Goal: Task Accomplishment & Management: Use online tool/utility

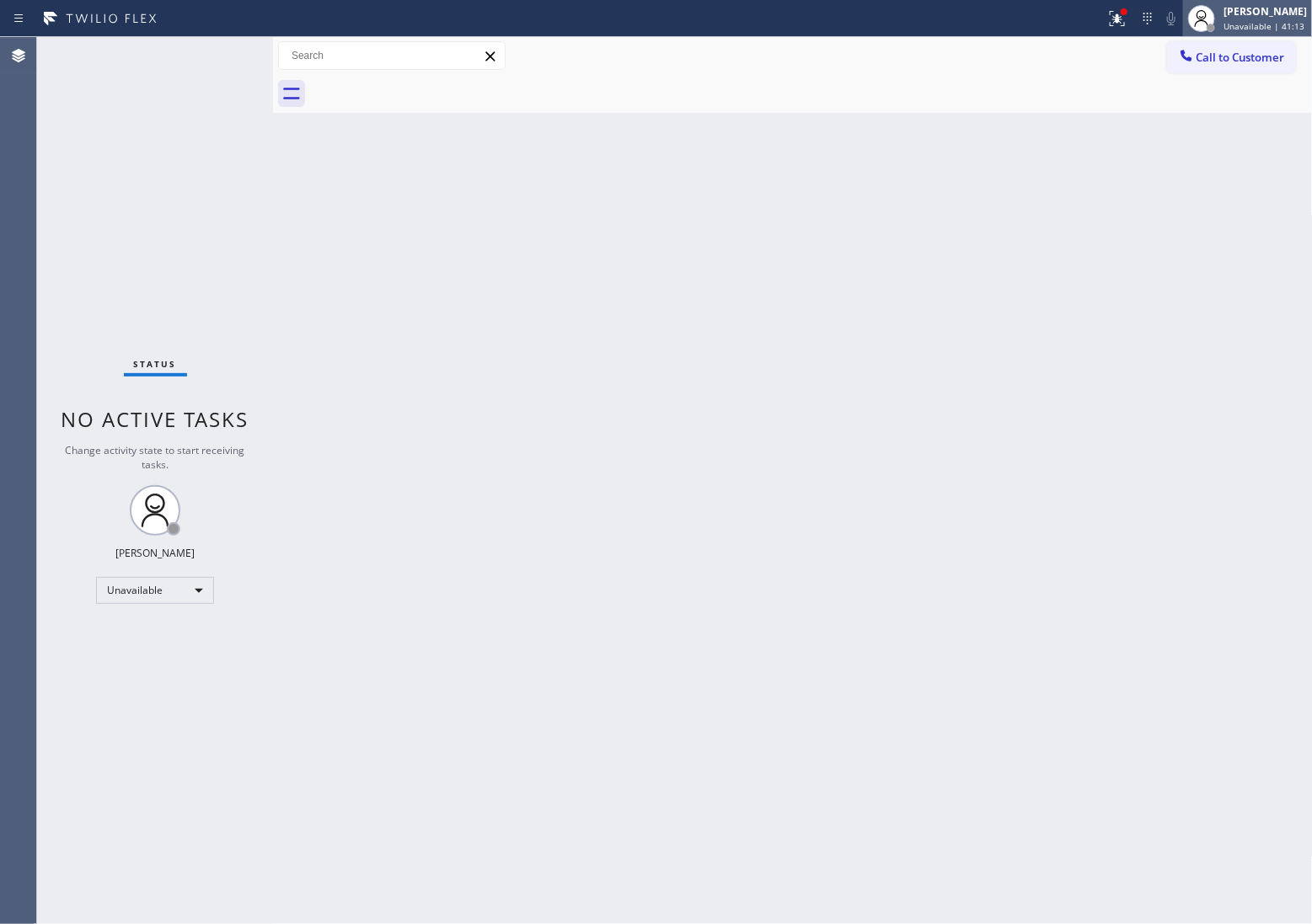
drag, startPoint x: 0, startPoint y: 0, endPoint x: 1232, endPoint y: 34, distance: 1232.5
click at [1230, 36] on div "Status report Issues detected These issues could affect your workflow. Please c…" at bounding box center [656, 462] width 1312 height 924
drag, startPoint x: 1185, startPoint y: 625, endPoint x: 1271, endPoint y: 642, distance: 87.7
click at [1191, 617] on div "Back to Dashboard Change Sender ID Customers Technicians Select a contact Outbo…" at bounding box center [793, 481] width 1040 height 887
click at [1232, 64] on button "Call to Customer" at bounding box center [1231, 57] width 129 height 32
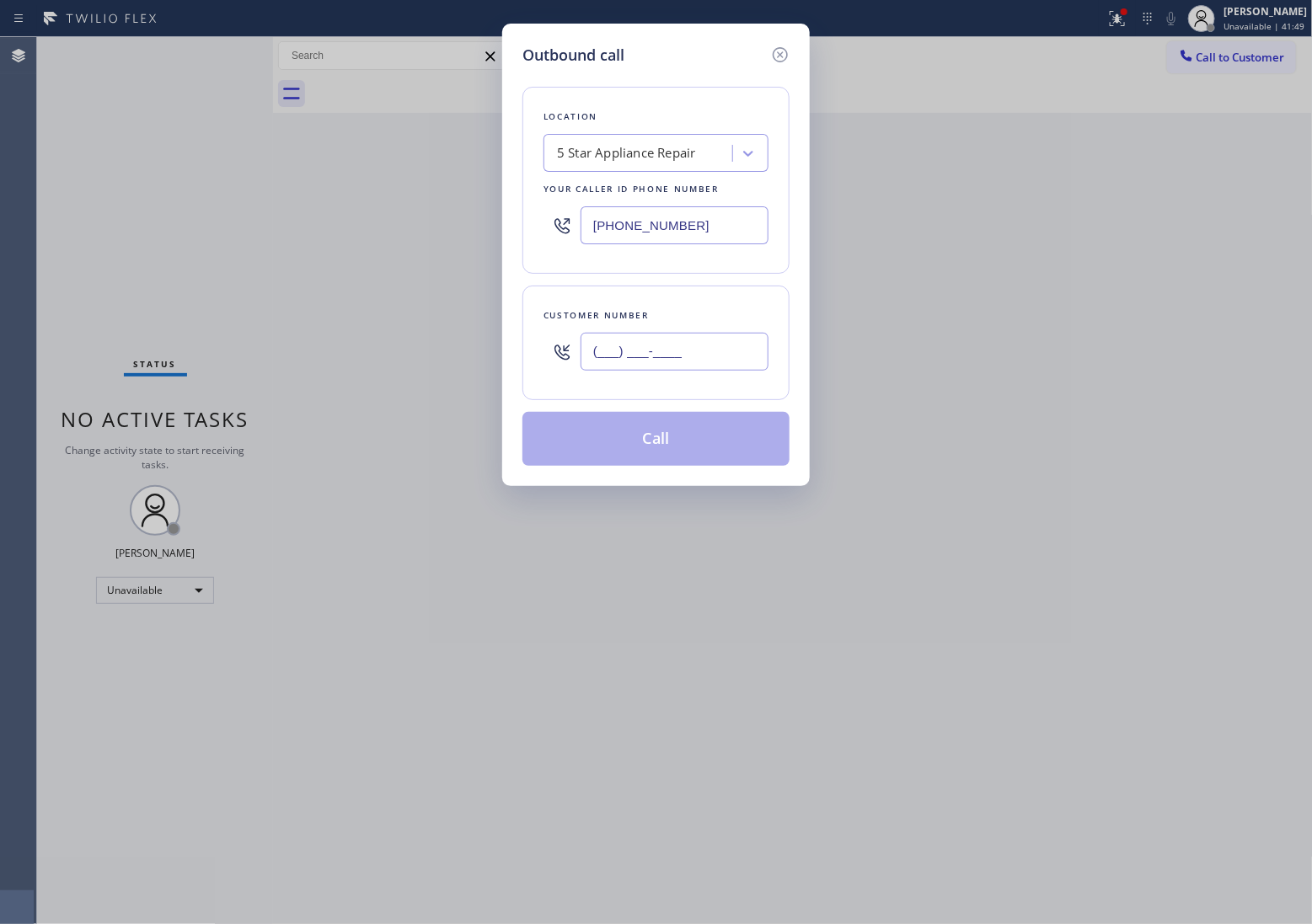
click at [639, 350] on input "(___) ___-____" at bounding box center [674, 352] width 188 height 38
paste input "323) 559-5149"
type input "[PHONE_NUMBER]"
click at [94, 200] on div "Outbound call Location 5 Star Appliance Repair Your caller id phone number (855…" at bounding box center [656, 462] width 1312 height 924
click at [664, 230] on input "[PHONE_NUMBER]" at bounding box center [674, 225] width 188 height 38
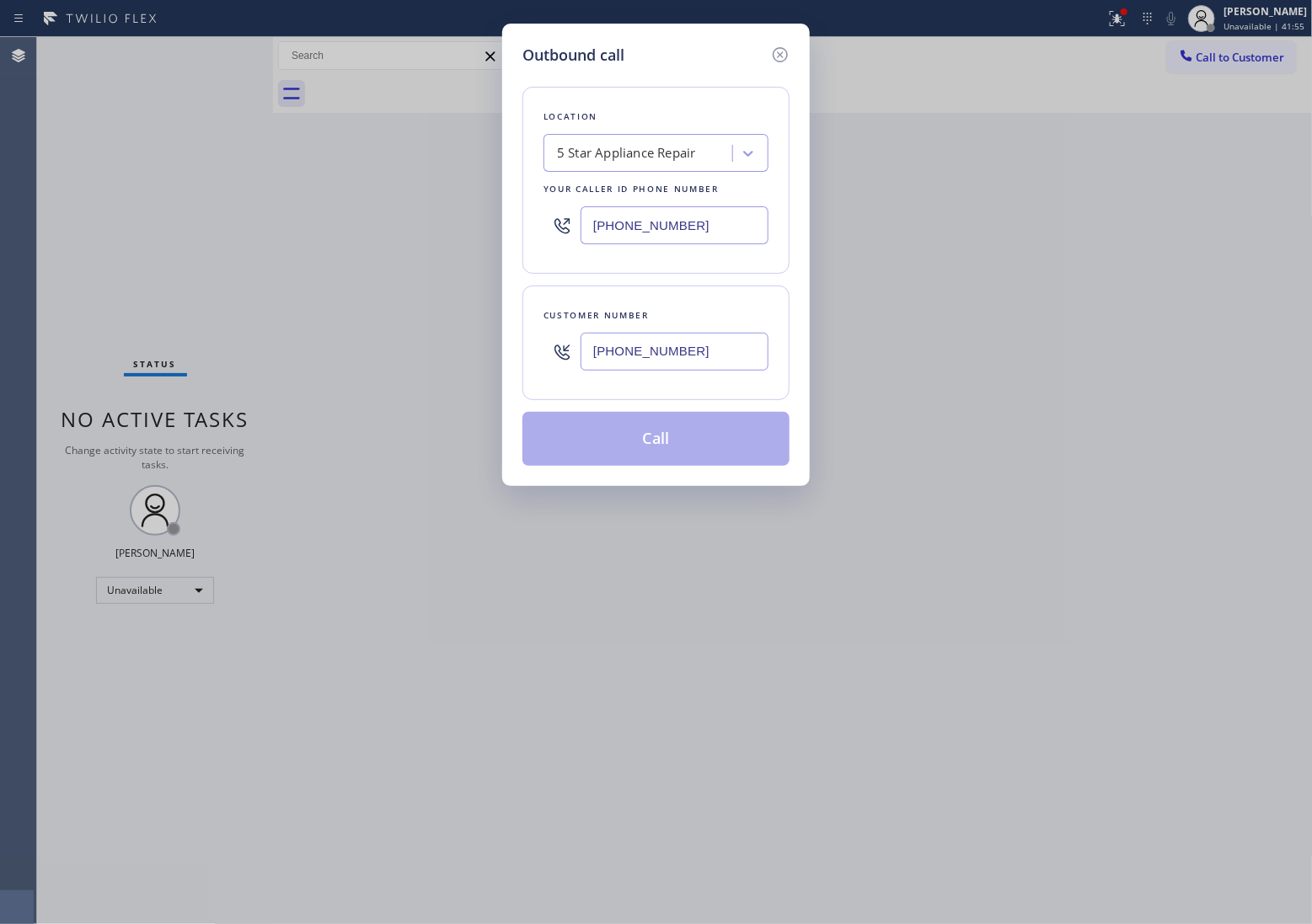
click at [611, 163] on div "5 Star Appliance Repair" at bounding box center [627, 154] width 139 height 20
paste input "Santa [PERSON_NAME] ComforTech"
type input "Santa [PERSON_NAME] ComforTech"
click at [555, 149] on div "5 Star Appliance Repair" at bounding box center [640, 153] width 184 height 29
click at [577, 153] on div "5 Star Appliance Repair" at bounding box center [627, 154] width 139 height 20
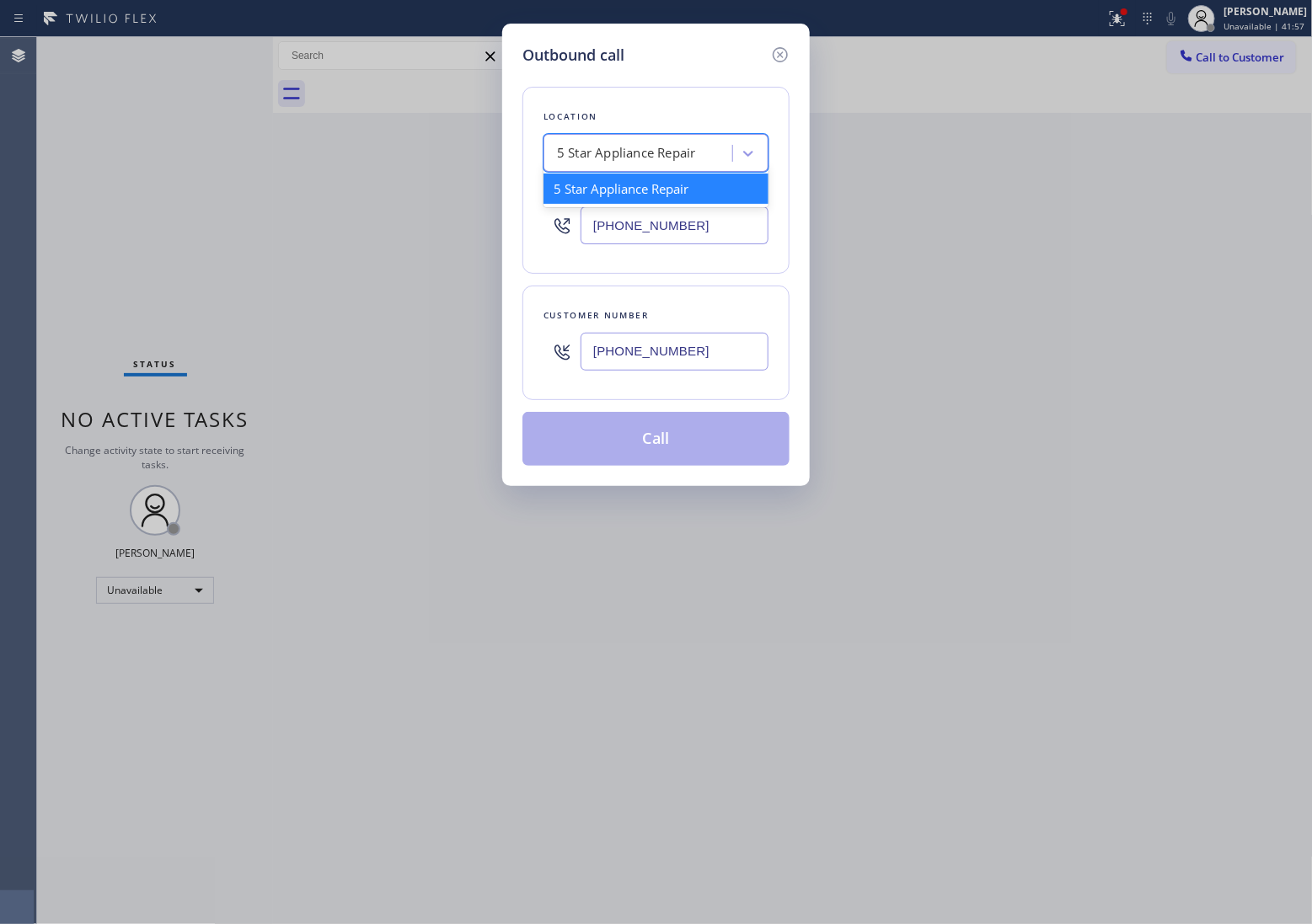
paste input "Santa [PERSON_NAME] ComforTech"
type input "Santa [PERSON_NAME] ComforTech"
click at [561, 150] on input "Santa [PERSON_NAME] ComforTech" at bounding box center [623, 154] width 132 height 14
click at [596, 150] on div "5 Star Appliance Repair" at bounding box center [640, 153] width 184 height 29
type input "santa"
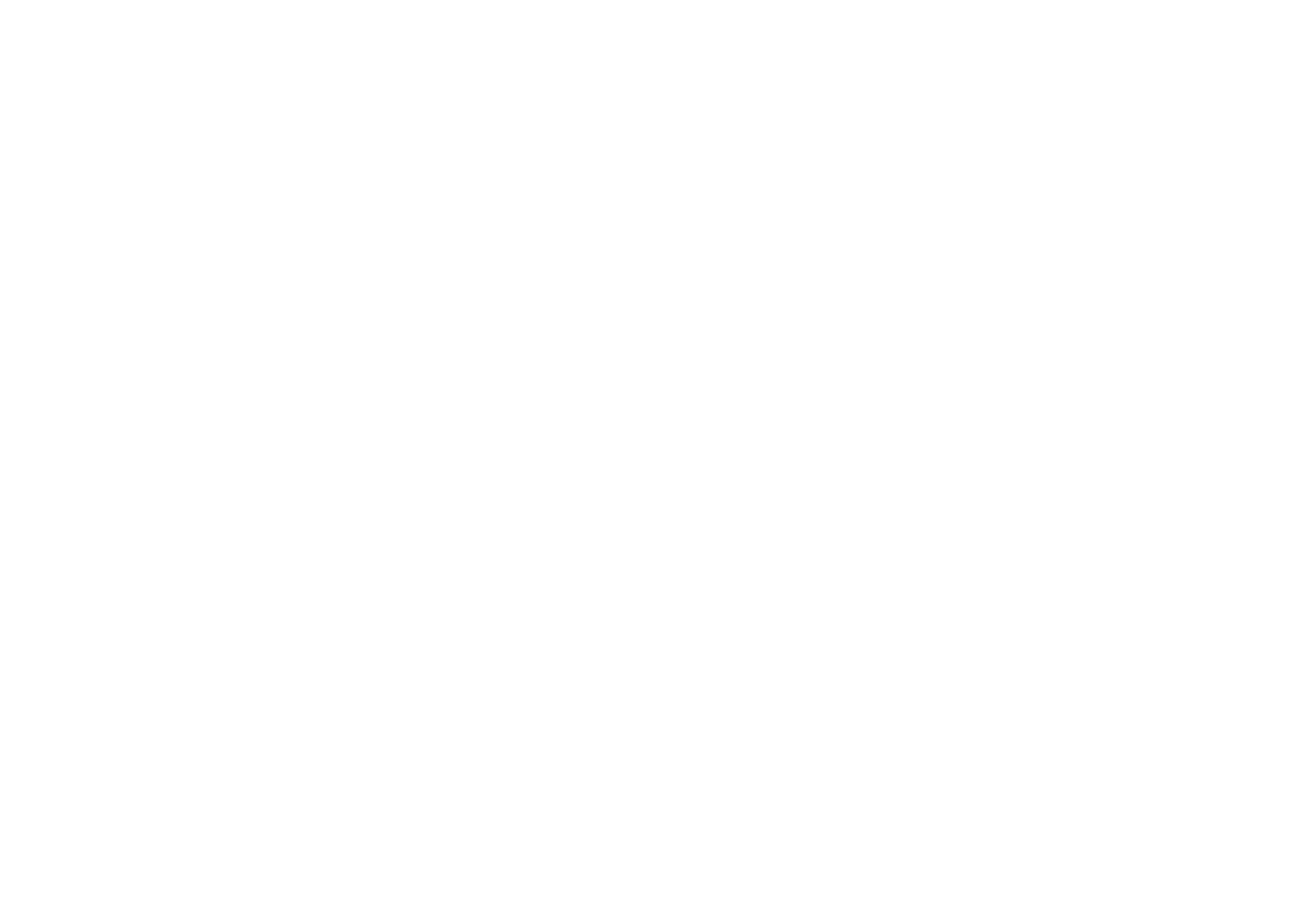
click at [46, 172] on div at bounding box center [656, 462] width 1312 height 924
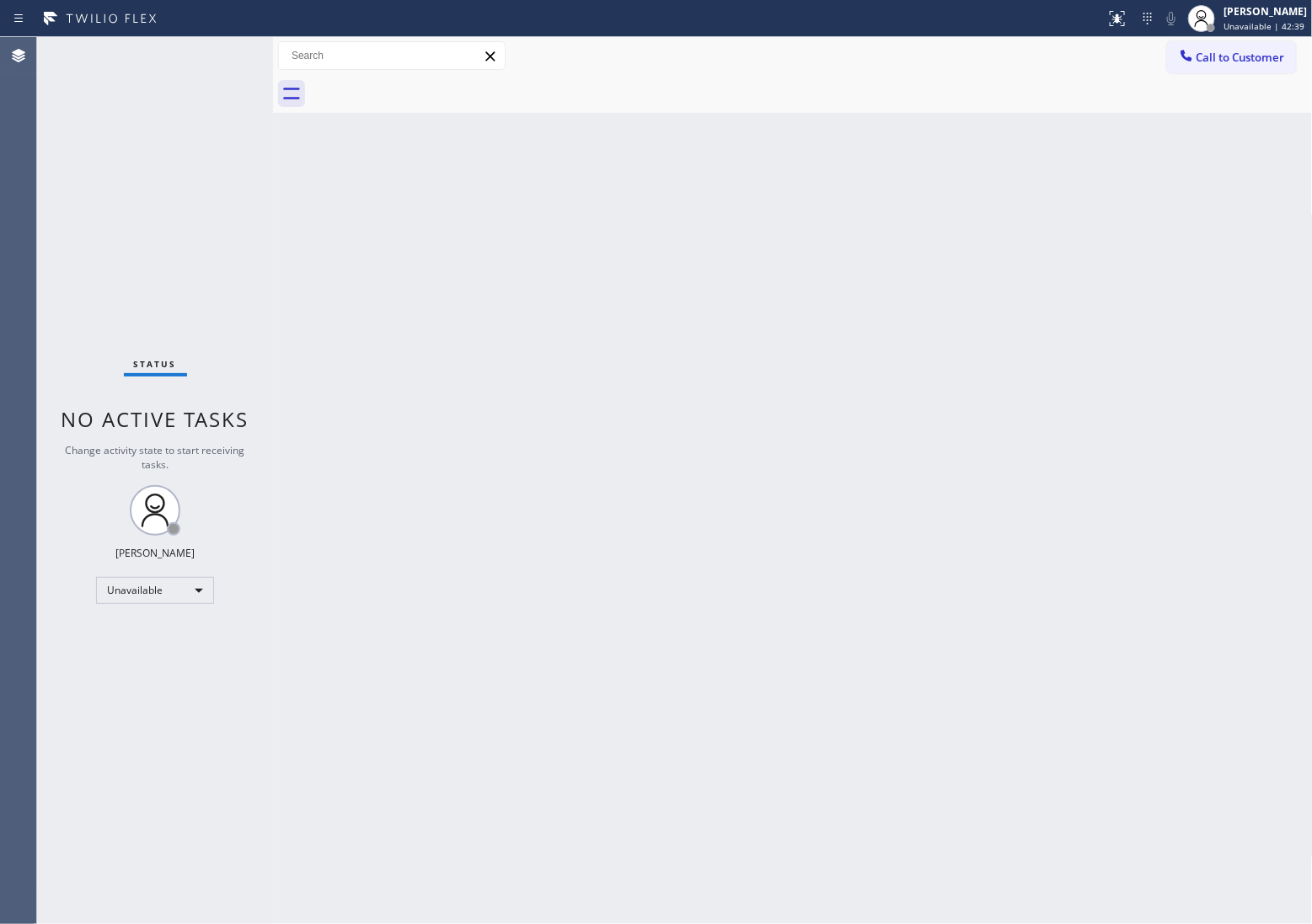
click at [73, 183] on div "Status No active tasks Change activity state to start receiving tasks. [PERSON_…" at bounding box center [155, 481] width 236 height 887
click at [1261, 57] on span "Call to Customer" at bounding box center [1241, 57] width 89 height 15
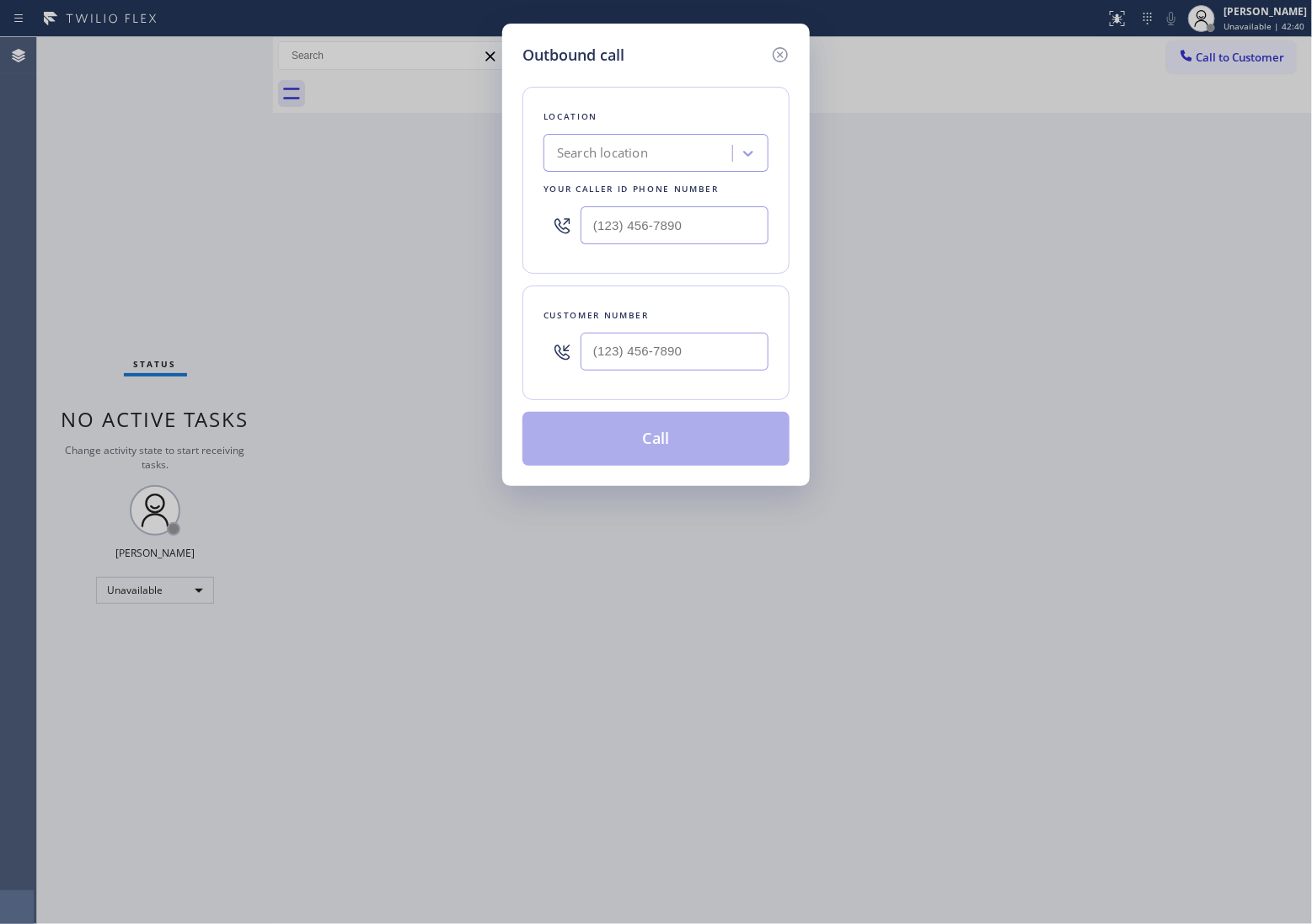
click at [671, 139] on div "Search location" at bounding box center [640, 153] width 184 height 29
paste input "Santa [PERSON_NAME] ComforTech"
type input "Santa [PERSON_NAME] ComforTech"
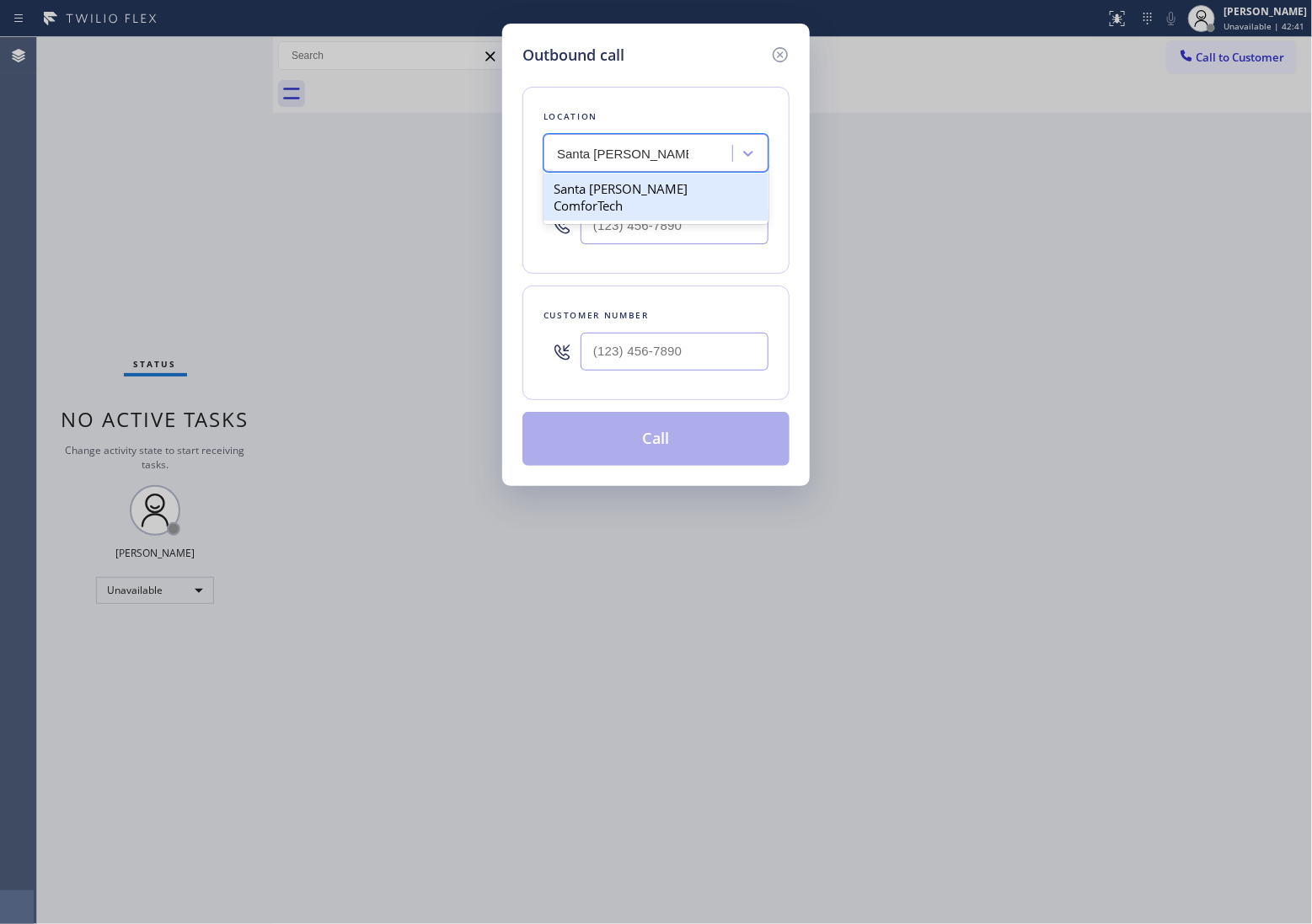
click at [663, 186] on div "Santa [PERSON_NAME] ComforTech" at bounding box center [656, 196] width 225 height 47
type input "[PHONE_NUMBER]"
click at [659, 368] on input "text" at bounding box center [674, 352] width 188 height 38
type input "(___) ___-____"
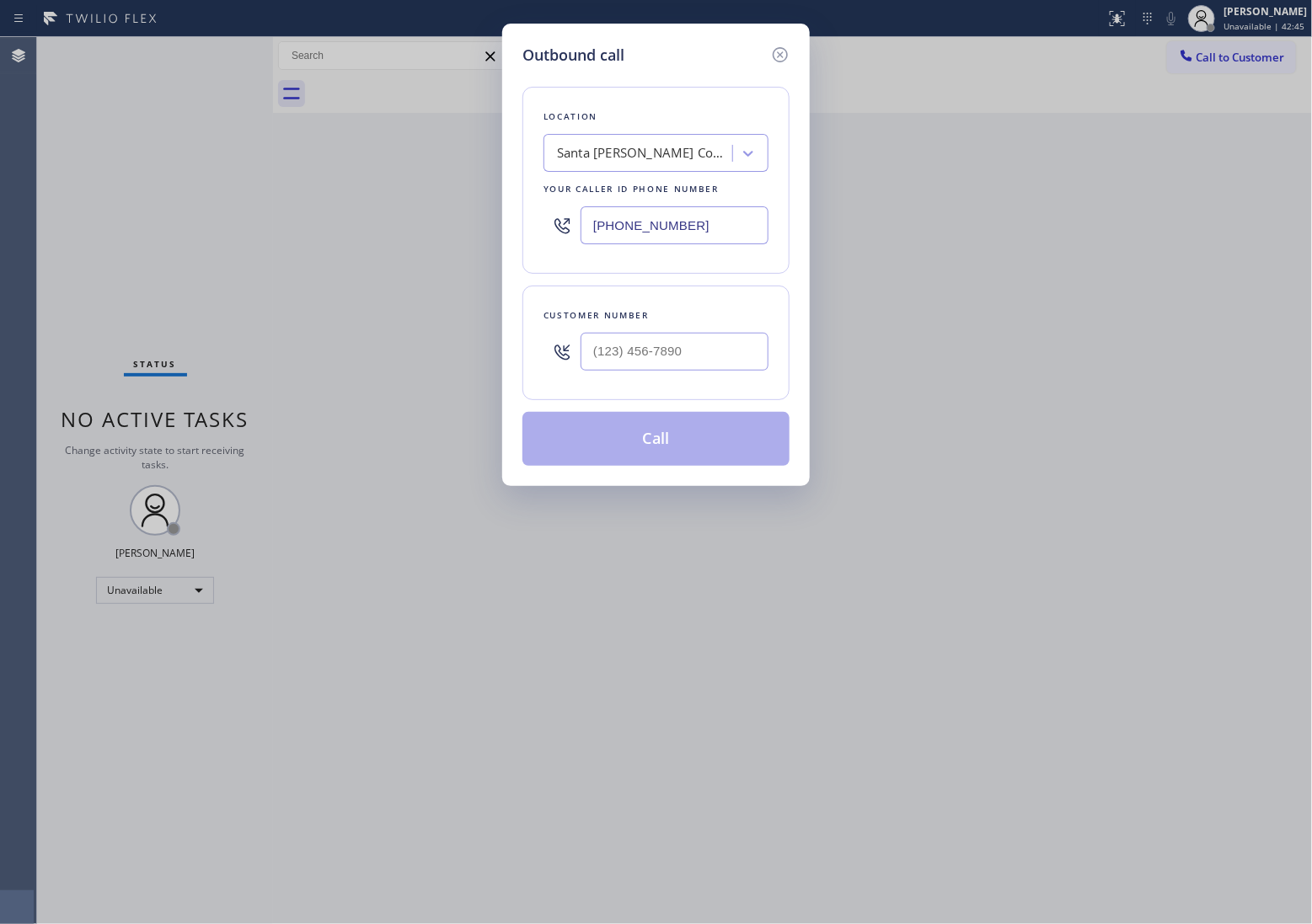
click at [42, 186] on div "Outbound call Location [GEOGRAPHIC_DATA][PERSON_NAME] ComforTech Your caller id…" at bounding box center [656, 462] width 1312 height 924
click at [653, 354] on input "(___) ___-____" at bounding box center [674, 352] width 188 height 38
paste input "323) 559-5149"
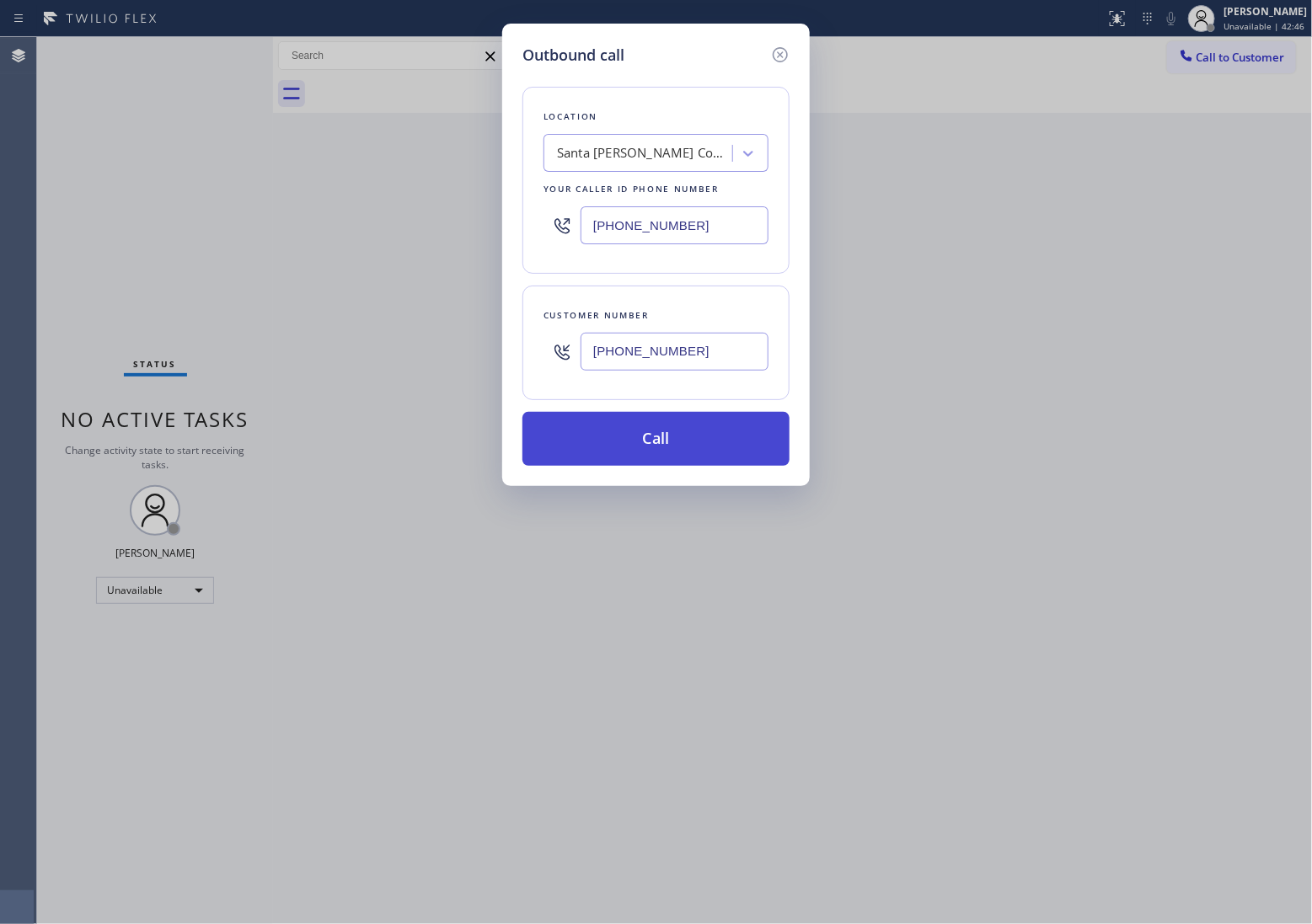
type input "[PHONE_NUMBER]"
click at [689, 444] on button "Call" at bounding box center [656, 439] width 268 height 54
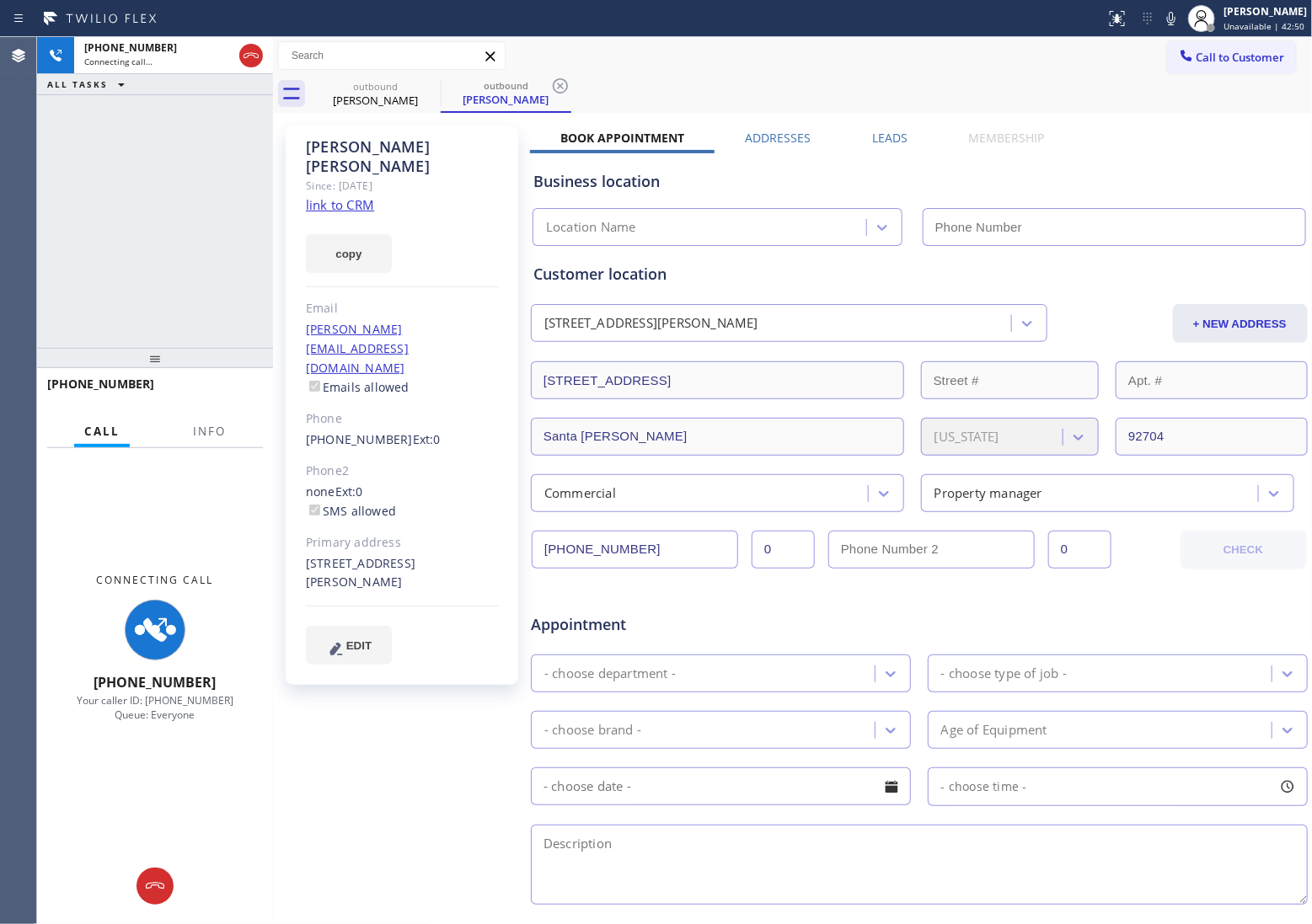
click at [339, 196] on link "link to CRM" at bounding box center [340, 204] width 68 height 17
type input "[PHONE_NUMBER]"
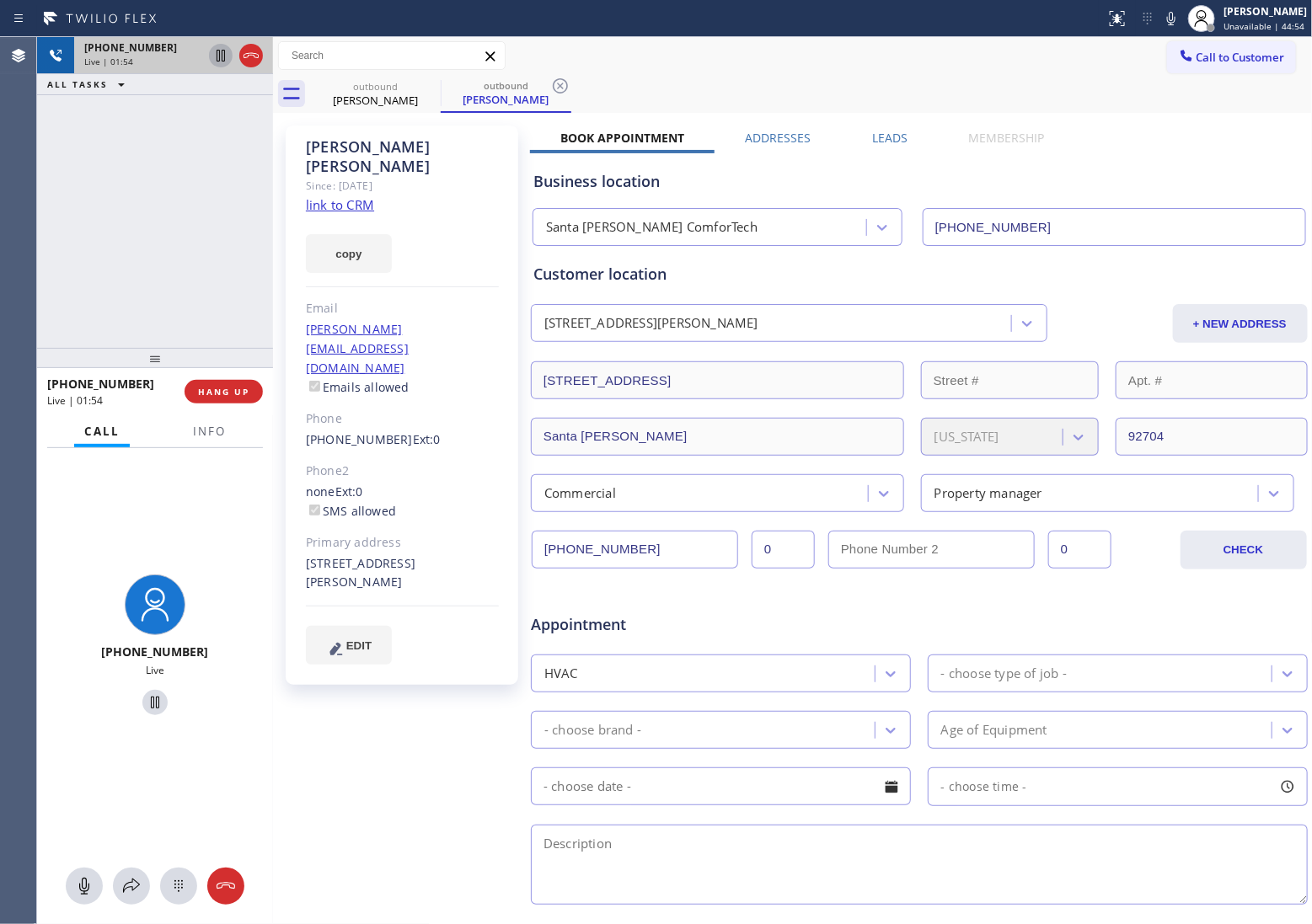
click at [217, 53] on icon at bounding box center [220, 55] width 8 height 12
click at [1167, 19] on icon at bounding box center [1171, 18] width 8 height 13
click at [220, 60] on icon at bounding box center [220, 55] width 20 height 20
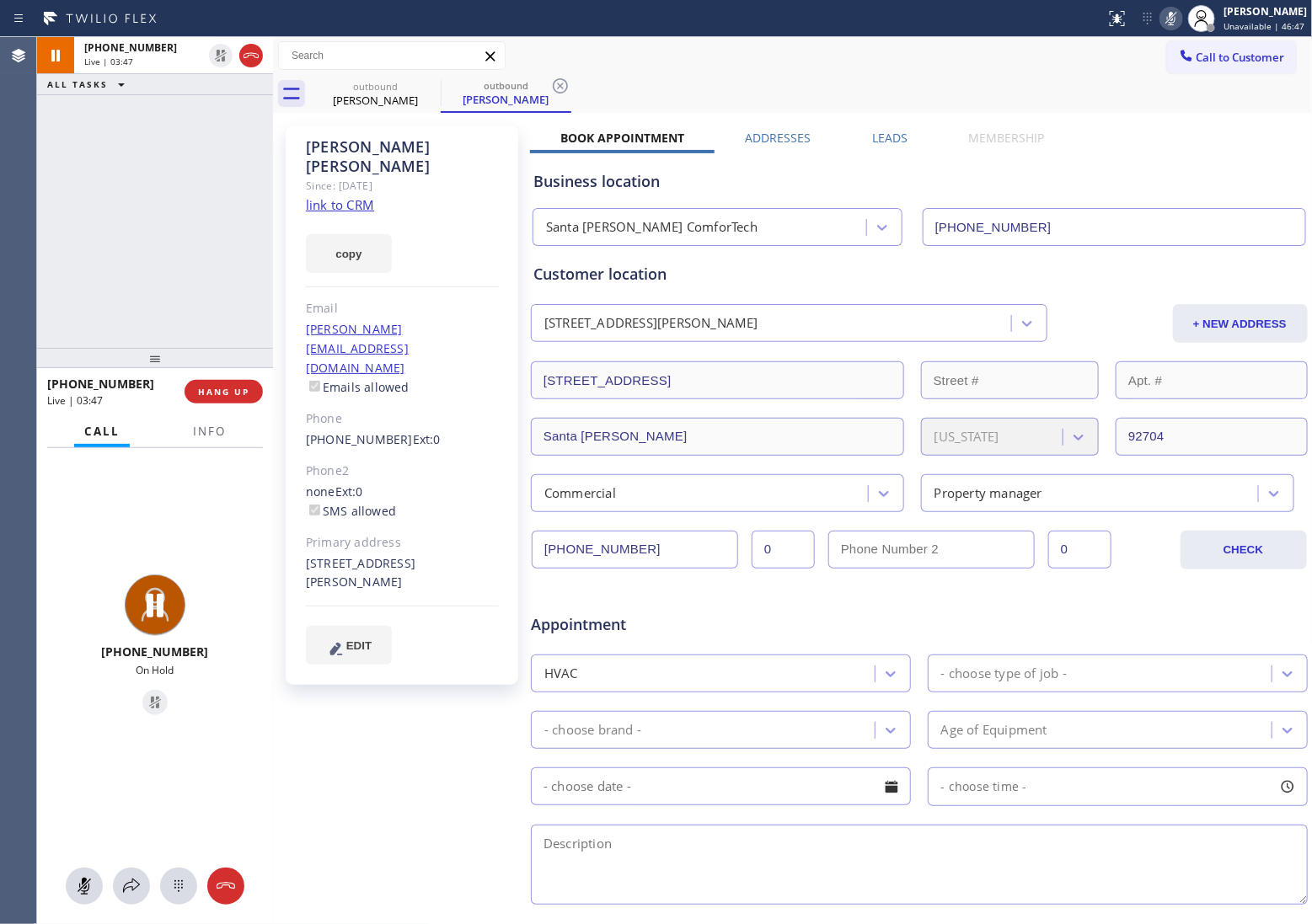
click at [1167, 21] on icon at bounding box center [1172, 18] width 20 height 20
click at [53, 178] on div "[PHONE_NUMBER] Live | 05:09 ALL TASKS ALL TASKS ACTIVE TASKS TASKS IN WRAP UP" at bounding box center [155, 193] width 236 height 311
click at [1167, 17] on icon at bounding box center [1171, 18] width 8 height 13
drag, startPoint x: 65, startPoint y: 221, endPoint x: 1173, endPoint y: 6, distance: 1128.7
click at [69, 221] on div "[PHONE_NUMBER] Live | 05:26 ALL TASKS ALL TASKS ACTIVE TASKS TASKS IN WRAP UP" at bounding box center [155, 193] width 236 height 311
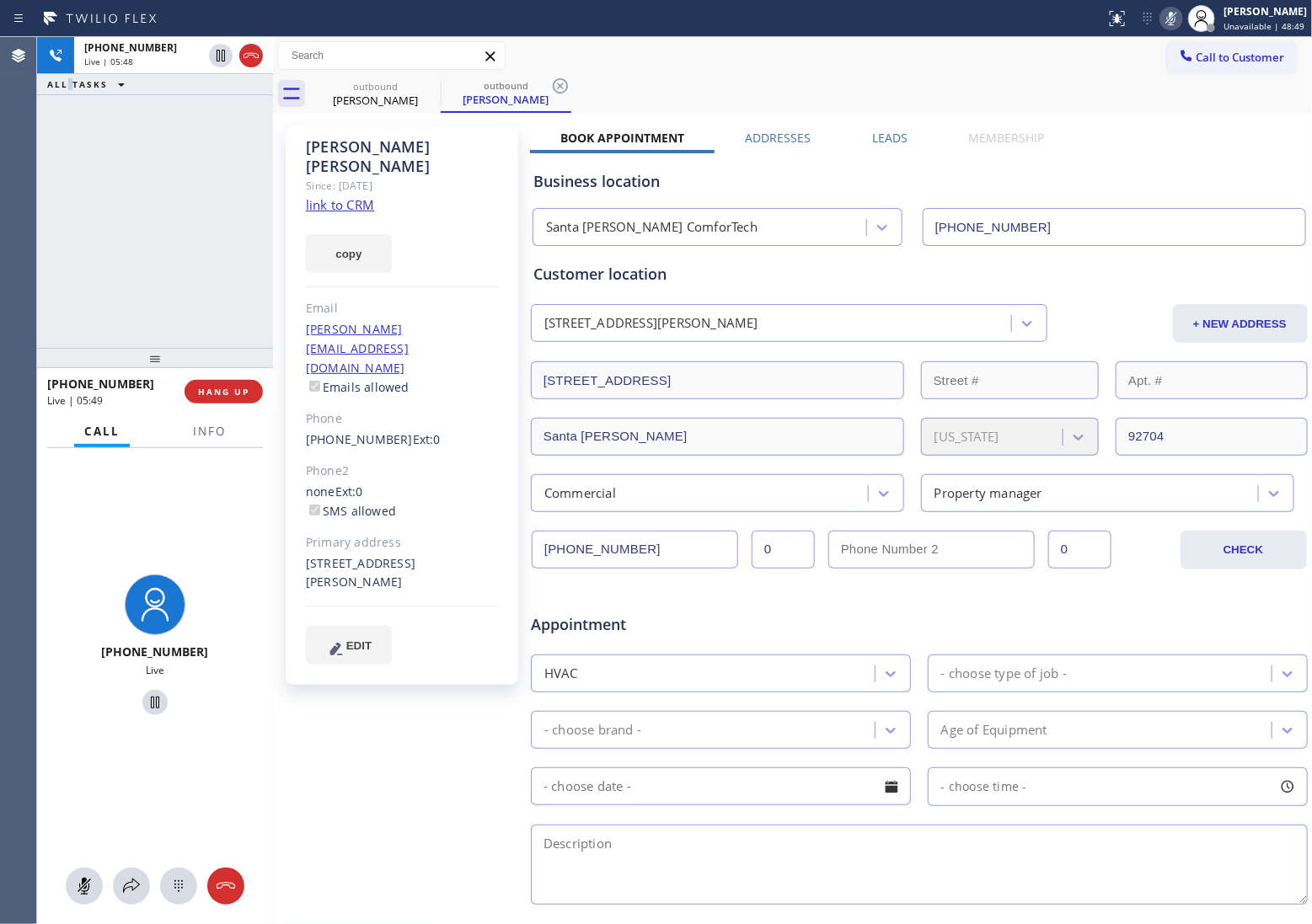
click at [1170, 17] on icon at bounding box center [1172, 18] width 20 height 20
click at [51, 226] on div "[PHONE_NUMBER] Live | 06:02 ALL TASKS ALL TASKS ACTIVE TASKS TASKS IN WRAP UP" at bounding box center [155, 193] width 236 height 311
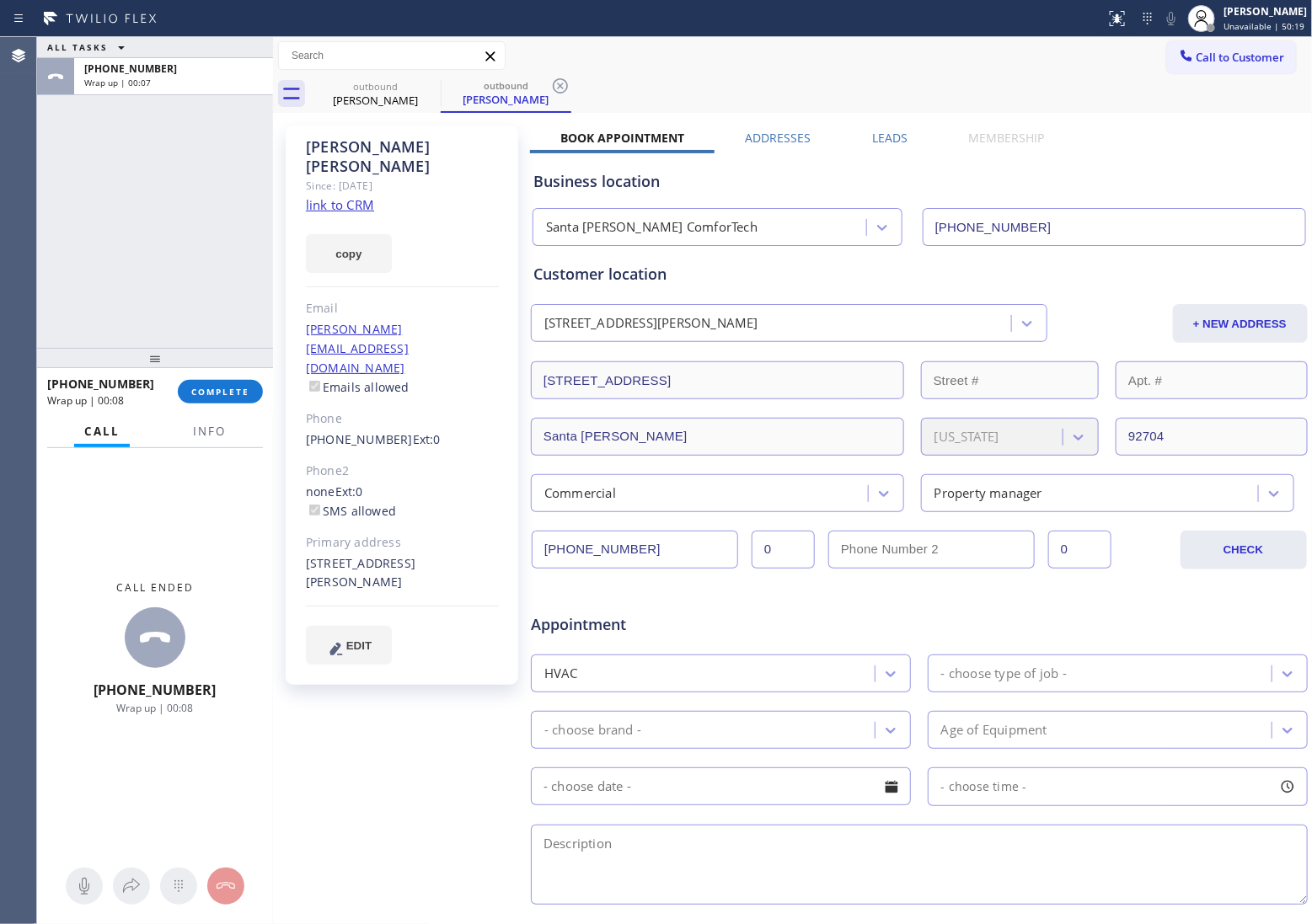
click at [31, 223] on div "Agent Desktop" at bounding box center [18, 481] width 36 height 887
click at [49, 179] on div "ALL TASKS ALL TASKS ACTIVE TASKS TASKS IN WRAP UP [PHONE_NUMBER] Wrap up | 00:48" at bounding box center [155, 193] width 236 height 311
click at [1196, 57] on span "Call to Customer" at bounding box center [1241, 57] width 89 height 15
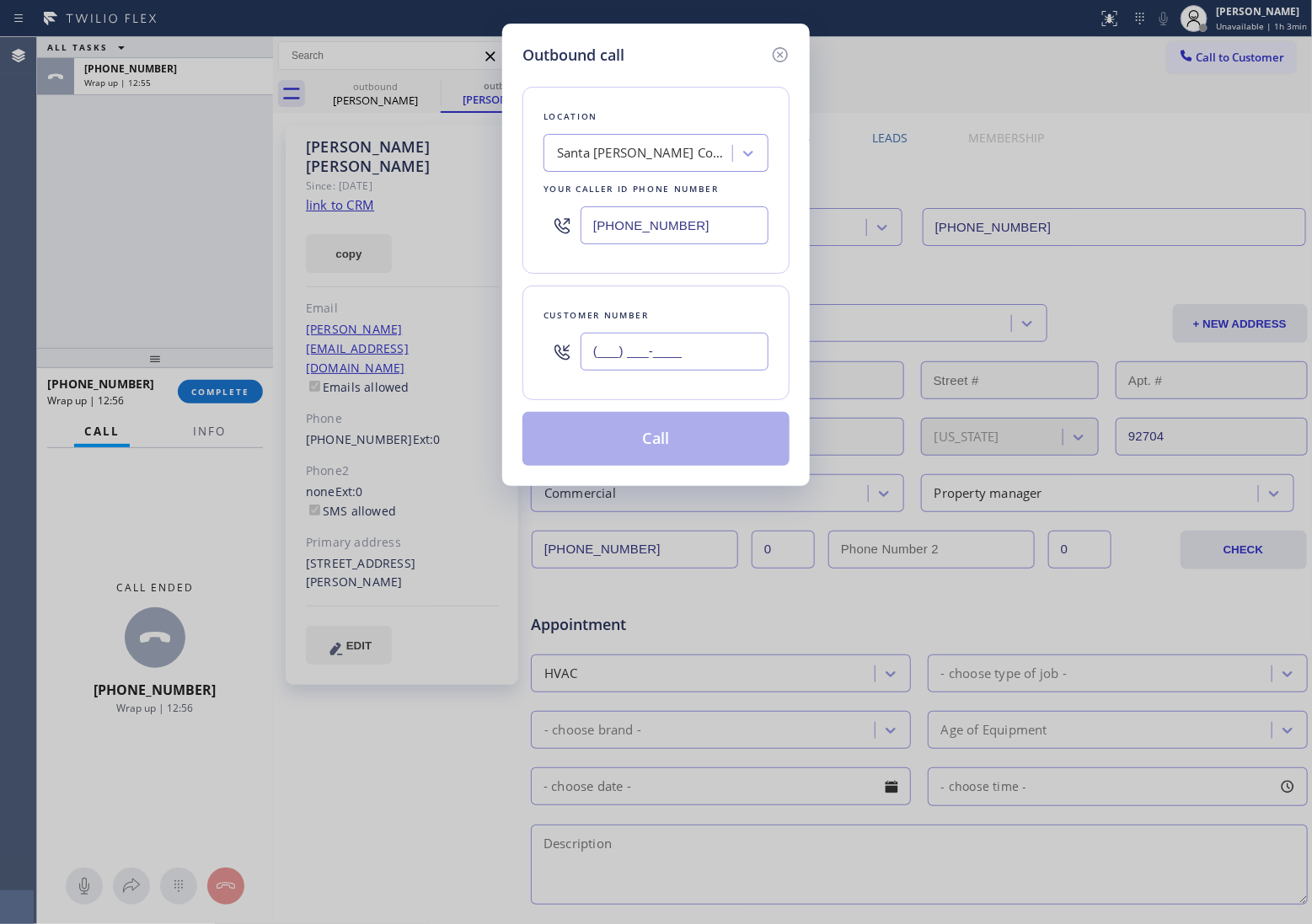
click at [685, 365] on input "(___) ___-____" at bounding box center [674, 352] width 188 height 38
paste input "619) 246-3048"
type input "[PHONE_NUMBER]"
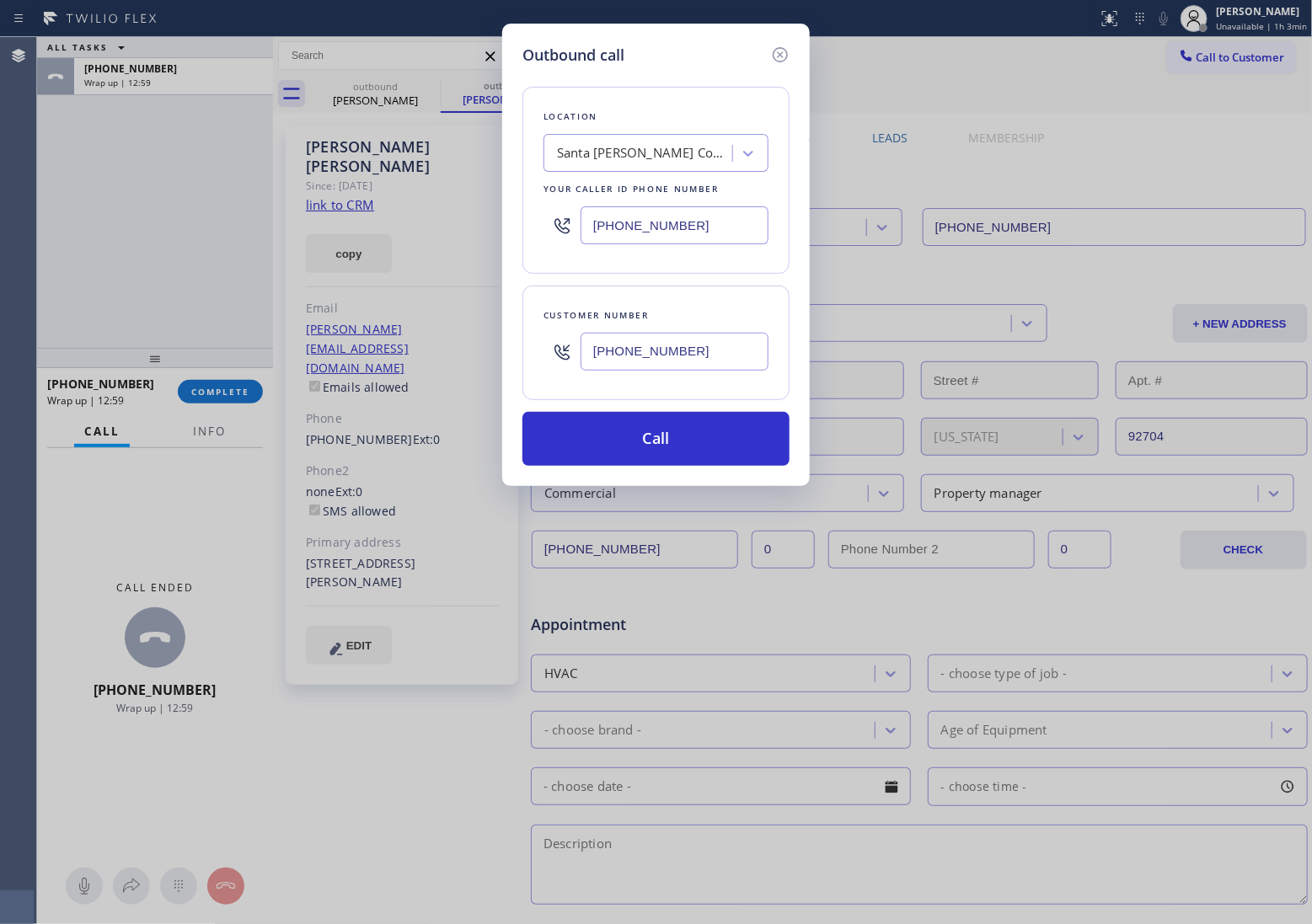
click at [653, 213] on input "[PHONE_NUMBER]" at bounding box center [674, 225] width 188 height 38
paste input "760) 638-5621"
type input "[PHONE_NUMBER]"
click at [718, 440] on button "Call" at bounding box center [656, 439] width 268 height 54
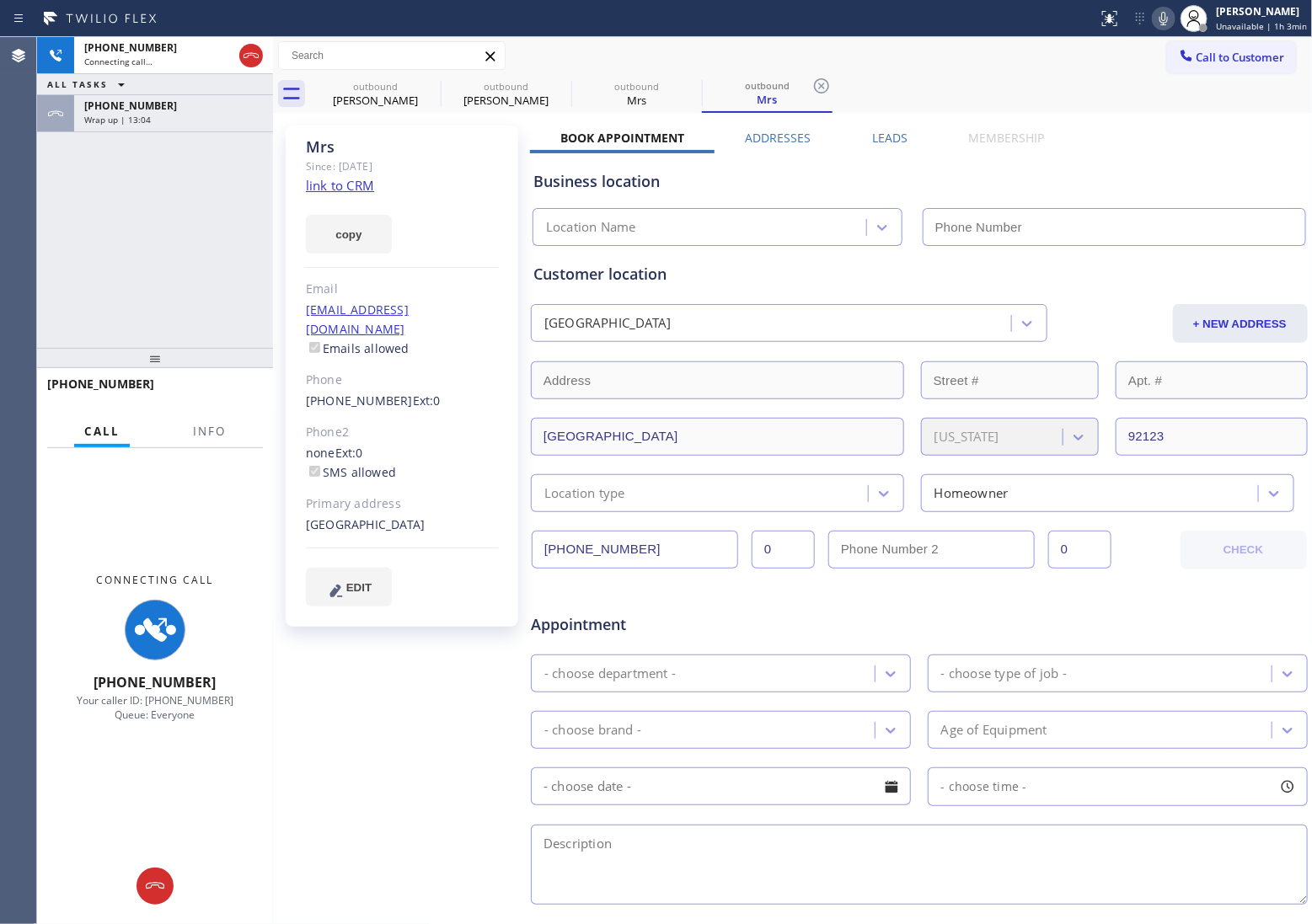
type input "[PHONE_NUMBER]"
click at [51, 224] on div "[PHONE_NUMBER] Connecting call… ALL TASKS ALL TASKS ACTIVE TASKS TASKS IN WRAP …" at bounding box center [155, 193] width 236 height 311
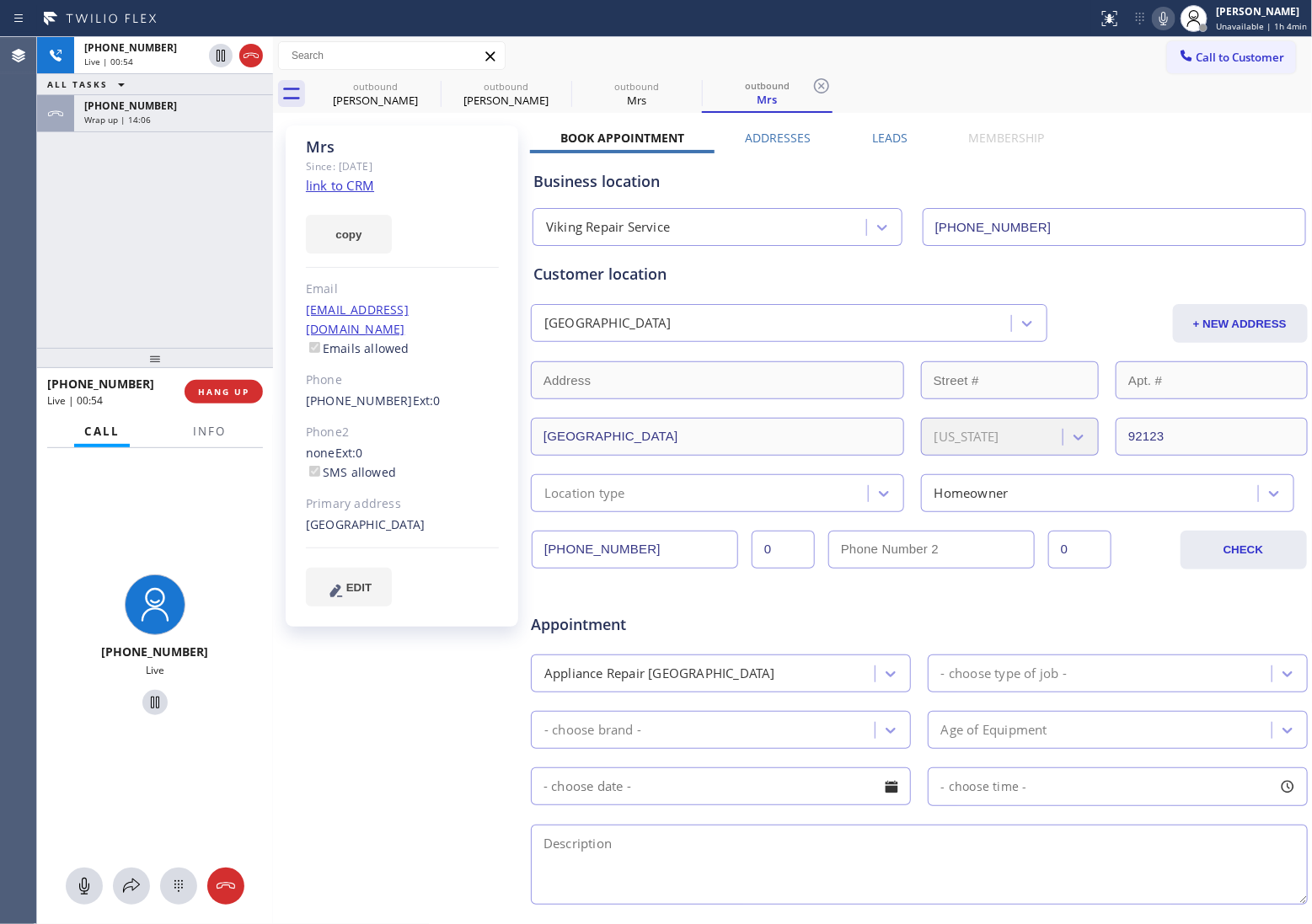
drag, startPoint x: 246, startPoint y: 57, endPoint x: 238, endPoint y: 447, distance: 390.1
click at [246, 57] on icon at bounding box center [251, 55] width 20 height 20
click at [209, 419] on button "Info" at bounding box center [210, 431] width 53 height 33
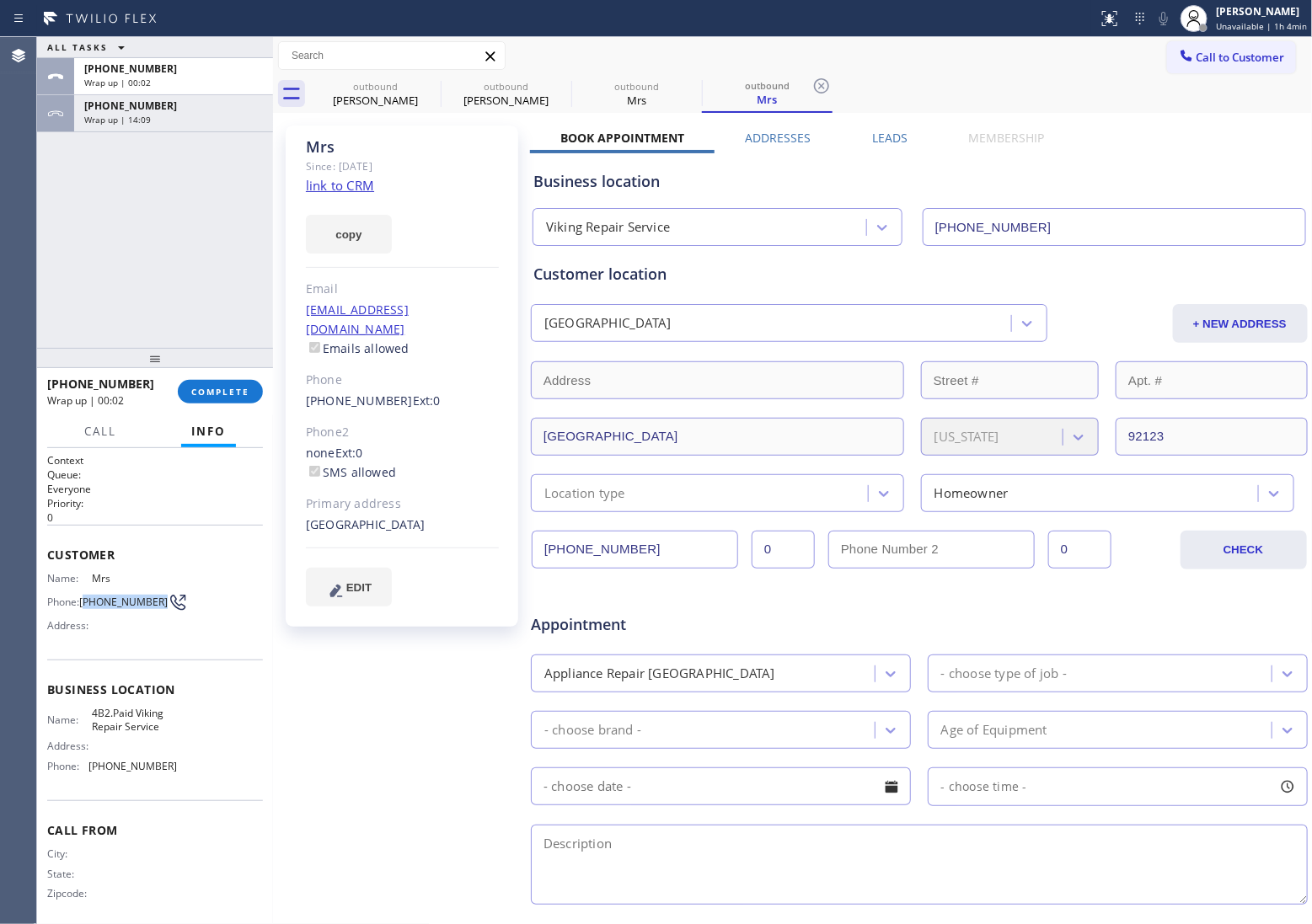
drag, startPoint x: 107, startPoint y: 611, endPoint x: 87, endPoint y: 598, distance: 23.9
click at [87, 598] on span "[PHONE_NUMBER]" at bounding box center [124, 601] width 89 height 12
copy span "619) 246-3048"
click at [1247, 47] on button "Call to Customer" at bounding box center [1231, 57] width 129 height 32
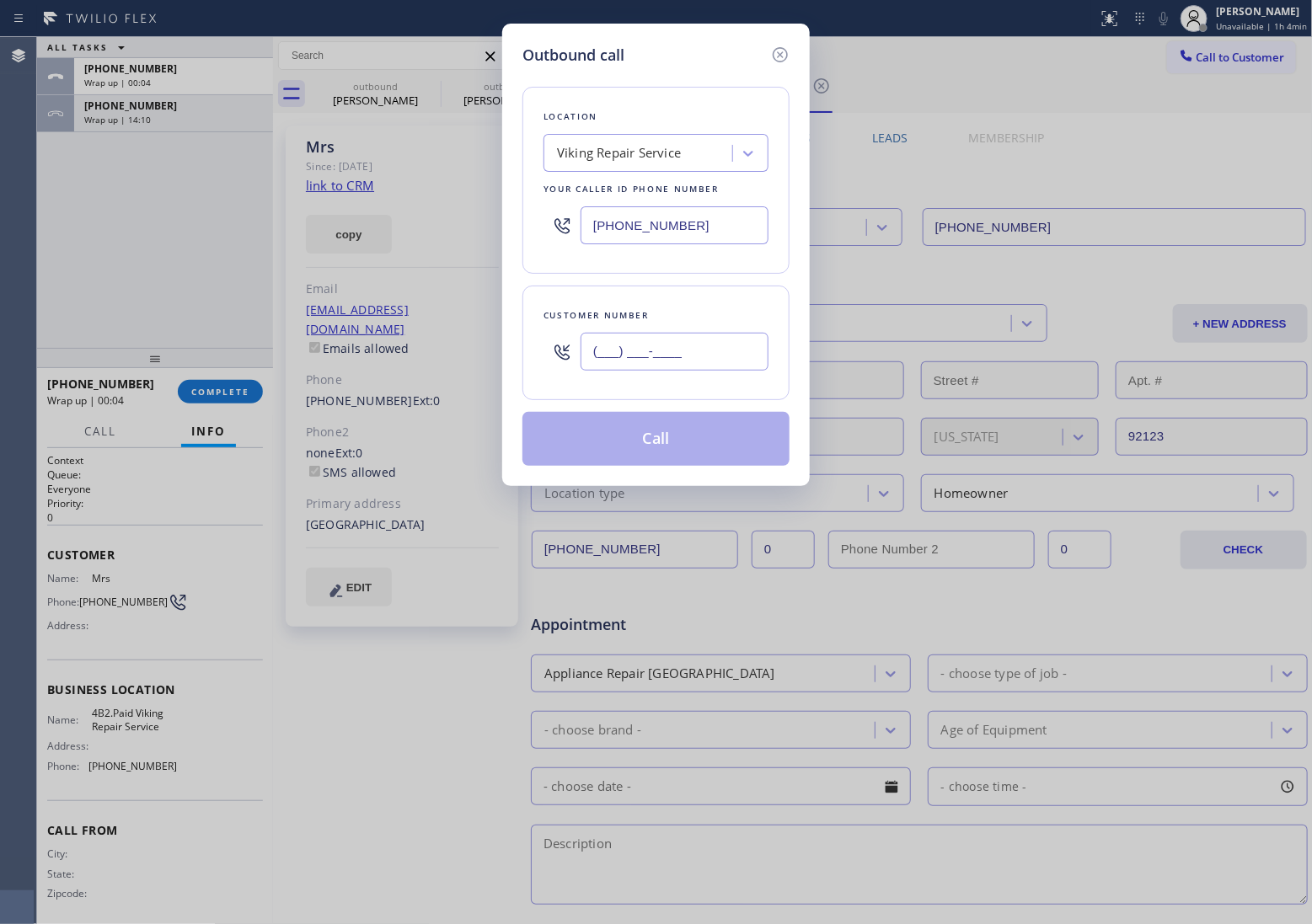
click at [709, 370] on input "(___) ___-____" at bounding box center [674, 352] width 188 height 38
paste input "619) 246-3048"
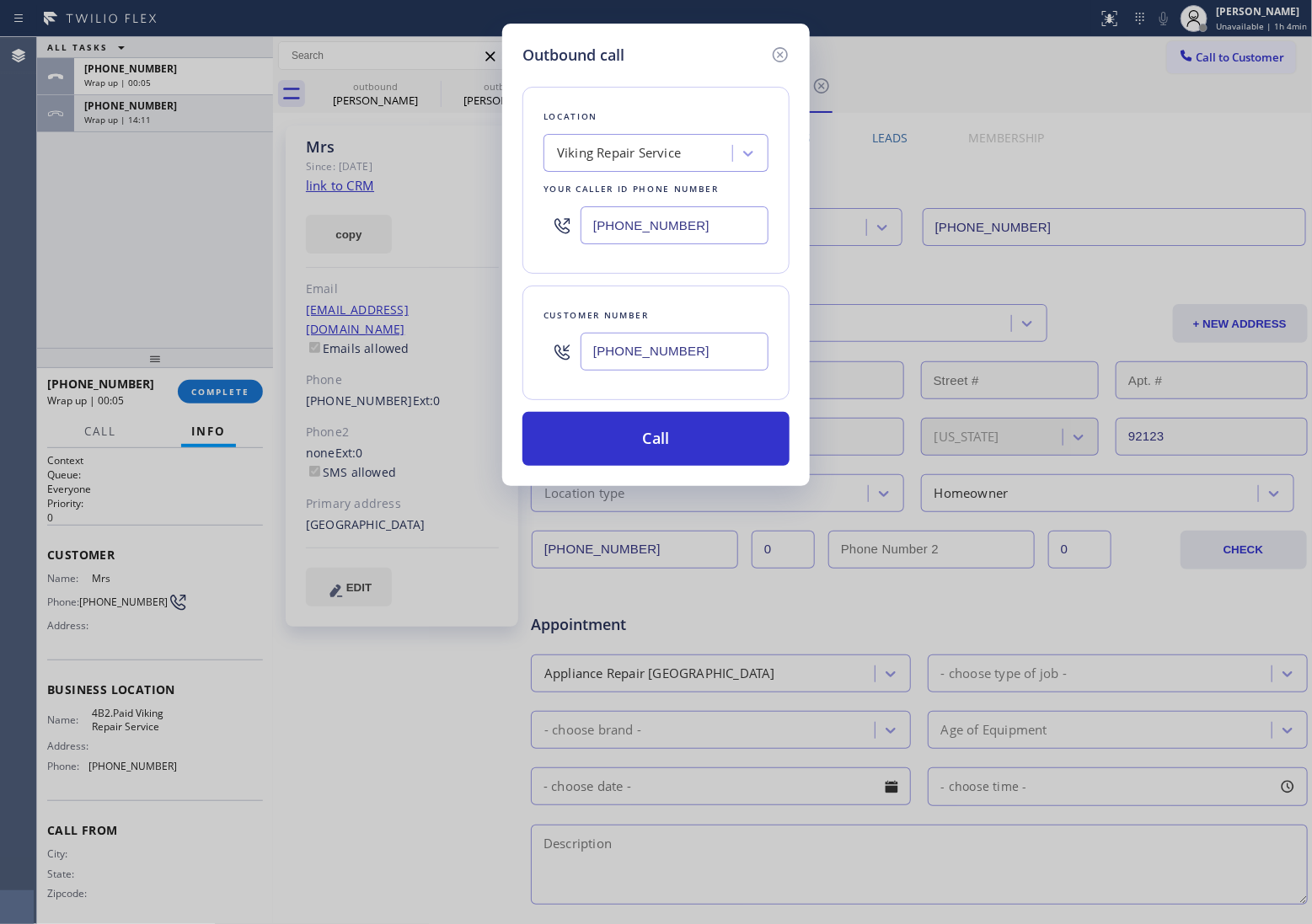
type input "[PHONE_NUMBER]"
click at [644, 149] on div "Viking Repair Service" at bounding box center [619, 154] width 124 height 20
type input "5 Star Appliance Repai"
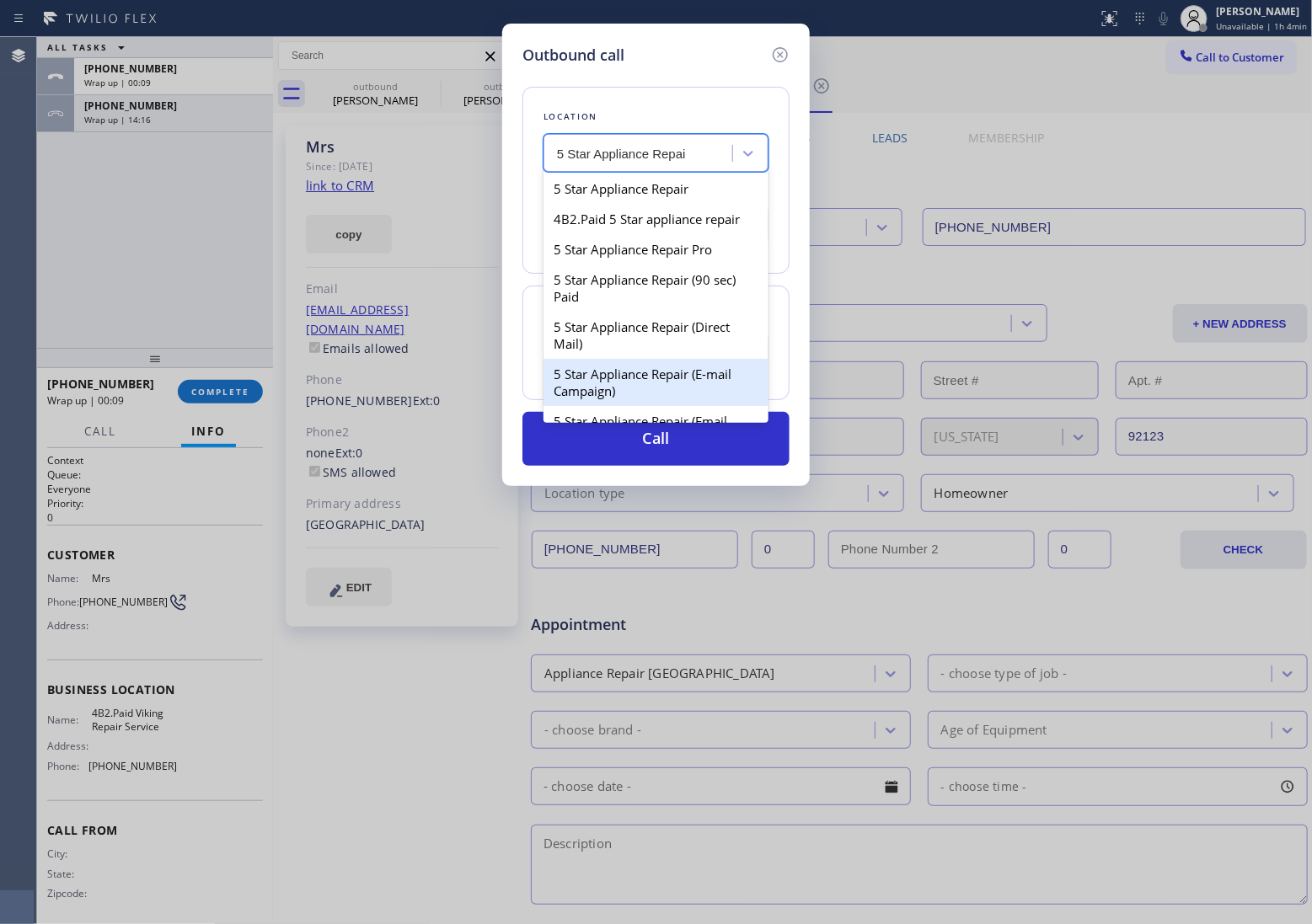
click at [642, 387] on div "5 Star Appliance Repair (E-mail Campaign)" at bounding box center [656, 382] width 225 height 47
type input "[PHONE_NUMBER]"
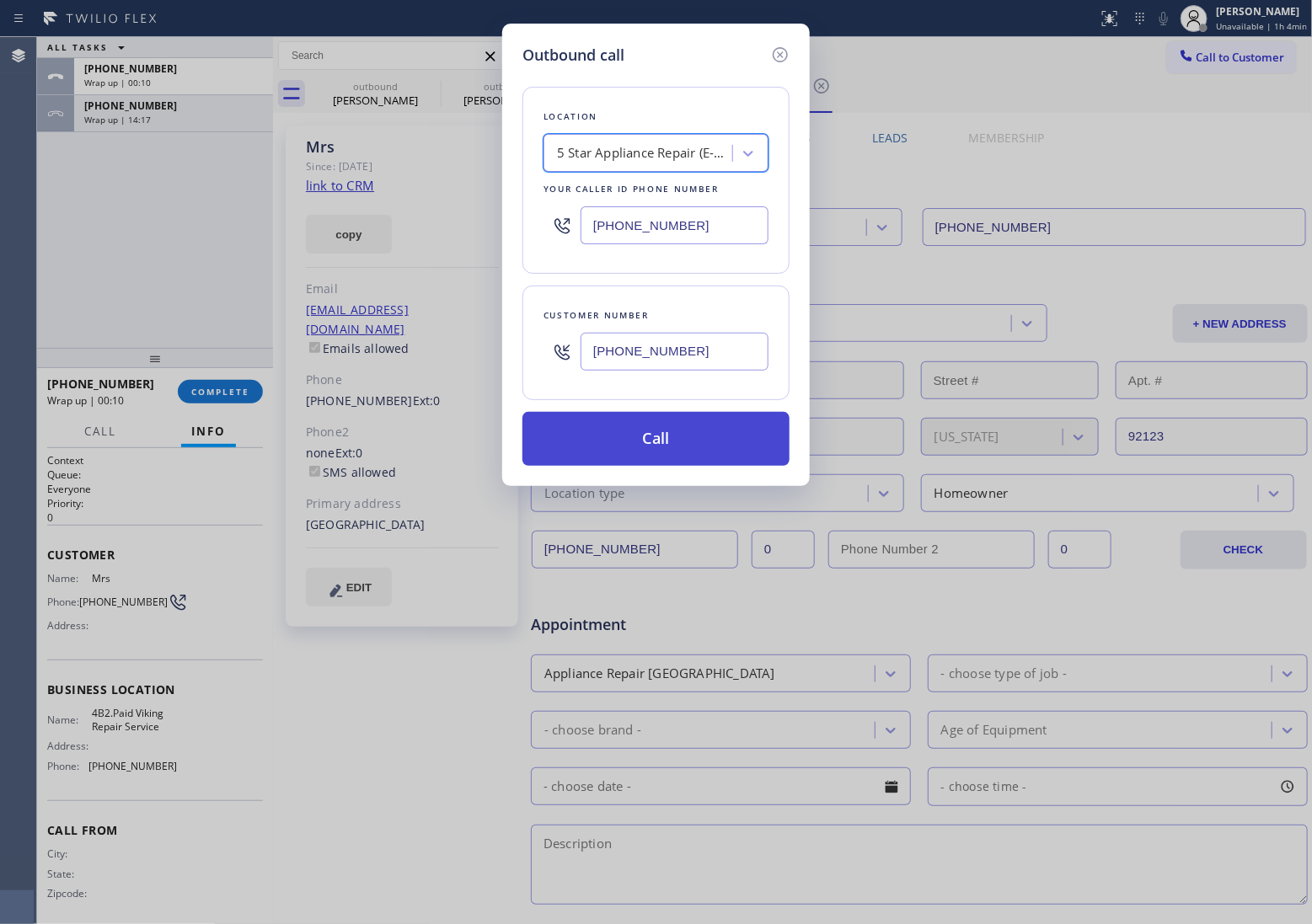
click at [671, 438] on button "Call" at bounding box center [656, 439] width 268 height 54
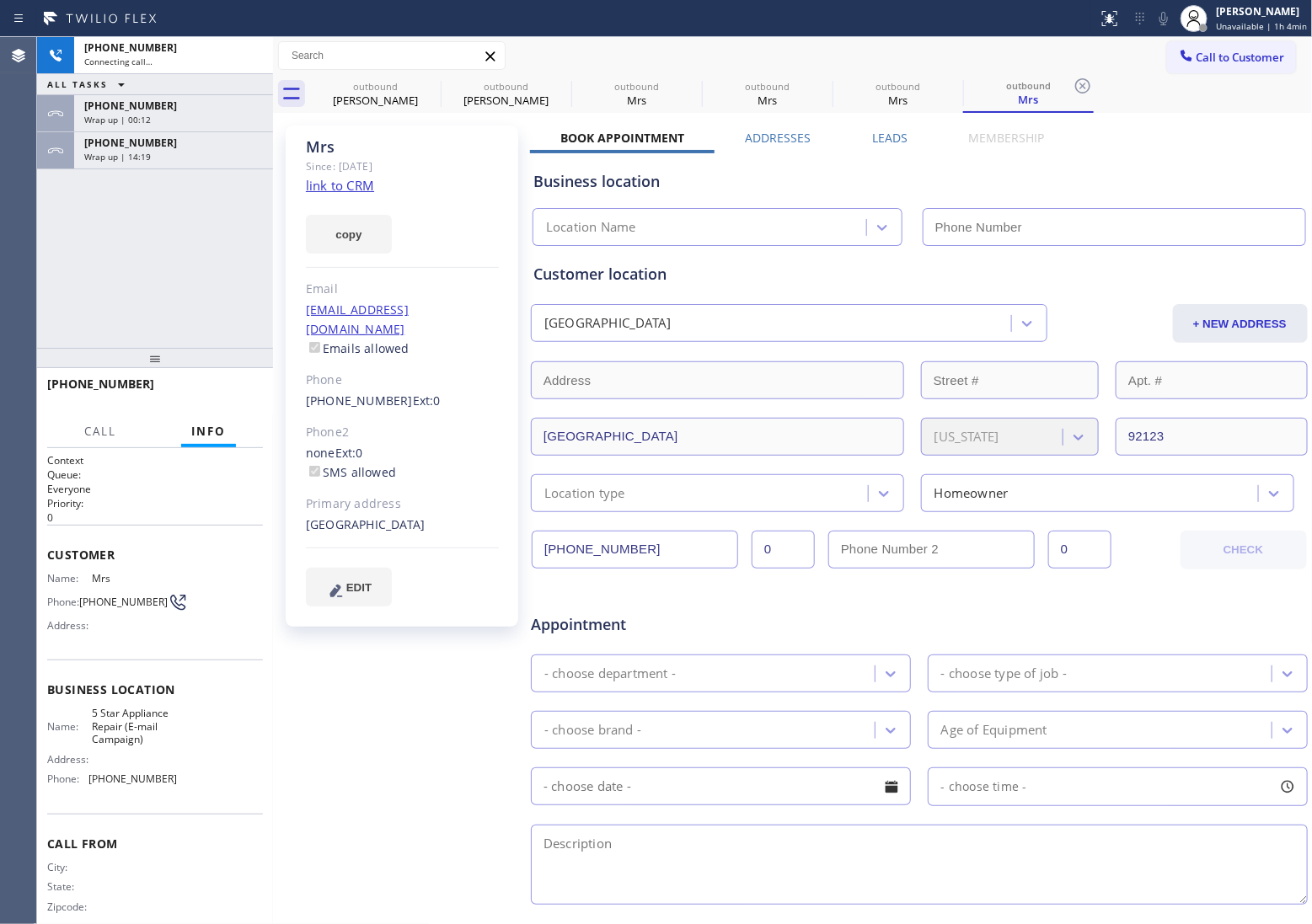
click at [76, 229] on div "[PHONE_NUMBER] Connecting call… ALL TASKS ALL TASKS ACTIVE TASKS TASKS IN WRAP …" at bounding box center [155, 193] width 236 height 311
type input "[PHONE_NUMBER]"
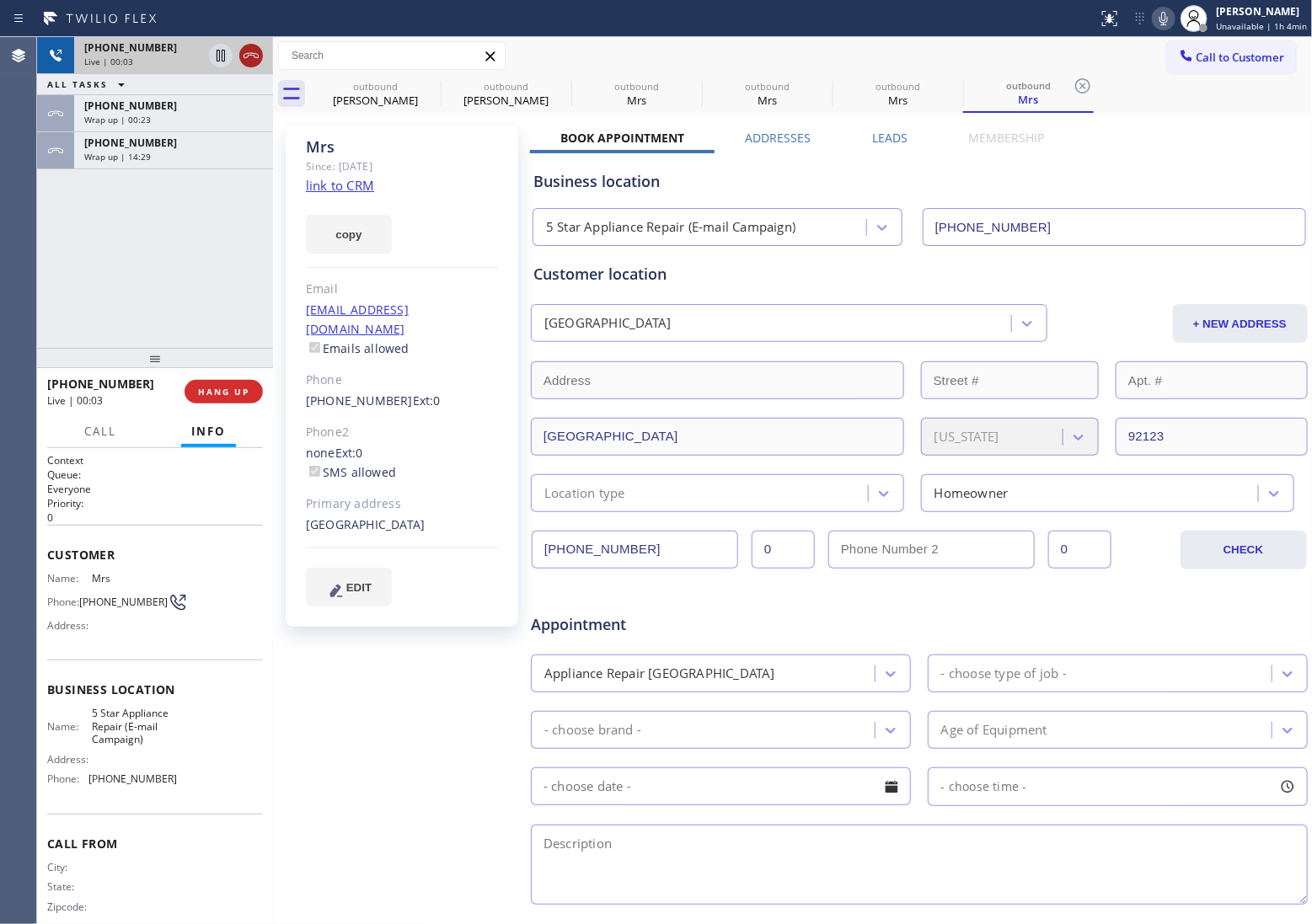
click at [251, 52] on icon at bounding box center [251, 55] width 20 height 20
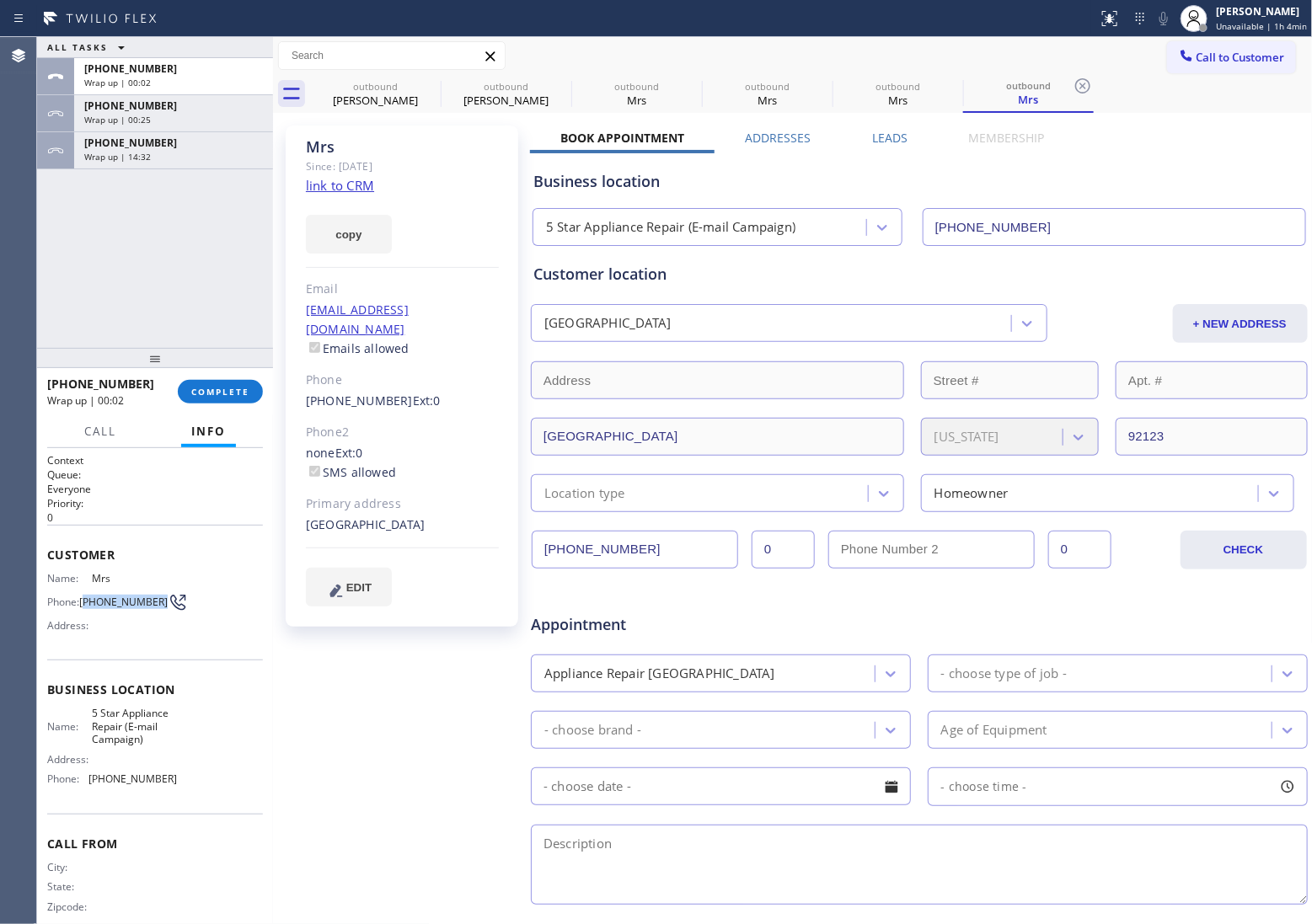
drag, startPoint x: 111, startPoint y: 612, endPoint x: 85, endPoint y: 594, distance: 31.6
click at [85, 595] on span "[PHONE_NUMBER]" at bounding box center [124, 601] width 89 height 12
copy span "619) 246-3048"
drag, startPoint x: 1260, startPoint y: 56, endPoint x: 965, endPoint y: 251, distance: 353.6
click at [1259, 56] on span "Call to Customer" at bounding box center [1241, 57] width 89 height 15
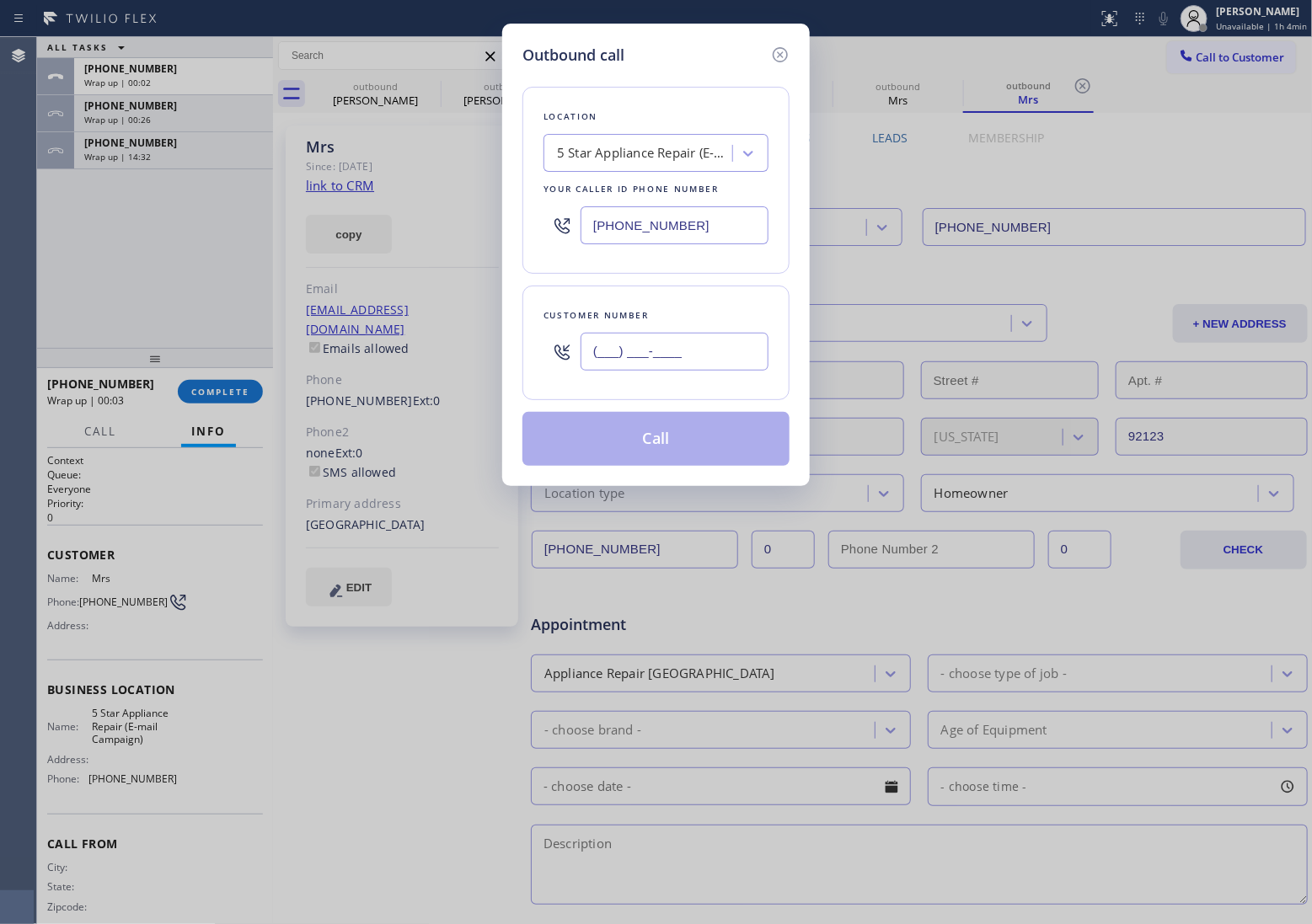
click at [676, 361] on input "(___) ___-____" at bounding box center [674, 352] width 188 height 38
paste input "619) 246-3048"
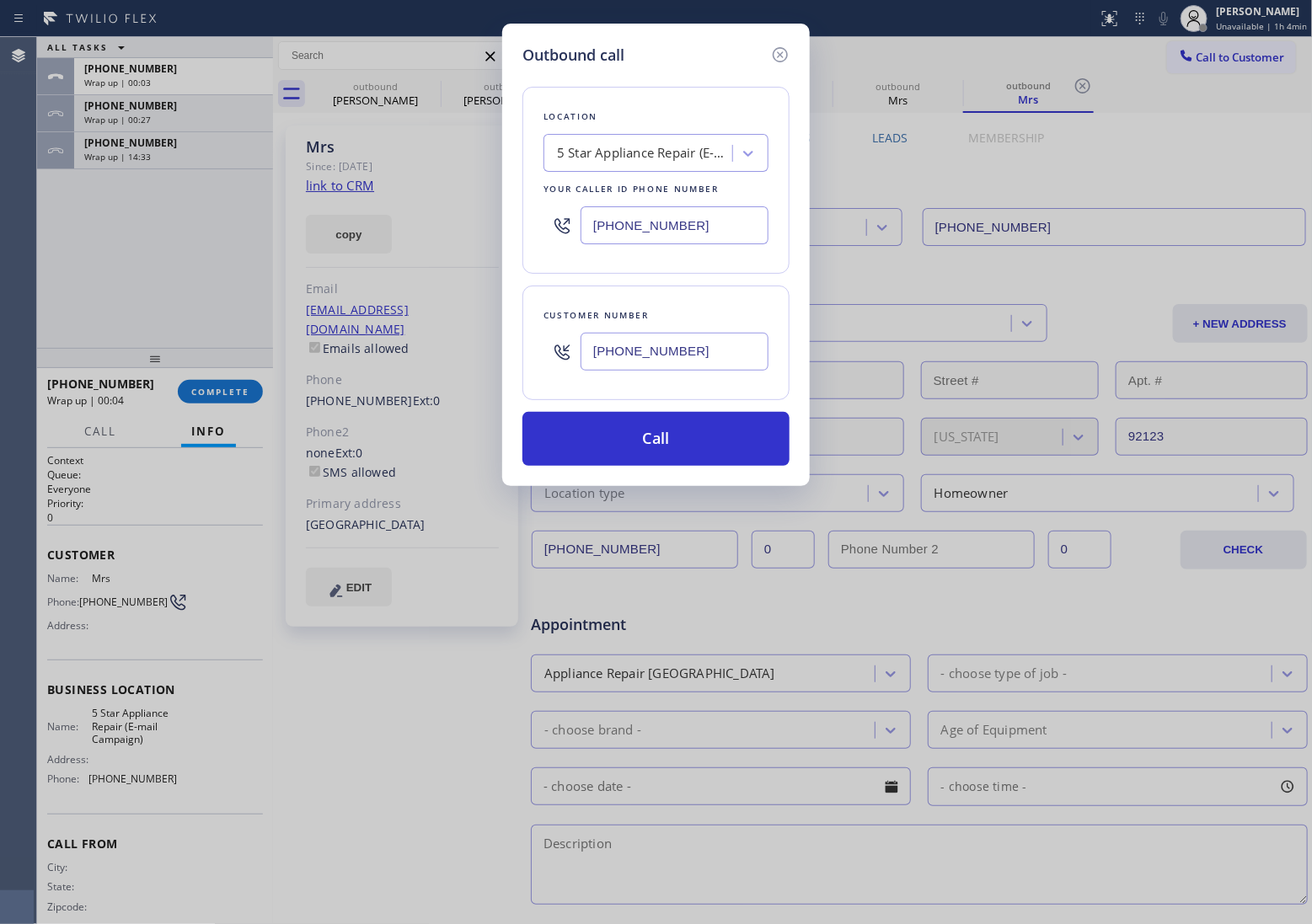
type input "[PHONE_NUMBER]"
click at [663, 223] on input "[PHONE_NUMBER]" at bounding box center [674, 225] width 188 height 38
paste input "760) 638-5621"
type input "[PHONE_NUMBER]"
click at [680, 355] on input "[PHONE_NUMBER]" at bounding box center [674, 352] width 188 height 38
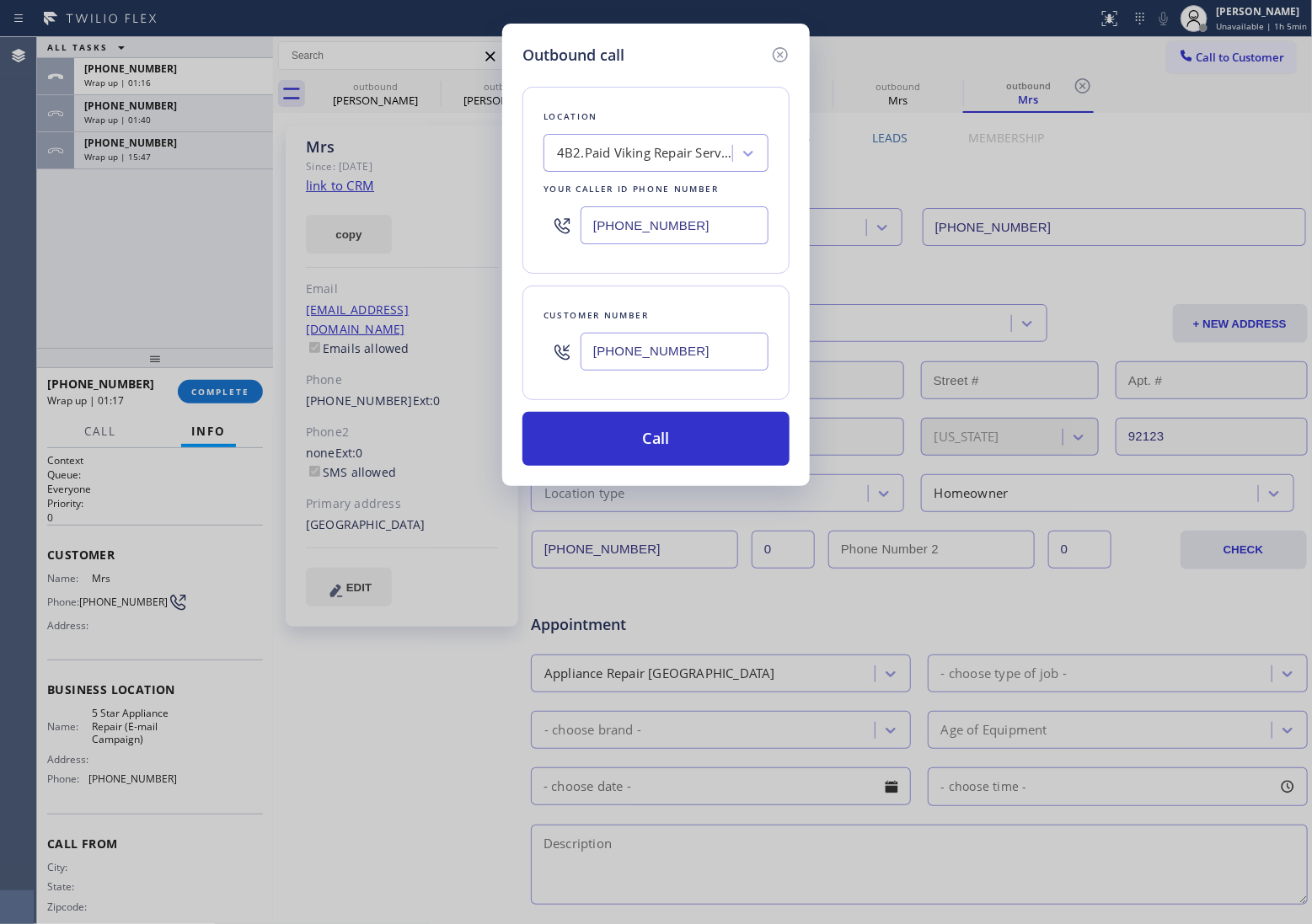
click at [688, 361] on input "[PHONE_NUMBER]" at bounding box center [674, 352] width 188 height 38
paste input "text"
type input "[PHONE_NUMBER]"
click at [772, 453] on button "Call" at bounding box center [656, 439] width 268 height 54
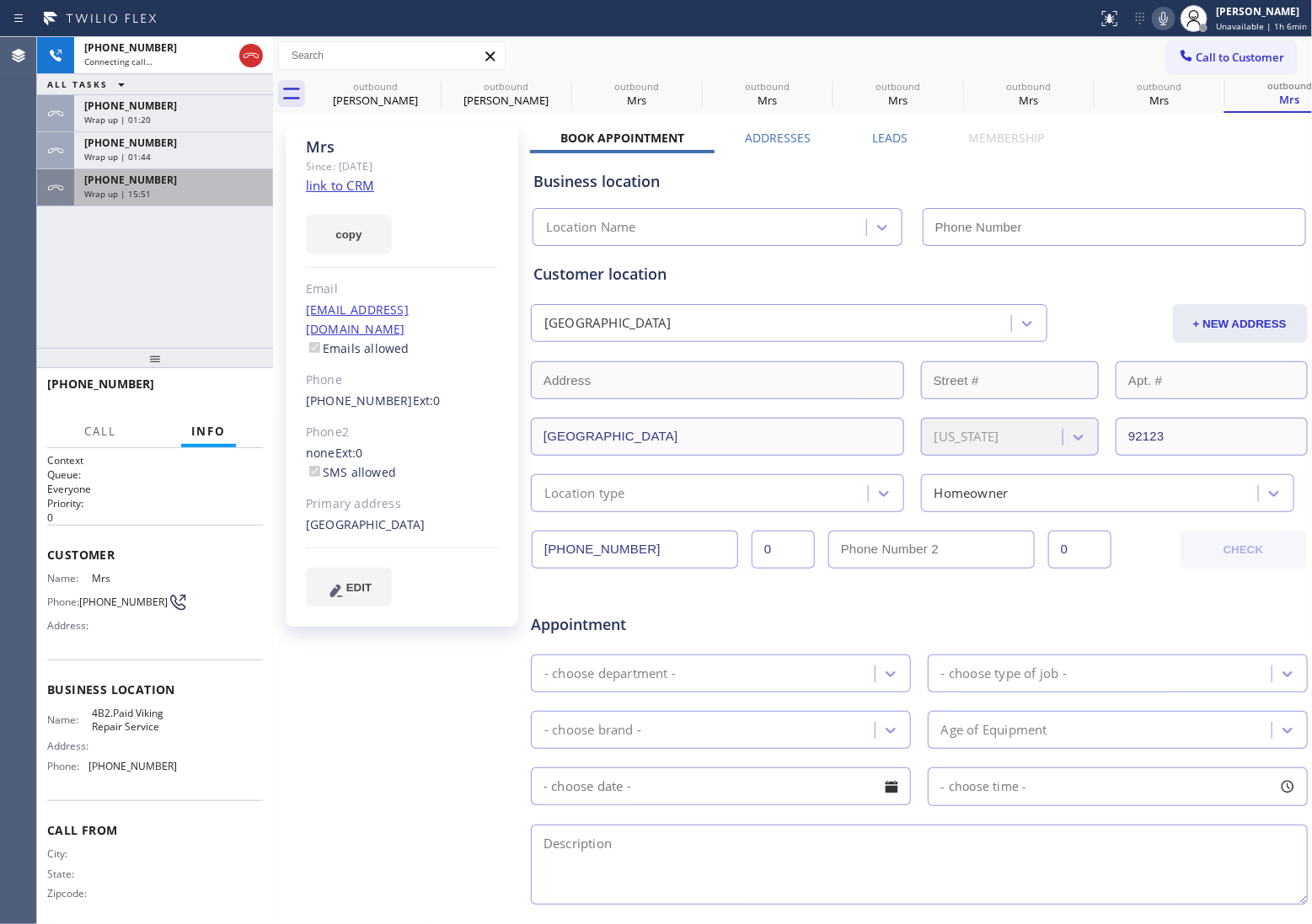
click at [204, 186] on div "[PHONE_NUMBER]" at bounding box center [173, 179] width 179 height 14
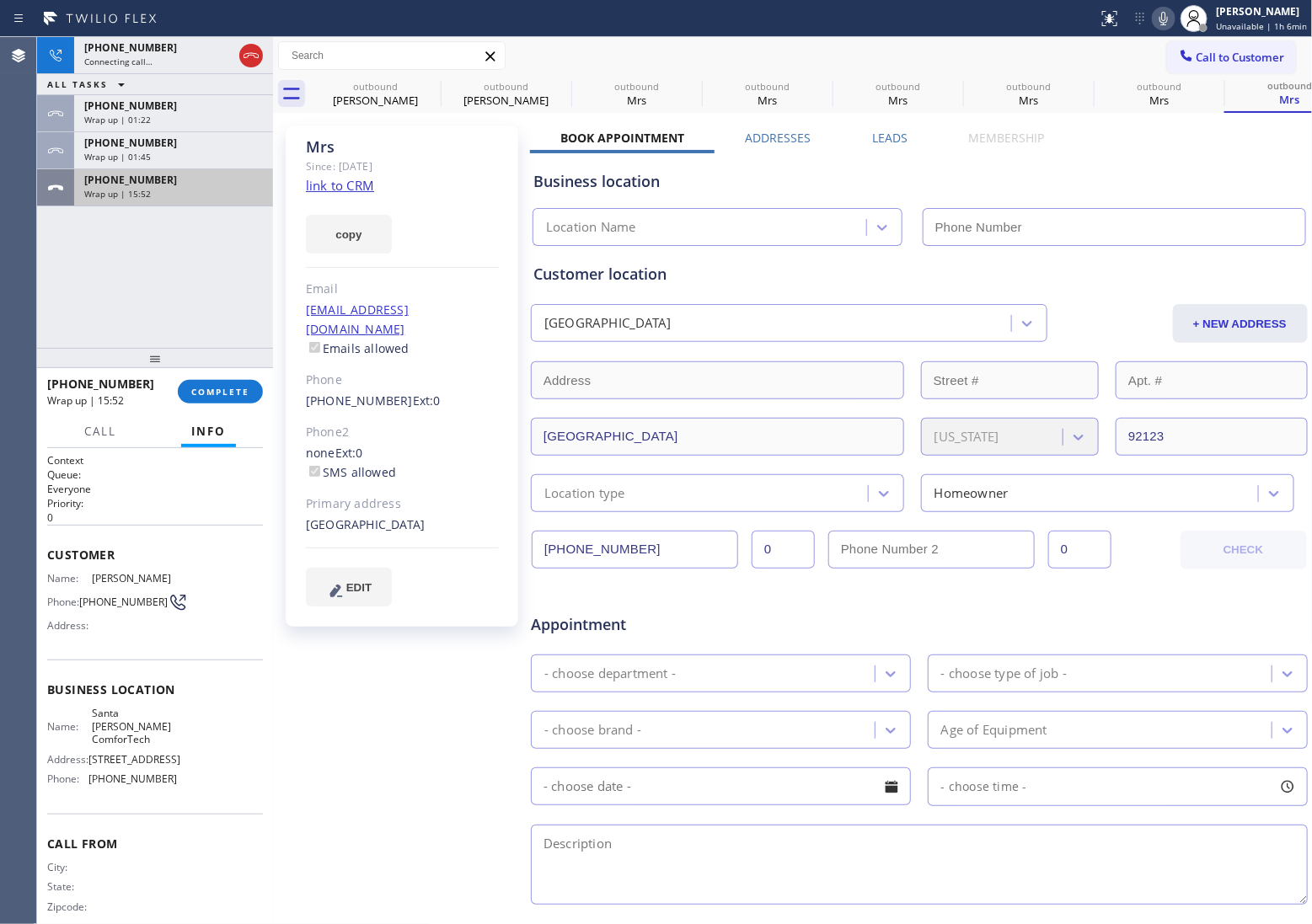
click at [198, 191] on div "Wrap up | 15:52" at bounding box center [173, 193] width 179 height 12
type input "[PHONE_NUMBER]"
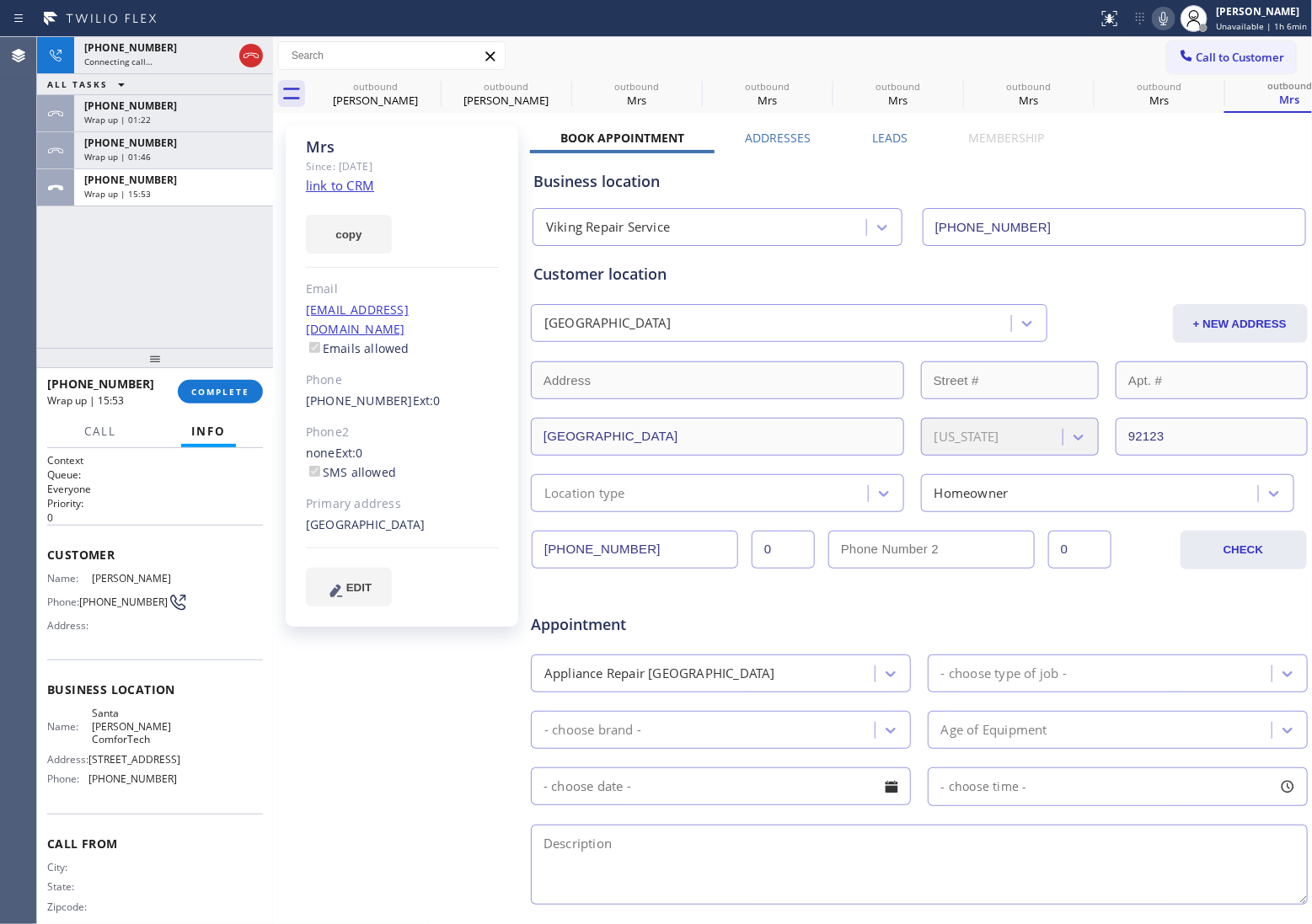
click at [229, 413] on div "[PHONE_NUMBER] Wrap up | 15:53 COMPLETE" at bounding box center [155, 391] width 216 height 44
click at [228, 392] on span "COMPLETE" at bounding box center [220, 391] width 58 height 12
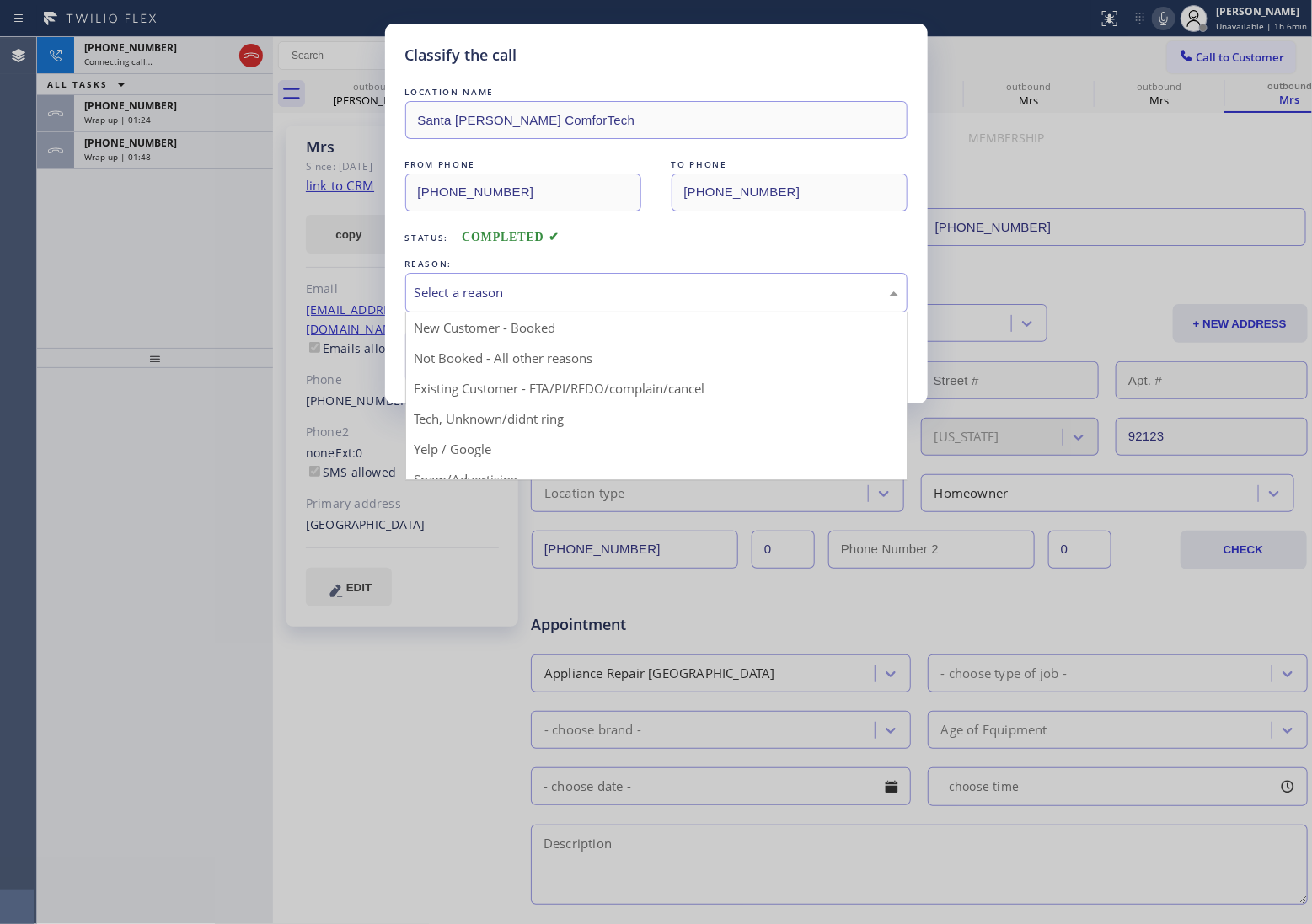
click at [506, 300] on div "Select a reason" at bounding box center [657, 293] width 484 height 20
click at [519, 365] on button "Save" at bounding box center [473, 356] width 136 height 54
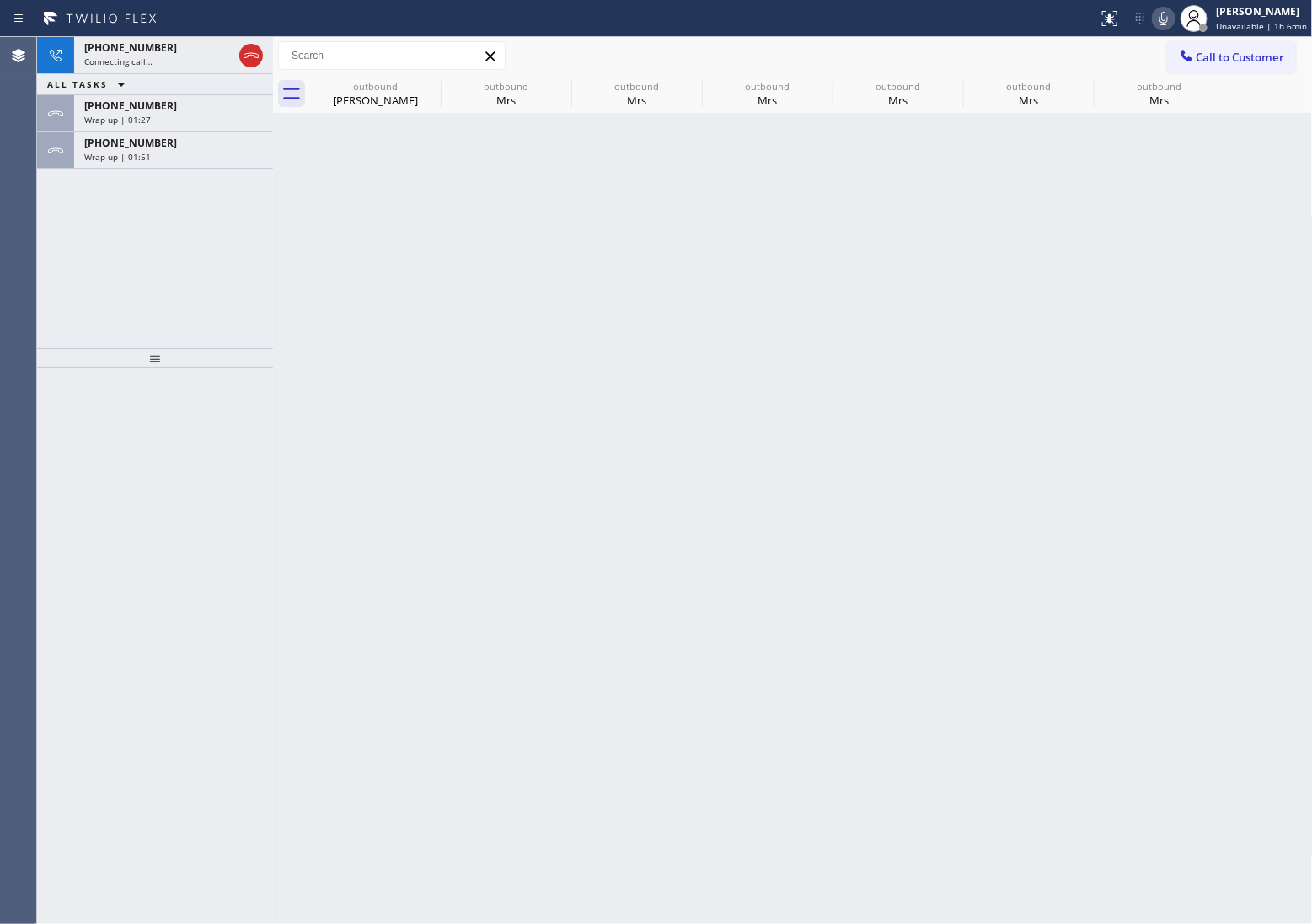
click at [196, 161] on div "Wrap up | 01:51" at bounding box center [173, 156] width 179 height 12
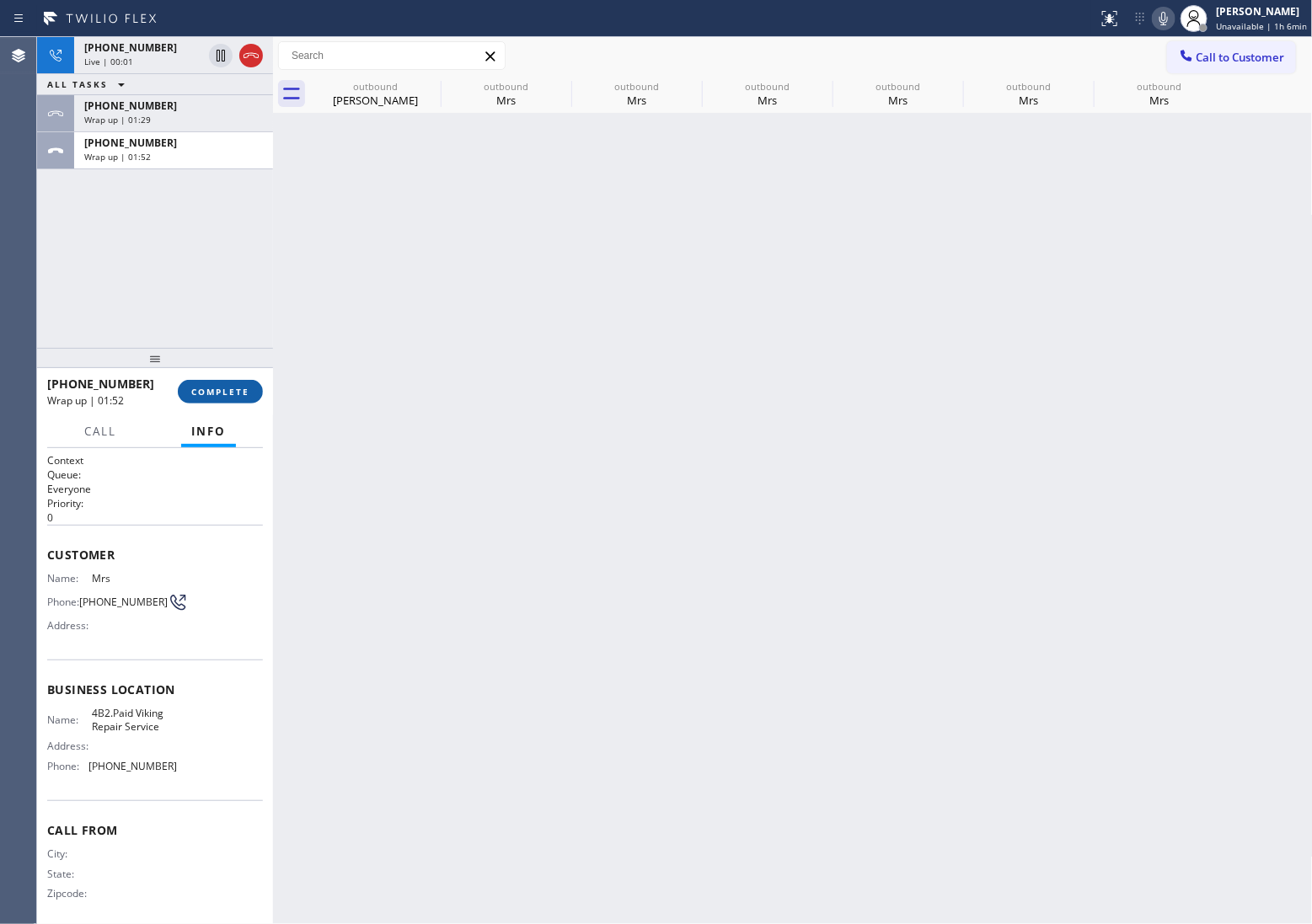
click at [235, 387] on span "COMPLETE" at bounding box center [220, 391] width 58 height 12
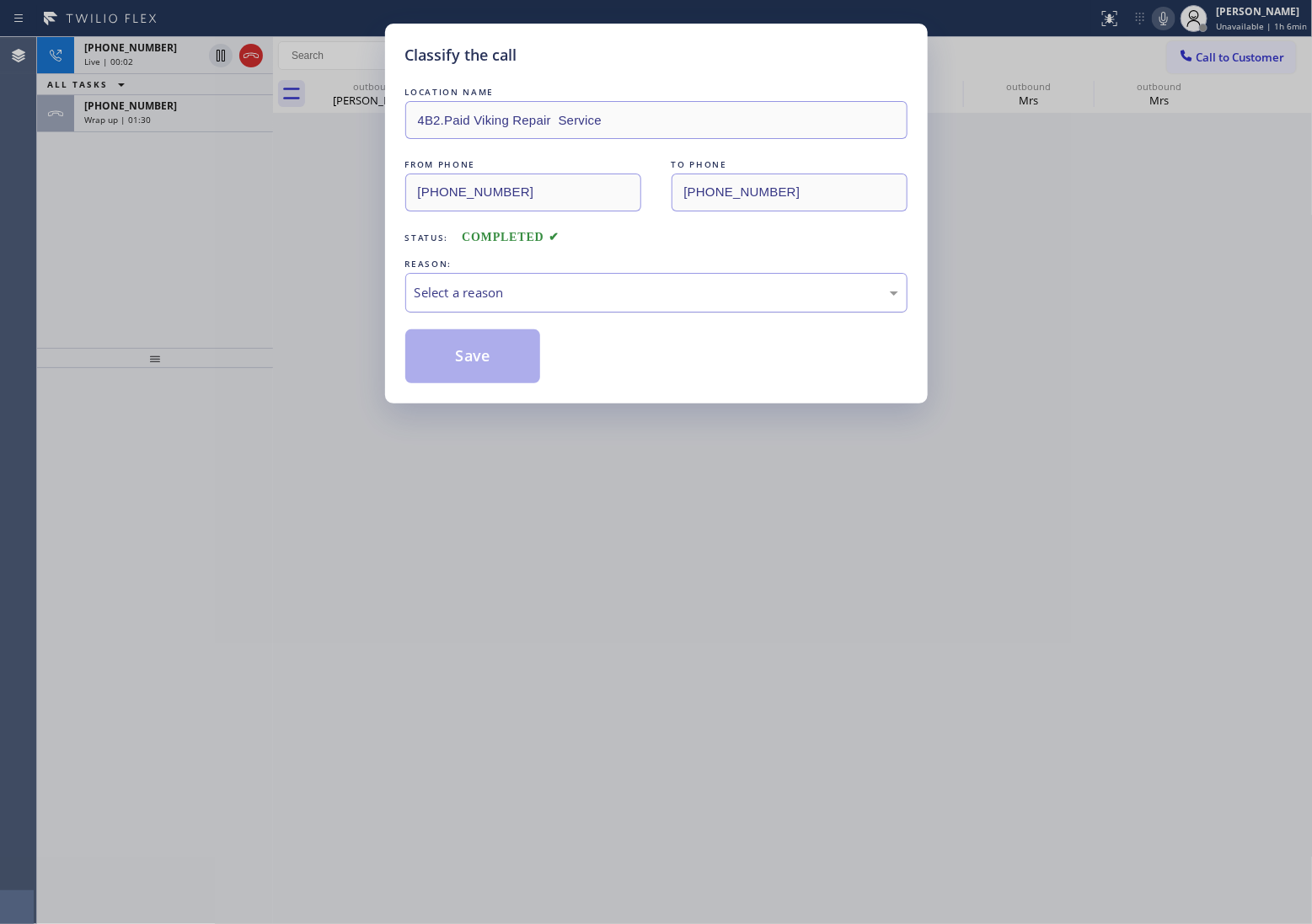
click at [476, 280] on div "Select a reason" at bounding box center [656, 292] width 502 height 40
click at [499, 368] on button "Save" at bounding box center [473, 356] width 136 height 54
type input "[PHONE_NUMBER]"
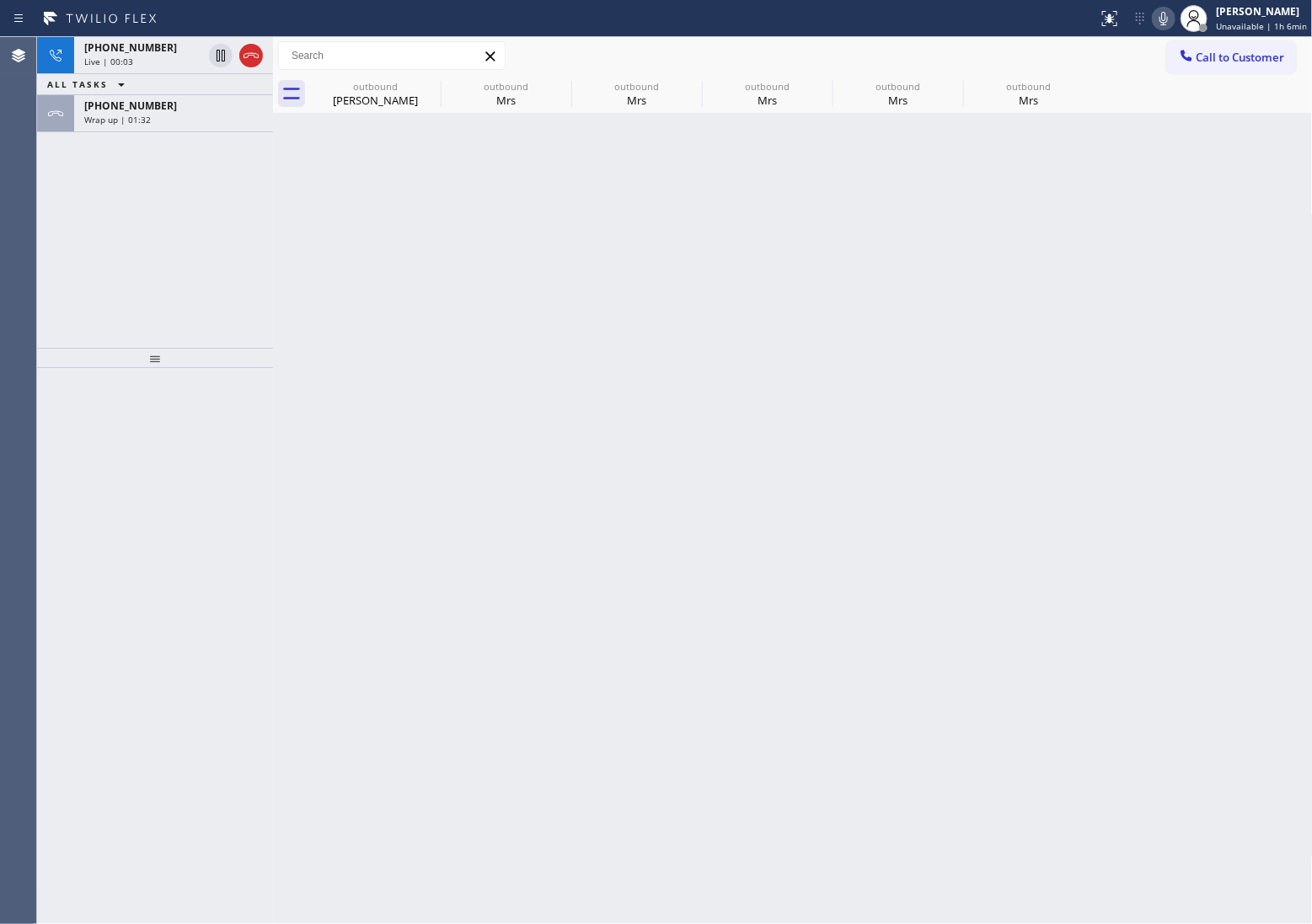
click at [252, 57] on icon at bounding box center [251, 55] width 20 height 20
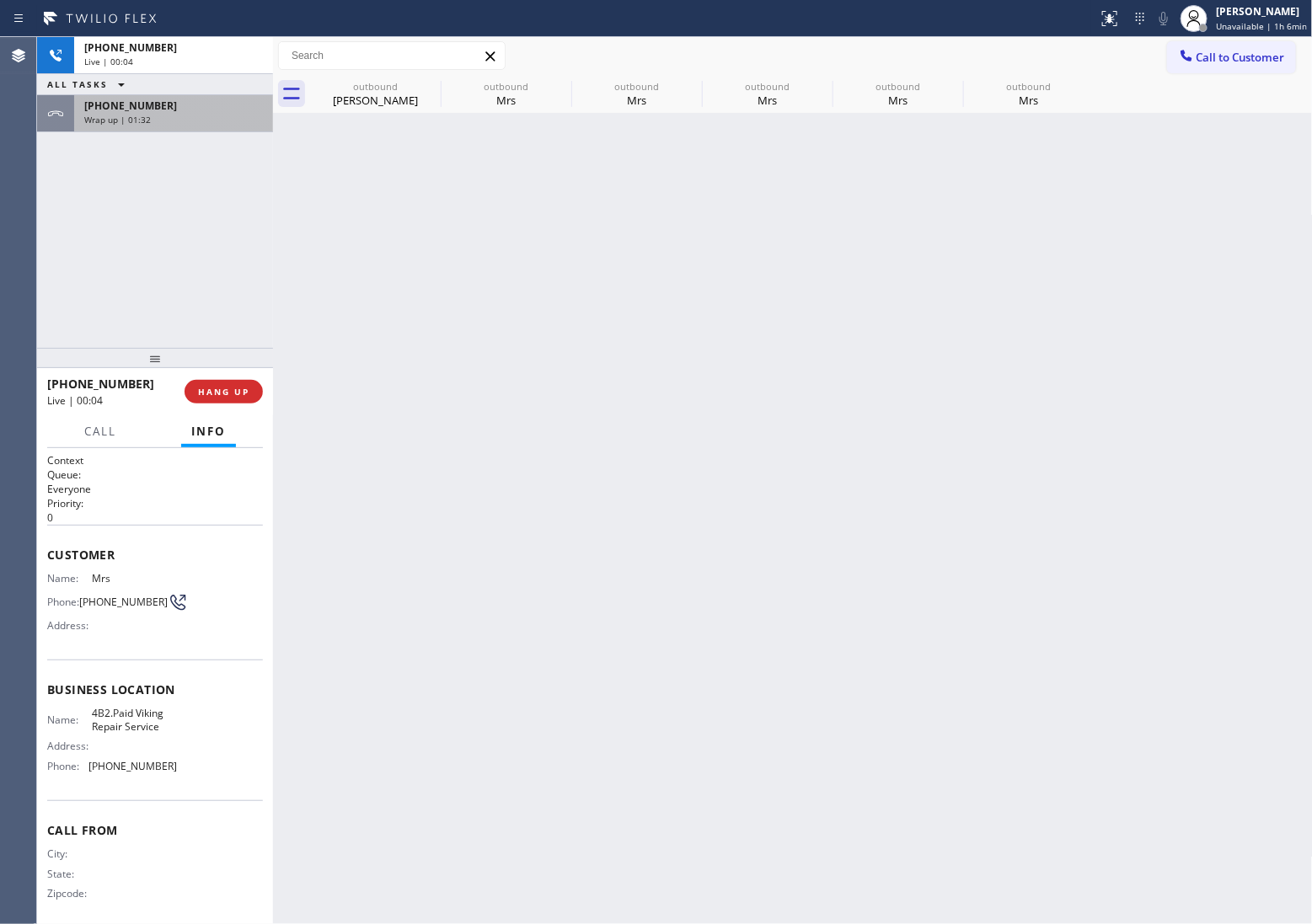
click at [204, 122] on div "Wrap up | 01:32" at bounding box center [173, 119] width 179 height 12
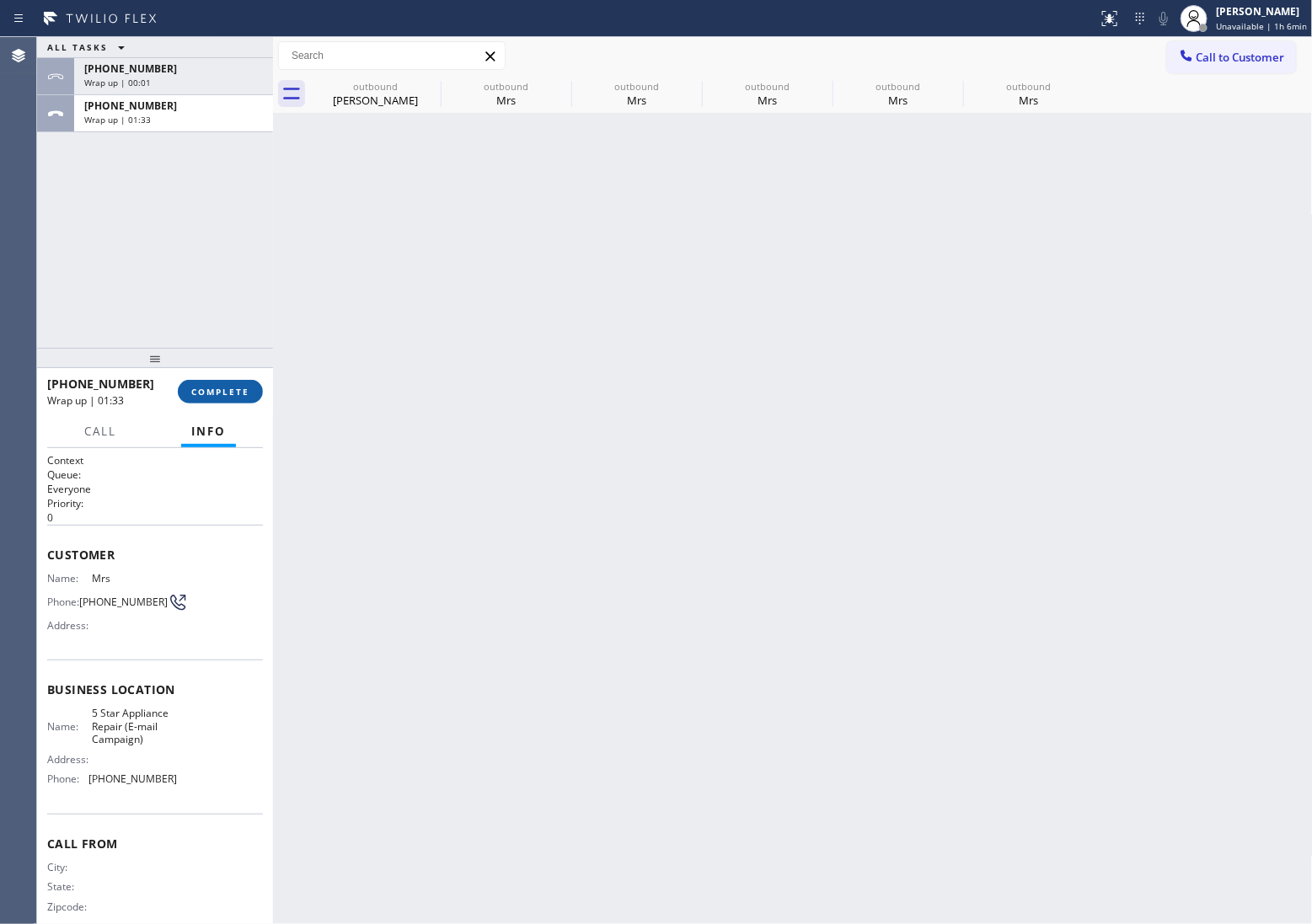
click at [220, 396] on span "COMPLETE" at bounding box center [220, 391] width 58 height 12
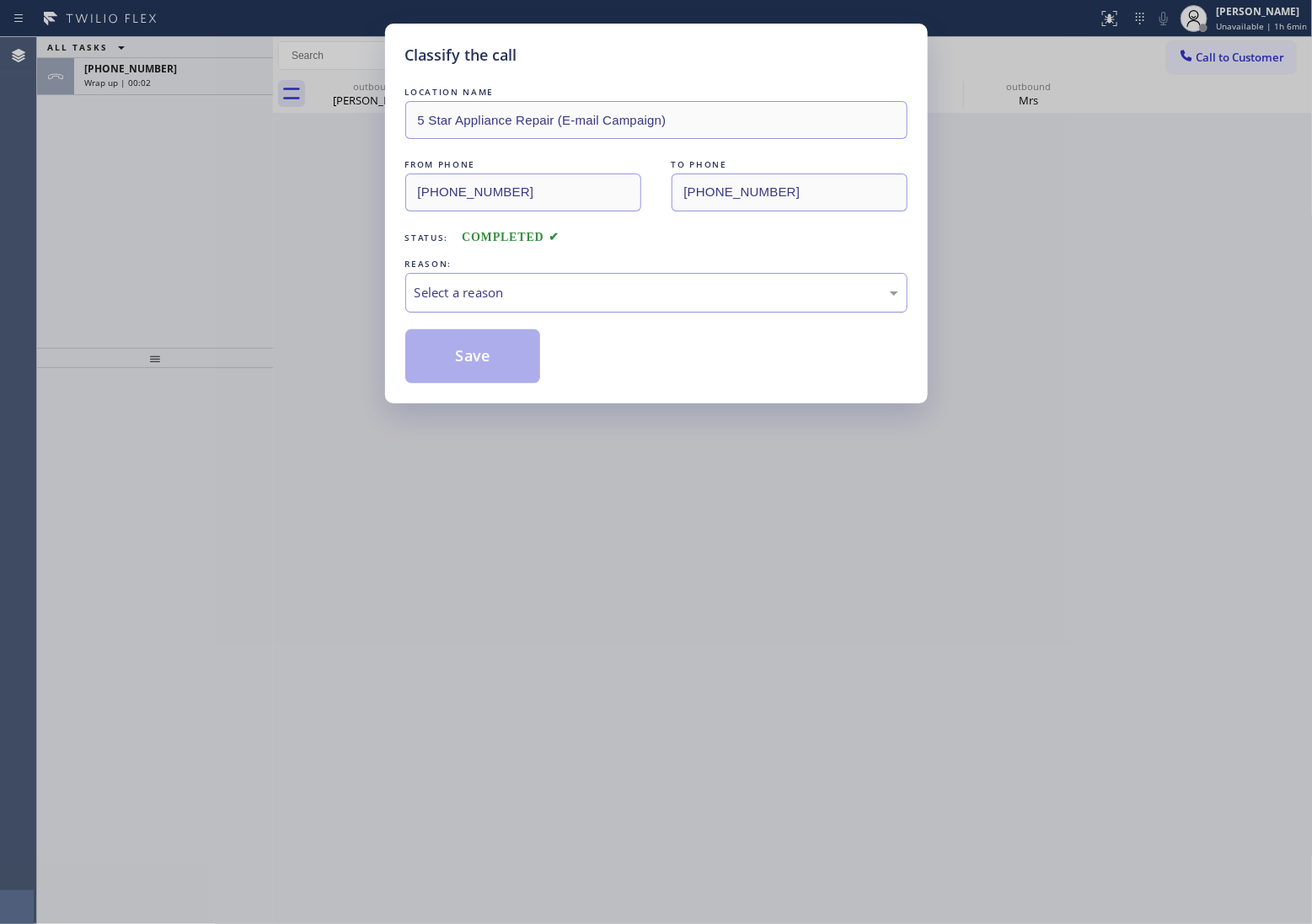
click at [497, 302] on div "Select a reason" at bounding box center [657, 293] width 484 height 20
click at [501, 362] on button "Save" at bounding box center [473, 356] width 136 height 54
type input "[PHONE_NUMBER]"
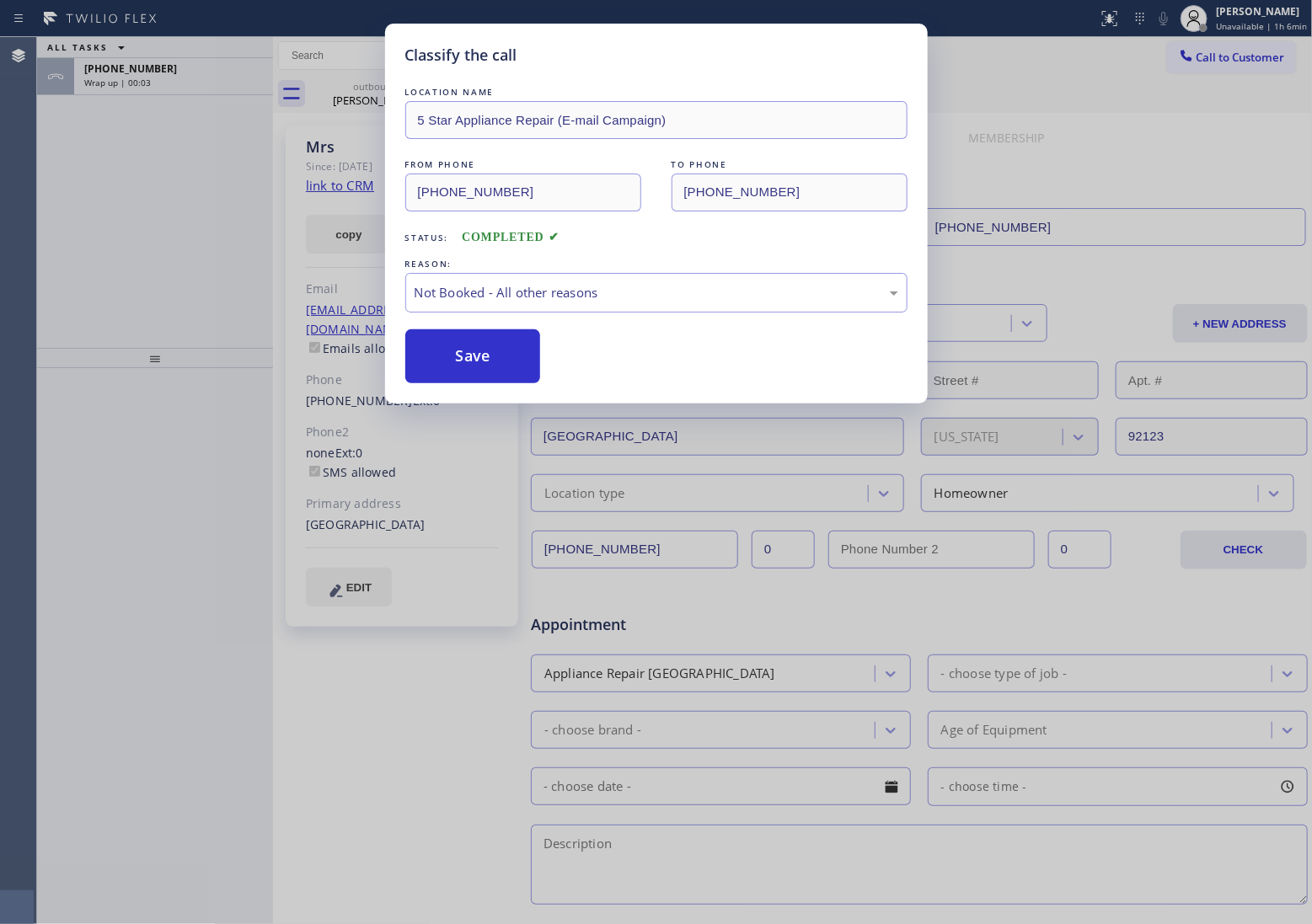
click at [182, 86] on div "Wrap up | 00:03" at bounding box center [173, 82] width 179 height 12
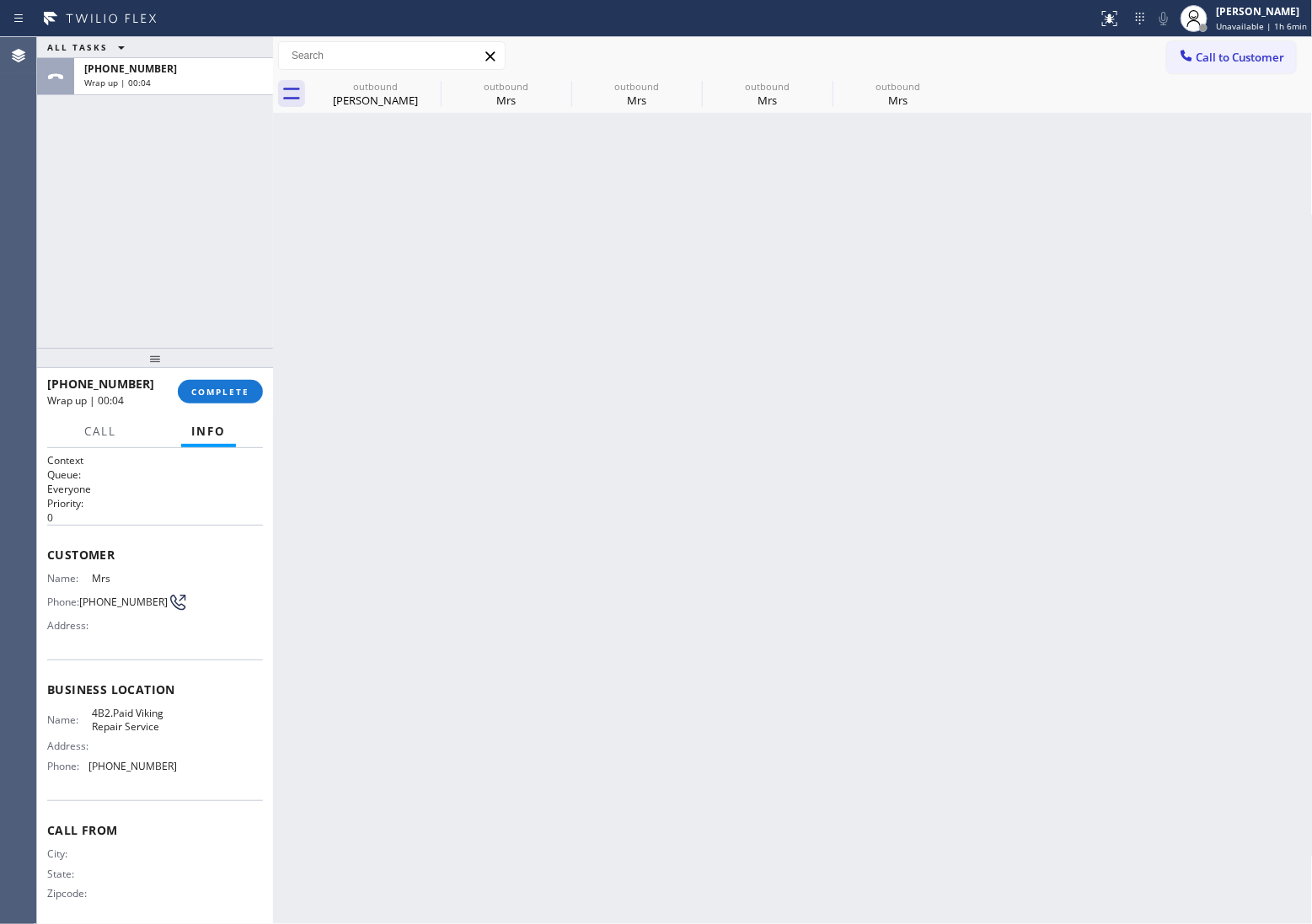
click at [182, 86] on div "Wrap up | 00:04" at bounding box center [173, 82] width 179 height 12
click at [232, 386] on span "COMPLETE" at bounding box center [220, 391] width 58 height 12
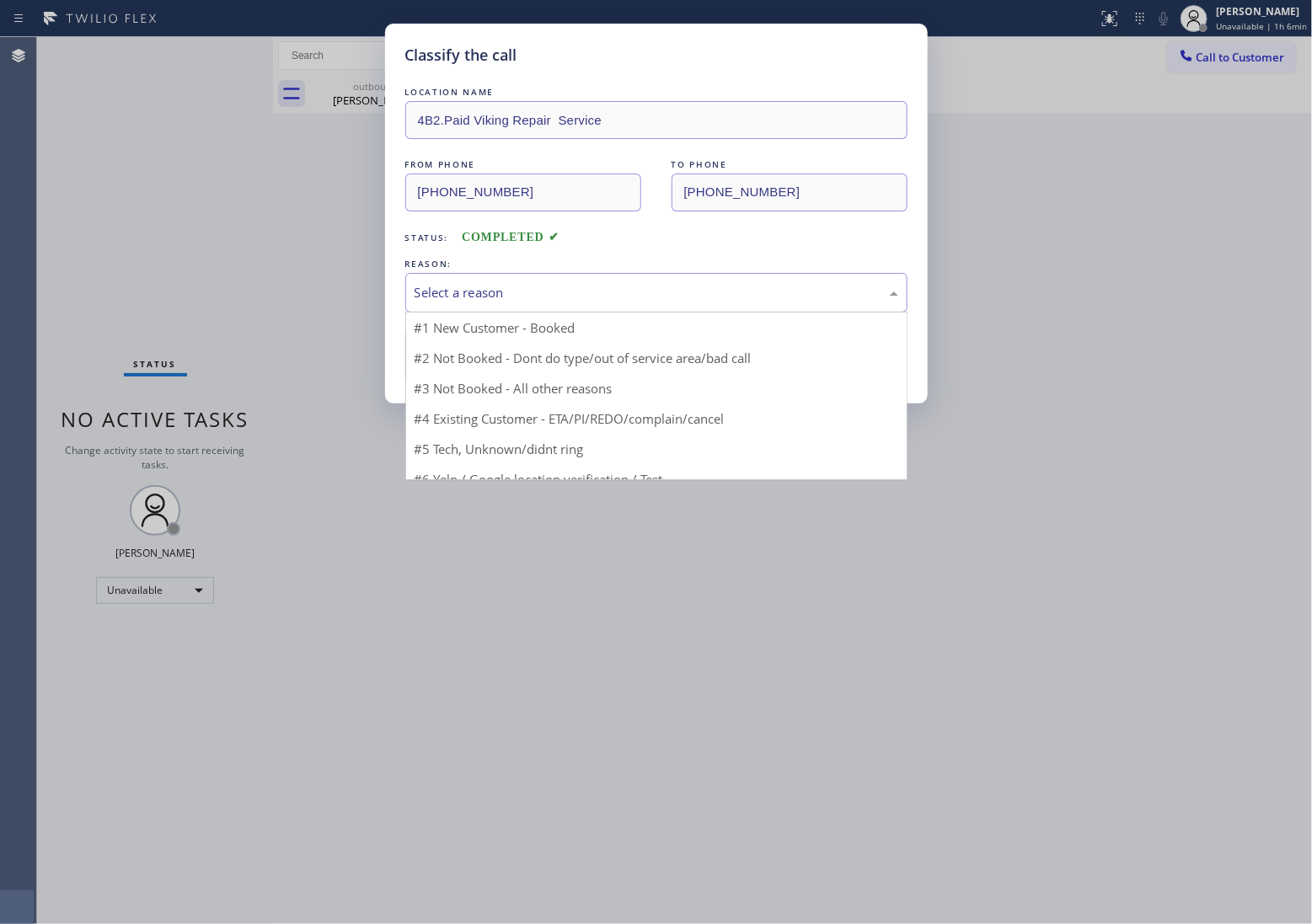
click at [578, 293] on div "Select a reason" at bounding box center [657, 293] width 484 height 20
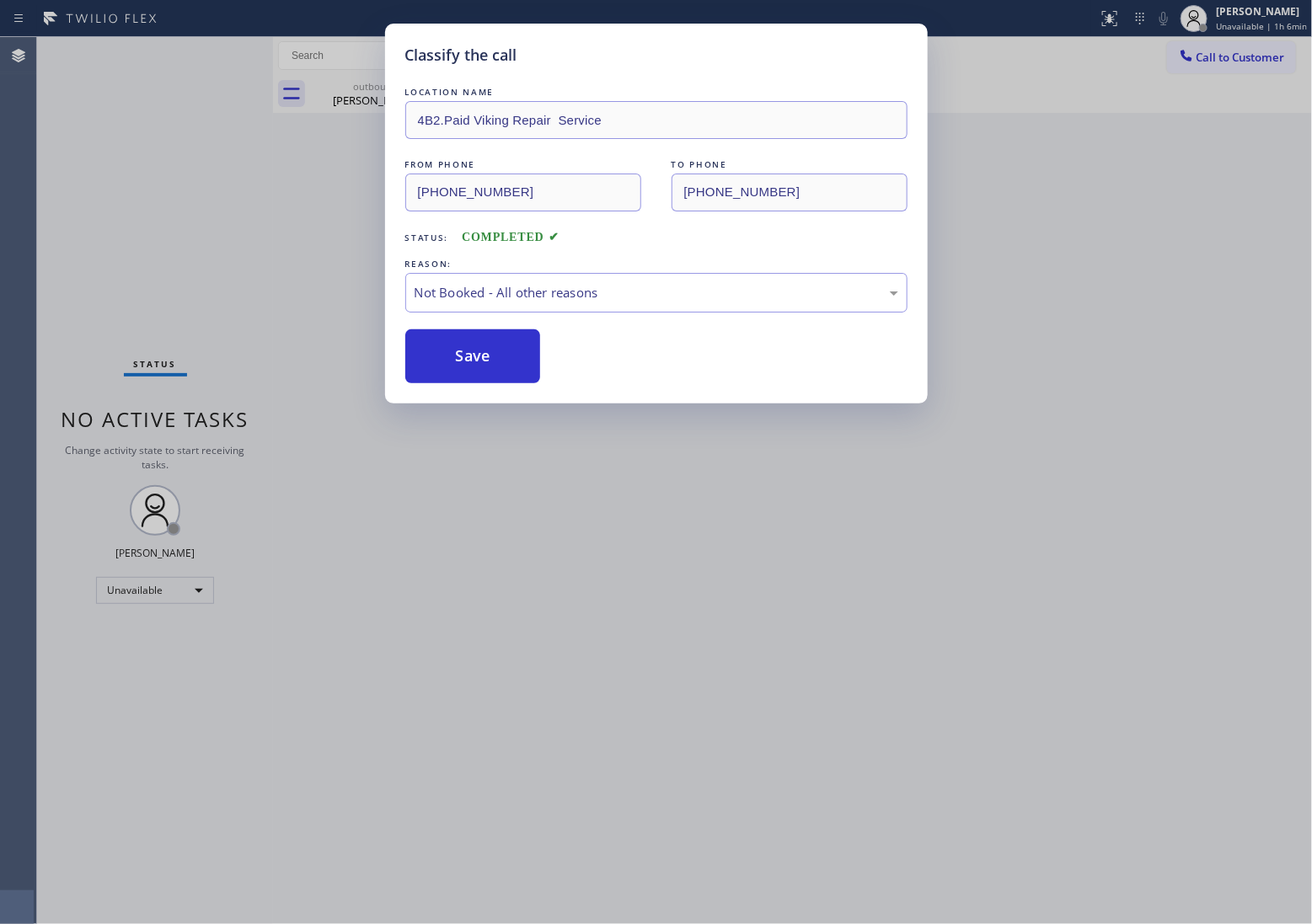
click at [506, 369] on button "Save" at bounding box center [473, 356] width 136 height 54
type input "[PHONE_NUMBER]"
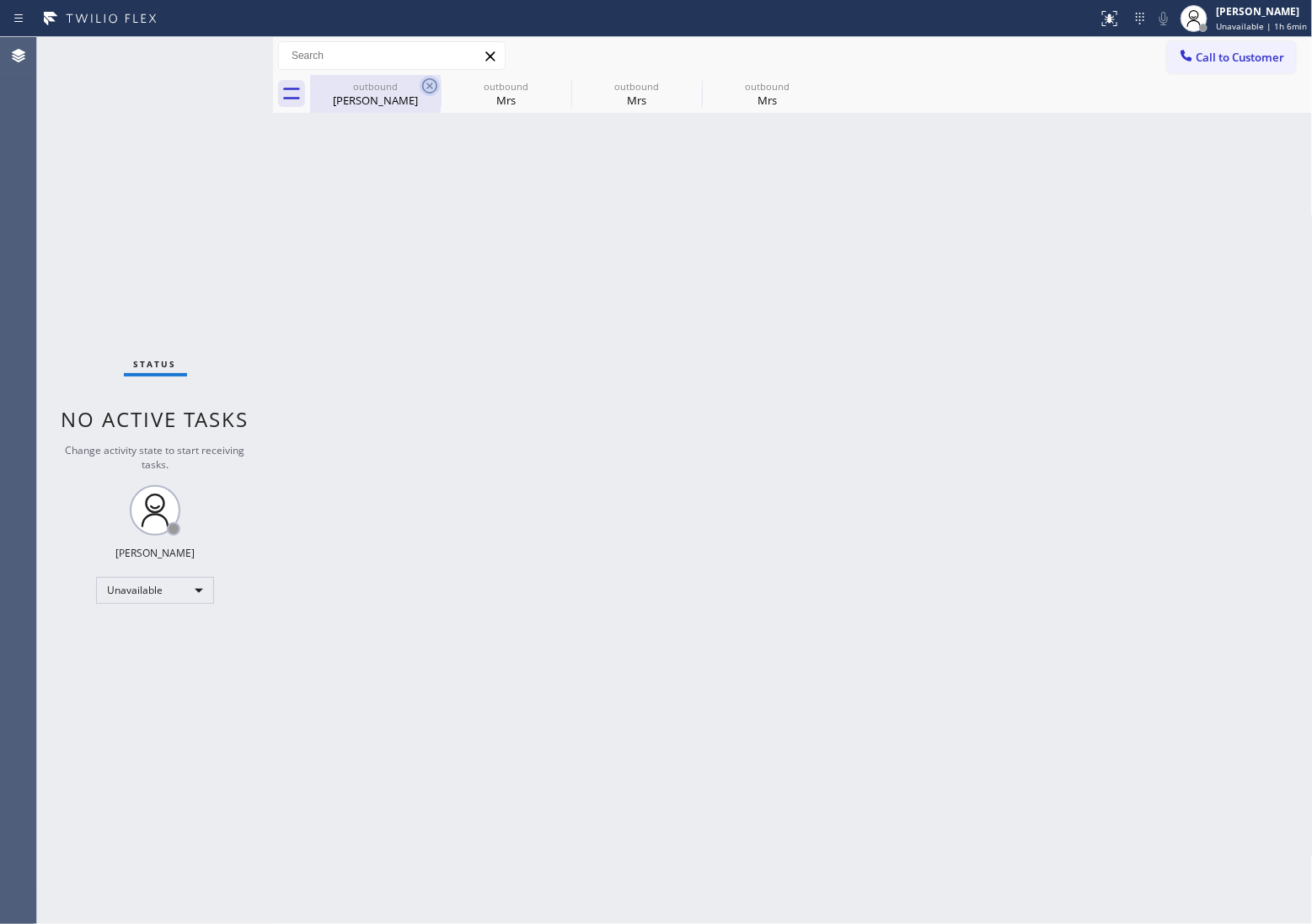
click at [431, 77] on icon at bounding box center [429, 85] width 20 height 20
click at [0, 0] on icon at bounding box center [0, 0] width 0 height 0
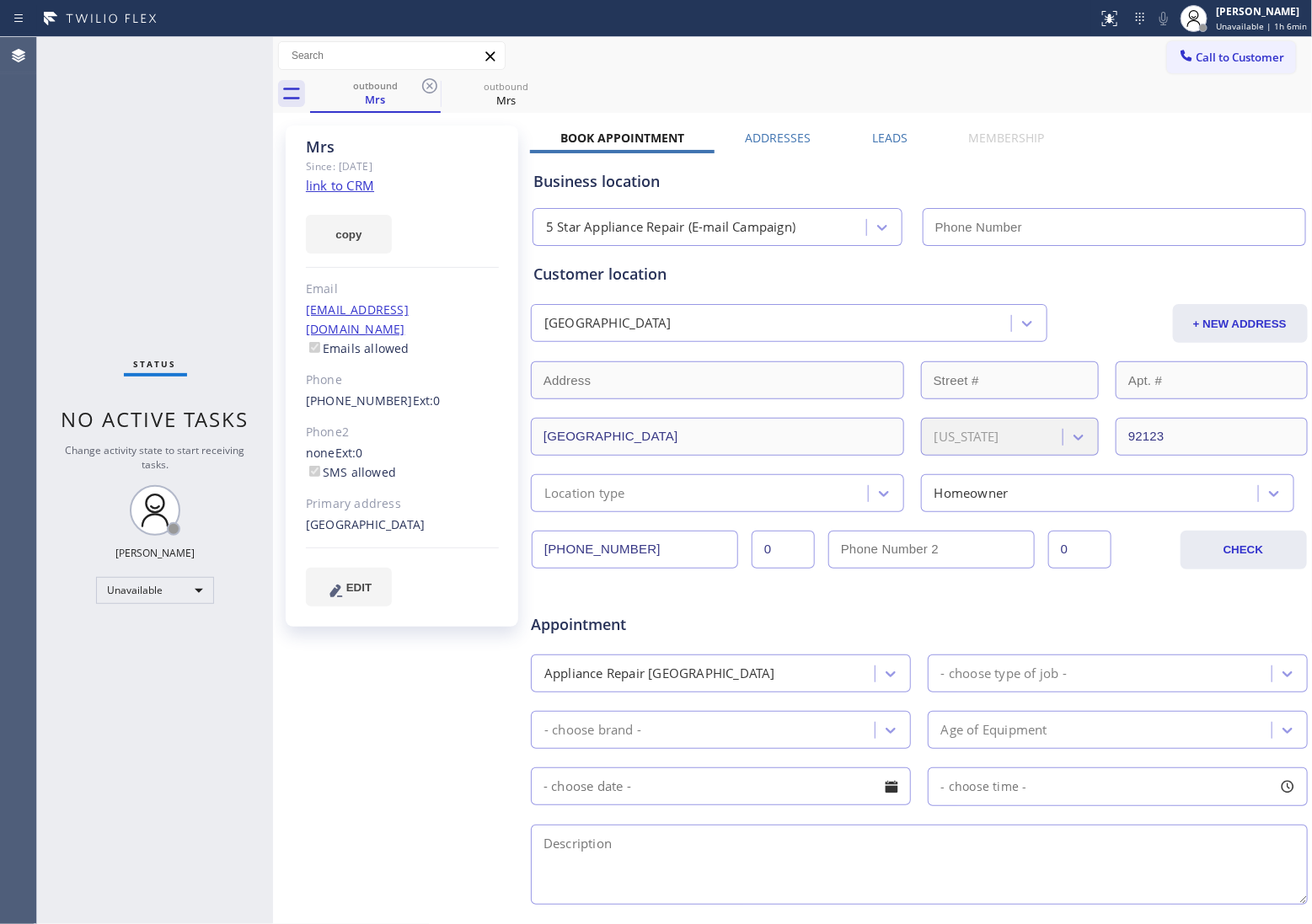
type input "[PHONE_NUMBER]"
click at [431, 77] on icon at bounding box center [429, 85] width 20 height 20
type input "[PHONE_NUMBER]"
click at [431, 77] on icon at bounding box center [429, 85] width 20 height 20
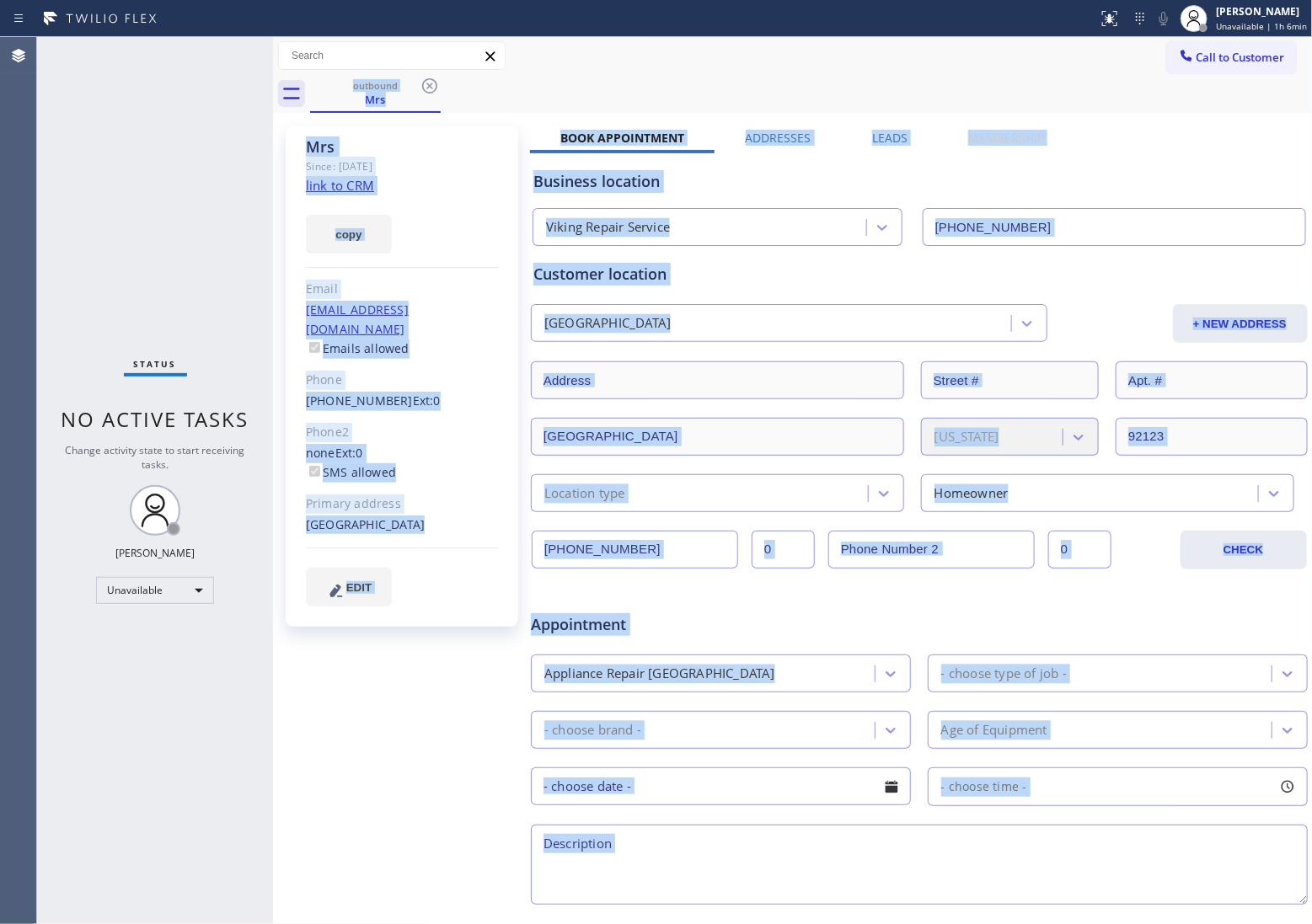
click at [431, 77] on div "outbound Mrs" at bounding box center [812, 93] width 1003 height 38
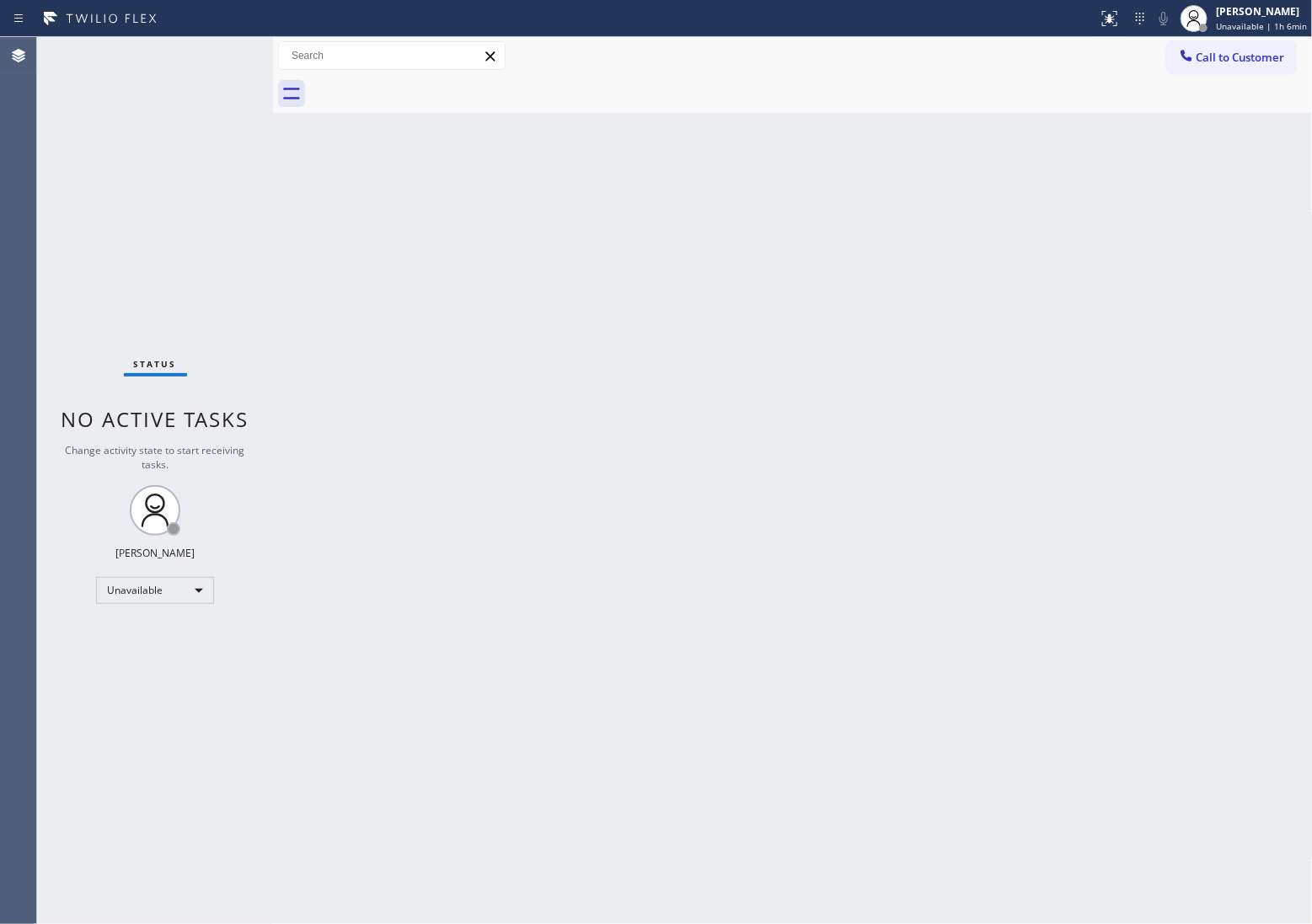
click at [52, 272] on div "Status No active tasks Change activity state to start receiving tasks. [PERSON_…" at bounding box center [155, 481] width 236 height 887
click at [1235, 52] on span "Call to Customer" at bounding box center [1241, 57] width 89 height 15
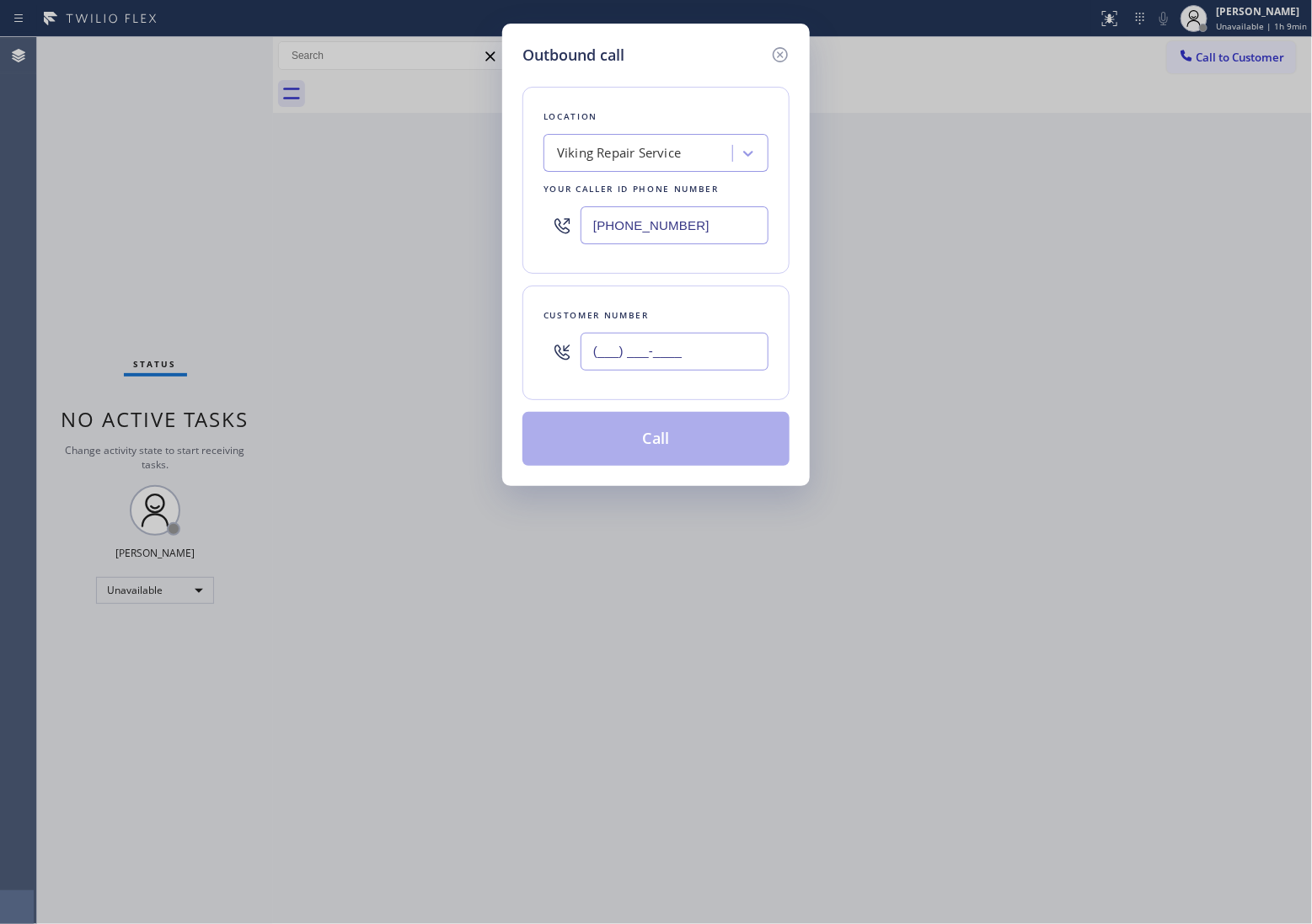
drag, startPoint x: 748, startPoint y: 339, endPoint x: 727, endPoint y: 329, distance: 23.3
click at [747, 342] on input "(___) ___-____" at bounding box center [674, 352] width 188 height 38
paste input "760) 917-6485"
type input "[PHONE_NUMBER]"
click at [624, 166] on div "Viking Repair Service" at bounding box center [640, 153] width 184 height 29
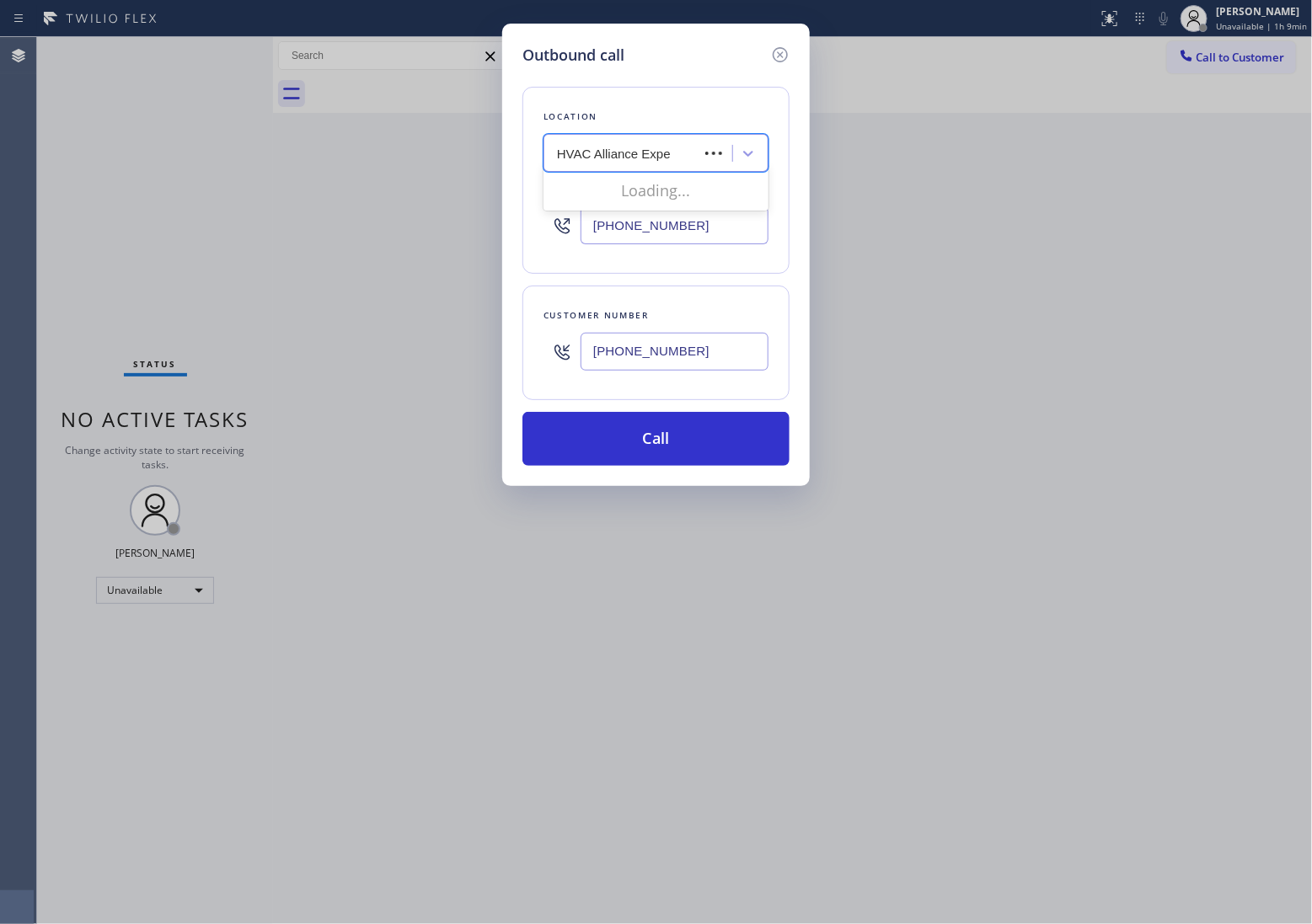
type input "HVAC Alliance Exper"
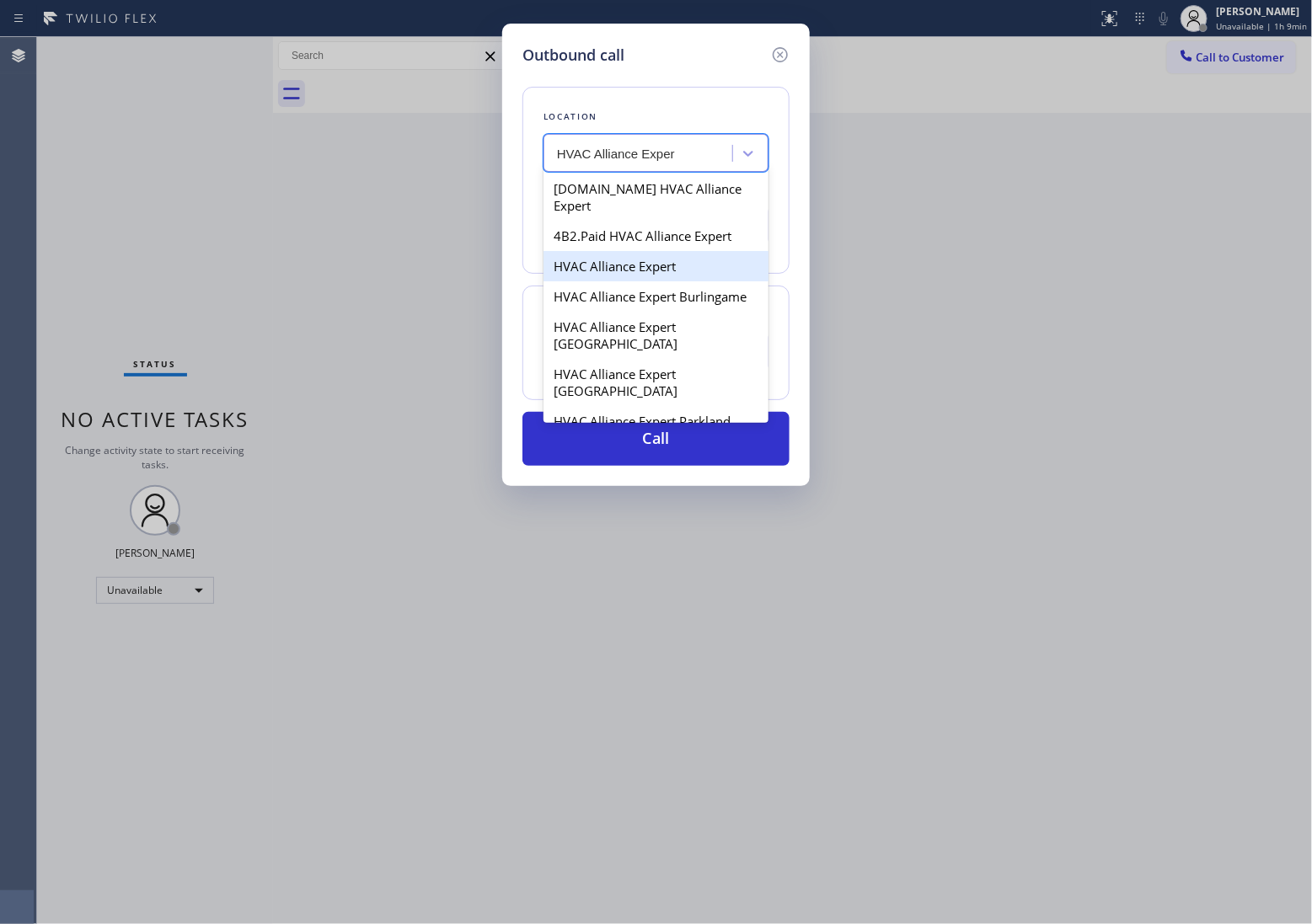
type input "[PHONE_NUMBER]"
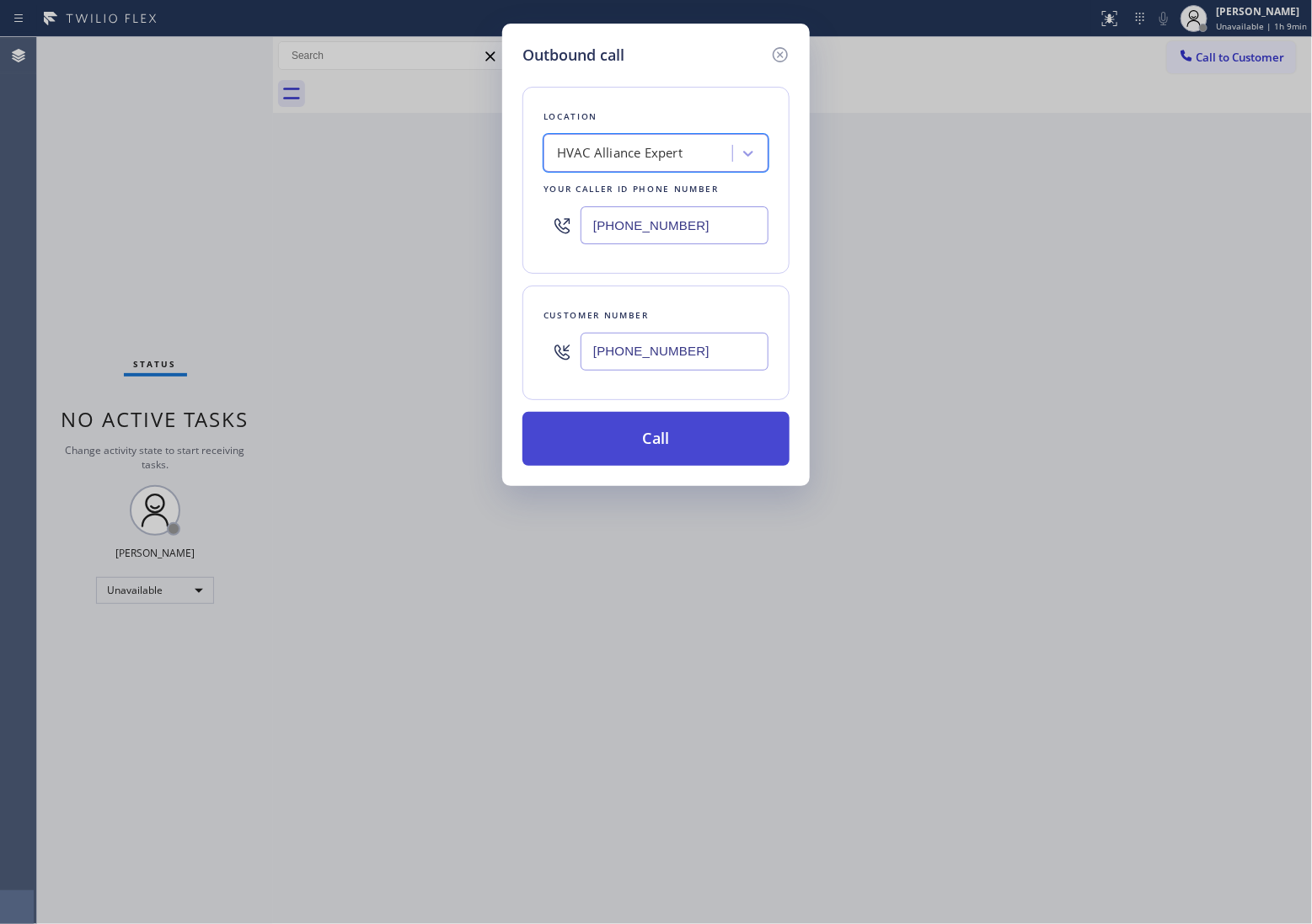
click at [668, 447] on button "Call" at bounding box center [656, 439] width 268 height 54
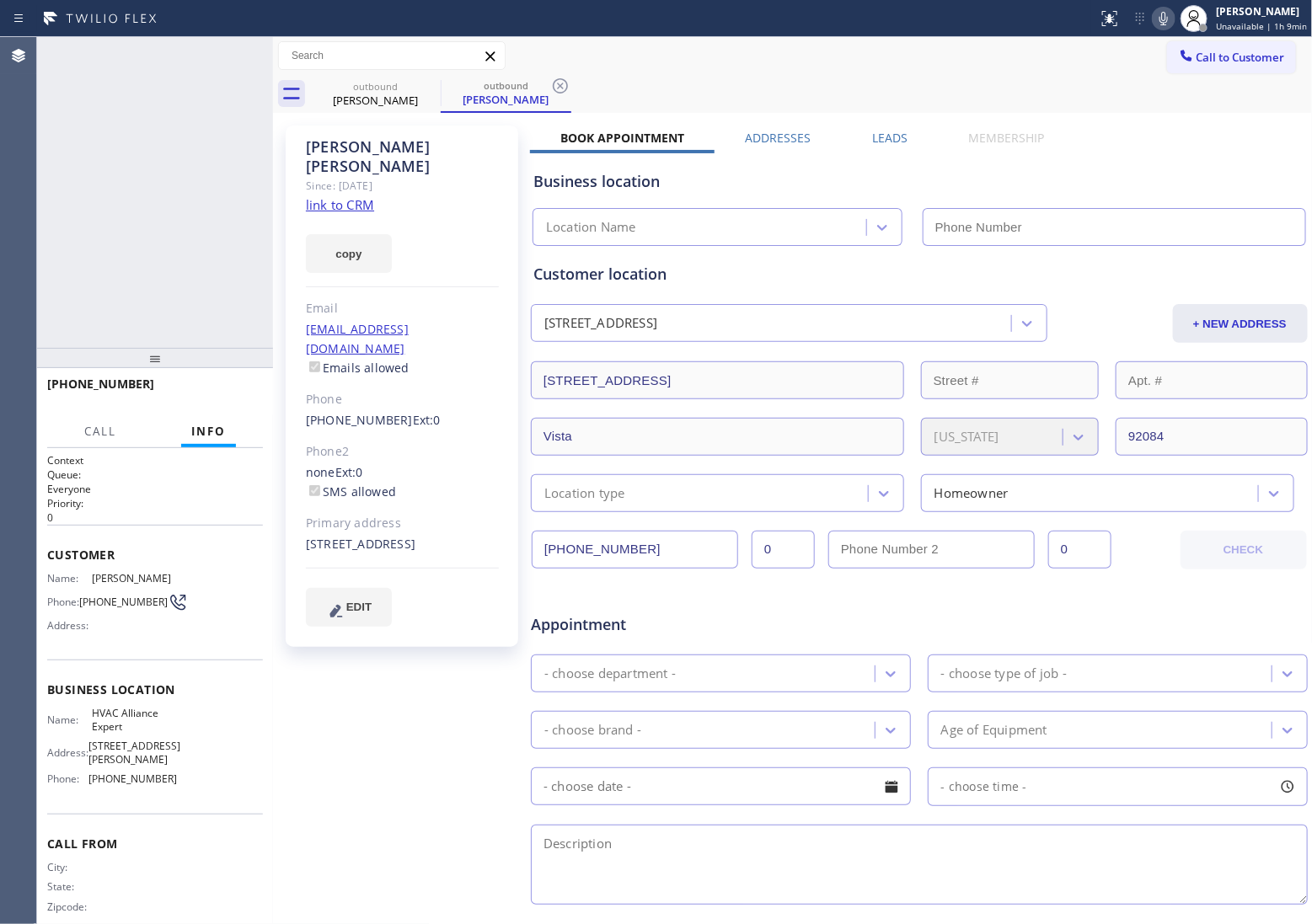
type input "[PHONE_NUMBER]"
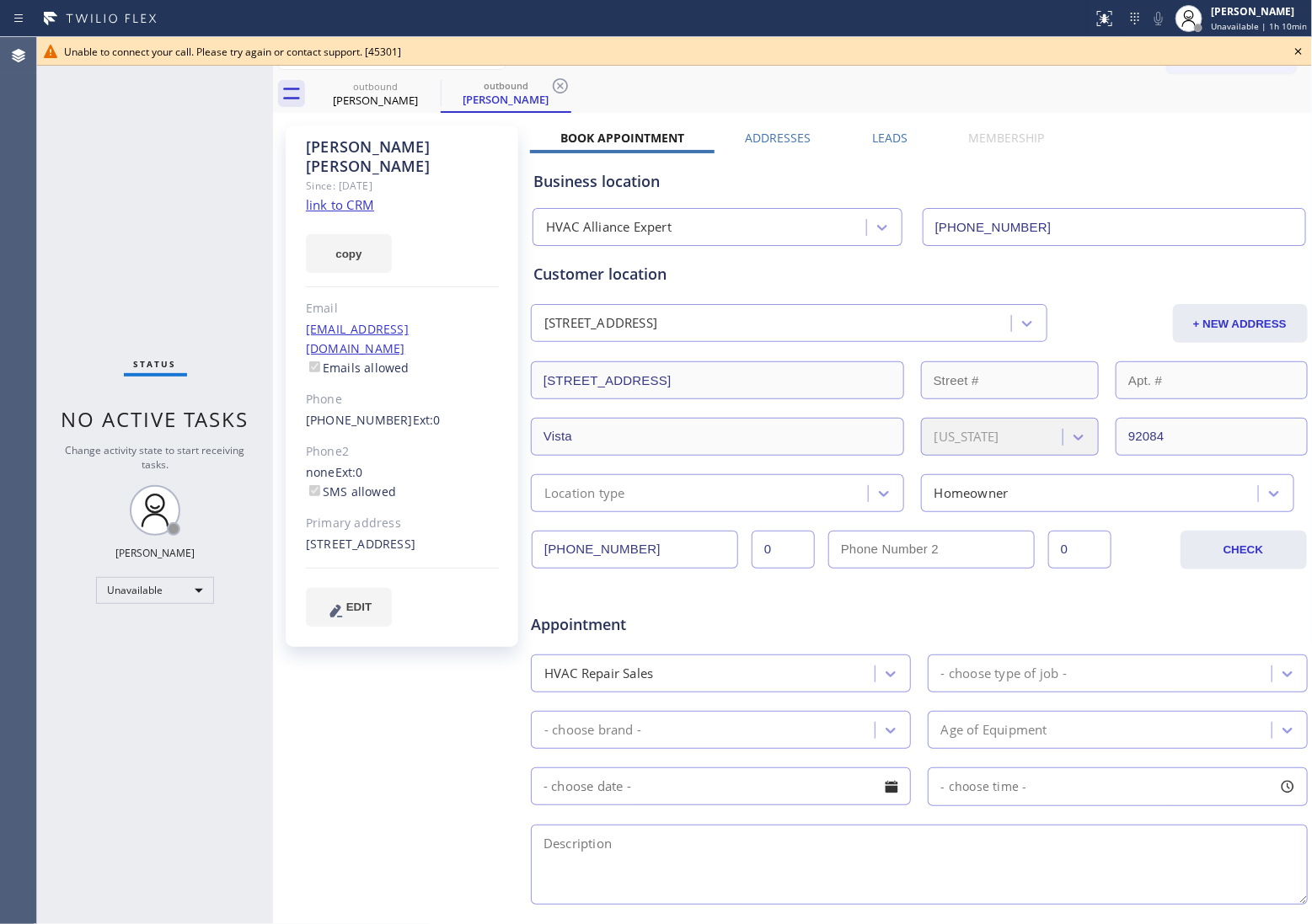
drag, startPoint x: 1212, startPoint y: 46, endPoint x: 1232, endPoint y: 46, distance: 20.0
click at [1213, 46] on div "Unable to connect your call. Please try again or contact support. [45301]" at bounding box center [675, 52] width 1221 height 14
click at [1298, 49] on icon at bounding box center [1299, 52] width 7 height 7
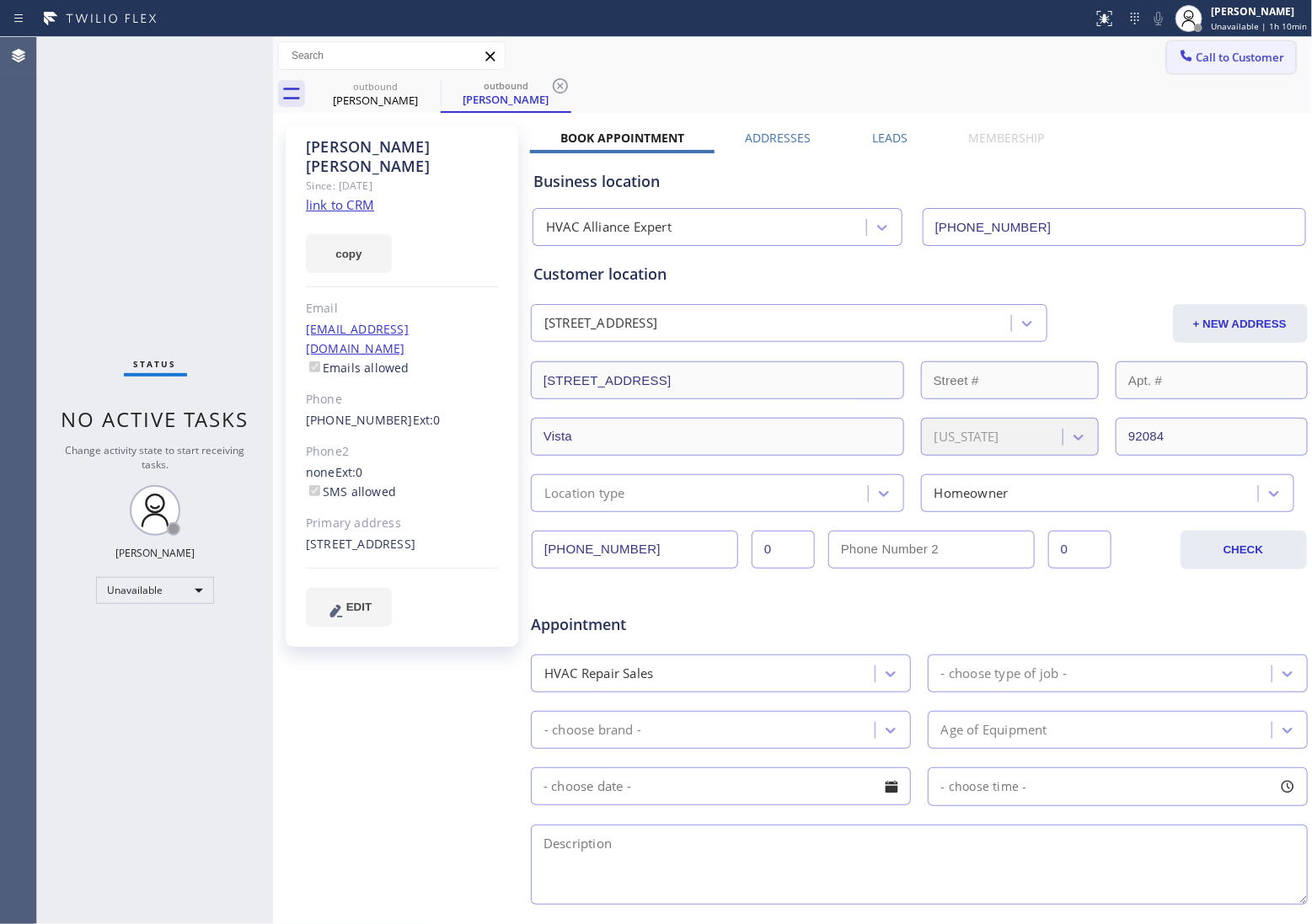
click at [1252, 50] on span "Call to Customer" at bounding box center [1241, 57] width 89 height 15
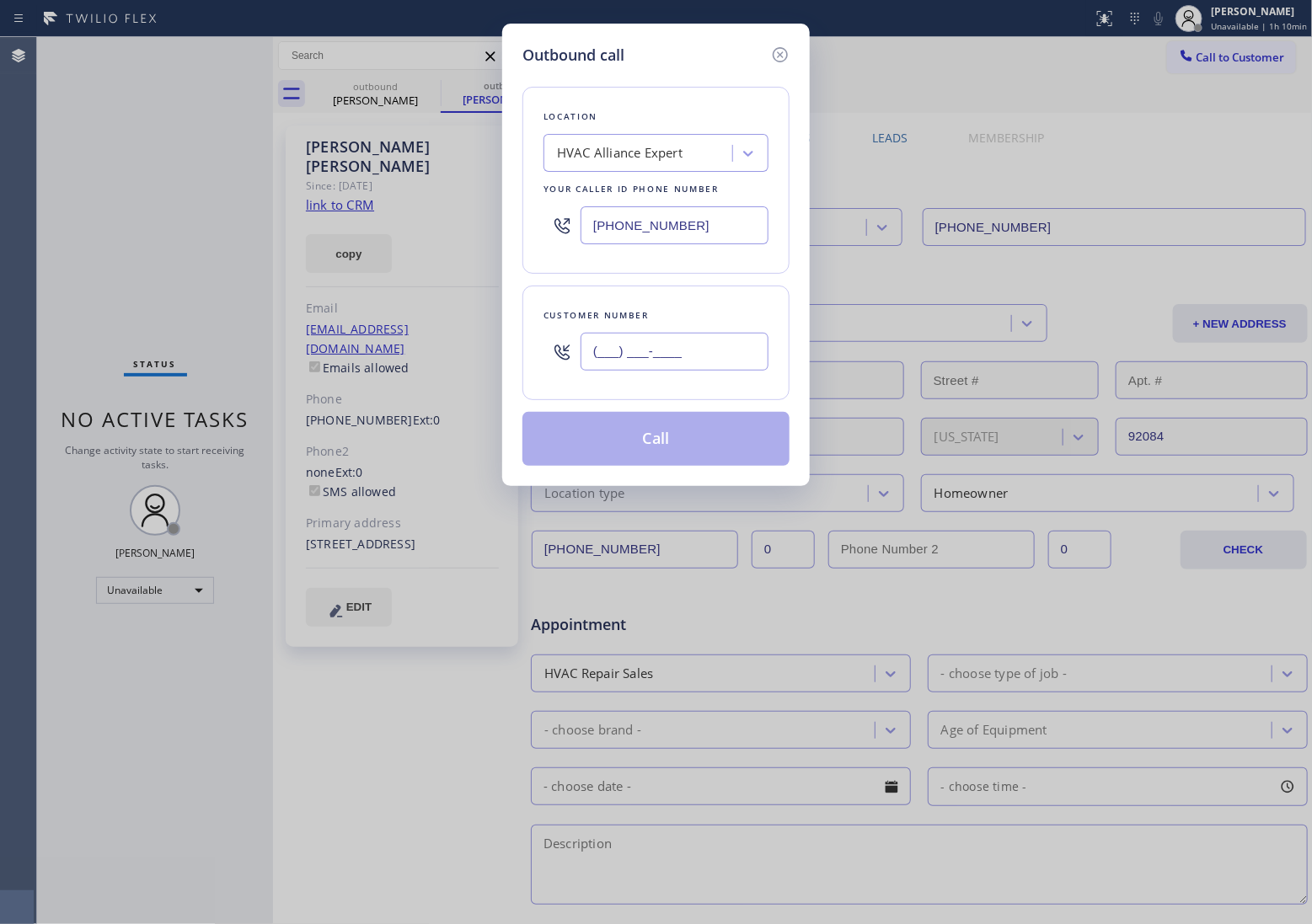
click at [655, 354] on input "(___) ___-____" at bounding box center [674, 352] width 188 height 38
paste input "760) 917-6485"
type input "[PHONE_NUMBER]"
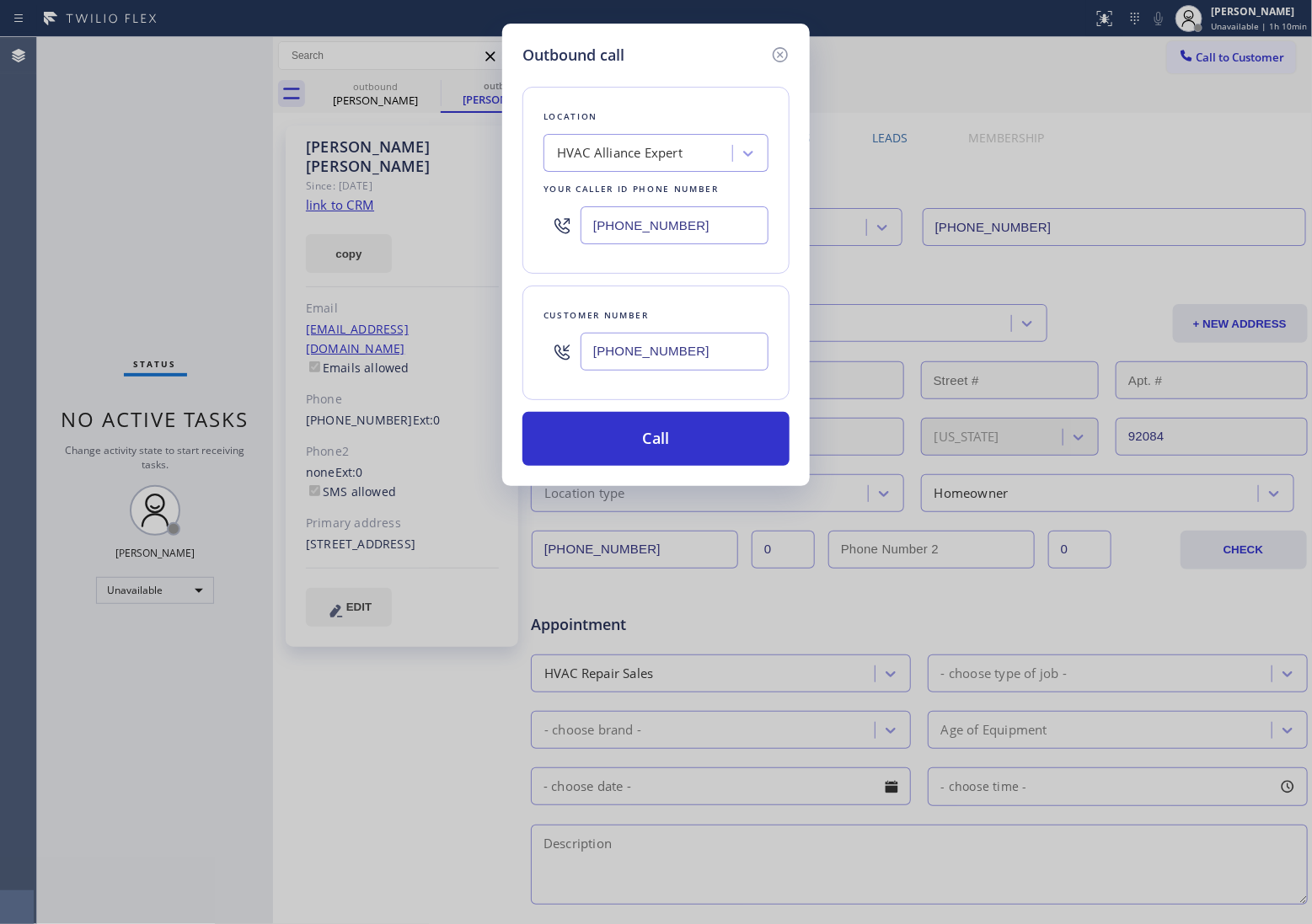
click at [630, 224] on input "[PHONE_NUMBER]" at bounding box center [674, 225] width 188 height 38
paste input "760) 239-5576"
type input "[PHONE_NUMBER]"
click at [666, 355] on input "[PHONE_NUMBER]" at bounding box center [674, 352] width 188 height 38
click at [705, 447] on button "Call" at bounding box center [656, 439] width 268 height 54
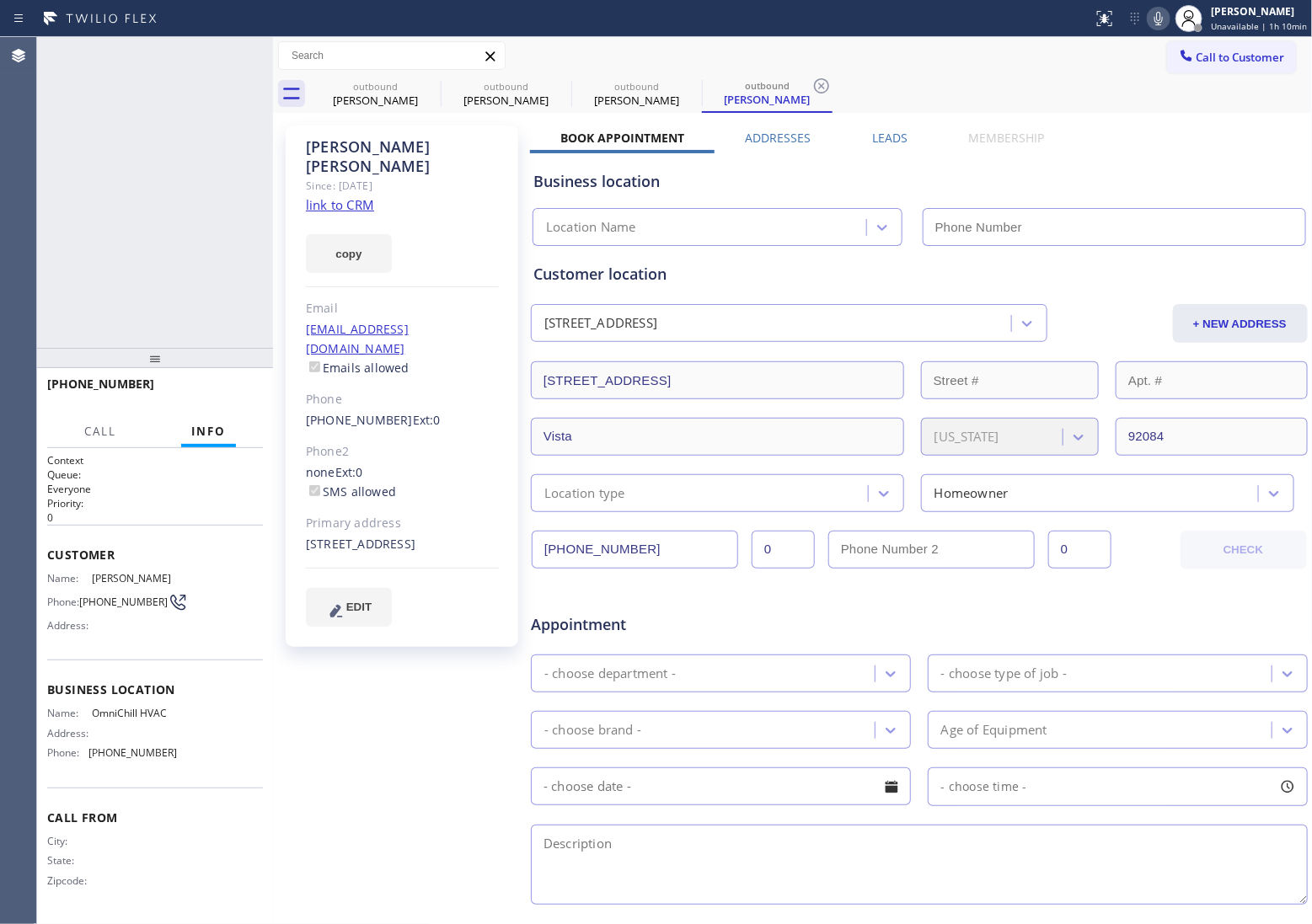
type input "[PHONE_NUMBER]"
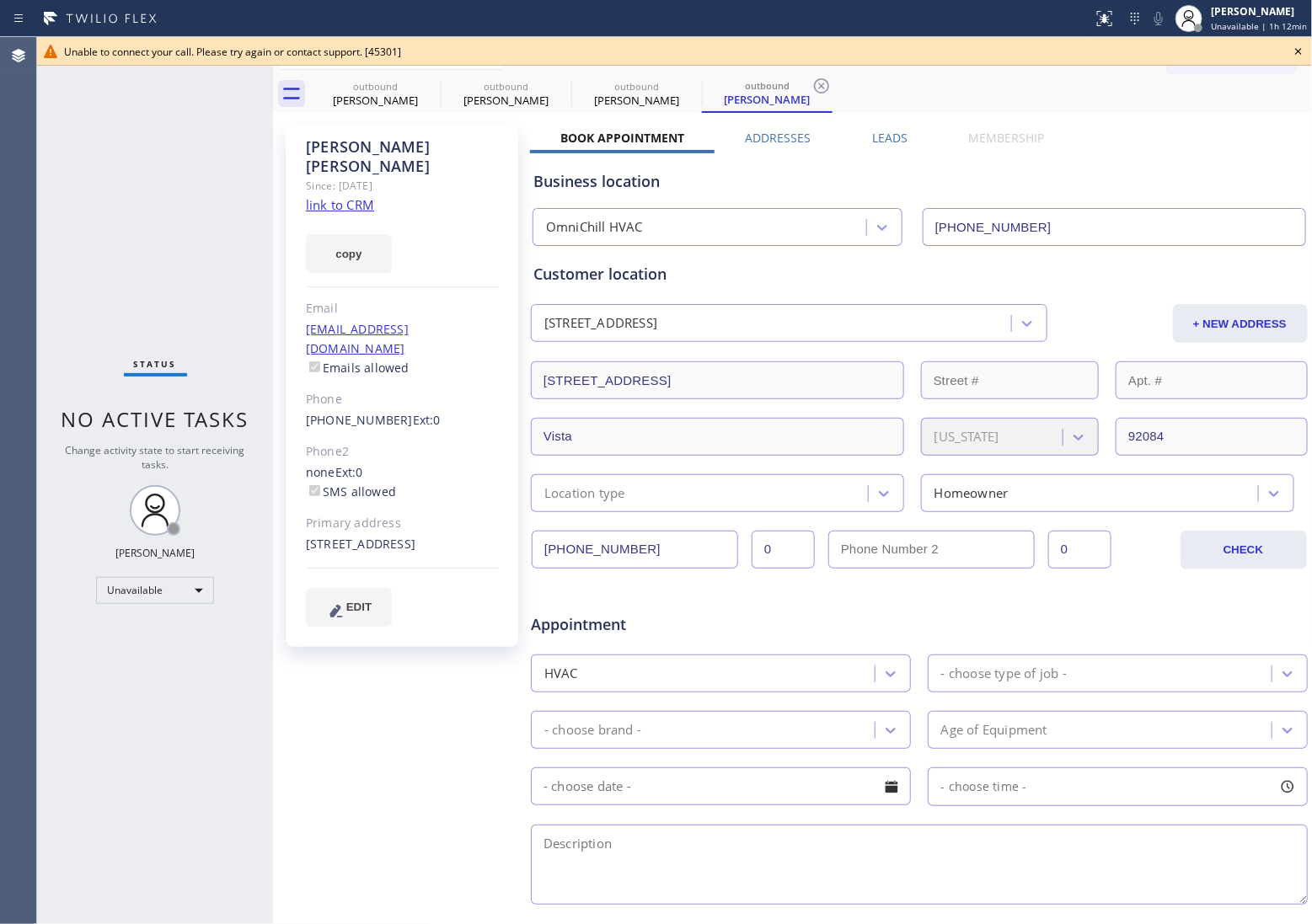
drag, startPoint x: 1305, startPoint y: 44, endPoint x: 1302, endPoint y: 56, distance: 12.4
click at [1304, 51] on icon at bounding box center [1299, 51] width 20 height 20
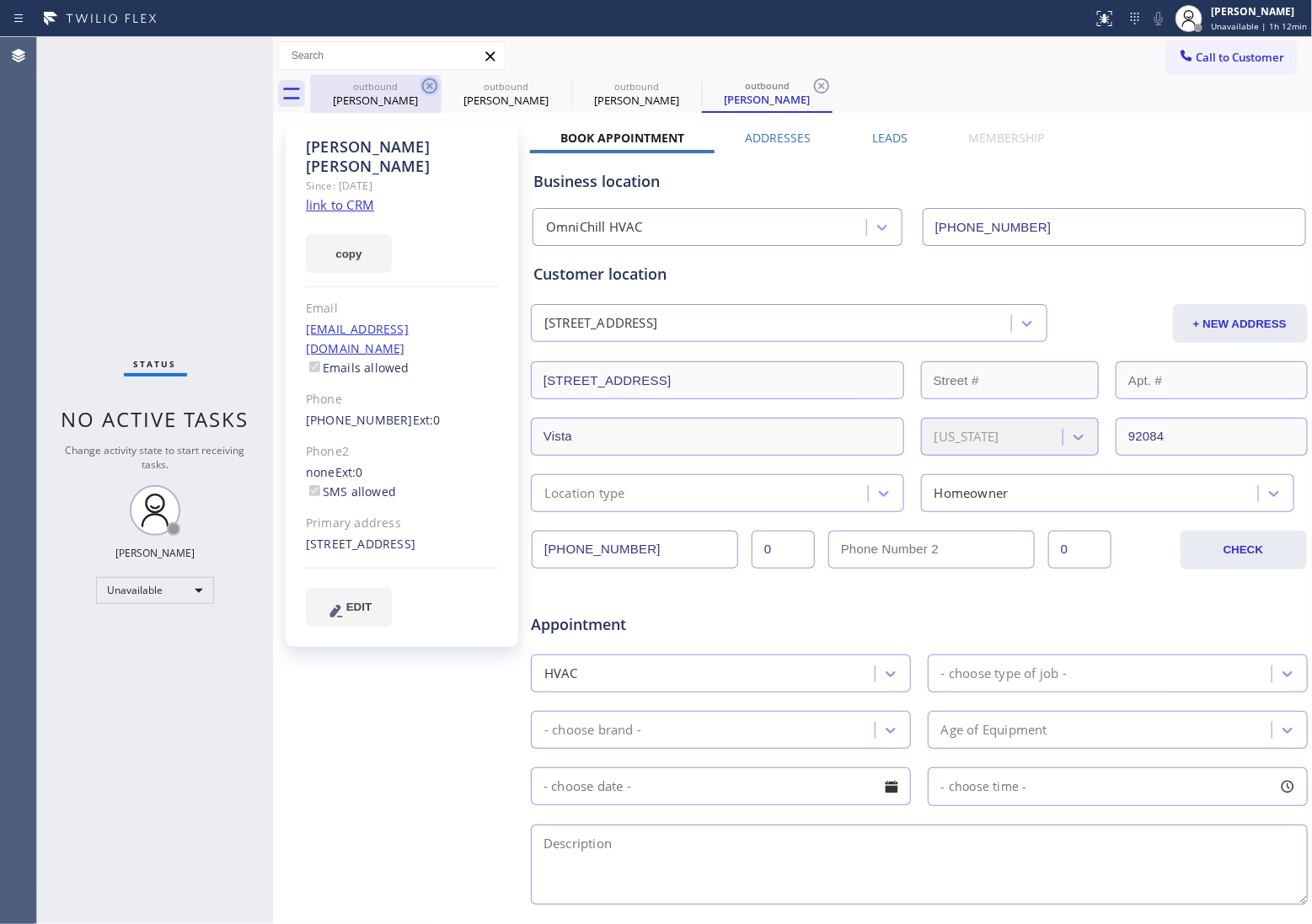
click at [423, 85] on icon at bounding box center [429, 85] width 15 height 15
type input "[PHONE_NUMBER]"
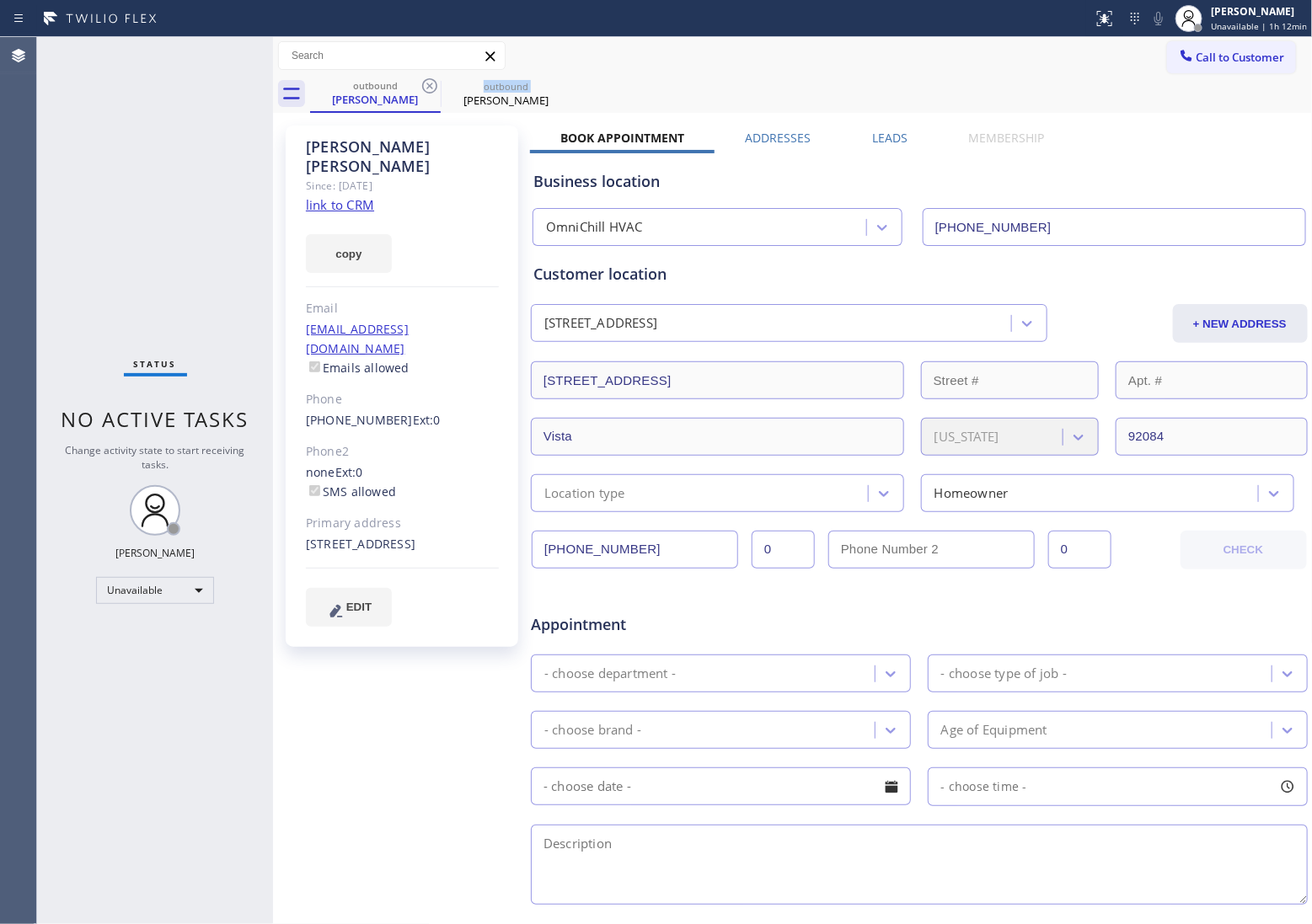
click at [423, 85] on icon at bounding box center [429, 85] width 15 height 15
click at [0, 0] on icon at bounding box center [0, 0] width 0 height 0
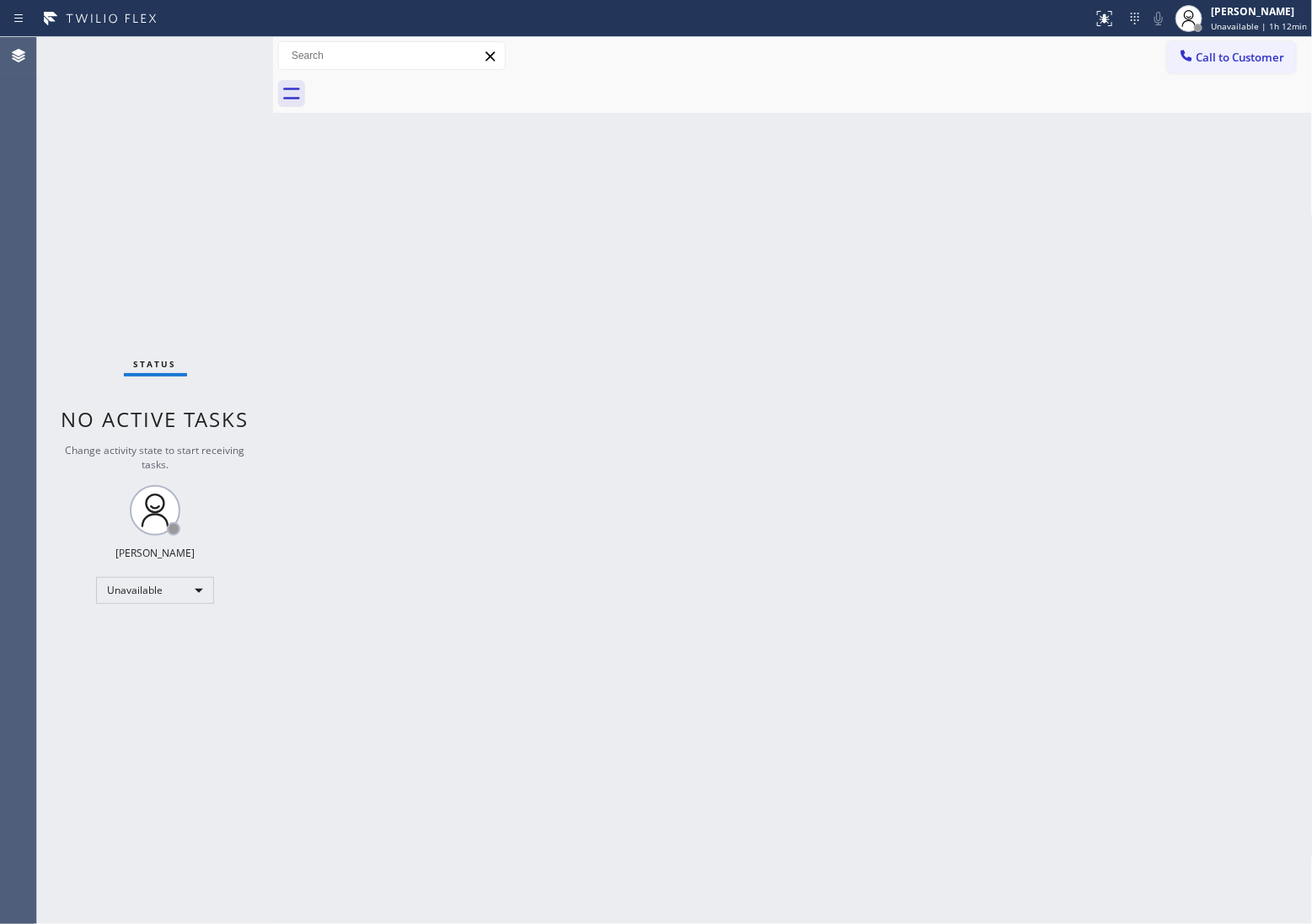
click at [423, 85] on div at bounding box center [812, 93] width 1003 height 38
click at [1261, 24] on span "Unavailable | 1h 14min" at bounding box center [1256, 26] width 96 height 12
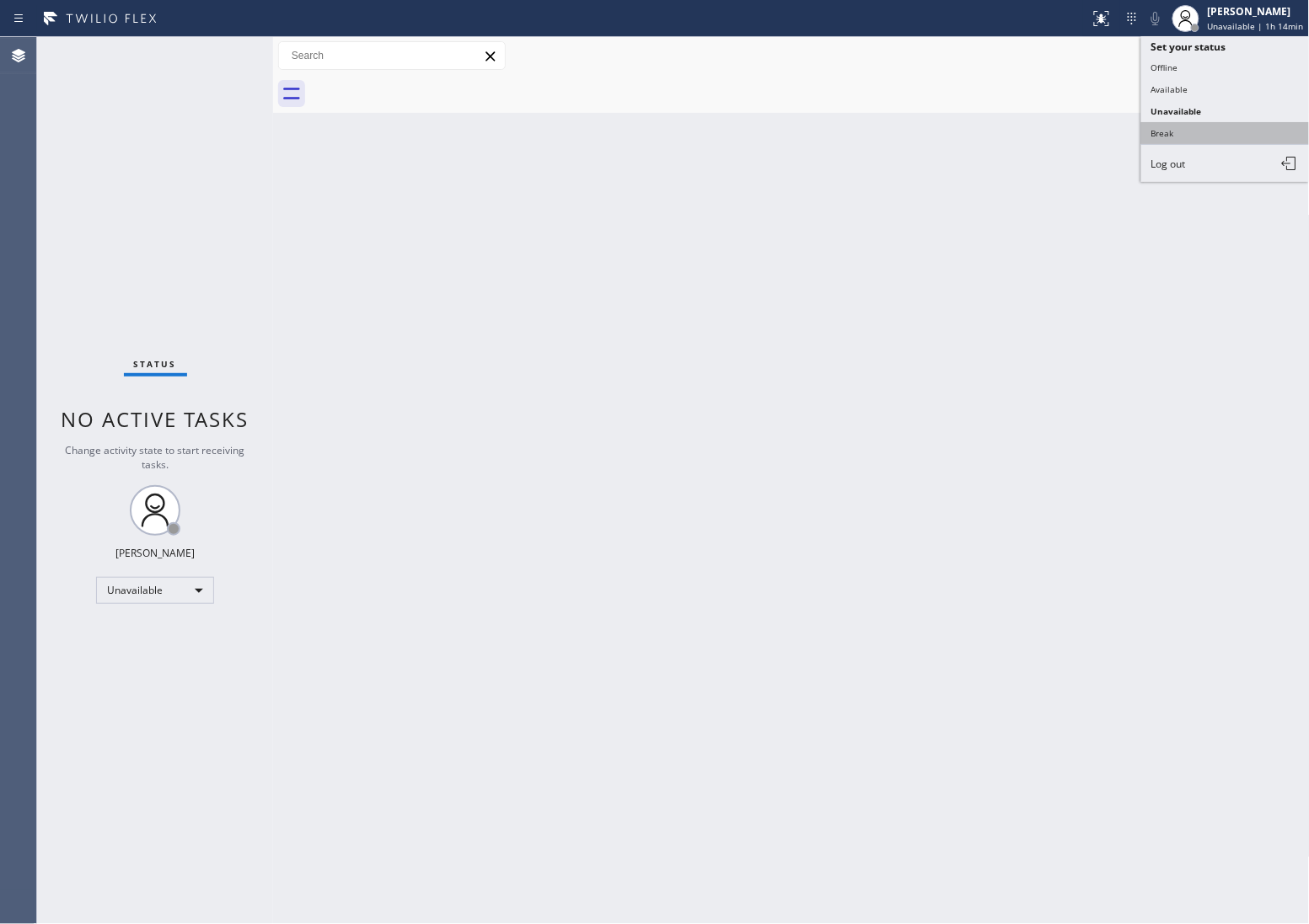
click at [1202, 123] on button "Break" at bounding box center [1225, 132] width 169 height 22
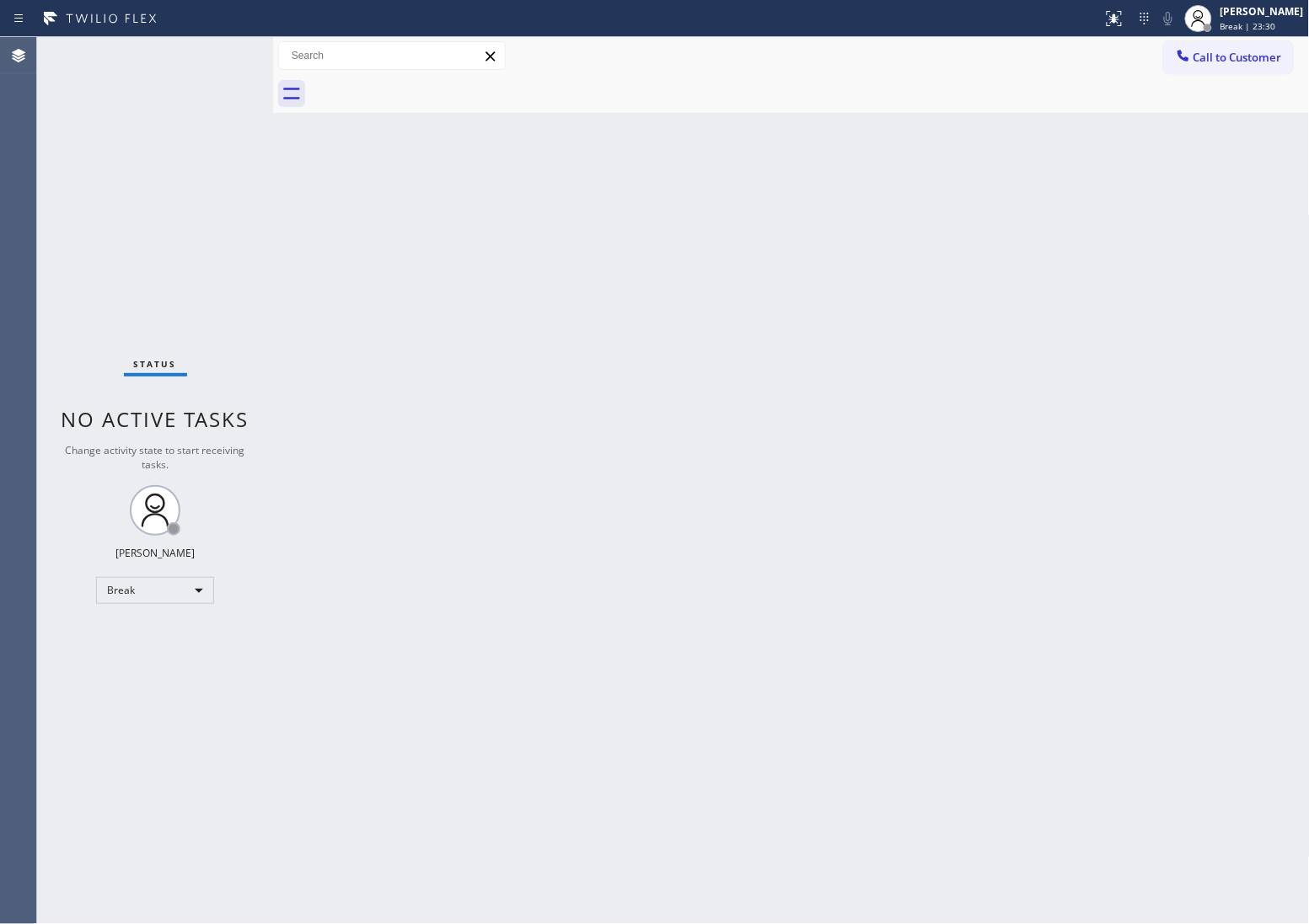
click at [968, 632] on div "Back to Dashboard Change Sender ID Customers Technicians Select a contact Outbo…" at bounding box center [791, 481] width 1036 height 887
click at [1135, 439] on div "Back to Dashboard Change Sender ID Customers Technicians Select a contact Outbo…" at bounding box center [791, 481] width 1036 height 887
click at [36, 173] on div "Agent Desktop" at bounding box center [19, 481] width 37 height 887
click at [1162, 495] on div "Back to Dashboard Change Sender ID Customers Technicians Select a contact Outbo…" at bounding box center [791, 481] width 1036 height 887
click at [1181, 417] on div "Back to Dashboard Change Sender ID Customers Technicians Select a contact Outbo…" at bounding box center [791, 481] width 1036 height 887
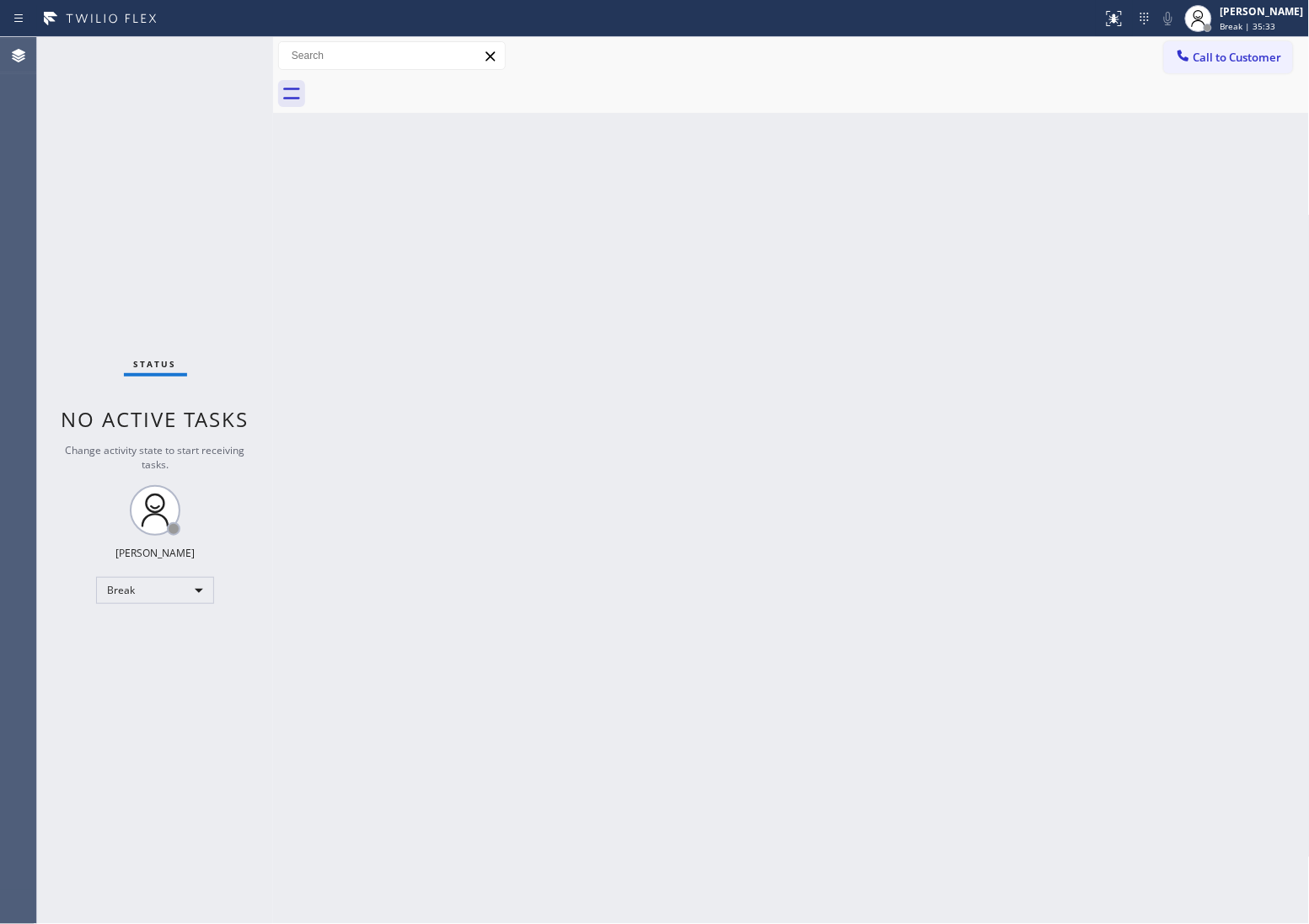
click at [1236, 372] on div "Back to Dashboard Change Sender ID Customers Technicians Select a contact Outbo…" at bounding box center [791, 481] width 1036 height 887
drag, startPoint x: 1041, startPoint y: 682, endPoint x: 1041, endPoint y: 670, distance: 12.0
click at [1041, 682] on div "Back to Dashboard Change Sender ID Customers Technicians Select a contact Outbo…" at bounding box center [791, 481] width 1036 height 887
click at [1274, 29] on span "Break | 1h 3min" at bounding box center [1253, 26] width 66 height 12
click at [1257, 116] on button "Unavailable" at bounding box center [1225, 111] width 169 height 22
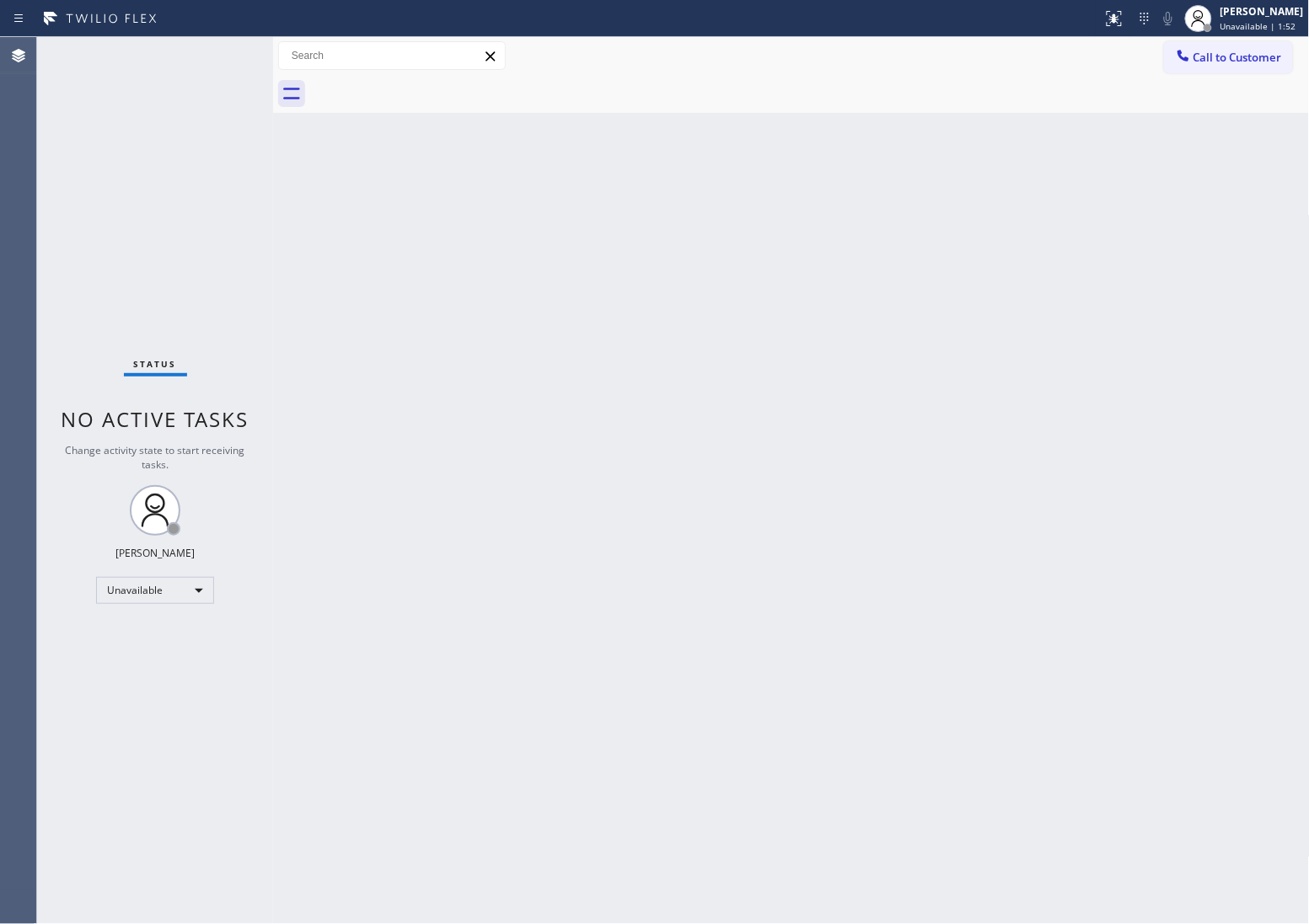
click at [48, 182] on div "Status No active tasks Change activity state to start receiving tasks. [PERSON_…" at bounding box center [155, 481] width 235 height 887
click at [1235, 57] on span "Call to Customer" at bounding box center [1238, 57] width 89 height 15
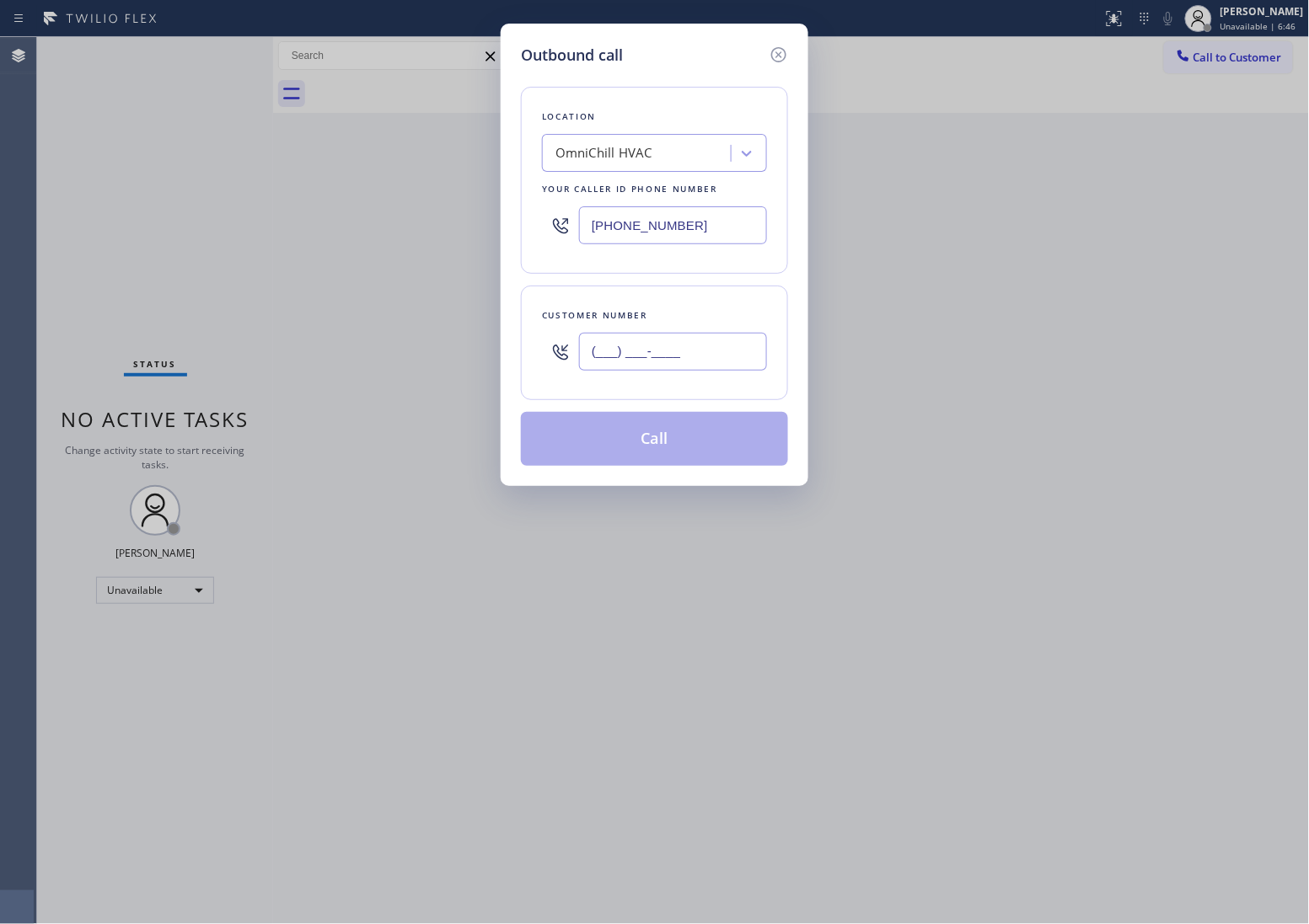
click at [708, 364] on input "(___) ___-____" at bounding box center [672, 352] width 188 height 38
paste input "206) 355-9890"
type input "[PHONE_NUMBER]"
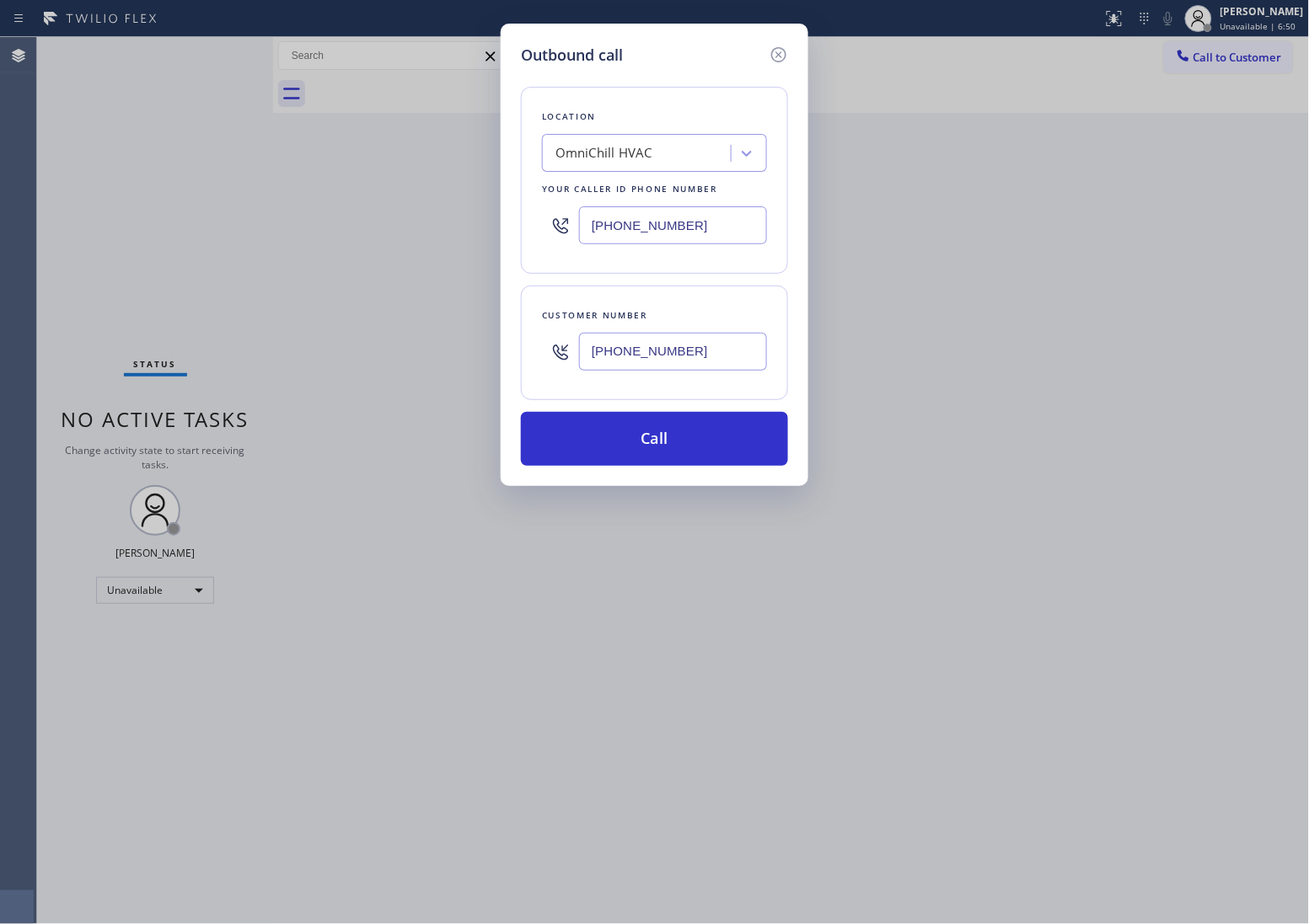
click at [685, 236] on input "[PHONE_NUMBER]" at bounding box center [672, 225] width 188 height 38
paste input "206) 445-7361"
type input "[PHONE_NUMBER]"
click at [691, 432] on button "Call" at bounding box center [654, 439] width 267 height 54
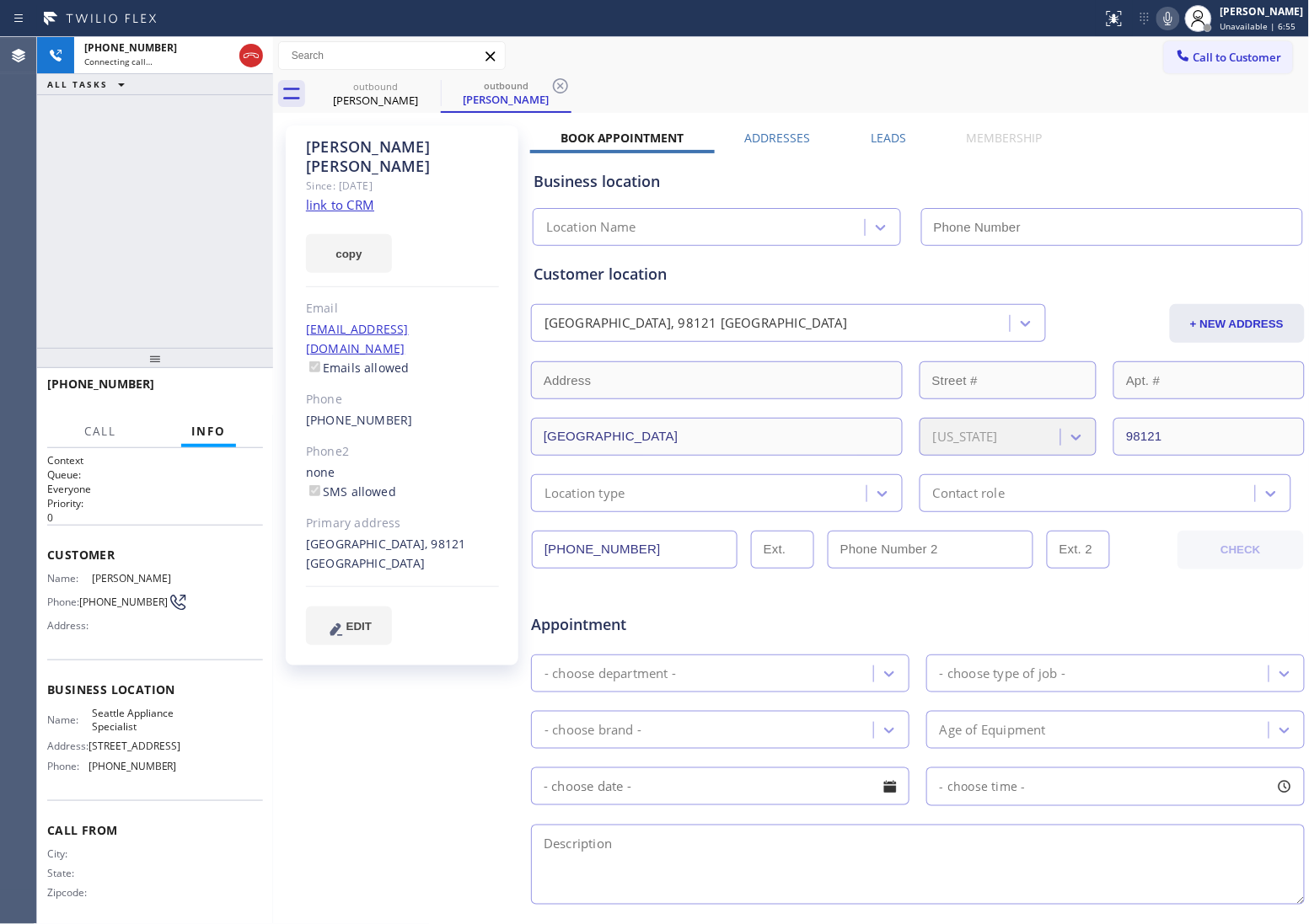
type input "[PHONE_NUMBER]"
click at [38, 242] on div "[PHONE_NUMBER] Live | 00:03 ALL TASKS ALL TASKS ACTIVE TASKS TASKS IN WRAP UP" at bounding box center [155, 193] width 235 height 311
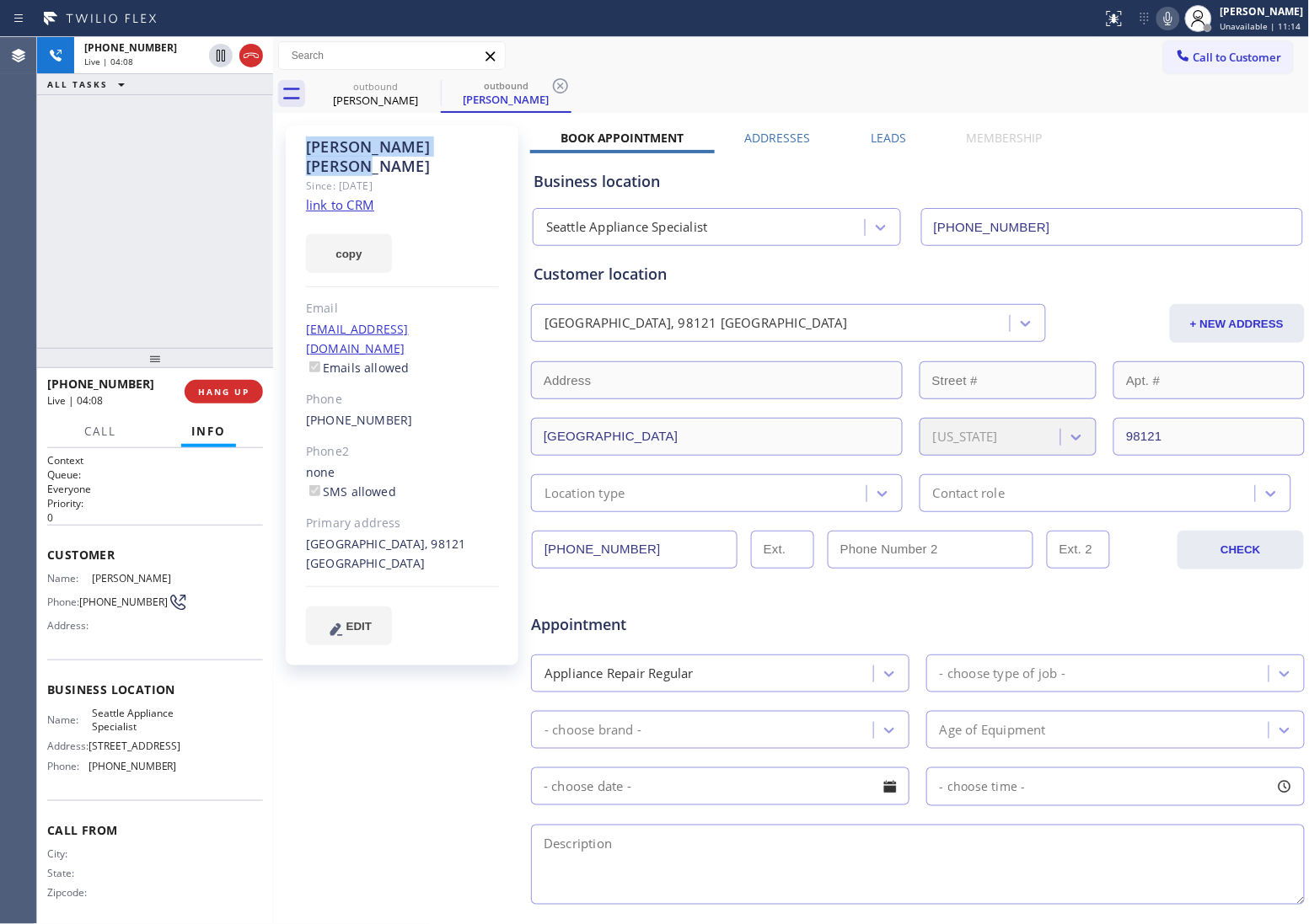
drag, startPoint x: 419, startPoint y: 143, endPoint x: 301, endPoint y: 141, distance: 118.0
click at [301, 141] on div "[PERSON_NAME] Since: [DATE] link to CRM copy Email [EMAIL_ADDRESS][DOMAIN_NAME]…" at bounding box center [402, 395] width 233 height 540
copy div "[PERSON_NAME]"
click at [44, 242] on div "[PHONE_NUMBER] Live | 04:20 ALL TASKS ALL TASKS ACTIVE TASKS TASKS IN WRAP UP" at bounding box center [155, 193] width 235 height 311
drag, startPoint x: 118, startPoint y: 608, endPoint x: 85, endPoint y: 598, distance: 34.5
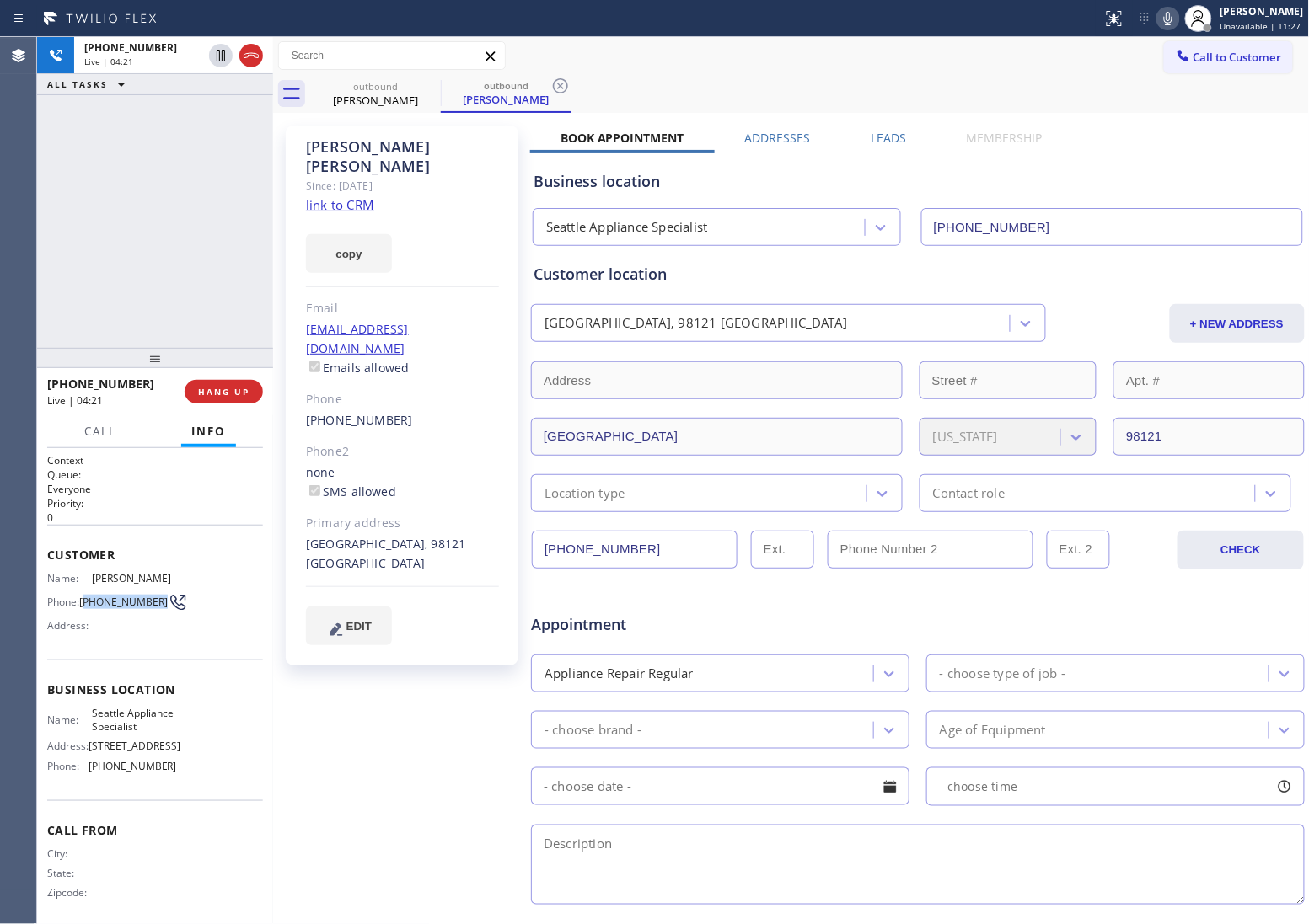
click at [85, 598] on span "[PHONE_NUMBER]" at bounding box center [124, 601] width 89 height 12
copy span "206) 355-9890"
click at [56, 267] on div "[PHONE_NUMBER] Live | 05:09 ALL TASKS ALL TASKS ACTIVE TASKS TASKS IN WRAP UP" at bounding box center [155, 193] width 235 height 311
click at [15, 223] on div "Agent Desktop" at bounding box center [18, 481] width 36 height 887
click at [52, 264] on div "[PHONE_NUMBER] Live | 06:08 ALL TASKS ALL TASKS ACTIVE TASKS TASKS IN WRAP UP" at bounding box center [155, 193] width 235 height 311
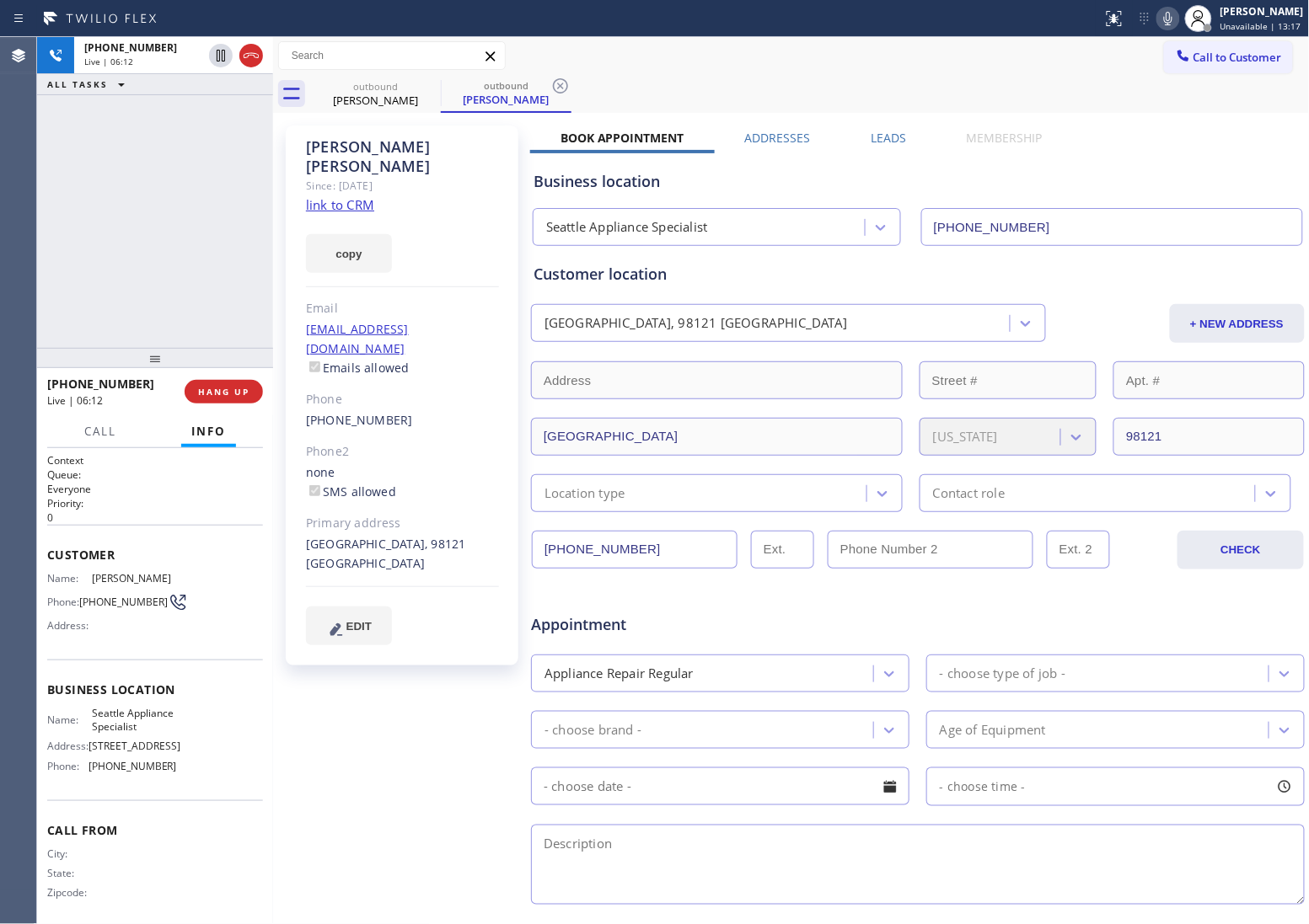
click at [40, 245] on div "[PHONE_NUMBER] Live | 06:12 ALL TASKS ALL TASKS ACTIVE TASKS TASKS IN WRAP UP" at bounding box center [155, 193] width 235 height 311
click at [55, 232] on div "[PHONE_NUMBER] Live | 06:18 ALL TASKS ALL TASKS ACTIVE TASKS TASKS IN WRAP UP" at bounding box center [155, 193] width 235 height 311
click at [53, 247] on div "[PHONE_NUMBER] Live | 06:22 ALL TASKS ALL TASKS ACTIVE TASKS TASKS IN WRAP UP" at bounding box center [155, 193] width 235 height 311
click at [59, 295] on div "[PHONE_NUMBER] Live | 06:25 ALL TASKS ALL TASKS ACTIVE TASKS TASKS IN WRAP UP" at bounding box center [155, 193] width 235 height 311
click at [43, 299] on div "[PHONE_NUMBER] Live | 06:49 ALL TASKS ALL TASKS ACTIVE TASKS TASKS IN WRAP UP" at bounding box center [155, 193] width 235 height 311
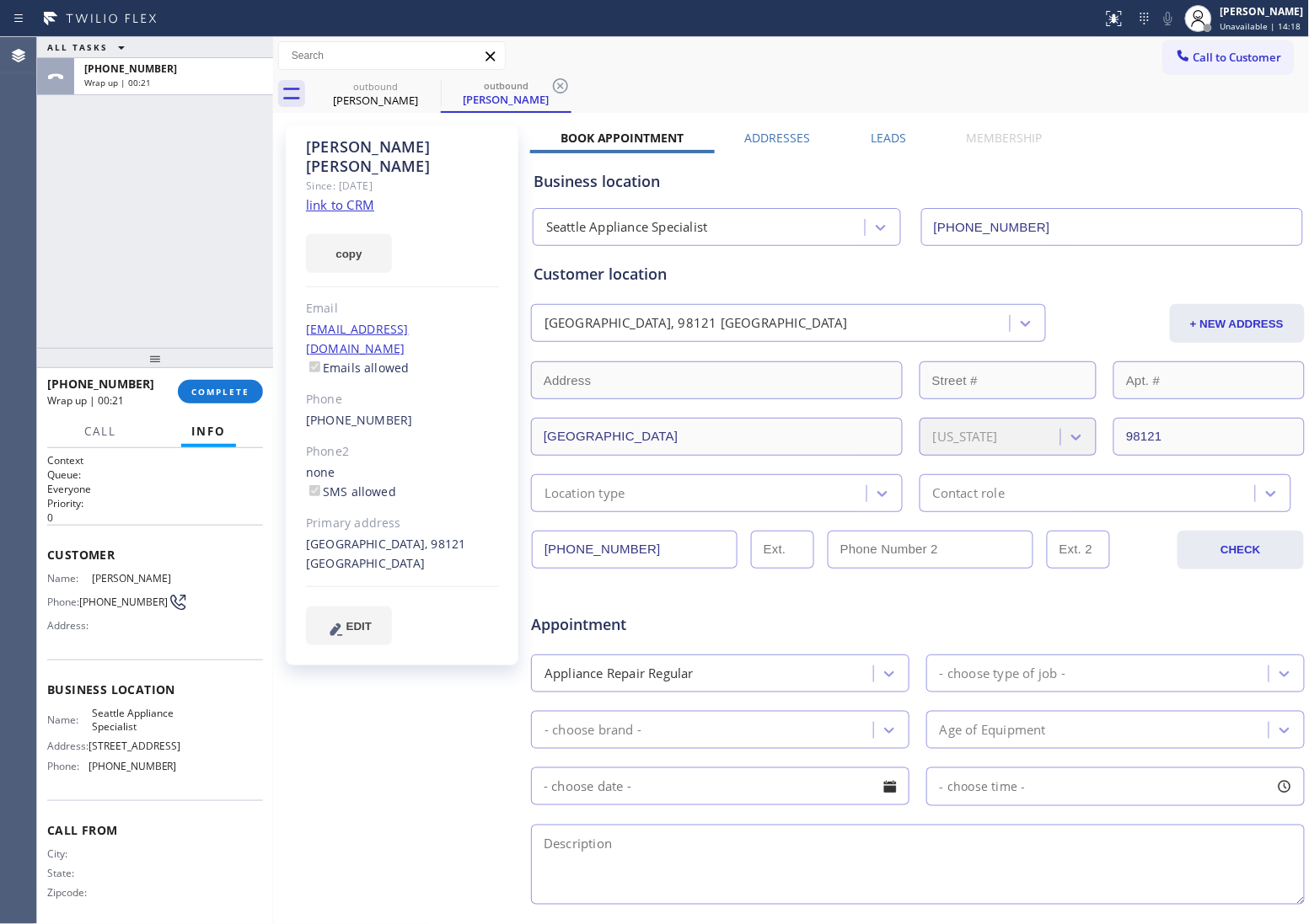
drag, startPoint x: 48, startPoint y: 211, endPoint x: 258, endPoint y: 272, distance: 218.7
click at [48, 211] on div "ALL TASKS ALL TASKS ACTIVE TASKS TASKS IN WRAP UP [PHONE_NUMBER] Wrap up | 00:21" at bounding box center [155, 193] width 235 height 311
drag, startPoint x: 116, startPoint y: 607, endPoint x: 86, endPoint y: 591, distance: 34.0
click at [86, 595] on span "[PHONE_NUMBER]" at bounding box center [124, 601] width 89 height 12
copy span "206) 355-9890"
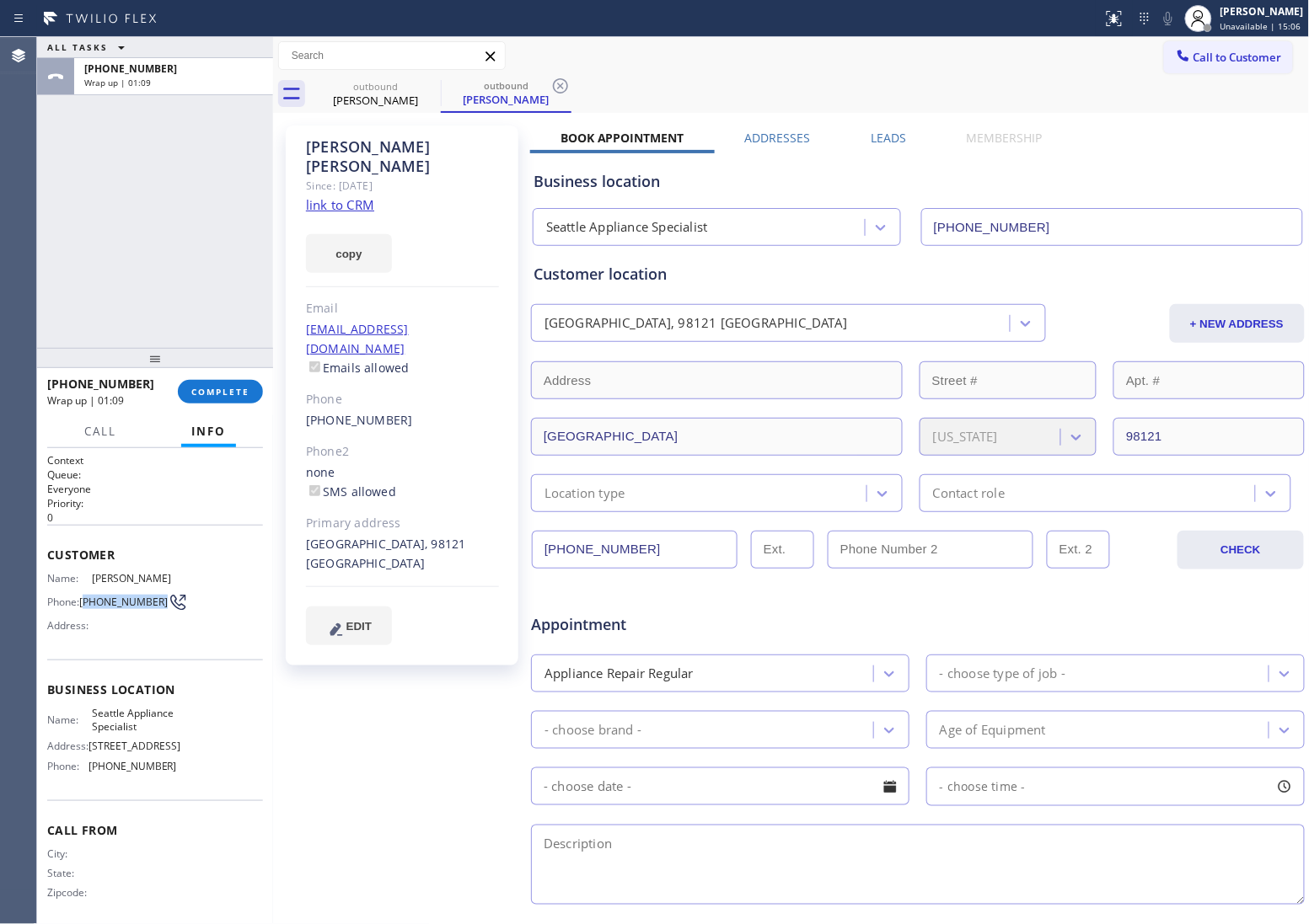
click at [1244, 60] on span "Call to Customer" at bounding box center [1238, 57] width 89 height 15
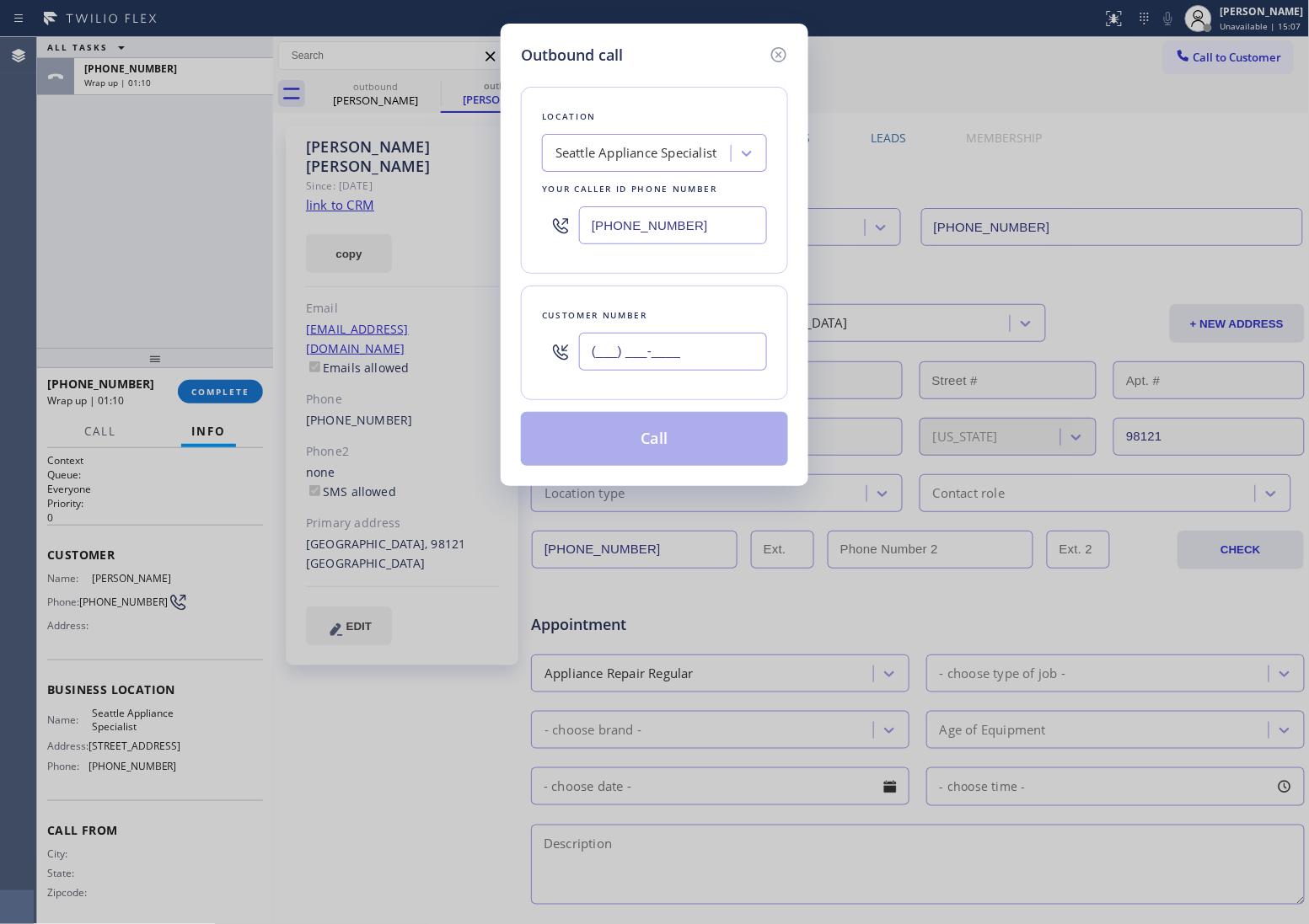
click at [690, 358] on input "(___) ___-____" at bounding box center [672, 352] width 188 height 38
paste input "206) 355-9890"
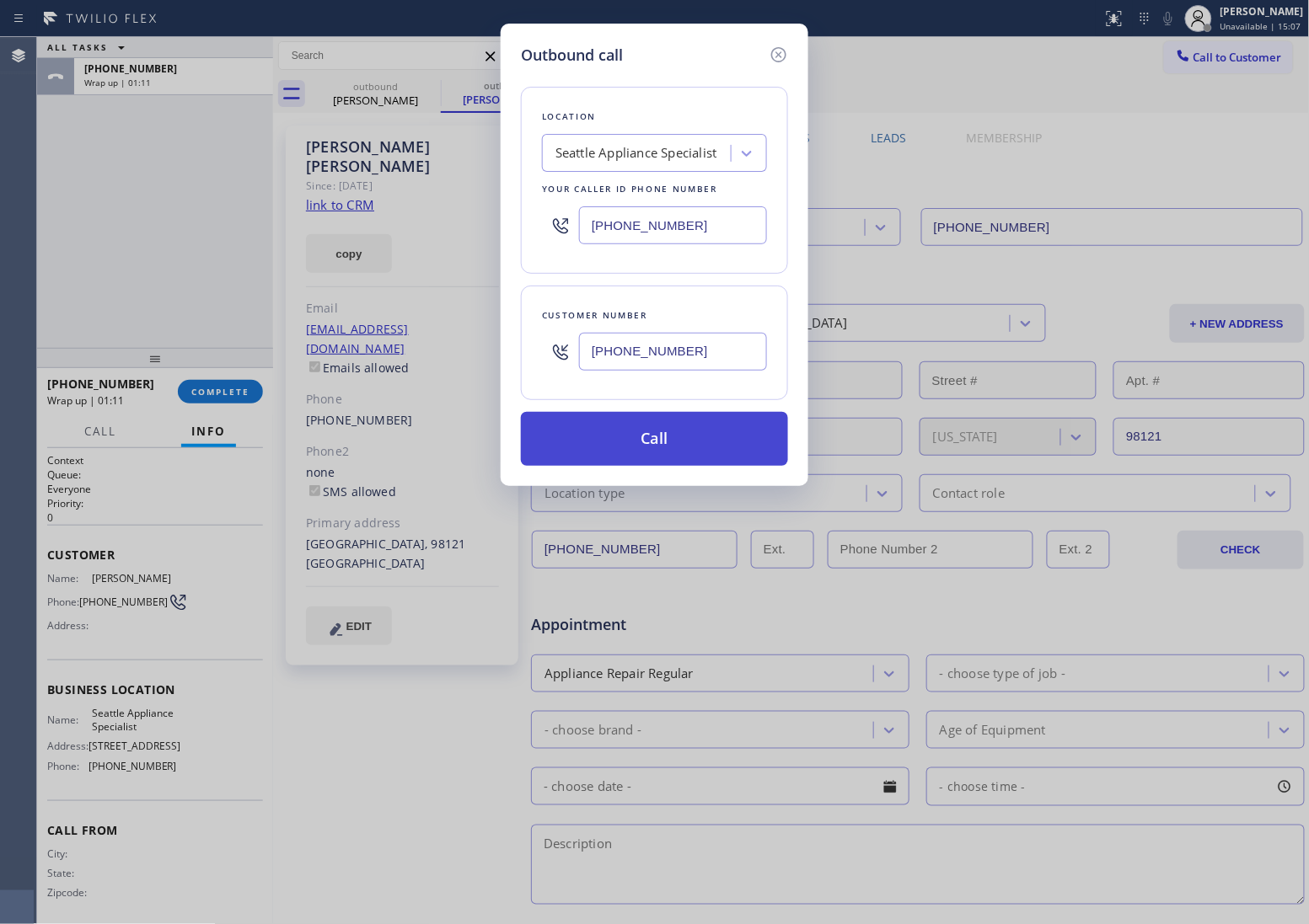
type input "[PHONE_NUMBER]"
click at [682, 441] on button "Call" at bounding box center [654, 439] width 267 height 54
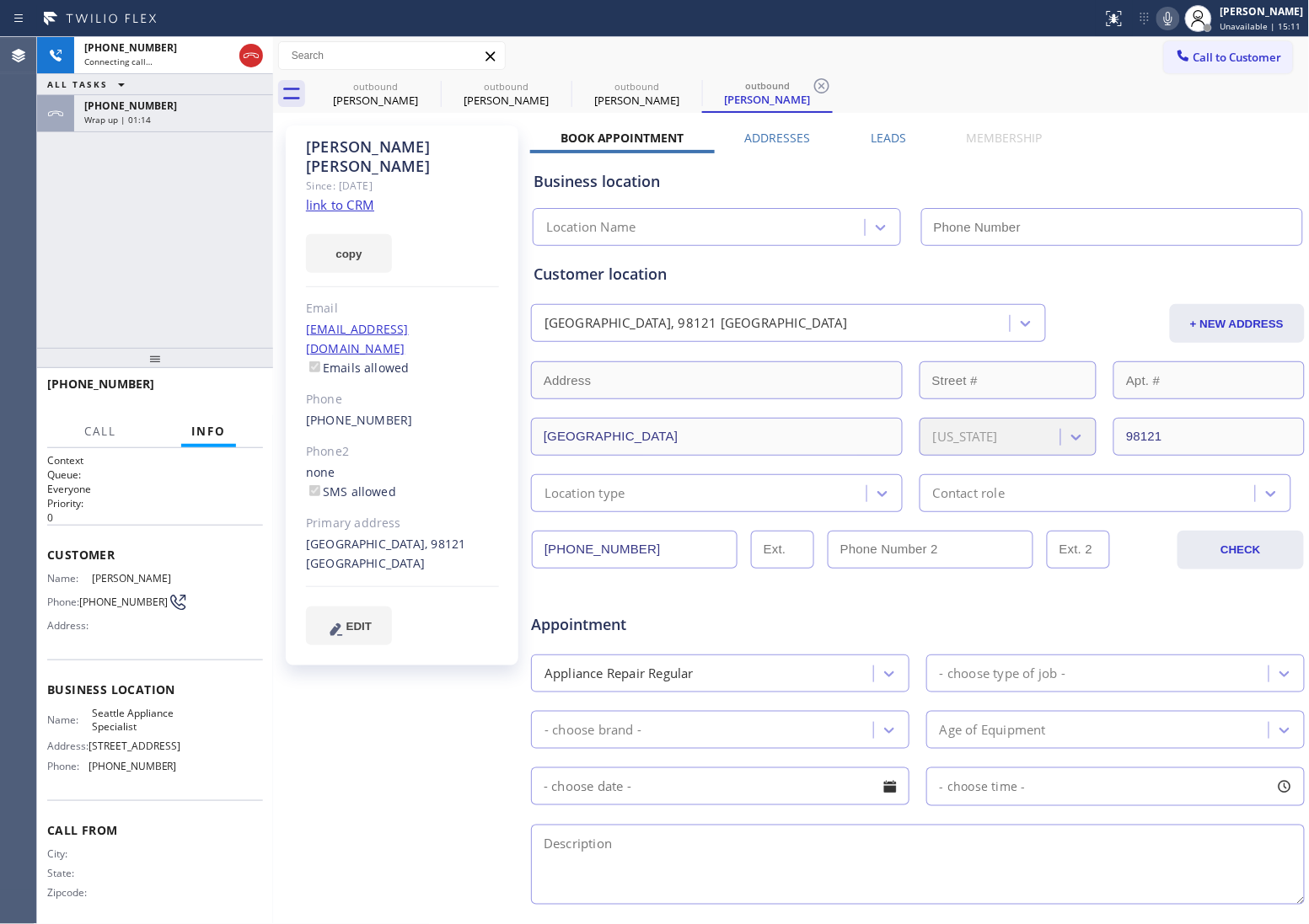
type input "[PHONE_NUMBER]"
click at [68, 224] on div "[PHONE_NUMBER] Connecting call… ALL TASKS ALL TASKS ACTIVE TASKS TASKS IN WRAP …" at bounding box center [155, 193] width 235 height 311
click at [41, 216] on div "[PHONE_NUMBER] Connecting call… ALL TASKS ALL TASKS ACTIVE TASKS TASKS IN WRAP …" at bounding box center [155, 193] width 235 height 311
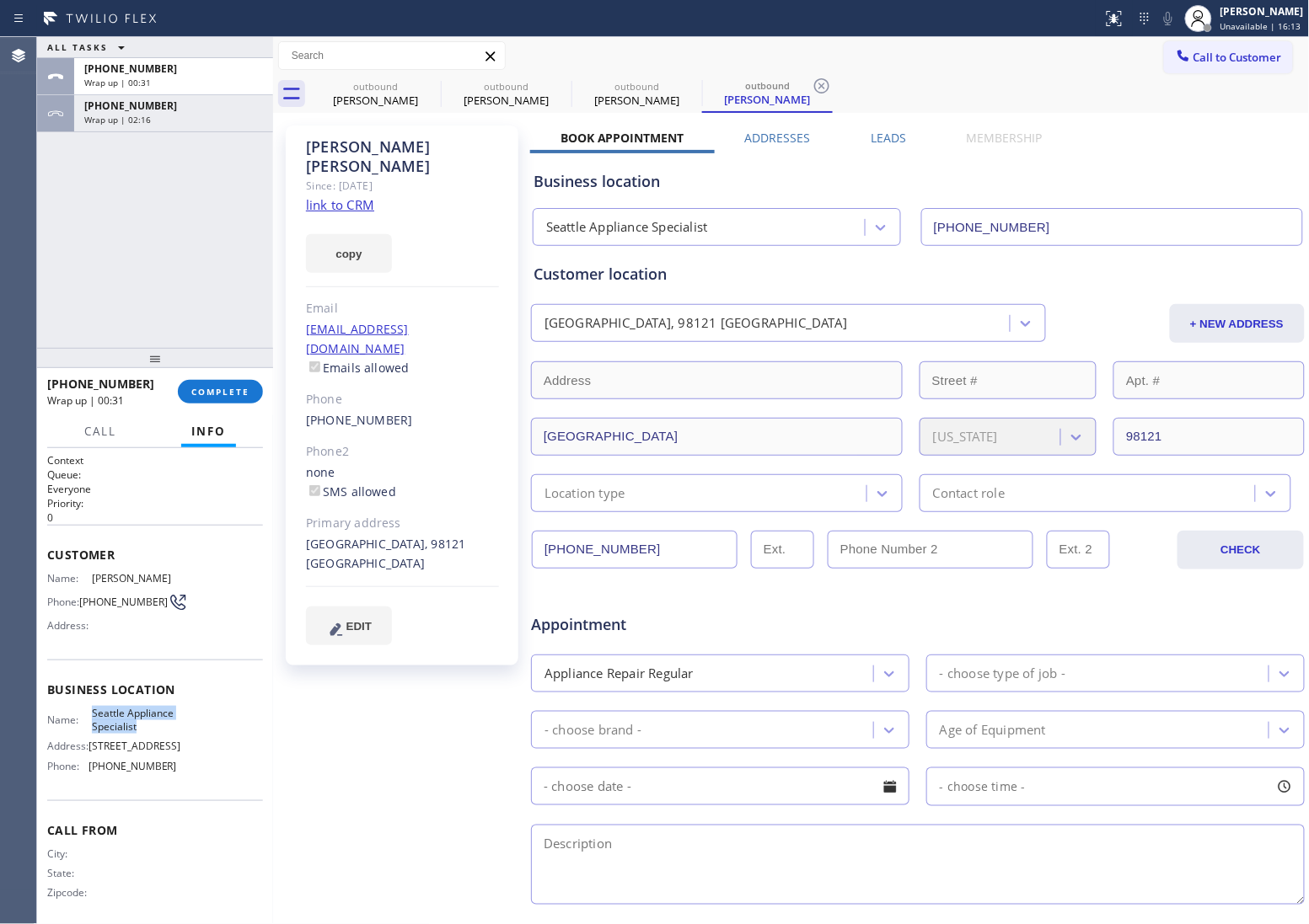
drag, startPoint x: 109, startPoint y: 729, endPoint x: 90, endPoint y: 713, distance: 24.8
click at [92, 713] on span "Seattle Appliance Specialist" at bounding box center [133, 720] width 84 height 26
copy span "Seattle Appliance Specialist"
click at [207, 387] on span "COMPLETE" at bounding box center [219, 391] width 58 height 12
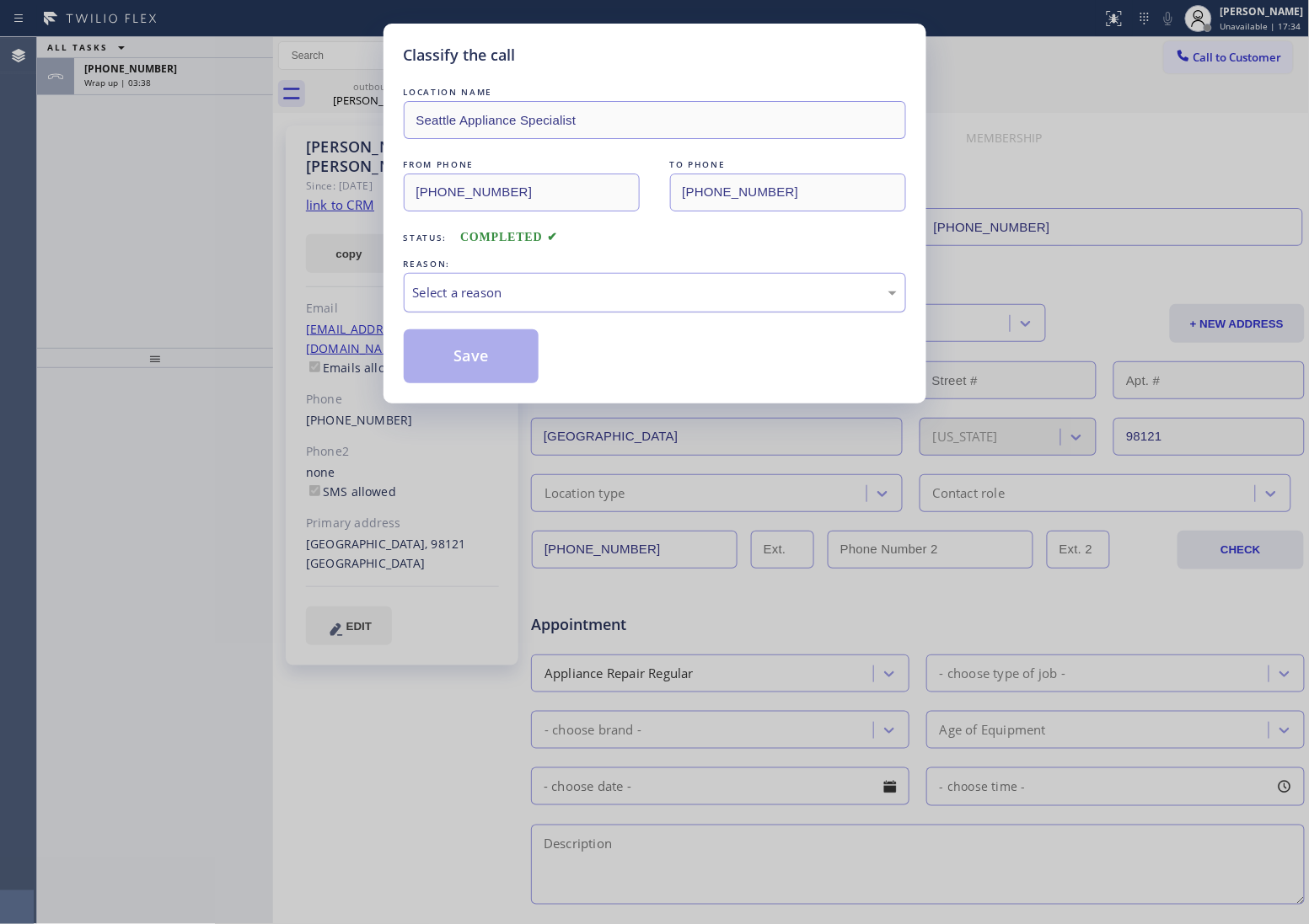
click at [495, 276] on div "Select a reason" at bounding box center [654, 292] width 502 height 40
click at [478, 354] on button "Save" at bounding box center [471, 356] width 136 height 54
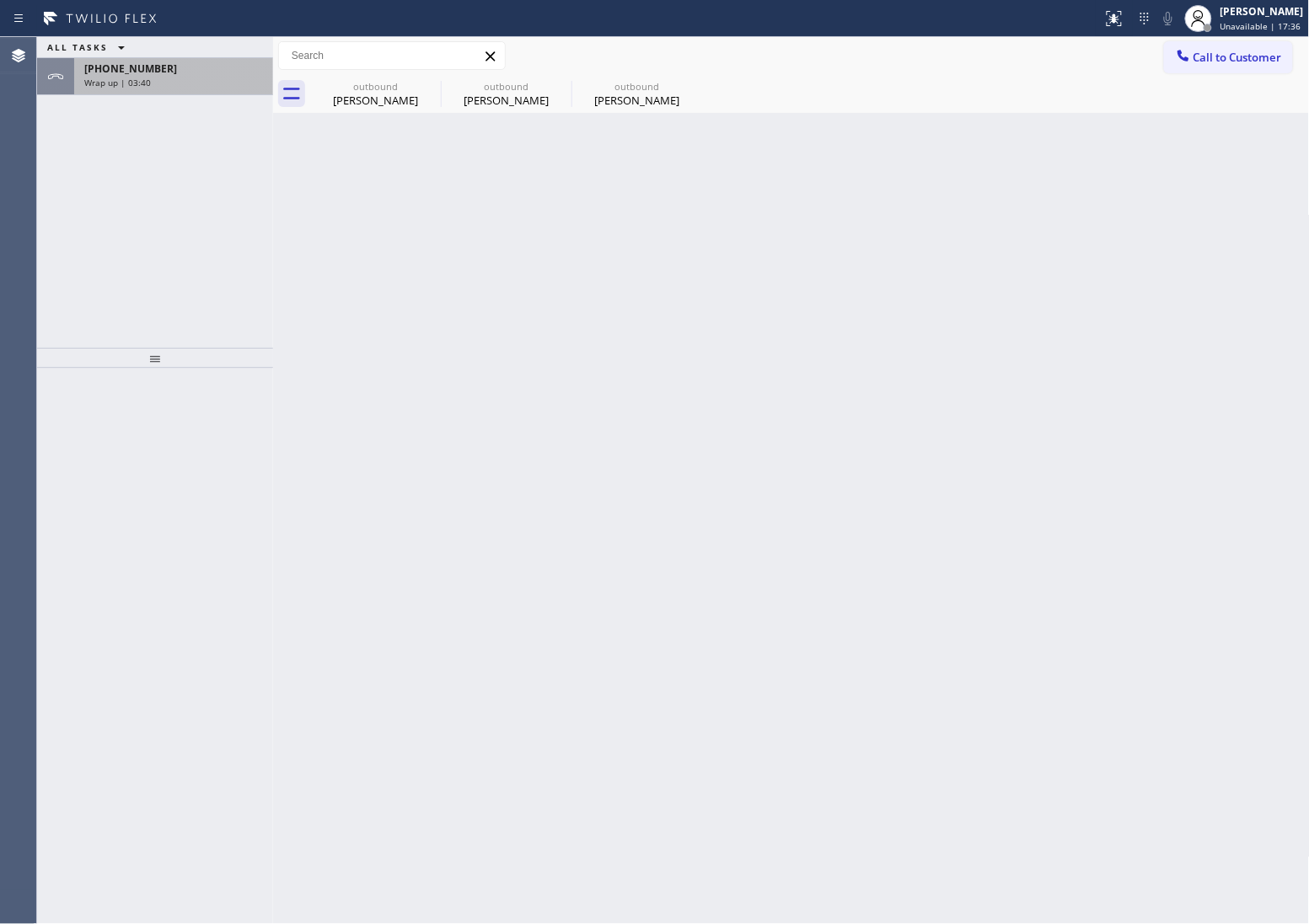
click at [206, 73] on div "[PHONE_NUMBER]" at bounding box center [173, 68] width 179 height 14
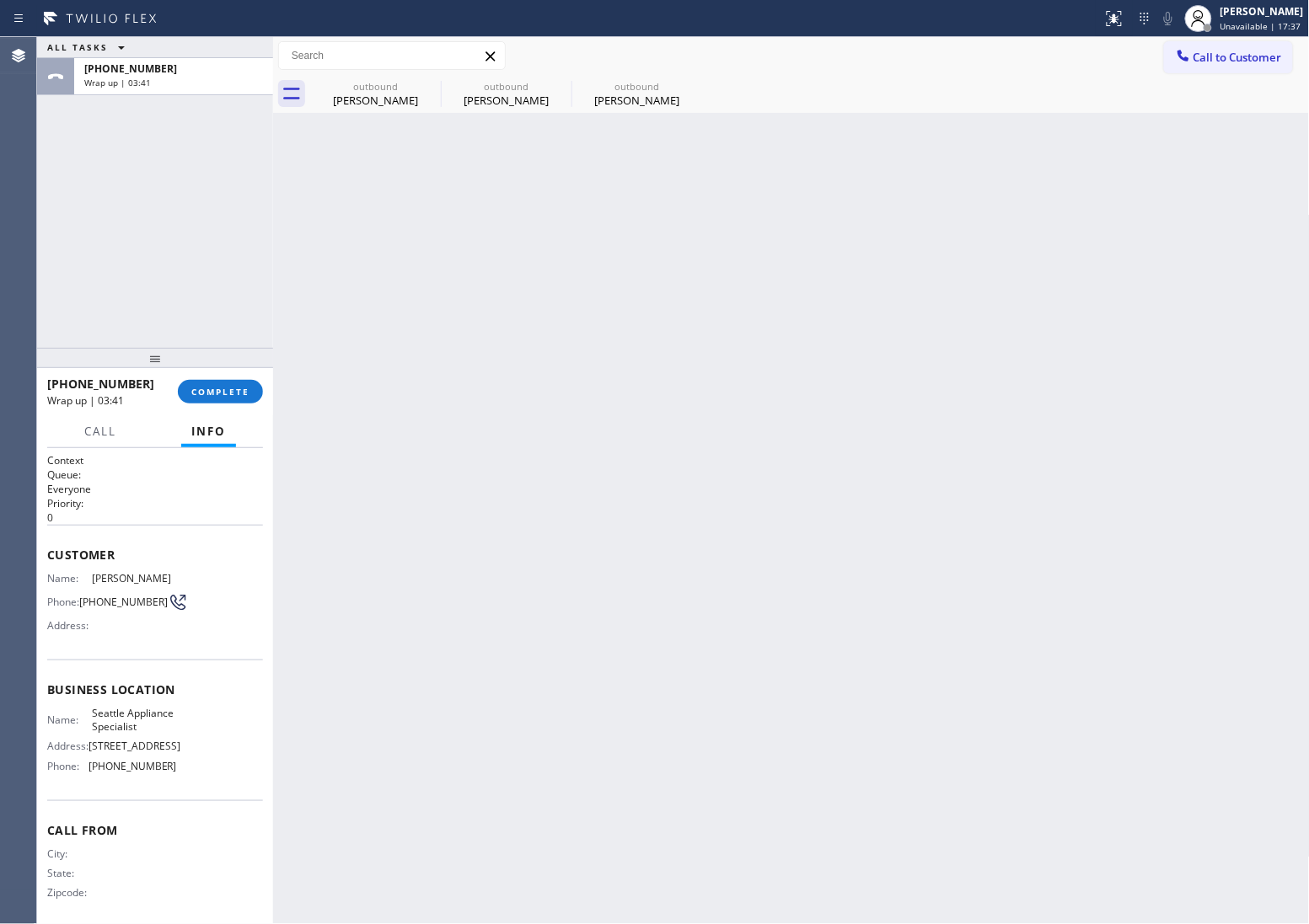
click at [242, 376] on div "[PHONE_NUMBER] Wrap up | 03:41 COMPLETE" at bounding box center [155, 391] width 216 height 44
click at [242, 382] on button "COMPLETE" at bounding box center [220, 392] width 85 height 24
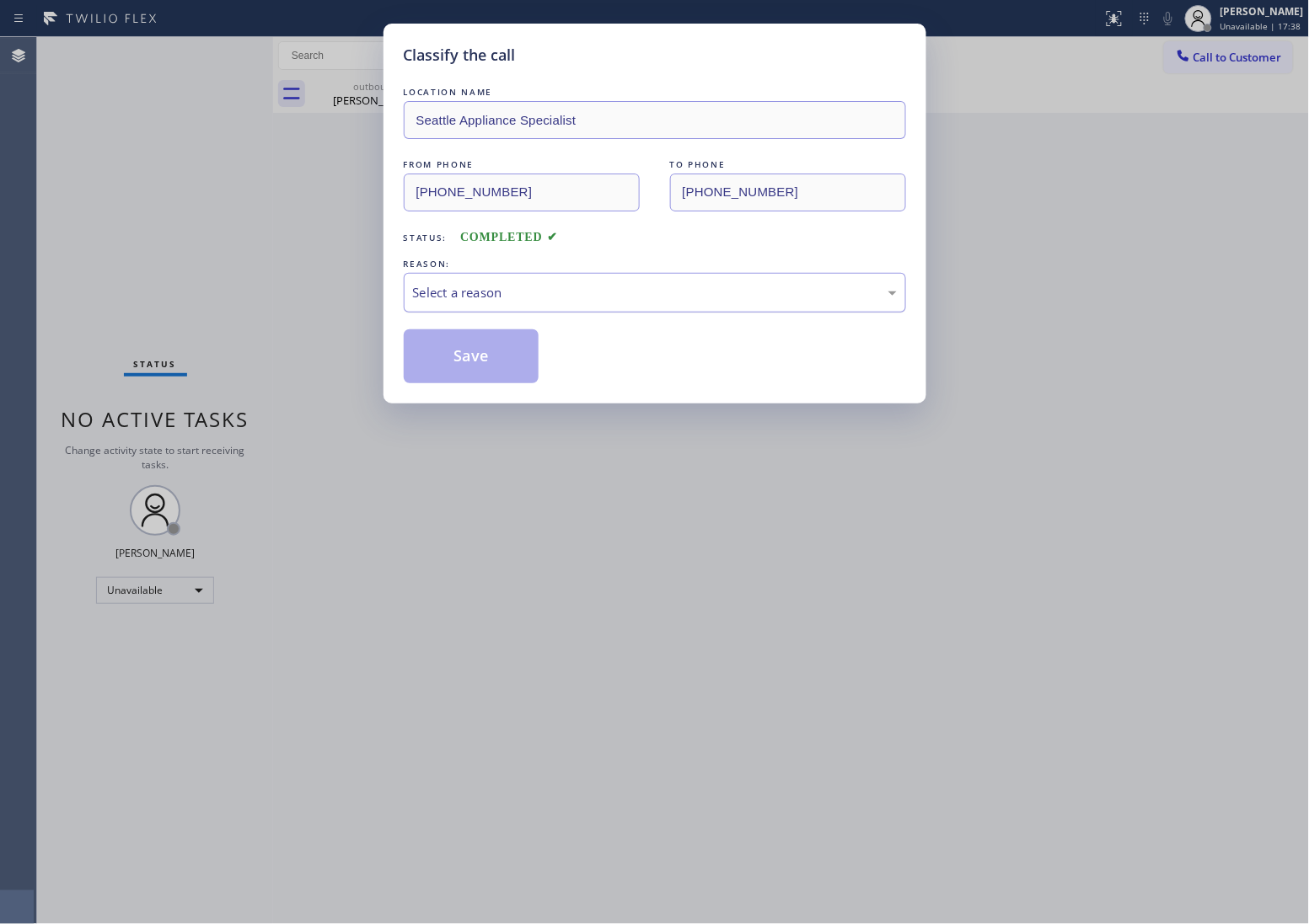
click at [512, 274] on div "REASON: Select a reason" at bounding box center [654, 283] width 502 height 57
click at [528, 299] on div "Select a reason" at bounding box center [655, 293] width 483 height 20
click at [455, 346] on button "Save" at bounding box center [471, 356] width 136 height 54
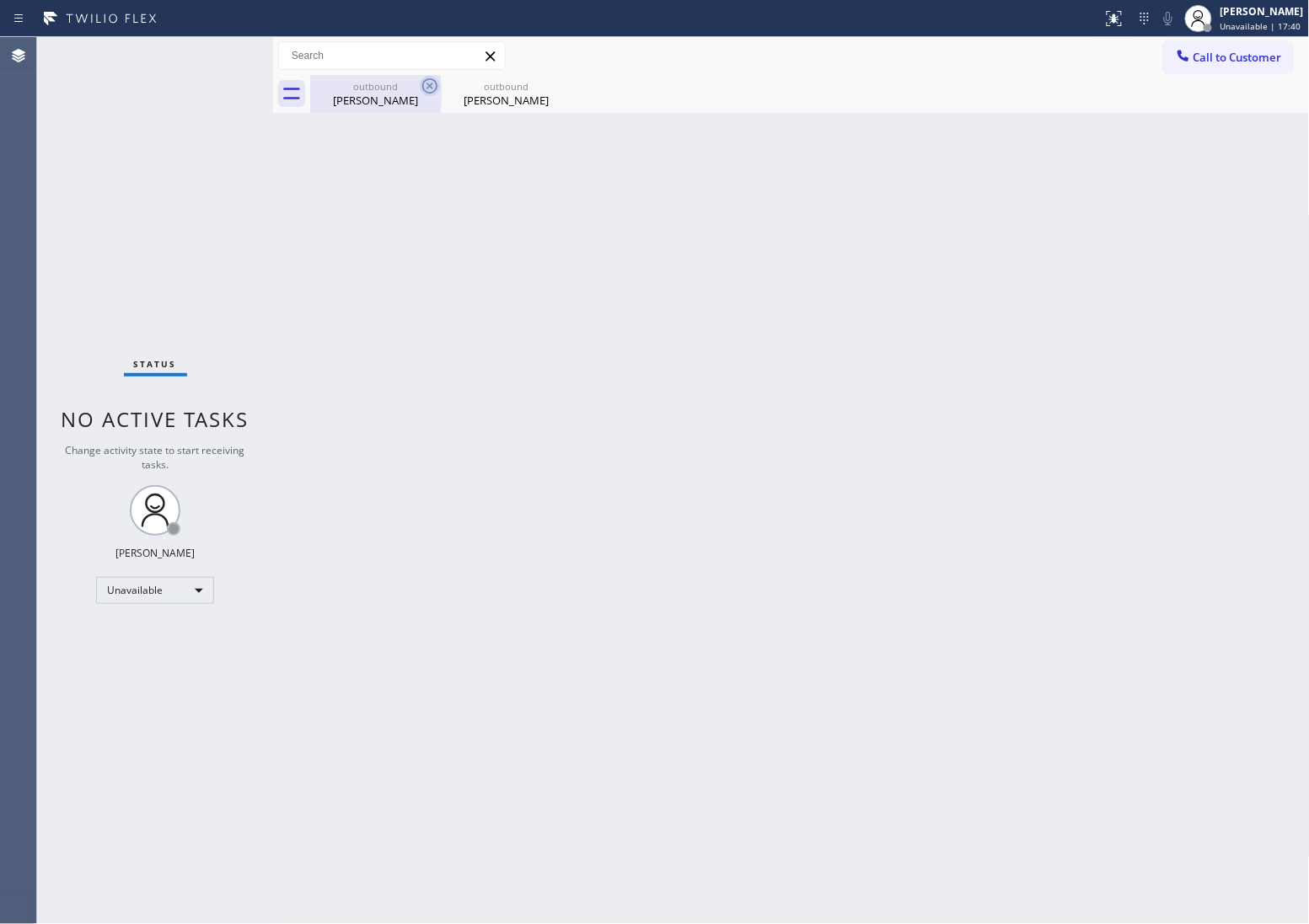
drag, startPoint x: 400, startPoint y: 90, endPoint x: 419, endPoint y: 89, distance: 19.0
click at [407, 90] on div "outbound" at bounding box center [375, 86] width 127 height 12
click at [419, 89] on icon at bounding box center [429, 85] width 20 height 20
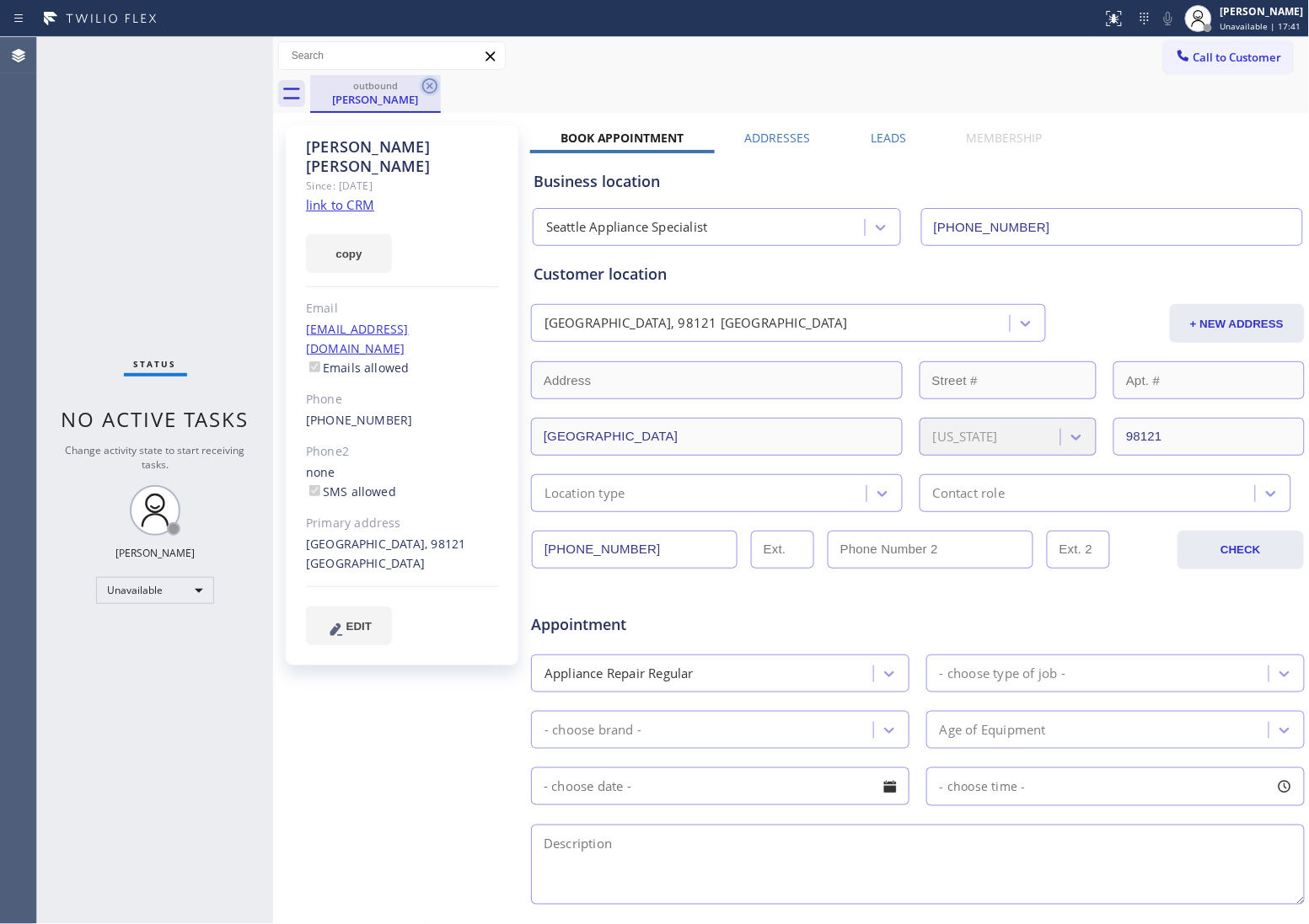
click at [428, 82] on icon at bounding box center [429, 85] width 20 height 20
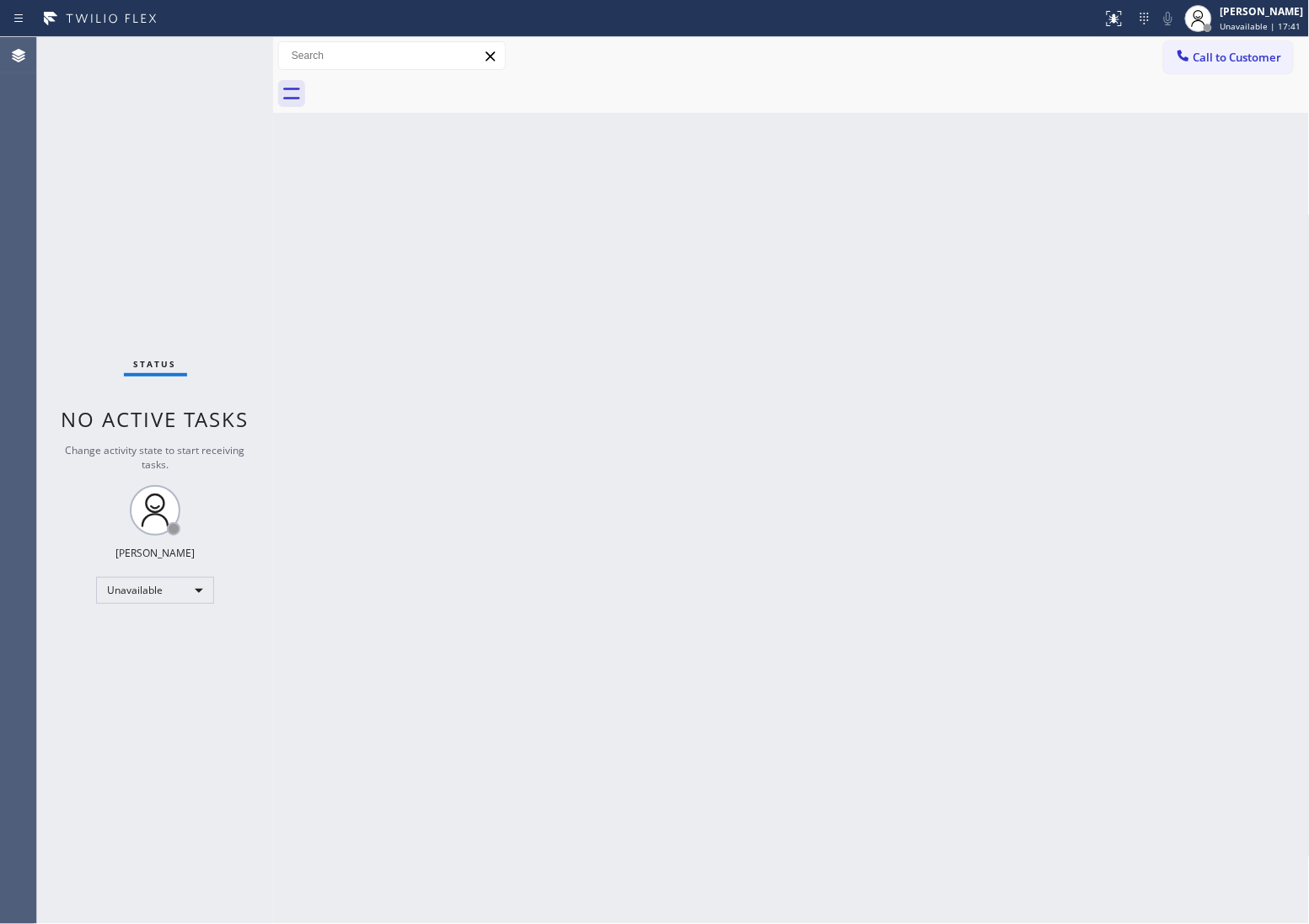
click at [428, 82] on div at bounding box center [810, 93] width 1000 height 38
drag, startPoint x: 49, startPoint y: 235, endPoint x: 287, endPoint y: 169, distance: 247.0
click at [49, 235] on div "Status No active tasks Change activity state to start receiving tasks. [PERSON_…" at bounding box center [155, 481] width 235 height 887
drag, startPoint x: 1236, startPoint y: 49, endPoint x: 1226, endPoint y: 57, distance: 12.8
click at [1233, 52] on span "Call to Customer" at bounding box center [1238, 57] width 89 height 15
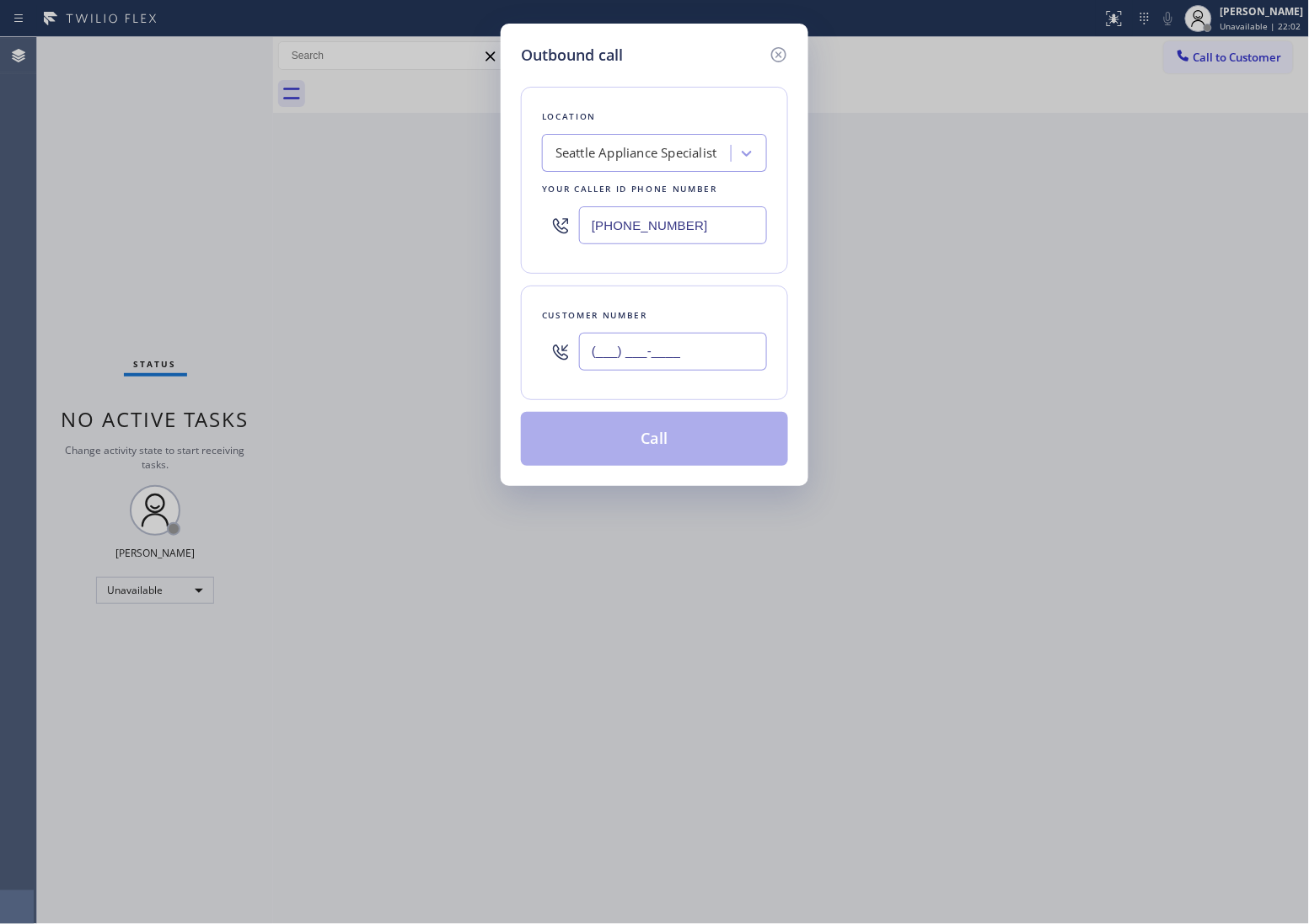
click at [707, 352] on input "(___) ___-____" at bounding box center [672, 352] width 188 height 38
paste input "480) 275-0668"
type input "[PHONE_NUMBER]"
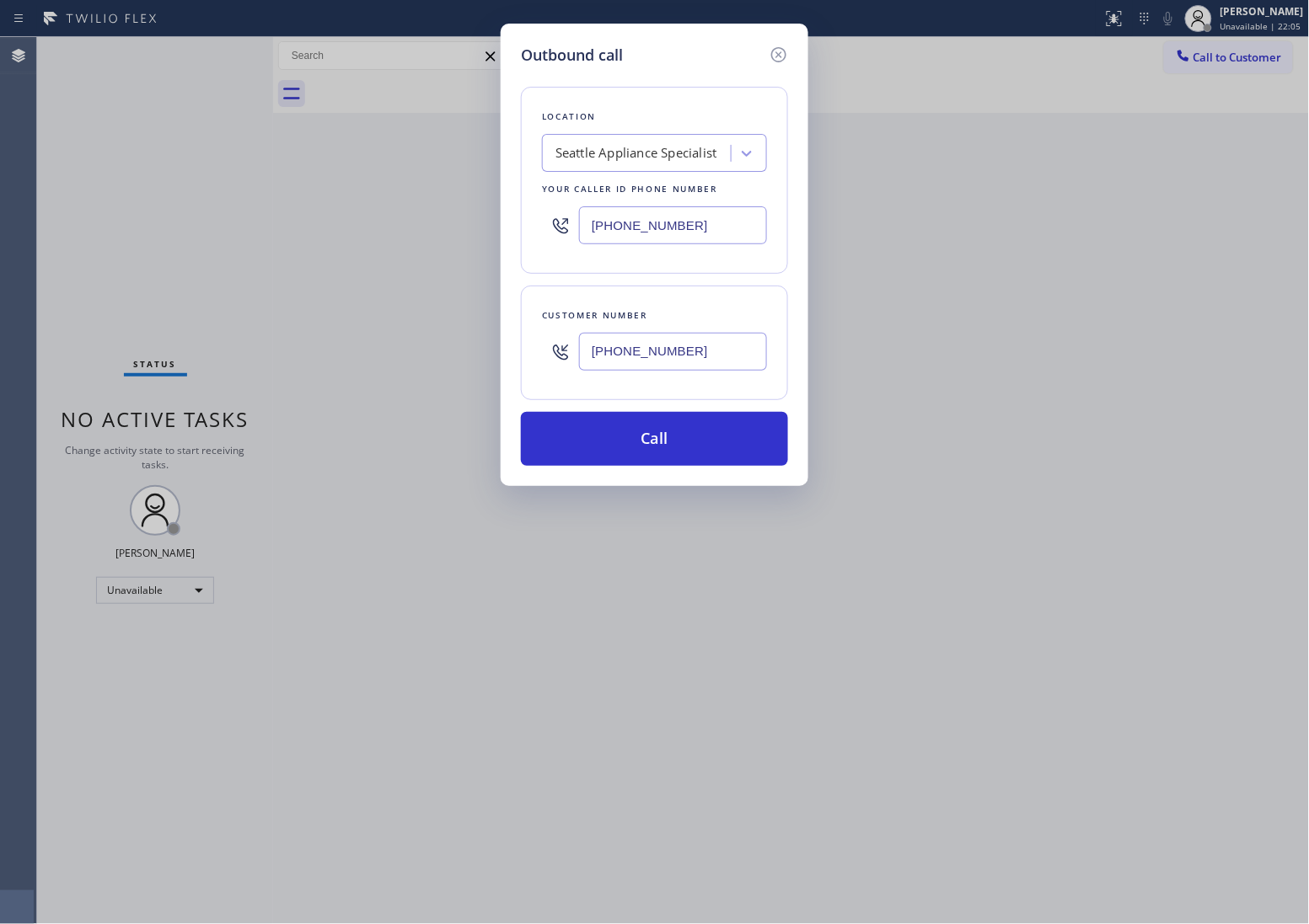
click at [656, 230] on input "[PHONE_NUMBER]" at bounding box center [672, 225] width 188 height 38
paste input "480) 680-9844"
type input "[PHONE_NUMBER]"
click at [674, 434] on button "Call" at bounding box center [654, 439] width 267 height 54
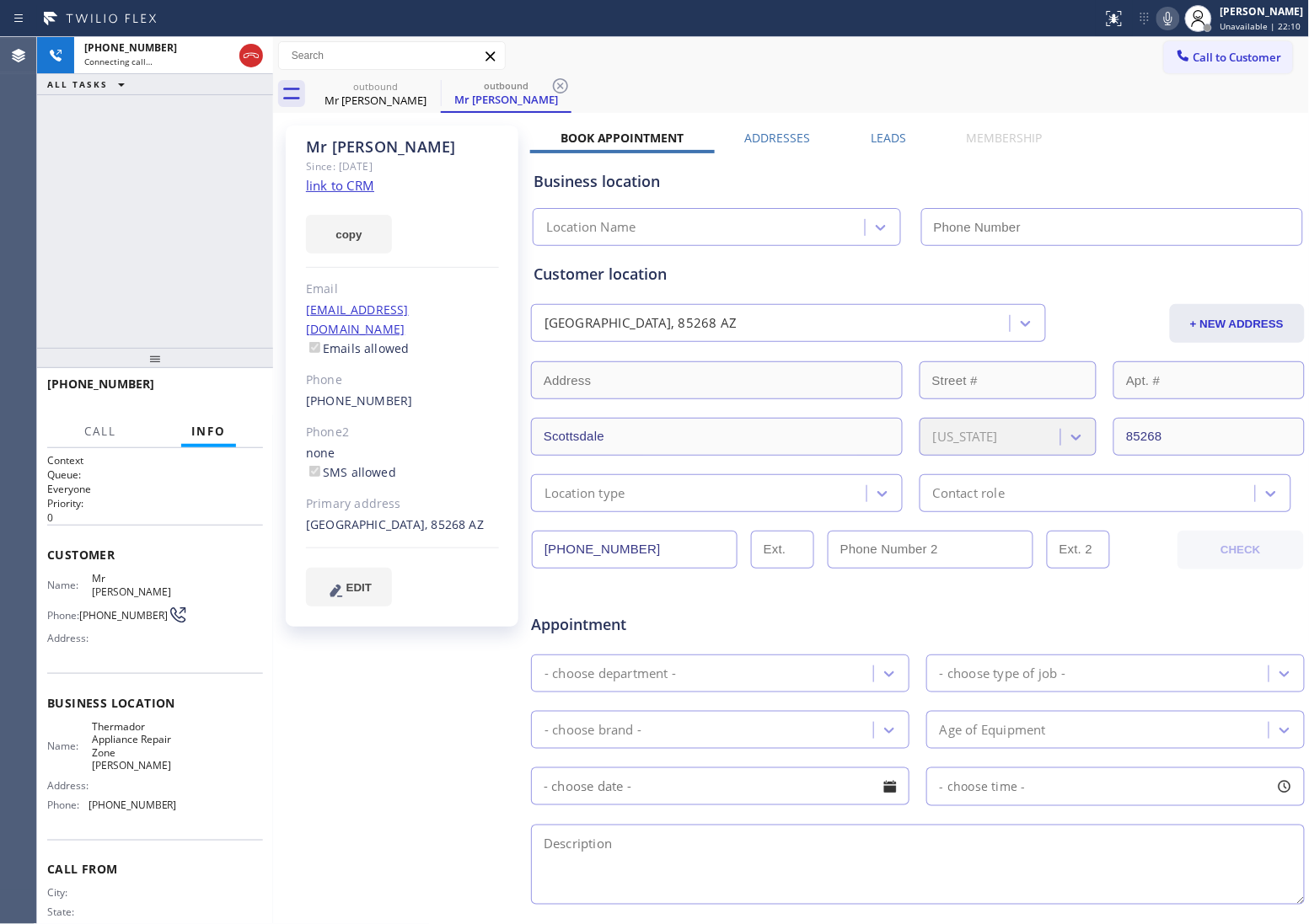
type input "[PHONE_NUMBER]"
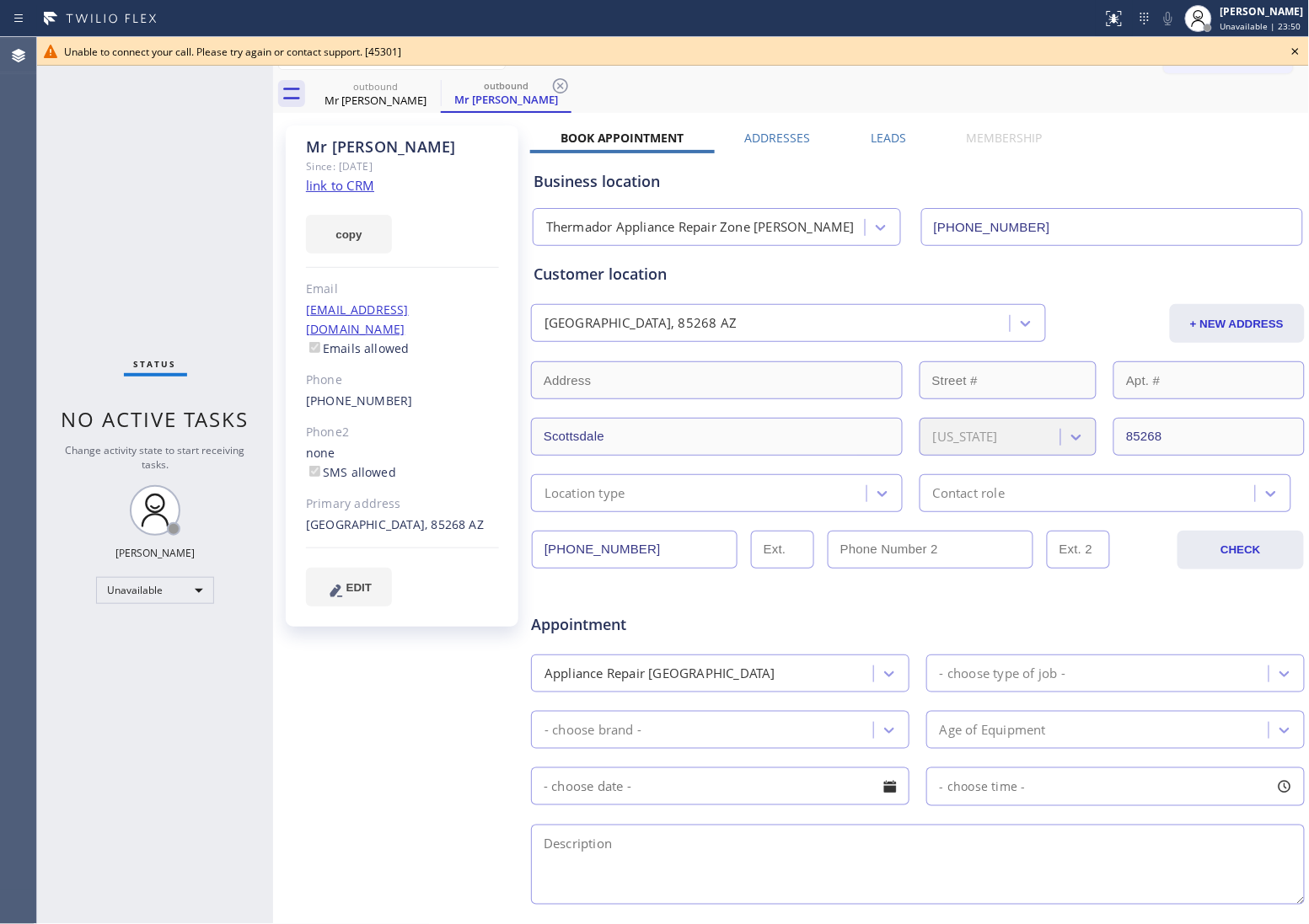
click at [1292, 52] on icon at bounding box center [1295, 51] width 20 height 20
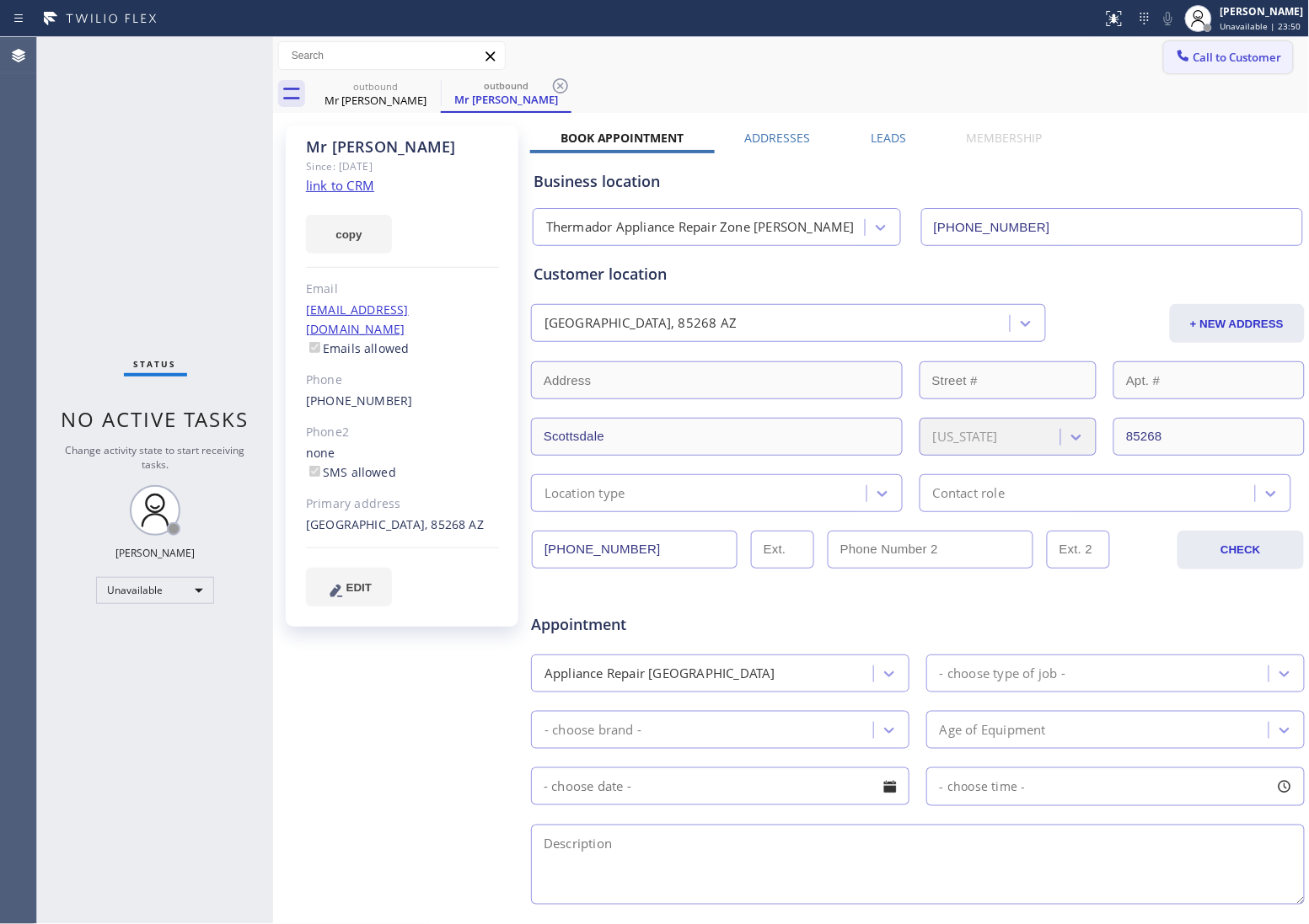
click at [1219, 60] on span "Call to Customer" at bounding box center [1238, 57] width 89 height 15
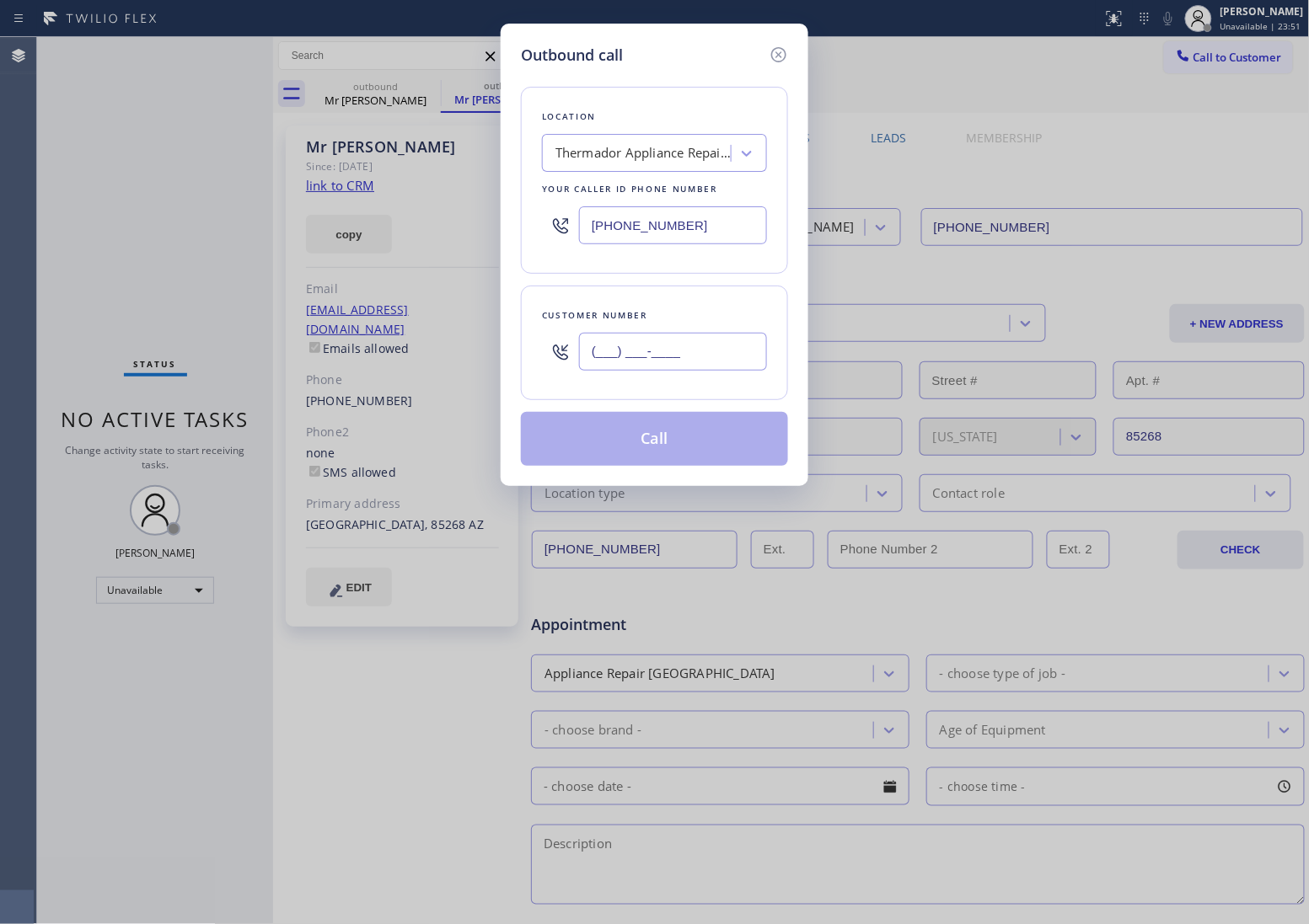
click at [663, 356] on input "(___) ___-____" at bounding box center [672, 352] width 188 height 38
paste input "510) 706-6994"
type input "[PHONE_NUMBER]"
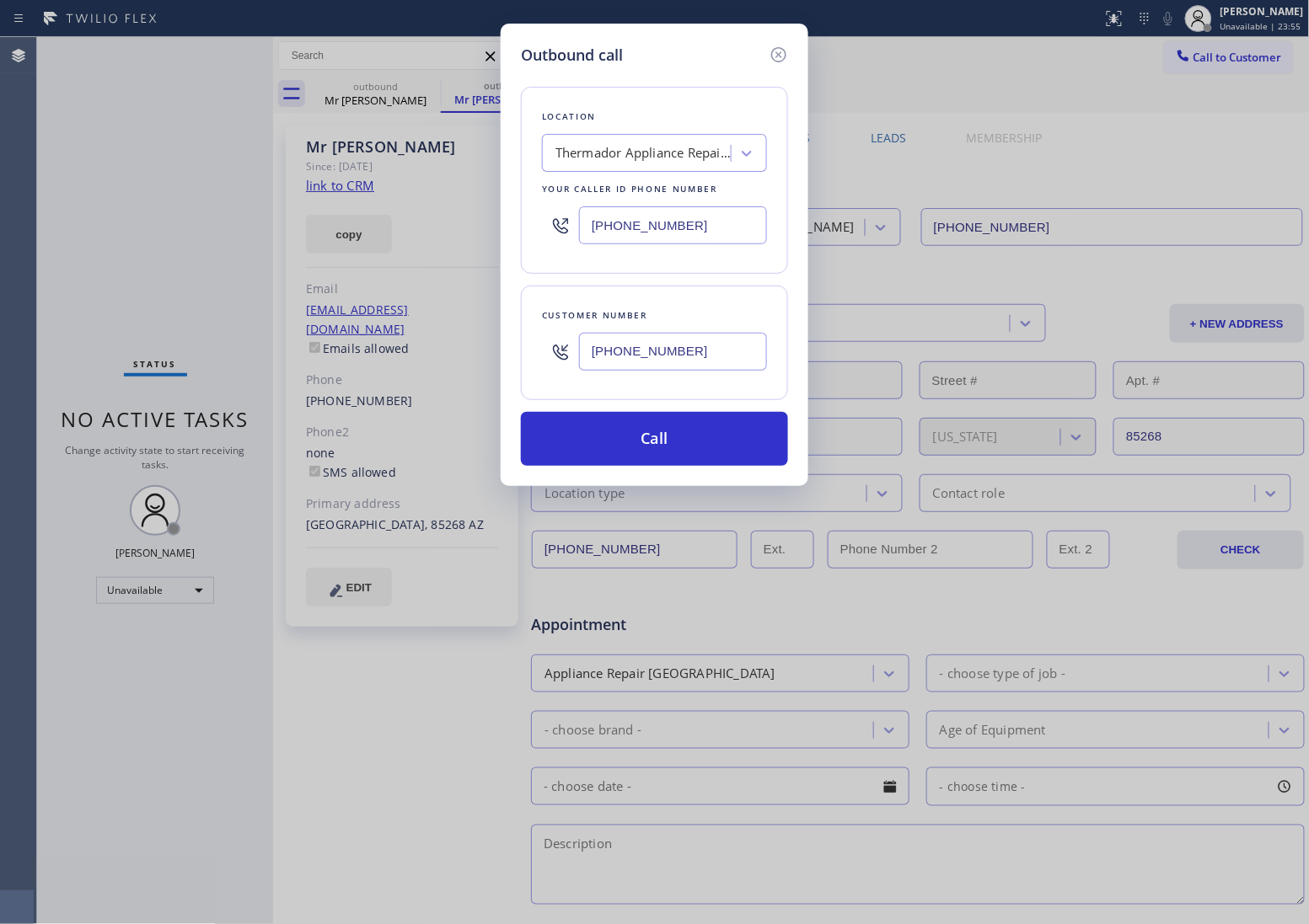
click at [654, 223] on input "[PHONE_NUMBER]" at bounding box center [672, 225] width 188 height 38
paste input "510) 851-866"
type input "[PHONE_NUMBER]"
click at [671, 434] on button "Call" at bounding box center [654, 439] width 267 height 54
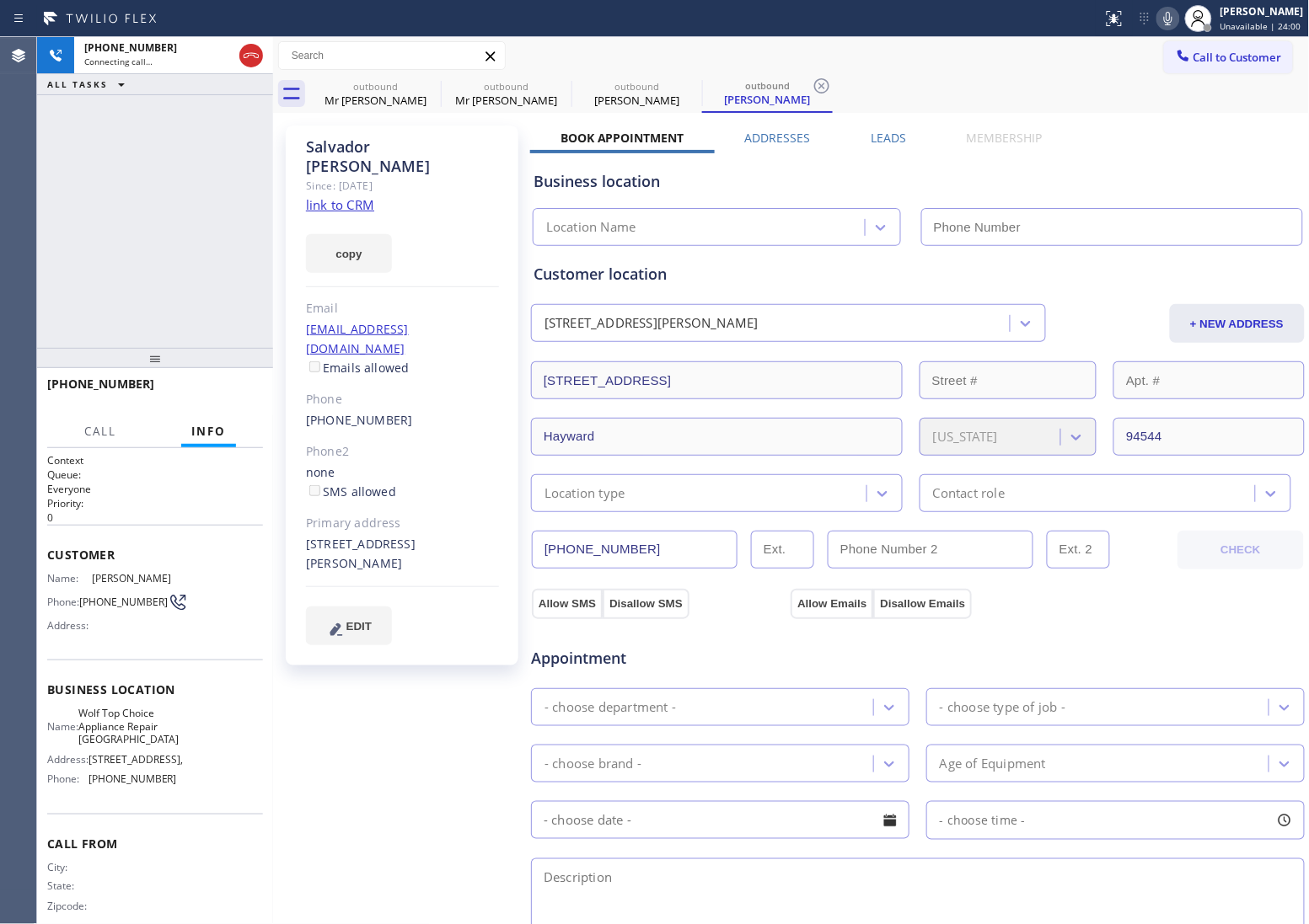
type input "[PHONE_NUMBER]"
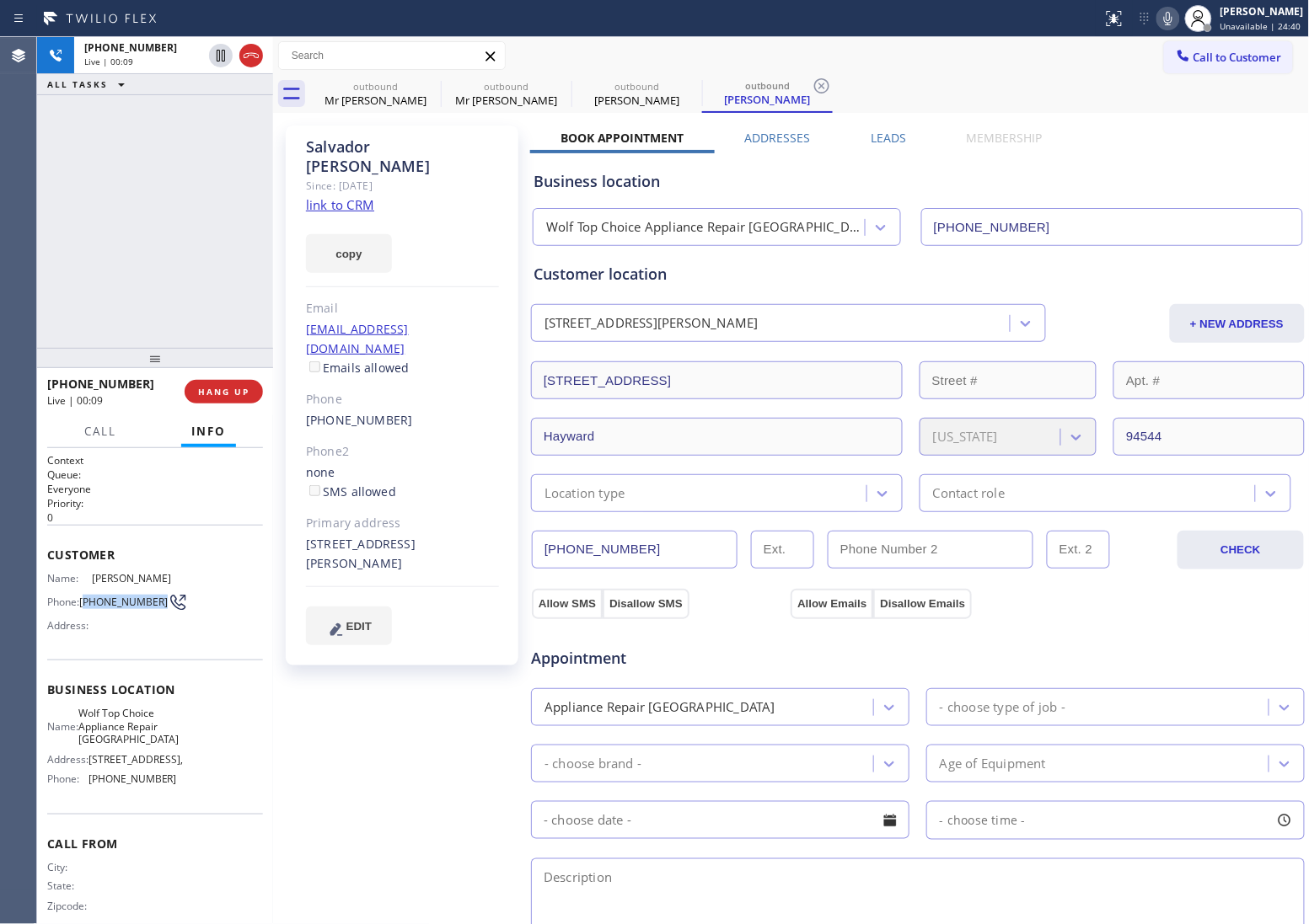
drag, startPoint x: 107, startPoint y: 625, endPoint x: 85, endPoint y: 609, distance: 27.2
click at [85, 609] on span "[PHONE_NUMBER]" at bounding box center [124, 601] width 89 height 12
copy span "510) 706-6994"
click at [124, 609] on span "[PHONE_NUMBER]" at bounding box center [124, 601] width 89 height 12
click at [110, 609] on span "[PHONE_NUMBER]" at bounding box center [124, 601] width 89 height 12
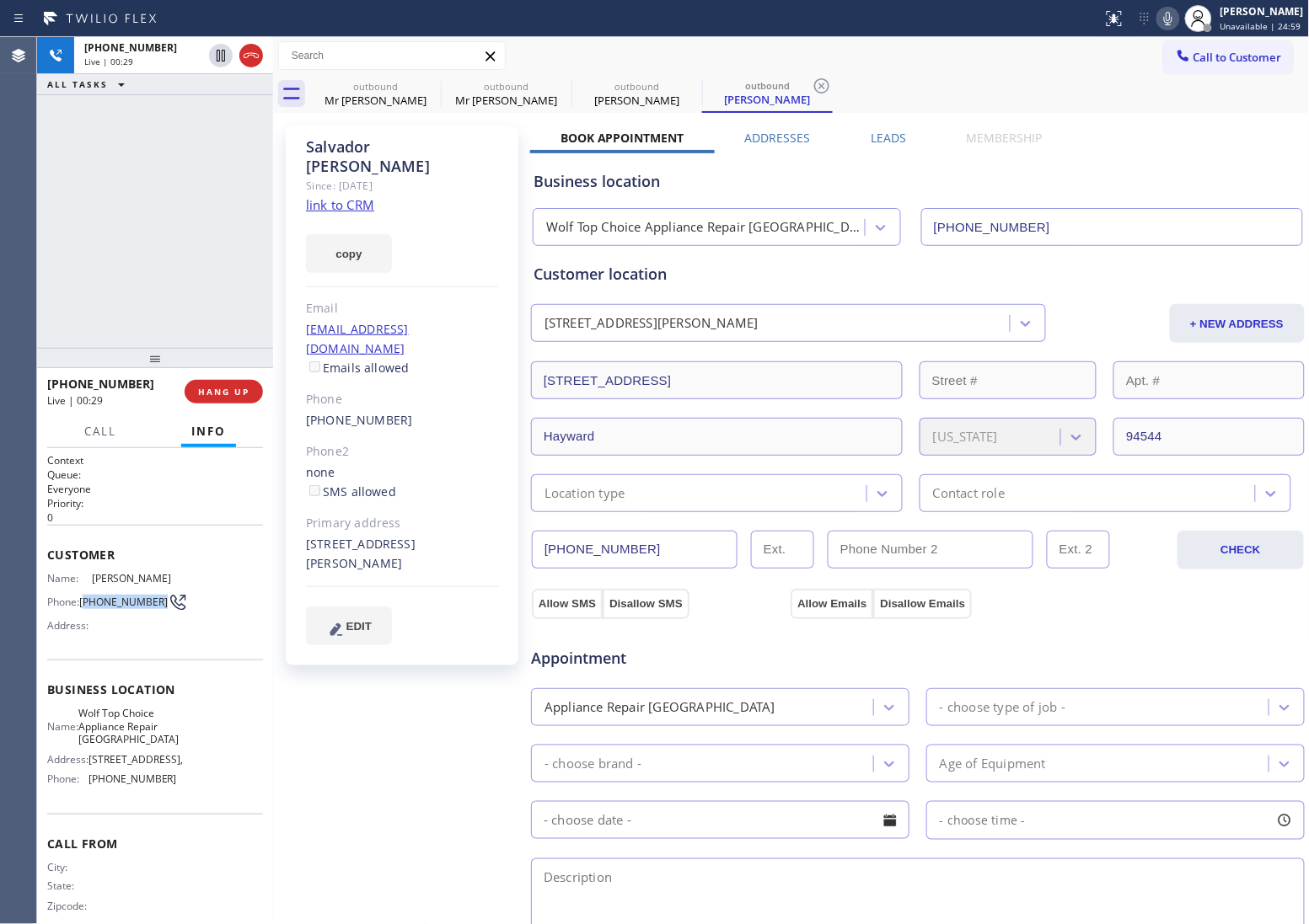
drag, startPoint x: 111, startPoint y: 621, endPoint x: 84, endPoint y: 604, distance: 31.9
click at [84, 604] on span "[PHONE_NUMBER]" at bounding box center [124, 601] width 89 height 12
copy span "510) 706-6994"
click at [247, 61] on icon at bounding box center [251, 55] width 20 height 20
click at [1241, 57] on span "Call to Customer" at bounding box center [1238, 57] width 89 height 15
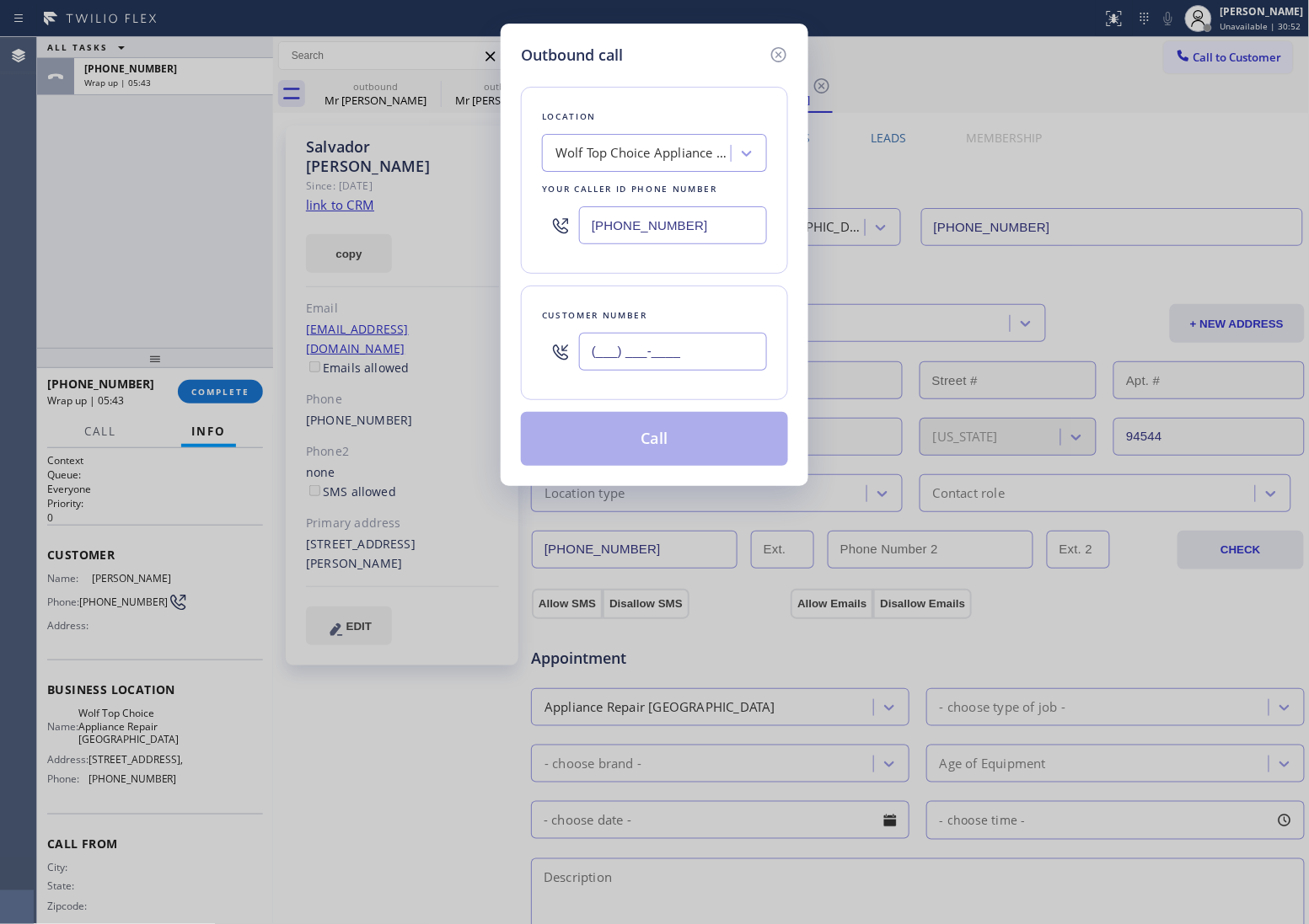
click at [643, 360] on input "(___) ___-____" at bounding box center [672, 352] width 188 height 38
paste input "480) 275-0668"
type input "[PHONE_NUMBER]"
click at [624, 140] on div "Wolf Top Choice Appliance Repair [GEOGRAPHIC_DATA]" at bounding box center [638, 153] width 184 height 29
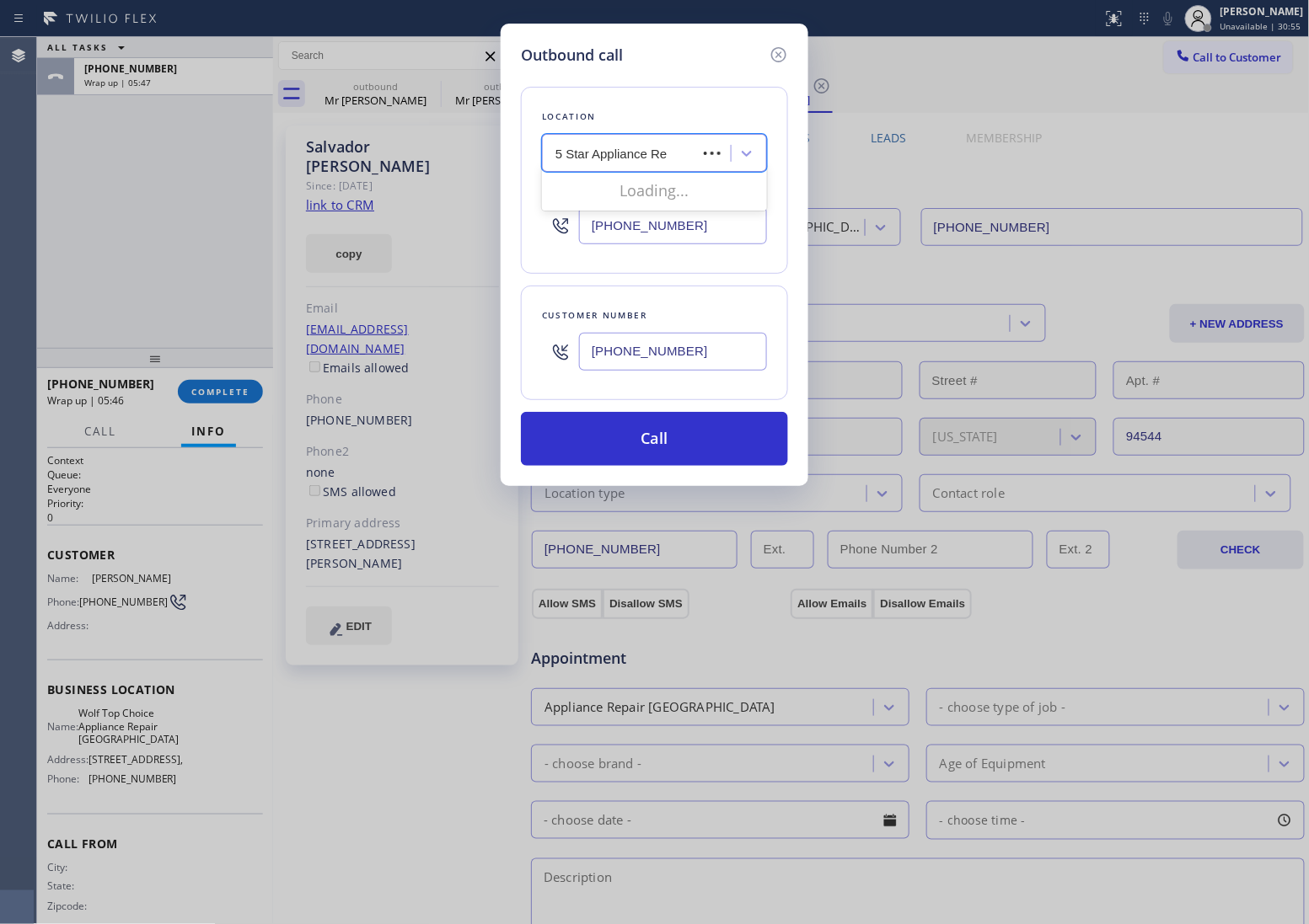
type input "5 Star Appliance Rep"
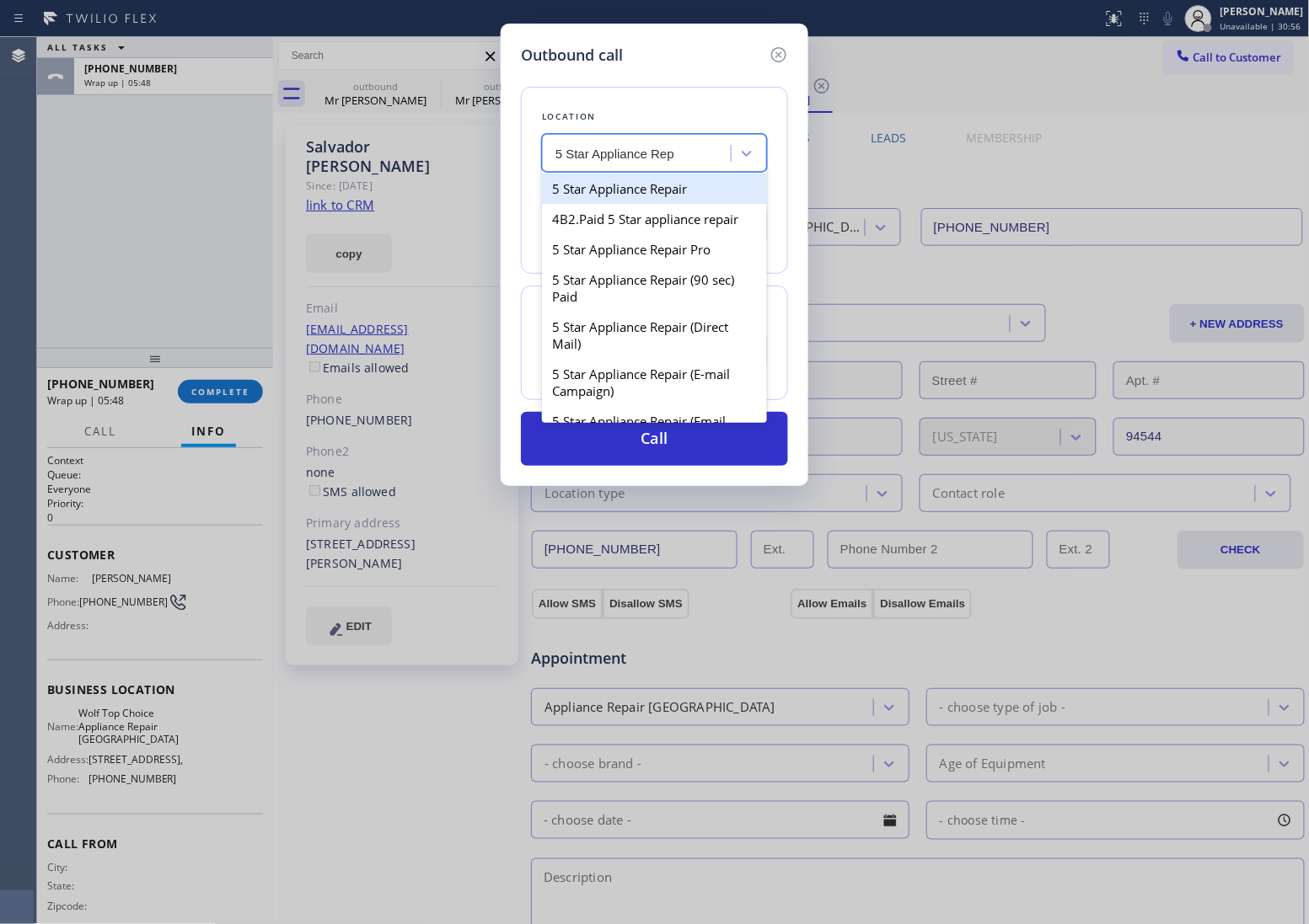
click at [611, 187] on div "5 Star Appliance Repair" at bounding box center [654, 188] width 225 height 30
type input "[PHONE_NUMBER]"
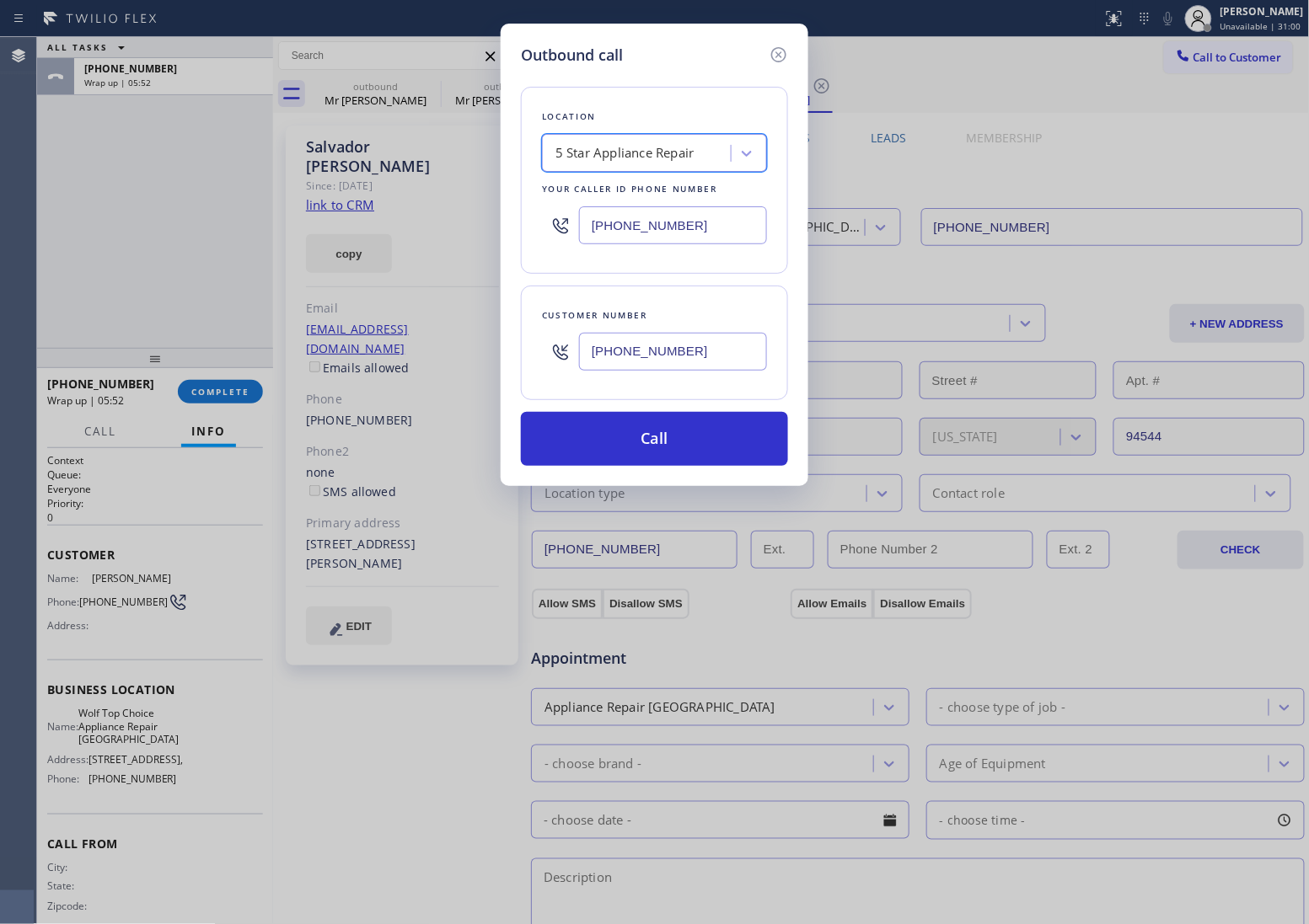
click at [672, 352] on input "[PHONE_NUMBER]" at bounding box center [672, 352] width 188 height 38
paste input "text"
type input "[PHONE_NUMBER]"
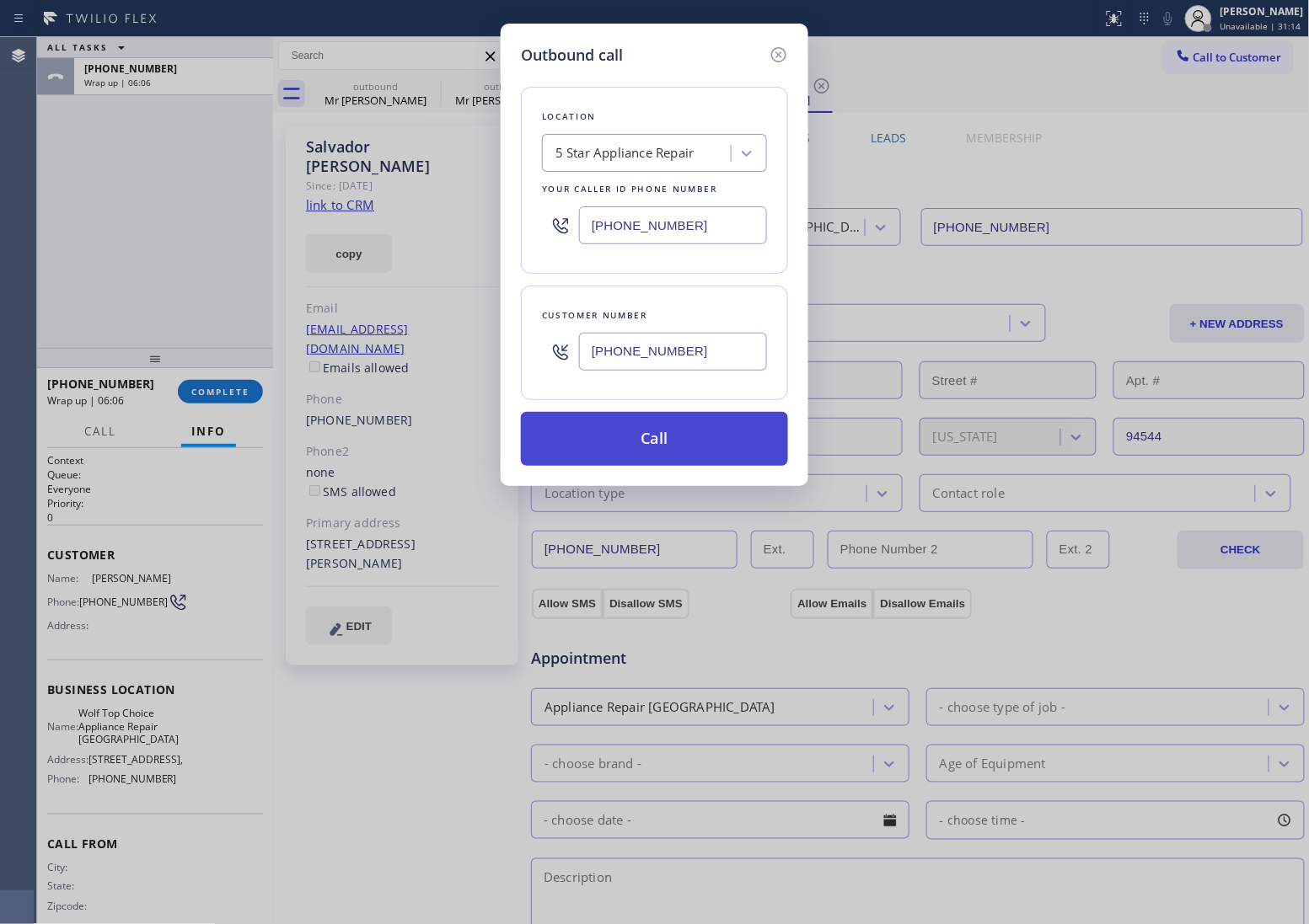
drag, startPoint x: 699, startPoint y: 460, endPoint x: 696, endPoint y: 448, distance: 12.4
click at [695, 455] on button "Call" at bounding box center [654, 439] width 267 height 54
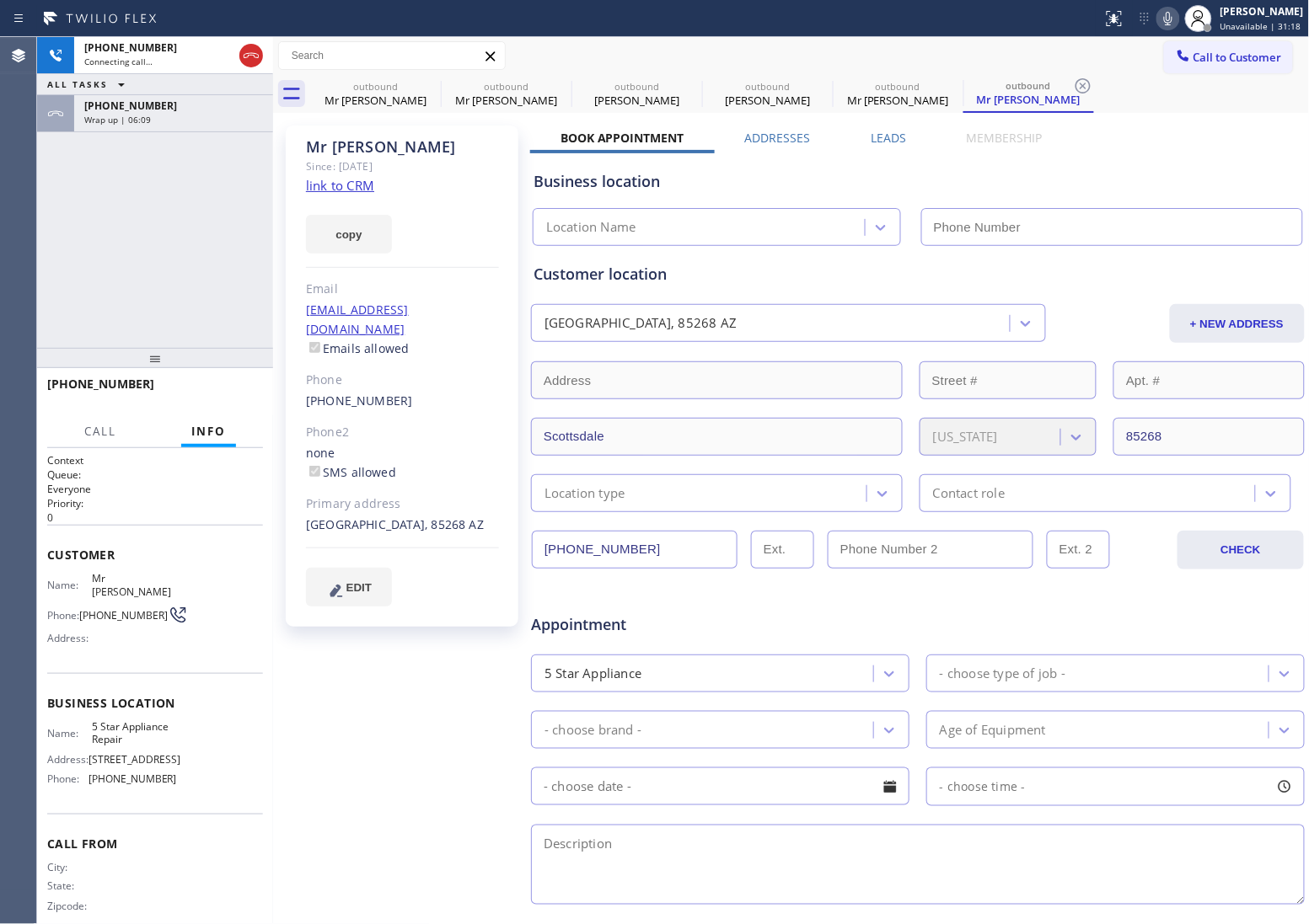
type input "[PHONE_NUMBER]"
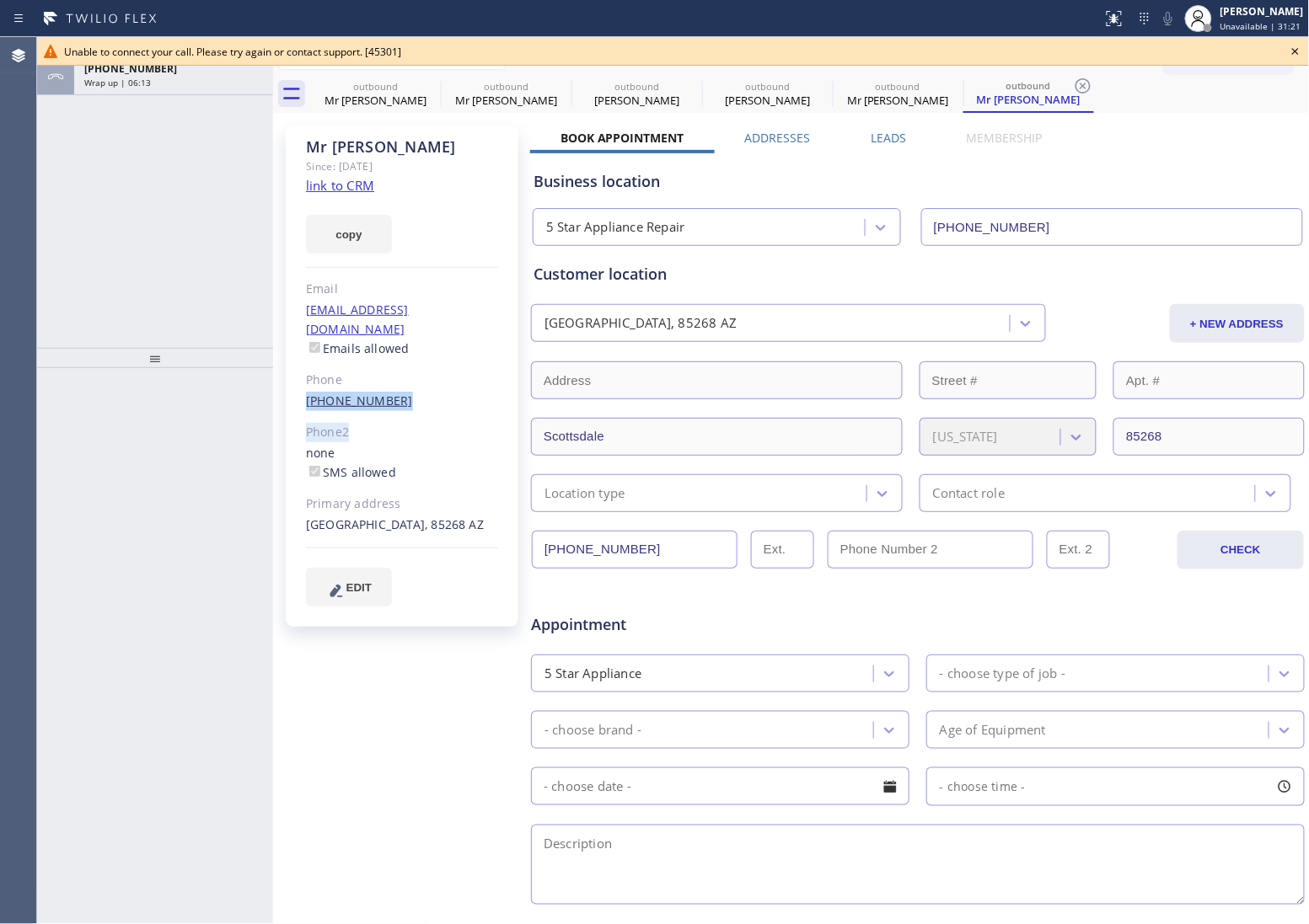
drag, startPoint x: 400, startPoint y: 392, endPoint x: 305, endPoint y: 383, distance: 95.4
click at [305, 383] on div "Mr [PERSON_NAME] Since: [DATE] link to CRM copy Email [EMAIL_ADDRESS][DOMAIN_NA…" at bounding box center [402, 376] width 233 height 501
click at [443, 392] on div "[PHONE_NUMBER]" at bounding box center [402, 402] width 193 height 20
drag, startPoint x: 427, startPoint y: 379, endPoint x: 310, endPoint y: 377, distance: 117.0
click at [310, 392] on div "[PHONE_NUMBER]" at bounding box center [402, 402] width 193 height 20
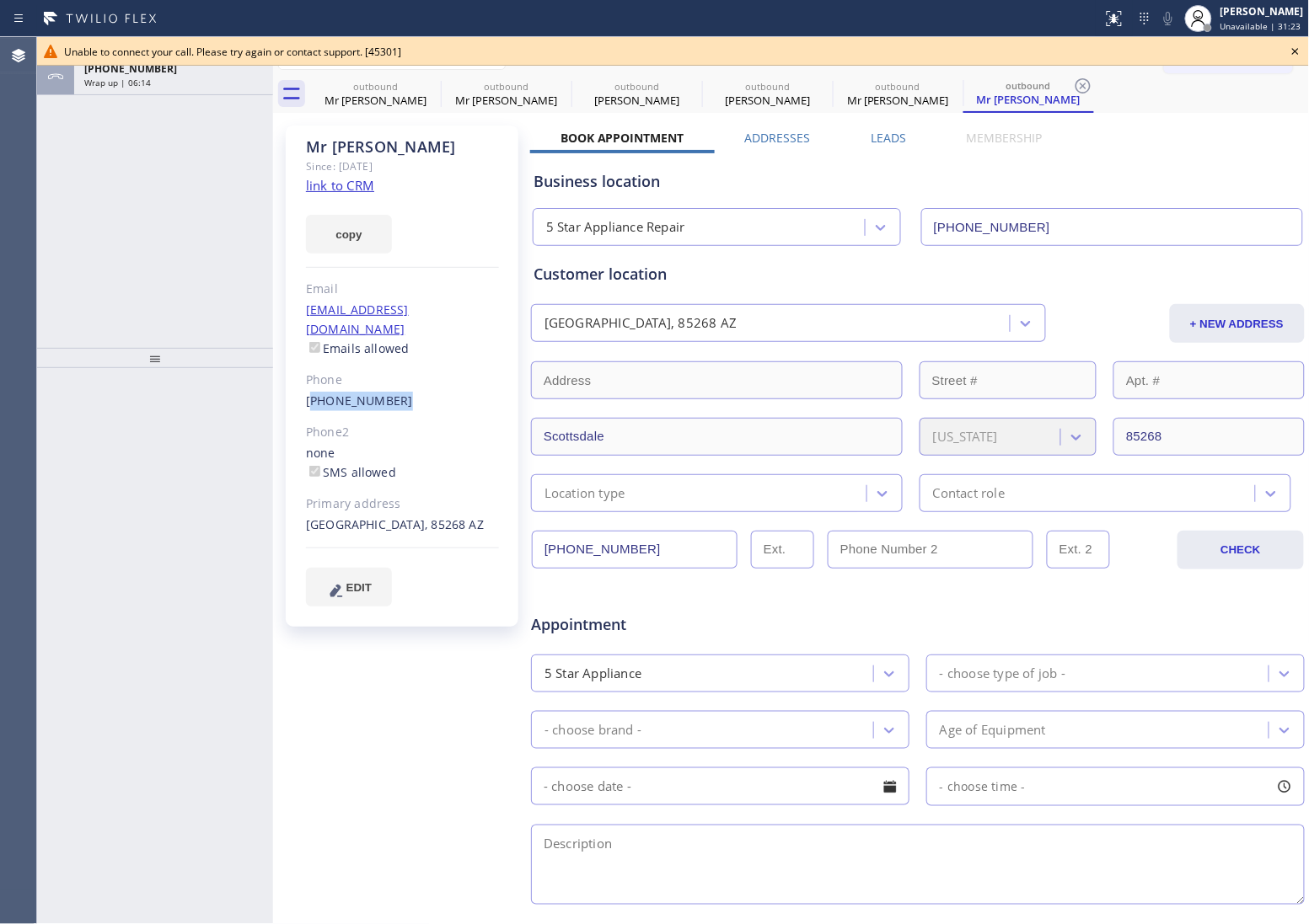
copy link "480) 275-0668"
click at [1295, 49] on icon at bounding box center [1295, 51] width 20 height 20
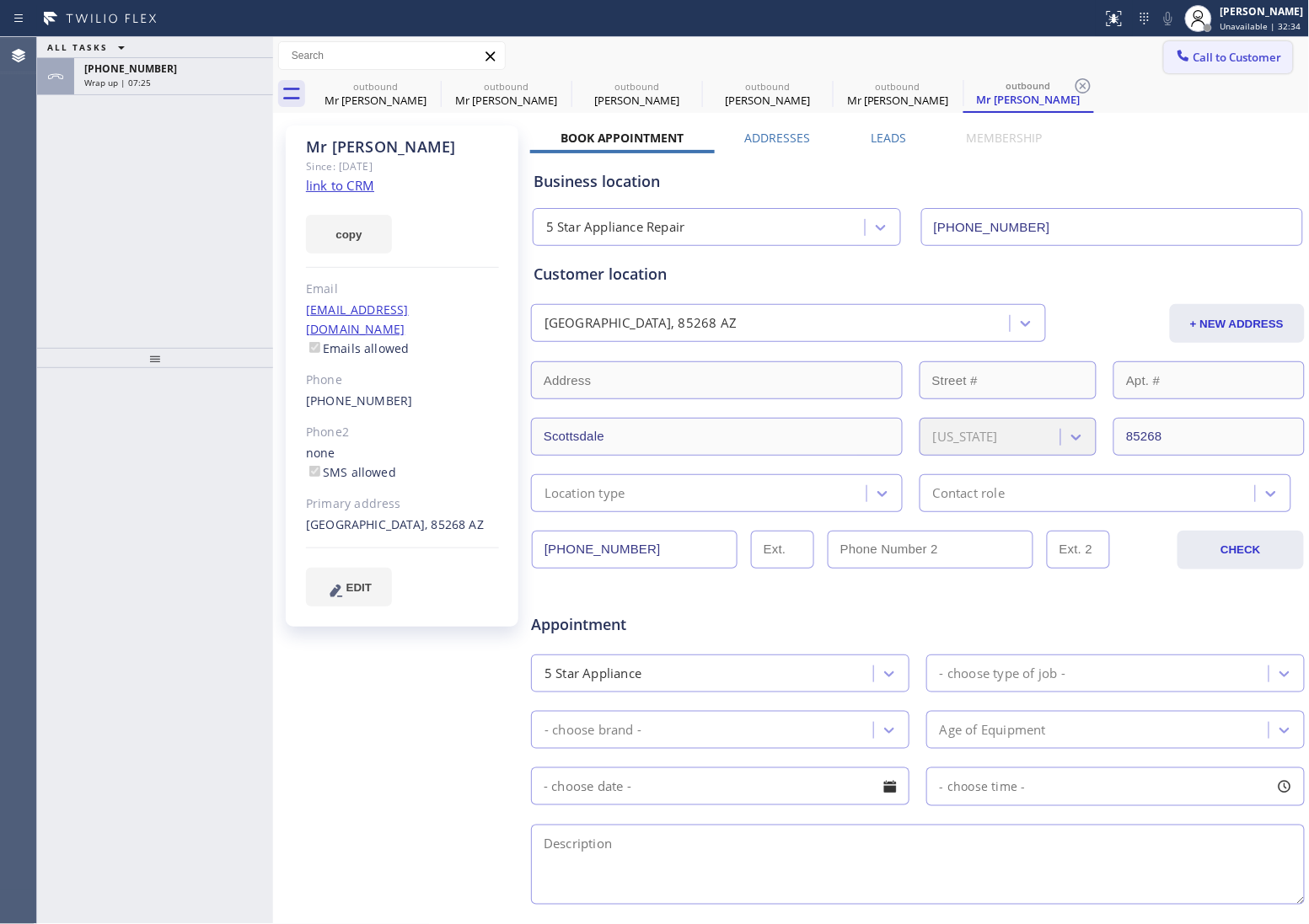
click at [1252, 52] on span "Call to Customer" at bounding box center [1238, 57] width 89 height 15
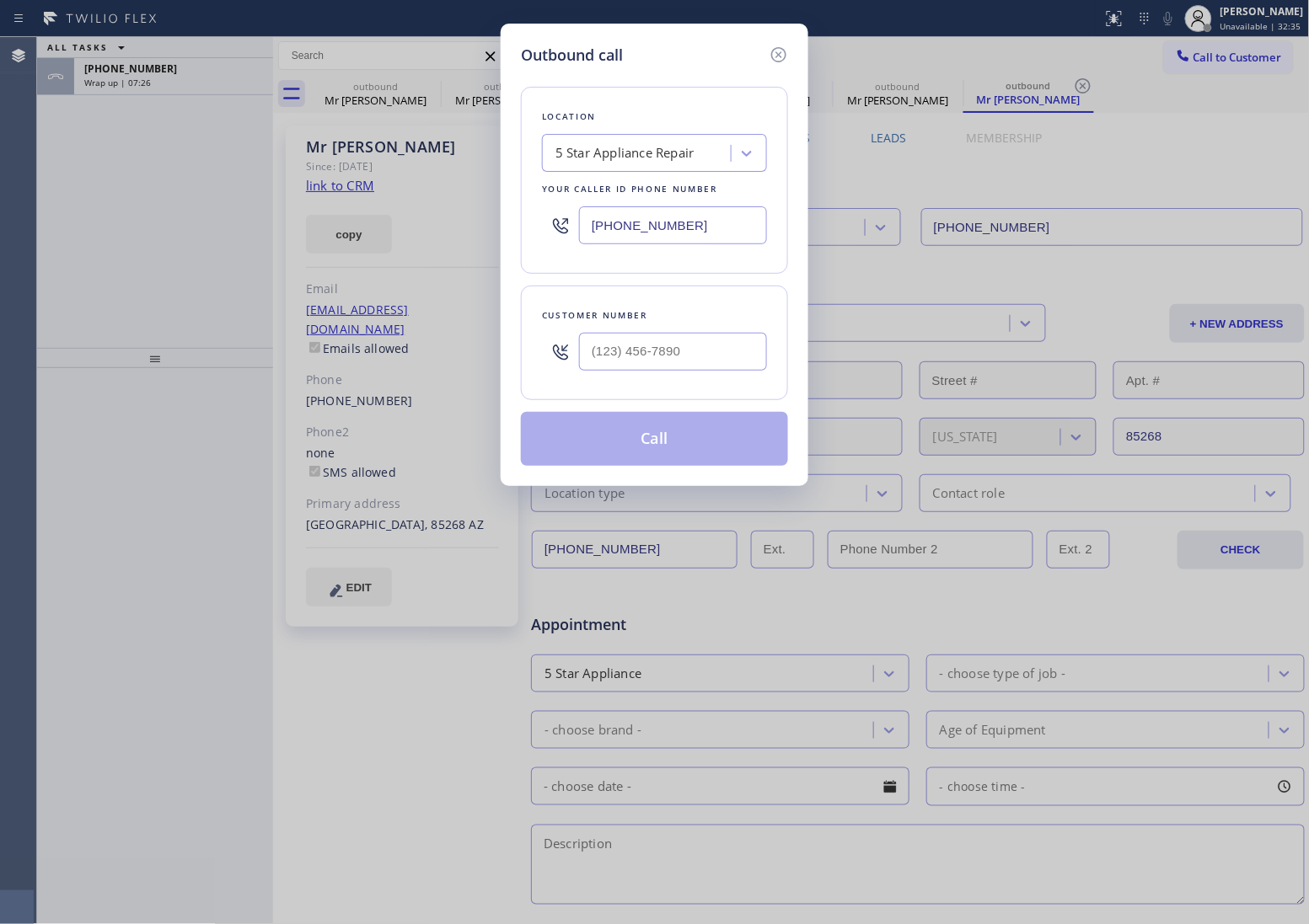
click at [629, 233] on input "[PHONE_NUMBER]" at bounding box center [672, 225] width 188 height 38
paste input "917) 997-1863"
type input "[PHONE_NUMBER]"
type input "(___) ___-____"
click at [615, 339] on input "text" at bounding box center [672, 352] width 188 height 38
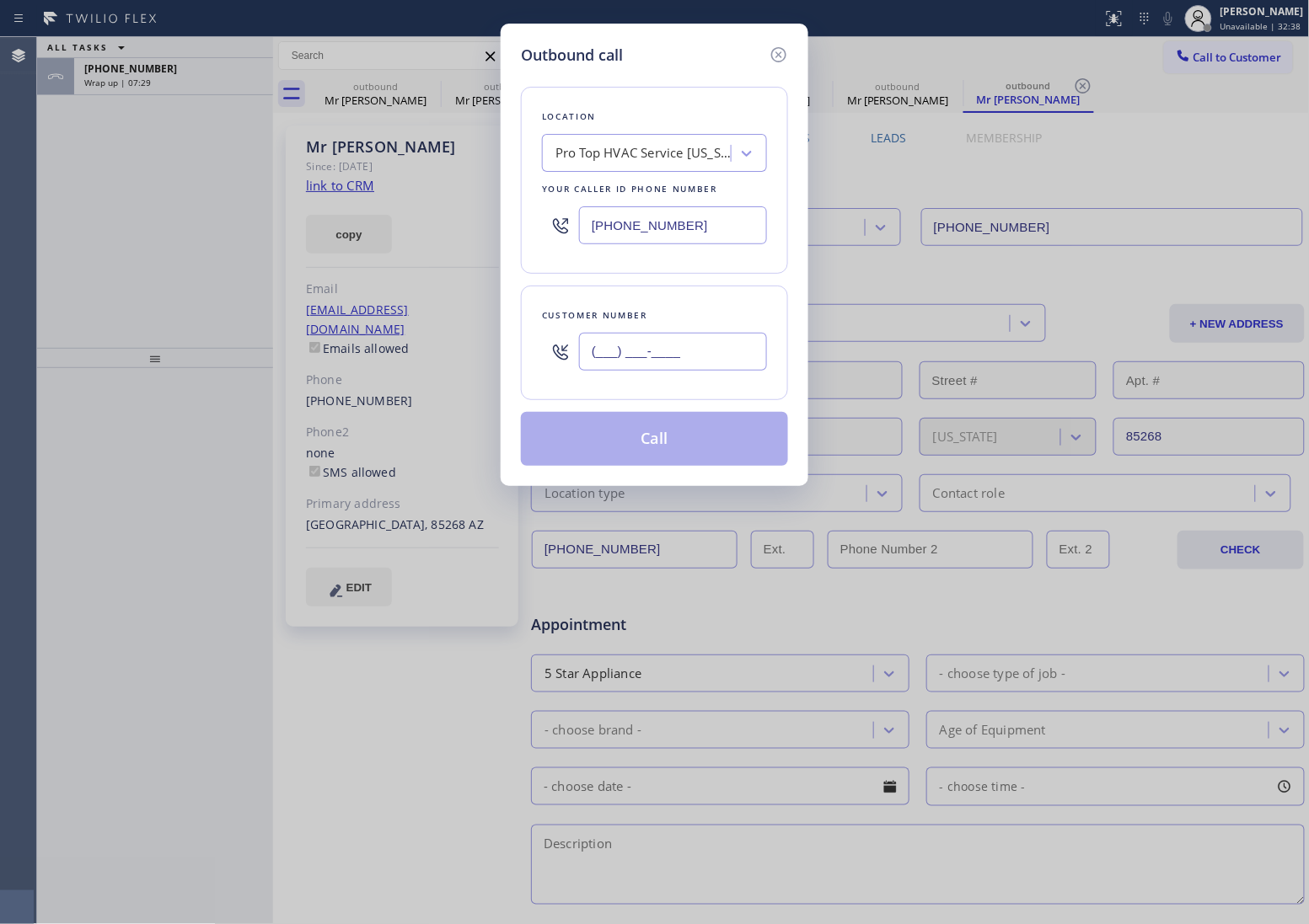
paste input "917) 881-2890"
type input "[PHONE_NUMBER]"
click at [667, 439] on button "Call" at bounding box center [654, 439] width 267 height 54
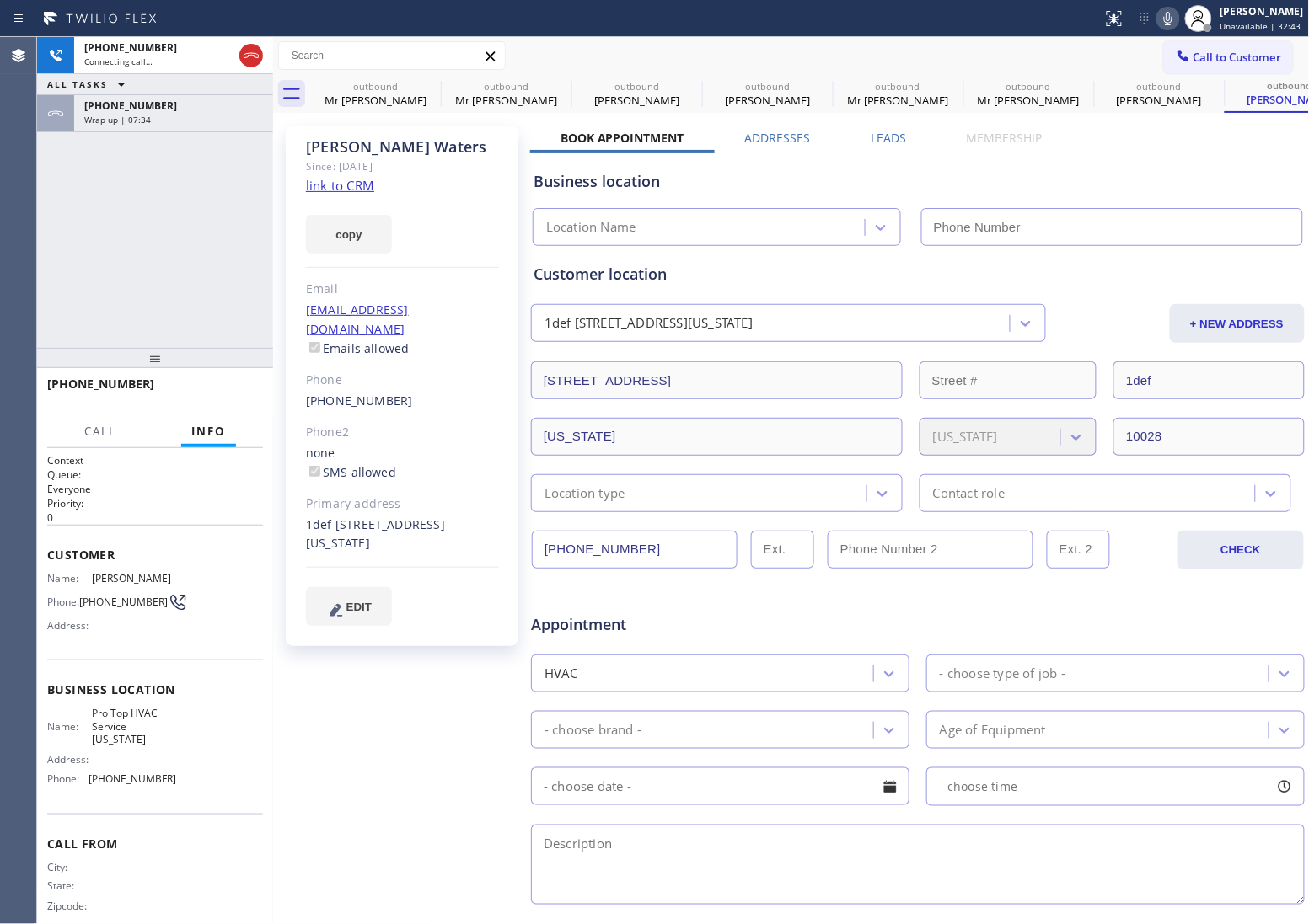
type input "[PHONE_NUMBER]"
click at [339, 179] on link "link to CRM" at bounding box center [339, 185] width 68 height 17
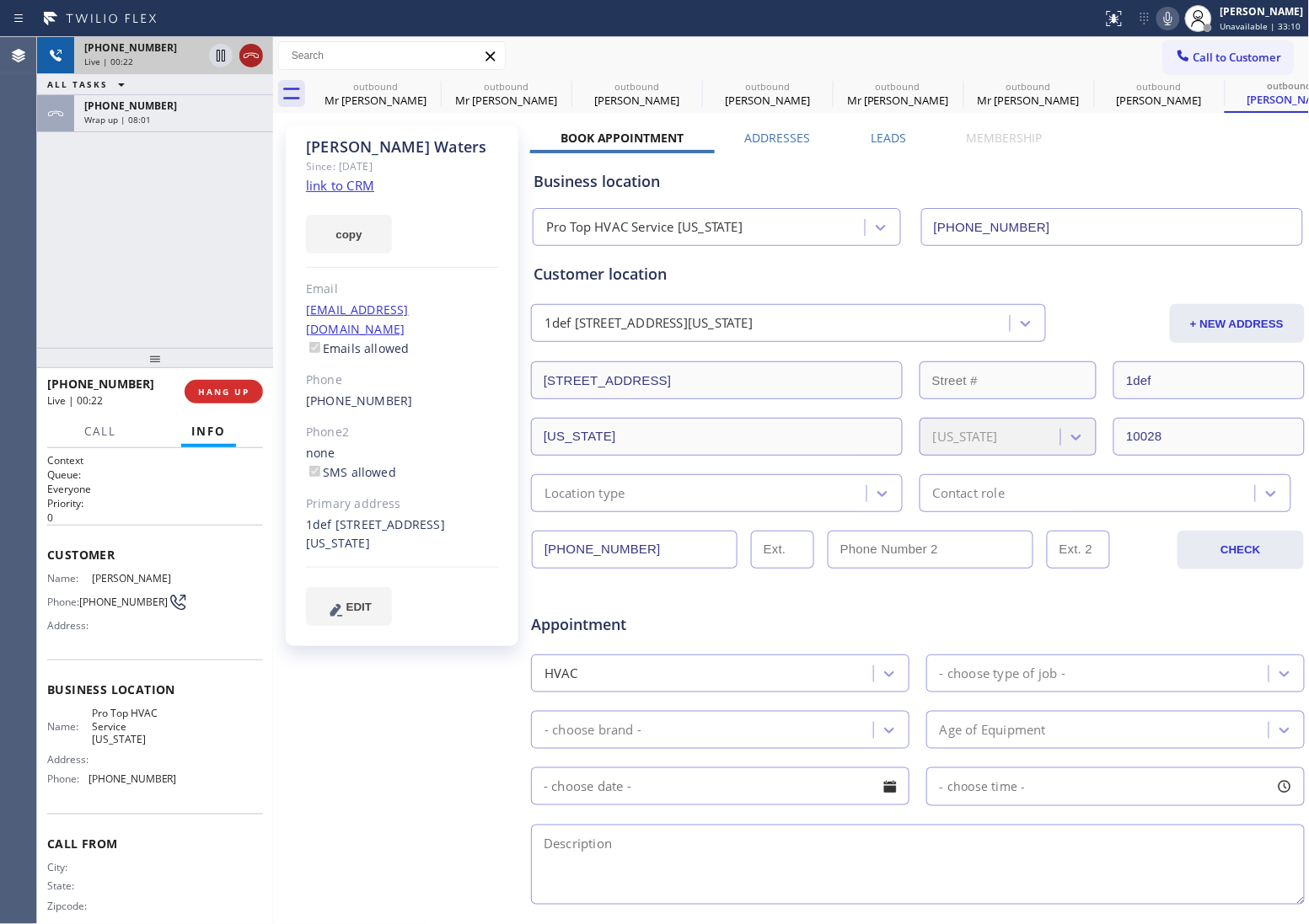
click at [251, 60] on icon at bounding box center [251, 55] width 20 height 20
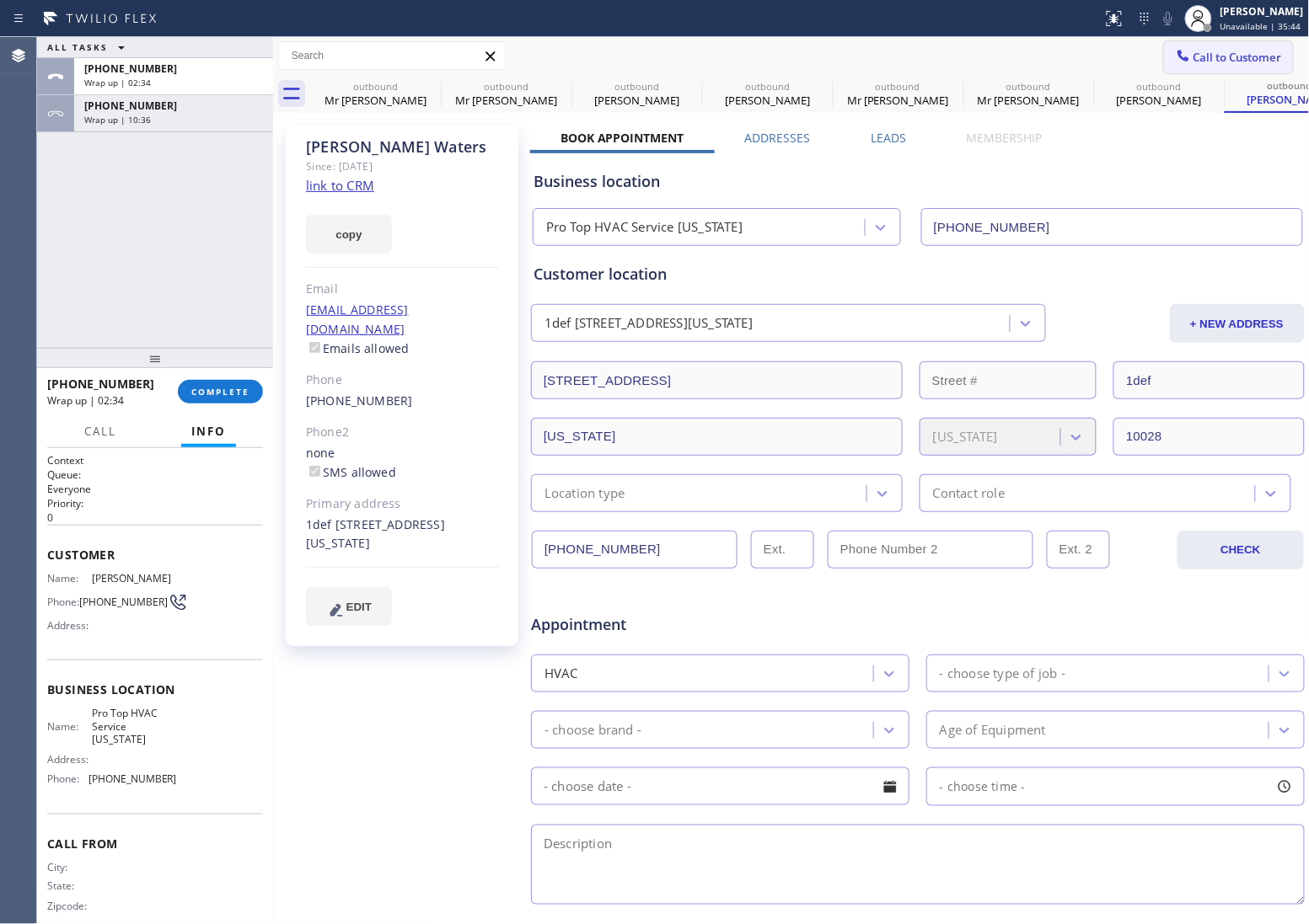
click at [1241, 55] on span "Call to Customer" at bounding box center [1238, 57] width 89 height 15
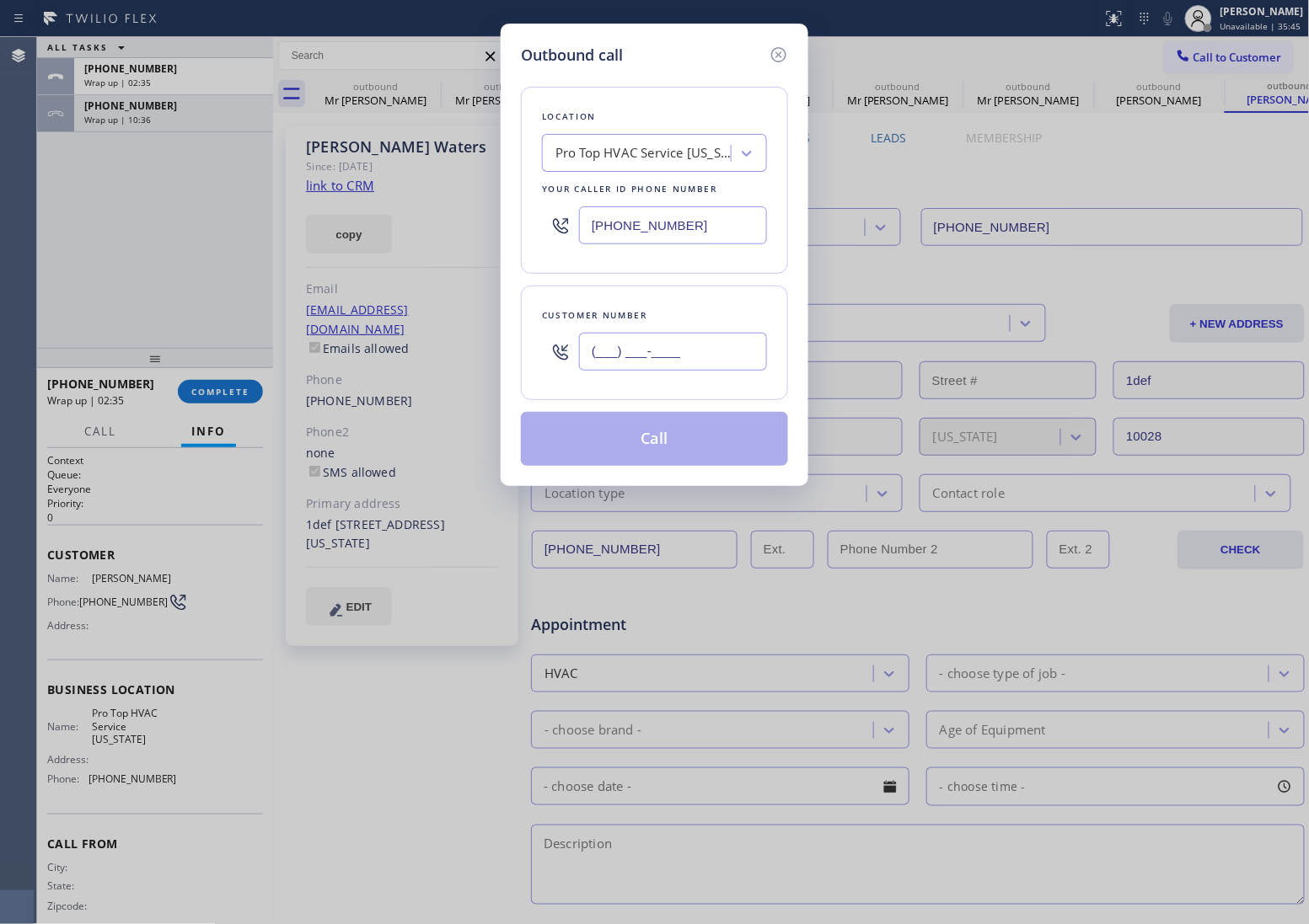
click at [679, 368] on input "(___) ___-____" at bounding box center [672, 352] width 188 height 38
paste input "760) 917-6485"
type input "[PHONE_NUMBER]"
click at [611, 148] on div "Pro Top HVAC Service [US_STATE]" at bounding box center [643, 154] width 177 height 20
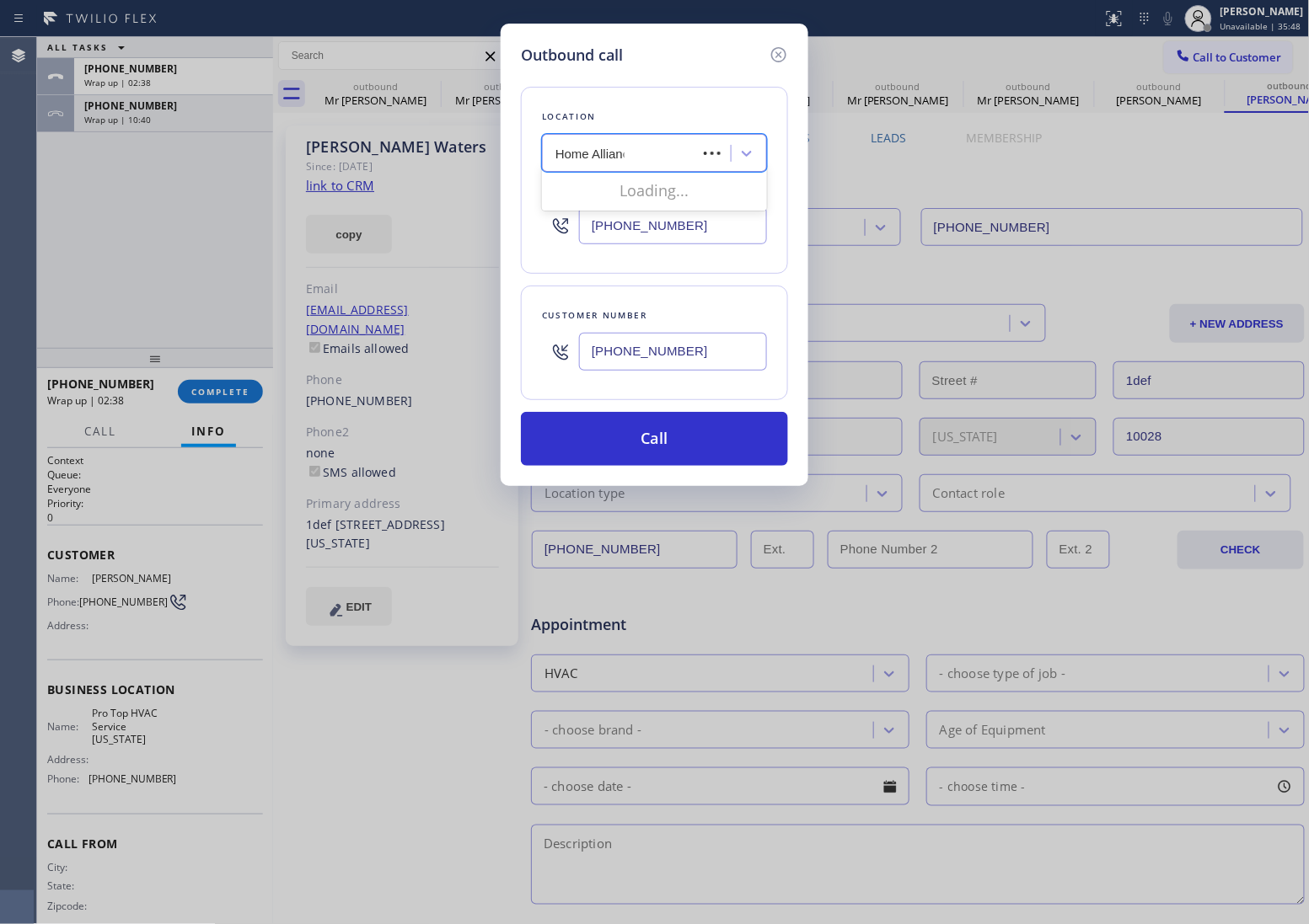
type input "Home Alliance"
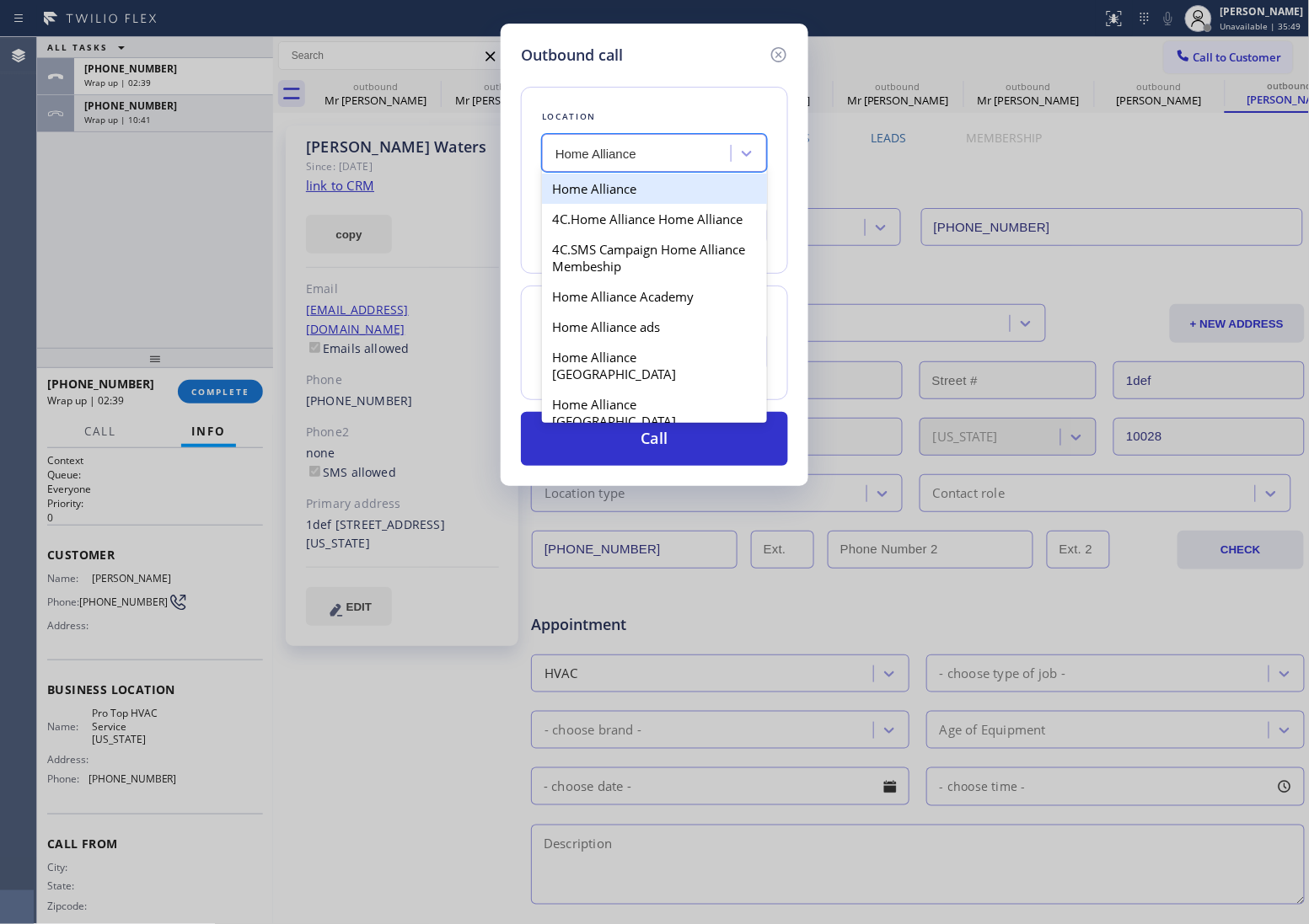
click at [616, 189] on div "Home Alliance" at bounding box center [654, 188] width 225 height 30
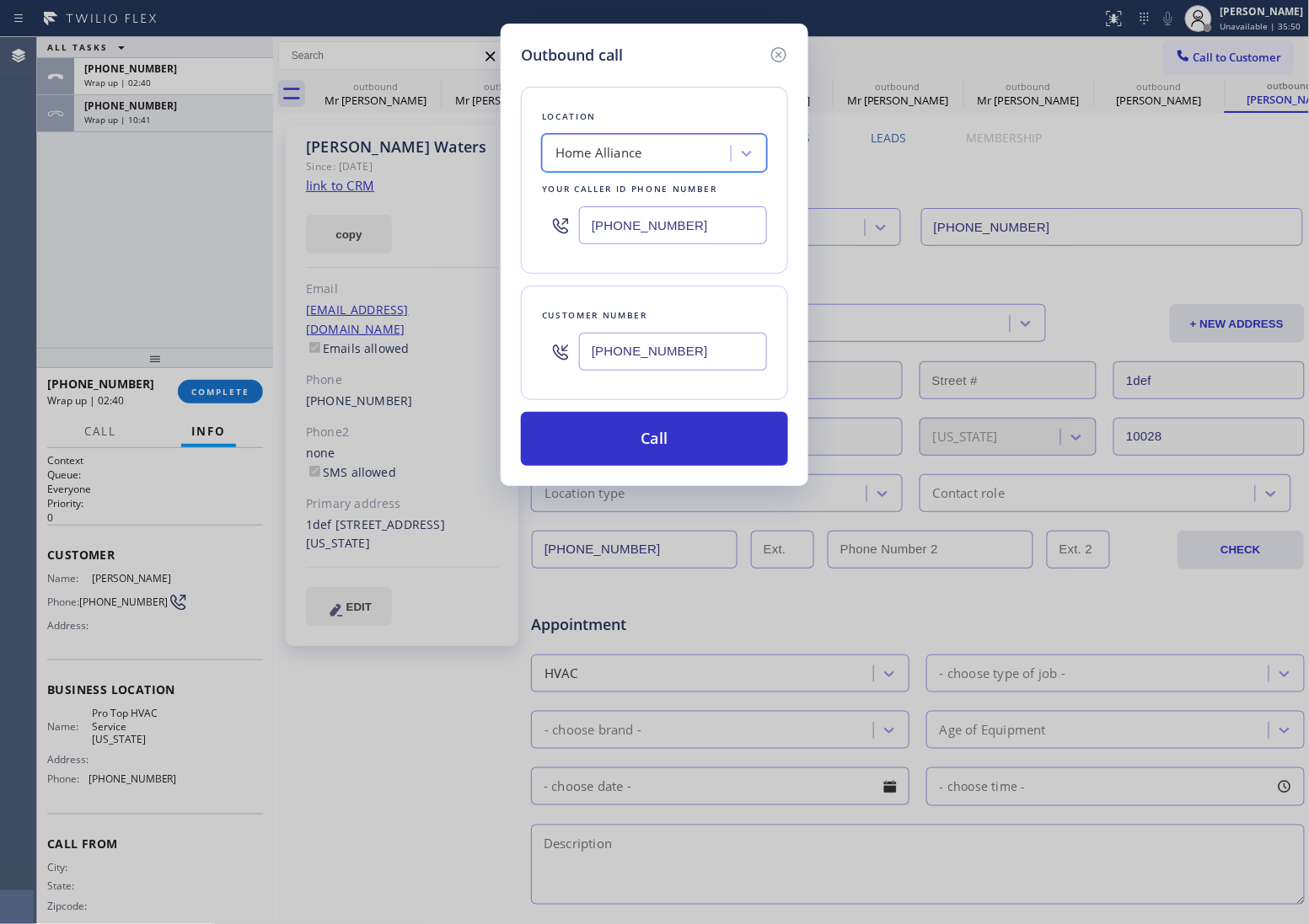
type input "[PHONE_NUMBER]"
click at [683, 447] on button "Call" at bounding box center [654, 439] width 267 height 54
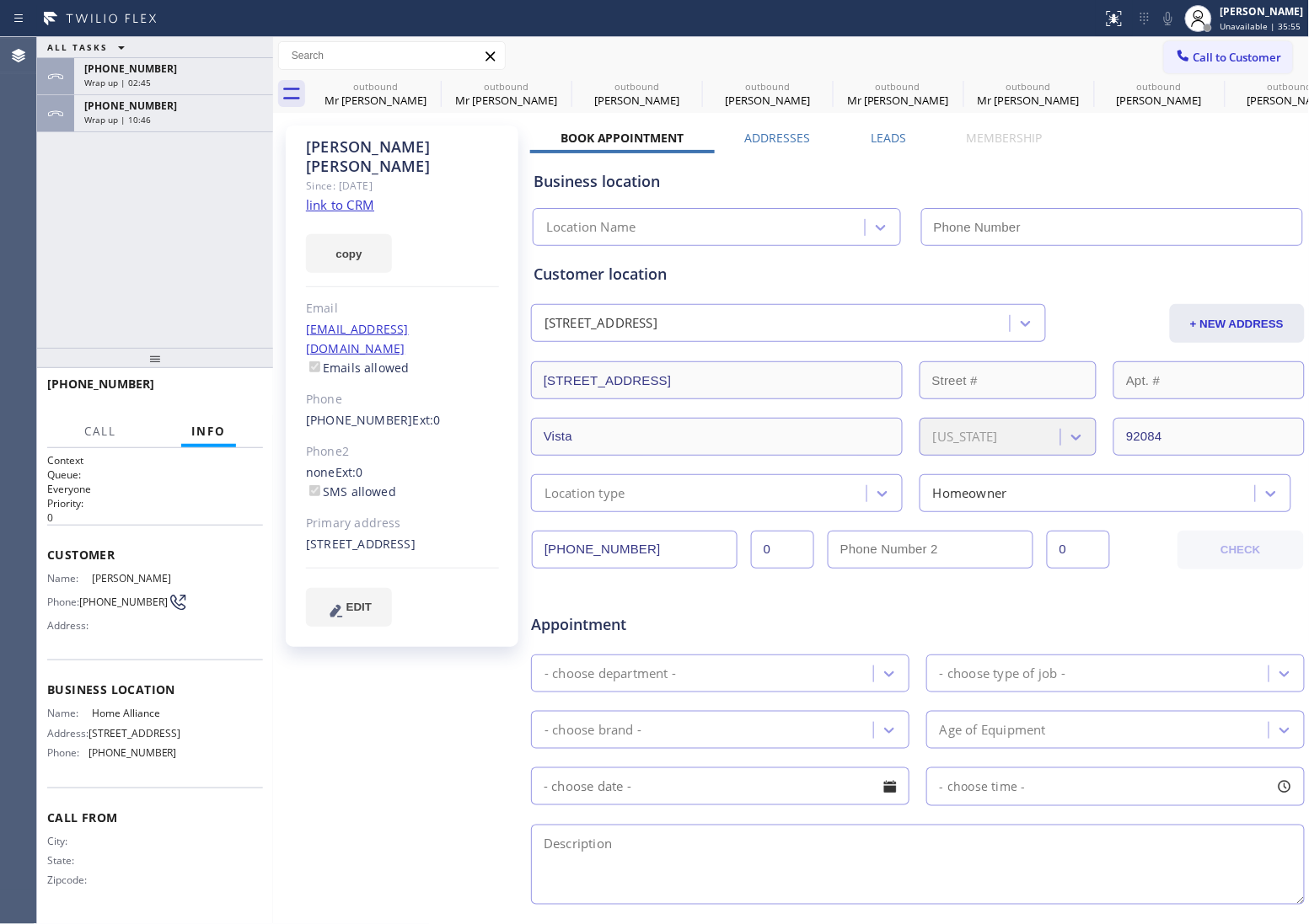
type input "[PHONE_NUMBER]"
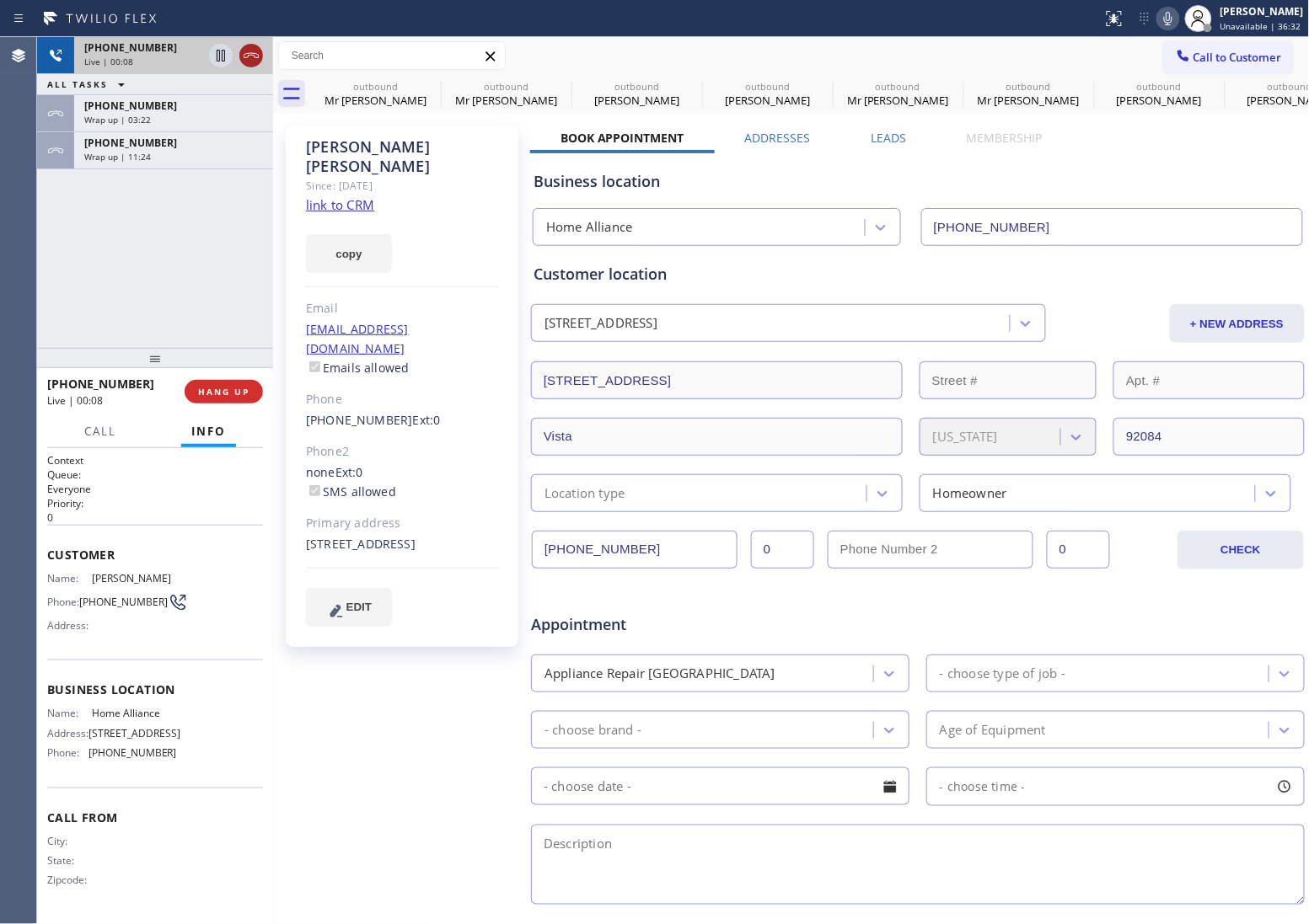
click at [253, 60] on icon at bounding box center [251, 55] width 20 height 20
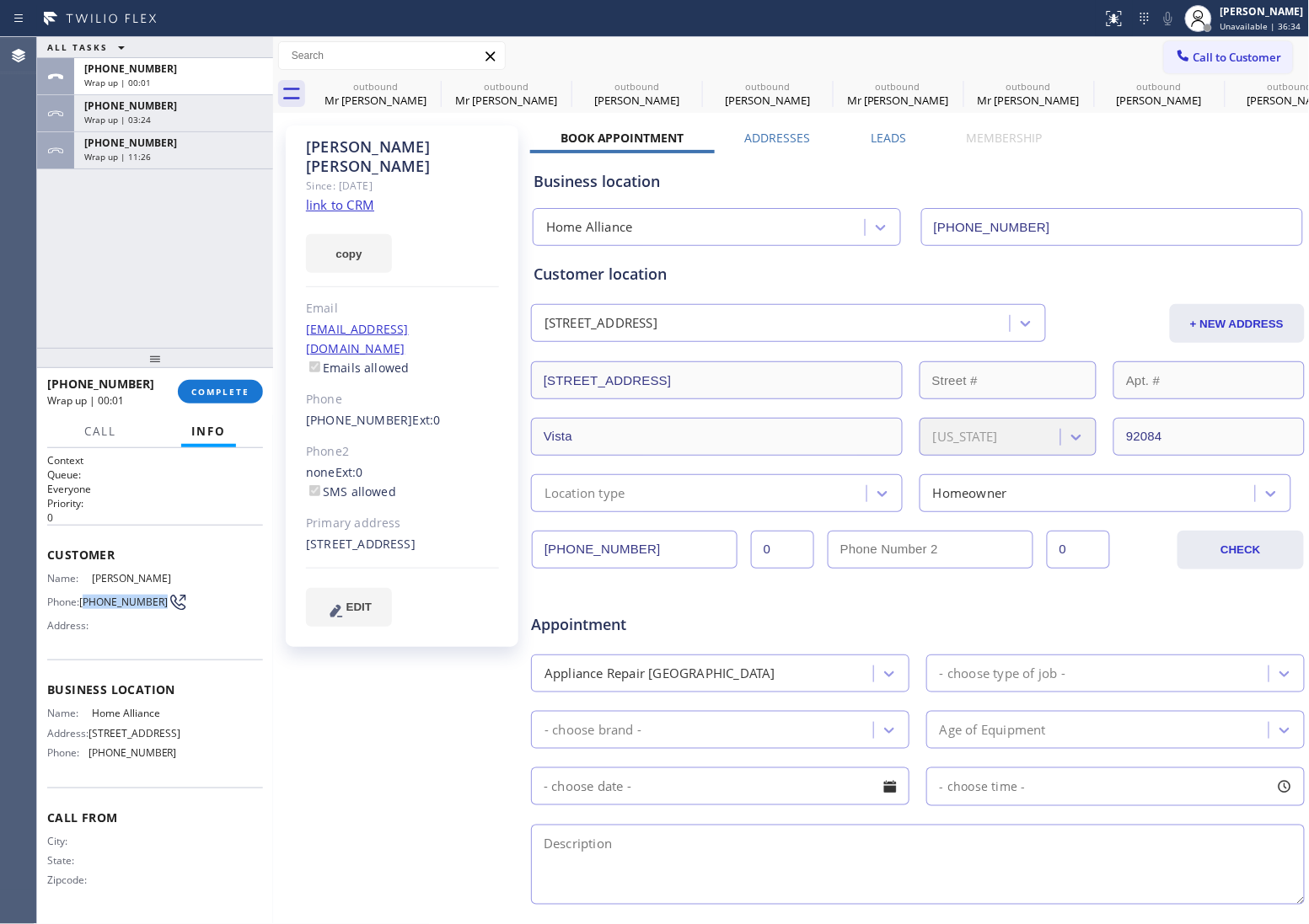
drag, startPoint x: 111, startPoint y: 603, endPoint x: 84, endPoint y: 592, distance: 29.2
click at [84, 595] on span "[PHONE_NUMBER]" at bounding box center [124, 601] width 89 height 12
click at [1227, 66] on button "Call to Customer" at bounding box center [1227, 57] width 129 height 32
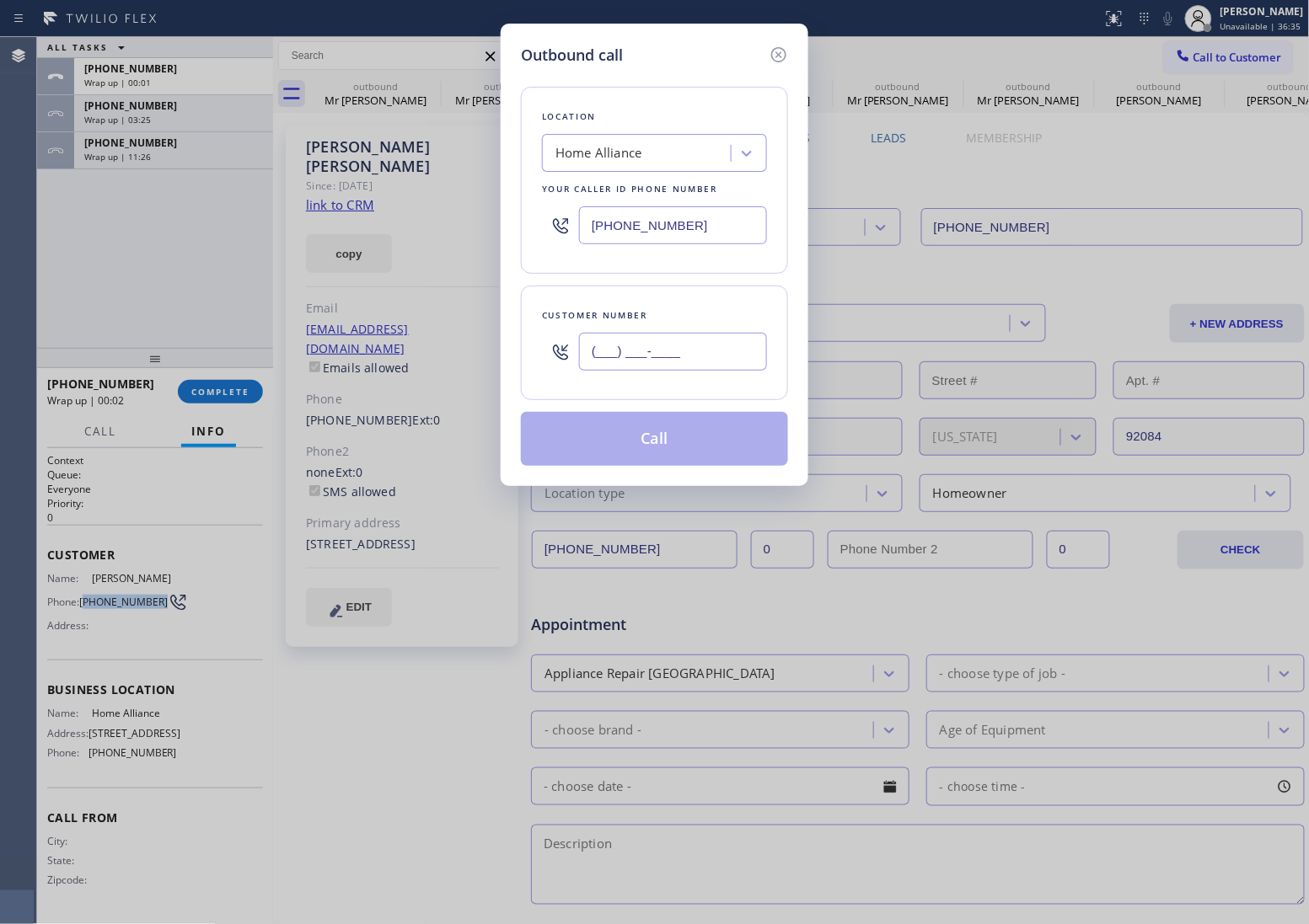
click at [642, 365] on input "(___) ___-____" at bounding box center [672, 352] width 188 height 38
paste input "760) 917-6485"
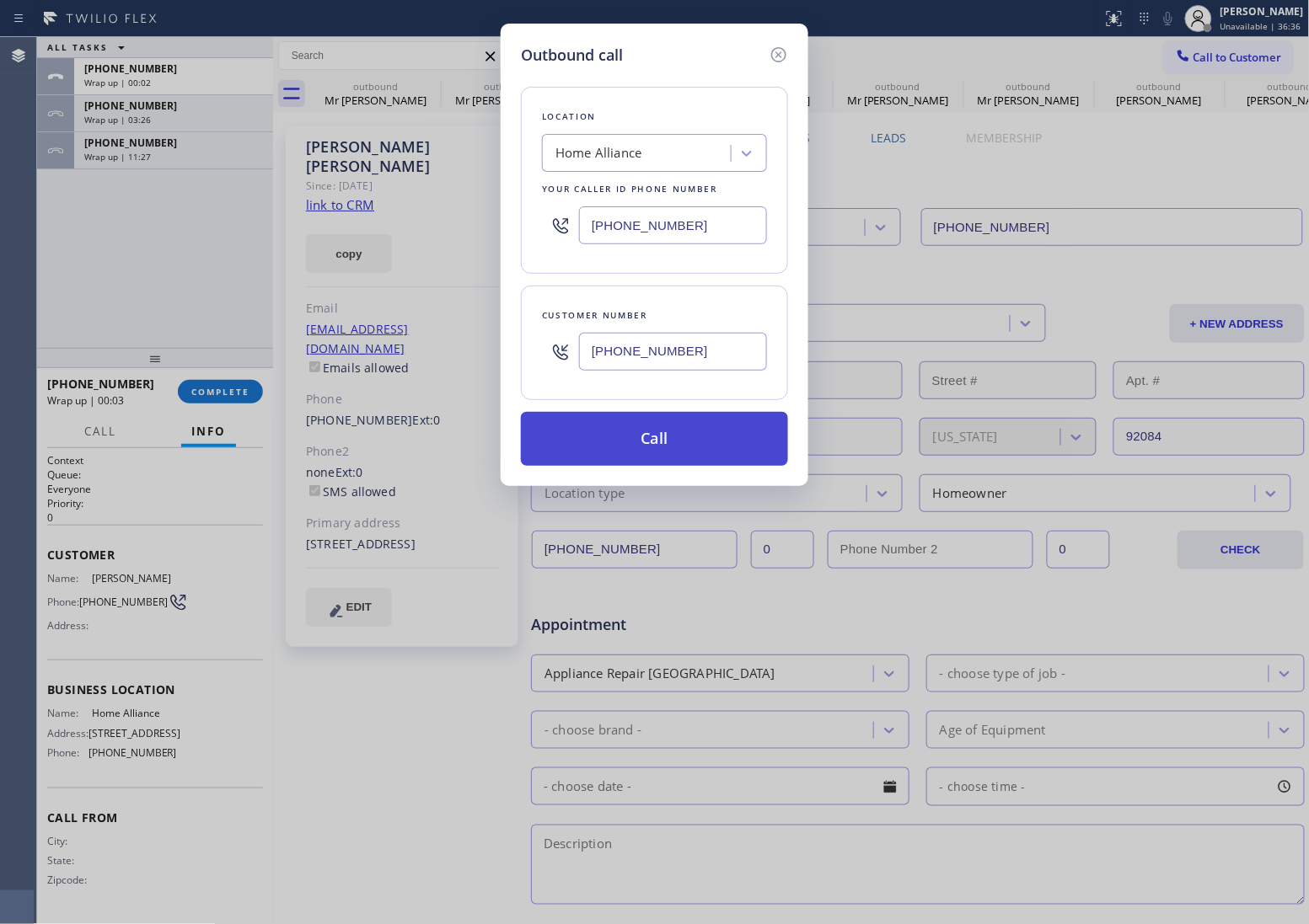
type input "[PHONE_NUMBER]"
drag, startPoint x: 696, startPoint y: 449, endPoint x: 1296, endPoint y: 610, distance: 621.2
click at [729, 458] on button "Call" at bounding box center [654, 439] width 267 height 54
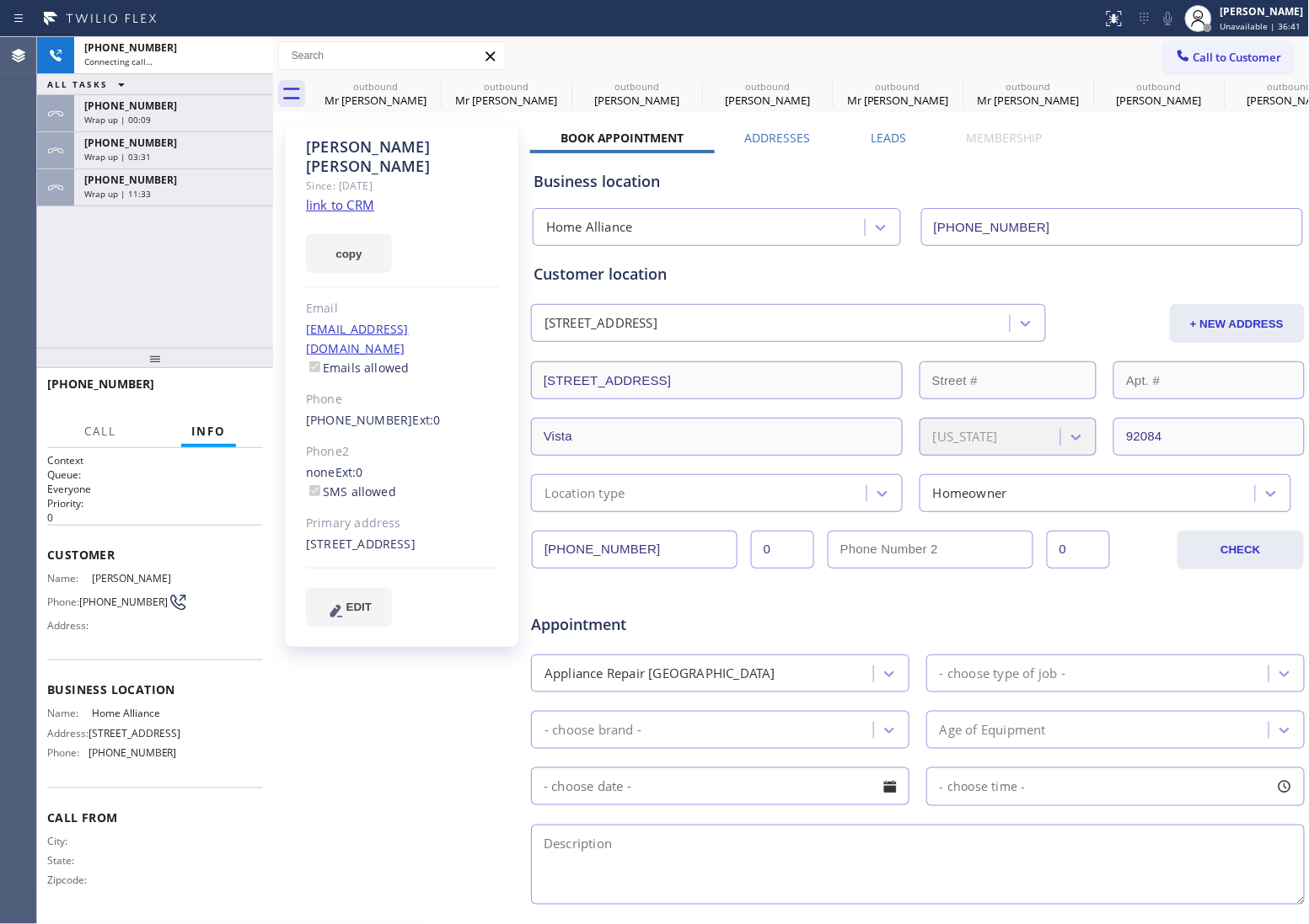
type input "[PHONE_NUMBER]"
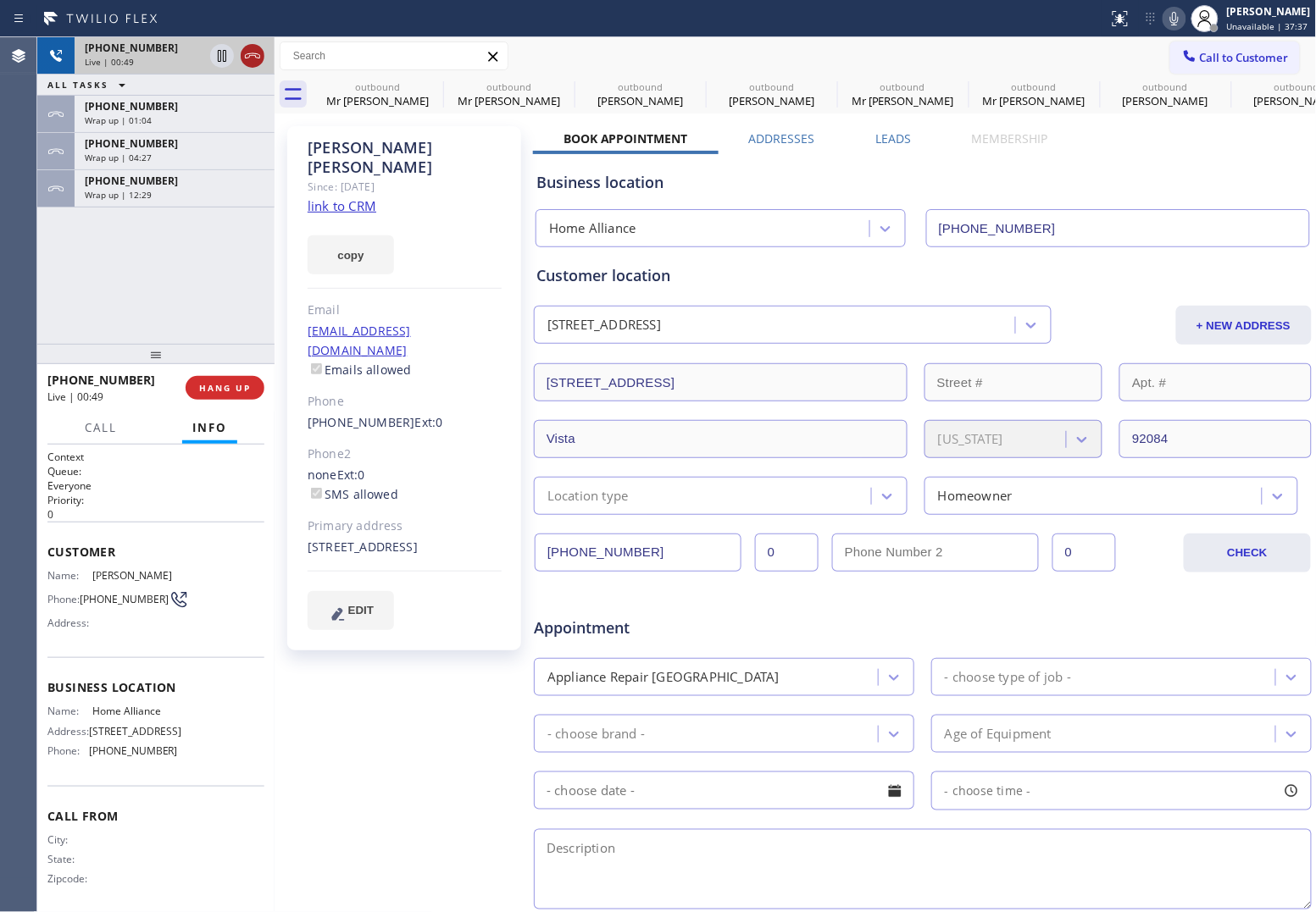
click at [256, 57] on icon at bounding box center [252, 56] width 15 height 5
click at [212, 376] on button "HANG UP" at bounding box center [225, 388] width 79 height 24
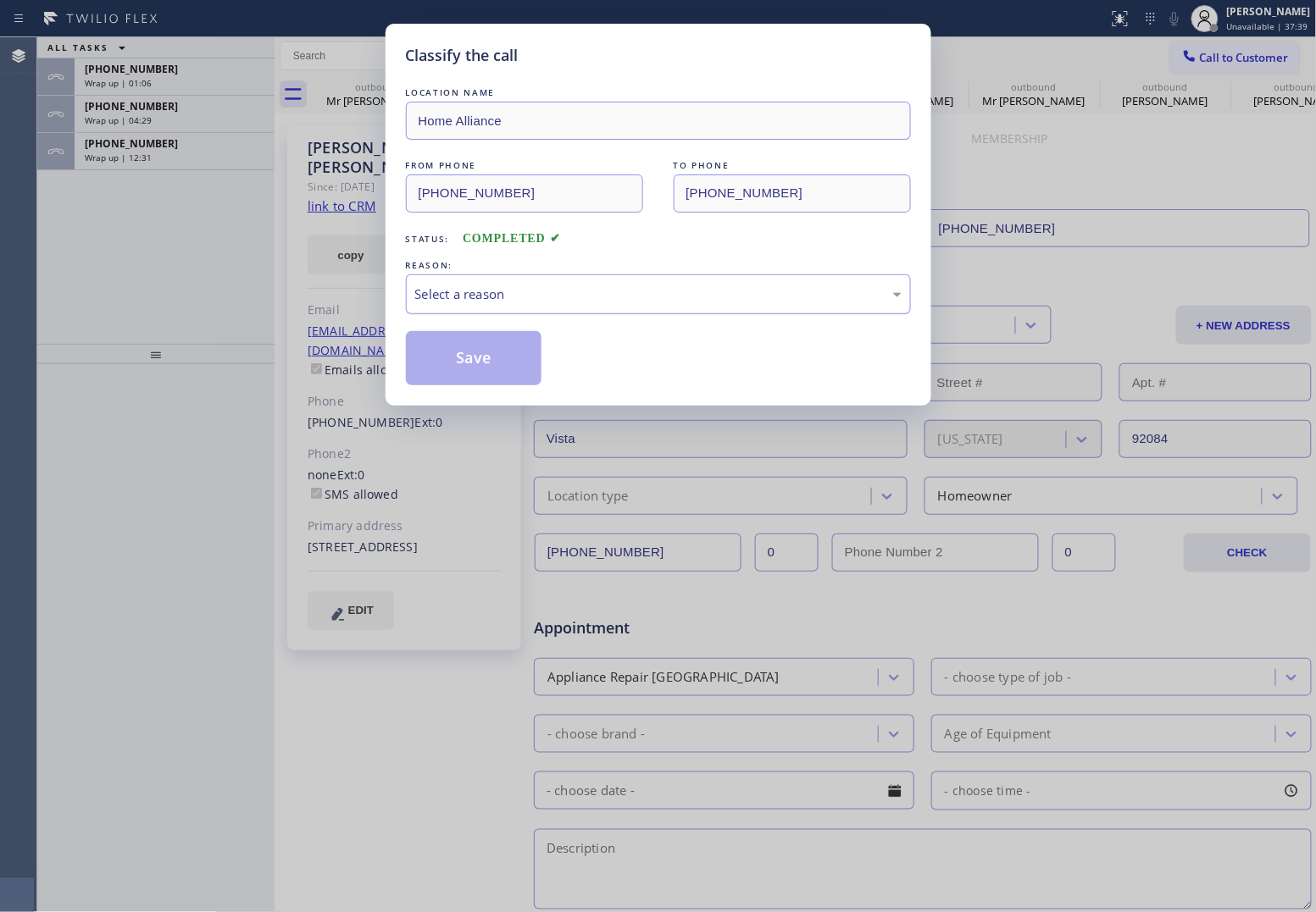
click at [540, 297] on div "Select a reason" at bounding box center [658, 295] width 486 height 20
click at [506, 365] on button "Save" at bounding box center [474, 358] width 137 height 54
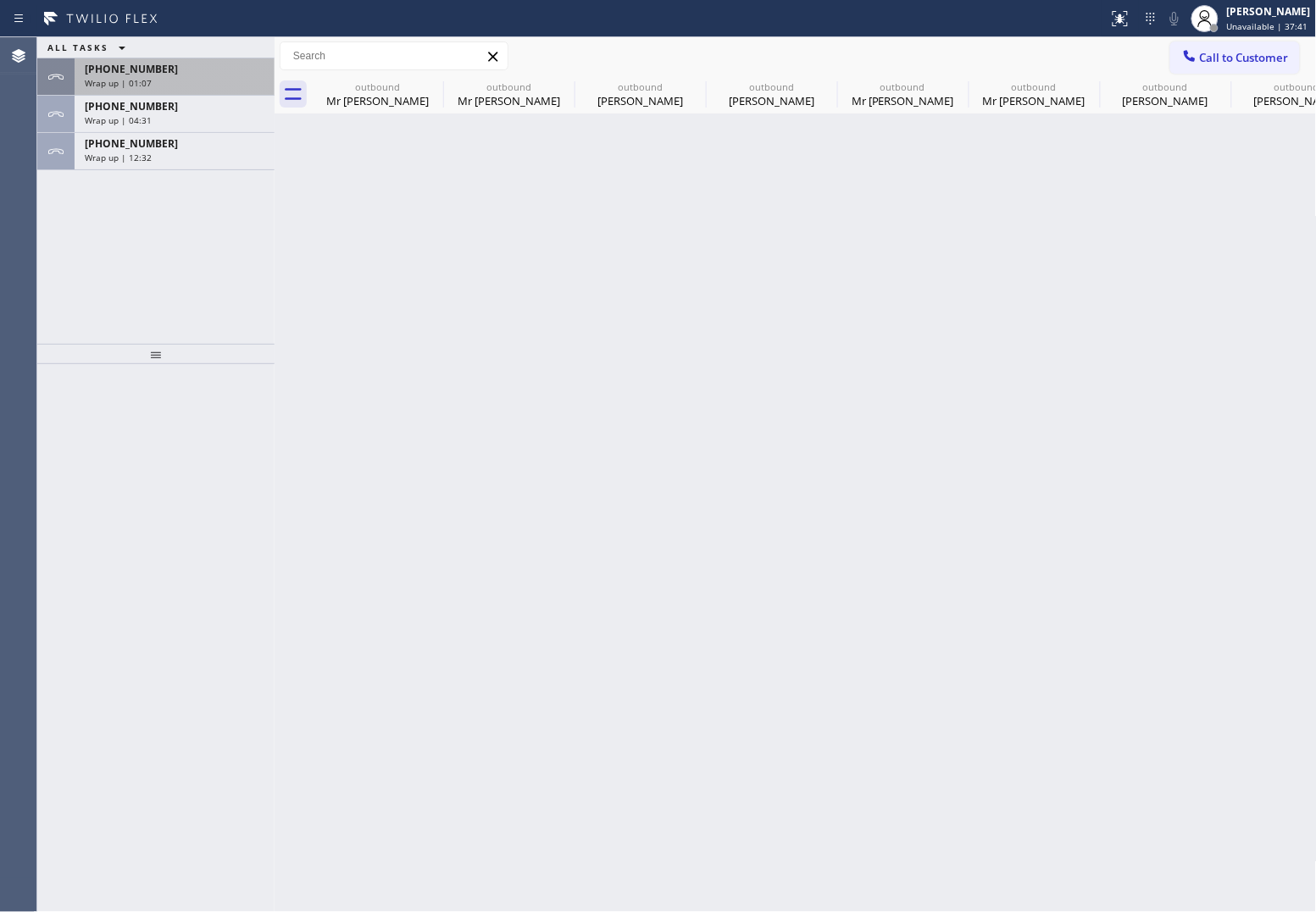
click at [193, 79] on div "Wrap up | 01:07" at bounding box center [174, 82] width 180 height 12
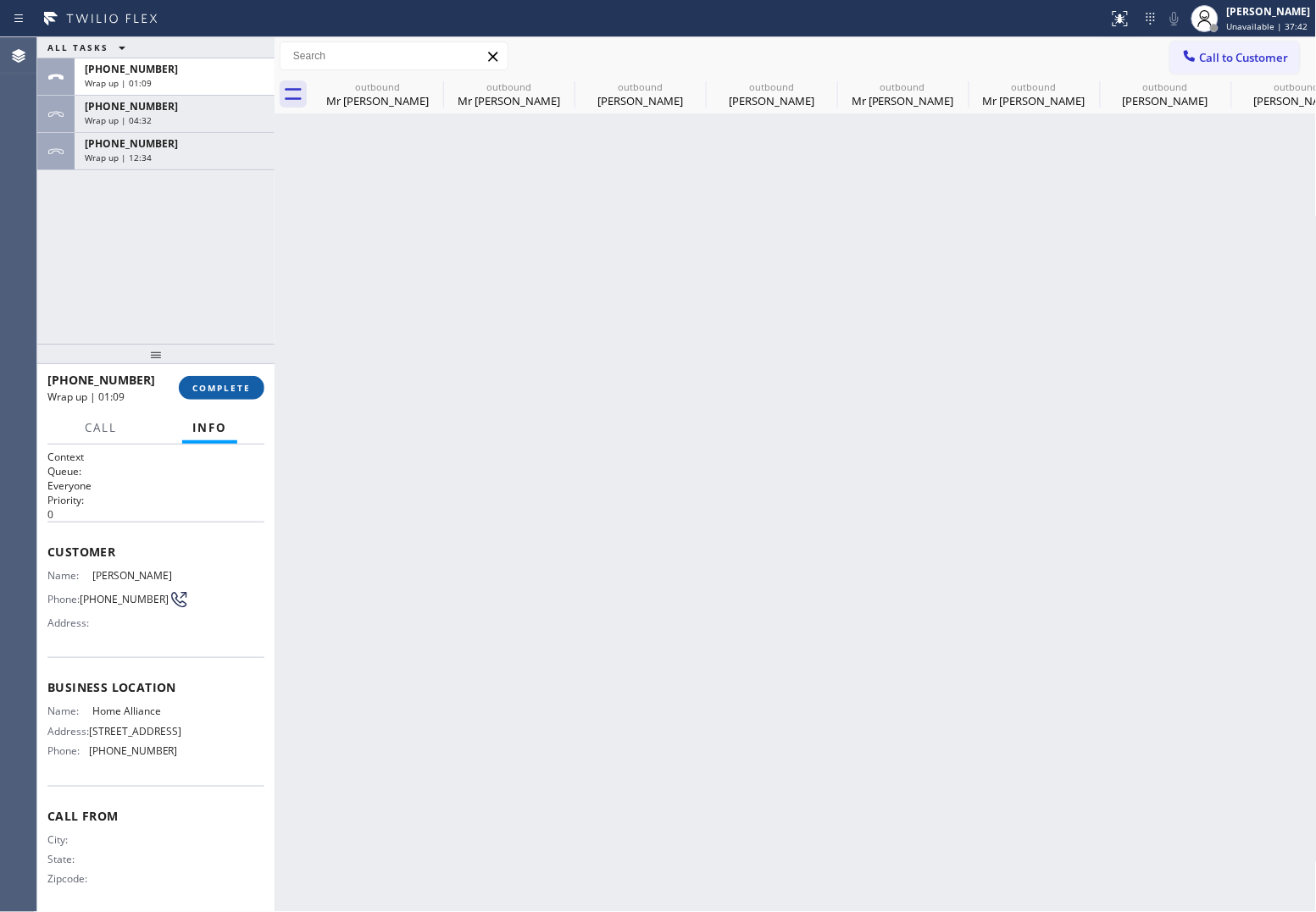
click at [233, 392] on span "COMPLETE" at bounding box center [221, 388] width 58 height 12
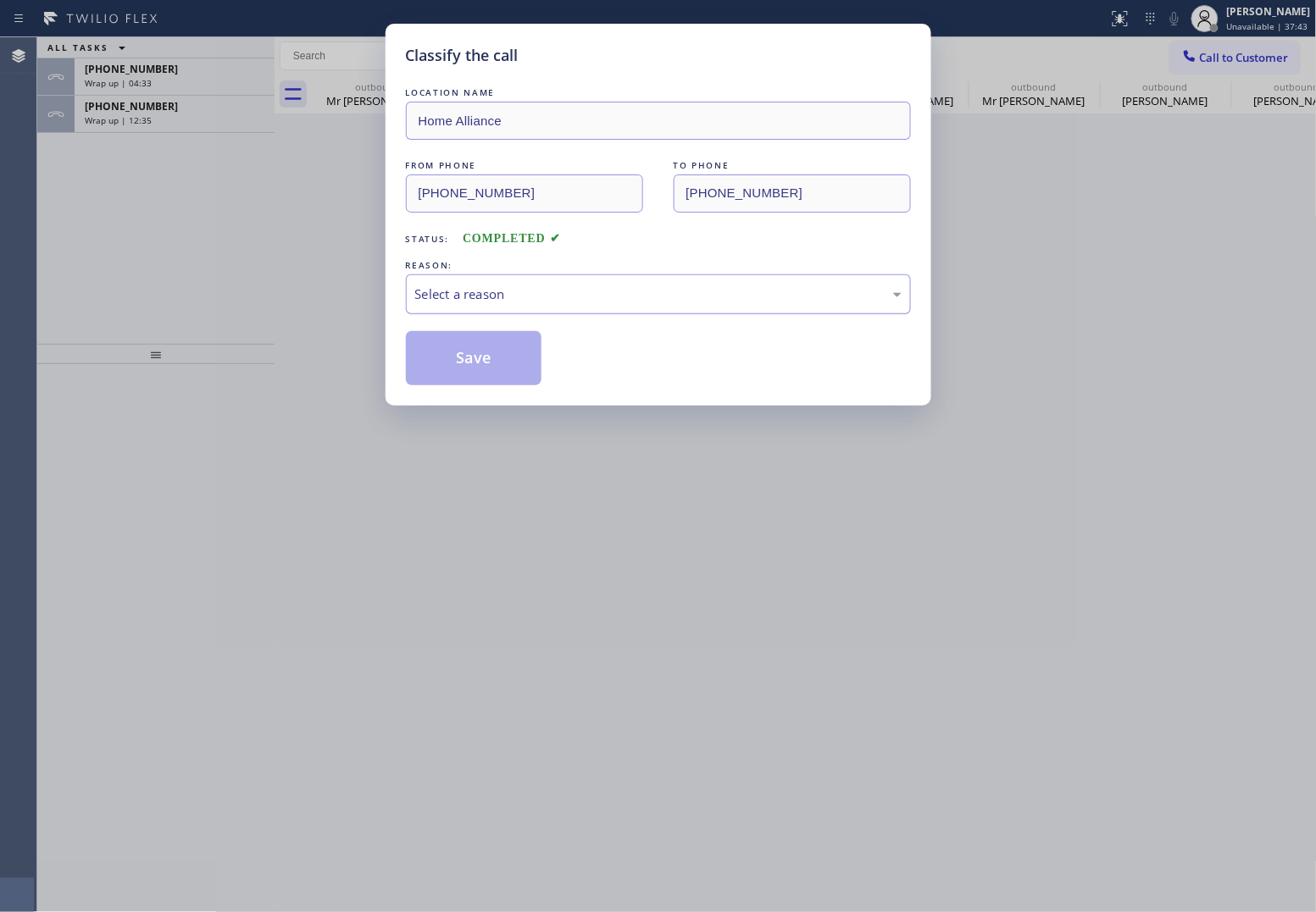
click at [532, 294] on div "Select a reason" at bounding box center [658, 295] width 486 height 20
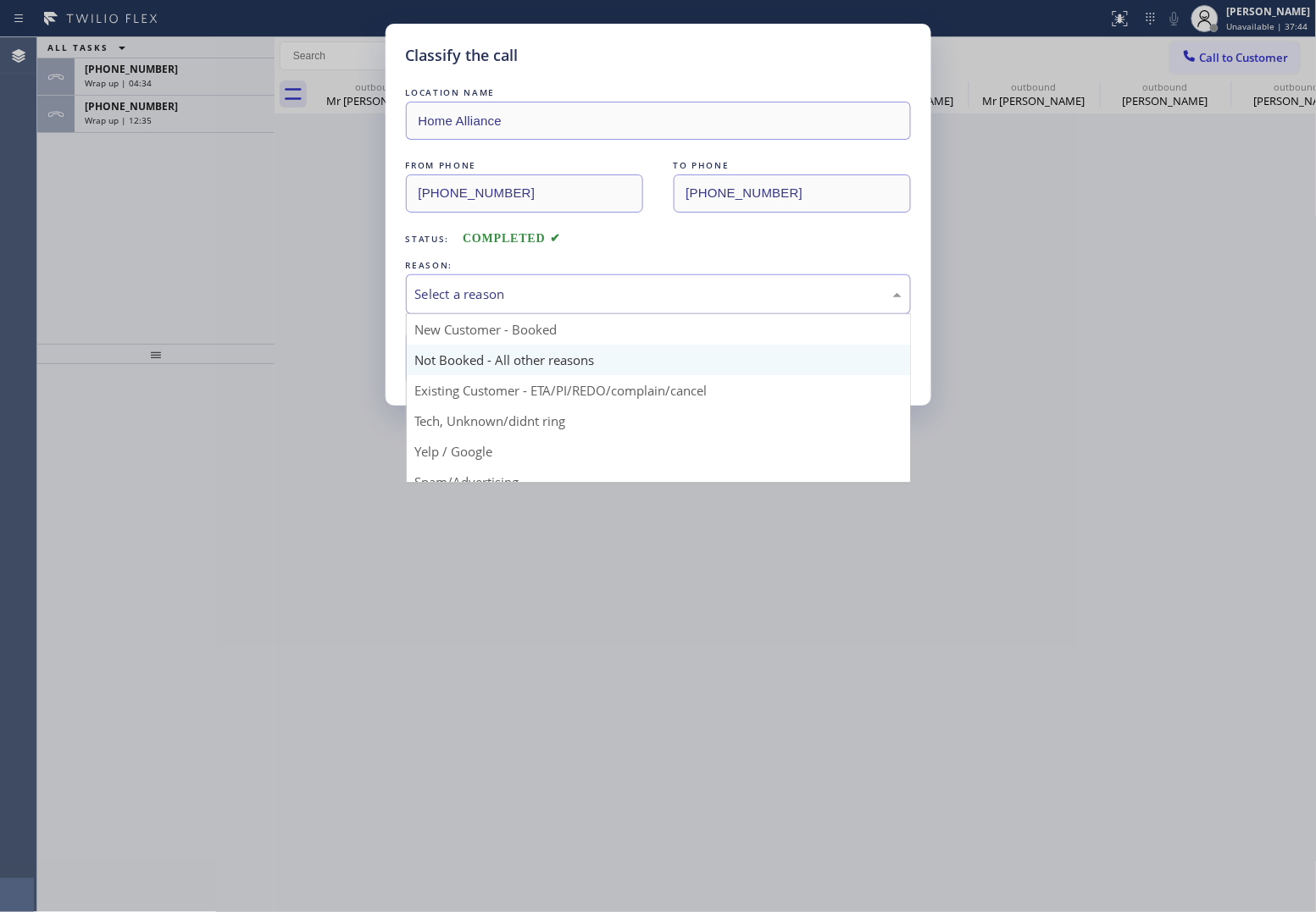
click at [513, 365] on button "Save" at bounding box center [474, 358] width 137 height 54
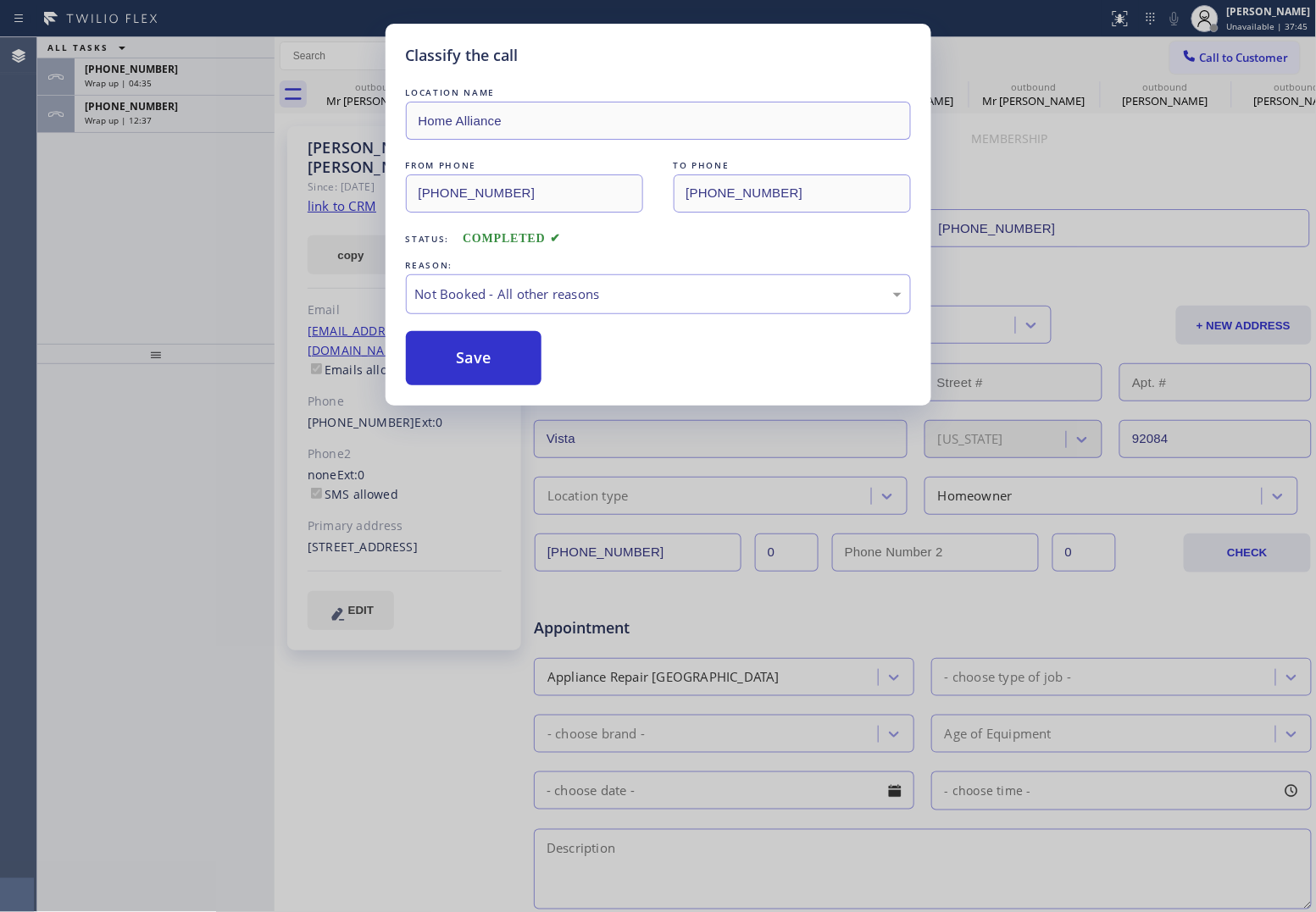
click at [124, 80] on span "Wrap up | 04:35" at bounding box center [118, 82] width 67 height 12
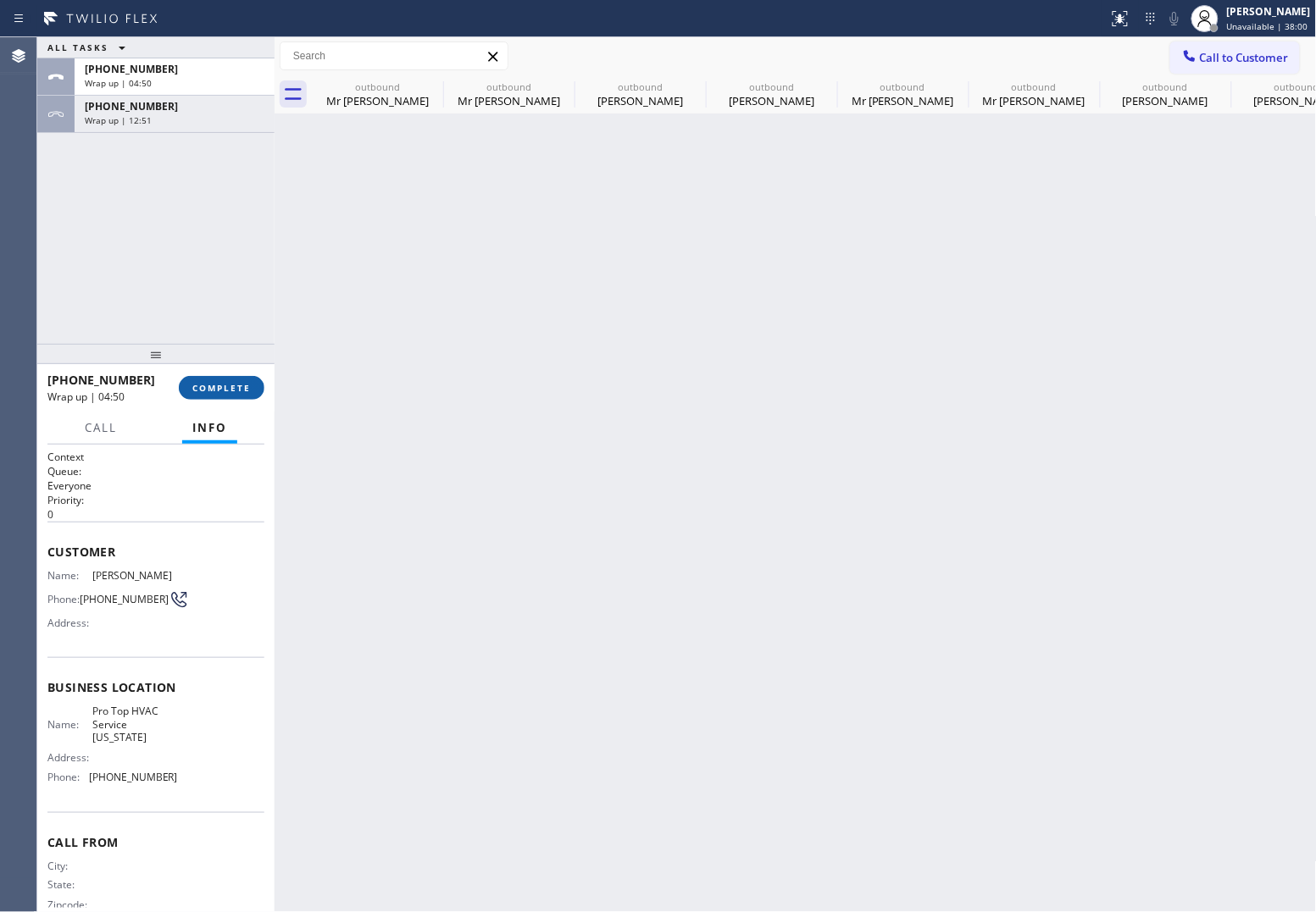
click at [238, 387] on span "COMPLETE" at bounding box center [221, 388] width 58 height 12
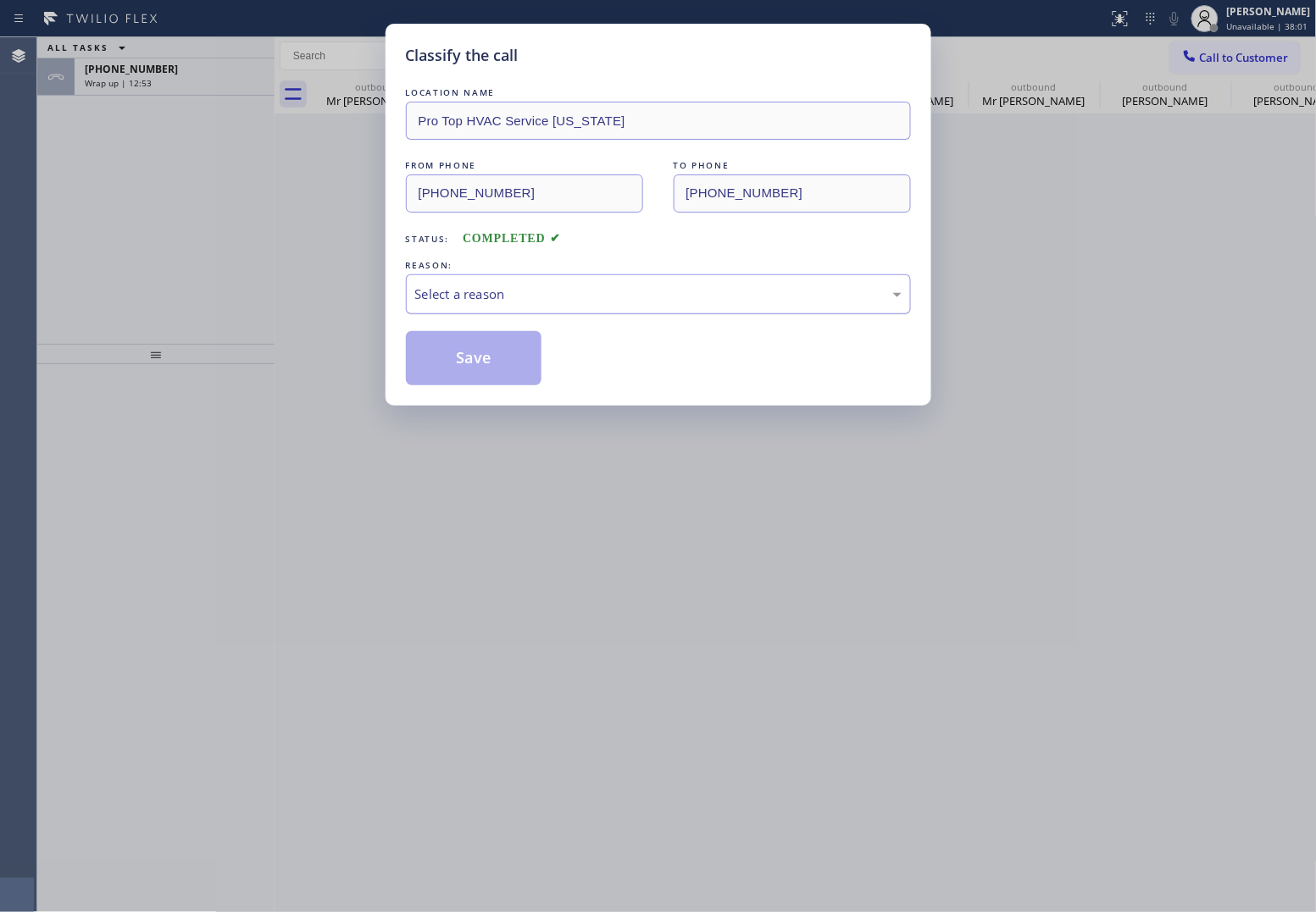
drag, startPoint x: 497, startPoint y: 299, endPoint x: 501, endPoint y: 311, distance: 12.6
click at [498, 302] on div "Select a reason" at bounding box center [658, 295] width 486 height 20
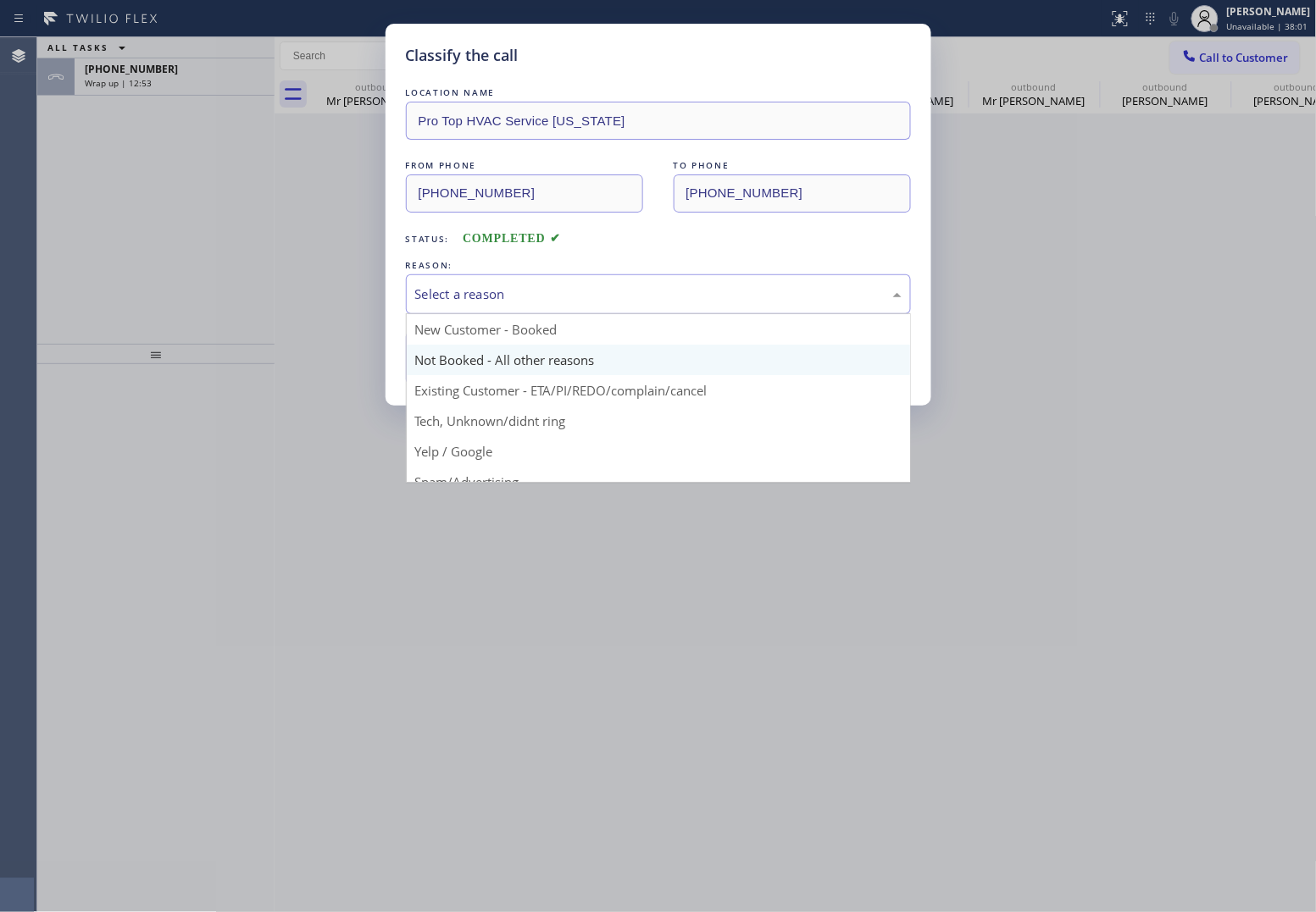
click at [484, 368] on button "Save" at bounding box center [474, 358] width 137 height 54
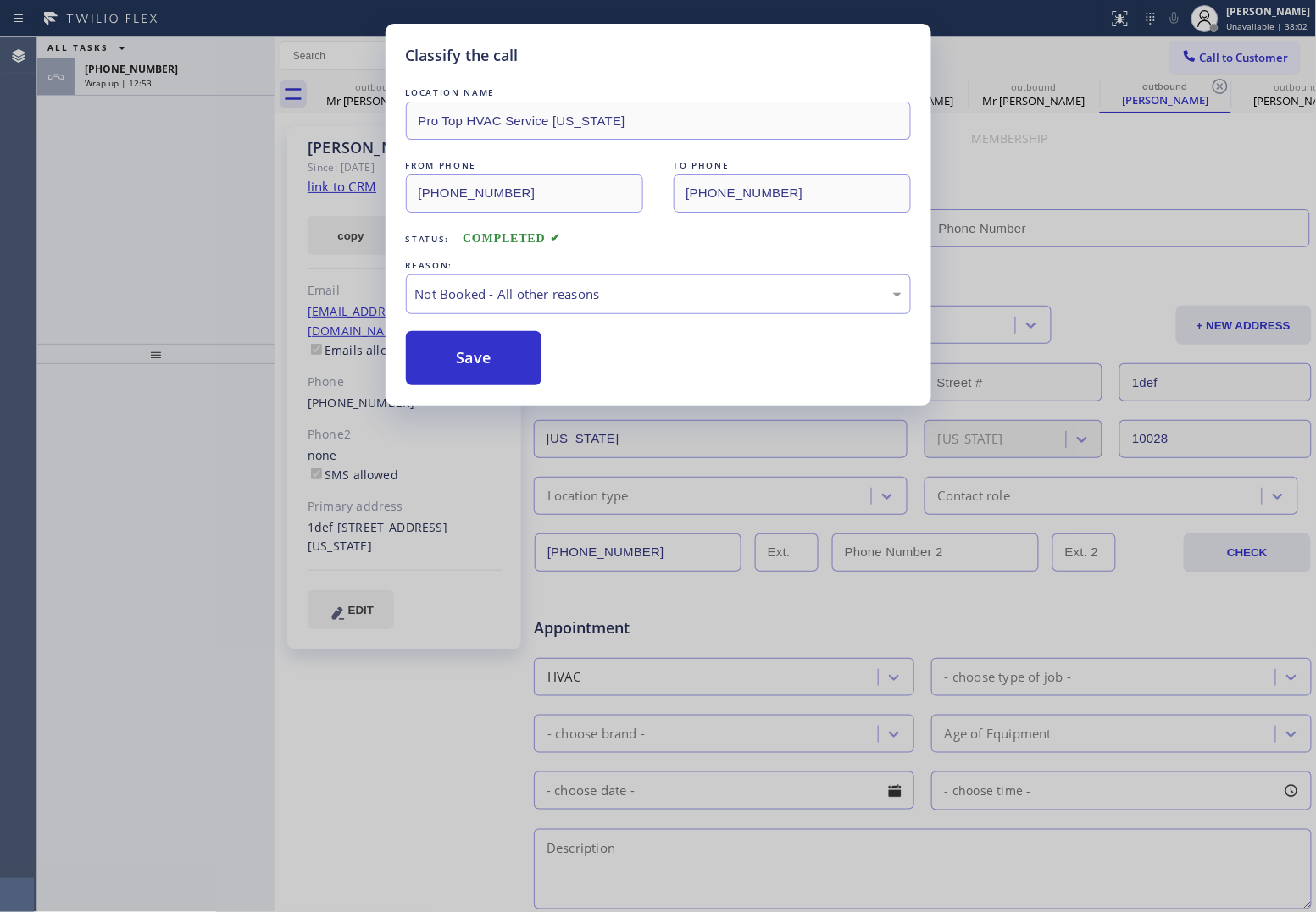
type input "[PHONE_NUMBER]"
click at [146, 77] on div "Classify the call LOCATION NAME Pro Top HVAC Service [US_STATE] FROM PHONE [PHO…" at bounding box center [658, 456] width 1316 height 912
click at [146, 77] on span "Wrap up | 12:54" at bounding box center [118, 82] width 67 height 12
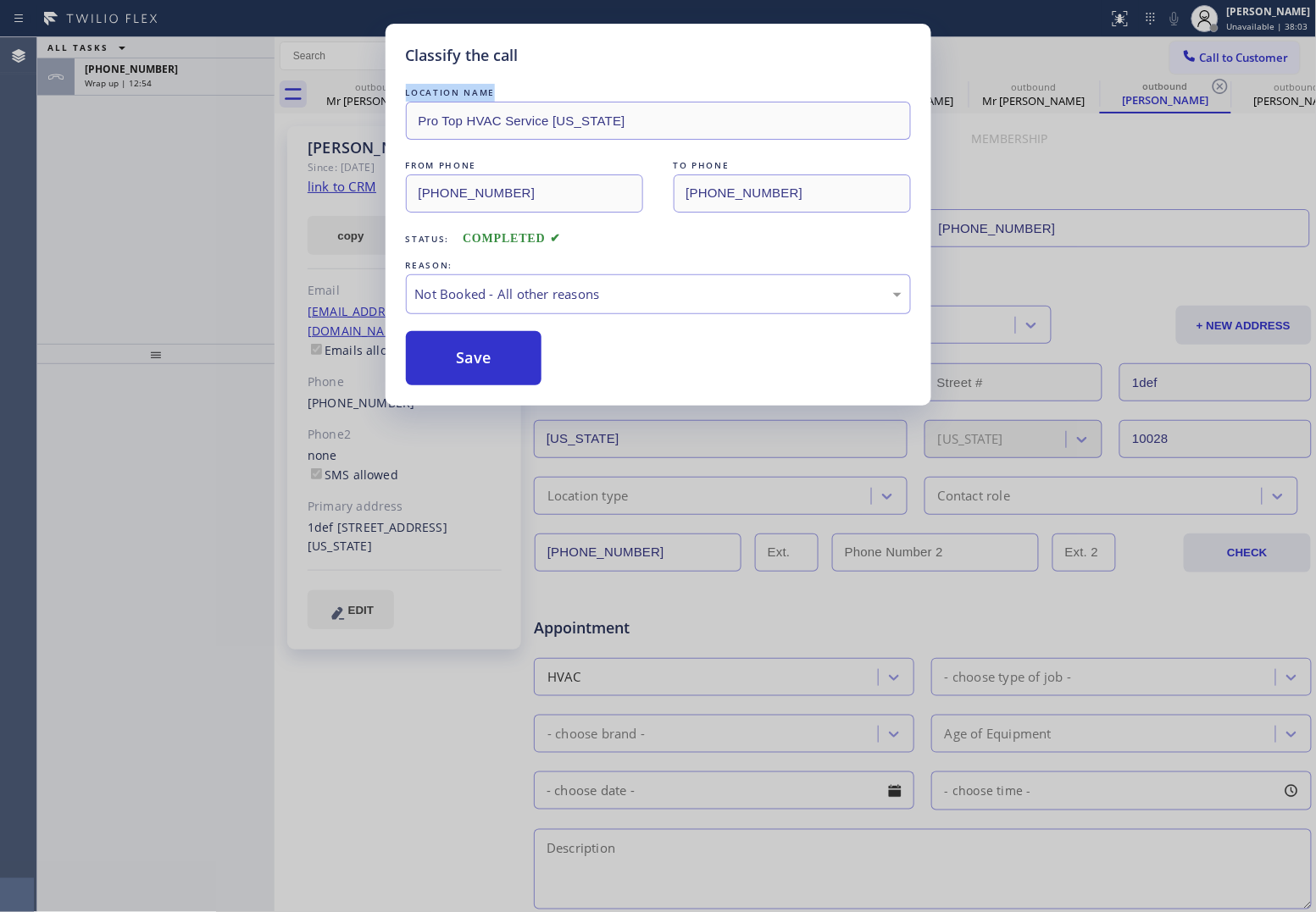
click at [146, 77] on span "Wrap up | 12:54" at bounding box center [118, 82] width 67 height 12
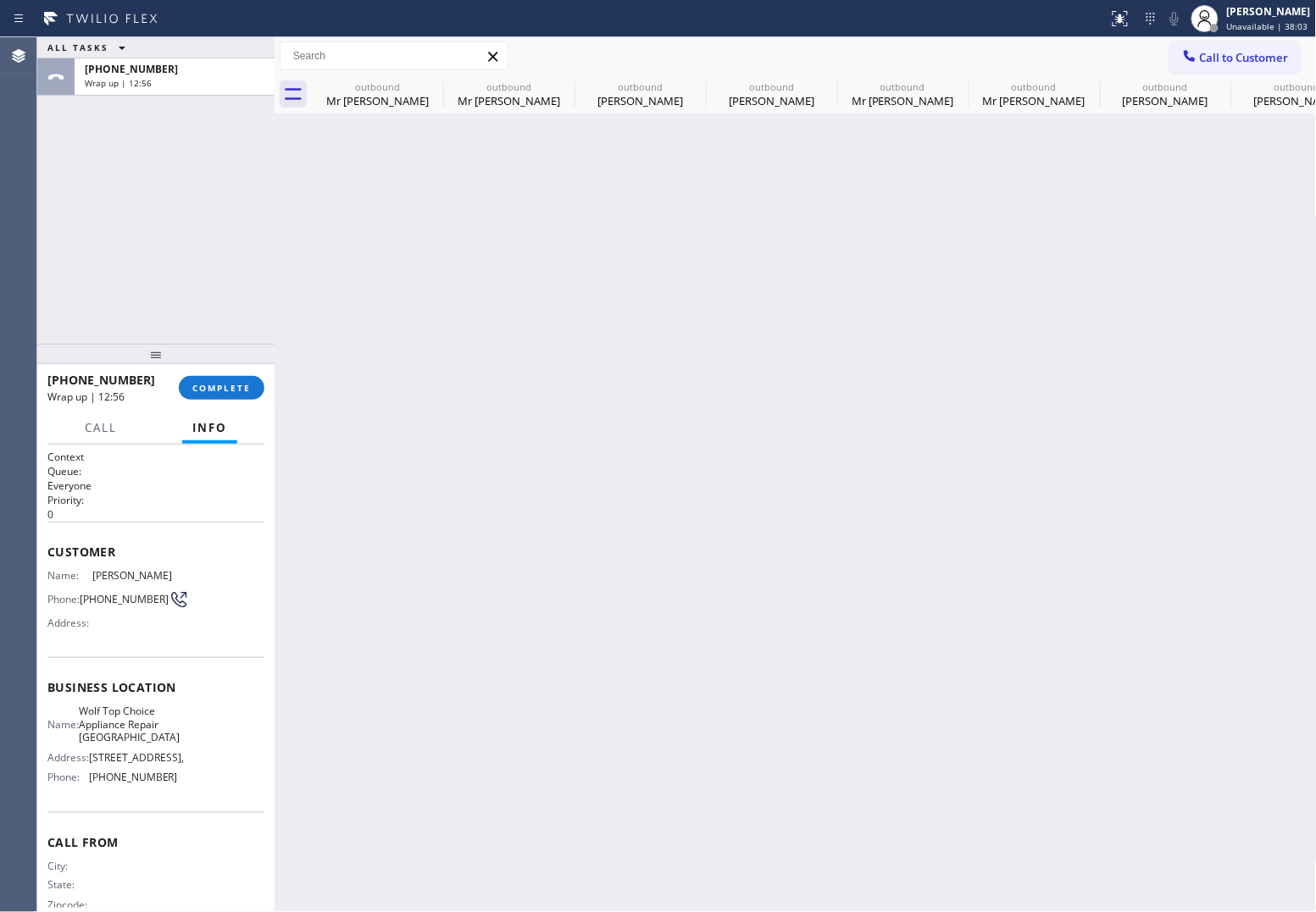
click at [146, 77] on span "Wrap up | 12:56" at bounding box center [118, 82] width 67 height 12
click at [224, 389] on span "COMPLETE" at bounding box center [221, 388] width 58 height 12
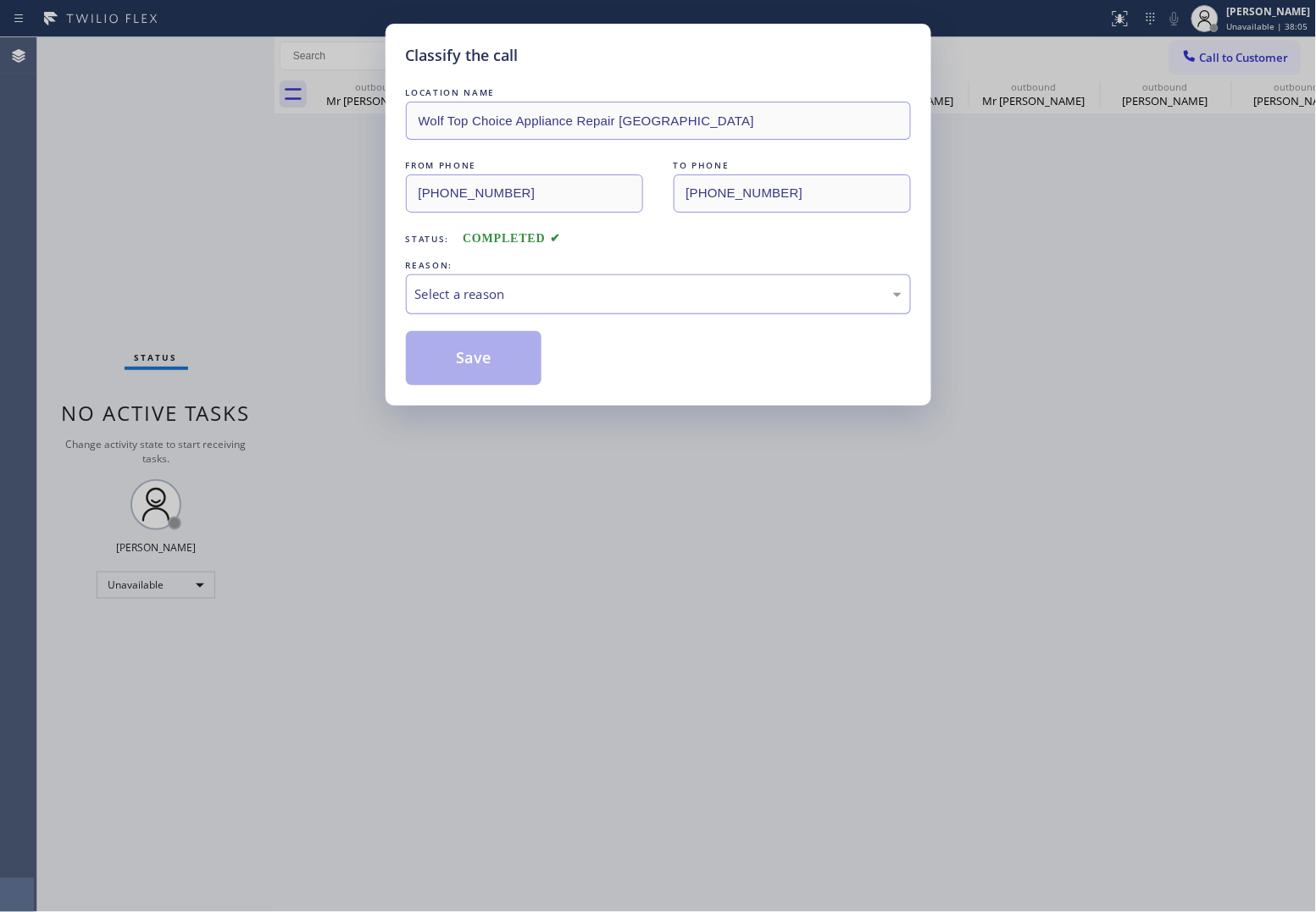
click at [519, 295] on div "Select a reason" at bounding box center [658, 295] width 486 height 20
click at [482, 362] on button "Save" at bounding box center [474, 358] width 137 height 54
type input "[PHONE_NUMBER]"
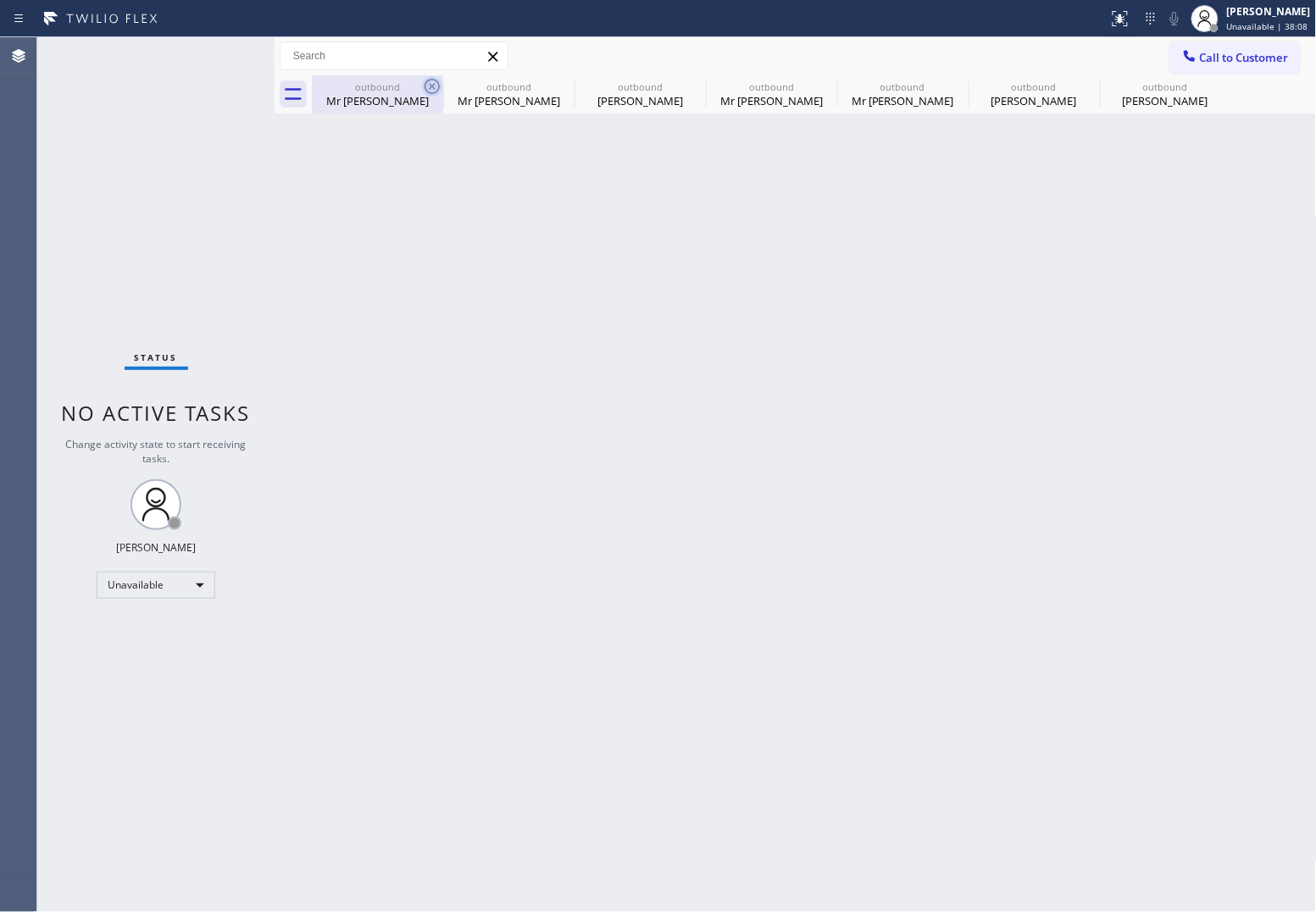
click at [431, 91] on icon at bounding box center [432, 86] width 21 height 21
click at [0, 0] on icon at bounding box center [0, 0] width 0 height 0
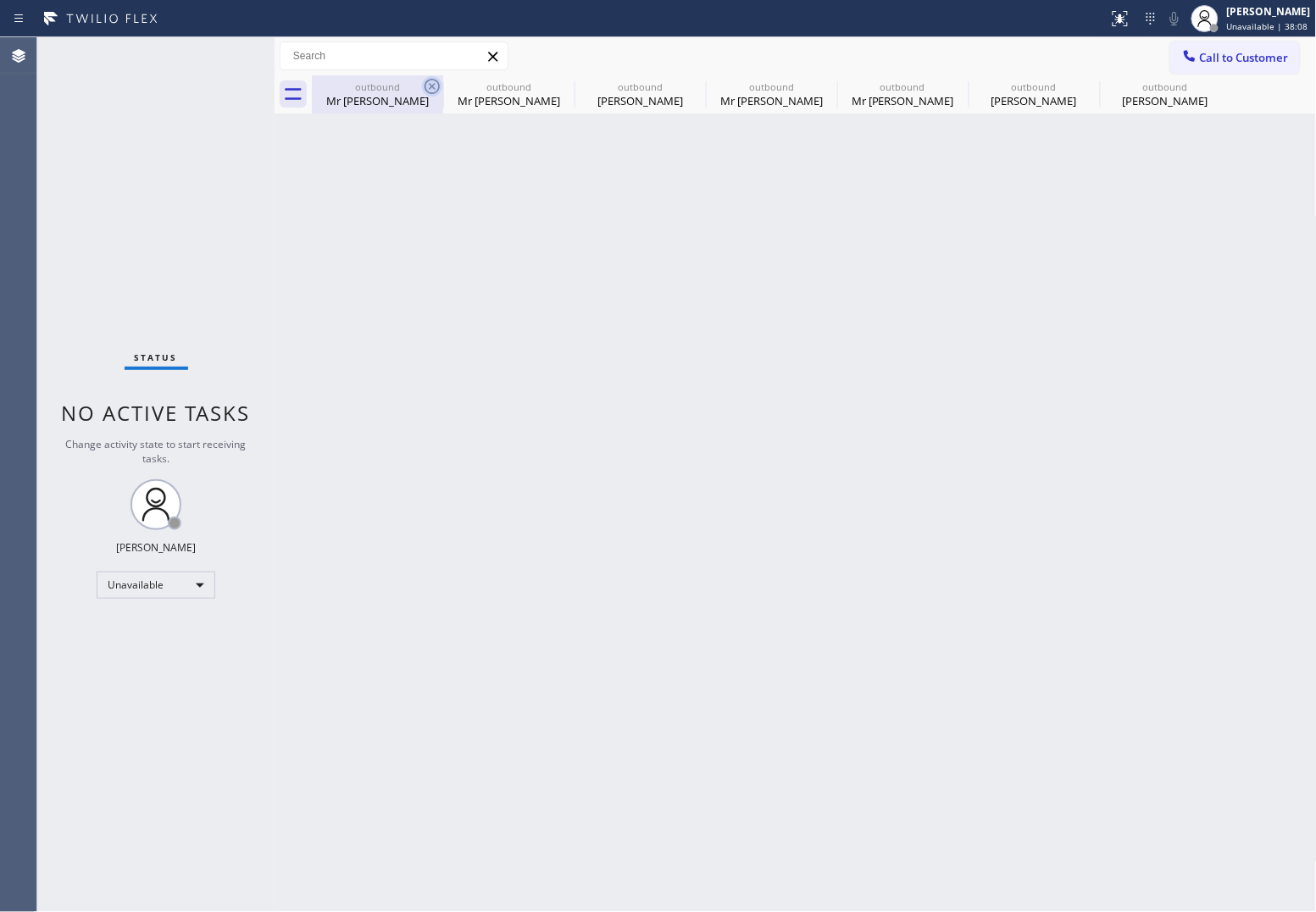
click at [0, 0] on icon at bounding box center [0, 0] width 0 height 0
click at [431, 91] on div "outbound Mr [PERSON_NAME] outbound Mr [PERSON_NAME] outbound [PERSON_NAME] outb…" at bounding box center [814, 94] width 1005 height 38
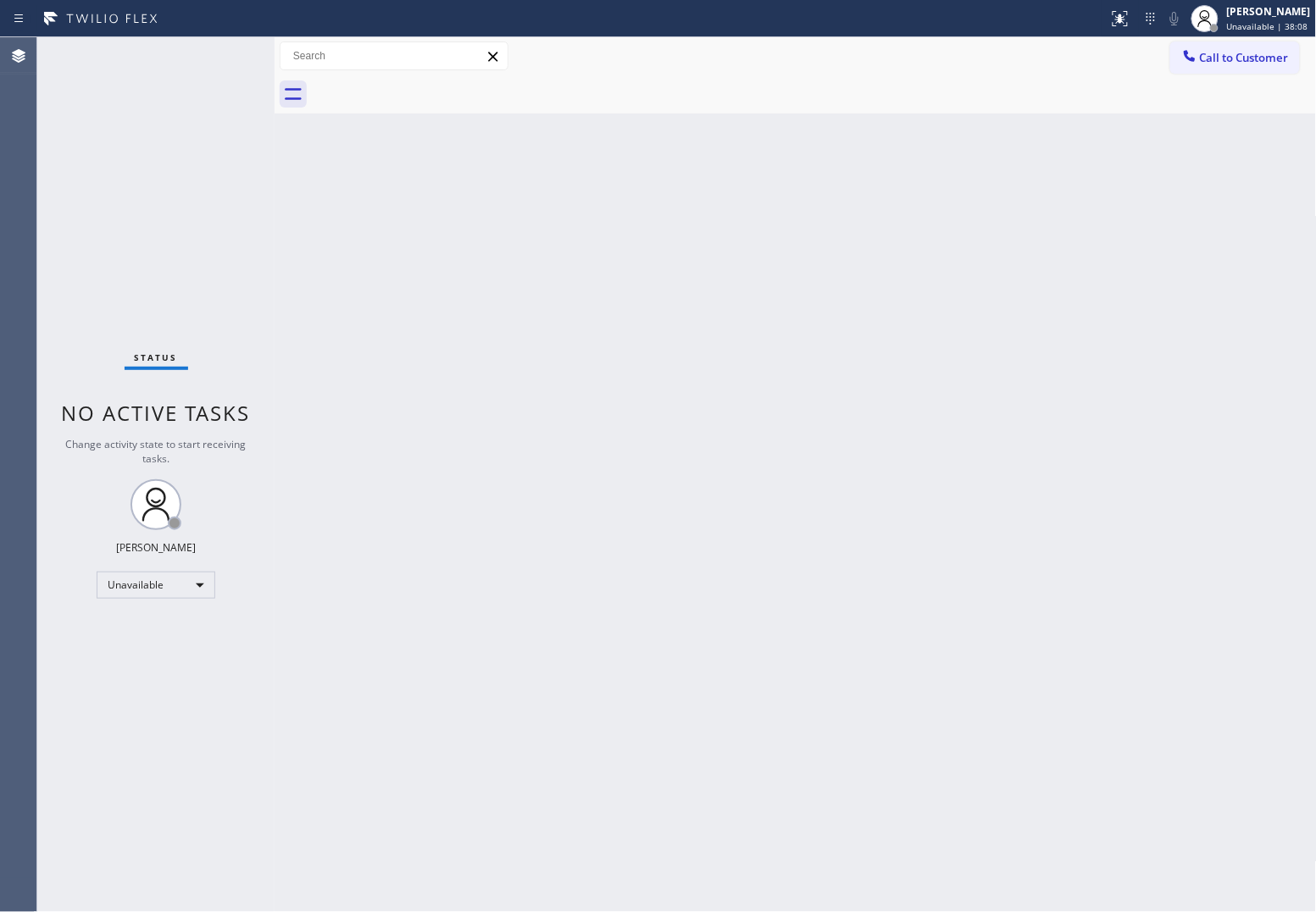
click at [431, 91] on div at bounding box center [814, 94] width 1005 height 38
click at [1258, 53] on span "Call to Customer" at bounding box center [1245, 57] width 89 height 15
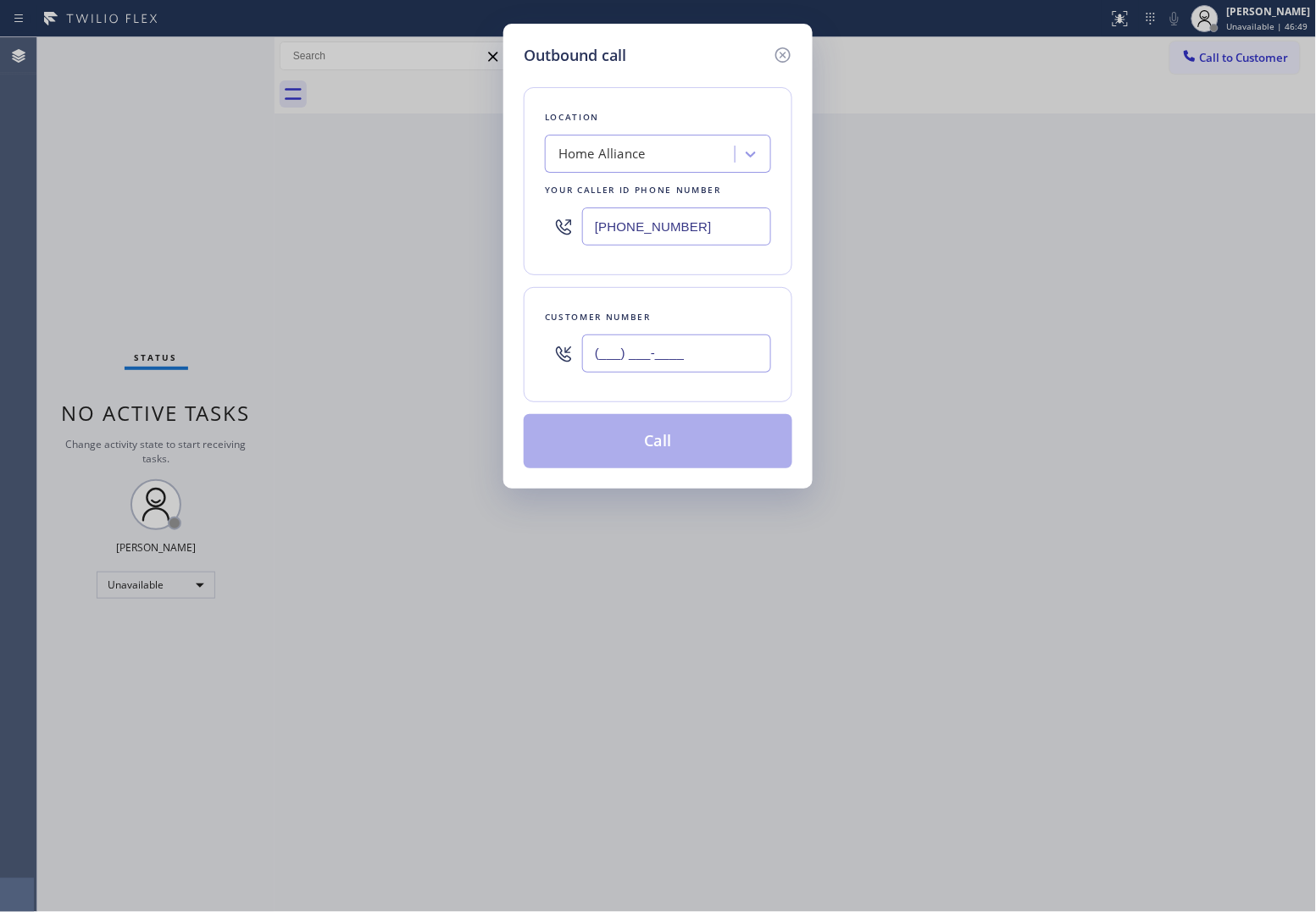
click at [666, 371] on input "(___) ___-____" at bounding box center [675, 354] width 189 height 38
paste input "714) 823-0287"
type input "[PHONE_NUMBER]"
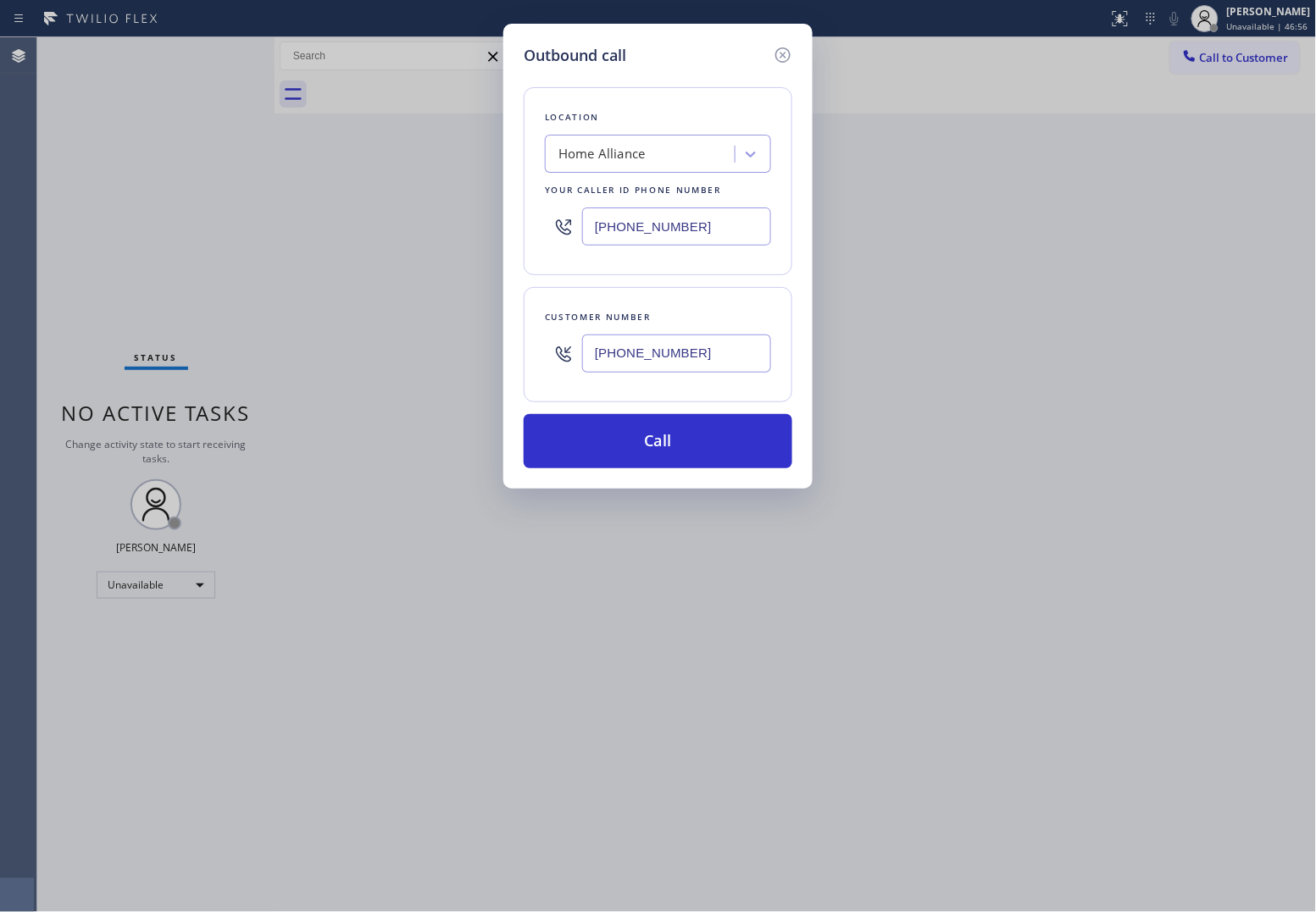
click at [57, 121] on div "Outbound call Location Home Alliance Your caller id phone number [PHONE_NUMBER]…" at bounding box center [658, 456] width 1316 height 912
click at [629, 148] on div "Home Alliance" at bounding box center [602, 155] width 88 height 20
paste input "Anaheim Viking Repai"
type input "Anaheim Viking Repai"
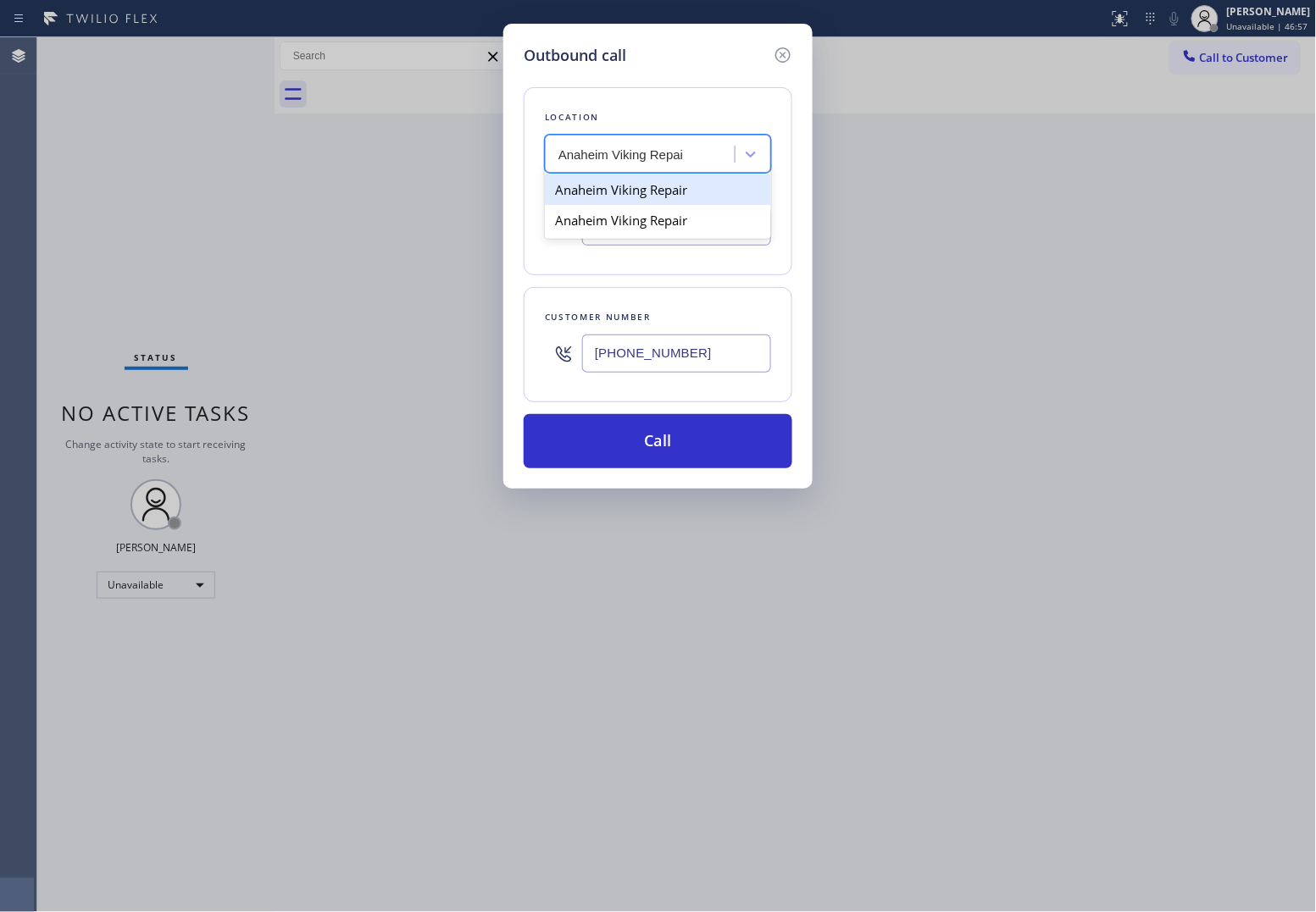
click at [625, 191] on div "Anaheim Viking Repair" at bounding box center [658, 189] width 226 height 30
type input "[PHONE_NUMBER]"
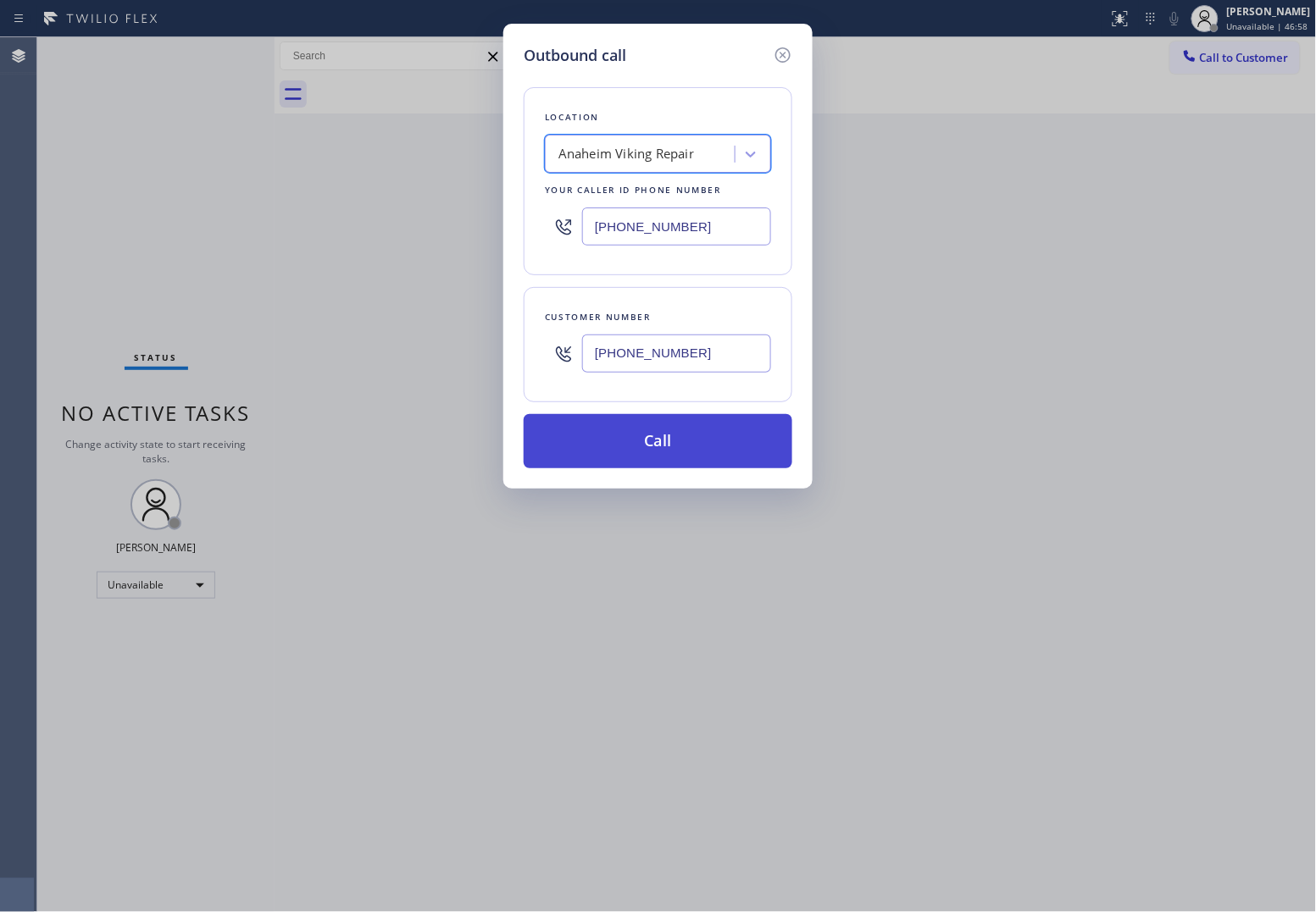
click at [687, 454] on button "Call" at bounding box center [658, 441] width 269 height 54
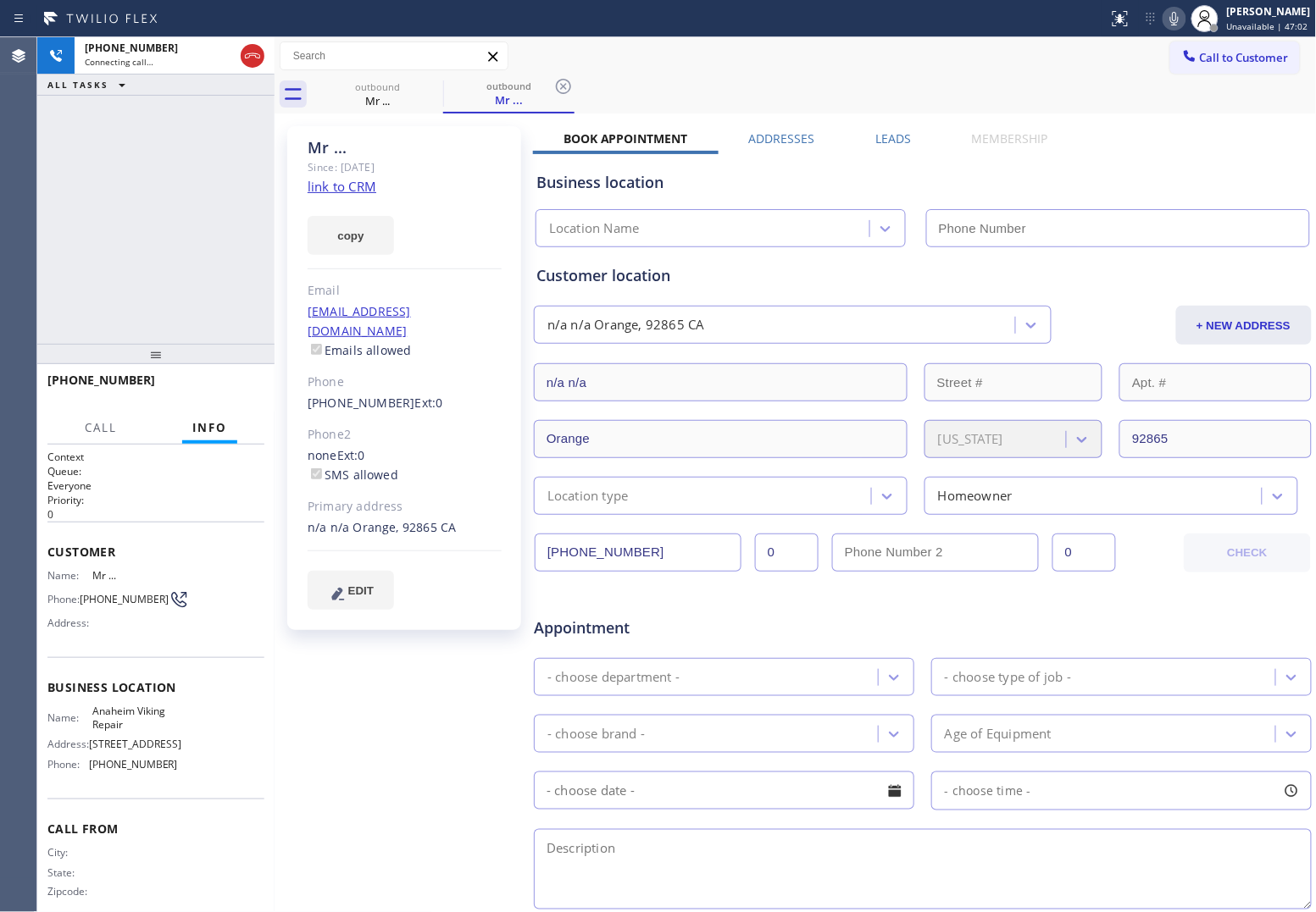
click at [328, 193] on link "link to CRM" at bounding box center [341, 186] width 69 height 17
type input "[PHONE_NUMBER]"
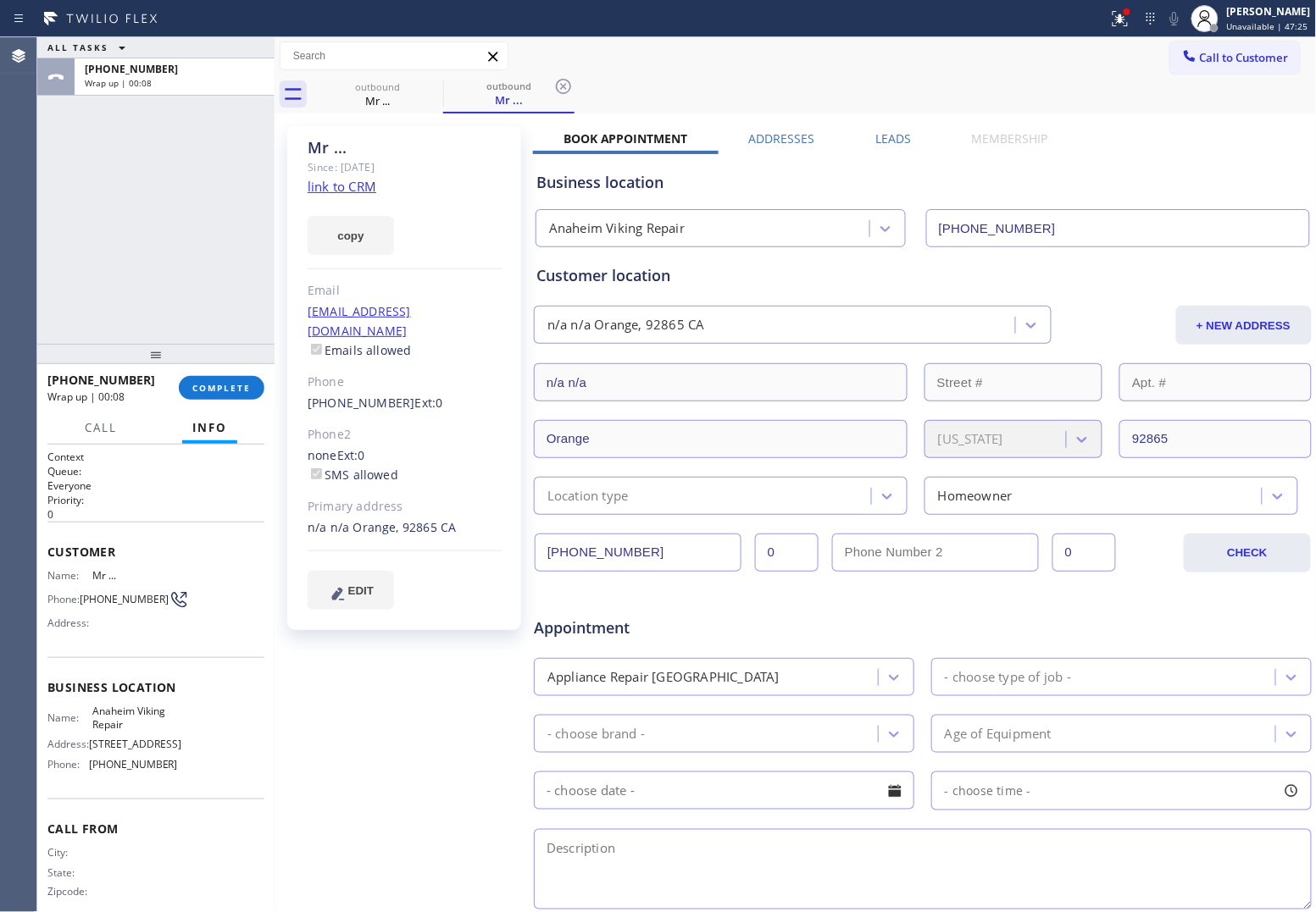
click at [1242, 55] on span "Call to Customer" at bounding box center [1245, 57] width 89 height 15
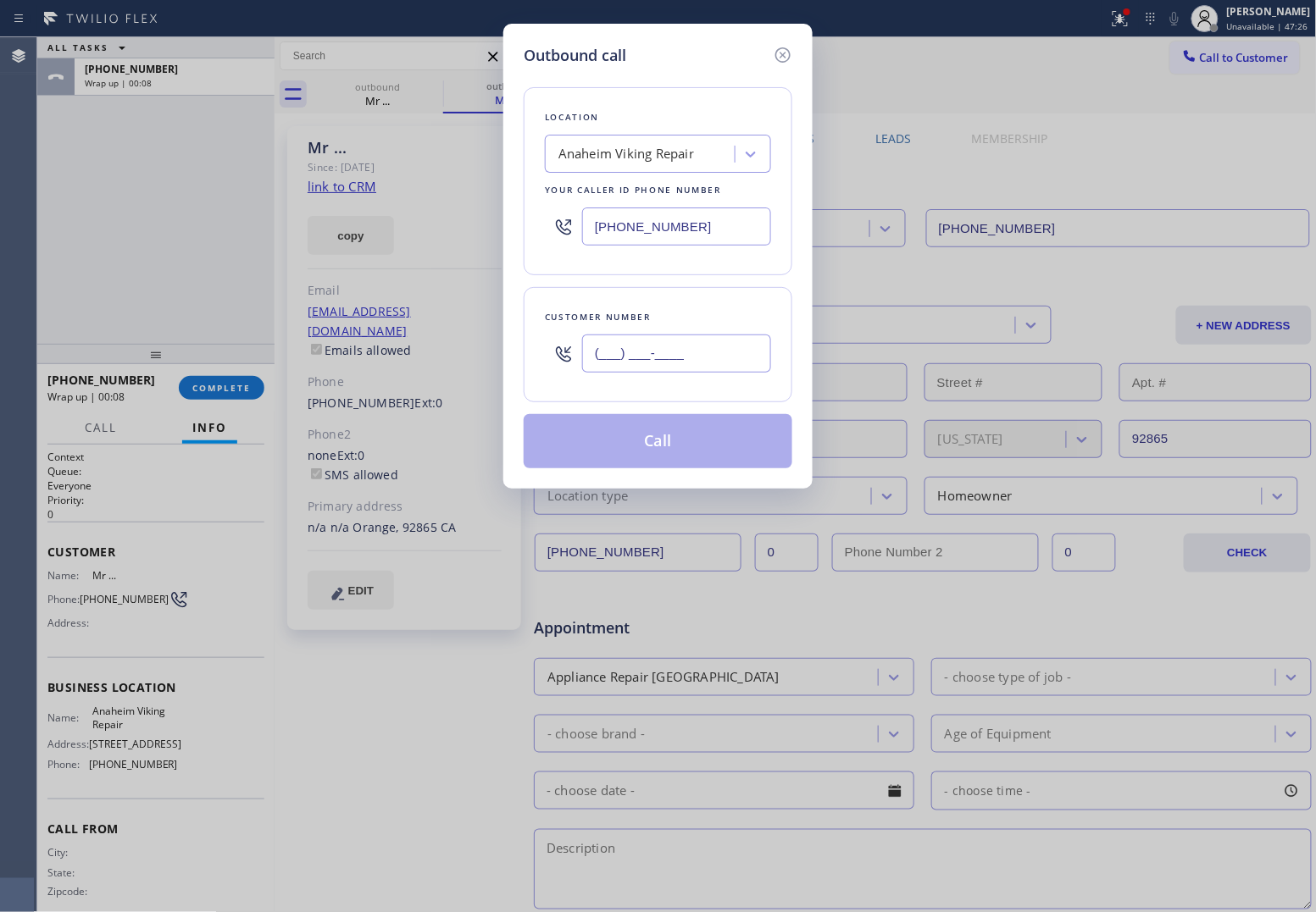
click at [665, 354] on input "(___) ___-____" at bounding box center [675, 354] width 189 height 38
paste input "714) 823-0287"
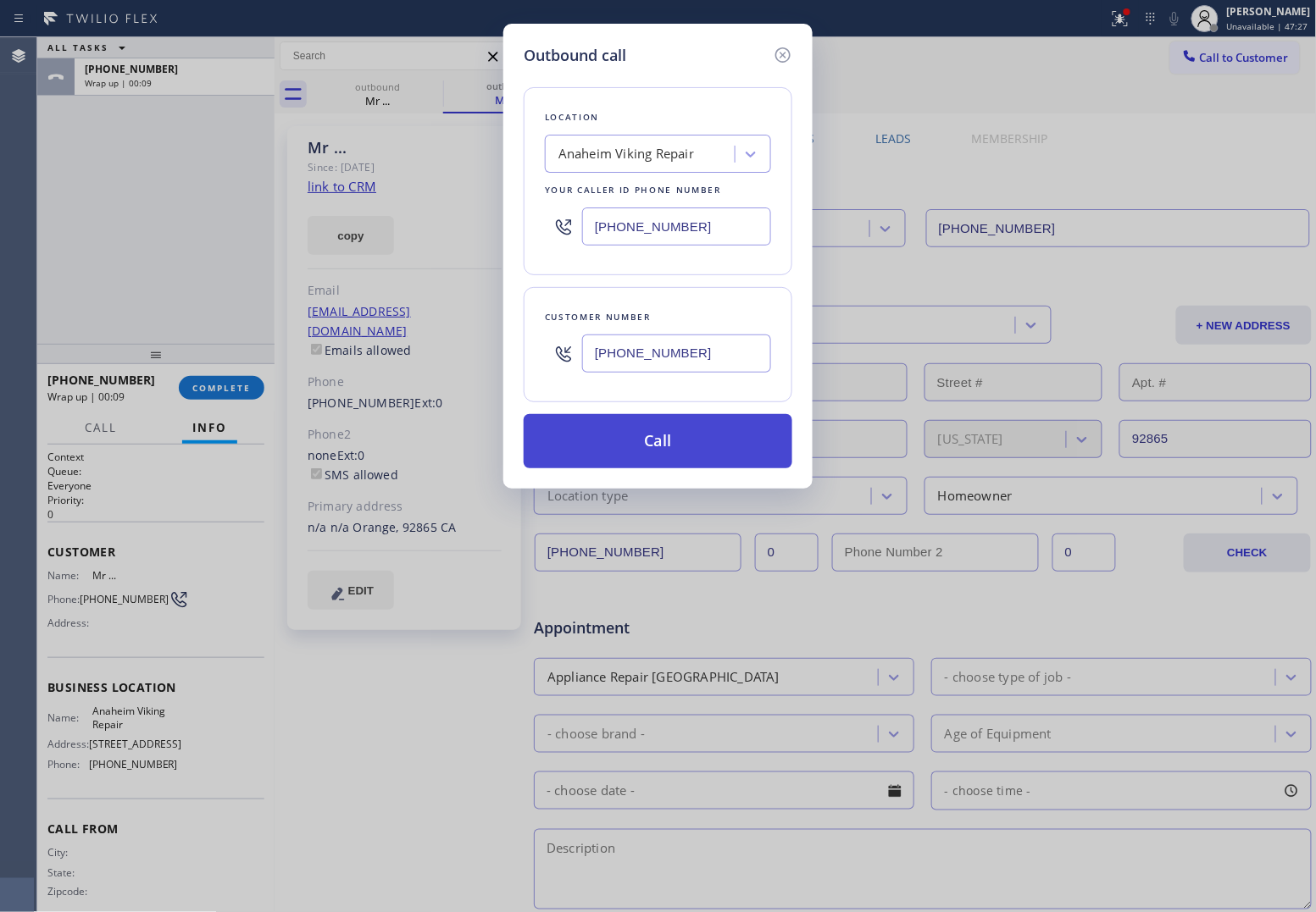
type input "[PHONE_NUMBER]"
click at [706, 456] on button "Call" at bounding box center [658, 441] width 269 height 54
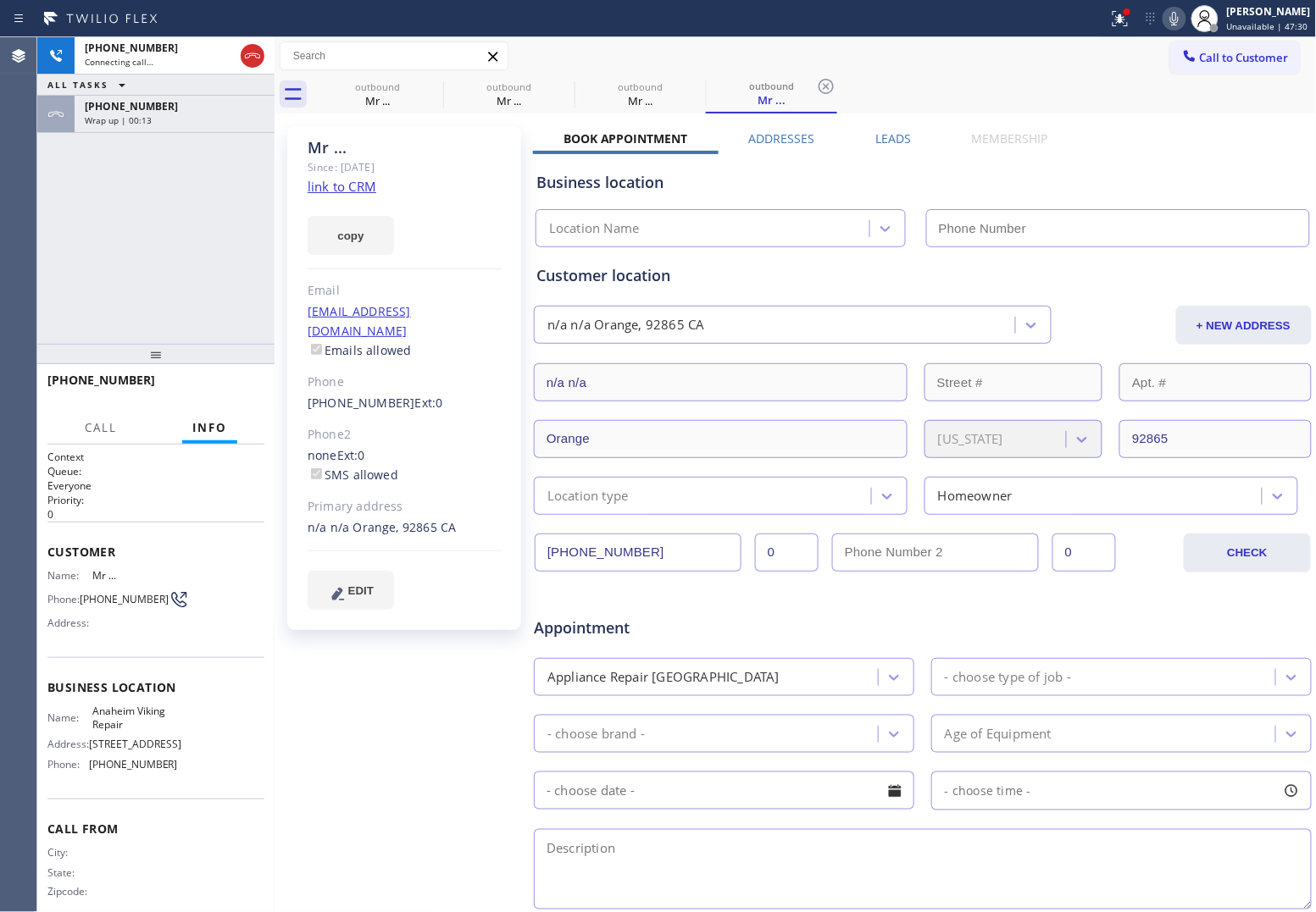
type input "[PHONE_NUMBER]"
drag, startPoint x: 52, startPoint y: 219, endPoint x: 86, endPoint y: 213, distance: 34.5
click at [52, 219] on div "[PHONE_NUMBER] Live | 00:16 ALL TASKS ALL TASKS ACTIVE TASKS TASKS IN WRAP UP […" at bounding box center [155, 190] width 237 height 306
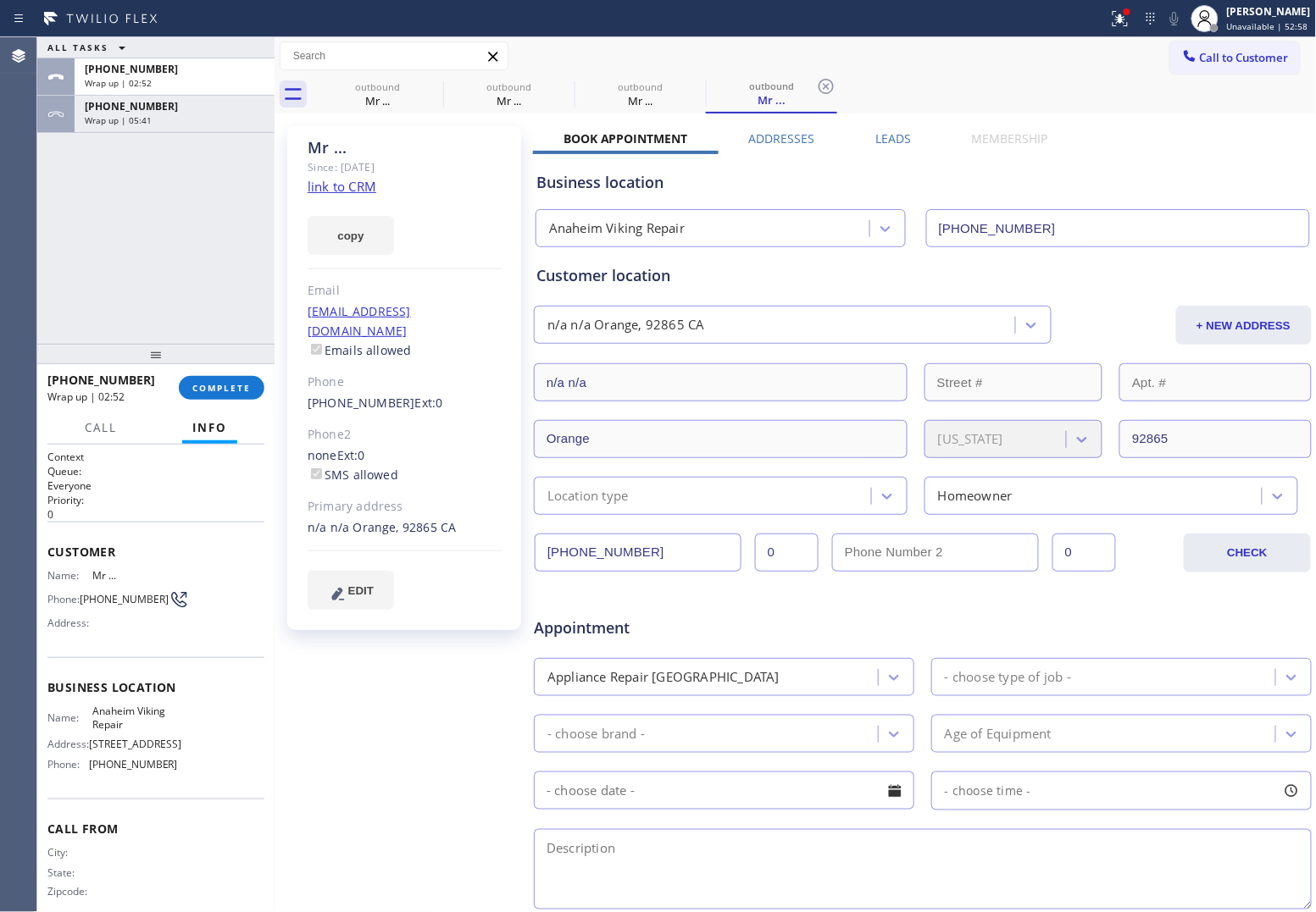
click at [1230, 57] on span "Call to Customer" at bounding box center [1245, 57] width 89 height 15
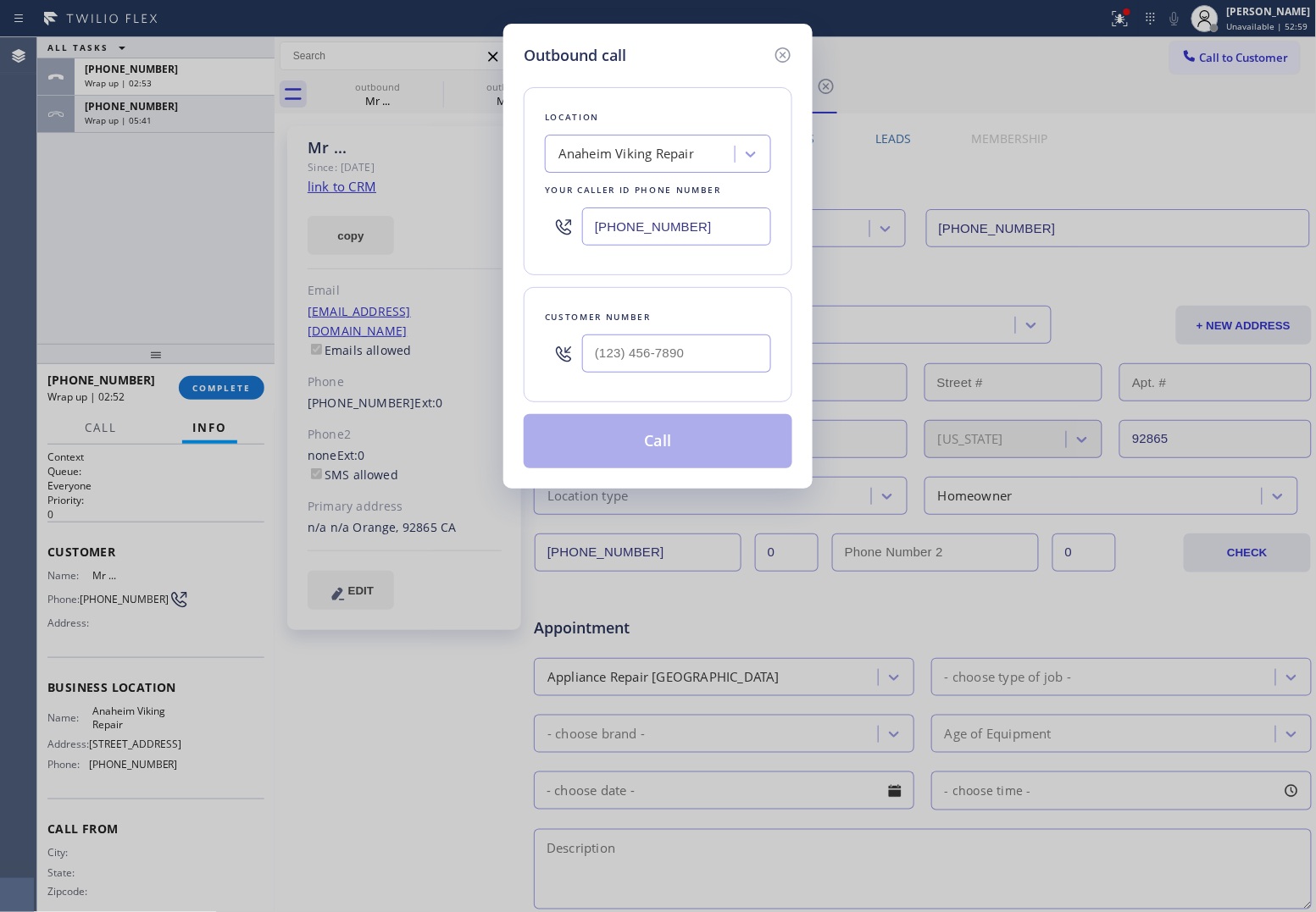
click at [658, 237] on input "[PHONE_NUMBER]" at bounding box center [675, 226] width 189 height 38
paste input "855) 731-4952"
type input "[PHONE_NUMBER]"
type input "(___) ___-____"
click at [679, 368] on input "text" at bounding box center [675, 354] width 189 height 38
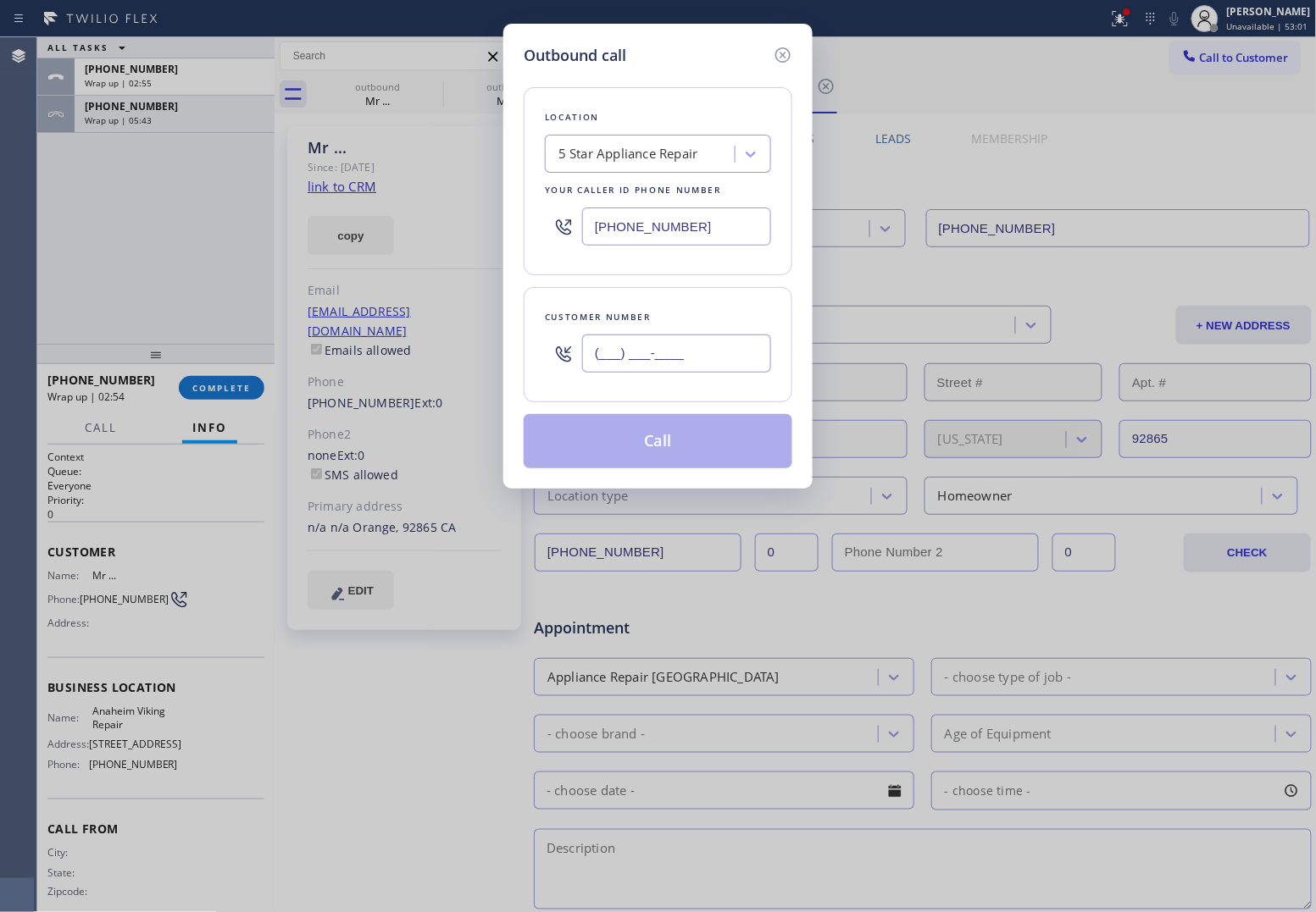
paste input "480) 600-0433"
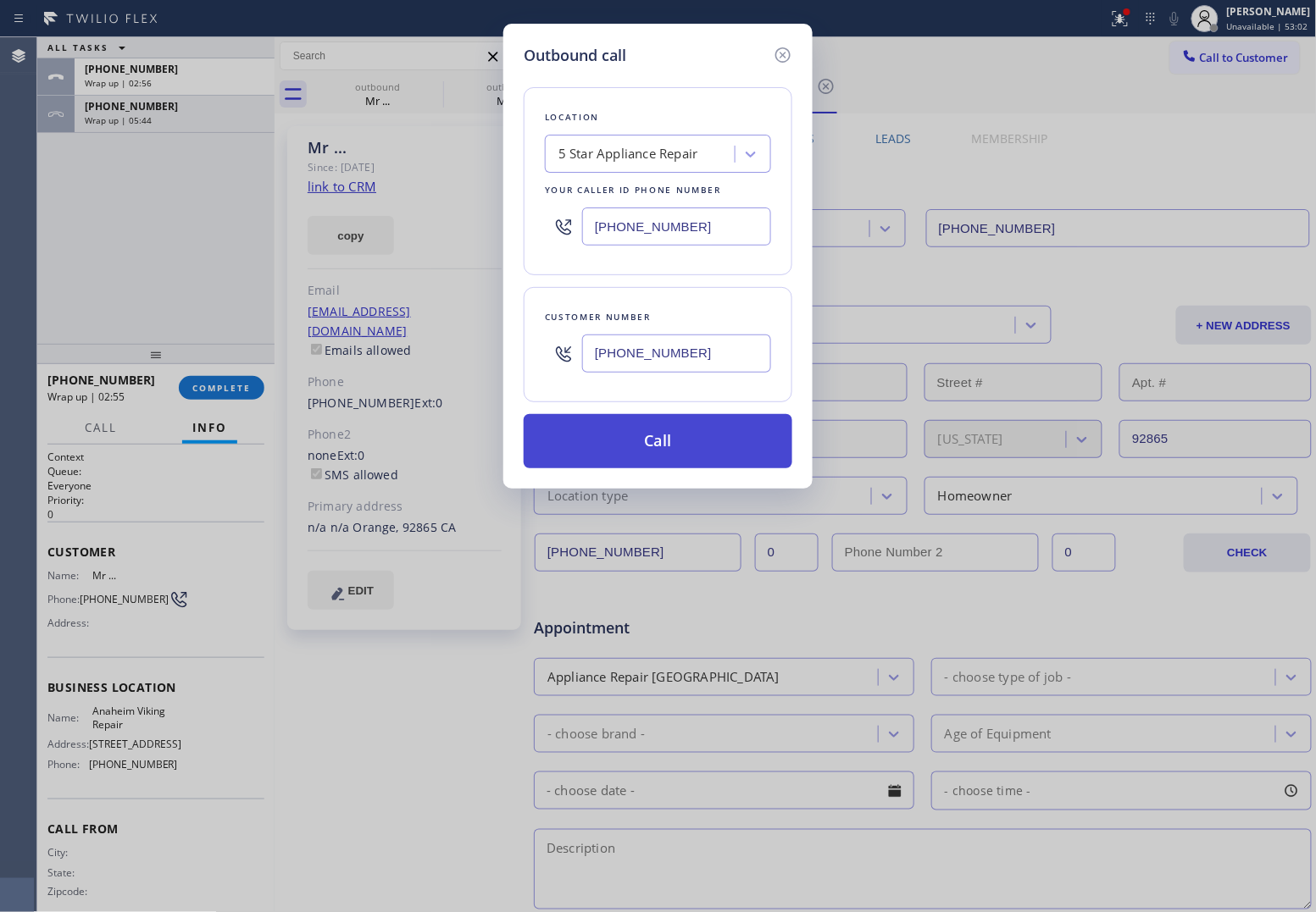
type input "[PHONE_NUMBER]"
click at [689, 449] on button "Call" at bounding box center [658, 441] width 269 height 54
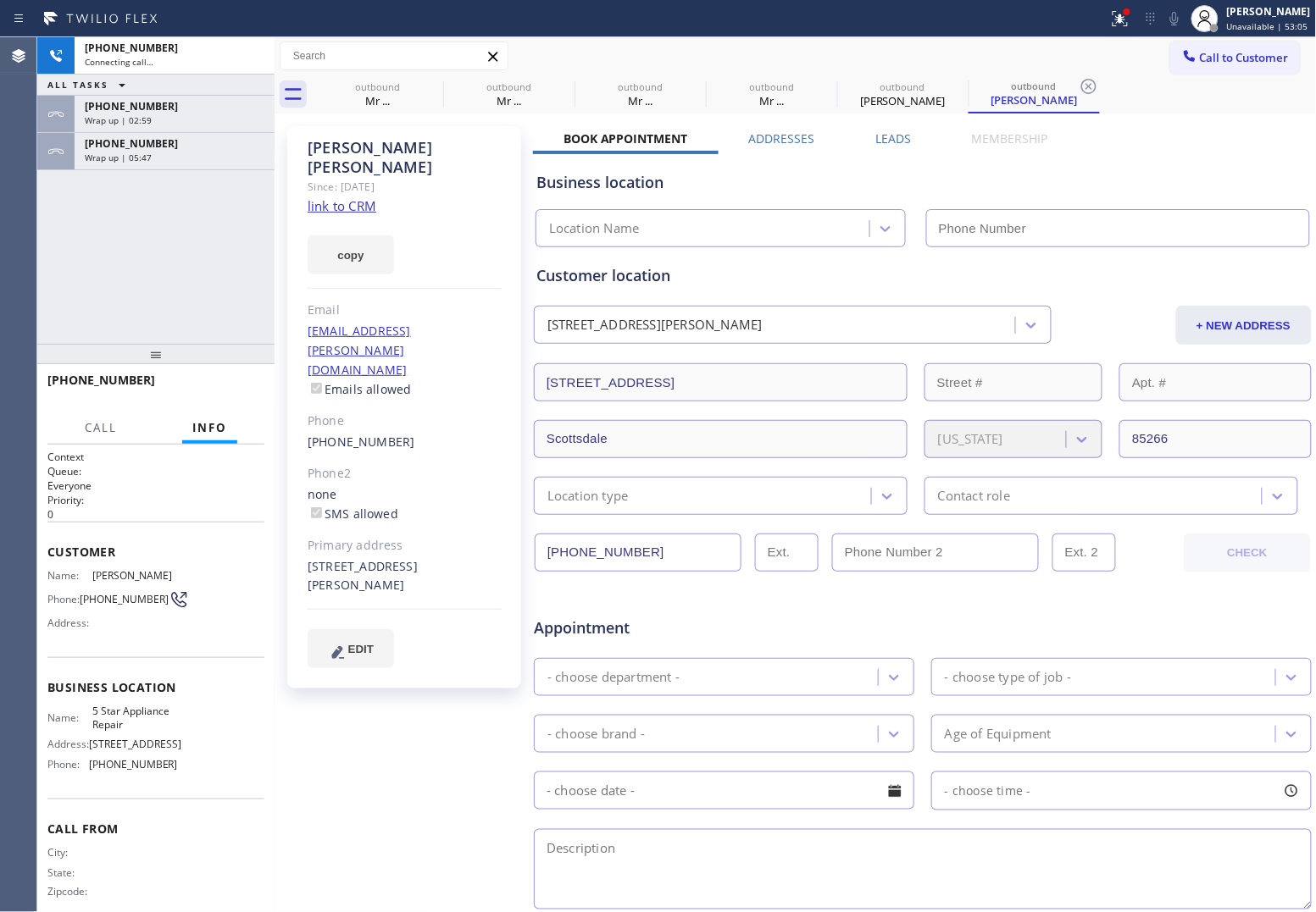
click at [360, 197] on link "link to CRM" at bounding box center [341, 205] width 69 height 17
type input "[PHONE_NUMBER]"
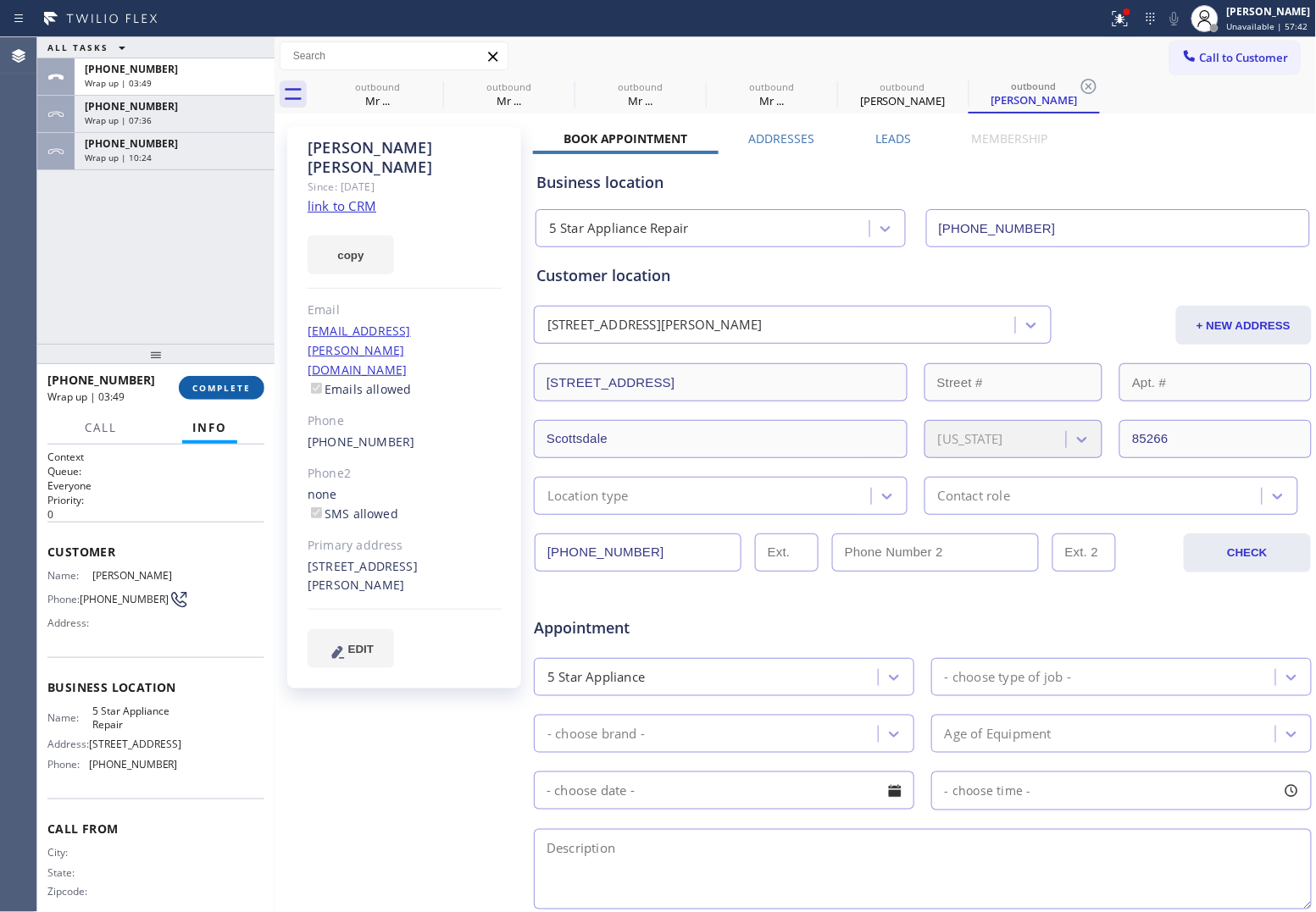
click at [231, 379] on button "COMPLETE" at bounding box center [222, 388] width 86 height 24
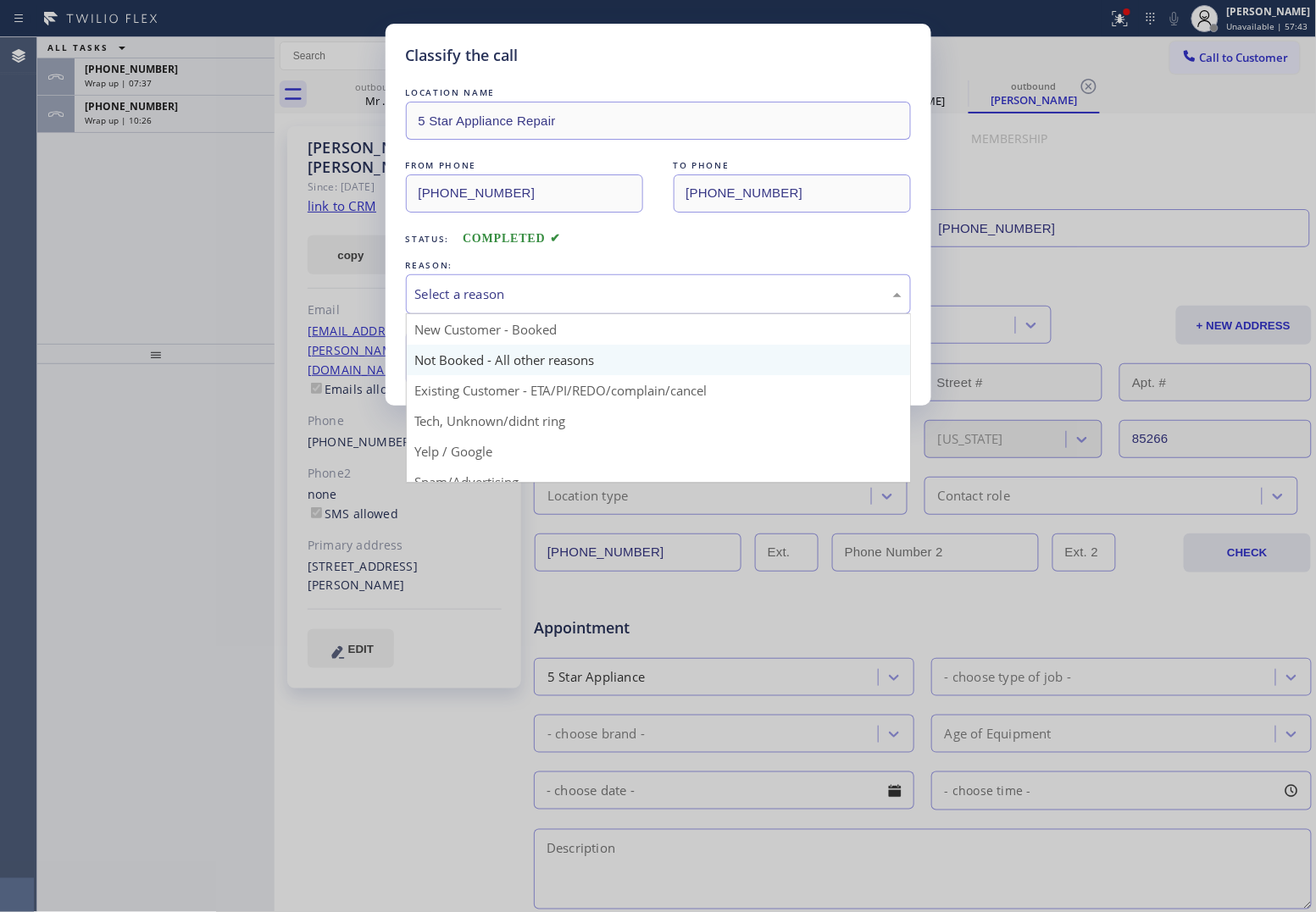
drag, startPoint x: 531, startPoint y: 295, endPoint x: 521, endPoint y: 368, distance: 73.7
click at [532, 295] on div "Select a reason" at bounding box center [658, 295] width 486 height 20
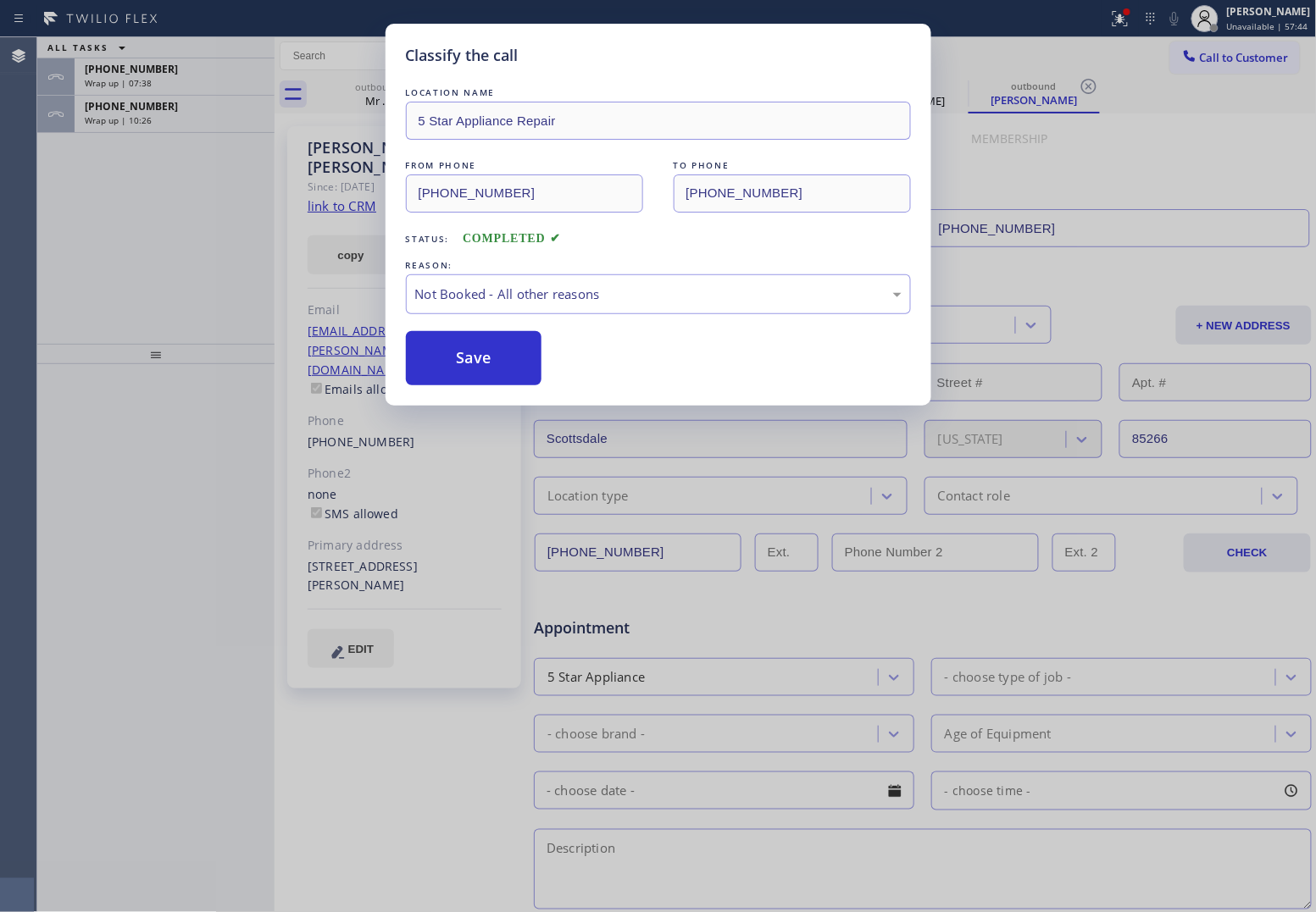
click at [497, 365] on button "Save" at bounding box center [474, 358] width 137 height 54
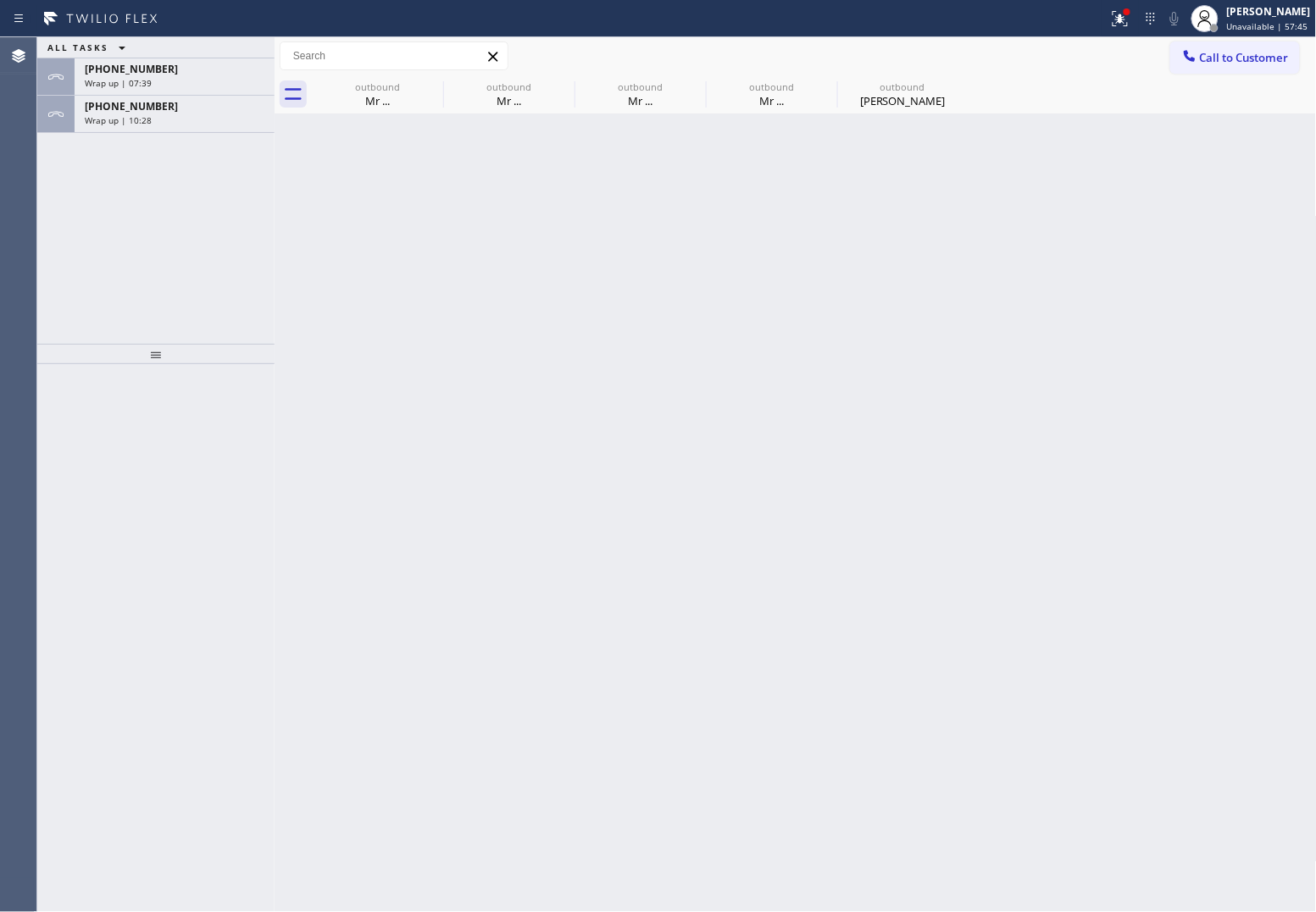
click at [185, 128] on div "[PHONE_NUMBER] Wrap up | 10:28" at bounding box center [171, 114] width 193 height 38
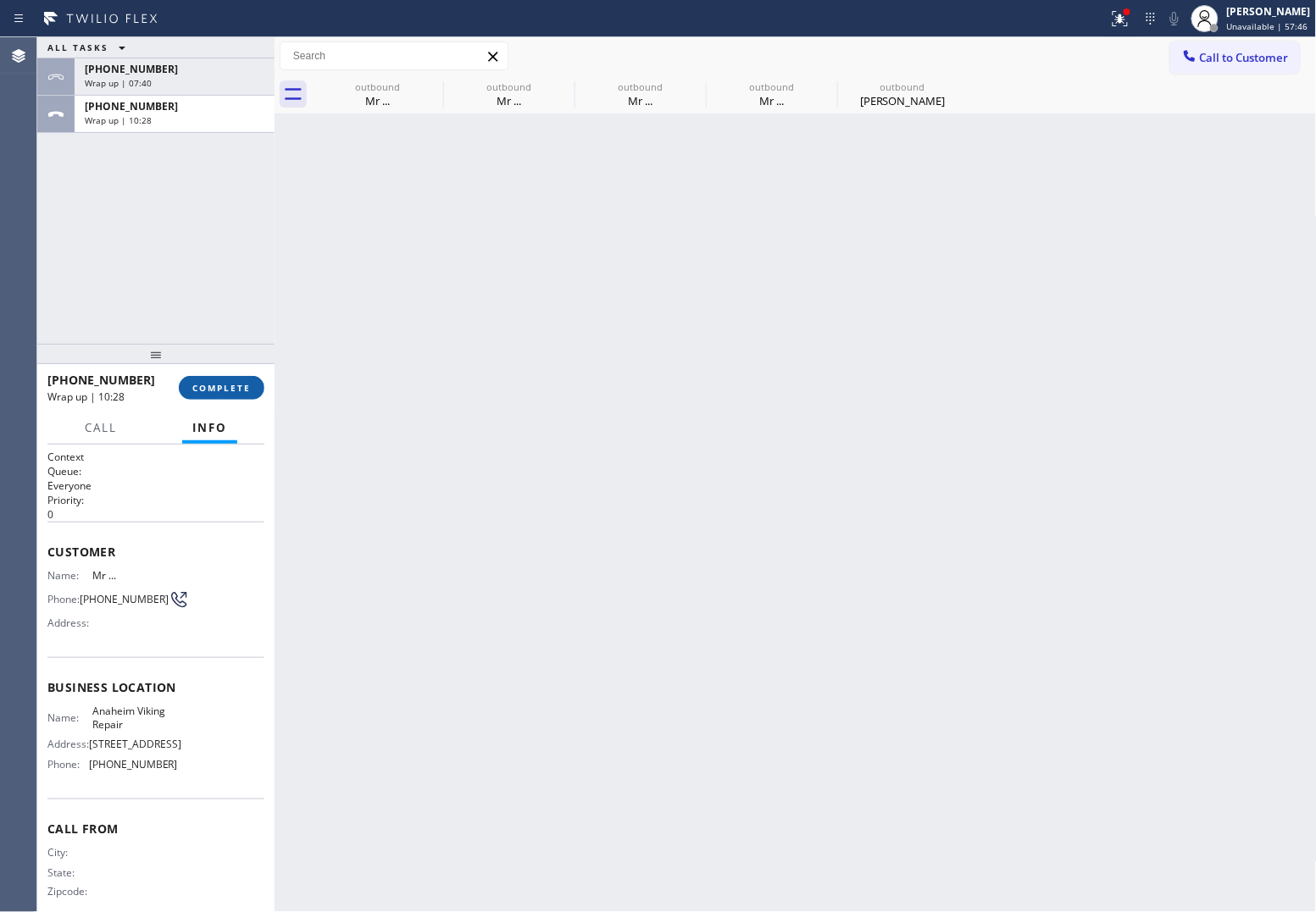
click at [222, 394] on button "COMPLETE" at bounding box center [222, 388] width 86 height 24
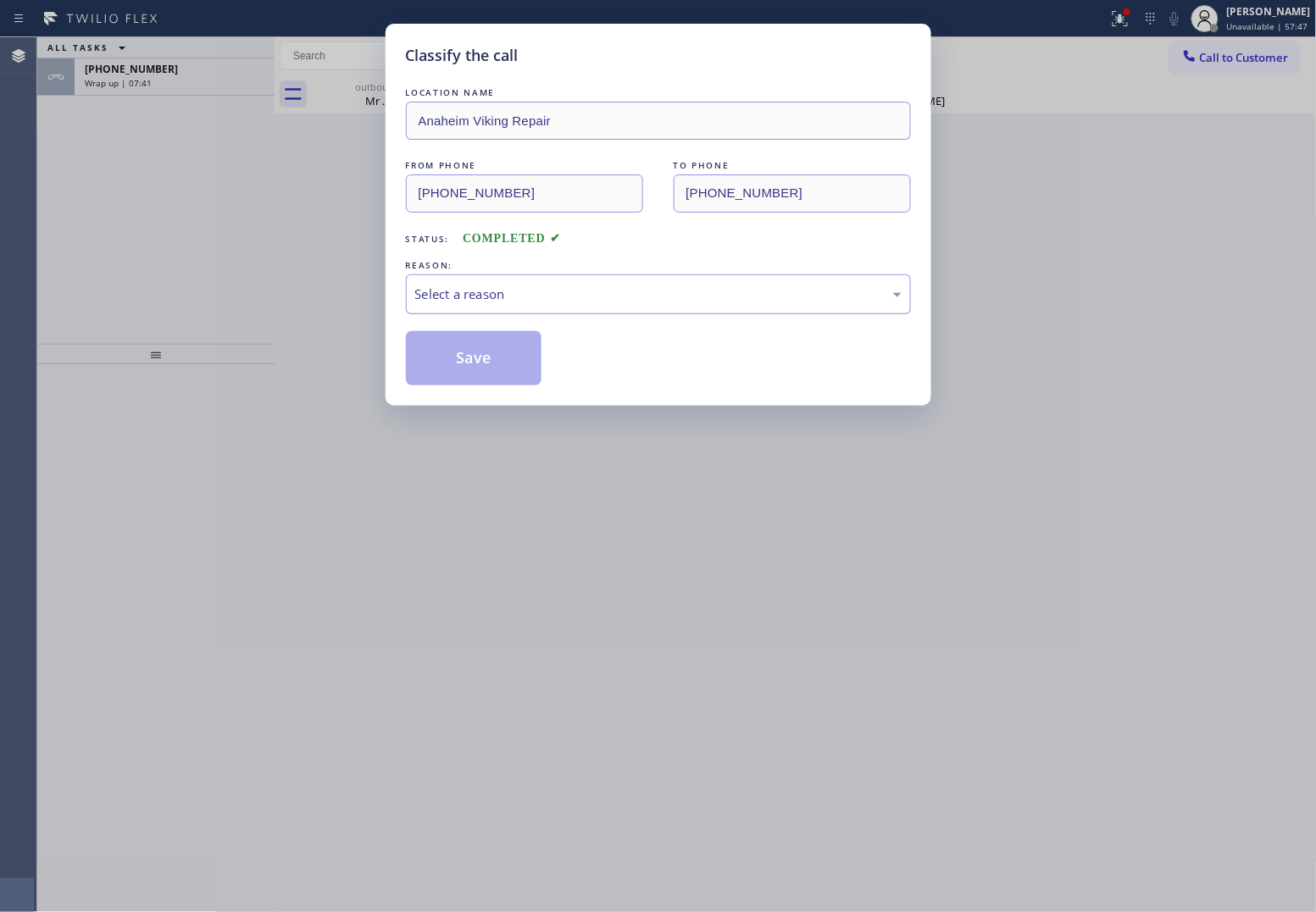
click at [607, 294] on div "Select a reason" at bounding box center [658, 295] width 486 height 20
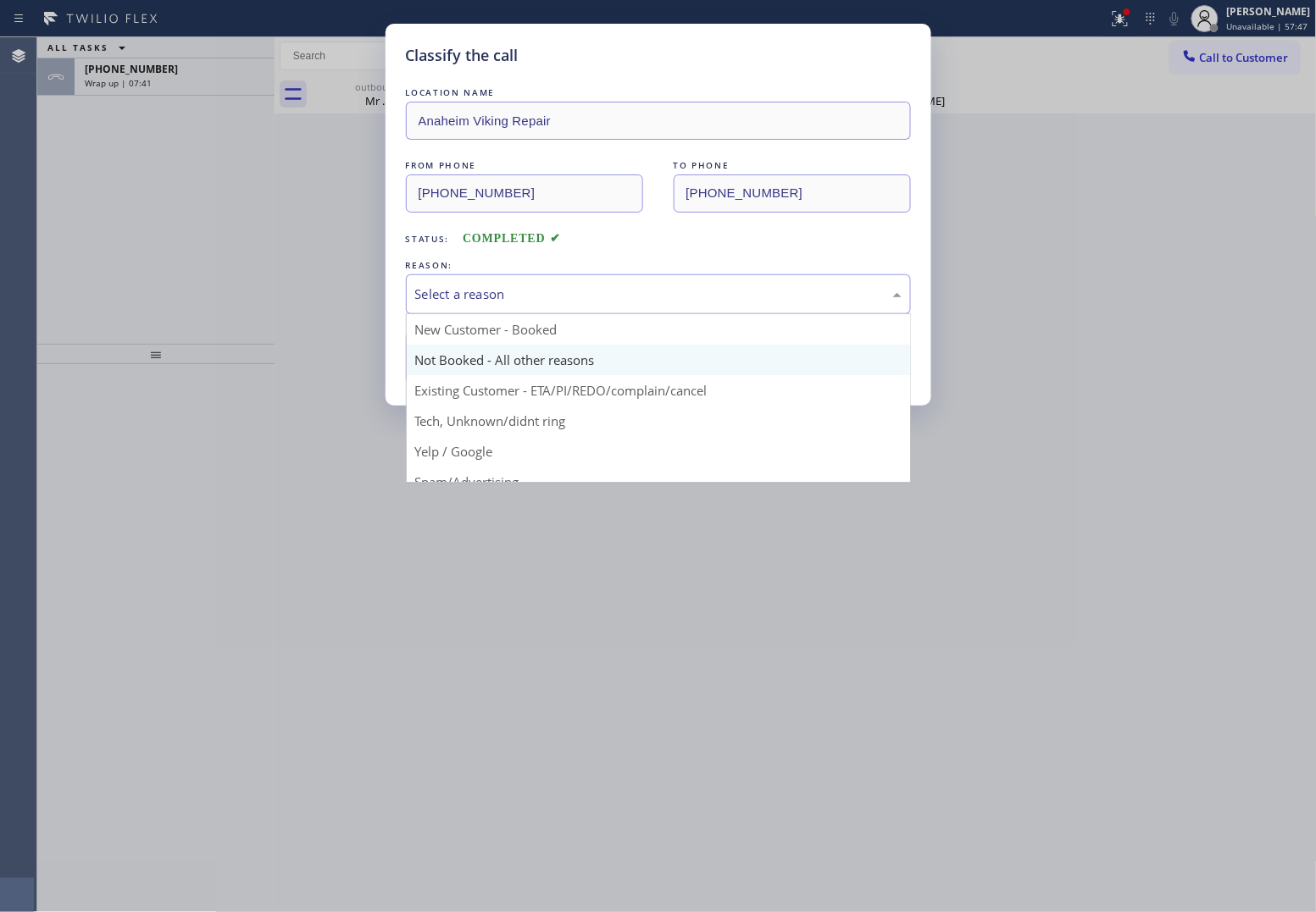
click at [498, 356] on button "Save" at bounding box center [474, 358] width 137 height 54
type input "[PHONE_NUMBER]"
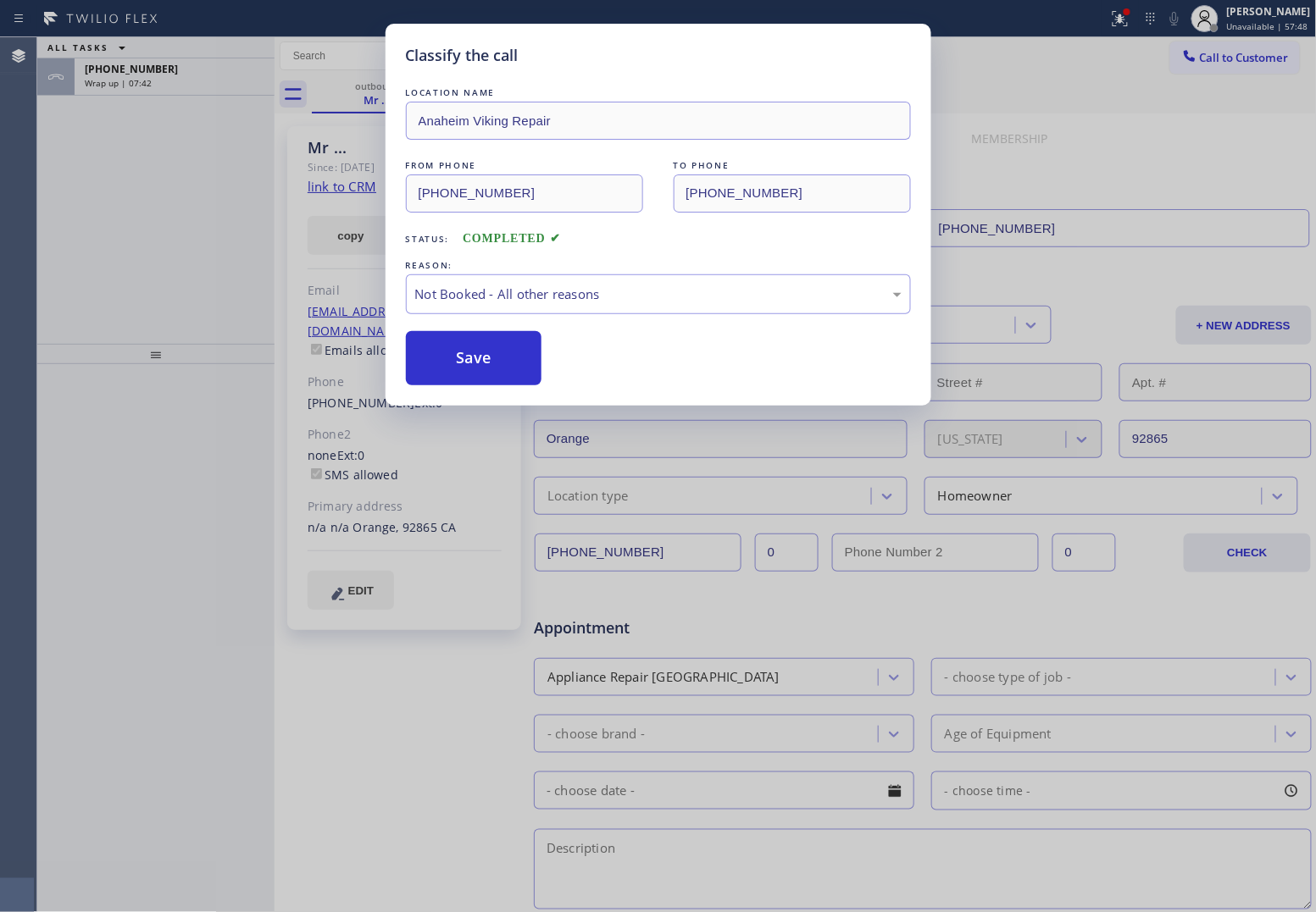
click at [162, 79] on div "Classify the call LOCATION NAME Anaheim Viking Repair FROM PHONE [PHONE_NUMBER]…" at bounding box center [658, 456] width 1316 height 912
click at [162, 79] on div "Wrap up | 07:42" at bounding box center [174, 82] width 180 height 12
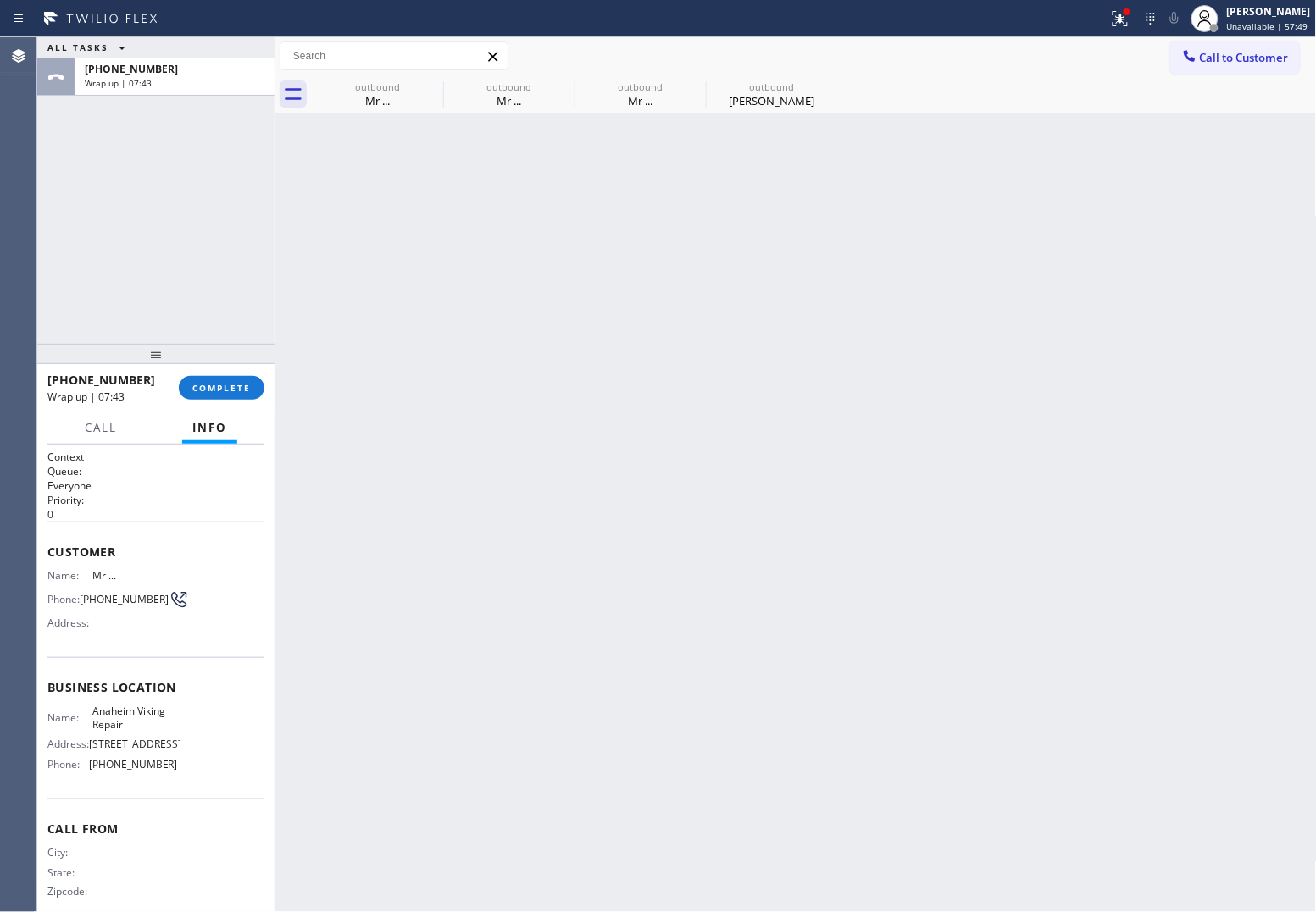
click at [162, 79] on div "Wrap up | 07:43" at bounding box center [174, 82] width 180 height 12
click at [241, 392] on span "COMPLETE" at bounding box center [221, 388] width 58 height 12
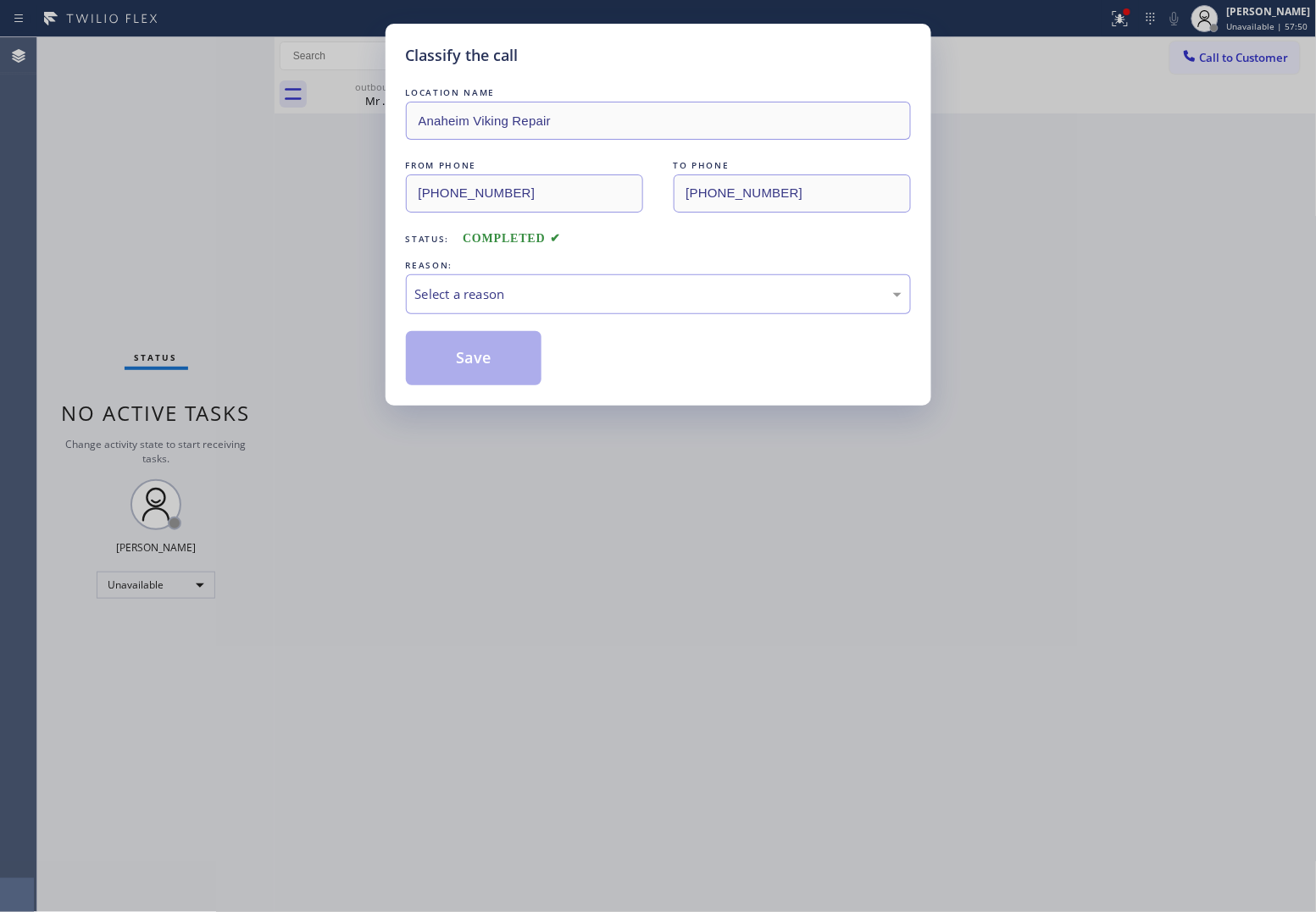
click at [559, 272] on div "REASON:" at bounding box center [658, 265] width 505 height 18
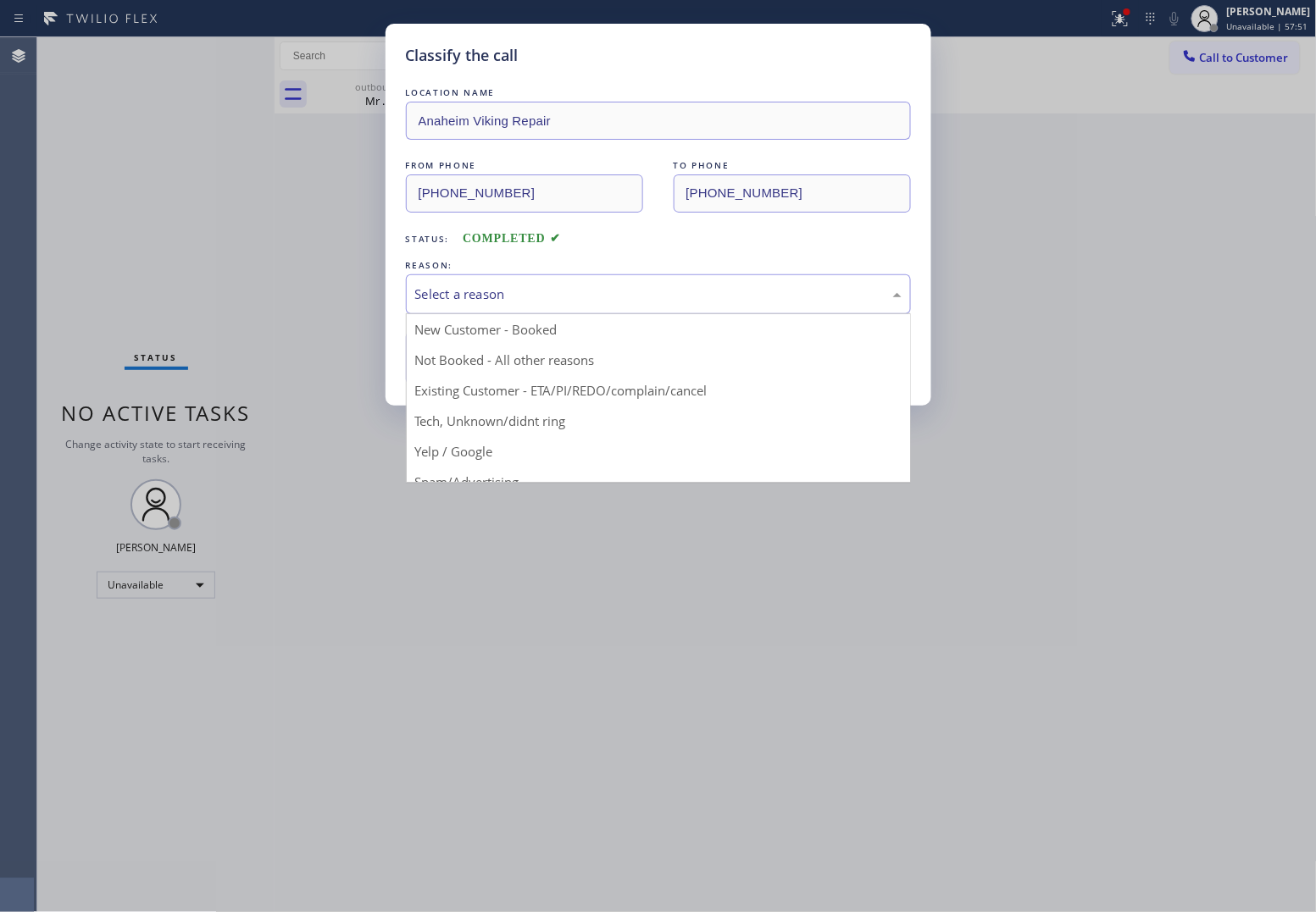
click at [550, 299] on div "Select a reason" at bounding box center [658, 295] width 486 height 20
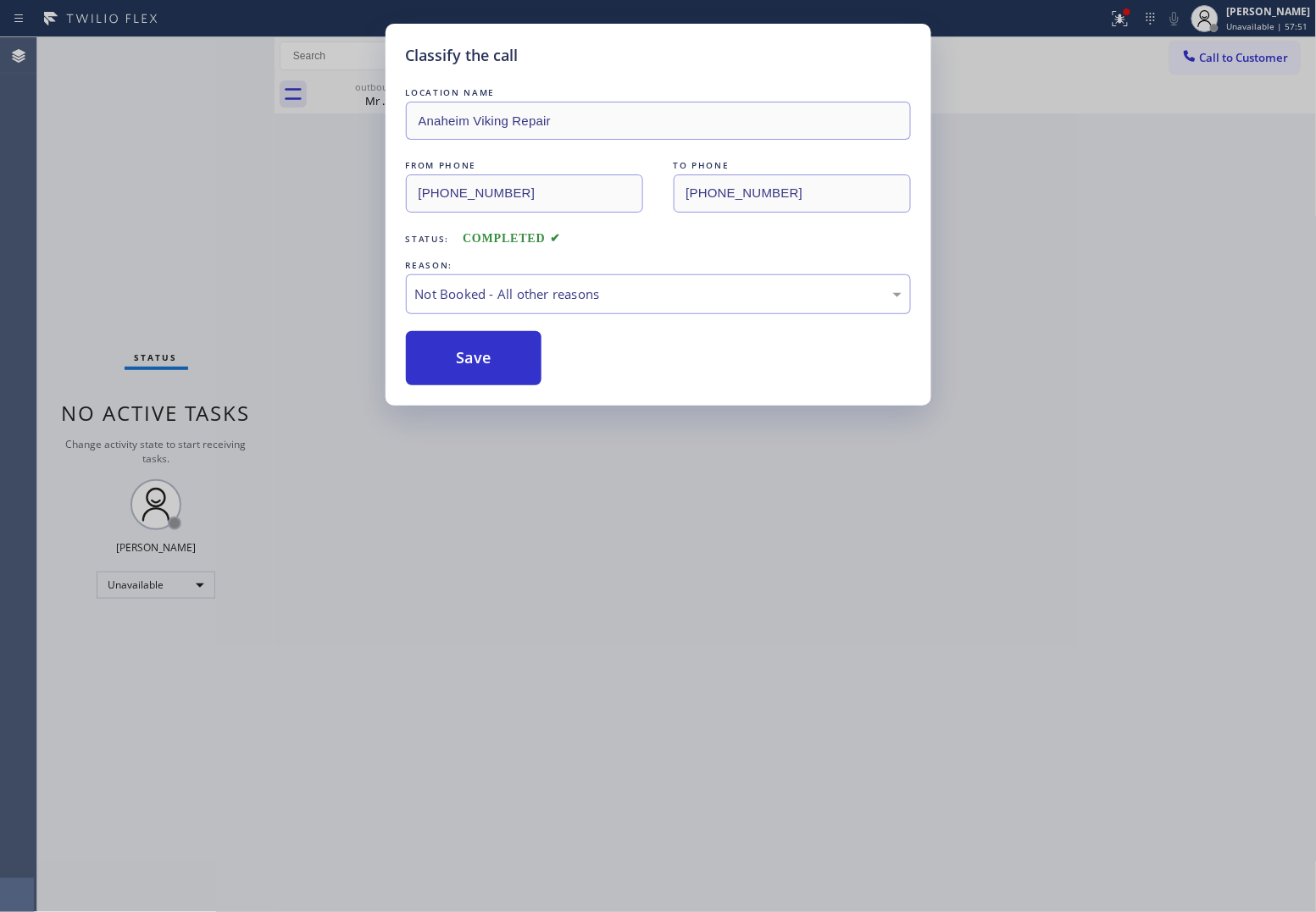
click at [479, 358] on button "Save" at bounding box center [474, 358] width 137 height 54
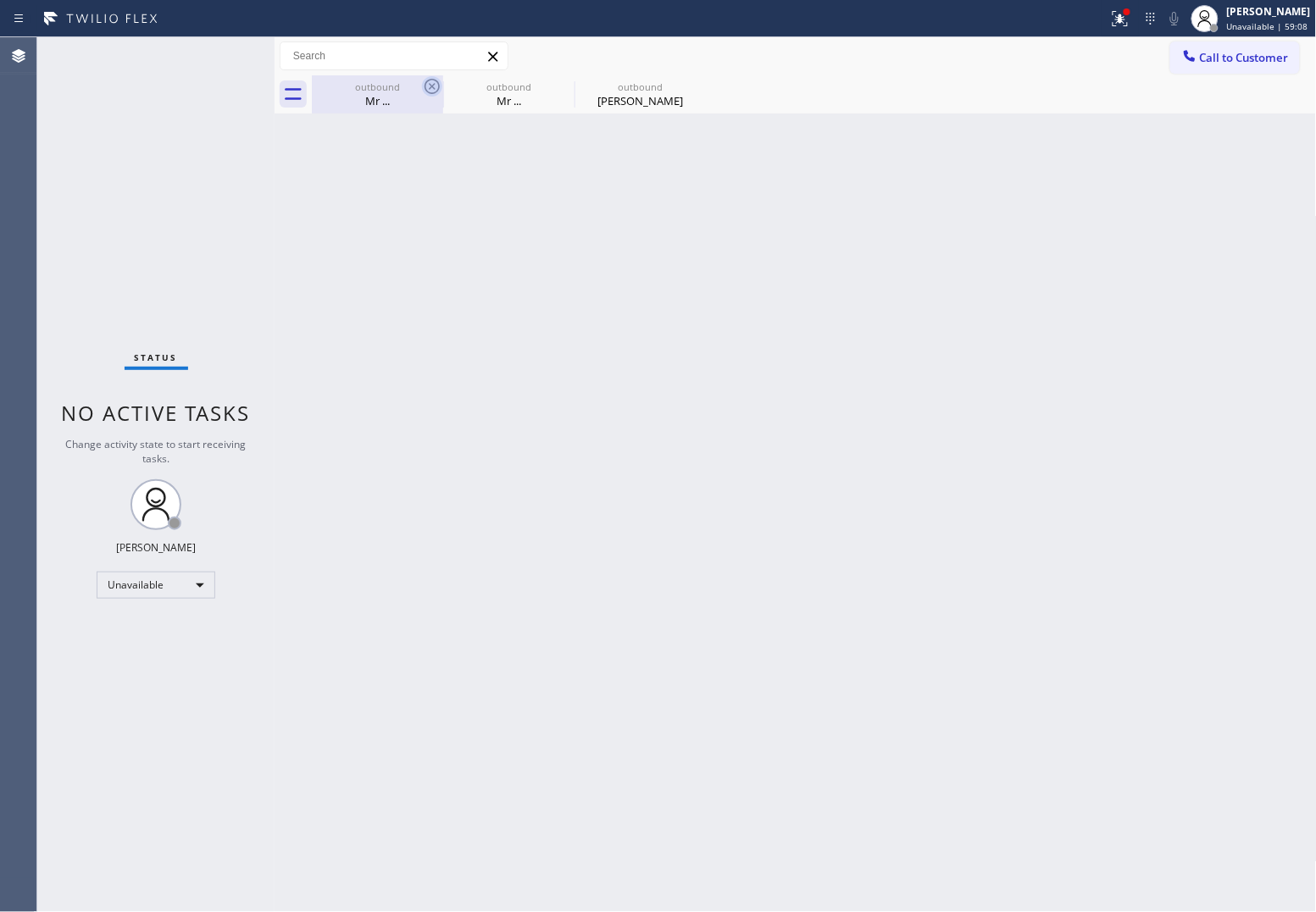
click at [434, 90] on icon at bounding box center [432, 86] width 21 height 21
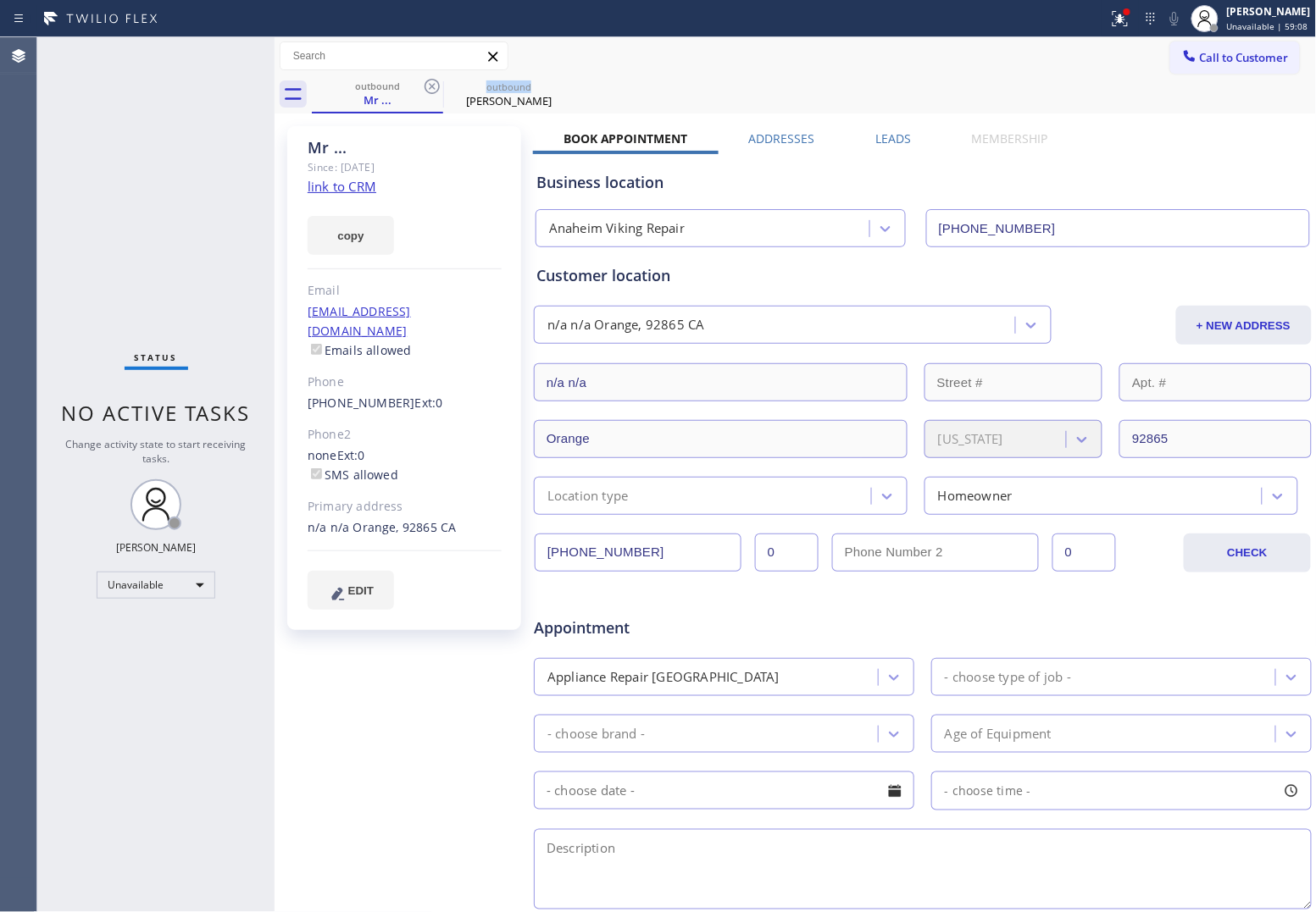
click at [434, 90] on icon at bounding box center [432, 86] width 21 height 21
type input "[PHONE_NUMBER]"
click at [0, 0] on icon at bounding box center [0, 0] width 0 height 0
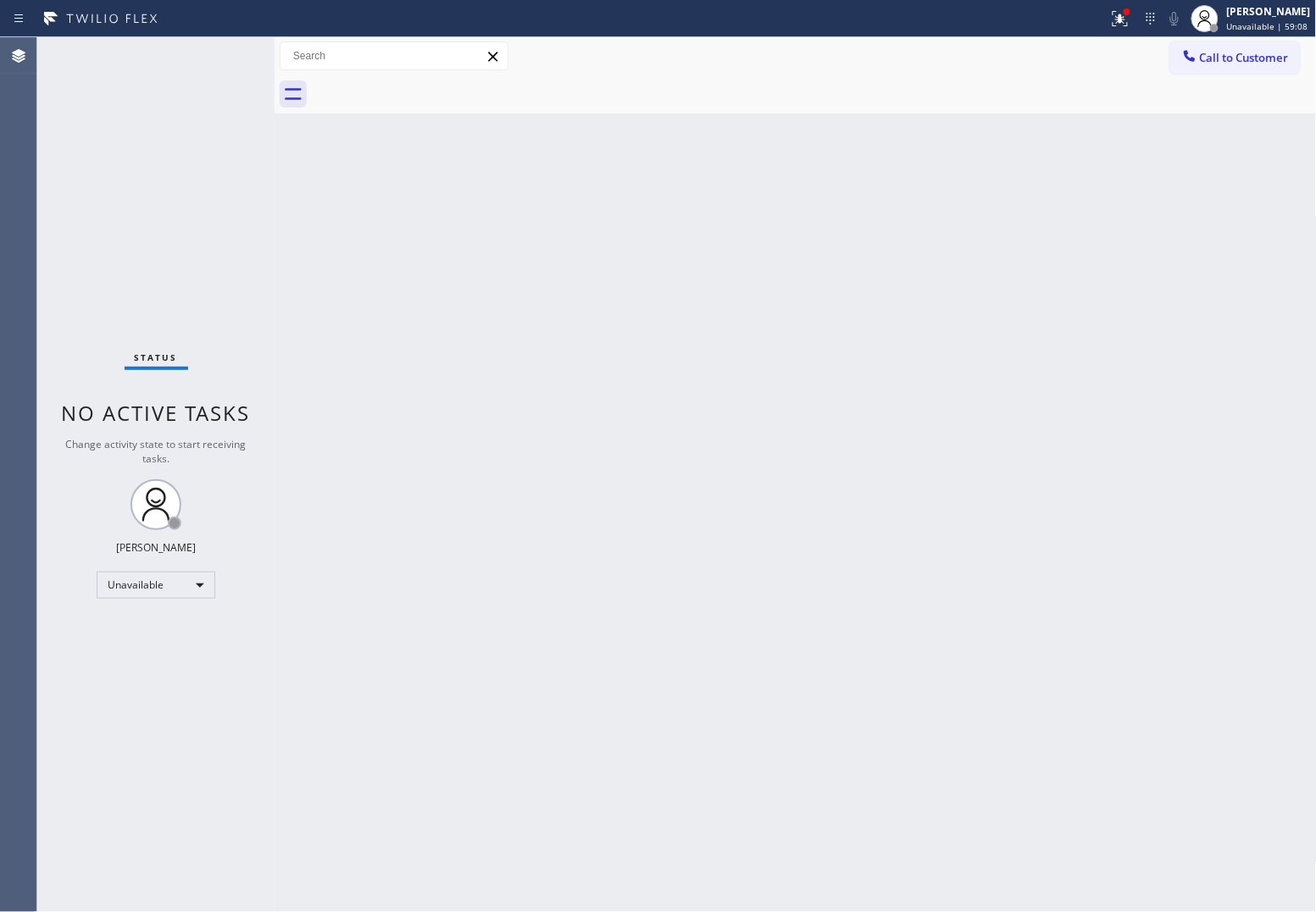
click at [434, 90] on div at bounding box center [814, 94] width 1005 height 38
click at [1228, 40] on div "Call to Customer Outbound call Location 5 Star Appliance Repair Your caller id …" at bounding box center [795, 56] width 1042 height 38
drag, startPoint x: 1228, startPoint y: 55, endPoint x: 853, endPoint y: 176, distance: 394.0
click at [1228, 54] on span "Call to Customer" at bounding box center [1245, 57] width 89 height 15
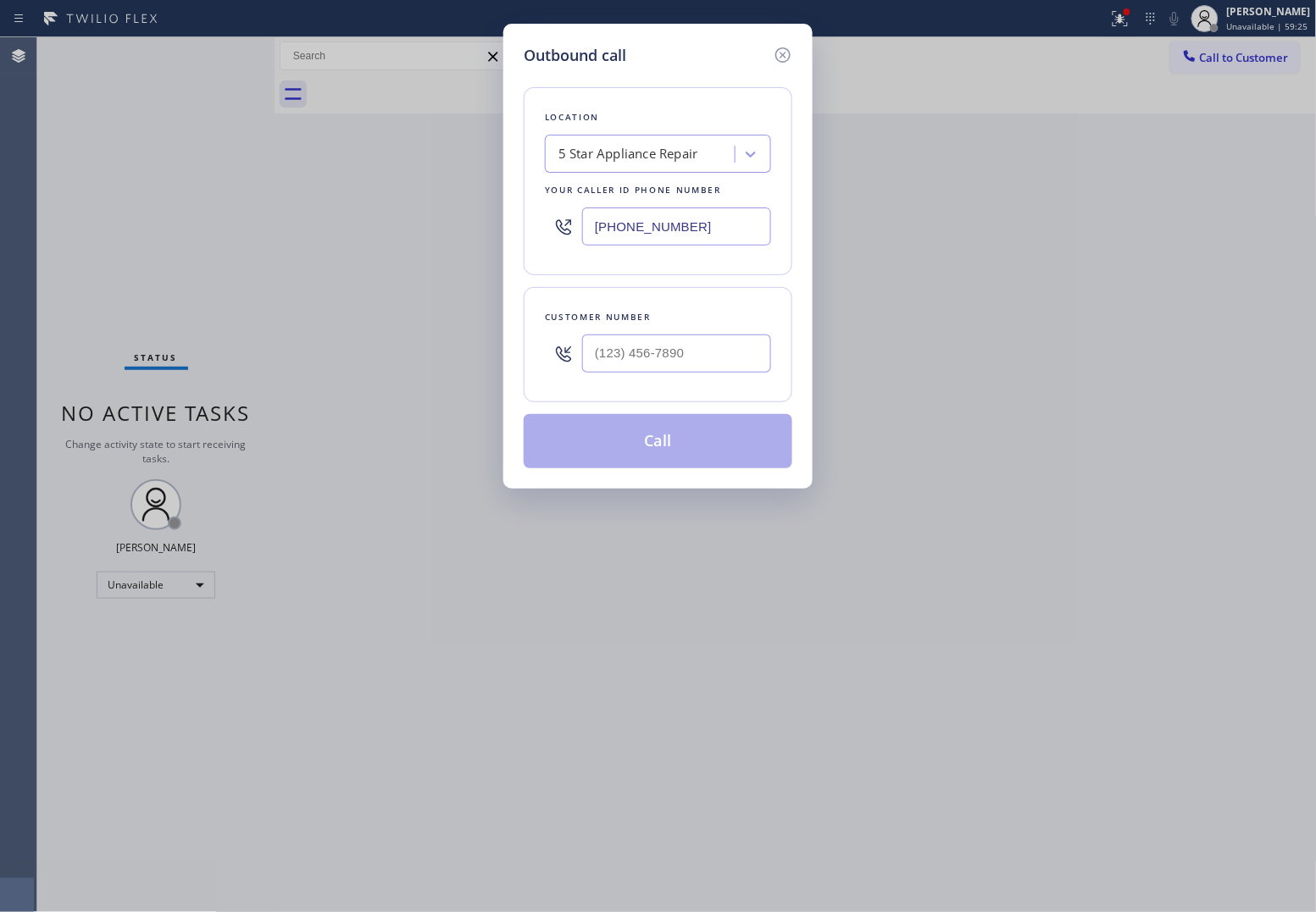
click at [671, 242] on input "[PHONE_NUMBER]" at bounding box center [675, 226] width 189 height 38
paste input "310) 340-0717"
type input "[PHONE_NUMBER]"
type input "(___) ___-____"
click at [730, 329] on div "Customer number" at bounding box center [658, 344] width 269 height 115
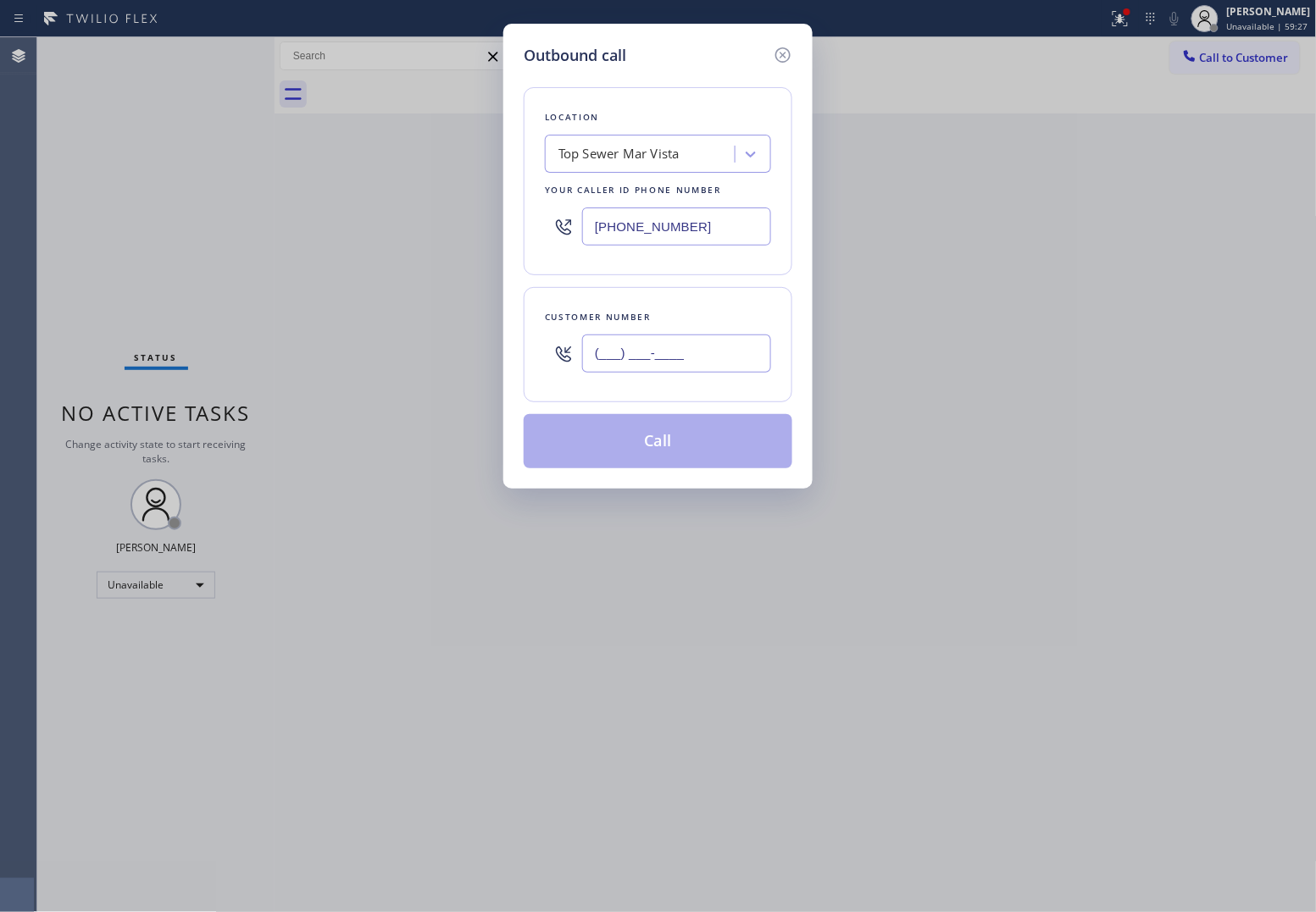
click at [709, 363] on input "(___) ___-____" at bounding box center [675, 354] width 189 height 38
paste input "213) 999-6938"
type input "[PHONE_NUMBER]"
click at [700, 430] on button "Call" at bounding box center [658, 441] width 269 height 54
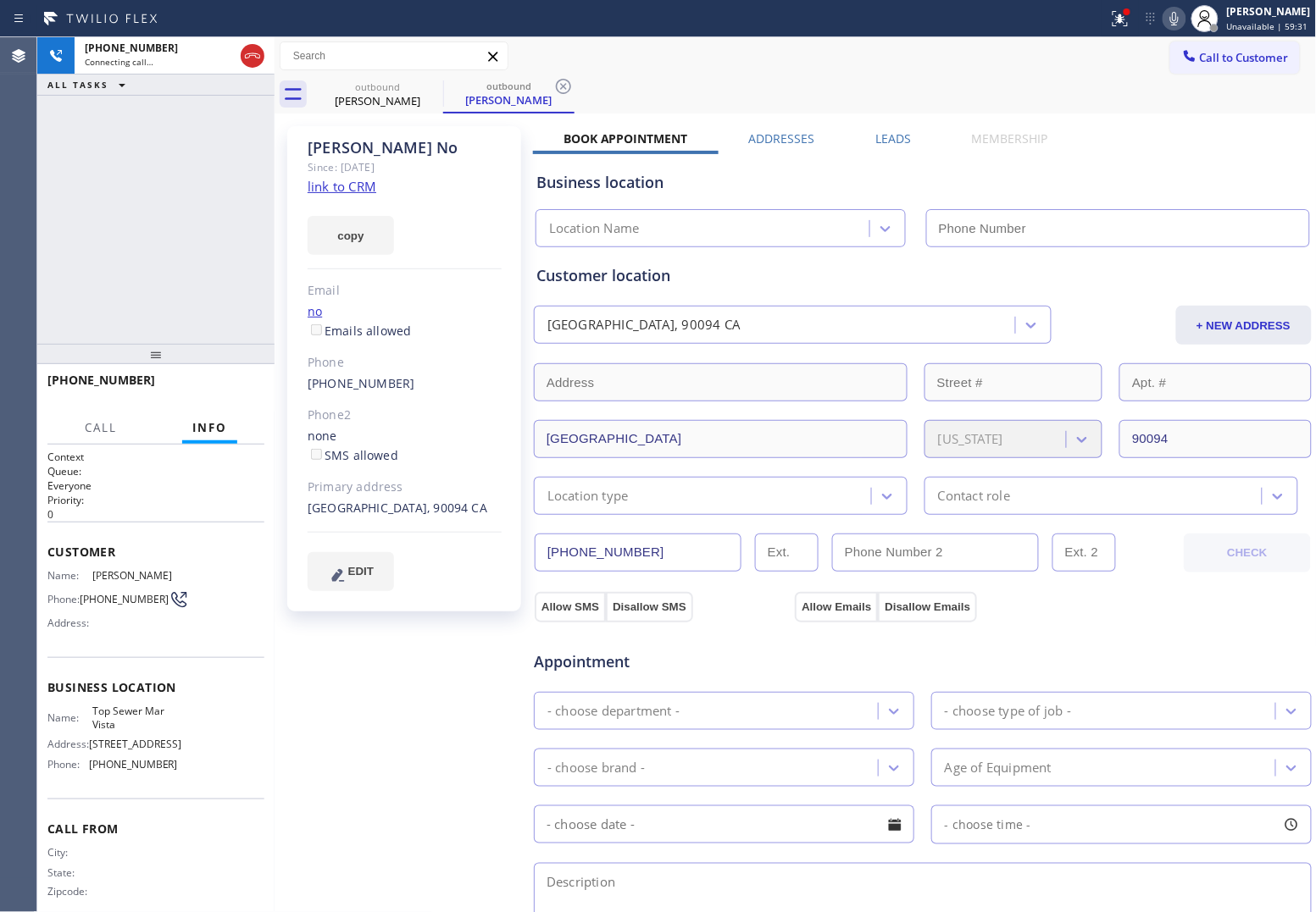
click at [326, 192] on link "link to CRM" at bounding box center [341, 186] width 69 height 17
type input "[PHONE_NUMBER]"
click at [1168, 20] on icon at bounding box center [1166, 18] width 8 height 13
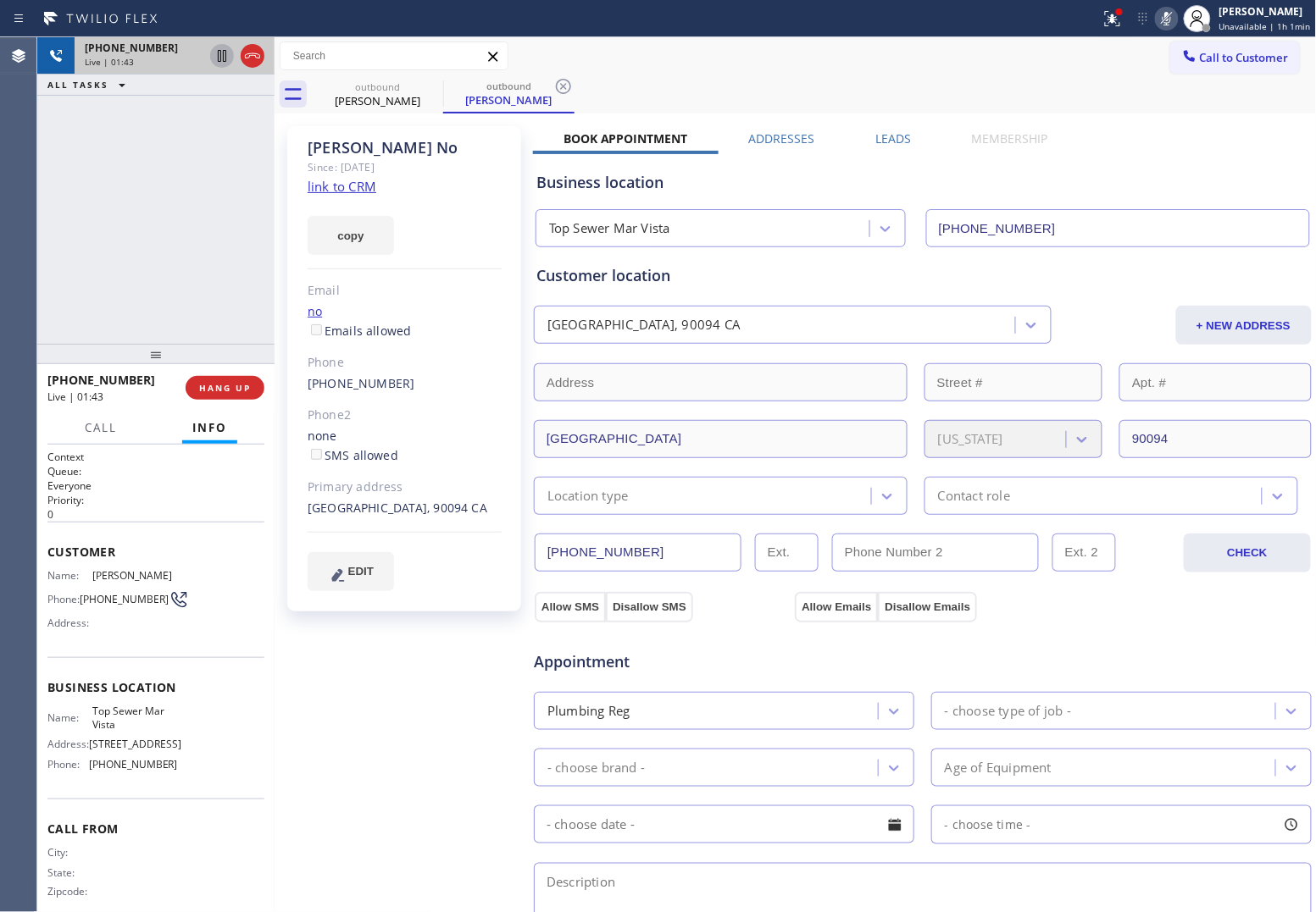
click at [222, 55] on icon at bounding box center [222, 55] width 21 height 21
click at [34, 192] on div "Agent Desktop" at bounding box center [18, 474] width 37 height 874
click at [1171, 13] on rect at bounding box center [1166, 16] width 12 height 12
click at [222, 51] on icon at bounding box center [222, 55] width 21 height 21
drag, startPoint x: 43, startPoint y: 195, endPoint x: 83, endPoint y: 222, distance: 48.3
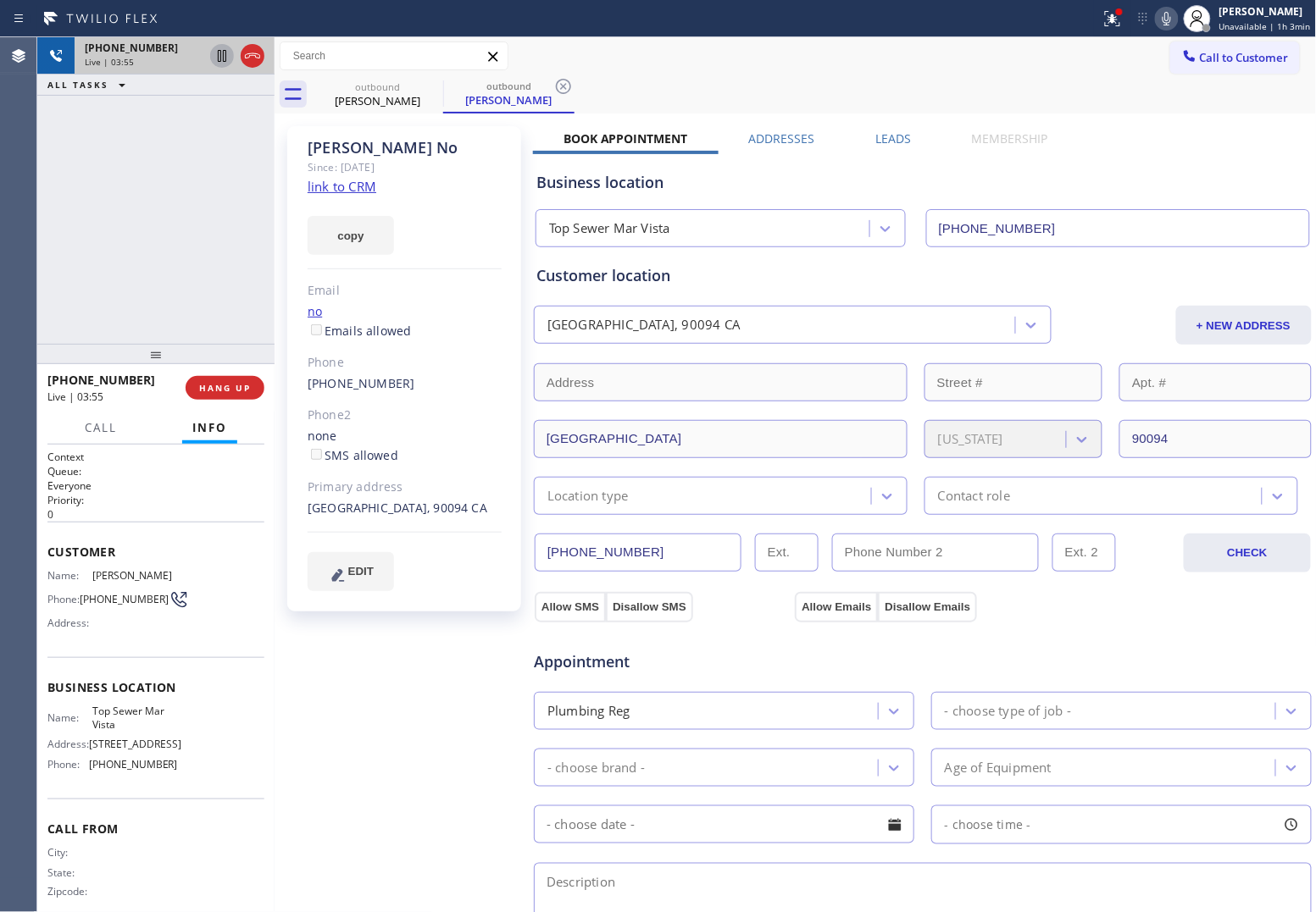
click at [43, 195] on div "[PHONE_NUMBER] Live | 03:55 ALL TASKS ALL TASKS ACTIVE TASKS TASKS IN WRAP UP" at bounding box center [155, 190] width 237 height 306
drag, startPoint x: 108, startPoint y: 607, endPoint x: 88, endPoint y: 595, distance: 23.3
click at [88, 595] on span "[PHONE_NUMBER]" at bounding box center [124, 599] width 89 height 13
copy span "213) 999-6938"
click at [54, 260] on div "[PHONE_NUMBER] Live | 05:03 ALL TASKS ALL TASKS ACTIVE TASKS TASKS IN WRAP UP" at bounding box center [155, 190] width 237 height 306
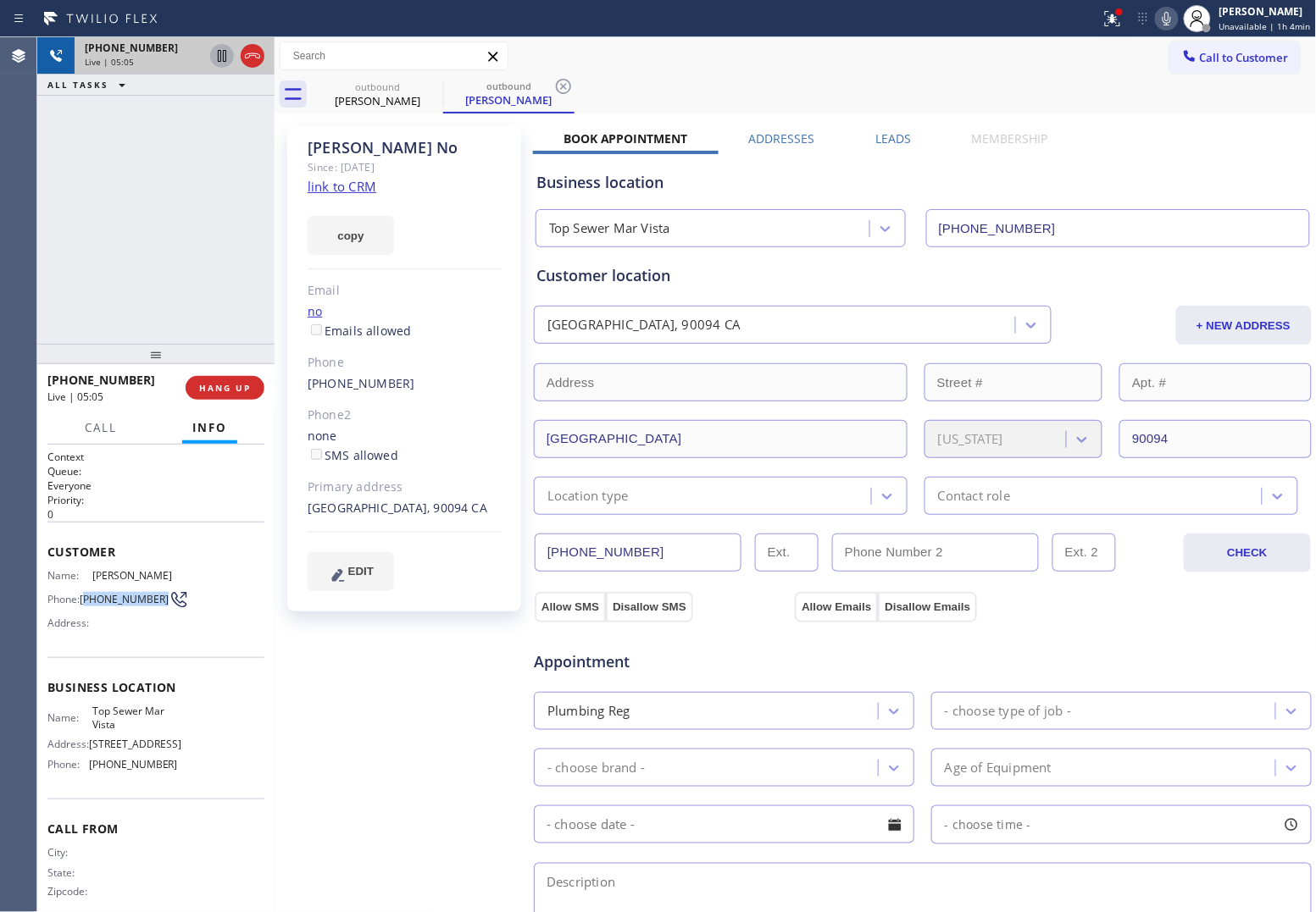
drag, startPoint x: 115, startPoint y: 611, endPoint x: 85, endPoint y: 591, distance: 36.1
click at [85, 593] on span "[PHONE_NUMBER]" at bounding box center [124, 599] width 89 height 13
drag, startPoint x: 51, startPoint y: 235, endPoint x: 65, endPoint y: 230, distance: 14.9
click at [51, 235] on div "[PHONE_NUMBER] Live | 07:06 ALL TASKS ALL TASKS ACTIVE TASKS TASKS IN WRAP UP" at bounding box center [155, 190] width 237 height 306
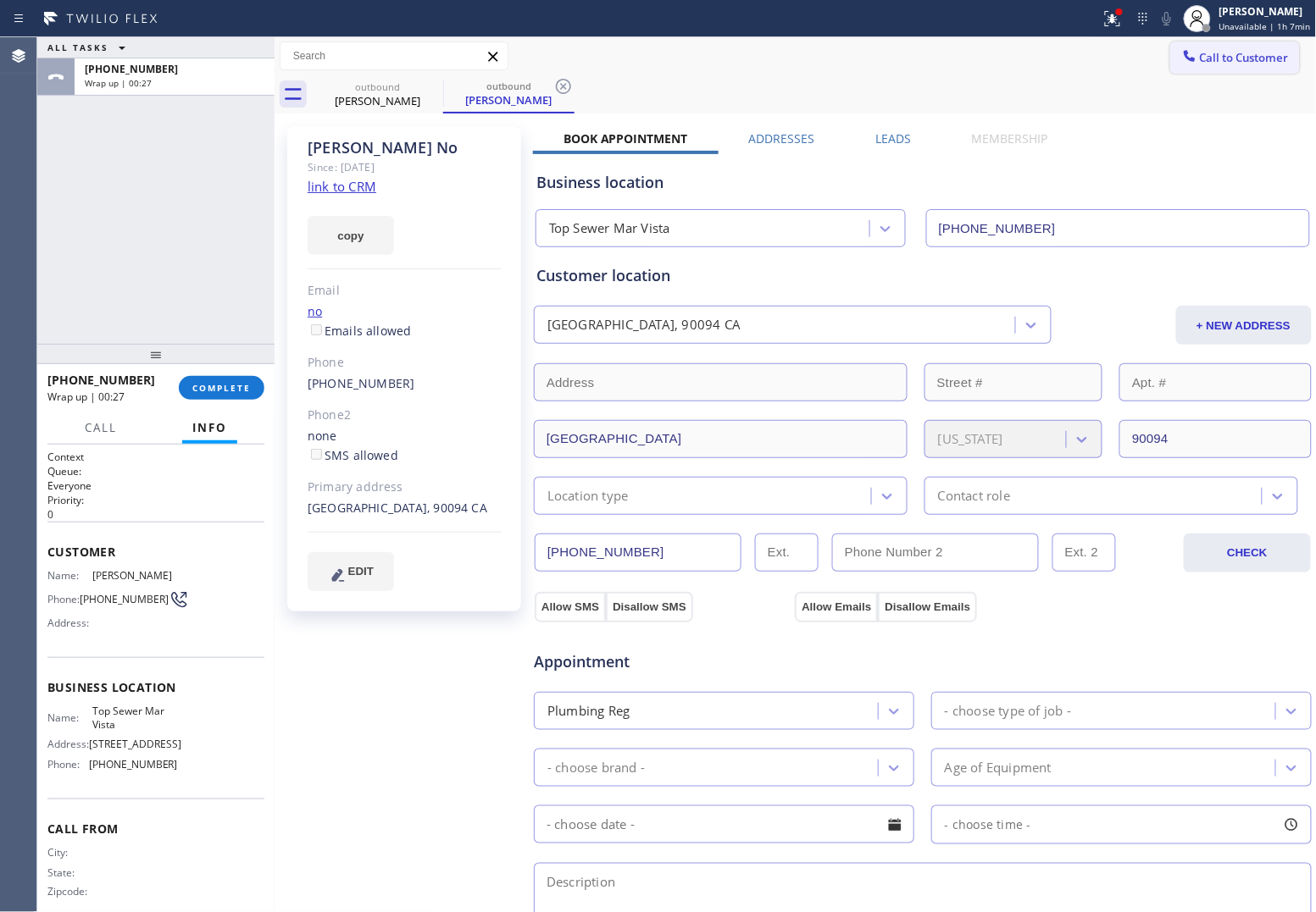
click at [1200, 63] on span "Call to Customer" at bounding box center [1245, 57] width 89 height 15
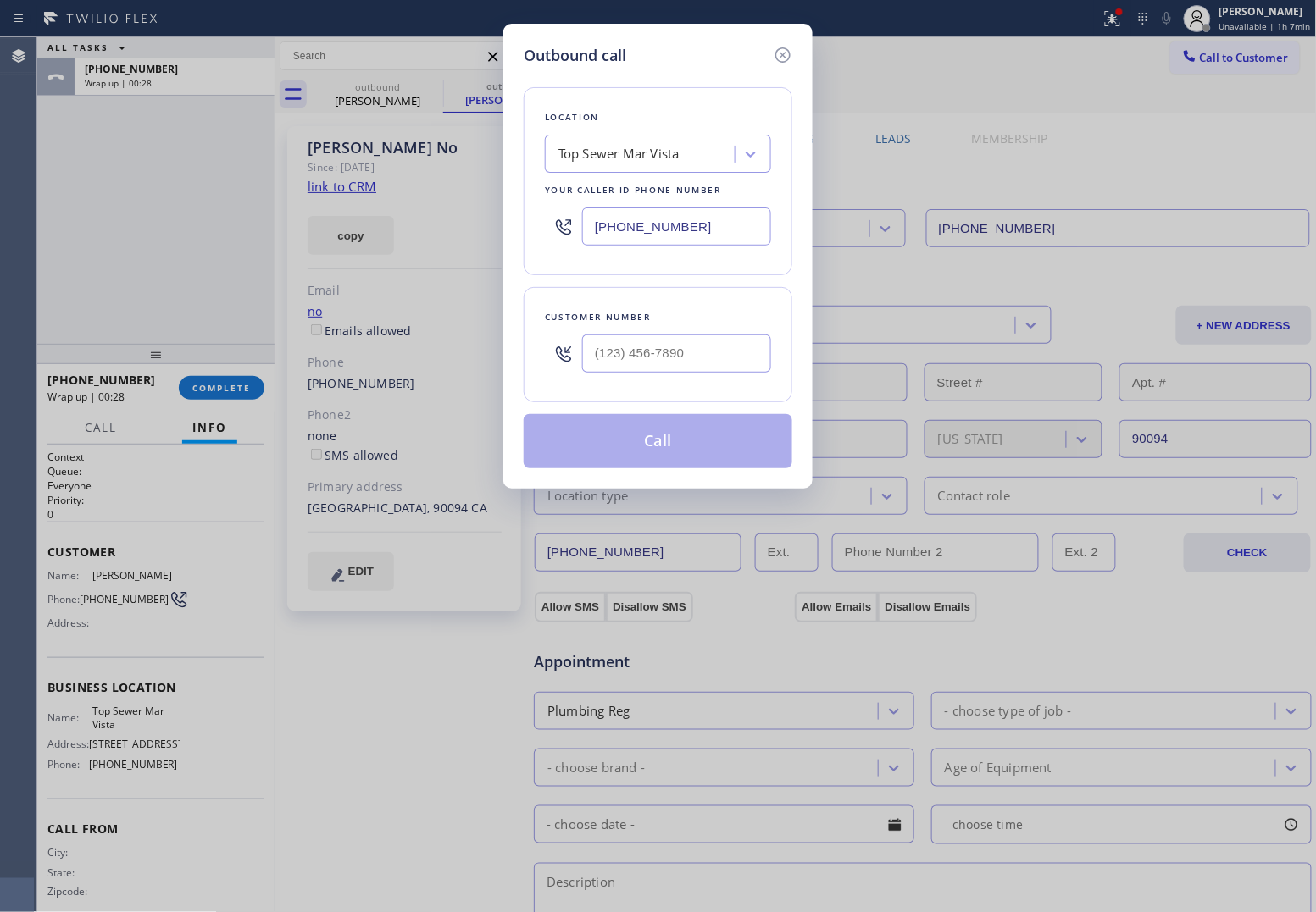
click at [662, 235] on input "[PHONE_NUMBER]" at bounding box center [675, 226] width 189 height 38
paste input "47) 407-9102"
type input "[PHONE_NUMBER]"
type input "(___) ___-____"
click at [667, 349] on input "text" at bounding box center [675, 354] width 189 height 38
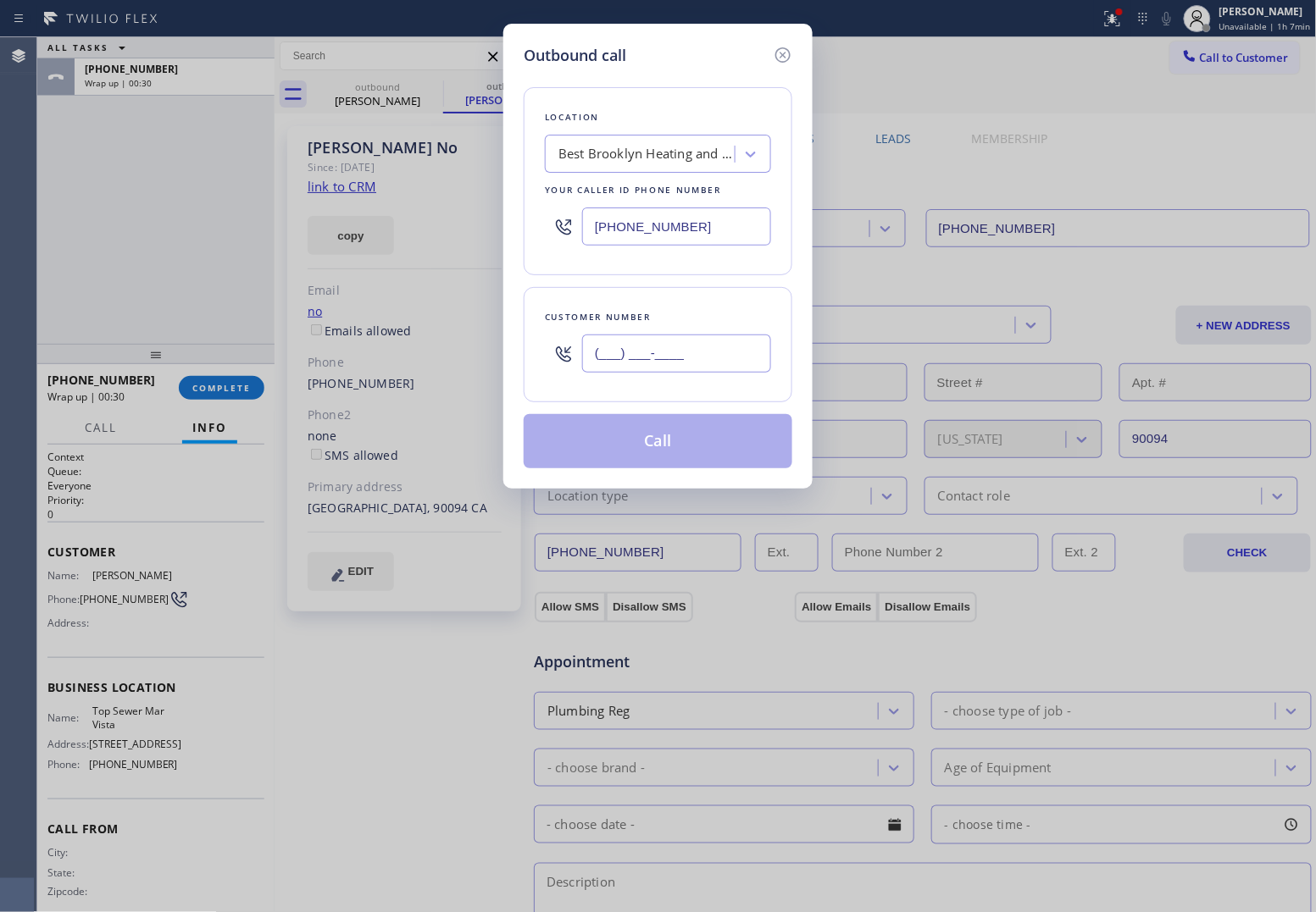
paste input "508) 577-2778"
type input "[PHONE_NUMBER]"
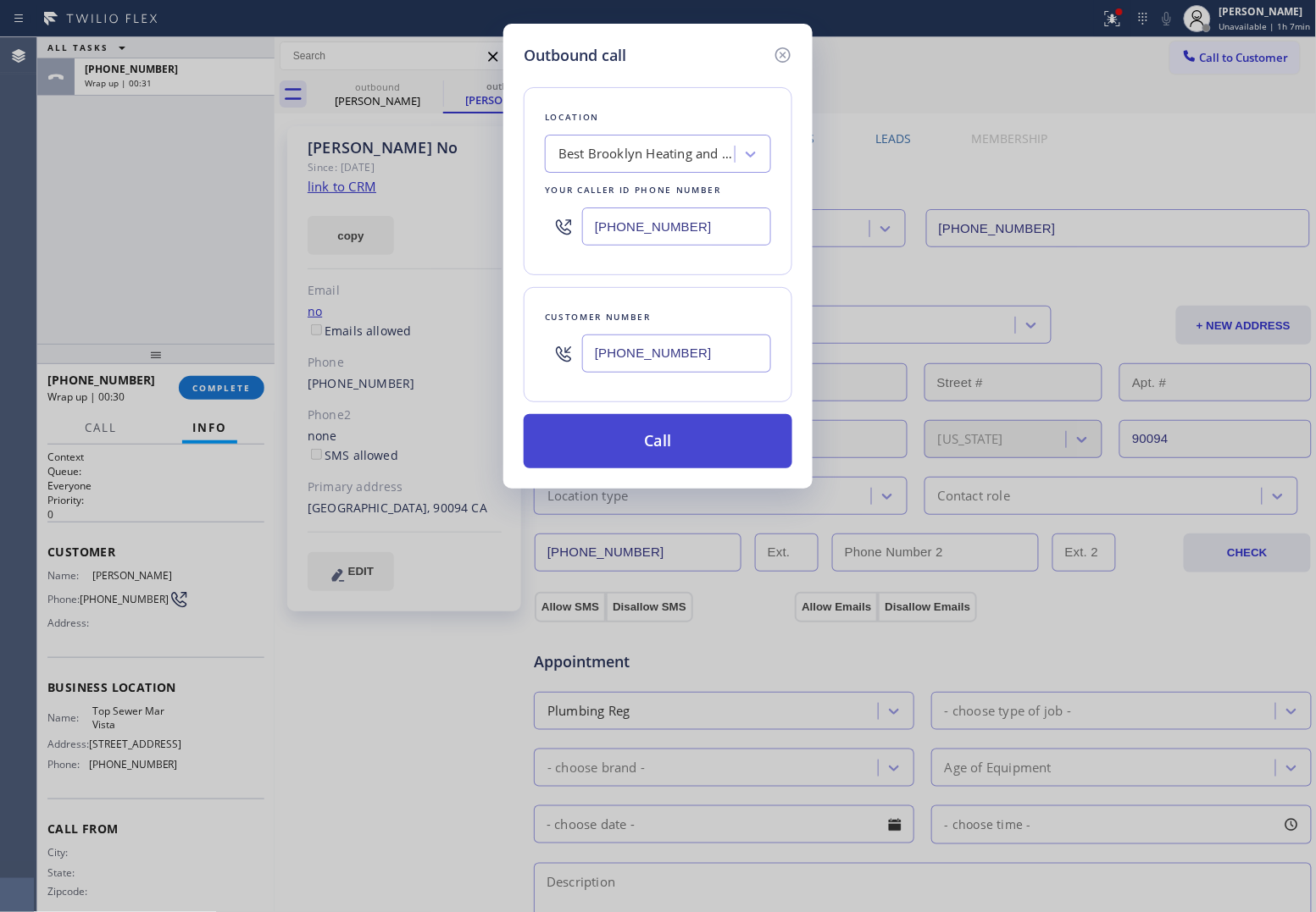
click at [682, 447] on button "Call" at bounding box center [658, 441] width 269 height 54
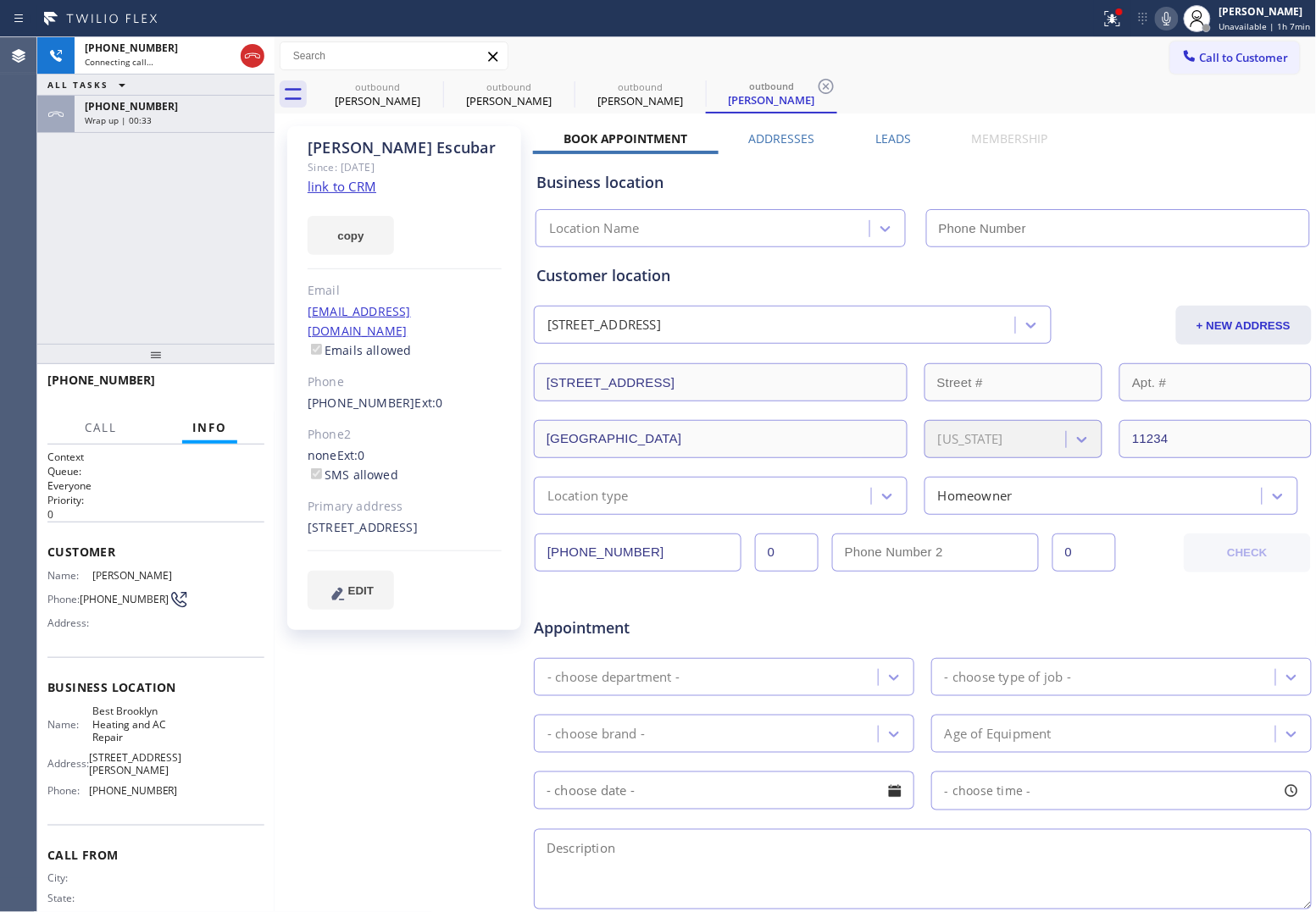
click at [360, 182] on link "link to CRM" at bounding box center [341, 186] width 69 height 17
type input "[PHONE_NUMBER]"
drag, startPoint x: 250, startPoint y: 53, endPoint x: 319, endPoint y: 22, distance: 75.6
click at [250, 53] on icon at bounding box center [252, 55] width 21 height 21
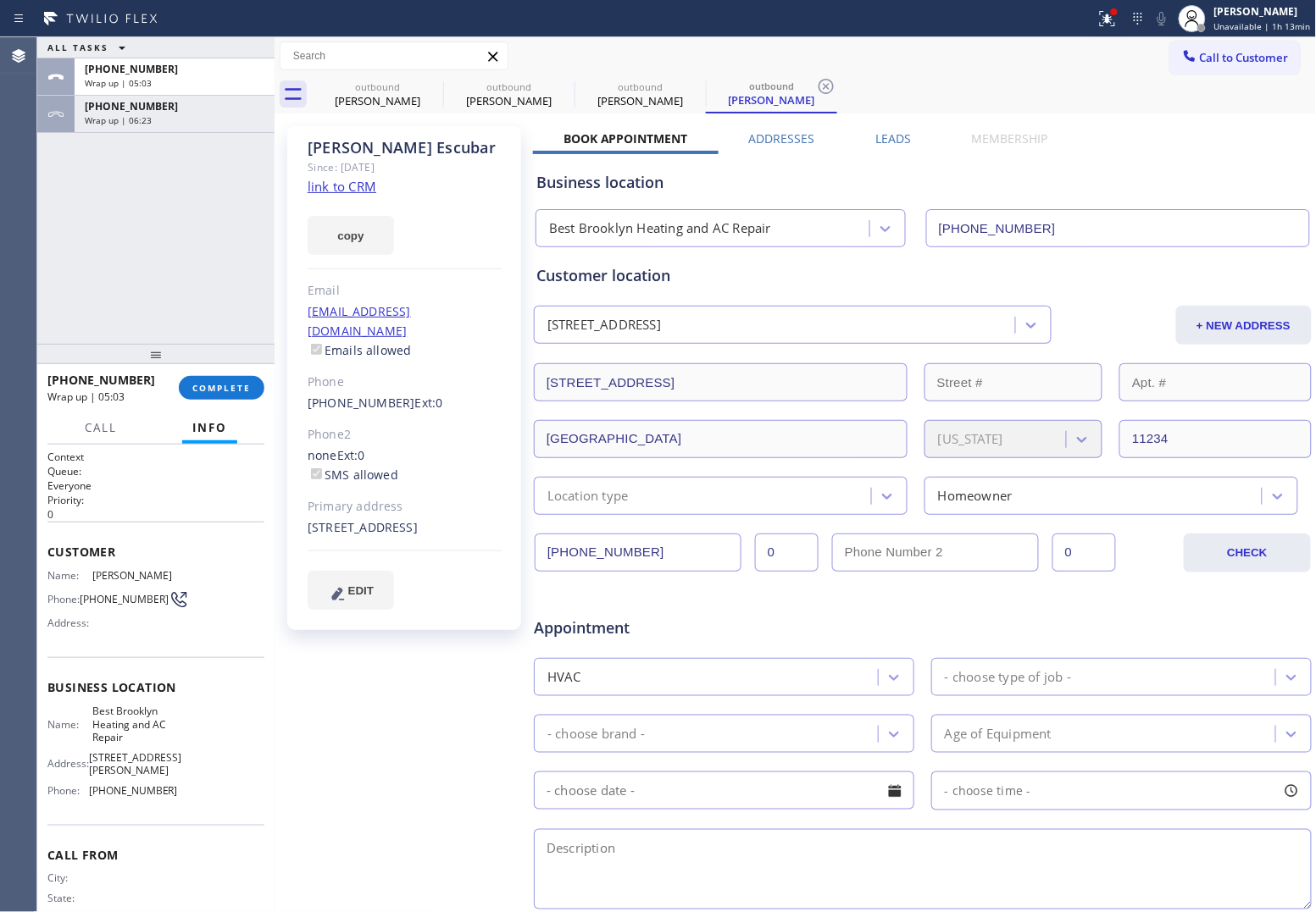
drag, startPoint x: 1238, startPoint y: 51, endPoint x: 720, endPoint y: 172, distance: 531.9
click at [1229, 53] on span "Call to Customer" at bounding box center [1245, 57] width 89 height 15
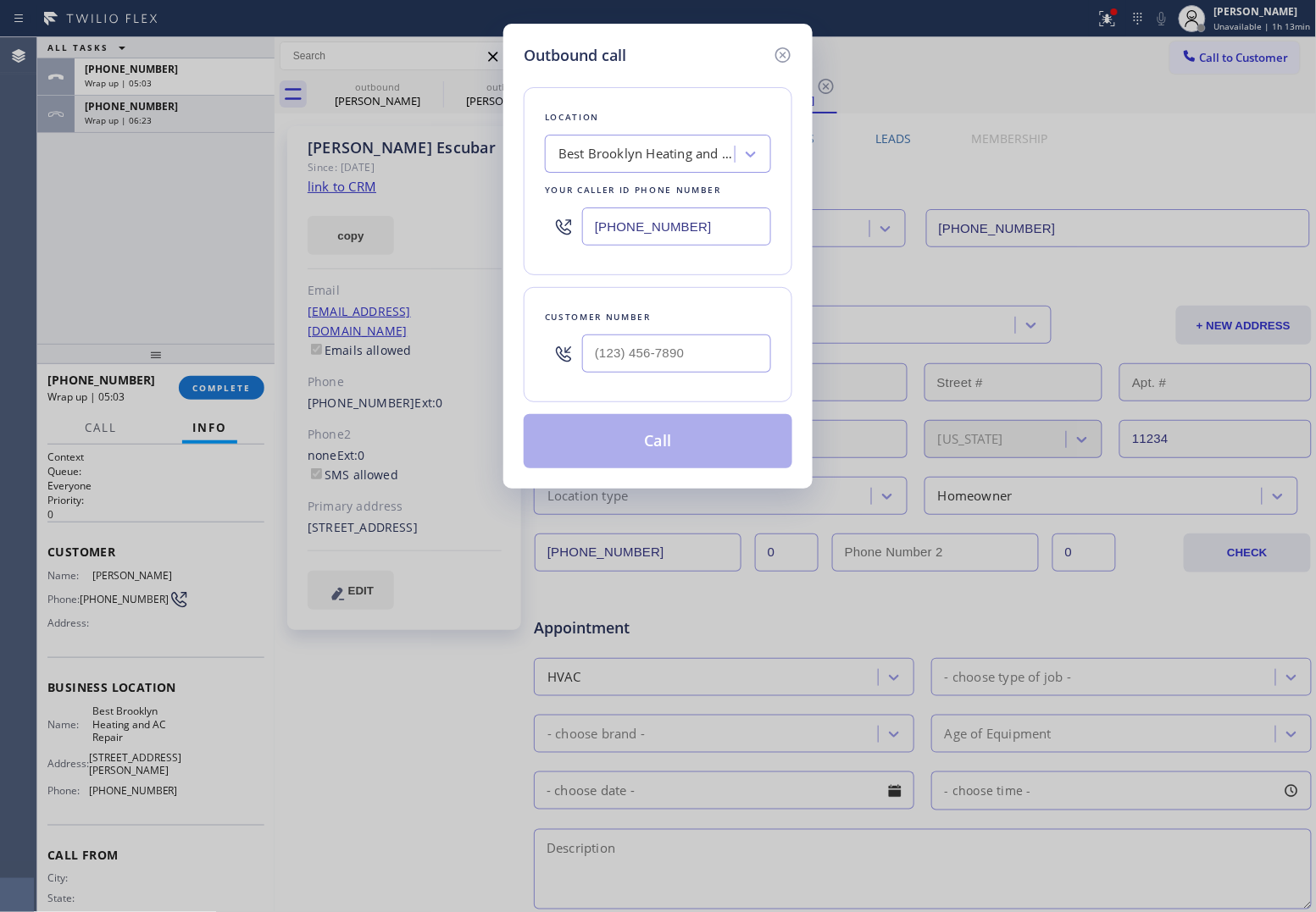
click at [680, 227] on input "[PHONE_NUMBER]" at bounding box center [675, 226] width 189 height 38
paste input "720) 802-2115"
type input "[PHONE_NUMBER]"
type input "(___) ___-____"
click at [646, 363] on input "(___) ___-____" at bounding box center [675, 354] width 189 height 38
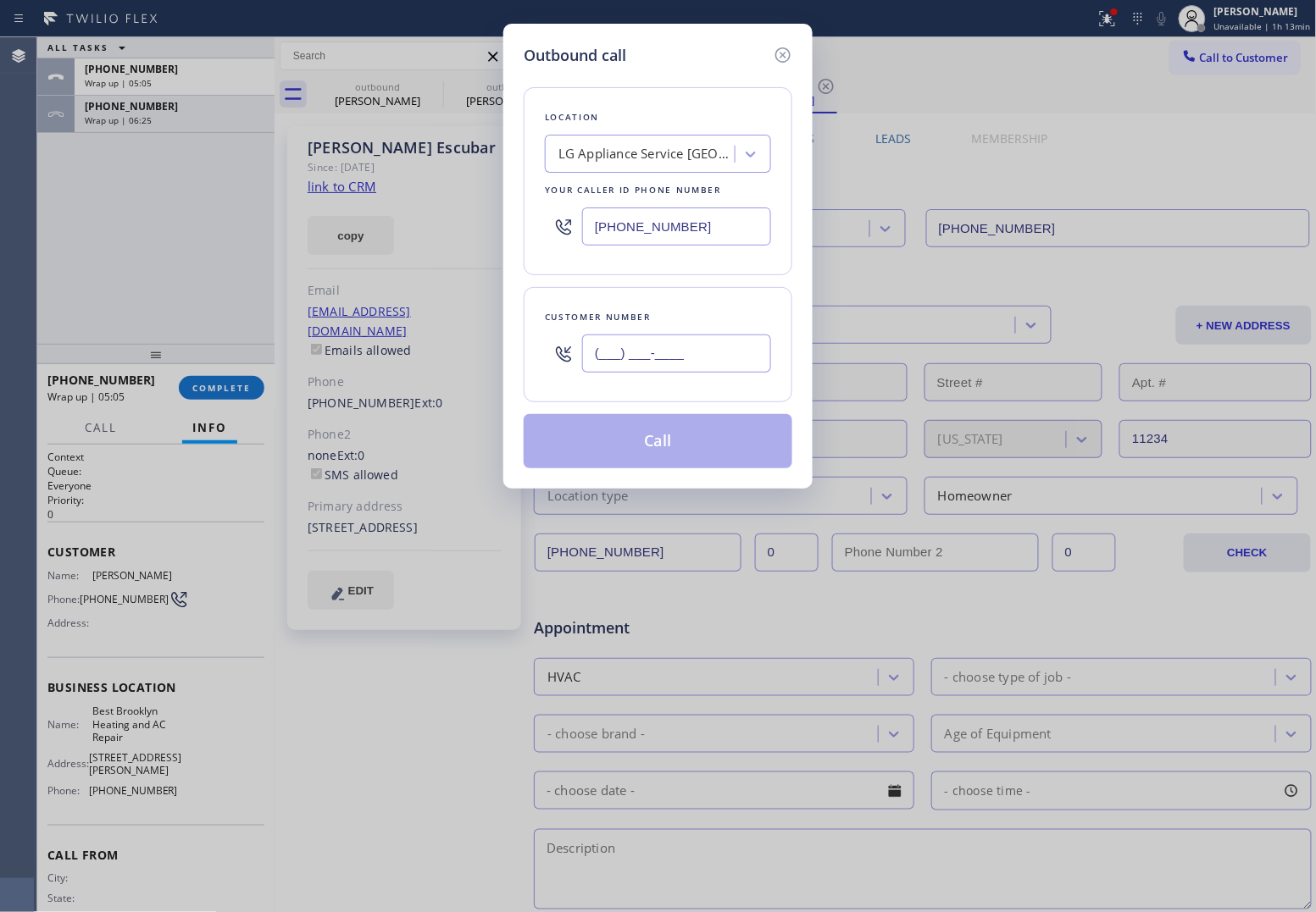
paste input "719) 345-5276"
type input "[PHONE_NUMBER]"
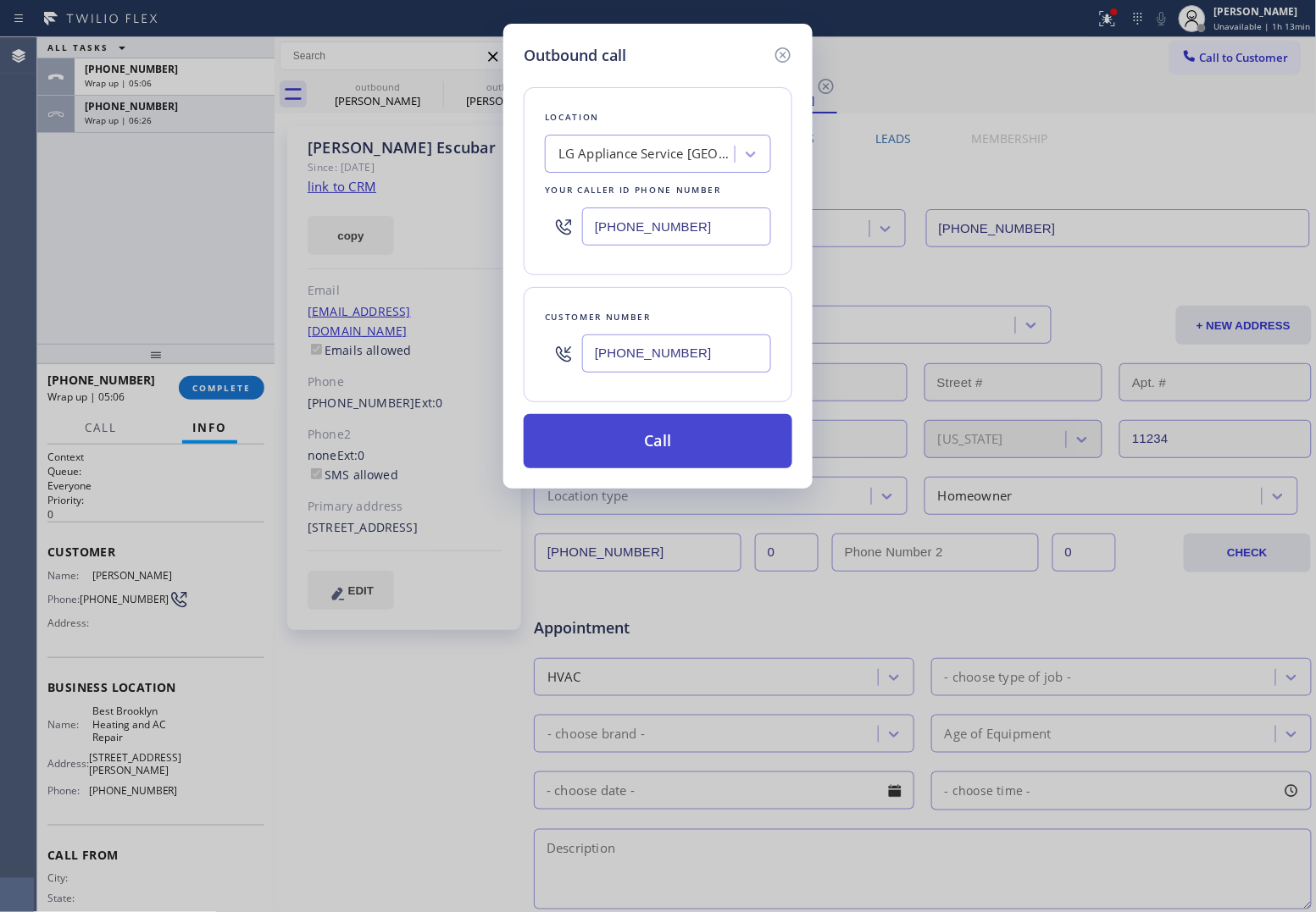
click at [701, 440] on button "Call" at bounding box center [658, 441] width 269 height 54
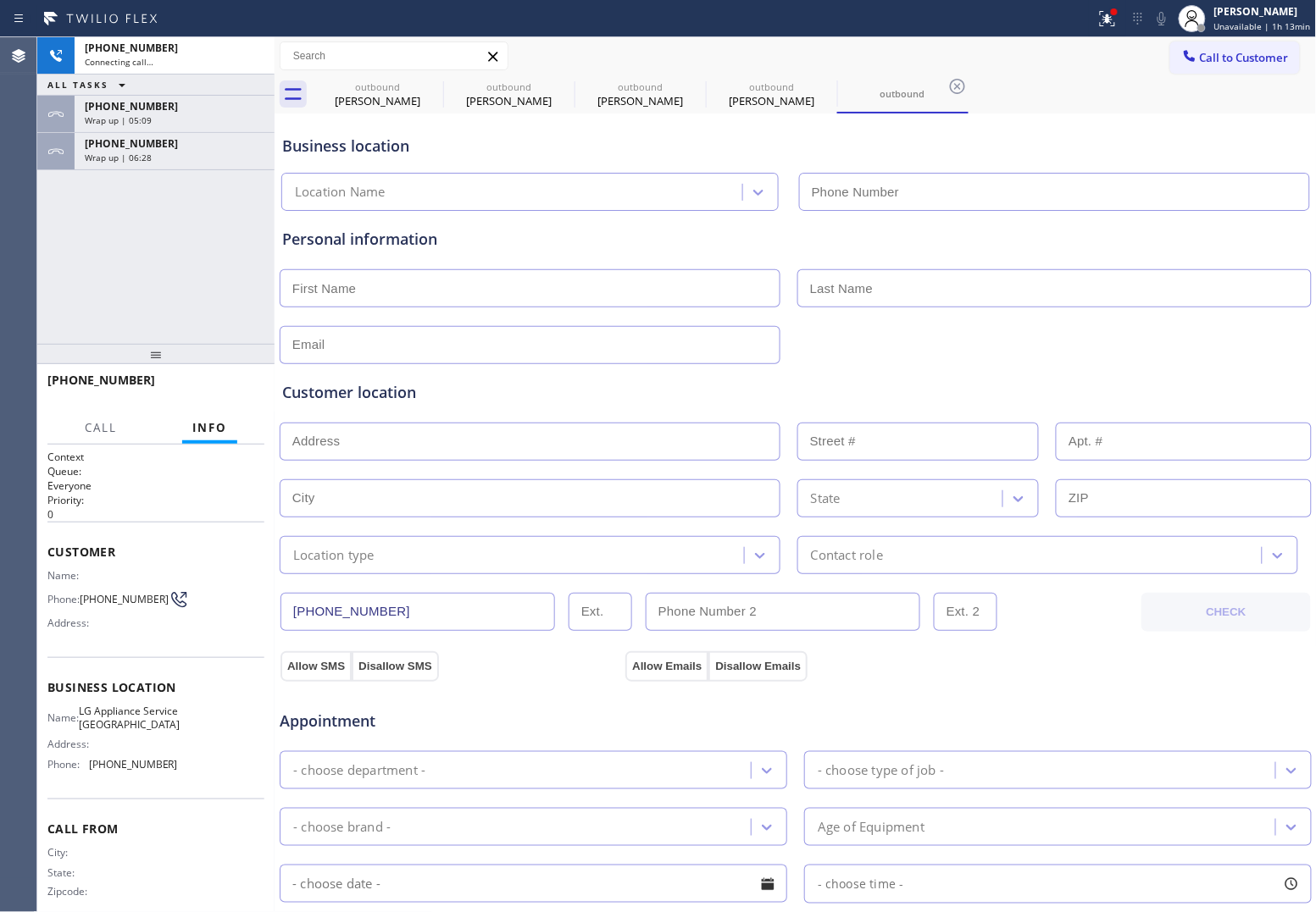
type input "[PHONE_NUMBER]"
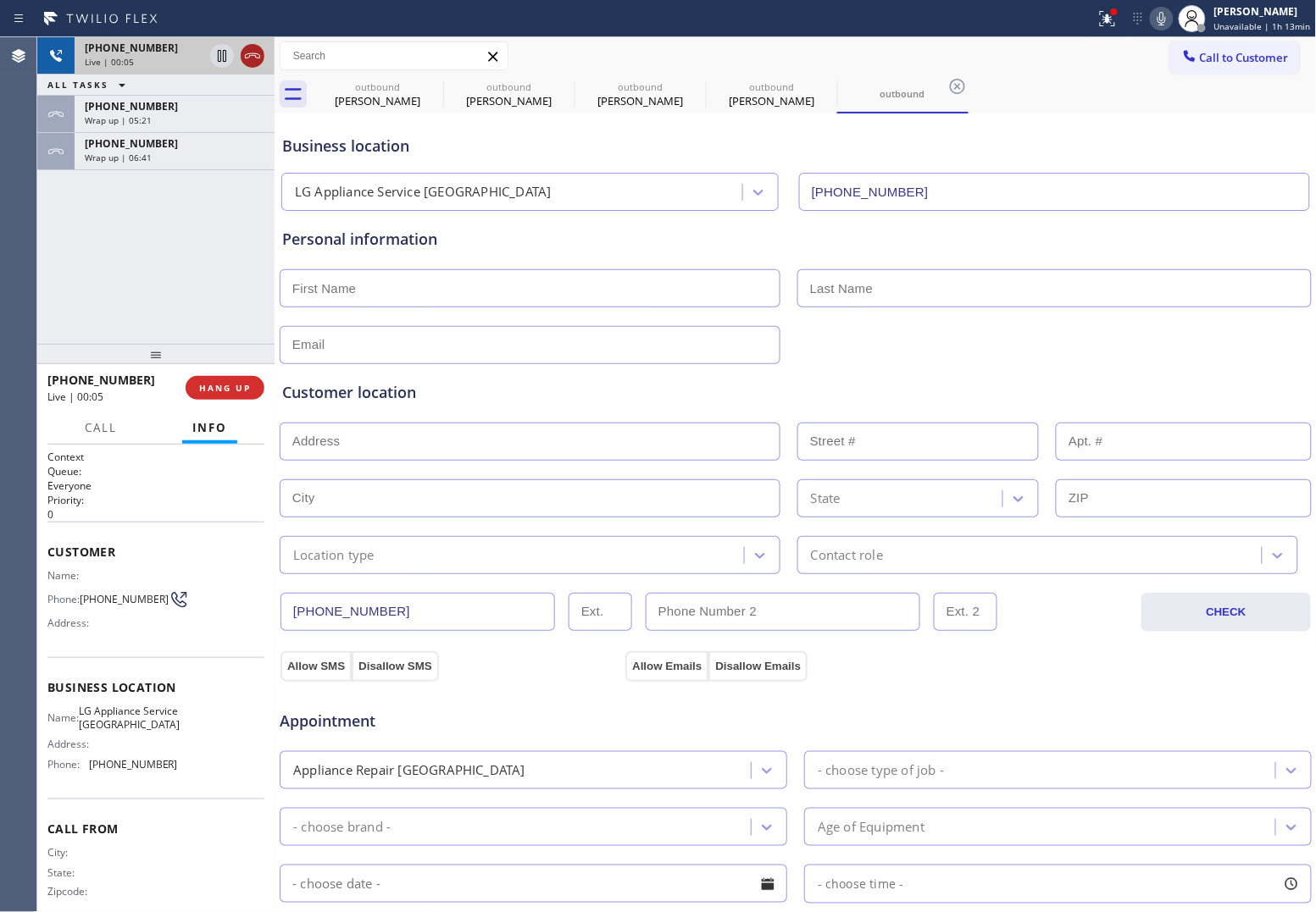
click at [256, 52] on icon at bounding box center [252, 55] width 21 height 21
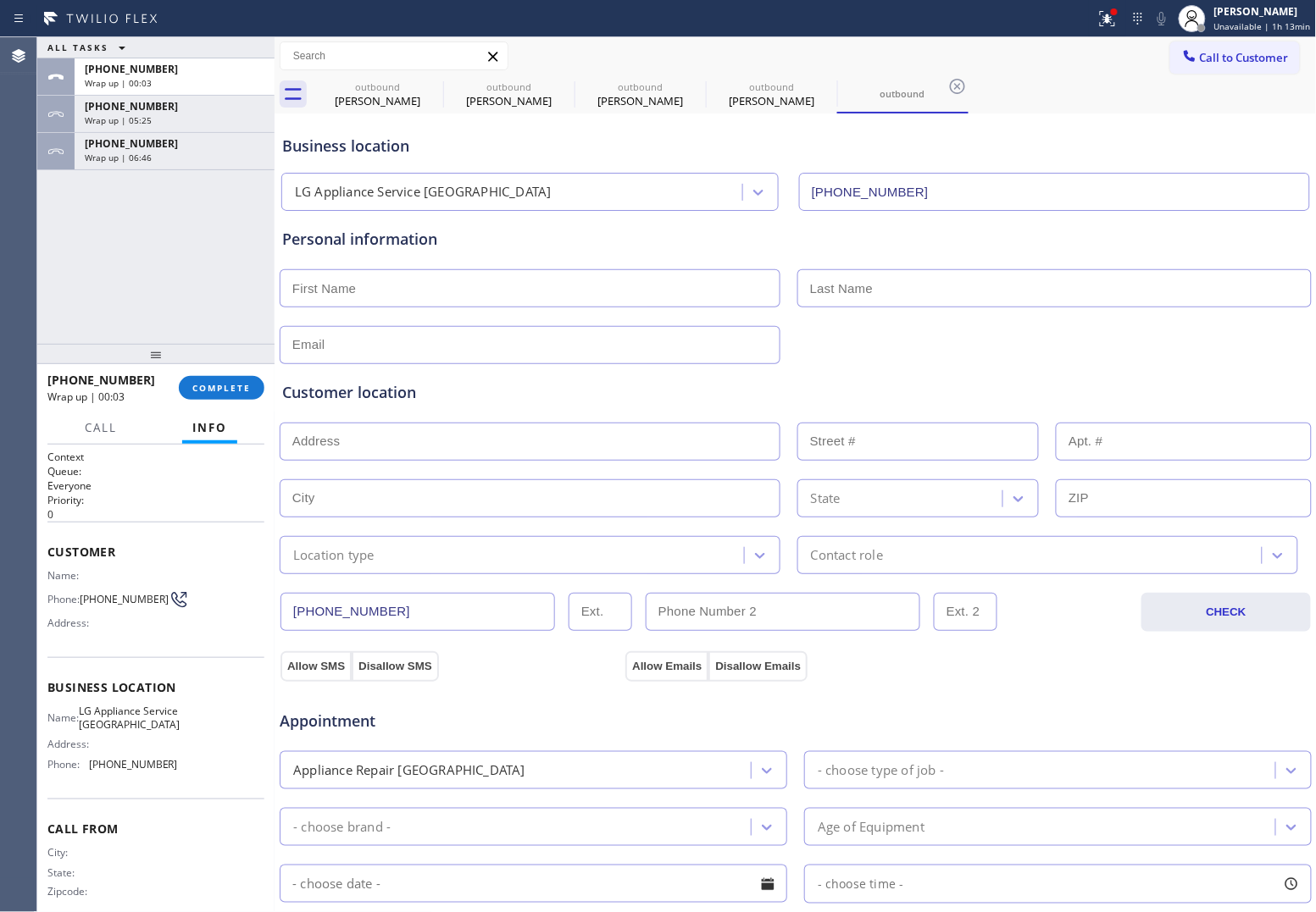
click at [1208, 62] on span "Call to Customer" at bounding box center [1245, 57] width 89 height 15
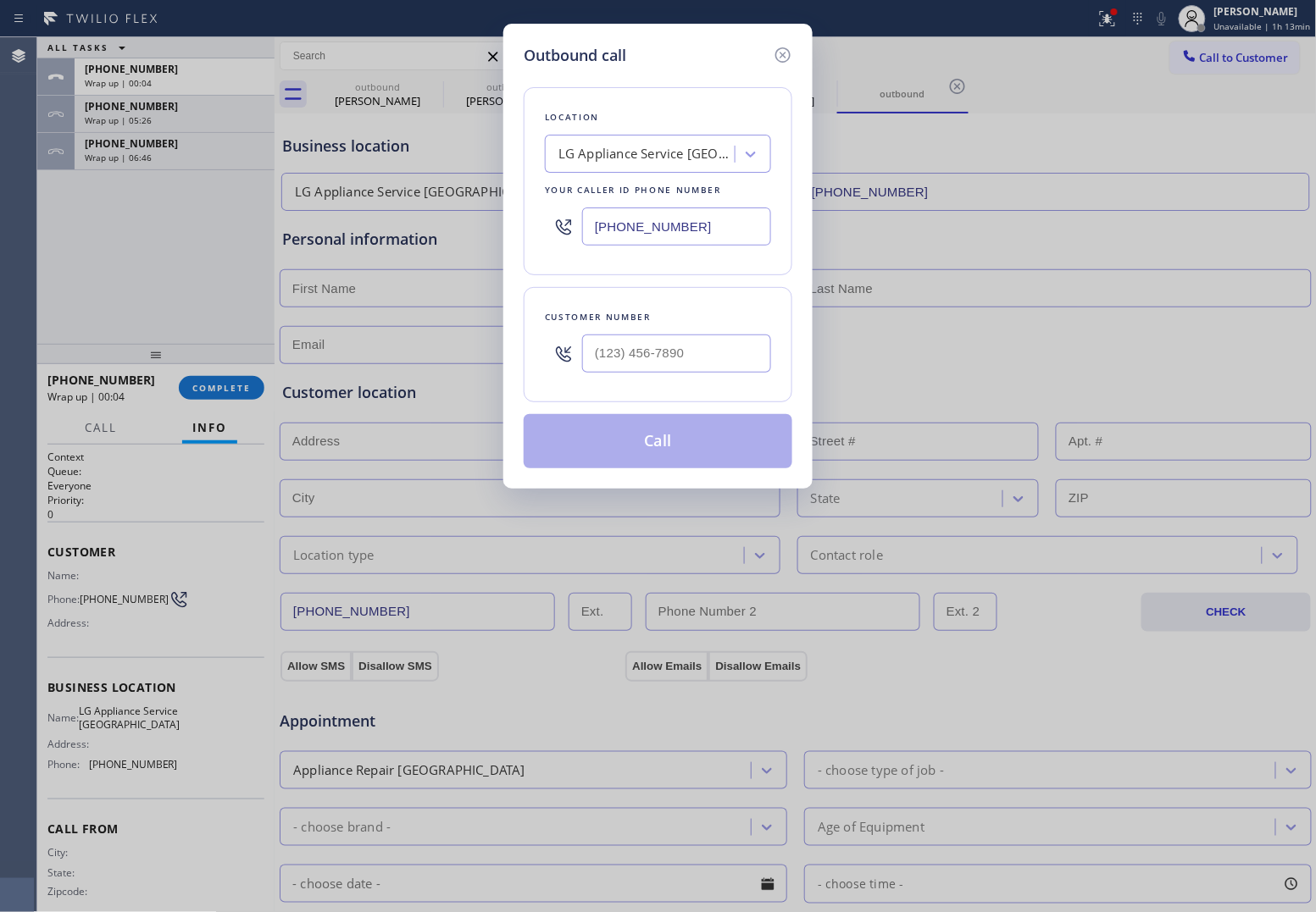
click at [683, 224] on input "[PHONE_NUMBER]" at bounding box center [675, 226] width 189 height 38
paste input "347) 407-9102"
type input "[PHONE_NUMBER]"
type input "(___) ___-____"
click at [696, 347] on input "(___) ___-____" at bounding box center [675, 354] width 189 height 38
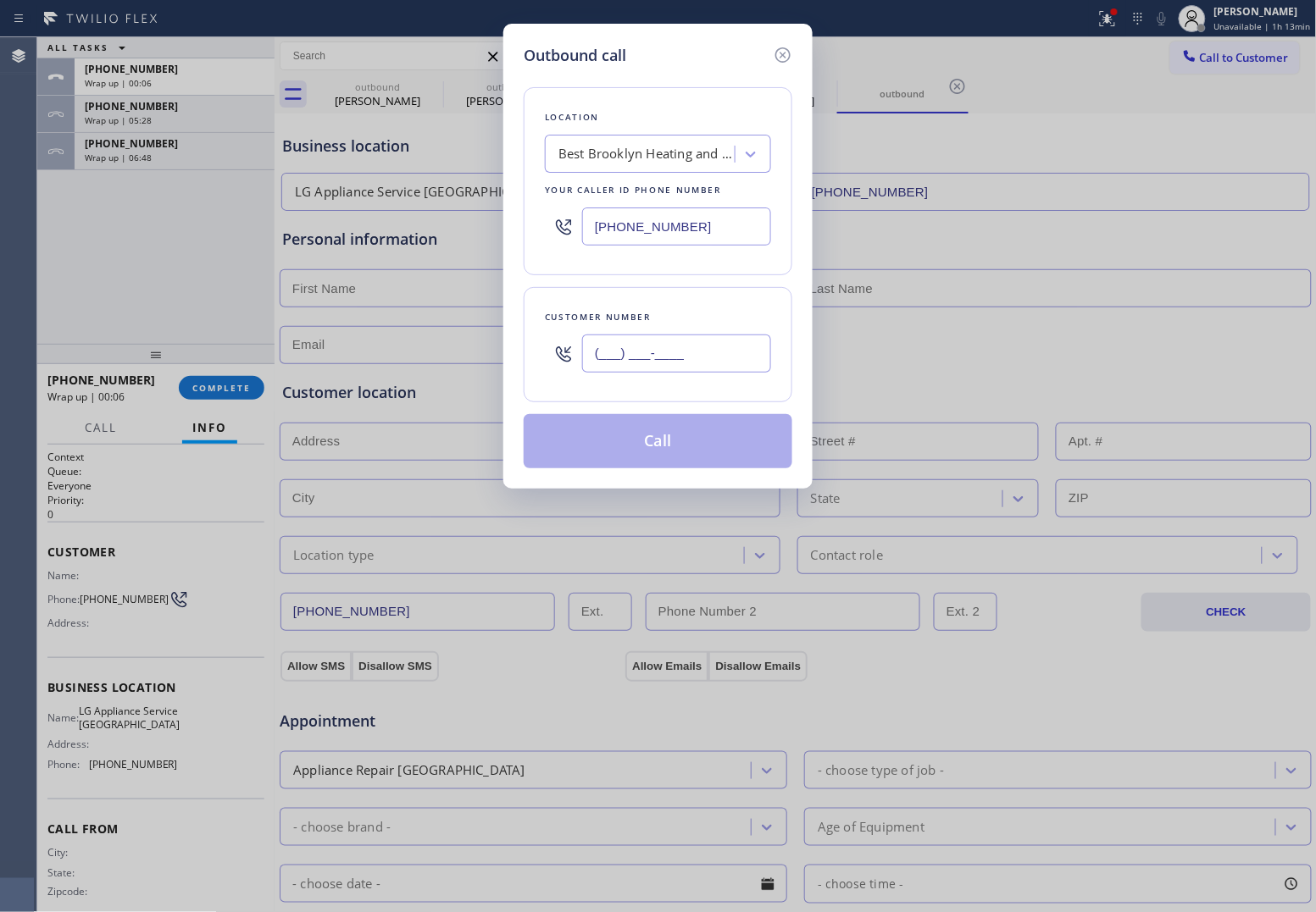
paste input "508) 577-2778"
type input "[PHONE_NUMBER]"
click at [665, 455] on button "Call" at bounding box center [658, 441] width 269 height 54
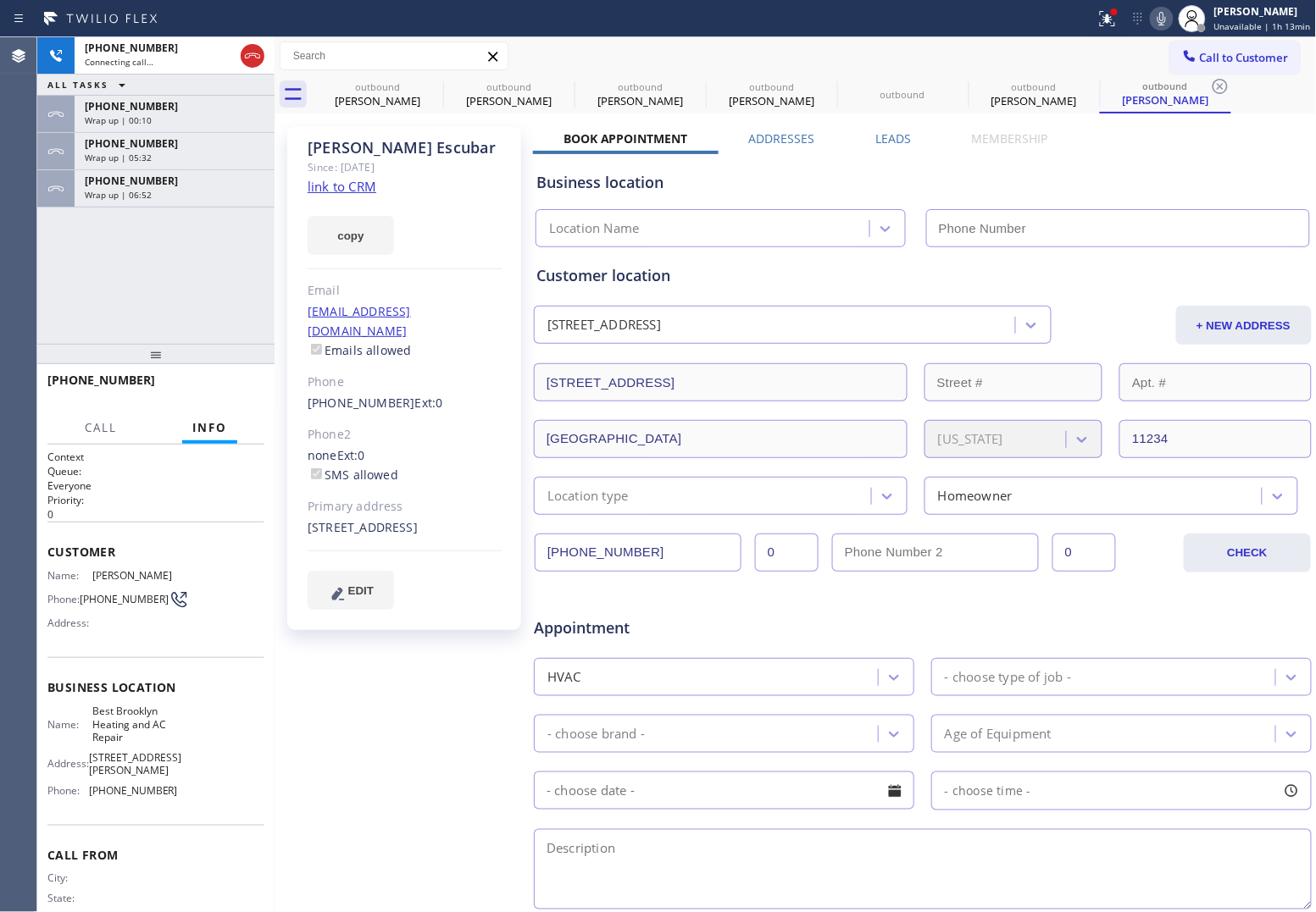
type input "[PHONE_NUMBER]"
click at [253, 53] on icon at bounding box center [252, 55] width 21 height 21
click at [1229, 56] on span "Call to Customer" at bounding box center [1245, 57] width 89 height 15
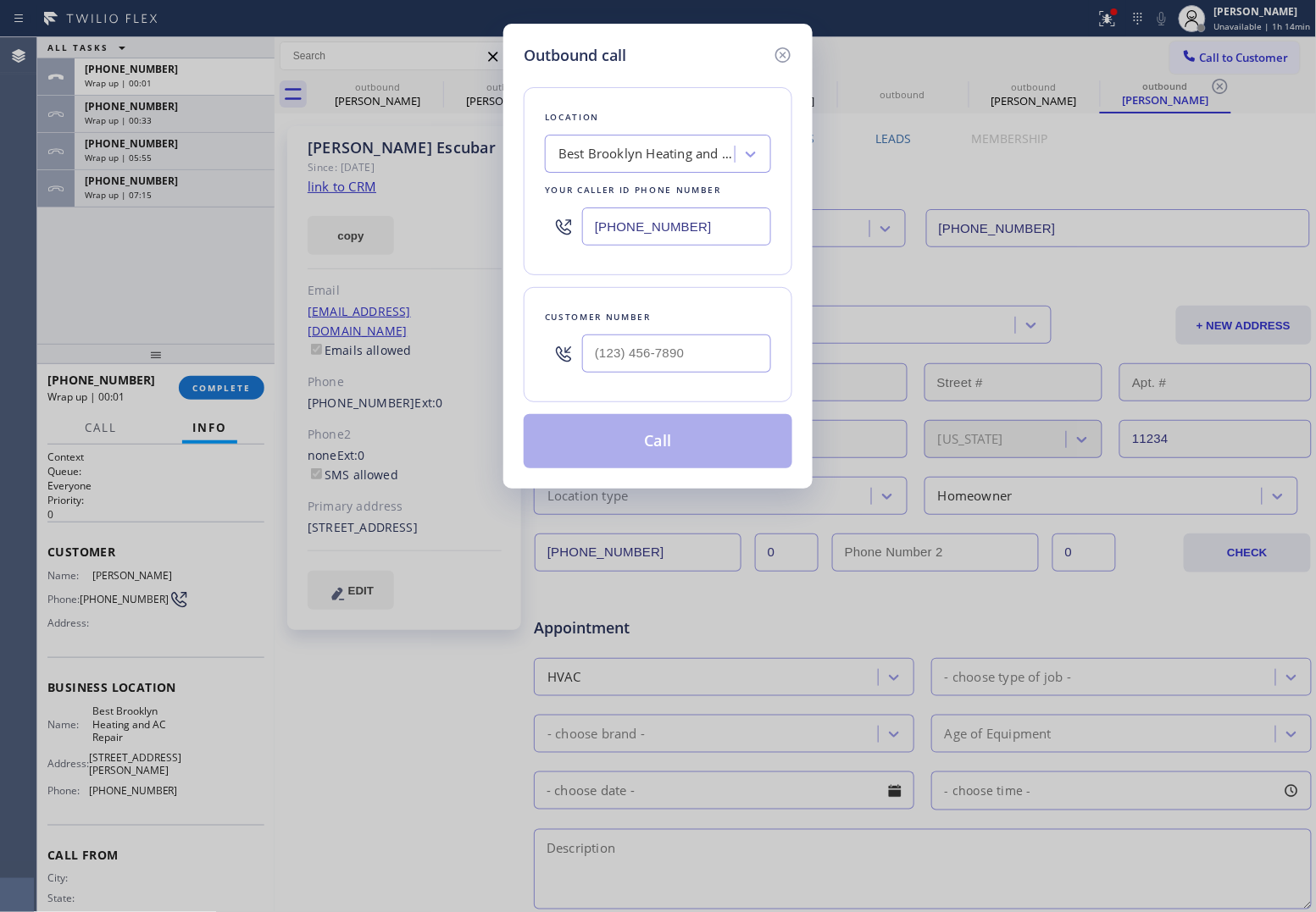
click at [712, 363] on input "text" at bounding box center [675, 354] width 189 height 38
paste input "508) 577-2778"
type input "[PHONE_NUMBER]"
click at [610, 138] on div "Best Brooklyn Heating and AC Repair" at bounding box center [658, 154] width 226 height 38
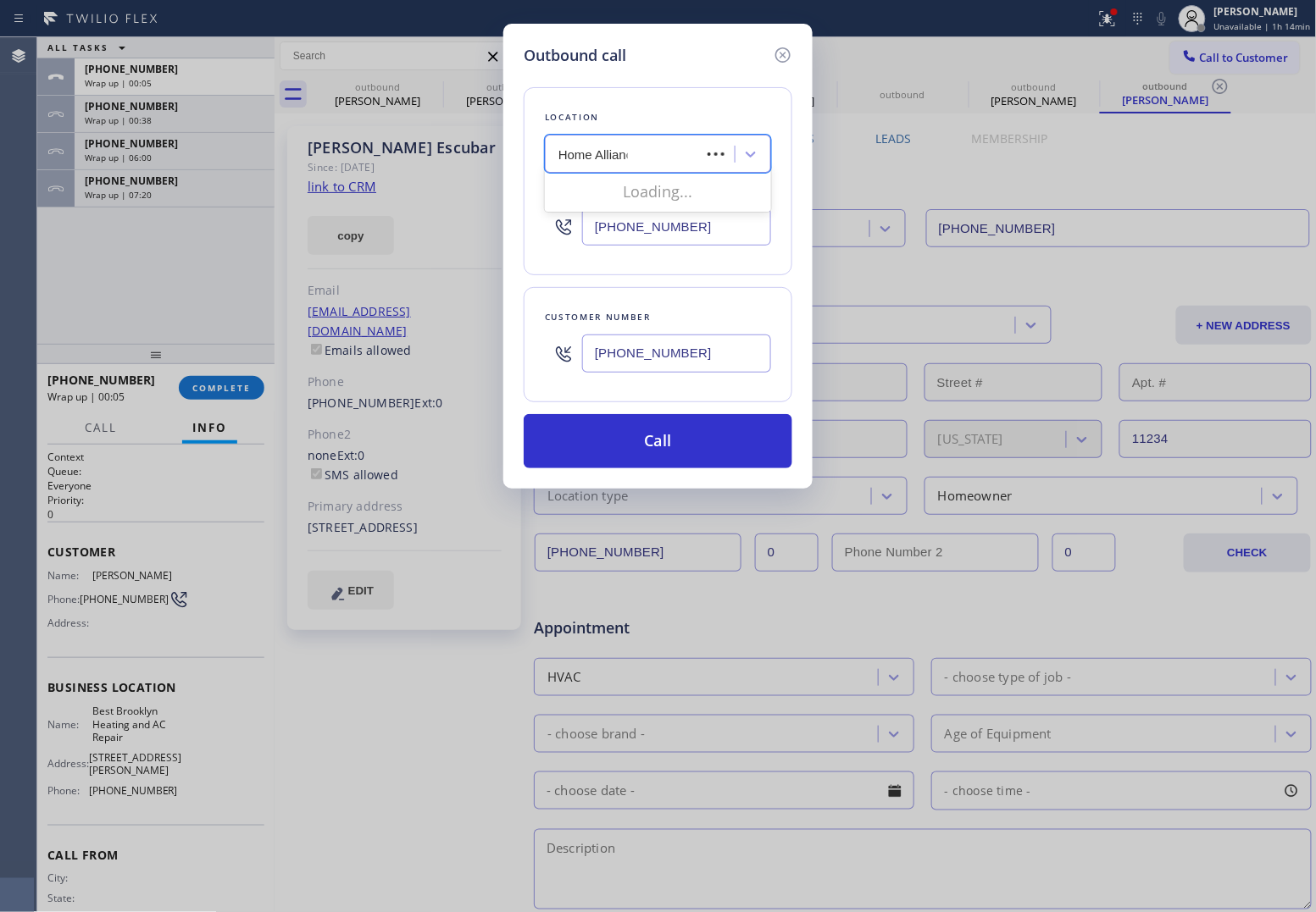
type input "Home Alliance"
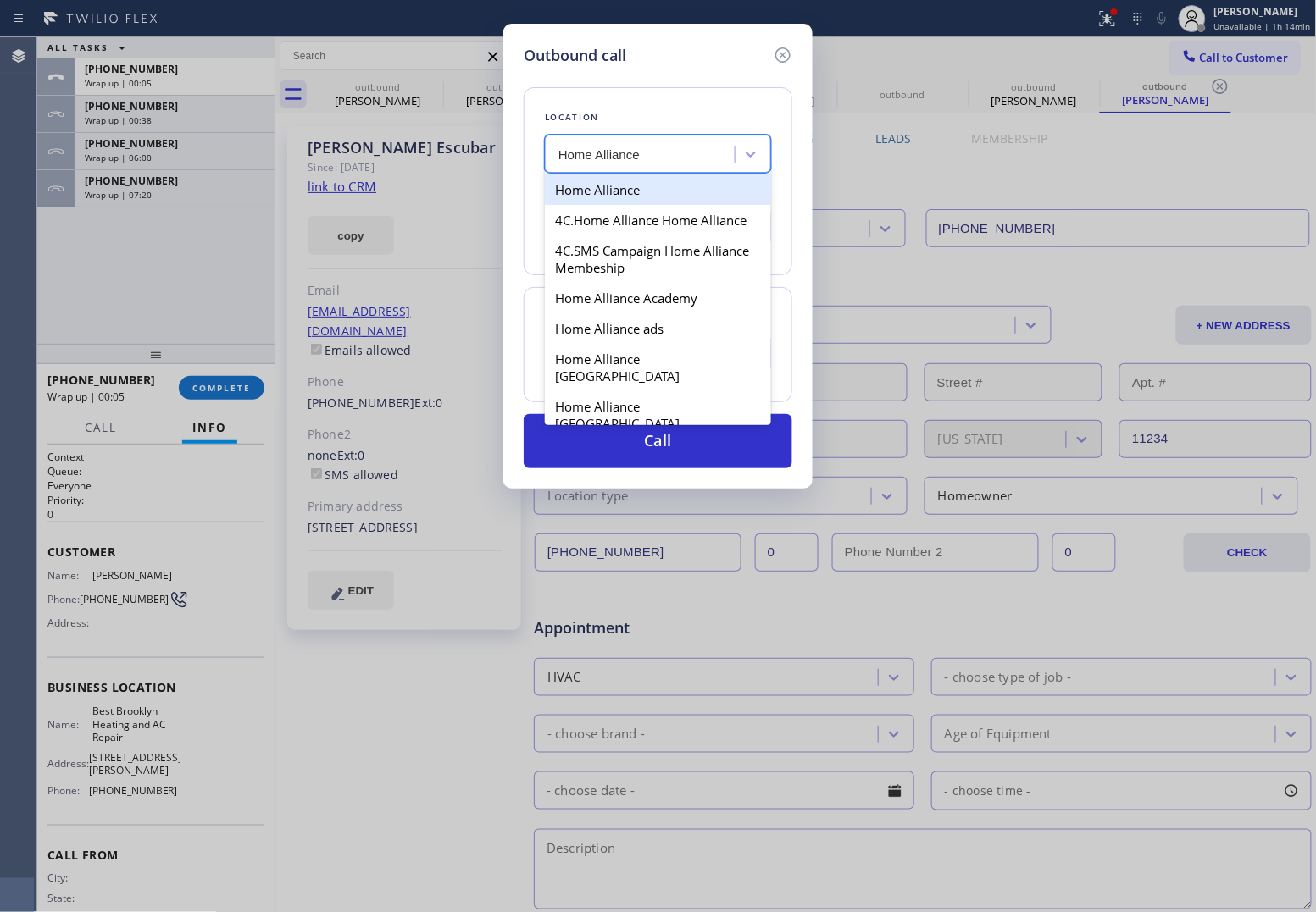
type input "[PHONE_NUMBER]"
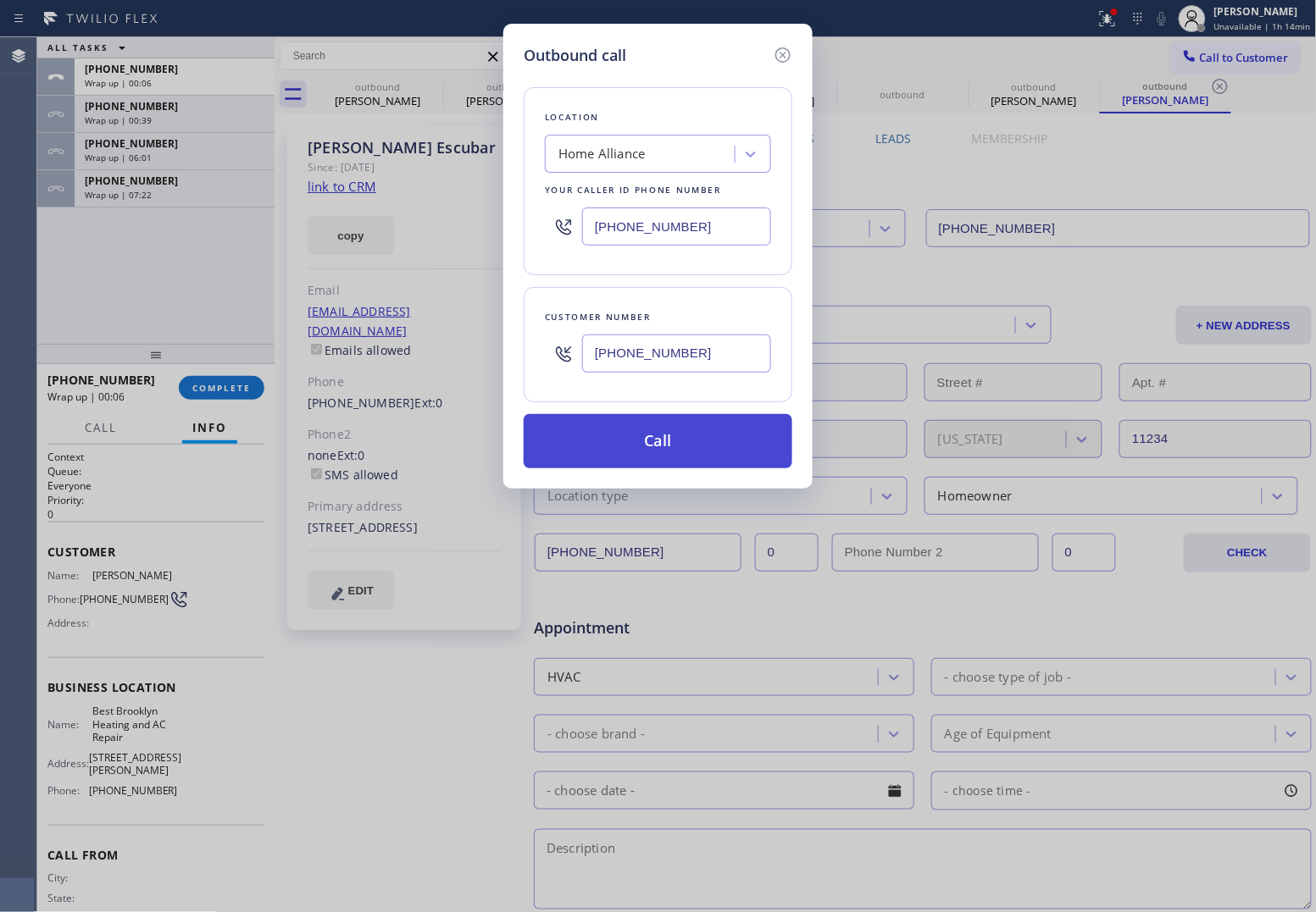
click at [678, 434] on button "Call" at bounding box center [658, 441] width 269 height 54
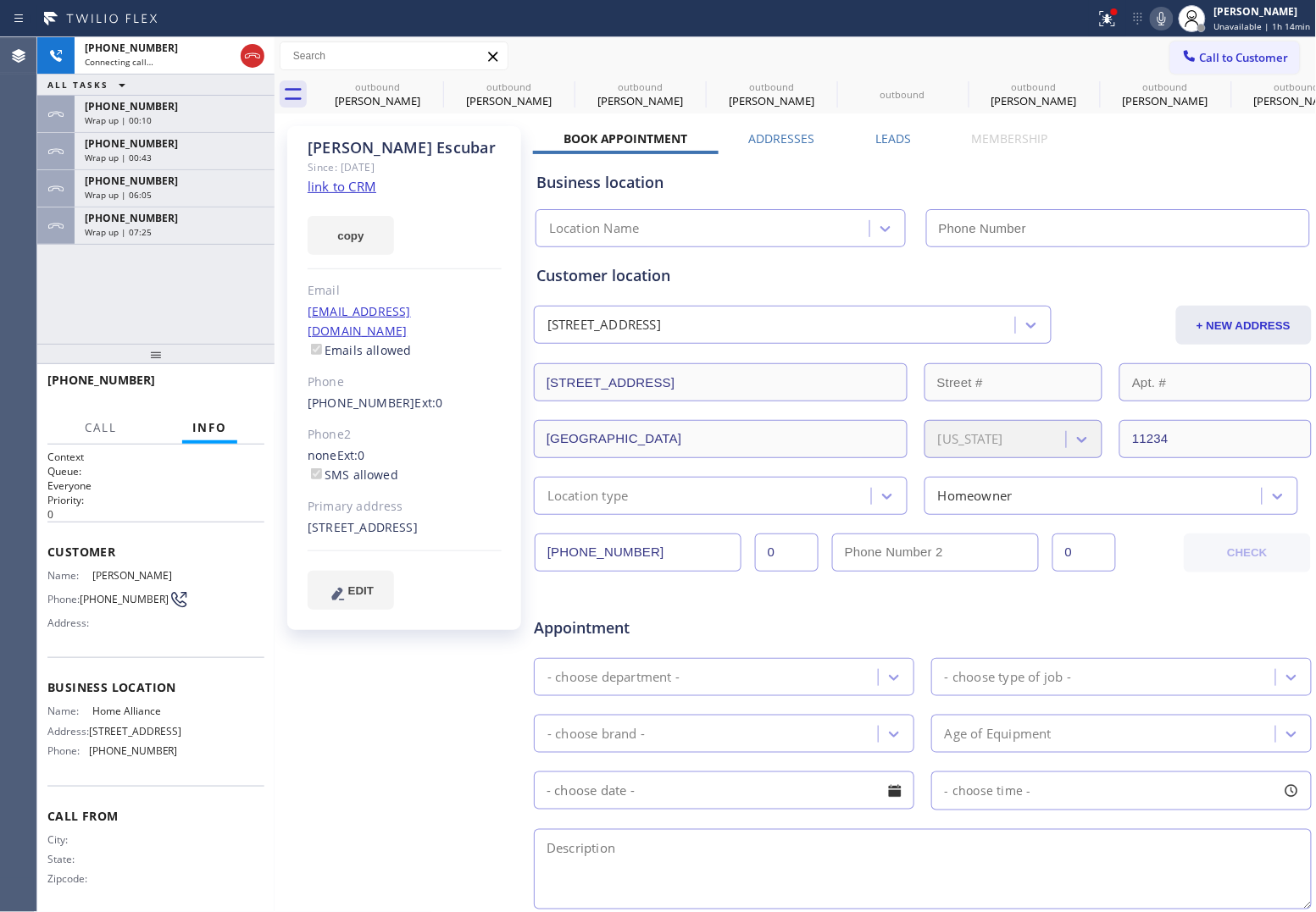
type input "[PHONE_NUMBER]"
click at [214, 386] on span "HANG UP" at bounding box center [225, 388] width 52 height 12
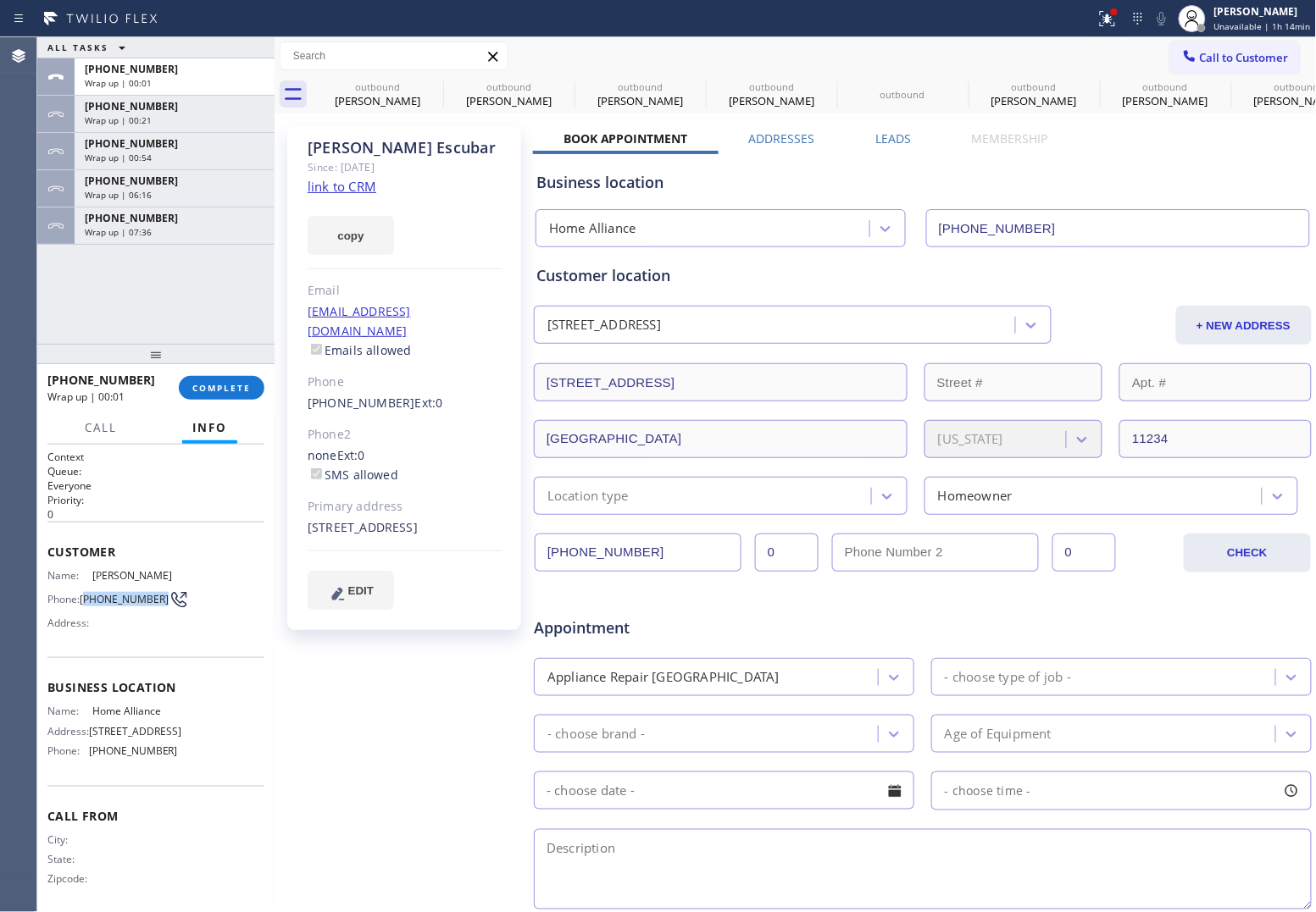
drag, startPoint x: 108, startPoint y: 616, endPoint x: 87, endPoint y: 601, distance: 25.8
click at [87, 601] on span "[PHONE_NUMBER]" at bounding box center [124, 599] width 89 height 13
click at [221, 358] on div at bounding box center [155, 354] width 237 height 21
click at [217, 375] on div "[PHONE_NUMBER] Wrap up | 12:53 COMPLETE" at bounding box center [155, 389] width 217 height 44
click at [231, 383] on button "COMPLETE" at bounding box center [222, 390] width 86 height 24
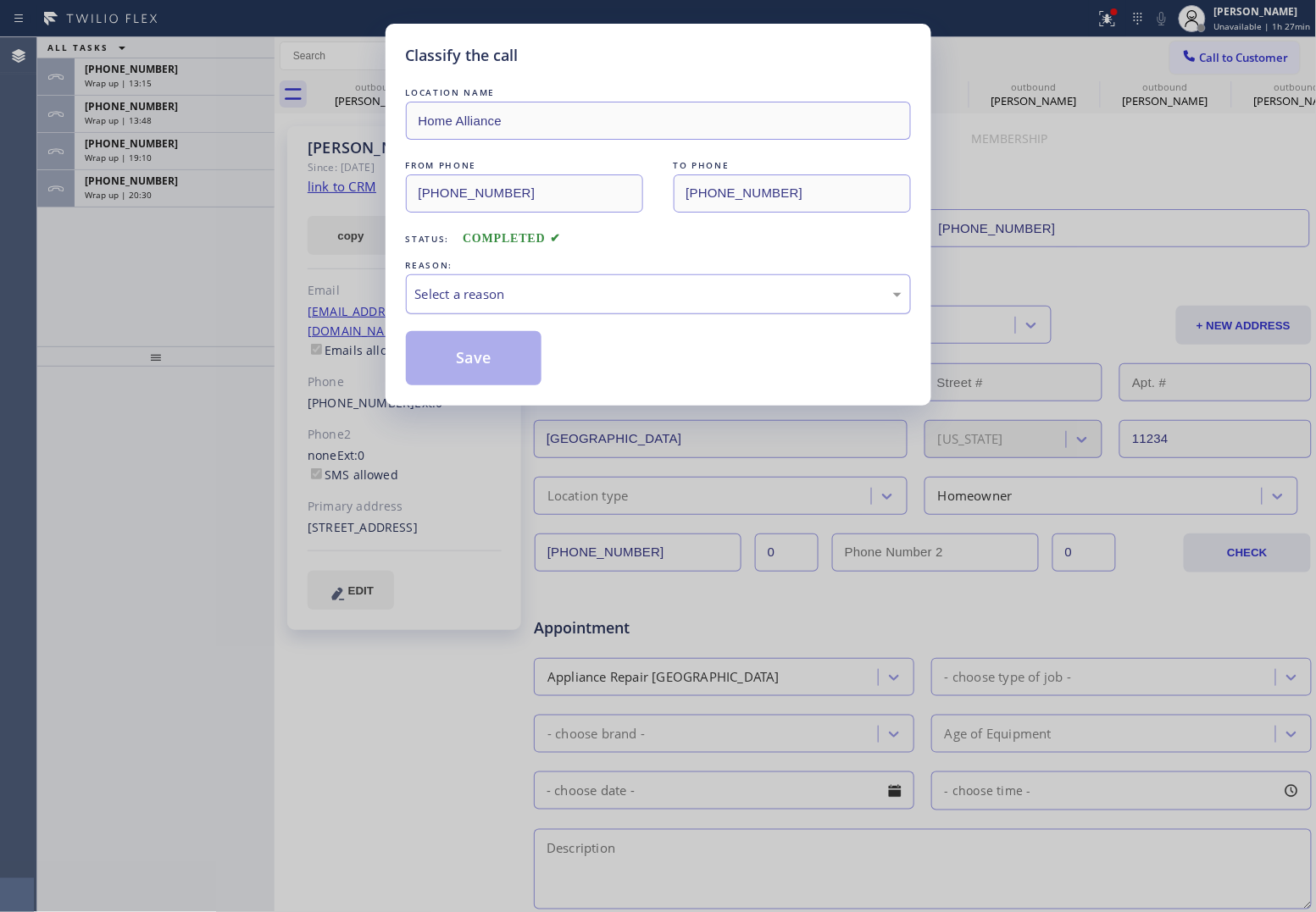
drag, startPoint x: 505, startPoint y: 299, endPoint x: 505, endPoint y: 312, distance: 13.0
click at [505, 301] on div "Select a reason" at bounding box center [658, 295] width 486 height 20
click at [458, 360] on button "Save" at bounding box center [474, 358] width 137 height 54
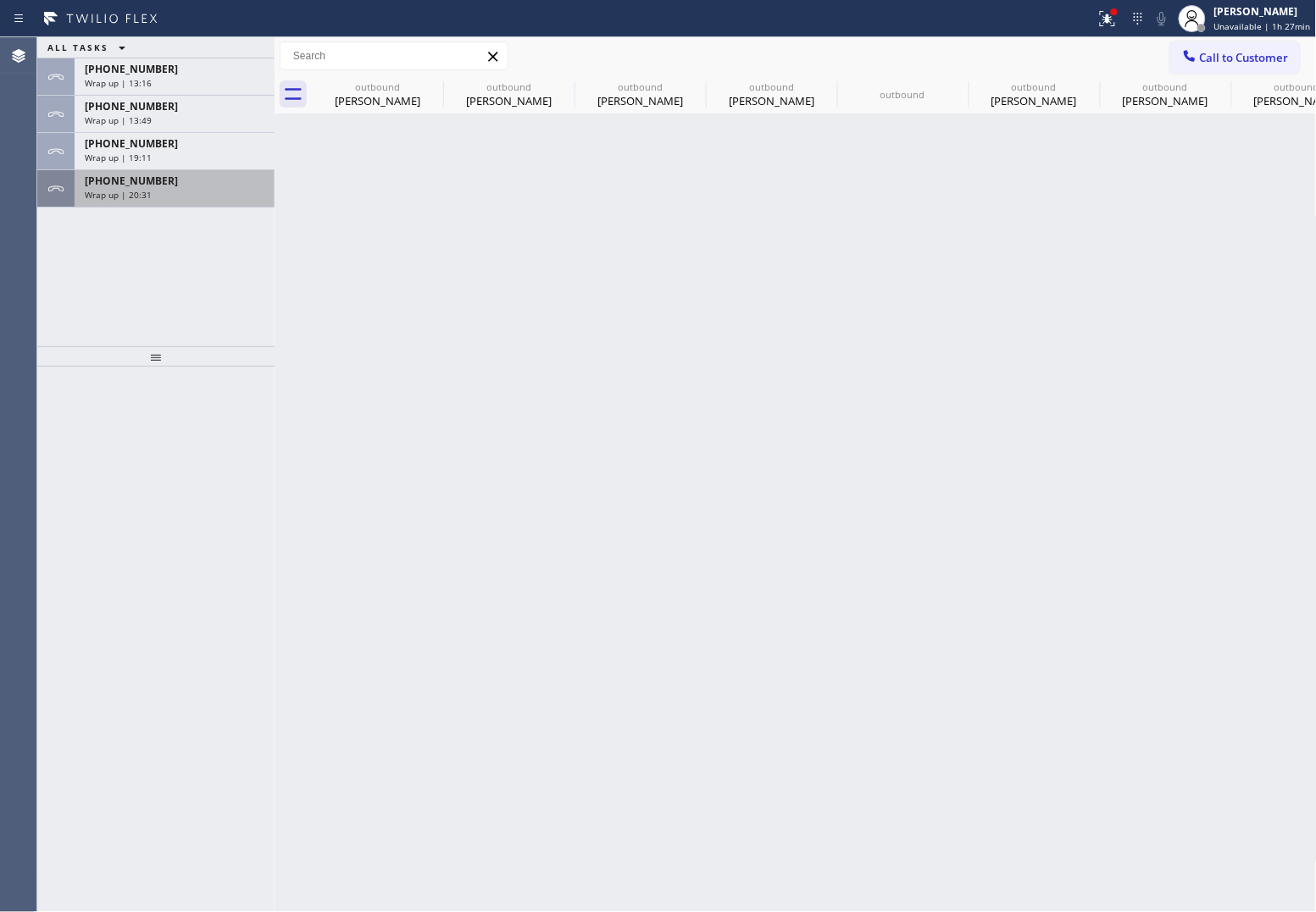
click at [165, 175] on div "[PHONE_NUMBER]" at bounding box center [174, 180] width 180 height 14
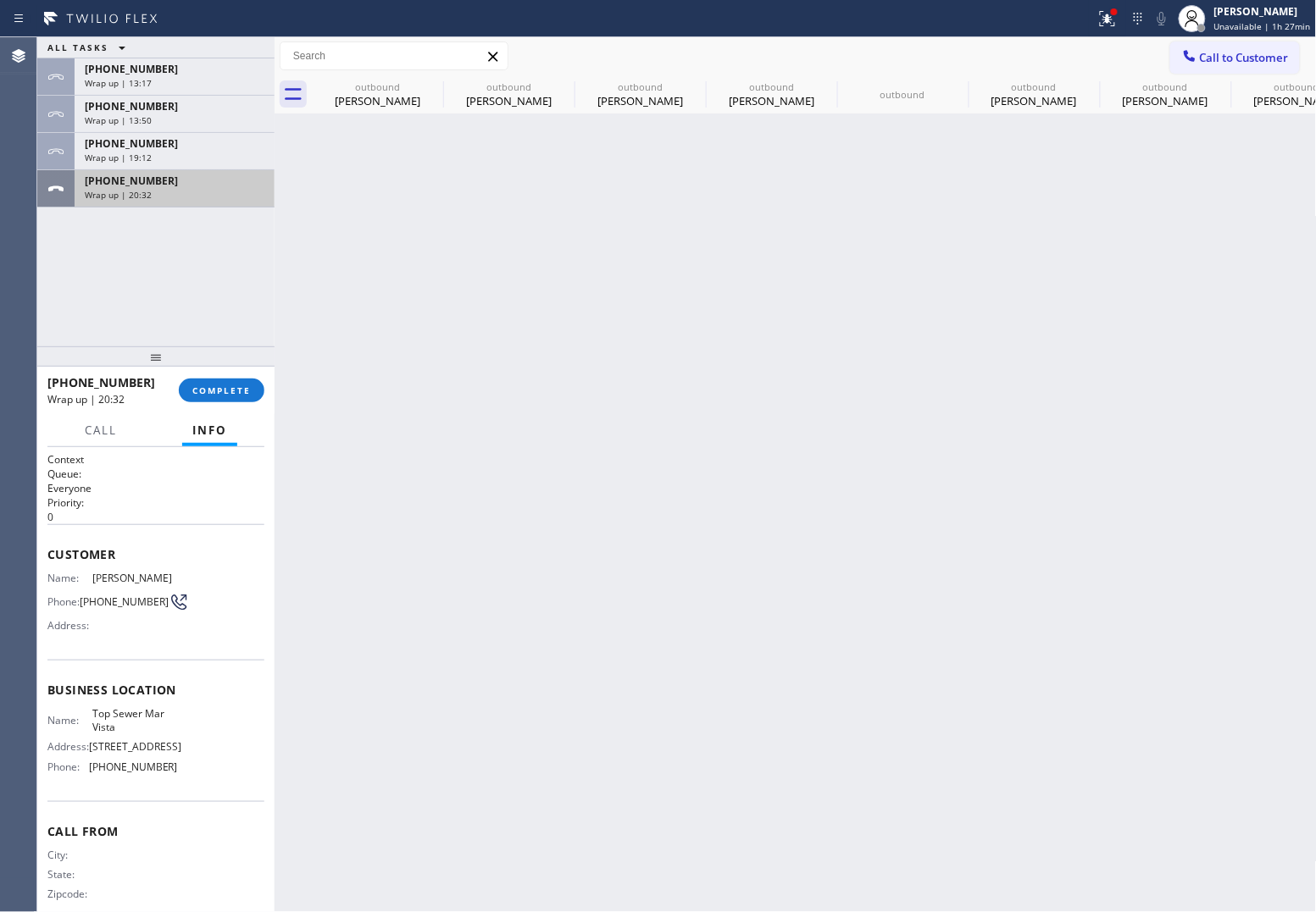
click at [165, 175] on div "[PHONE_NUMBER]" at bounding box center [174, 180] width 180 height 14
click at [214, 396] on span "COMPLETE" at bounding box center [221, 389] width 58 height 12
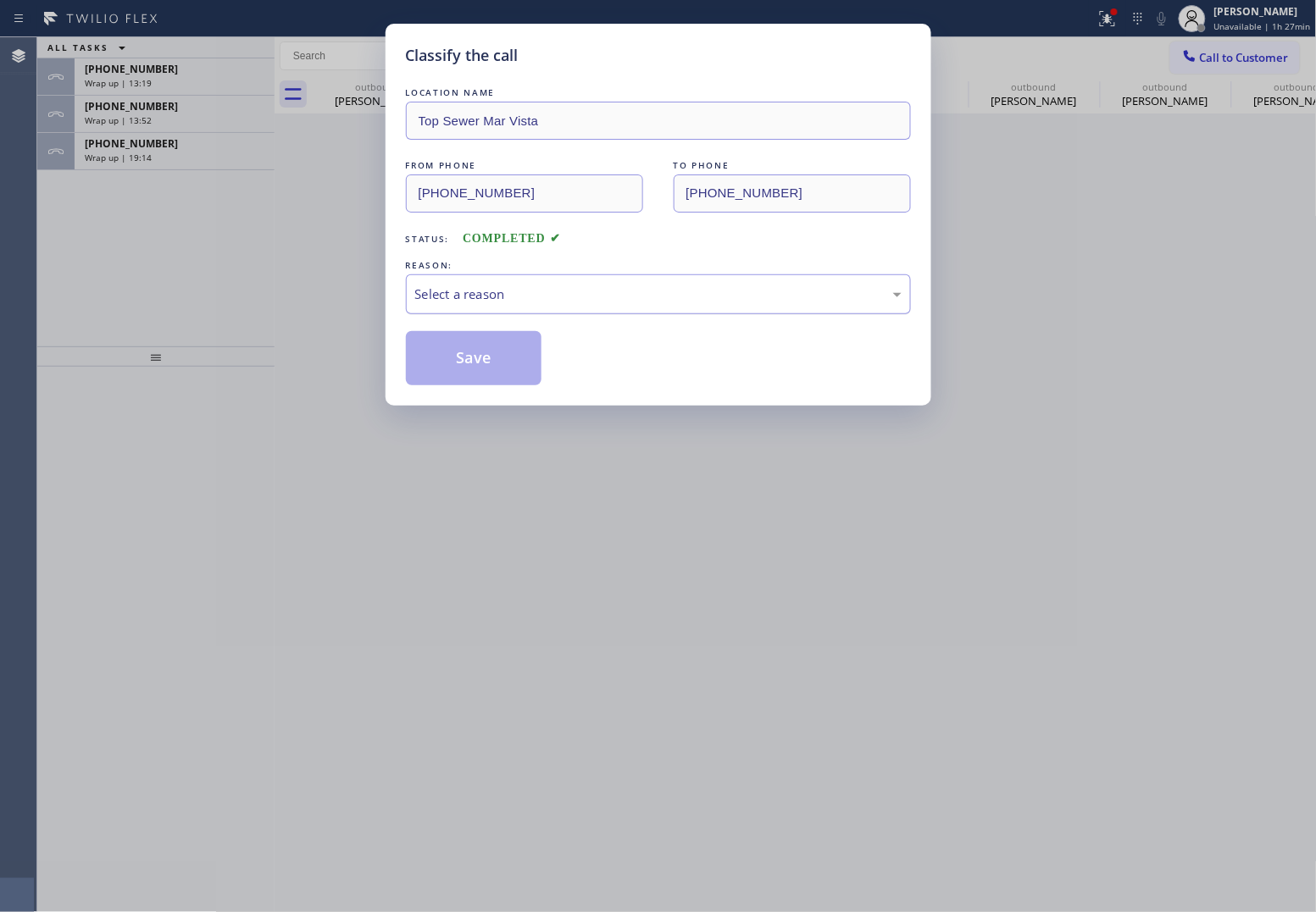
click at [465, 303] on div "Select a reason" at bounding box center [658, 295] width 486 height 20
click at [471, 370] on button "Save" at bounding box center [474, 358] width 137 height 54
type input "[PHONE_NUMBER]"
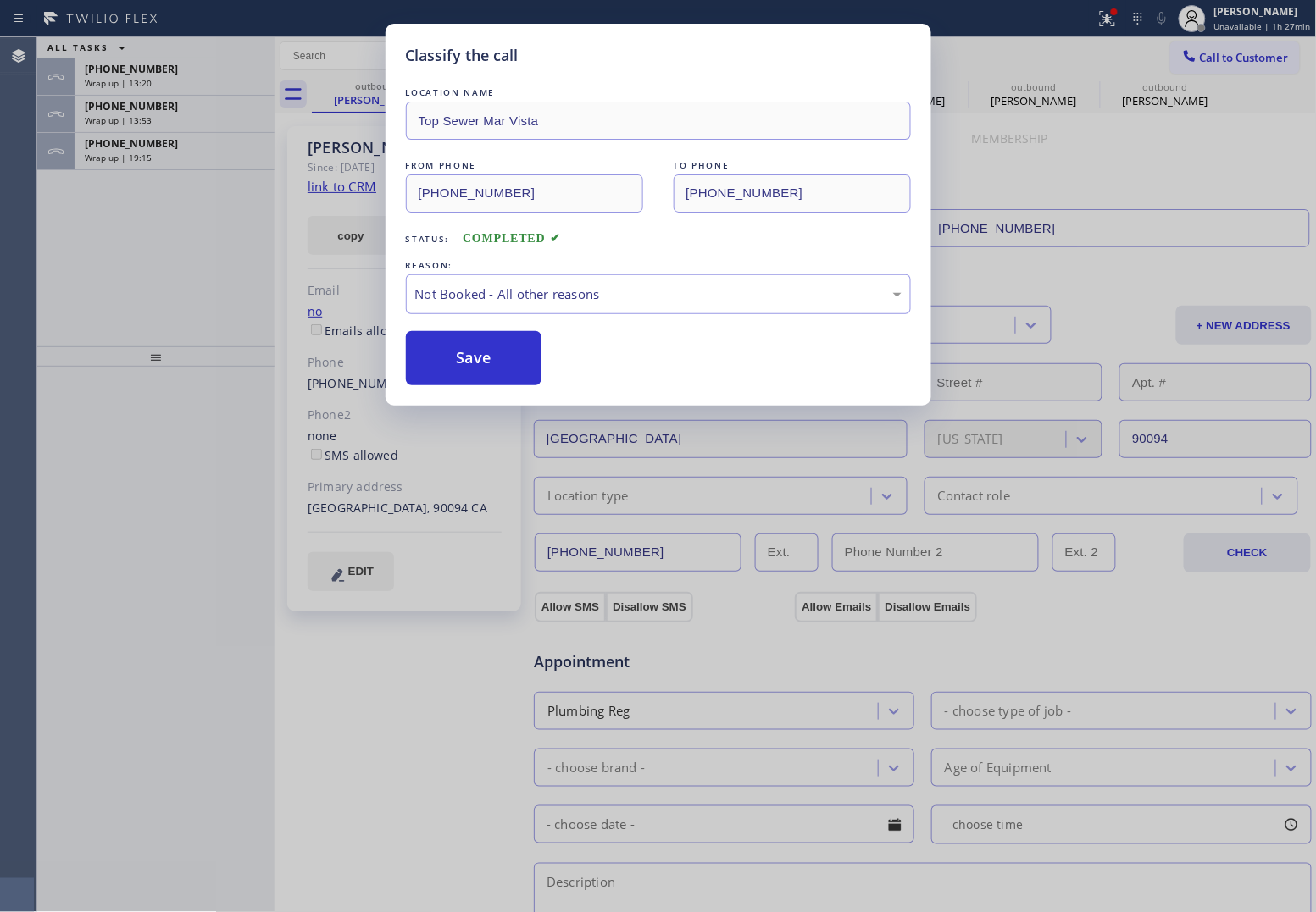
click at [162, 156] on div "Wrap up | 19:15" at bounding box center [174, 157] width 180 height 12
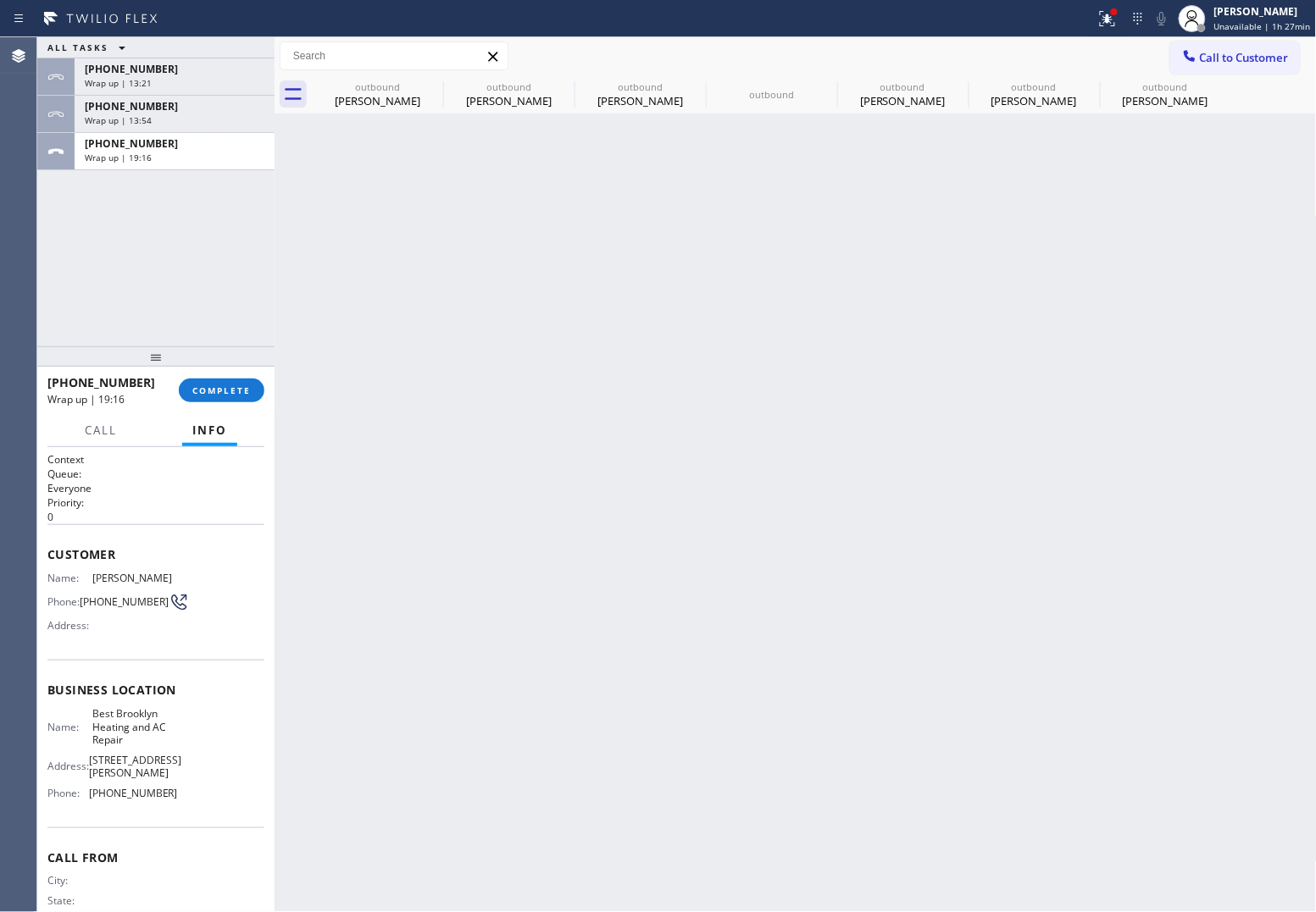
click at [162, 156] on div "Wrap up | 19:16" at bounding box center [174, 157] width 180 height 12
click at [225, 403] on div "[PHONE_NUMBER] Wrap up | 19:16 COMPLETE" at bounding box center [155, 389] width 217 height 44
click at [224, 395] on span "COMPLETE" at bounding box center [221, 389] width 58 height 12
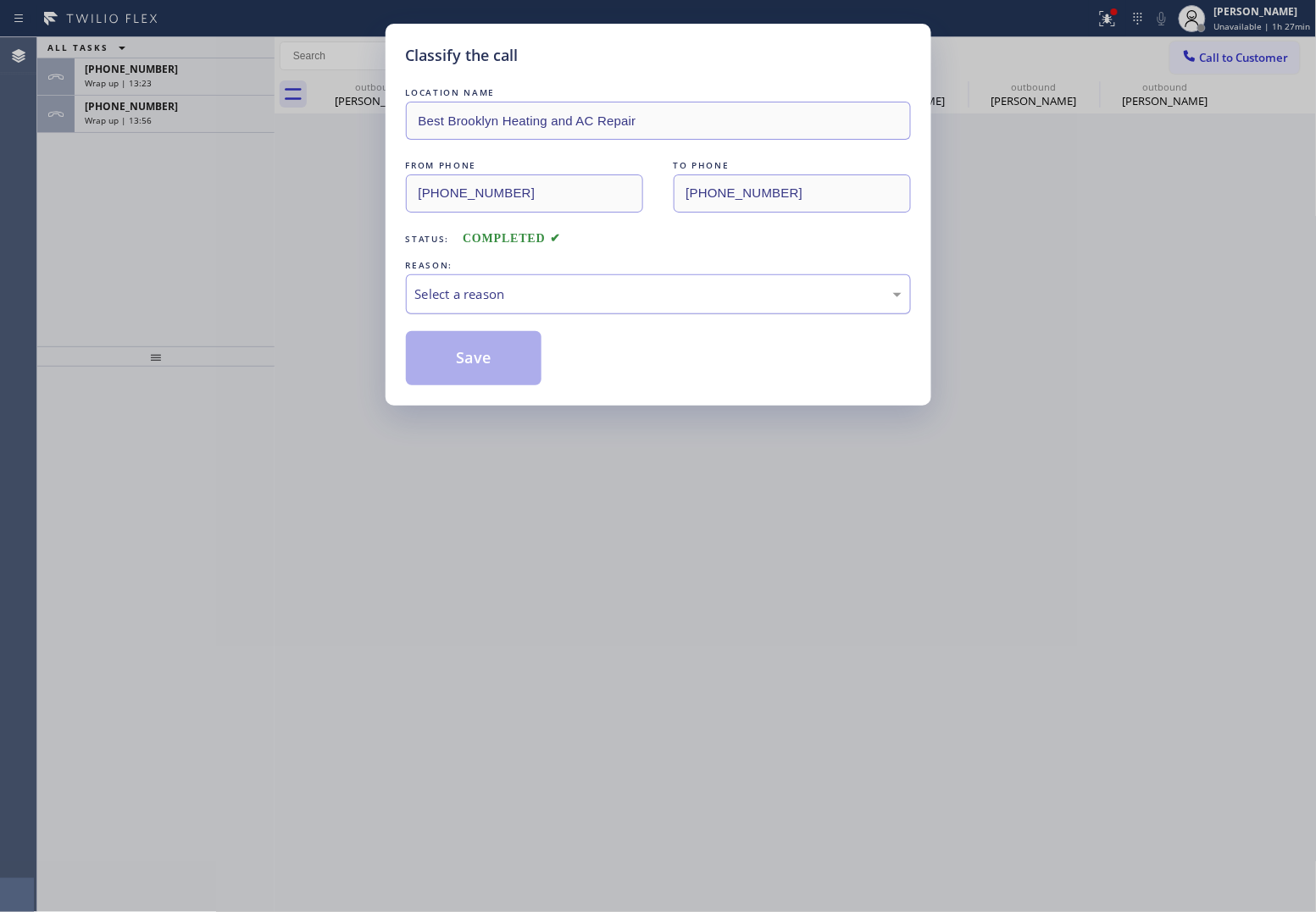
click at [434, 273] on div "REASON:" at bounding box center [658, 265] width 505 height 18
click at [510, 297] on div "Select a reason" at bounding box center [658, 295] width 486 height 20
click at [475, 360] on button "Save" at bounding box center [474, 358] width 137 height 54
type input "[PHONE_NUMBER]"
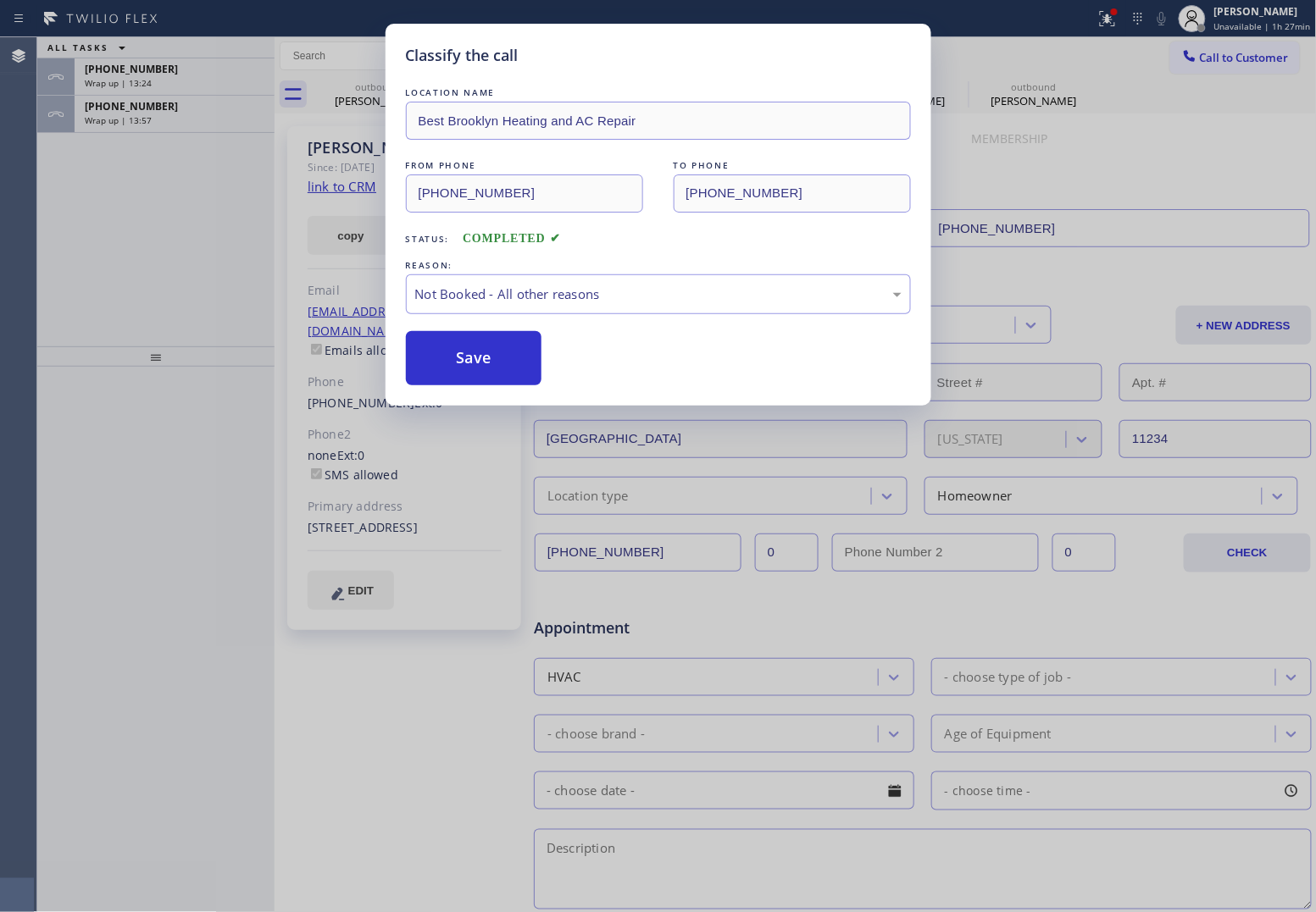
click at [122, 112] on div "Classify the call LOCATION NAME Best Brooklyn Heating and AC Repair FROM PHONE …" at bounding box center [658, 456] width 1316 height 912
click at [122, 112] on div "Classify the call LOCATION NAME [GEOGRAPHIC_DATA][PERSON_NAME] ComforTech FROM …" at bounding box center [676, 474] width 1278 height 874
click at [122, 112] on span "[PHONE_NUMBER]" at bounding box center [131, 106] width 93 height 14
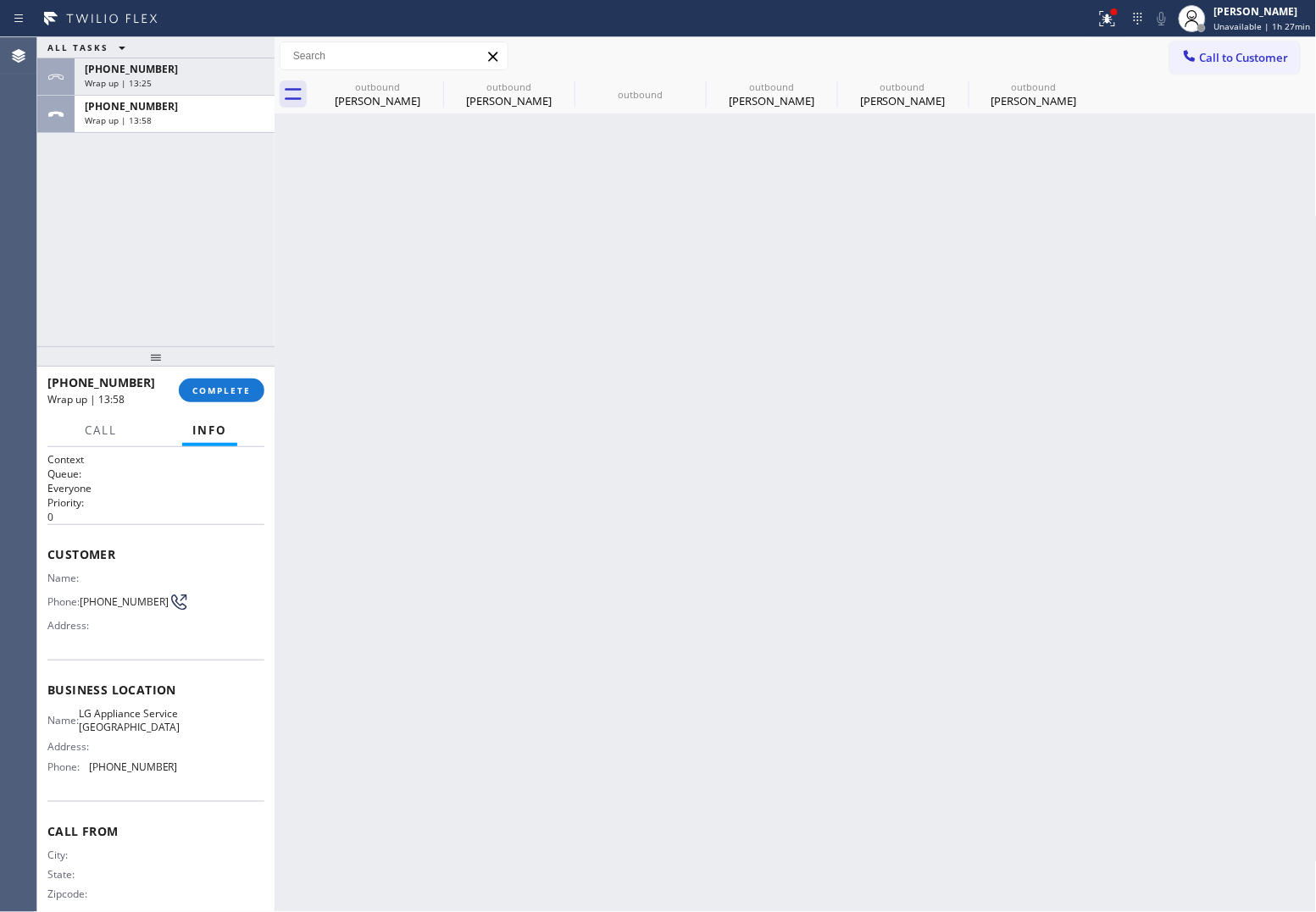
click at [122, 112] on span "[PHONE_NUMBER]" at bounding box center [131, 106] width 93 height 14
drag, startPoint x: 216, startPoint y: 389, endPoint x: 254, endPoint y: 391, distance: 38.1
click at [216, 388] on span "COMPLETE" at bounding box center [221, 389] width 58 height 12
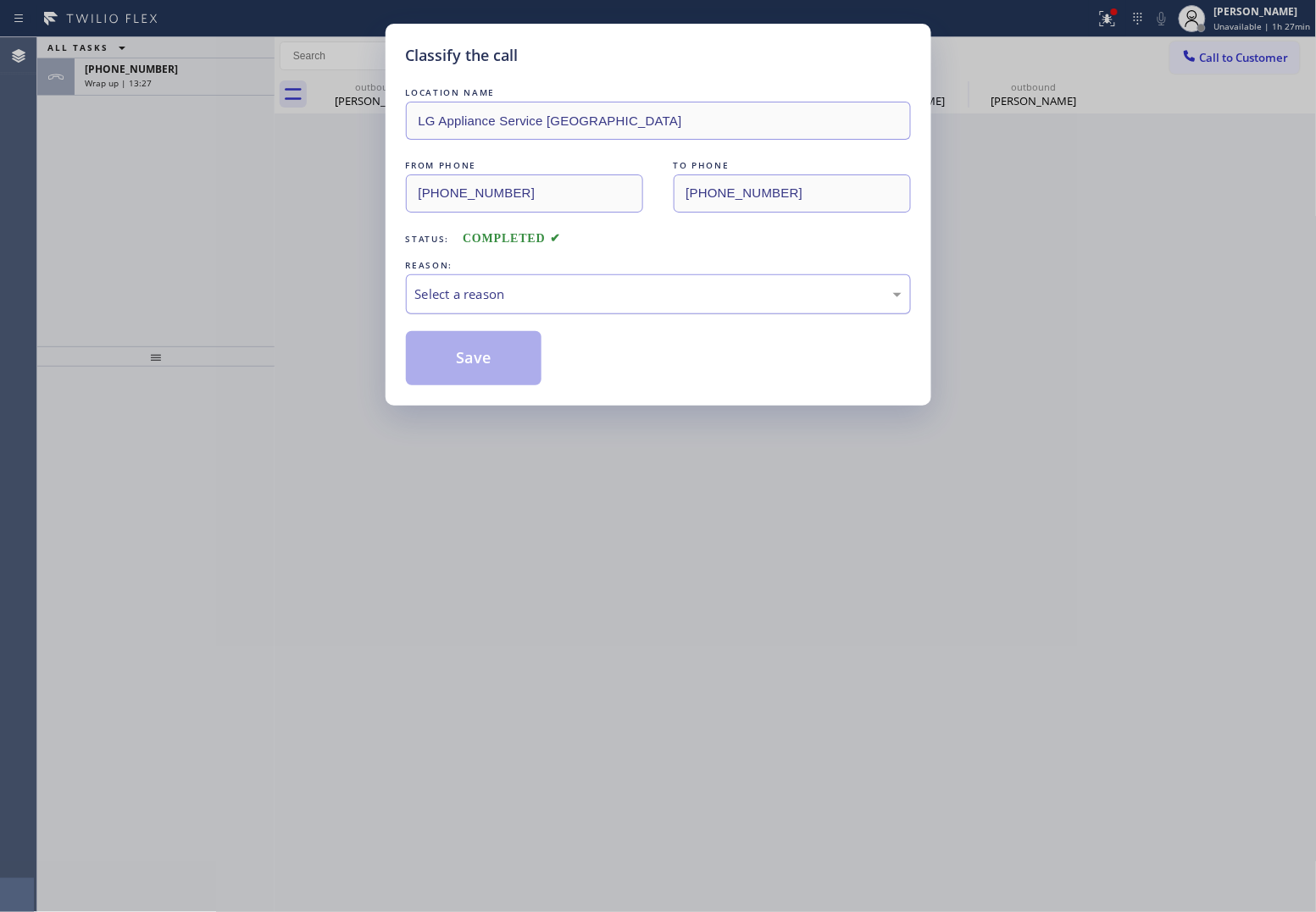
drag, startPoint x: 523, startPoint y: 305, endPoint x: 535, endPoint y: 307, distance: 12.2
click at [527, 304] on div "Select a reason" at bounding box center [658, 295] width 486 height 20
click at [509, 361] on button "Save" at bounding box center [474, 358] width 137 height 54
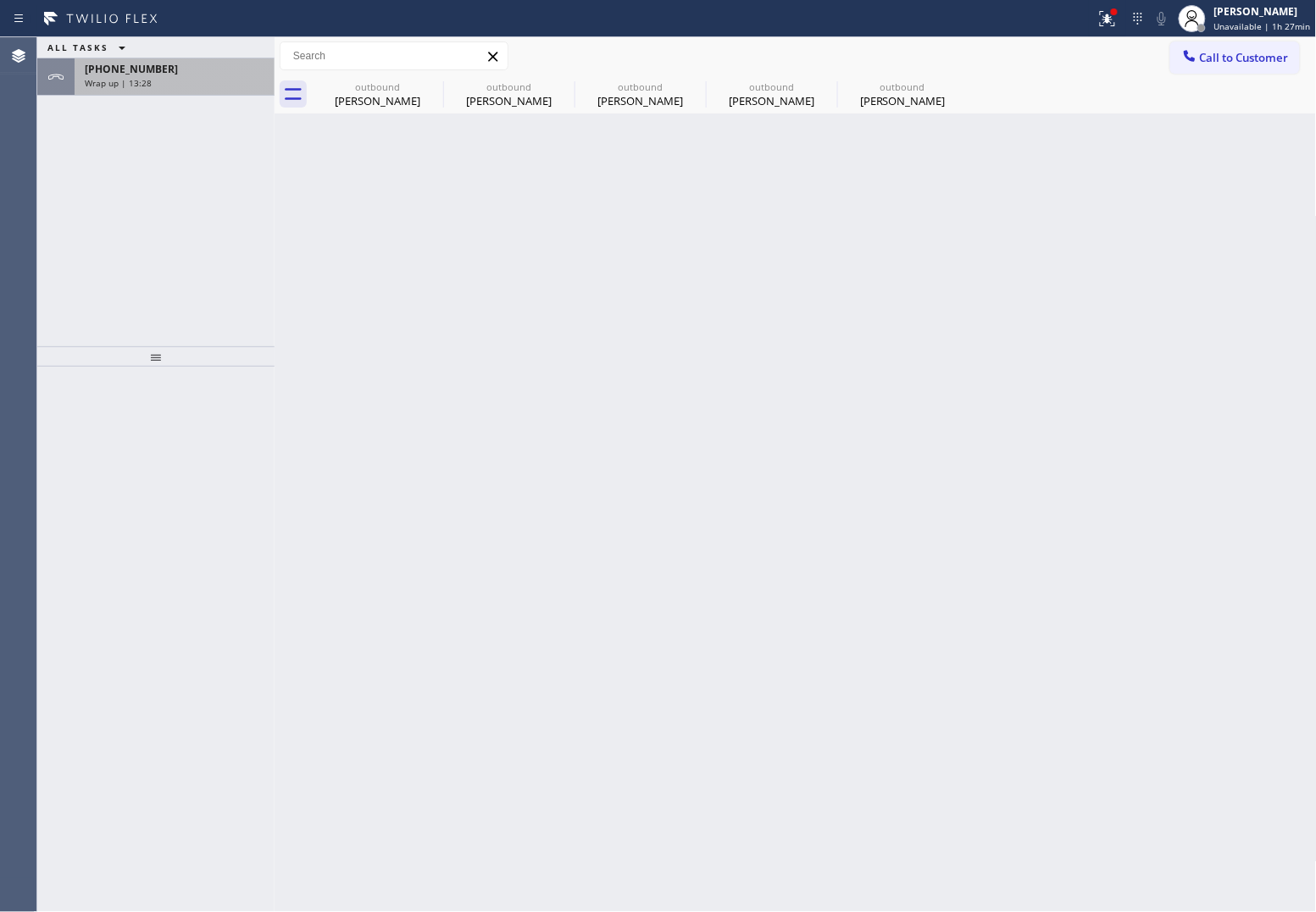
click at [165, 70] on div "[PHONE_NUMBER]" at bounding box center [174, 69] width 180 height 14
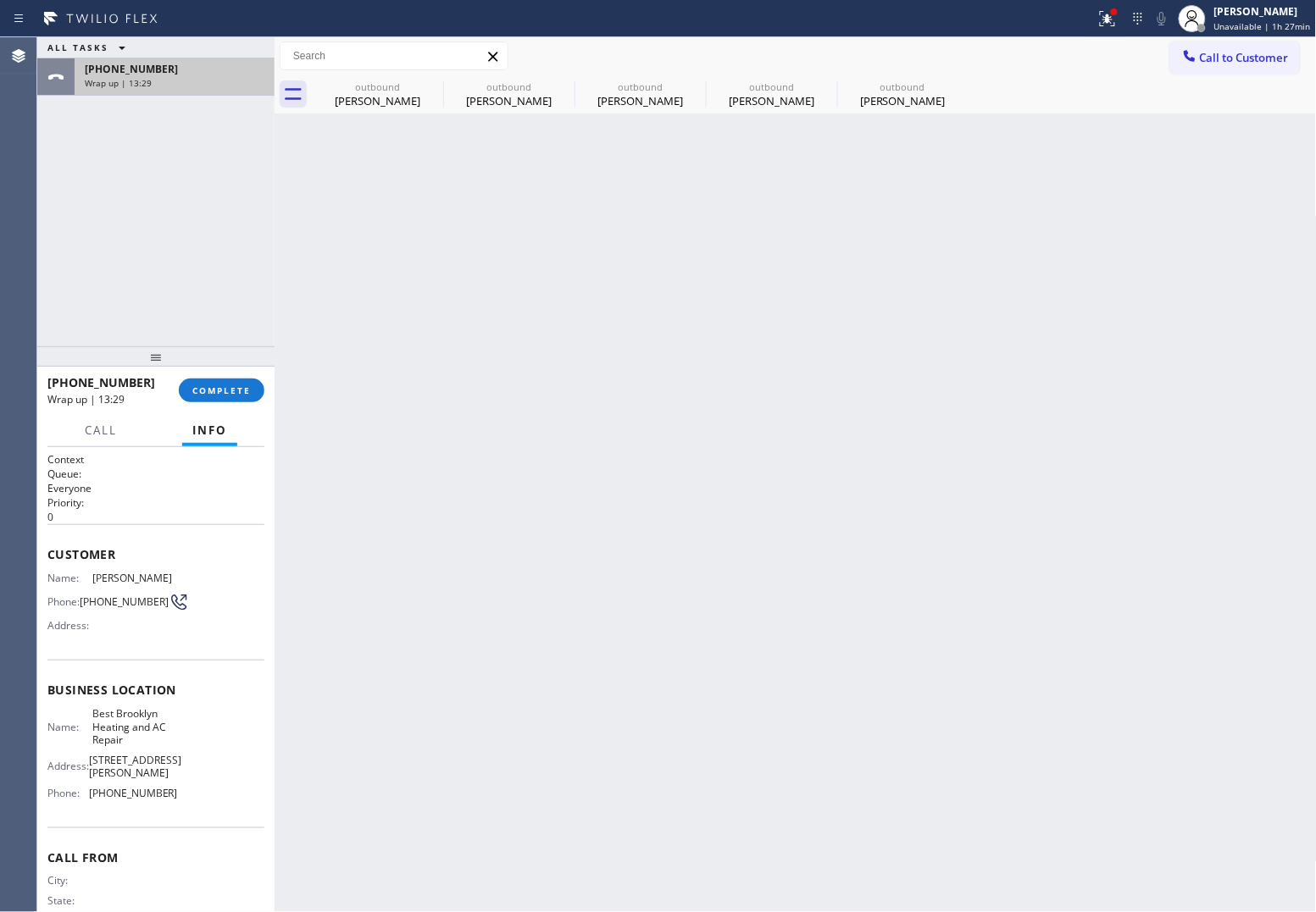
click at [165, 70] on div "[PHONE_NUMBER]" at bounding box center [174, 69] width 180 height 14
click at [247, 381] on button "COMPLETE" at bounding box center [222, 390] width 86 height 24
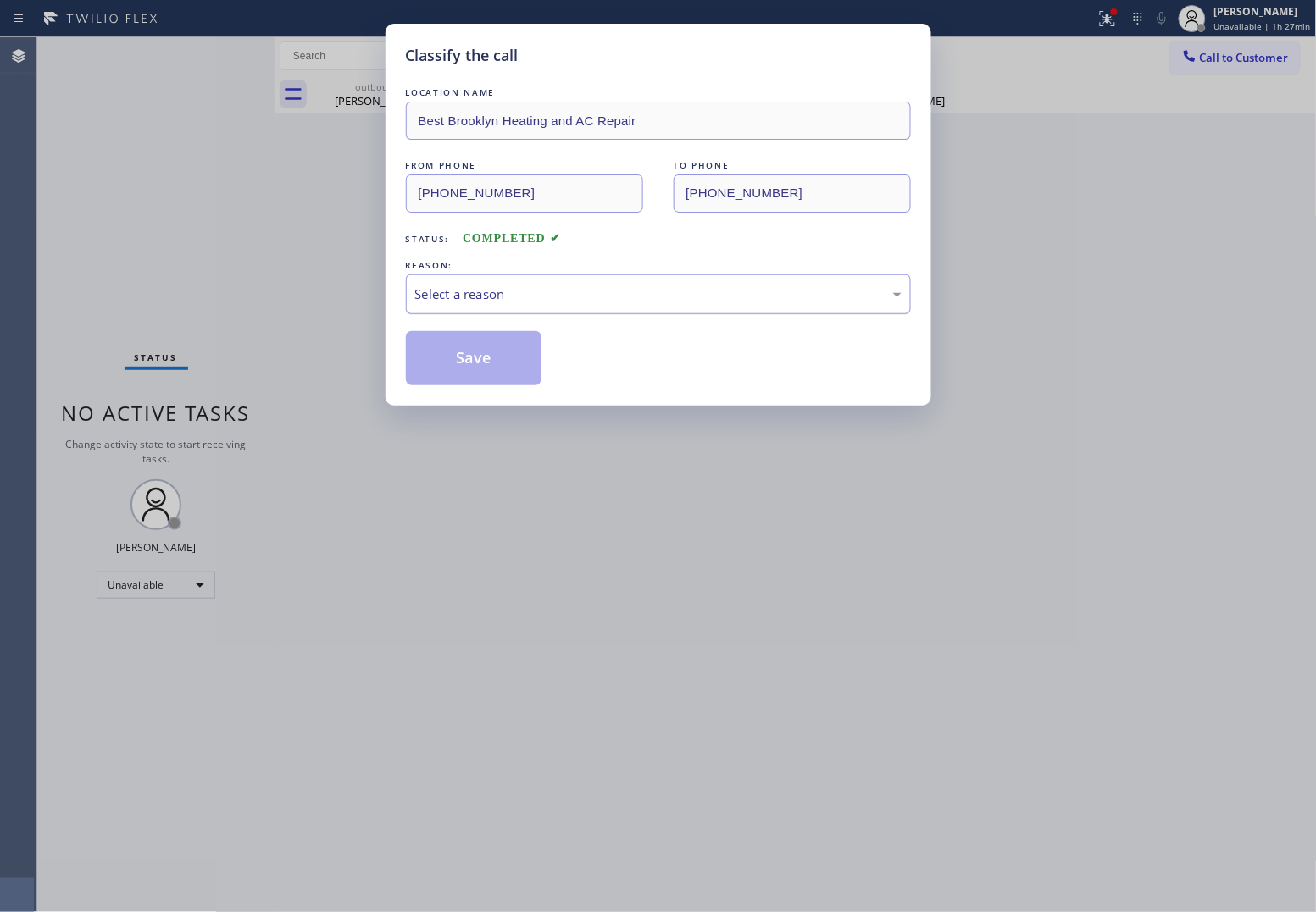
drag, startPoint x: 489, startPoint y: 276, endPoint x: 502, endPoint y: 286, distance: 16.4
click at [490, 277] on div "Select a reason" at bounding box center [658, 294] width 505 height 40
click at [484, 349] on button "Save" at bounding box center [474, 358] width 137 height 54
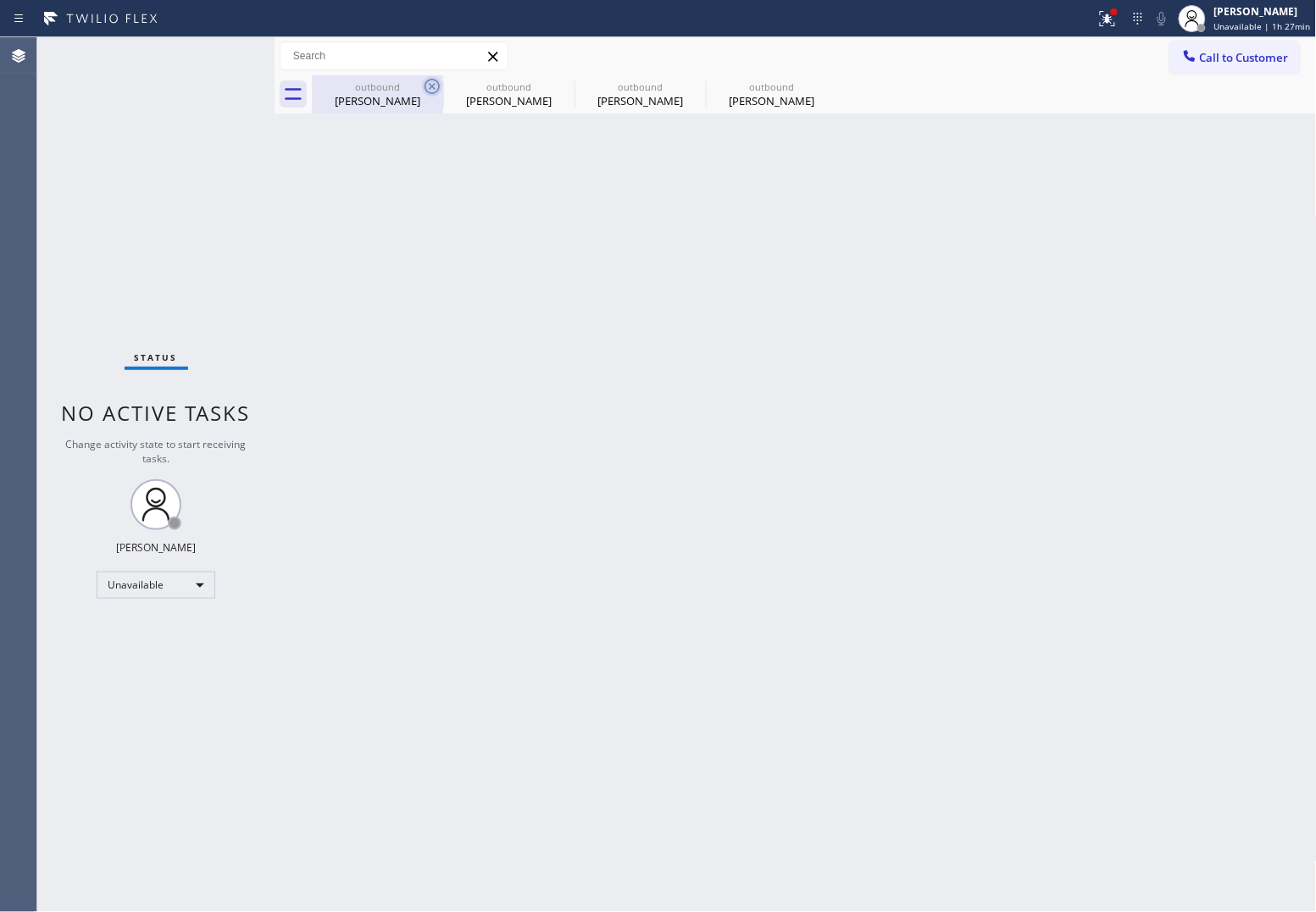
click at [433, 86] on icon at bounding box center [432, 86] width 15 height 15
click at [556, 86] on icon at bounding box center [563, 86] width 15 height 15
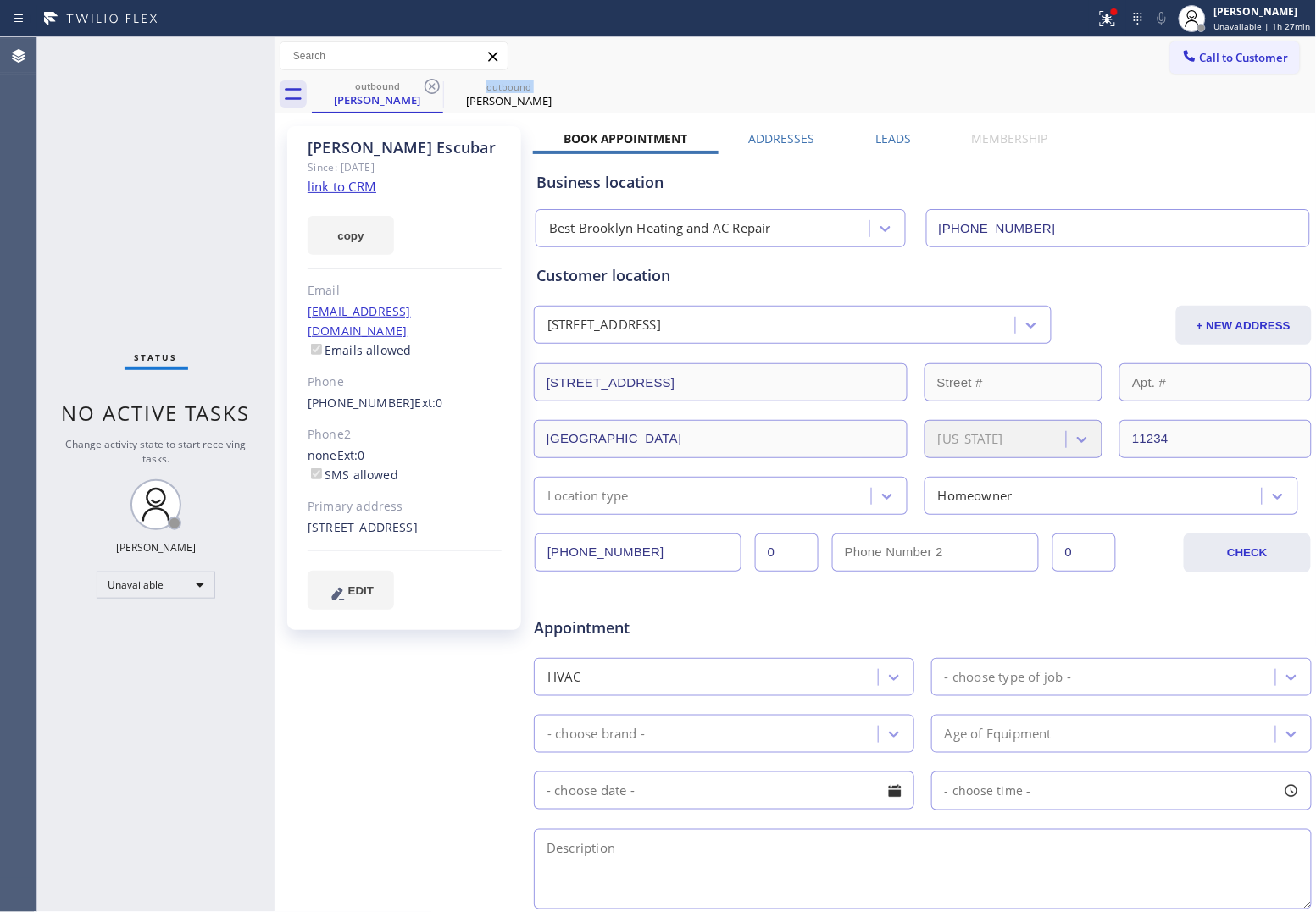
click at [432, 86] on icon at bounding box center [432, 86] width 15 height 15
type input "[PHONE_NUMBER]"
click at [432, 86] on icon at bounding box center [432, 86] width 15 height 15
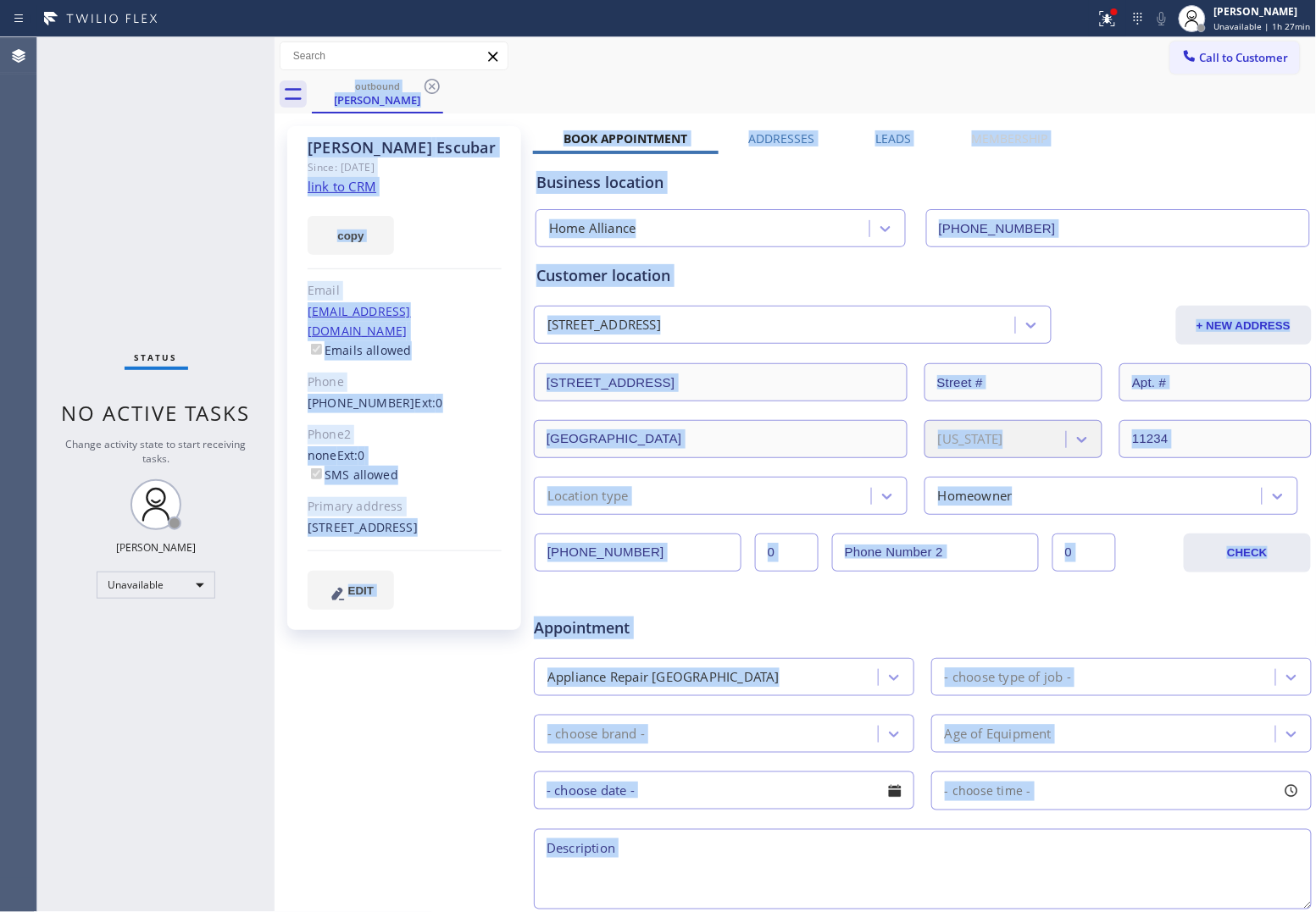
click at [432, 86] on div "outbound [PERSON_NAME]" at bounding box center [814, 94] width 1005 height 38
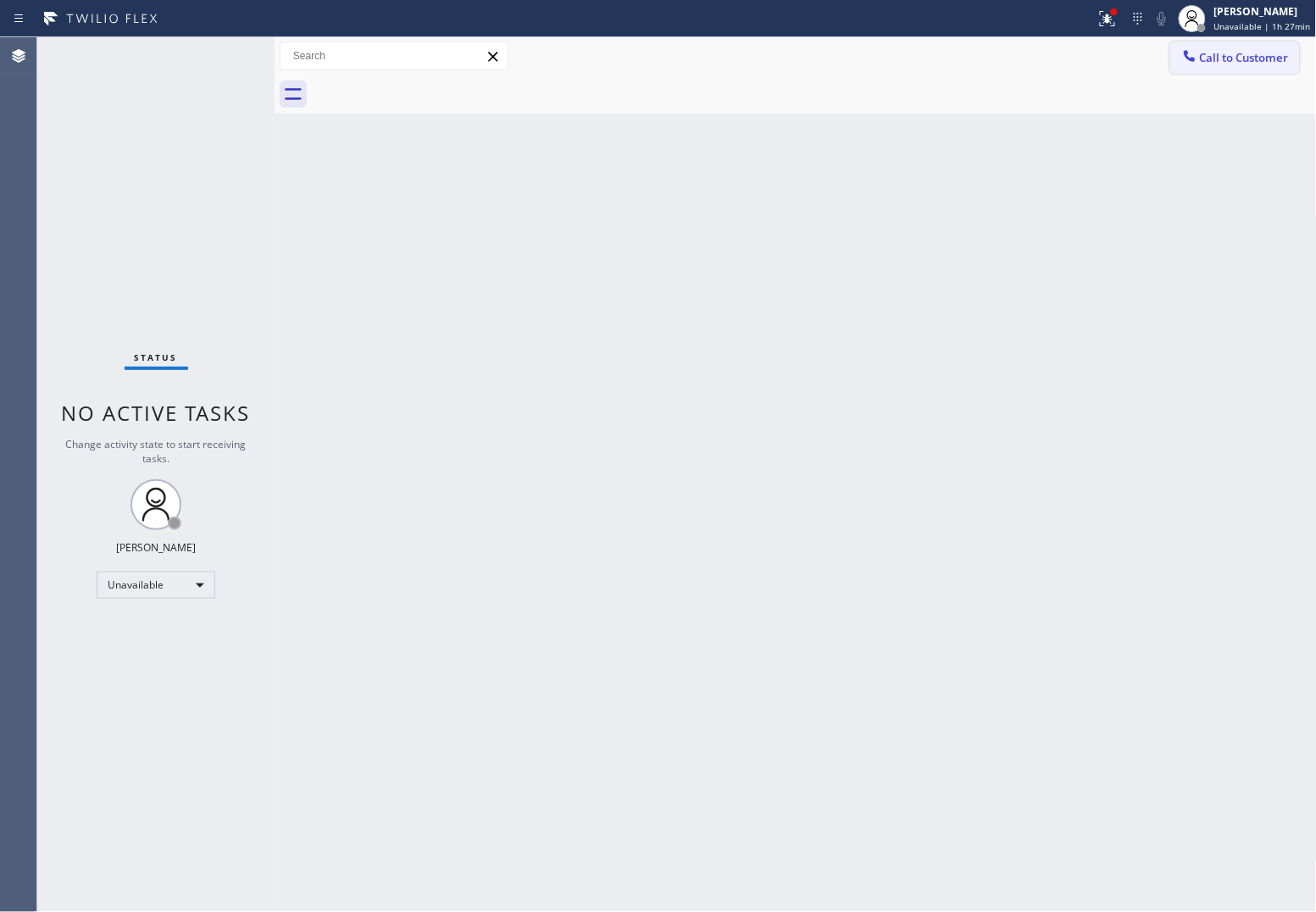
click at [1273, 57] on span "Call to Customer" at bounding box center [1245, 57] width 89 height 15
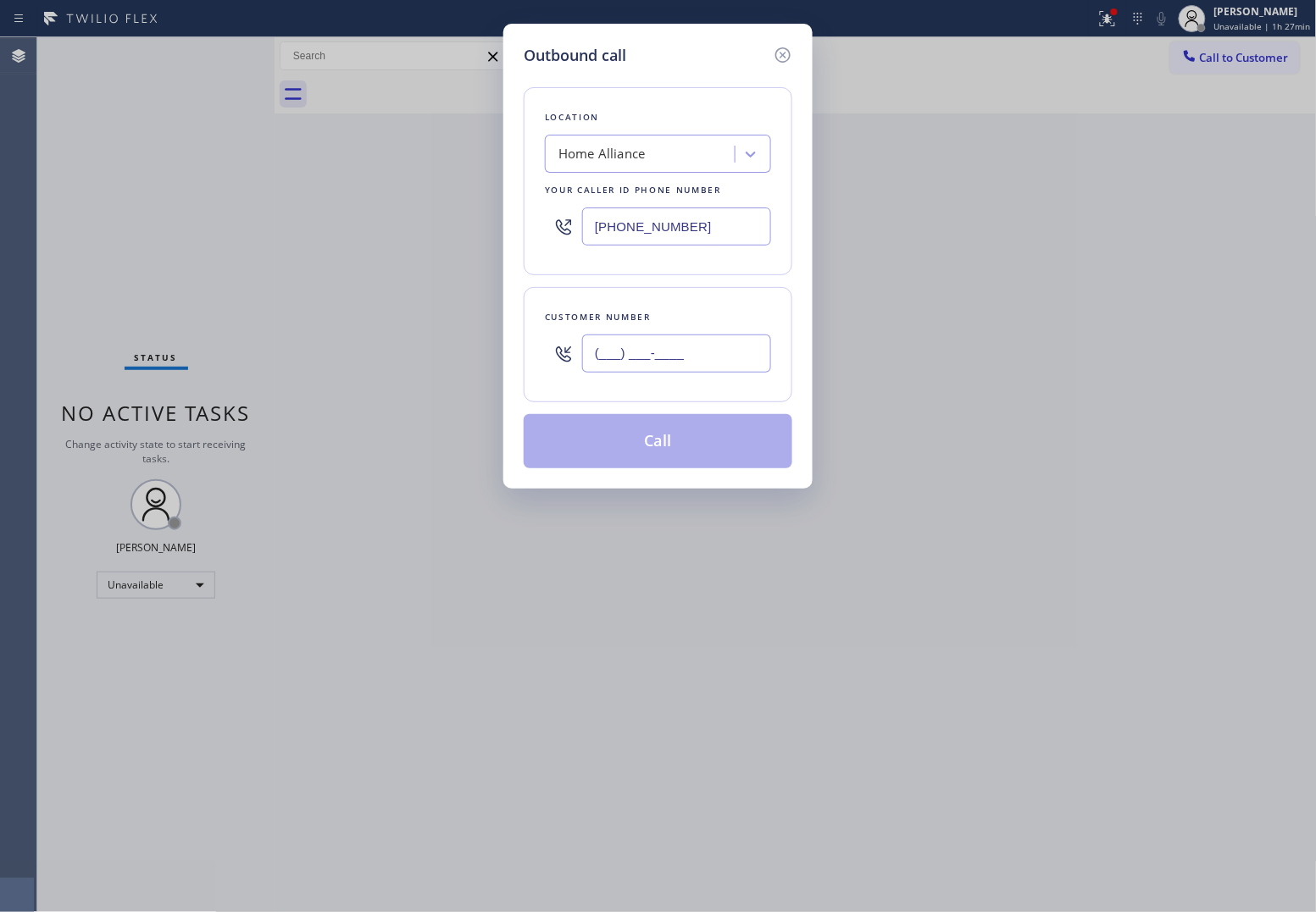
click at [658, 347] on input "(___) ___-____" at bounding box center [675, 354] width 189 height 38
paste input "820) 758-6433"
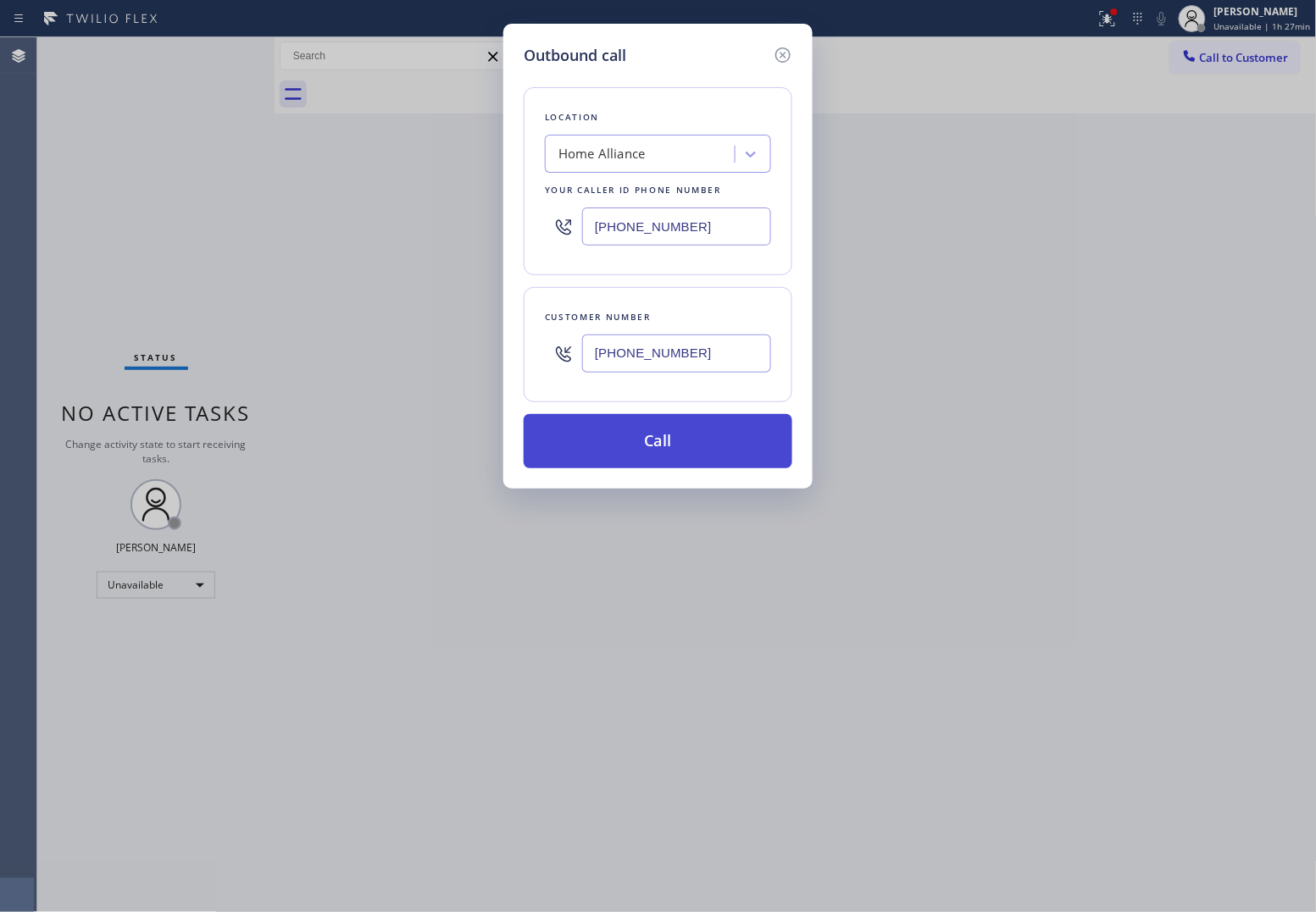
type input "[PHONE_NUMBER]"
click at [705, 445] on button "Call" at bounding box center [658, 441] width 269 height 54
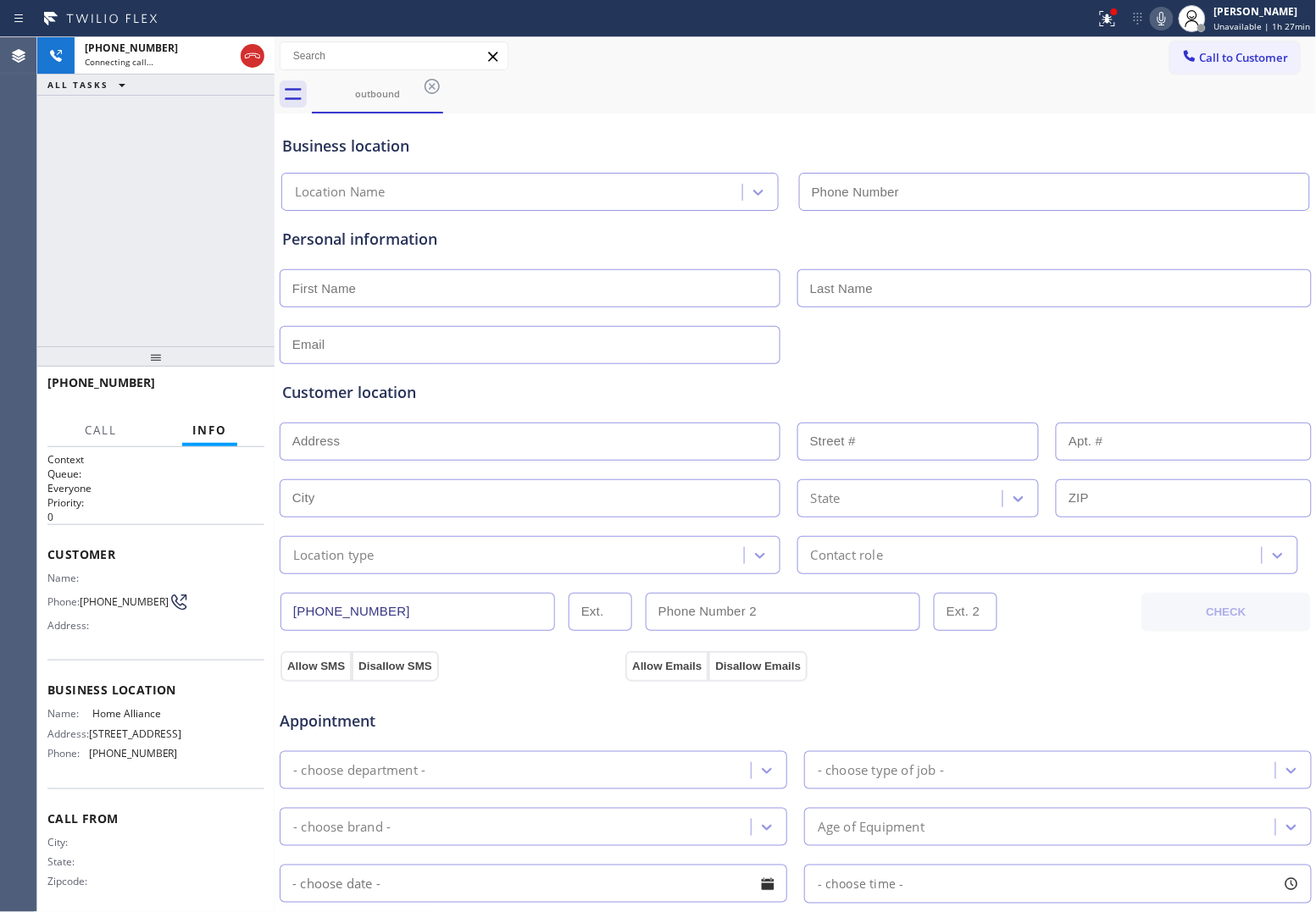
type input "[PHONE_NUMBER]"
drag, startPoint x: 638, startPoint y: 134, endPoint x: 645, endPoint y: 167, distance: 33.7
click at [638, 135] on div "Business location" at bounding box center [795, 146] width 1027 height 23
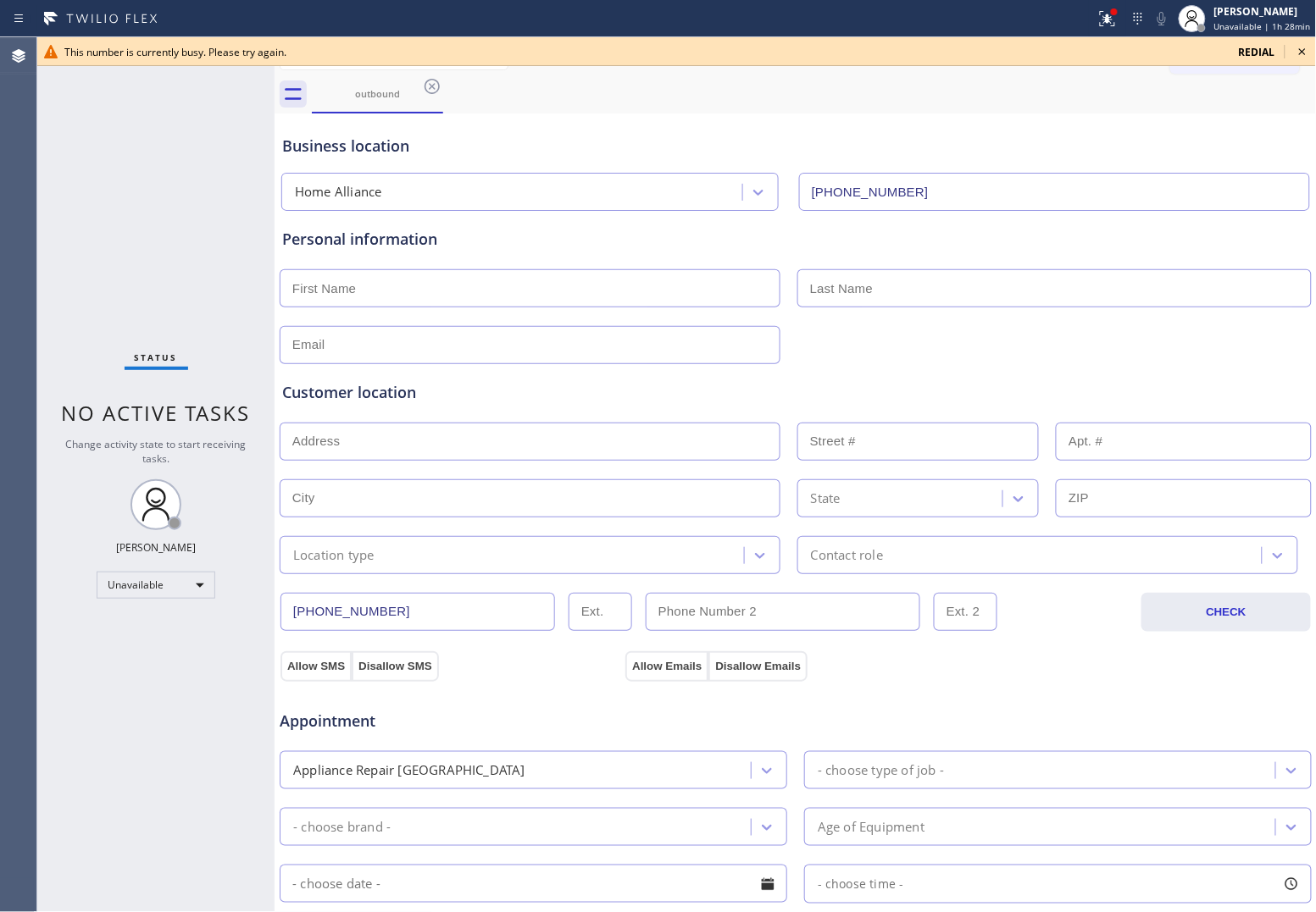
click at [68, 207] on div "Status No active tasks Change activity state to start receiving tasks. [PERSON_…" at bounding box center [155, 474] width 237 height 874
click at [1260, 54] on span "redial" at bounding box center [1256, 52] width 37 height 14
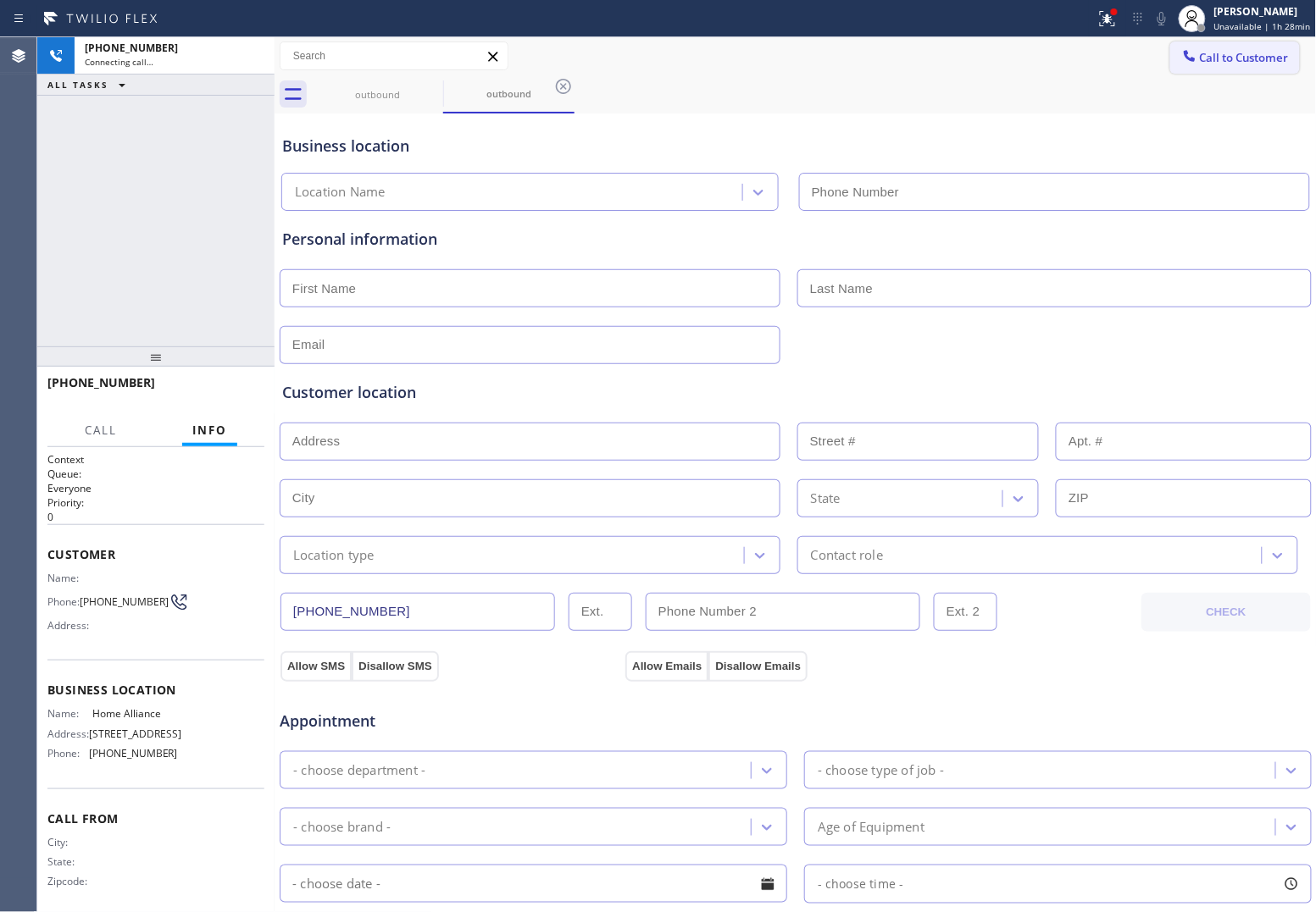
type input "[PHONE_NUMBER]"
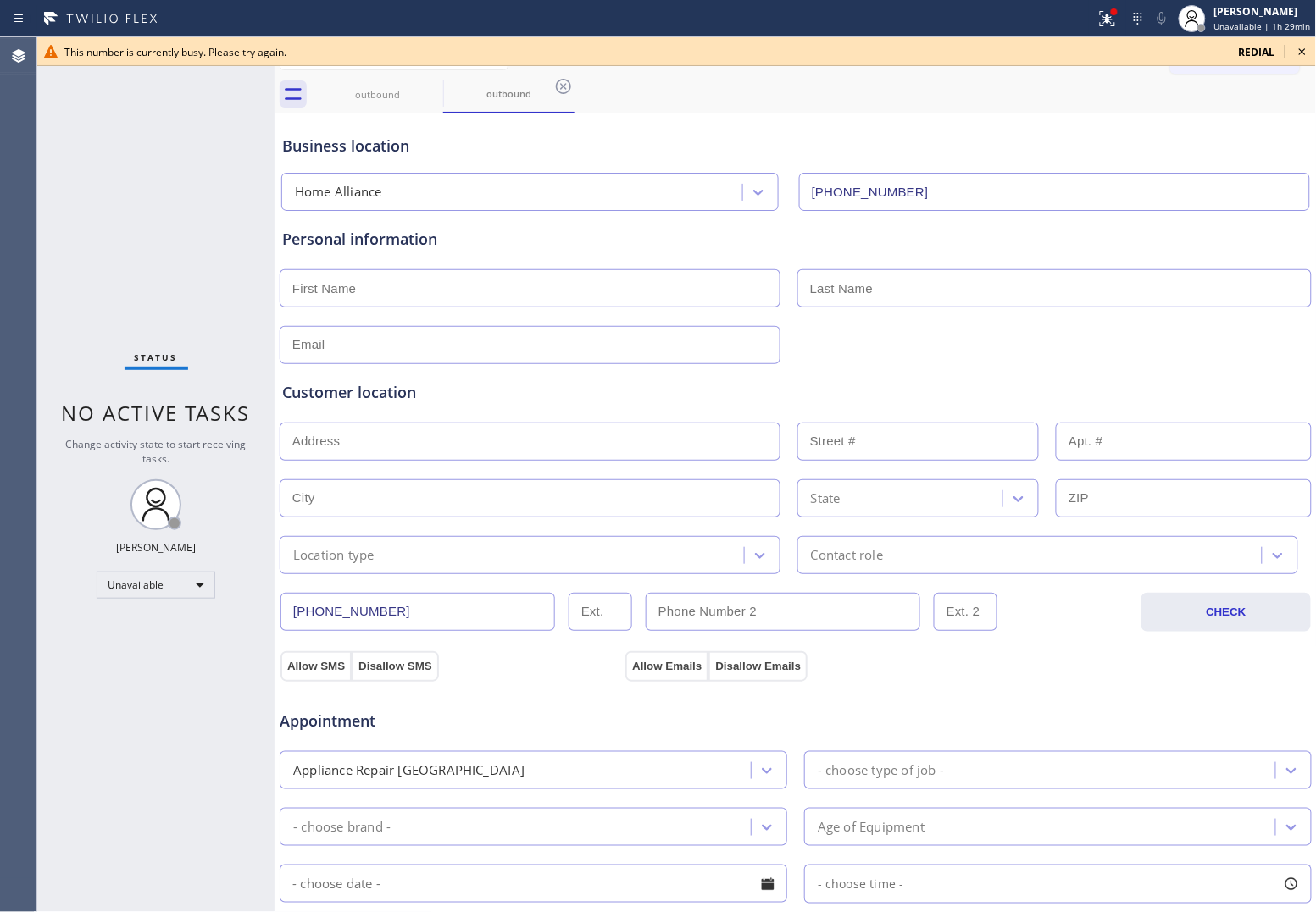
click at [1265, 47] on span "redial" at bounding box center [1256, 52] width 37 height 14
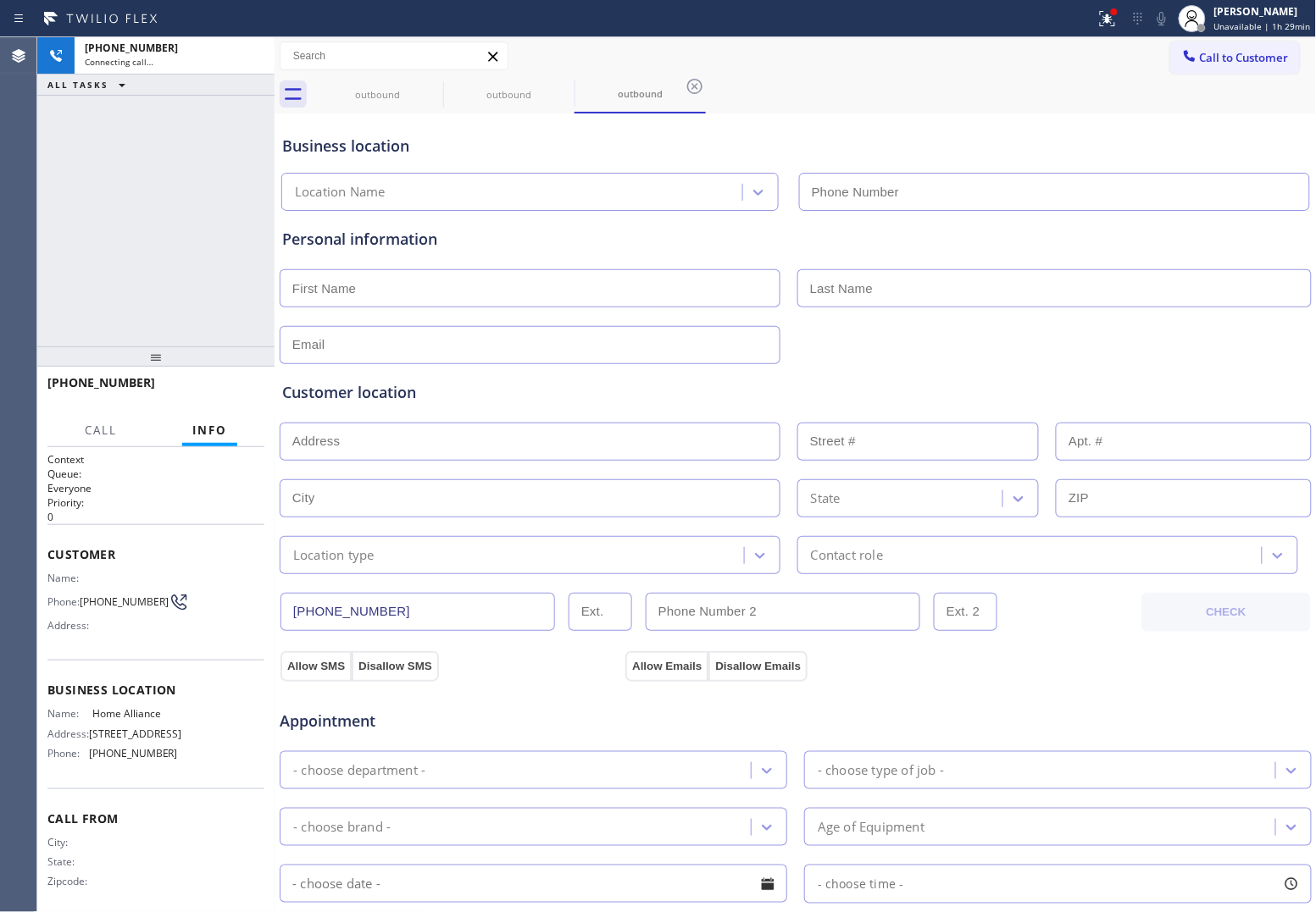
type input "[PHONE_NUMBER]"
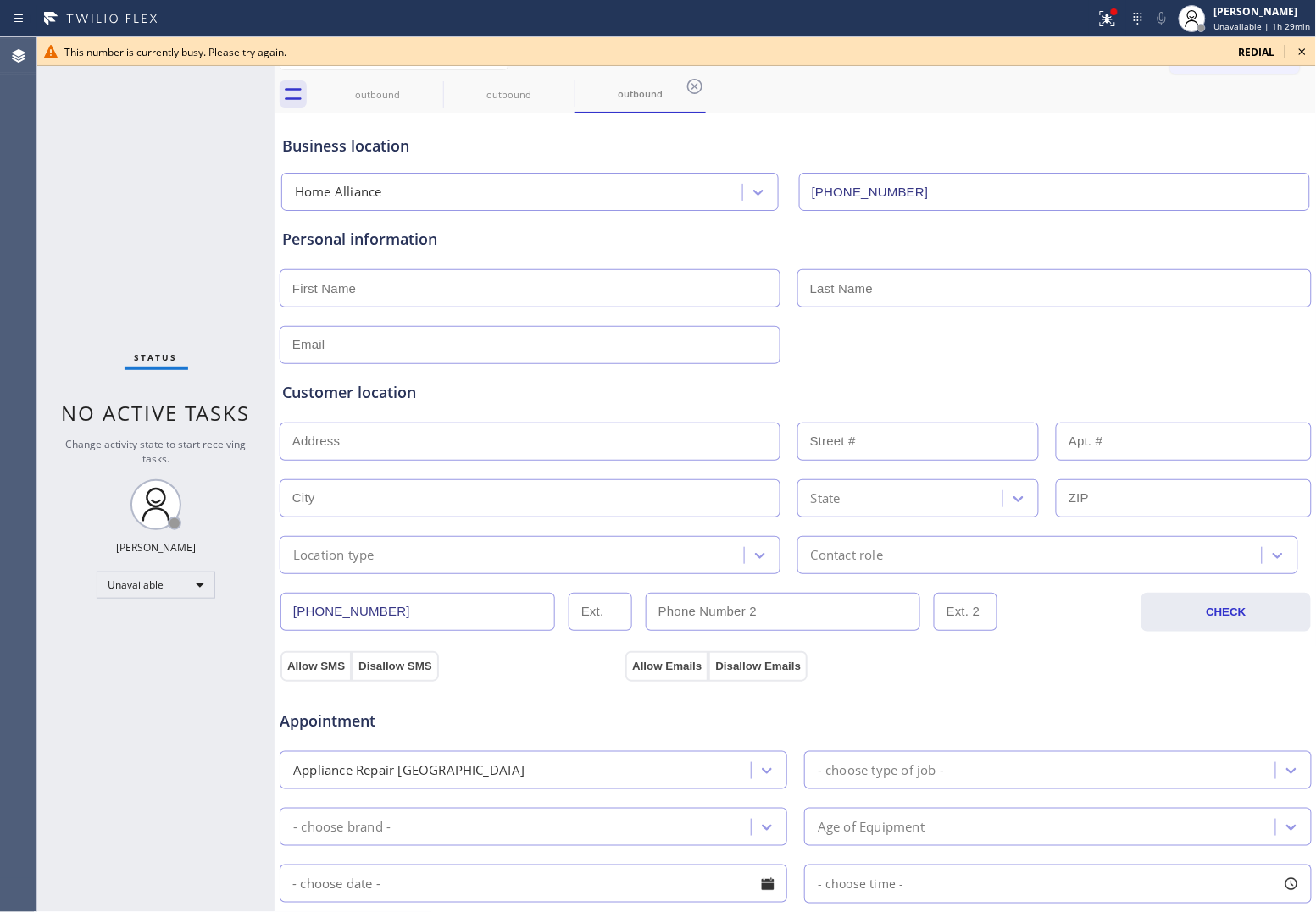
drag, startPoint x: 57, startPoint y: 146, endPoint x: 80, endPoint y: 142, distance: 23.3
click at [57, 146] on div "Status No active tasks Change activity state to start receiving tasks. [PERSON_…" at bounding box center [155, 474] width 237 height 874
click at [1260, 48] on span "redial" at bounding box center [1256, 52] width 37 height 14
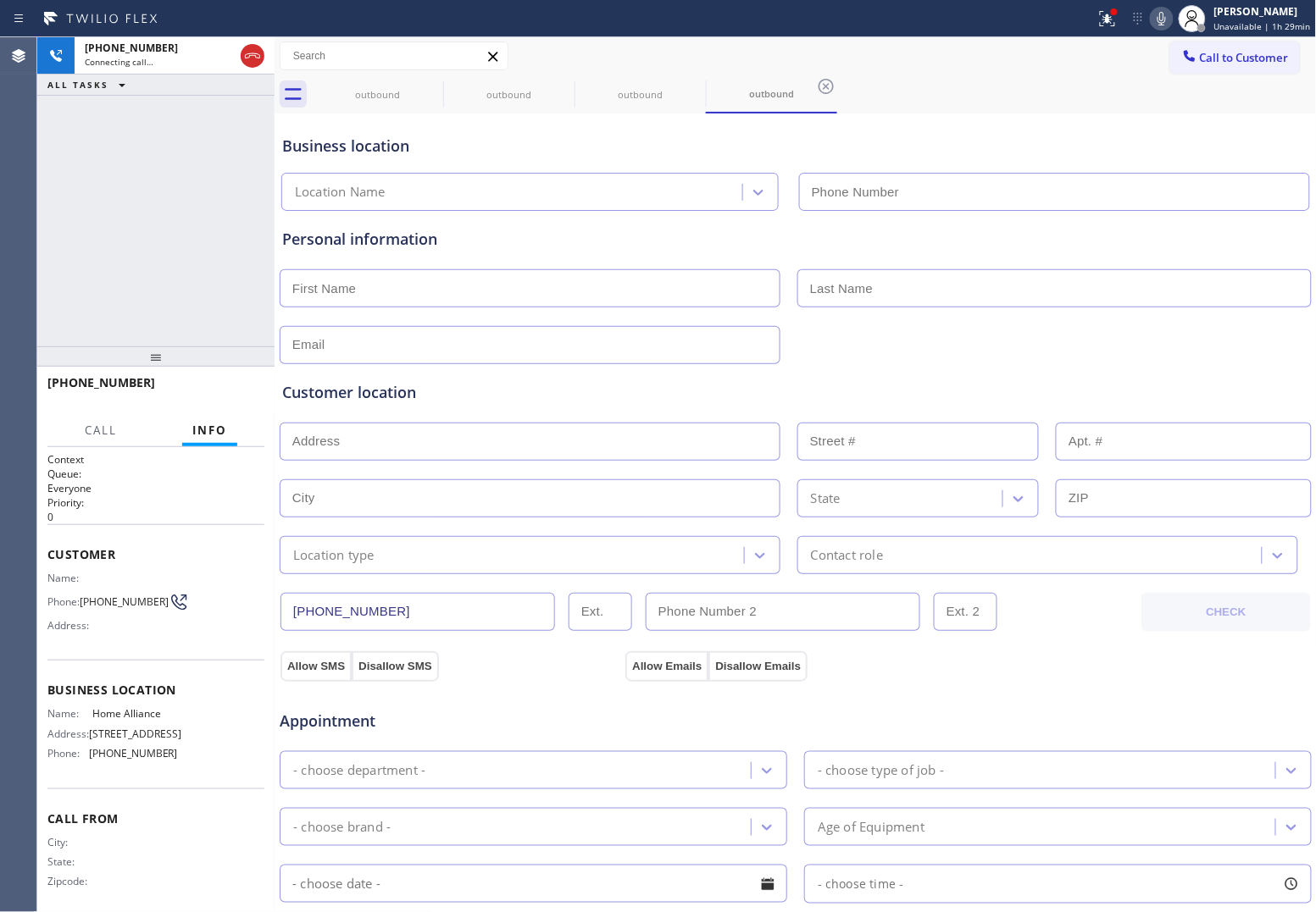
type input "[PHONE_NUMBER]"
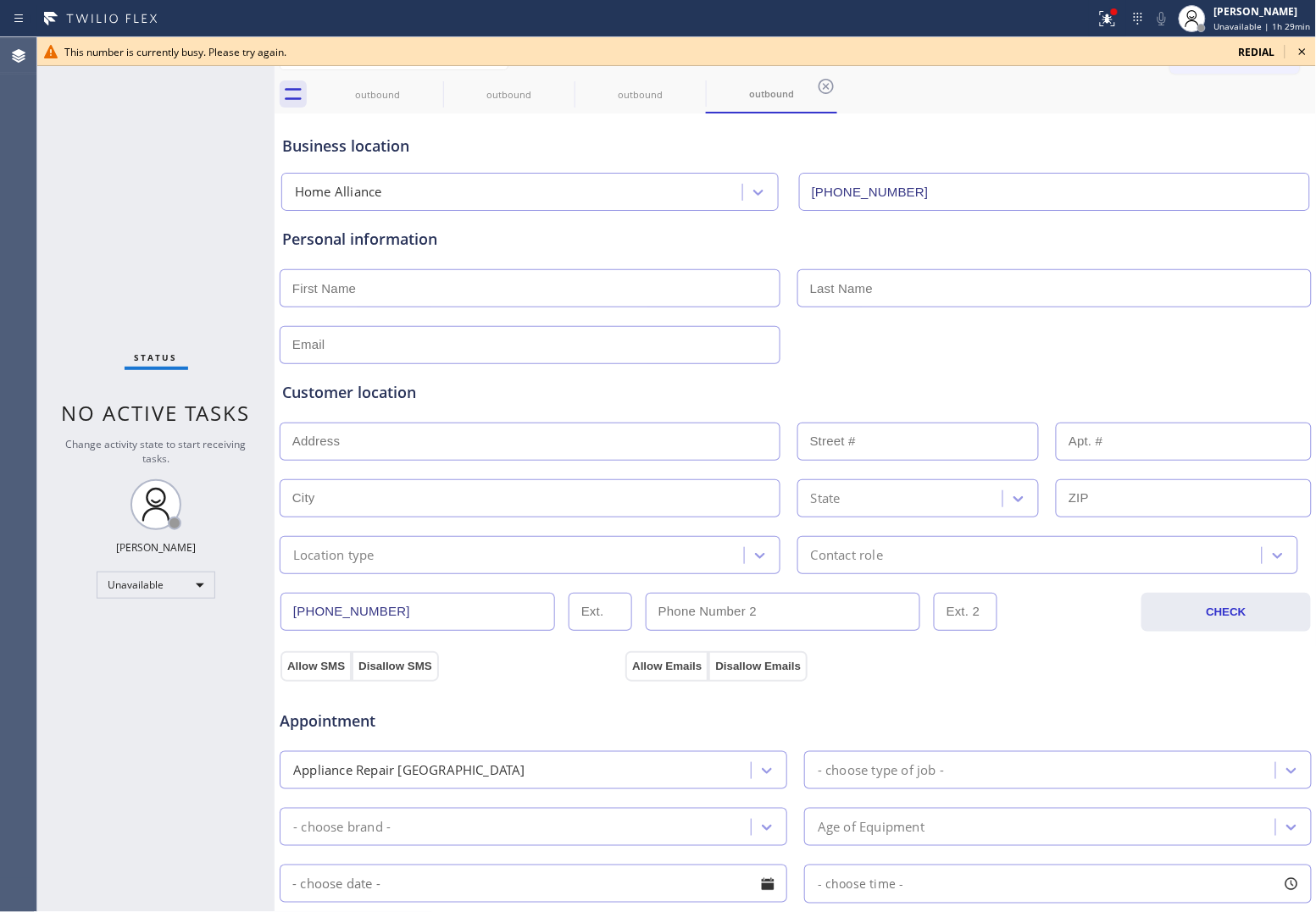
click at [1245, 46] on span "redial" at bounding box center [1256, 52] width 37 height 14
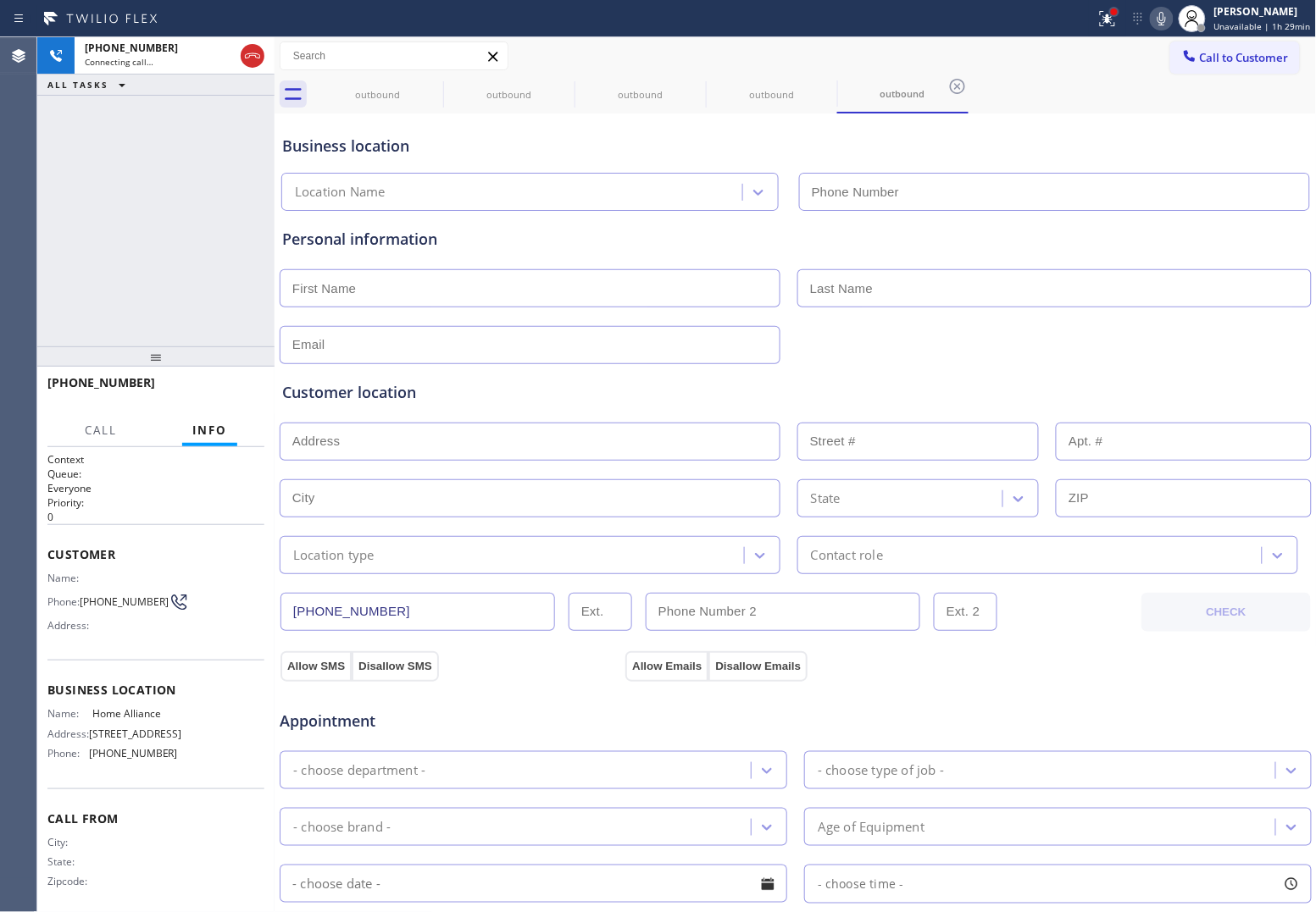
type input "[PHONE_NUMBER]"
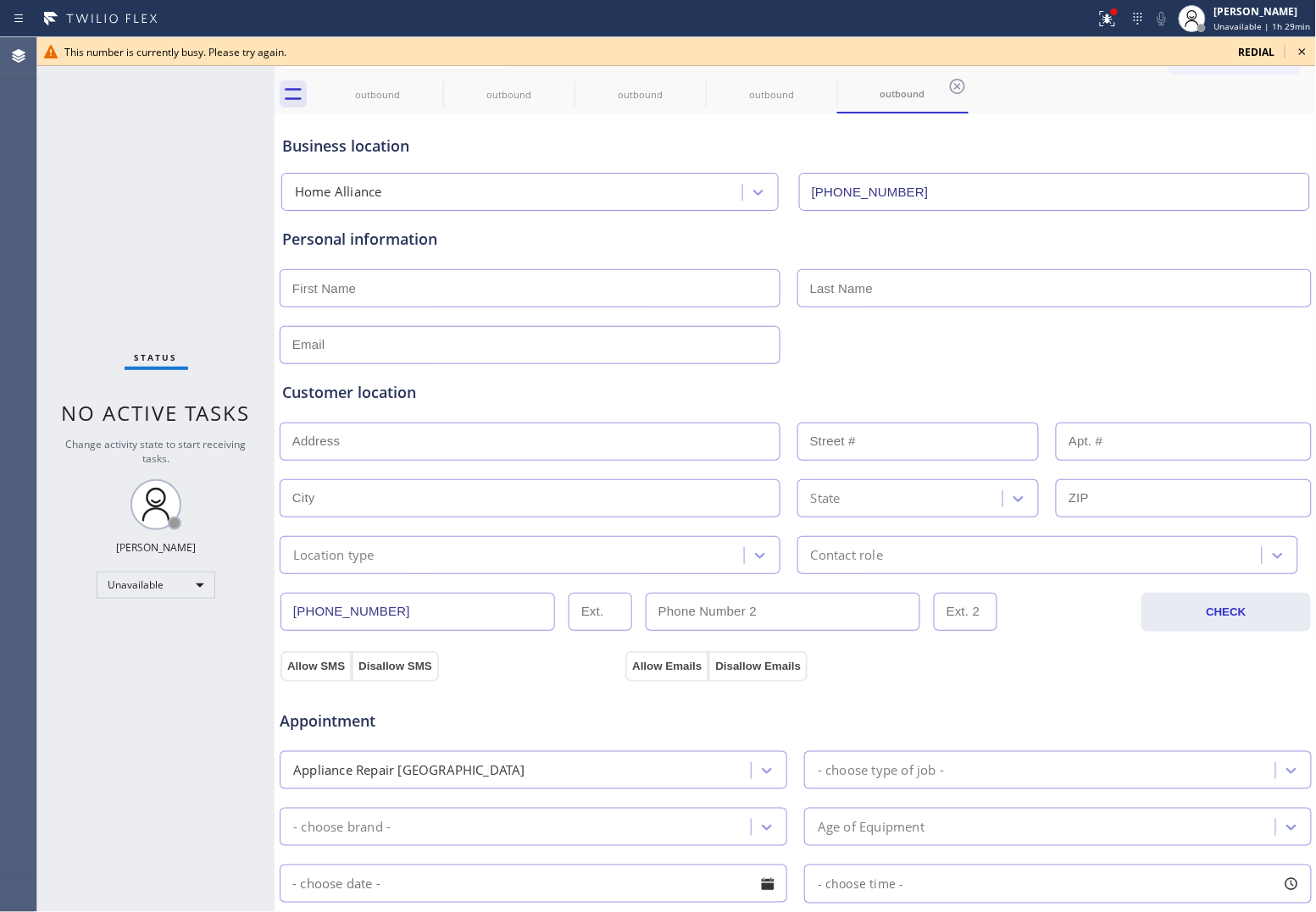
click at [1275, 47] on span "redial" at bounding box center [1256, 52] width 37 height 14
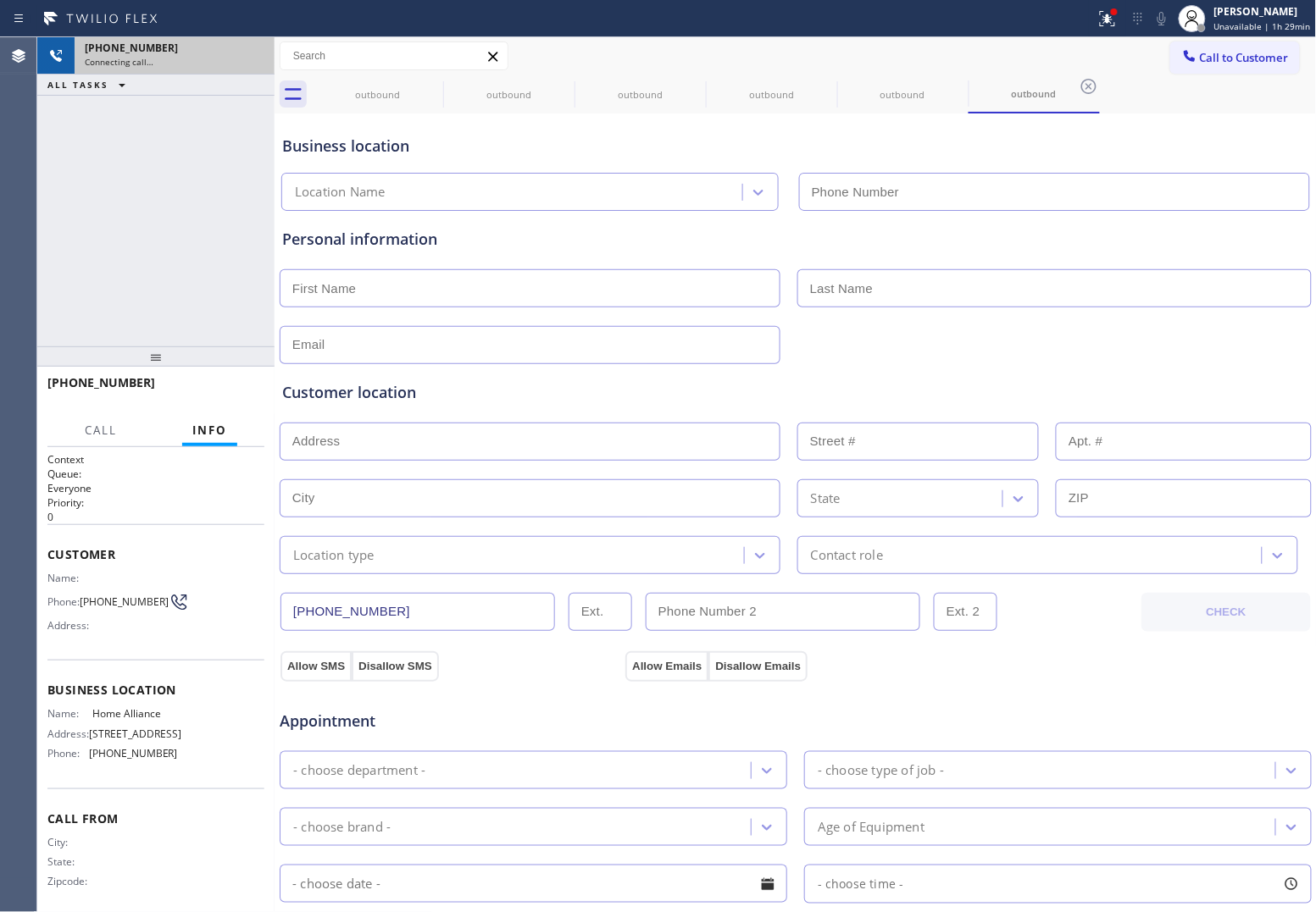
type input "[PHONE_NUMBER]"
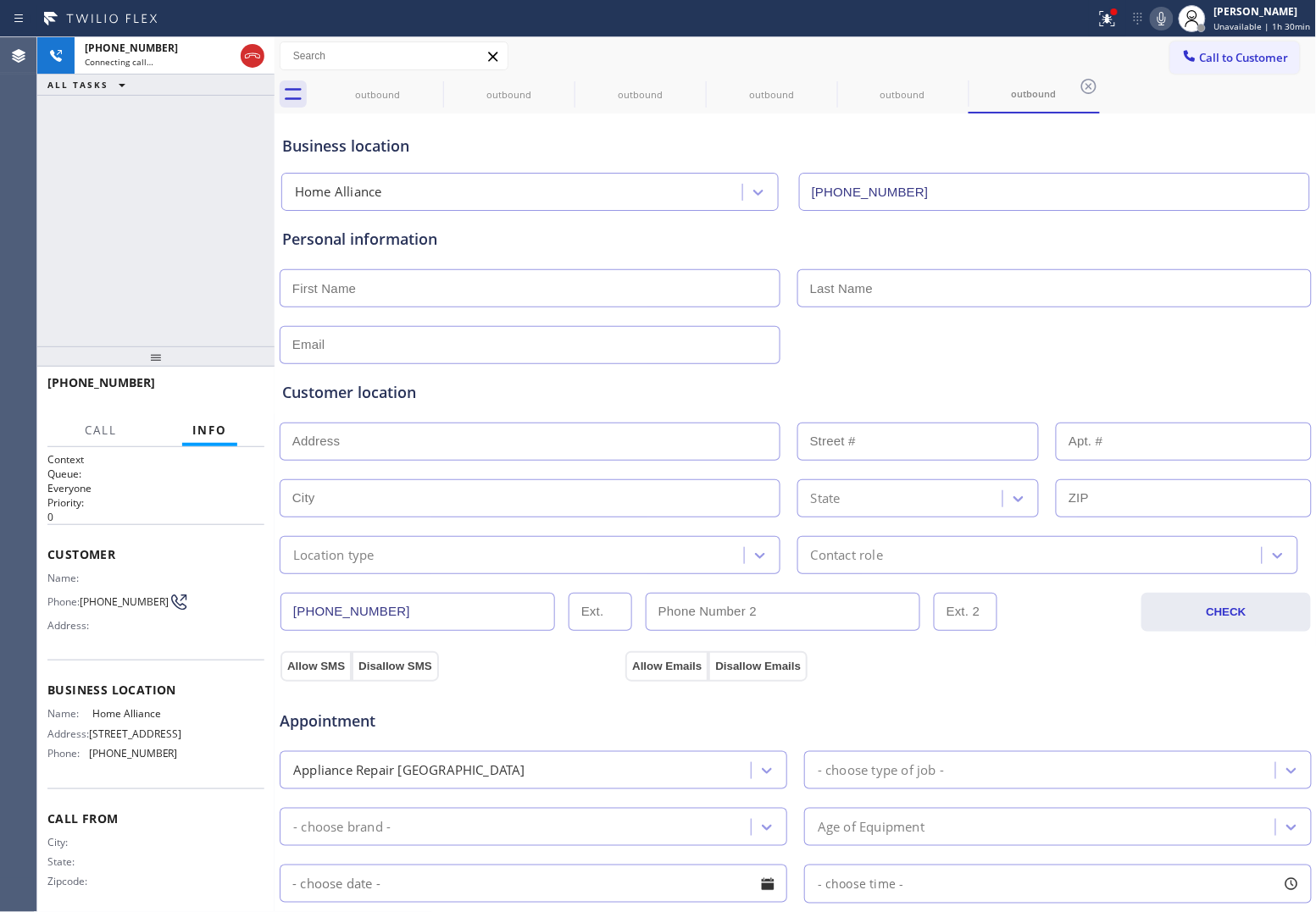
click at [59, 158] on div "[PHONE_NUMBER] Connecting call… ALL TASKS ALL TASKS ACTIVE TASKS TASKS IN WRAP …" at bounding box center [155, 192] width 237 height 309
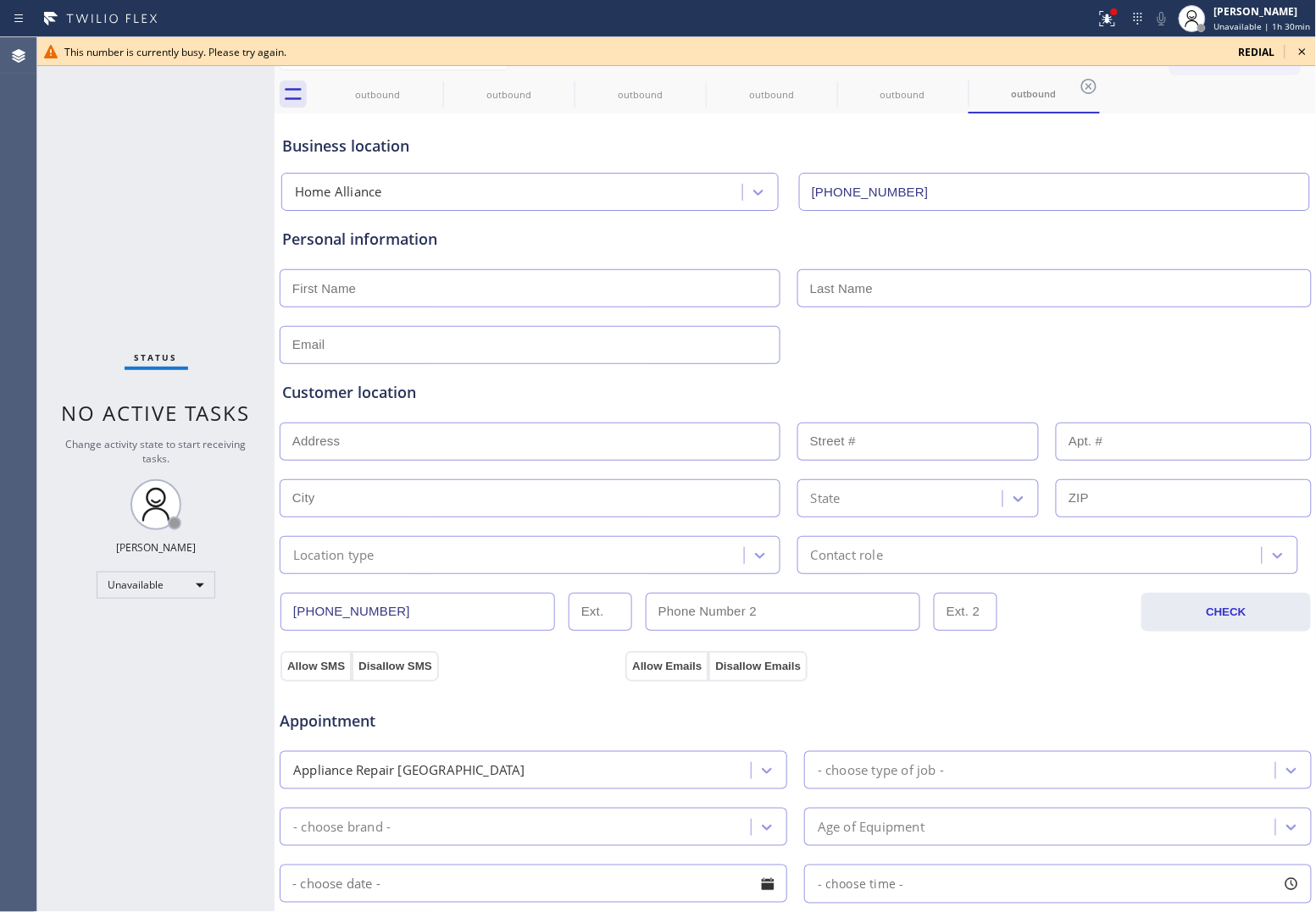
click at [61, 170] on div "Status No active tasks Change activity state to start receiving tasks. [PERSON_…" at bounding box center [155, 474] width 237 height 874
click at [1254, 47] on span "redial" at bounding box center [1256, 52] width 37 height 14
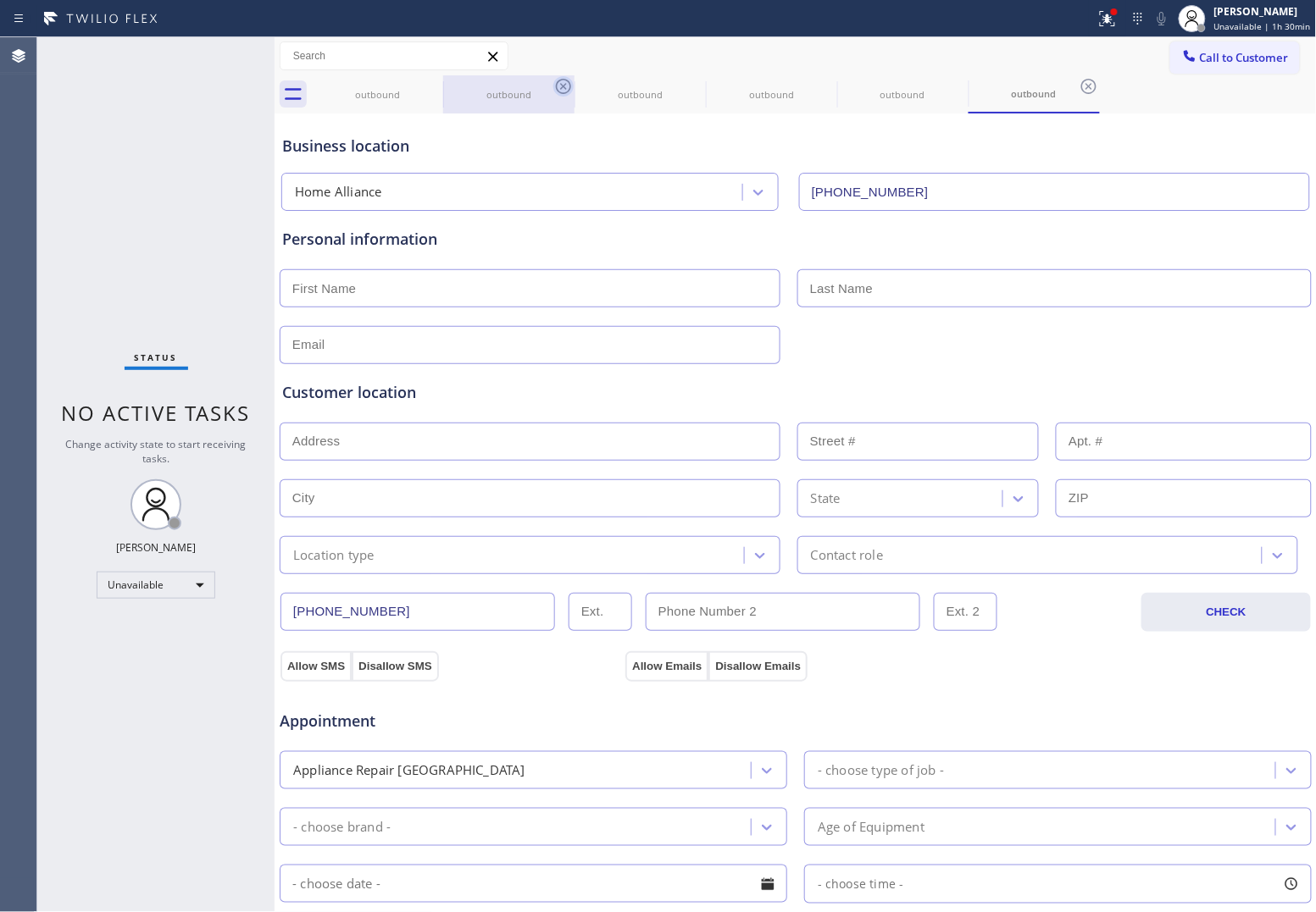
click at [0, 0] on icon at bounding box center [0, 0] width 0 height 0
click at [556, 85] on icon at bounding box center [563, 86] width 15 height 15
click at [0, 0] on icon at bounding box center [0, 0] width 0 height 0
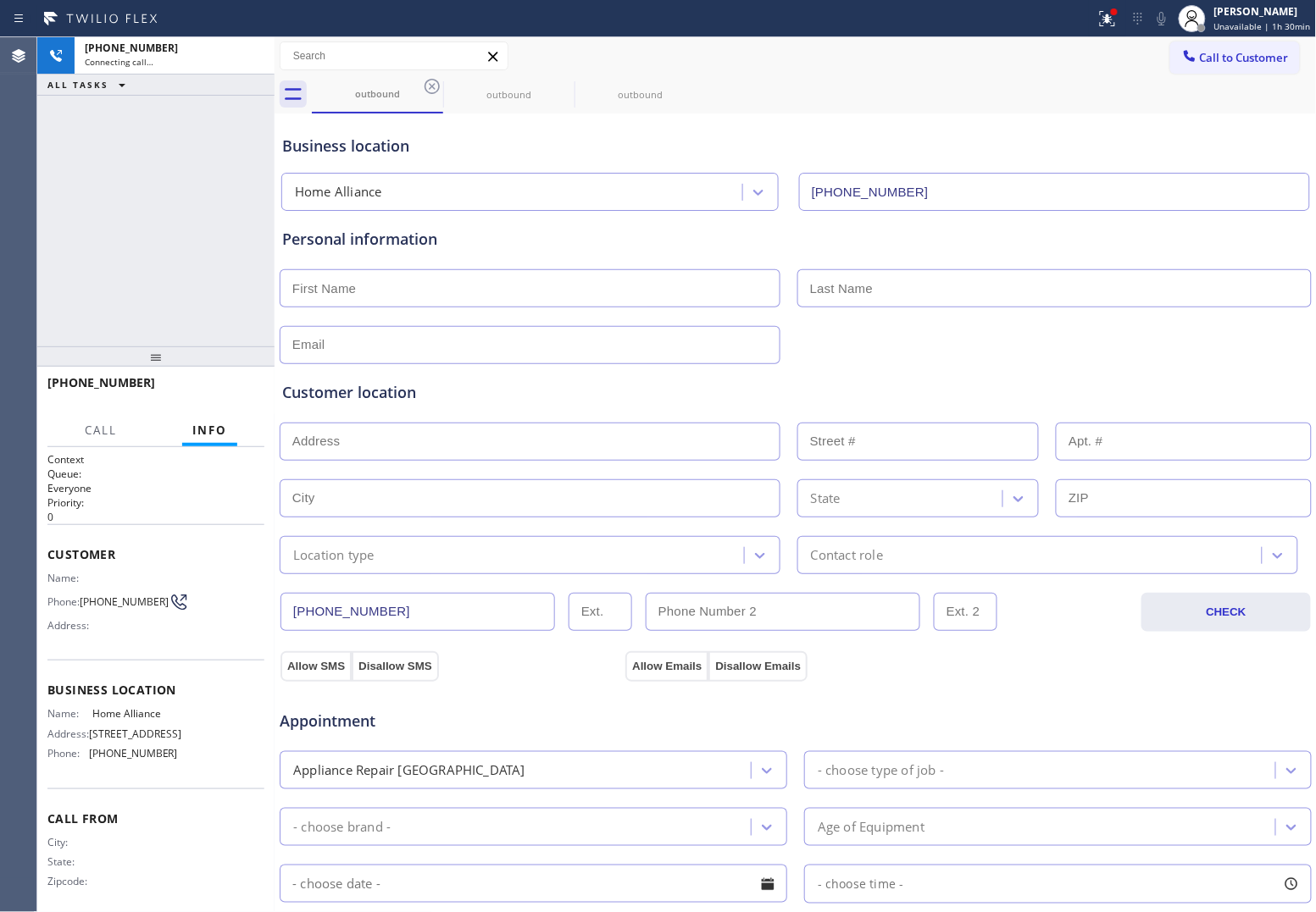
click at [433, 85] on icon at bounding box center [432, 86] width 15 height 15
click at [0, 0] on icon at bounding box center [0, 0] width 0 height 0
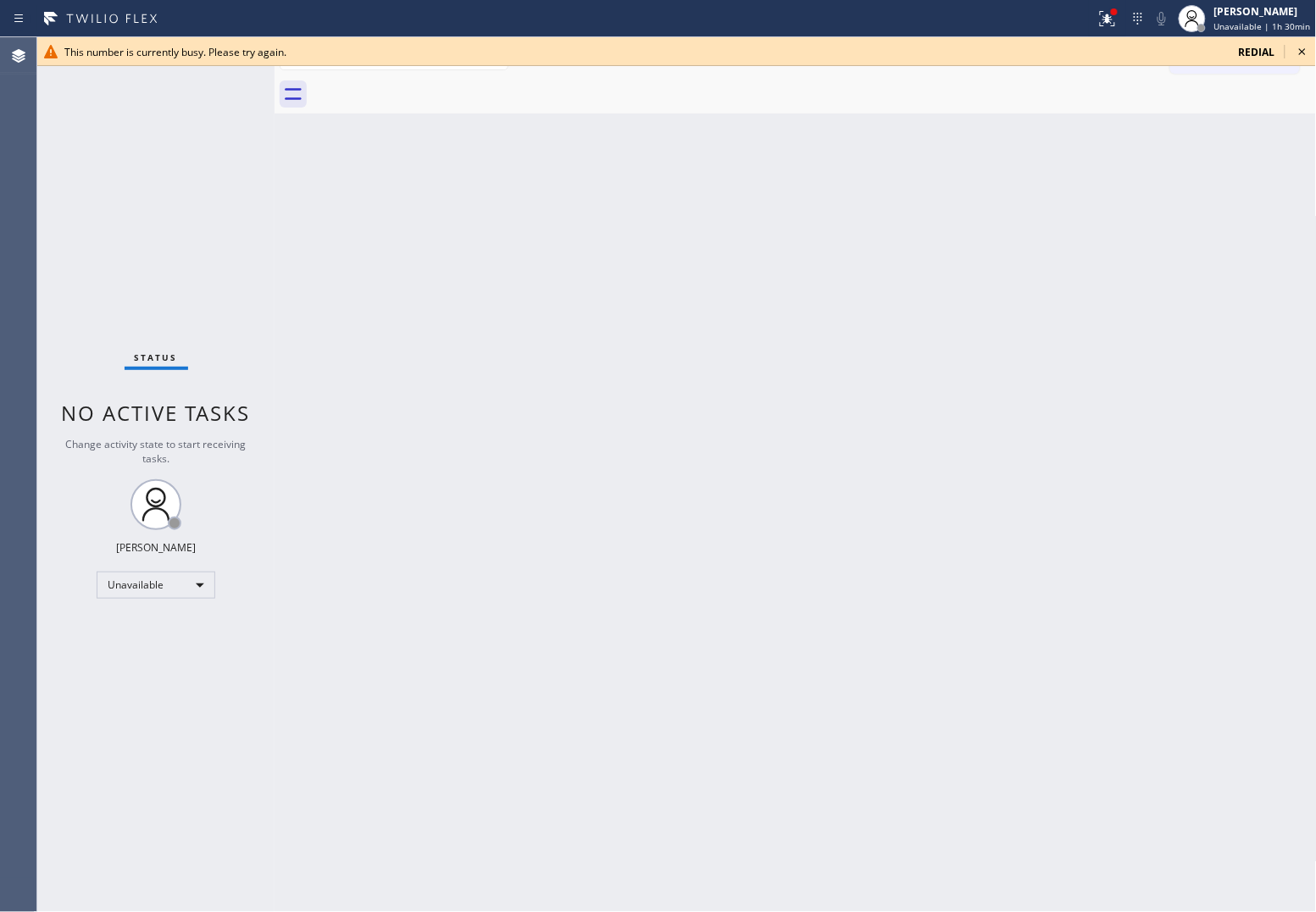
click at [1265, 49] on span "redial" at bounding box center [1256, 52] width 37 height 14
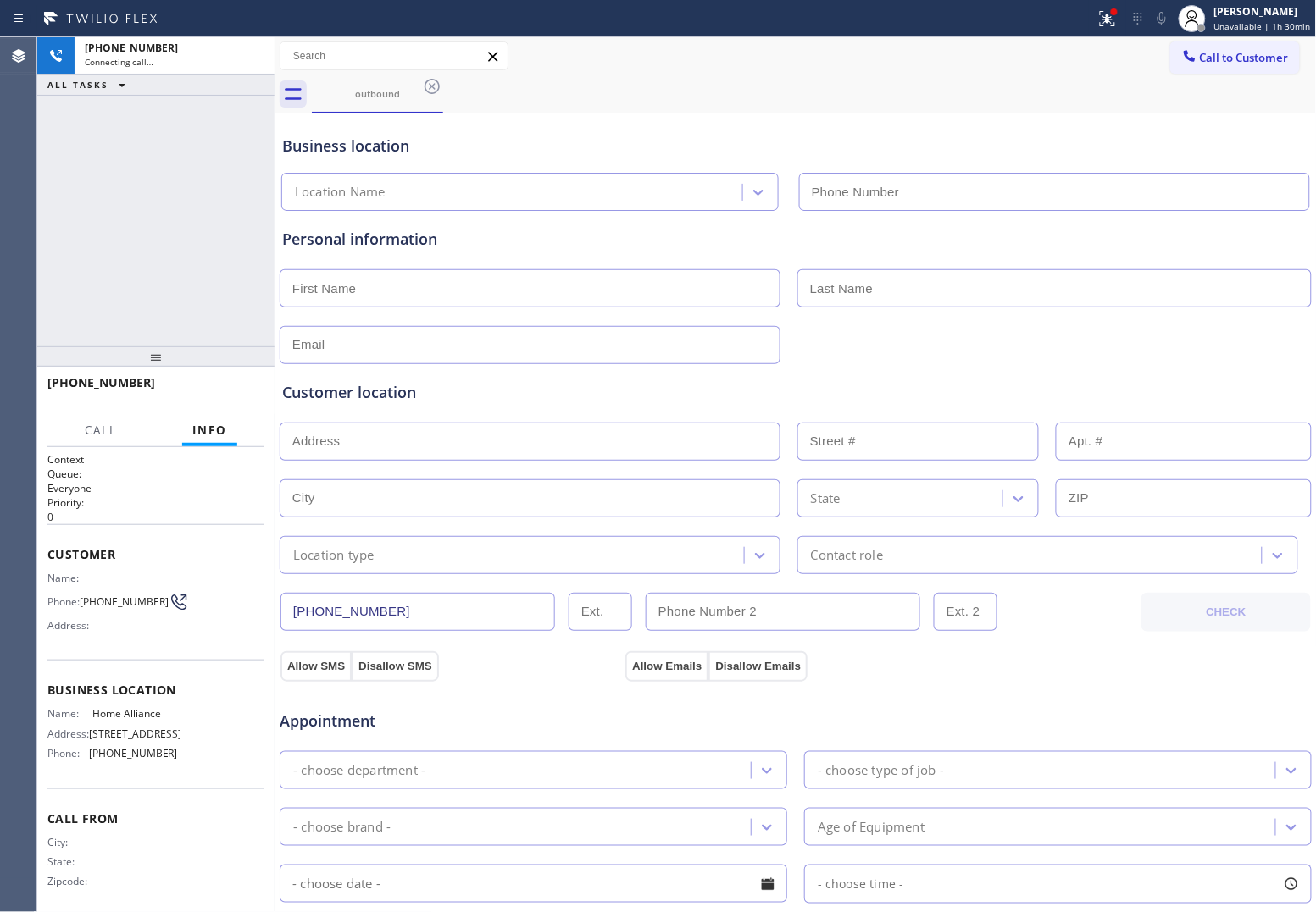
type input "[PHONE_NUMBER]"
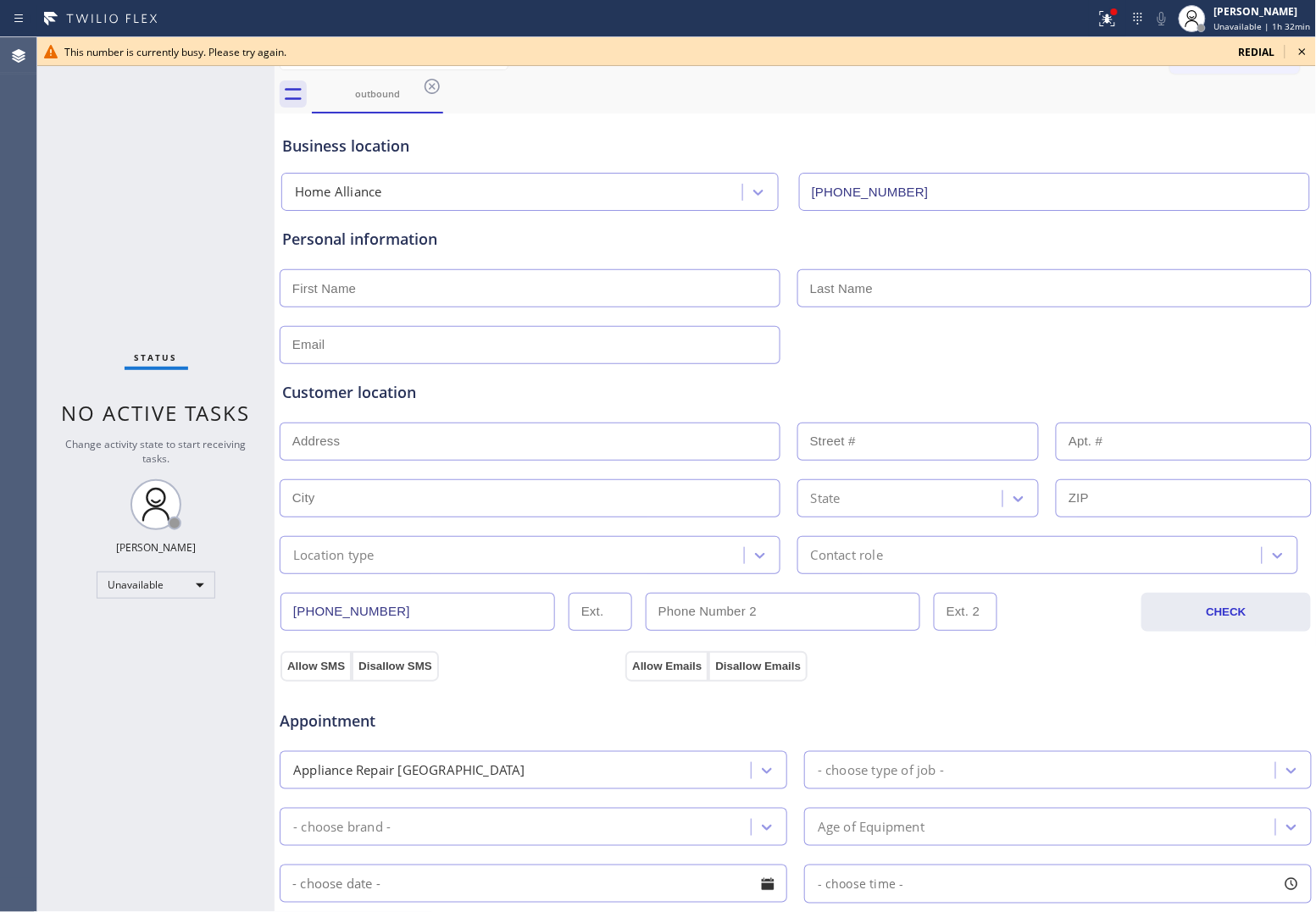
click at [1270, 49] on span "redial" at bounding box center [1256, 52] width 37 height 14
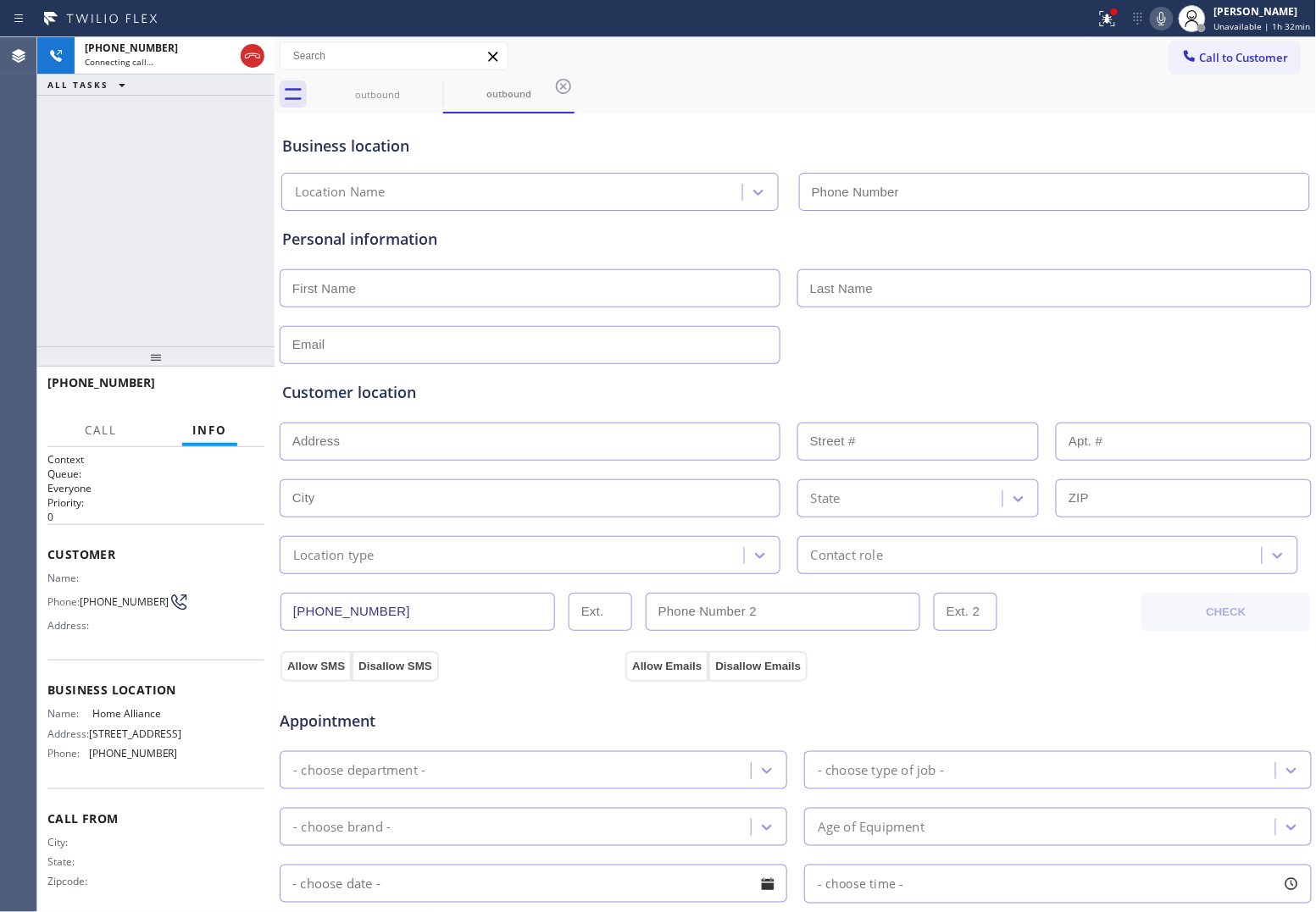
type input "[PHONE_NUMBER]"
click at [43, 258] on div "[PHONE_NUMBER] Connecting call… ALL TASKS ALL TASKS ACTIVE TASKS TASKS IN WRAP …" at bounding box center [155, 192] width 237 height 309
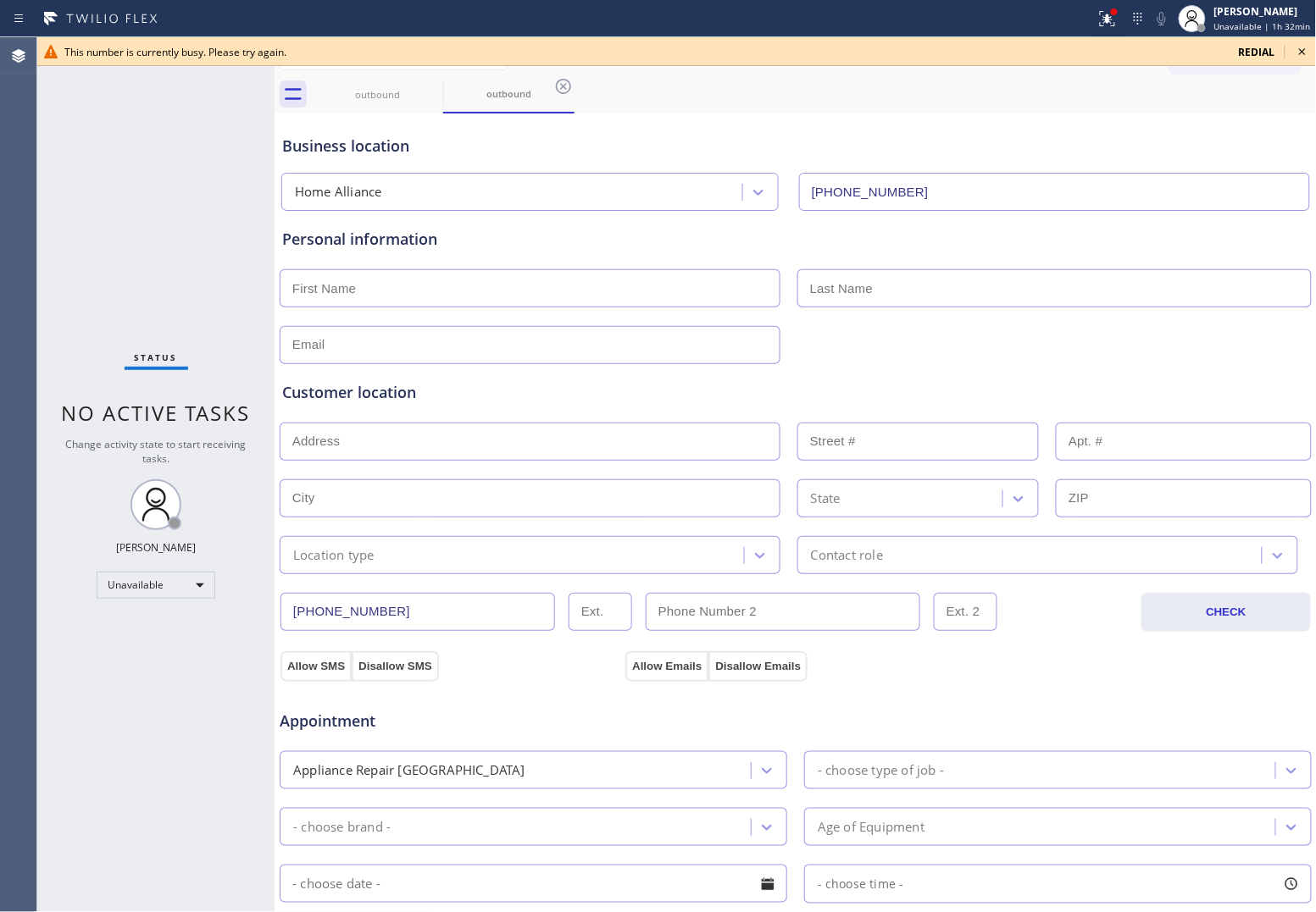
click at [1305, 49] on icon at bounding box center [1302, 51] width 21 height 21
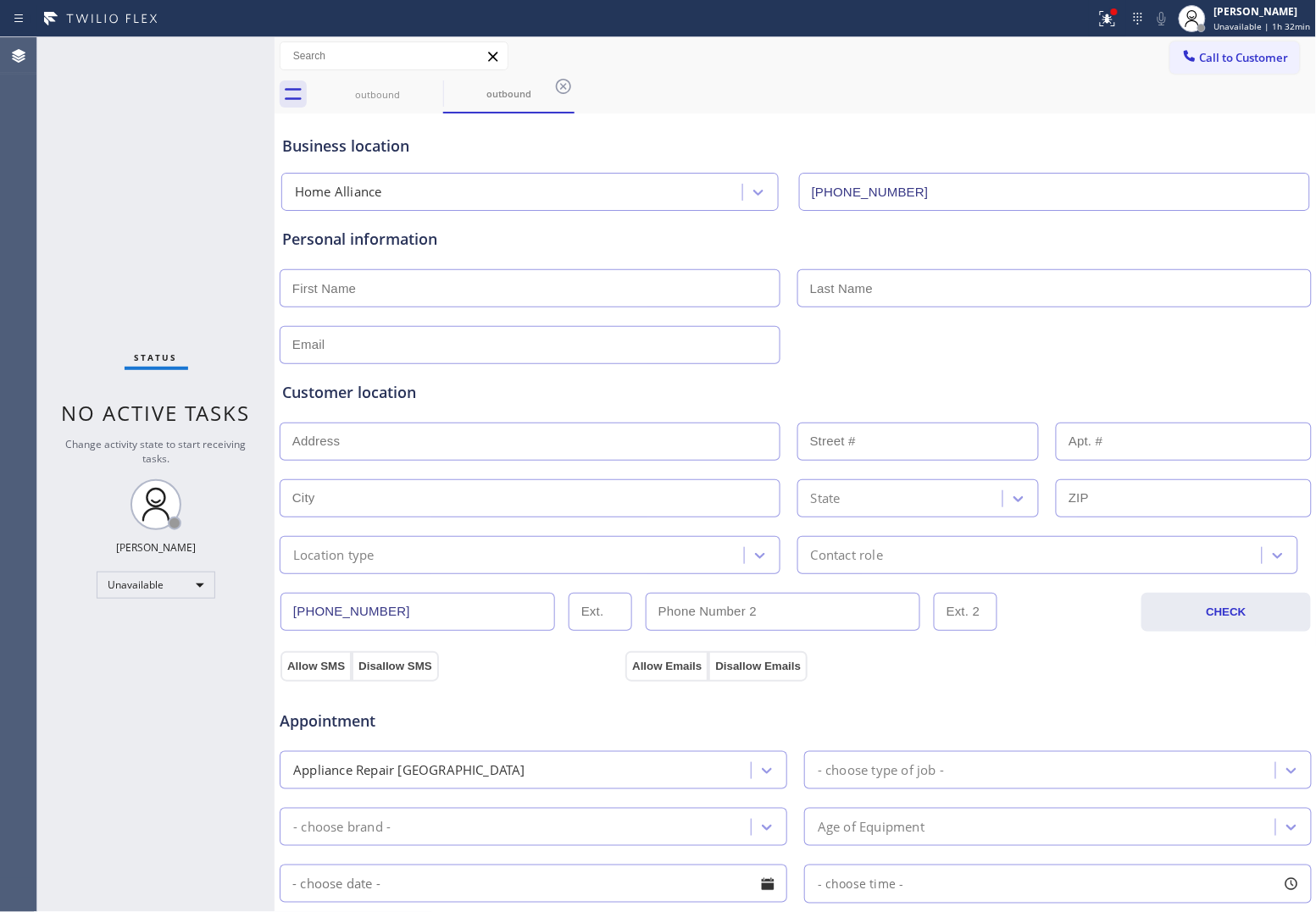
click at [1236, 47] on button "Call to Customer" at bounding box center [1234, 57] width 130 height 32
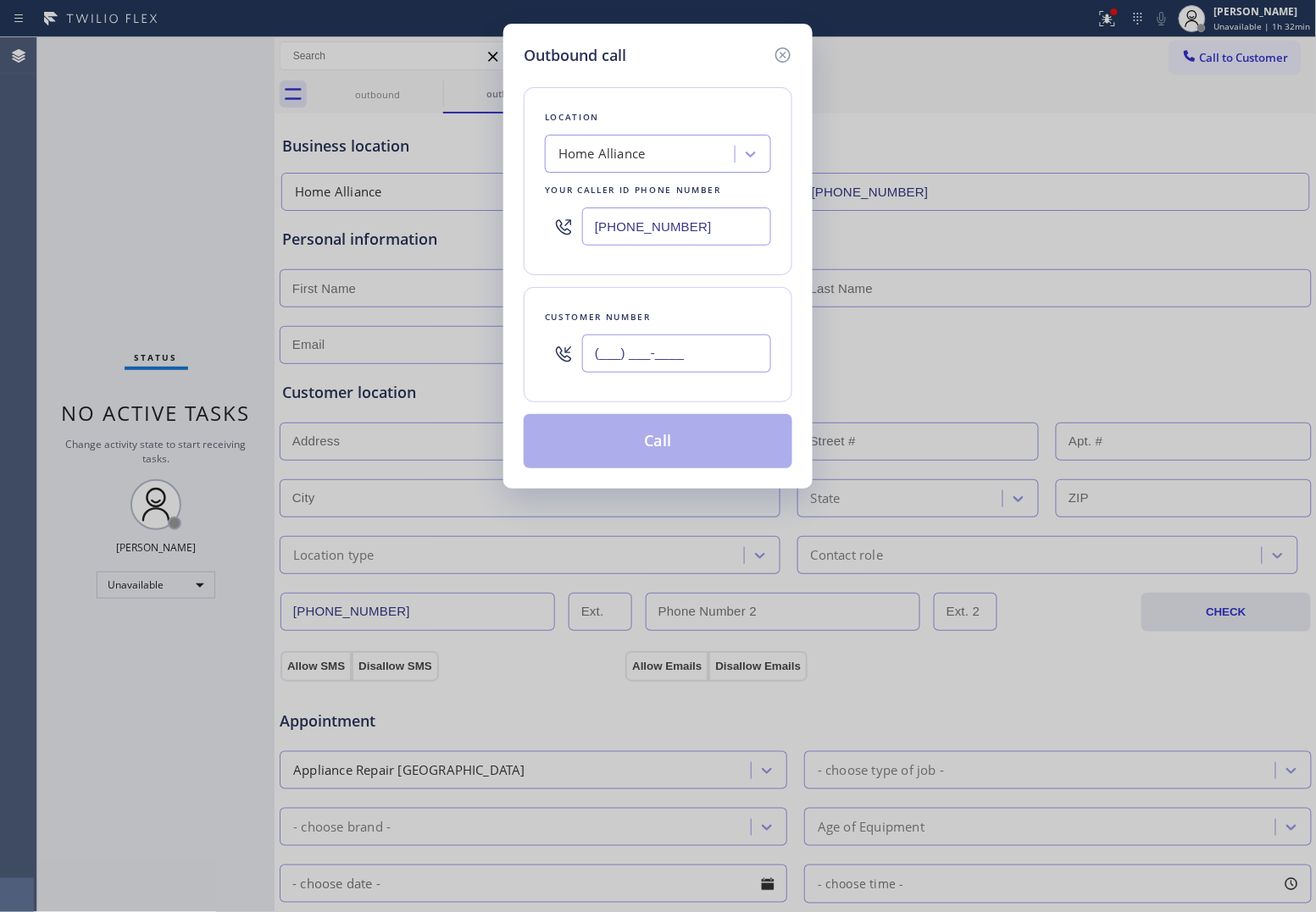
click at [625, 365] on input "(___) ___-____" at bounding box center [675, 354] width 189 height 38
paste input "508) 577-2778"
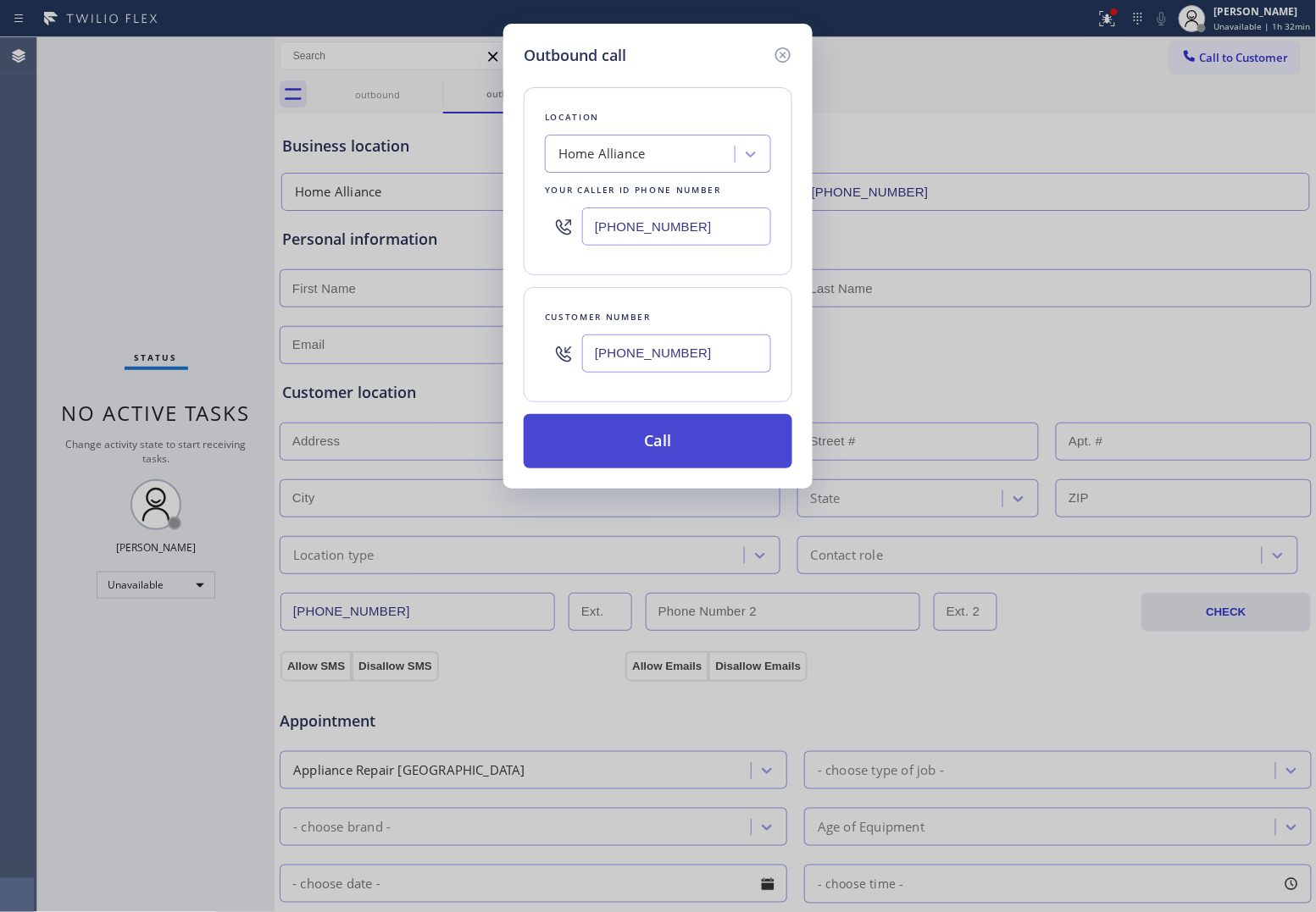
type input "[PHONE_NUMBER]"
click at [695, 454] on button "Call" at bounding box center [658, 441] width 269 height 54
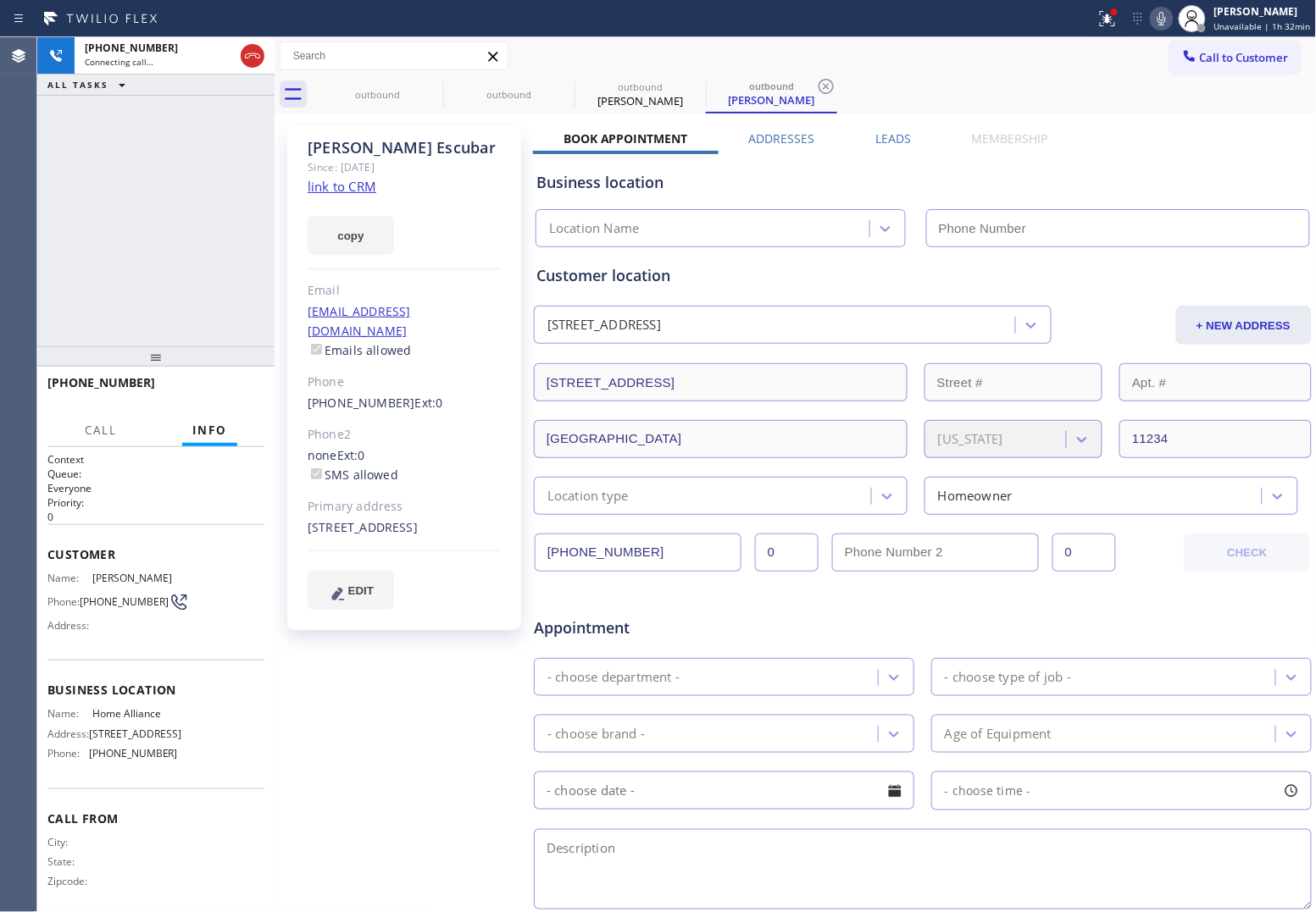
type input "[PHONE_NUMBER]"
click at [47, 247] on div "[PHONE_NUMBER] Live | 00:02 ALL TASKS ALL TASKS ACTIVE TASKS TASKS IN WRAP UP" at bounding box center [155, 192] width 237 height 309
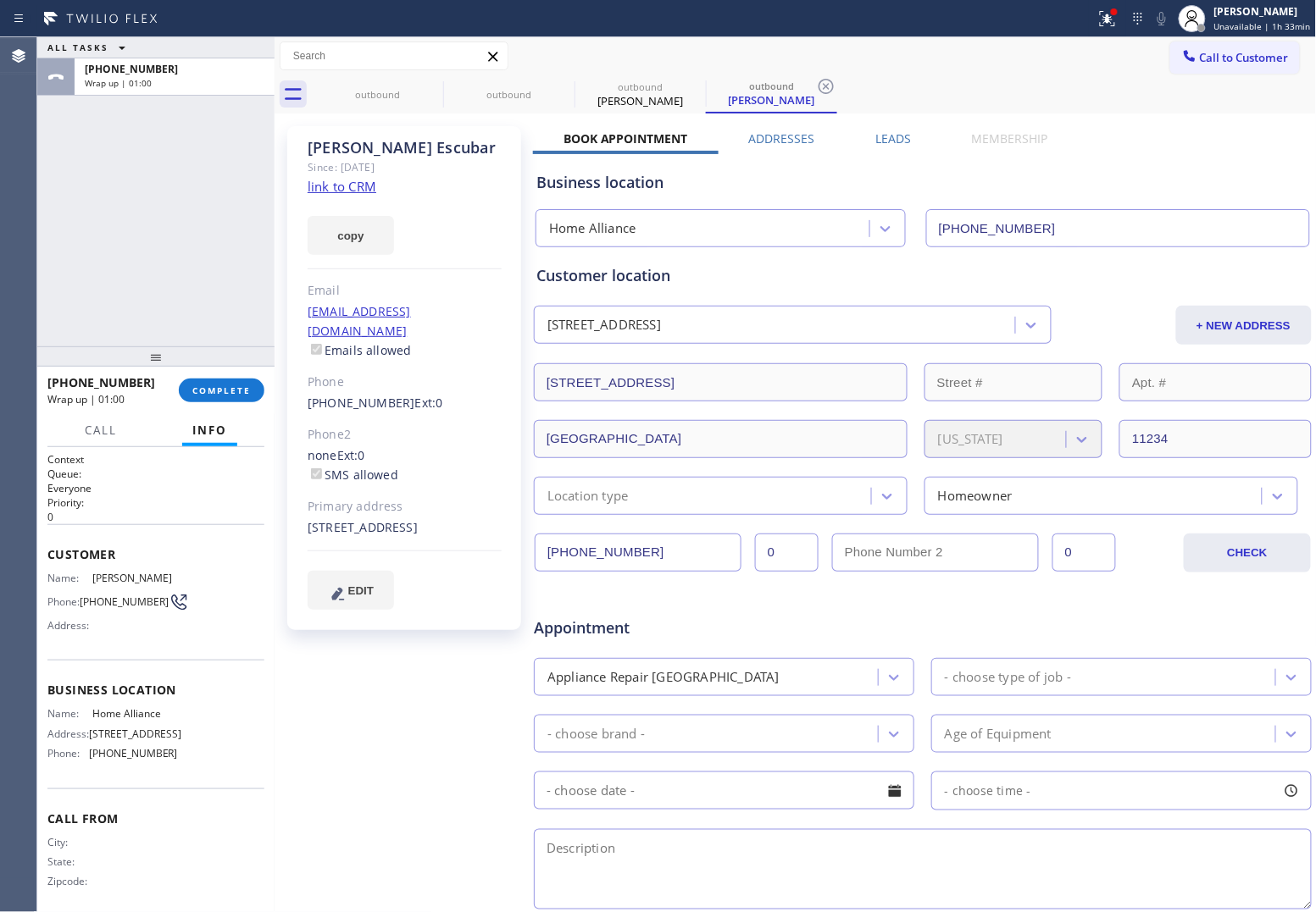
click at [122, 247] on div "ALL TASKS ALL TASKS ACTIVE TASKS TASKS IN WRAP UP [PHONE_NUMBER] Wrap up | 01:00" at bounding box center [155, 192] width 237 height 309
click at [1243, 59] on span "Call to Customer" at bounding box center [1245, 57] width 89 height 15
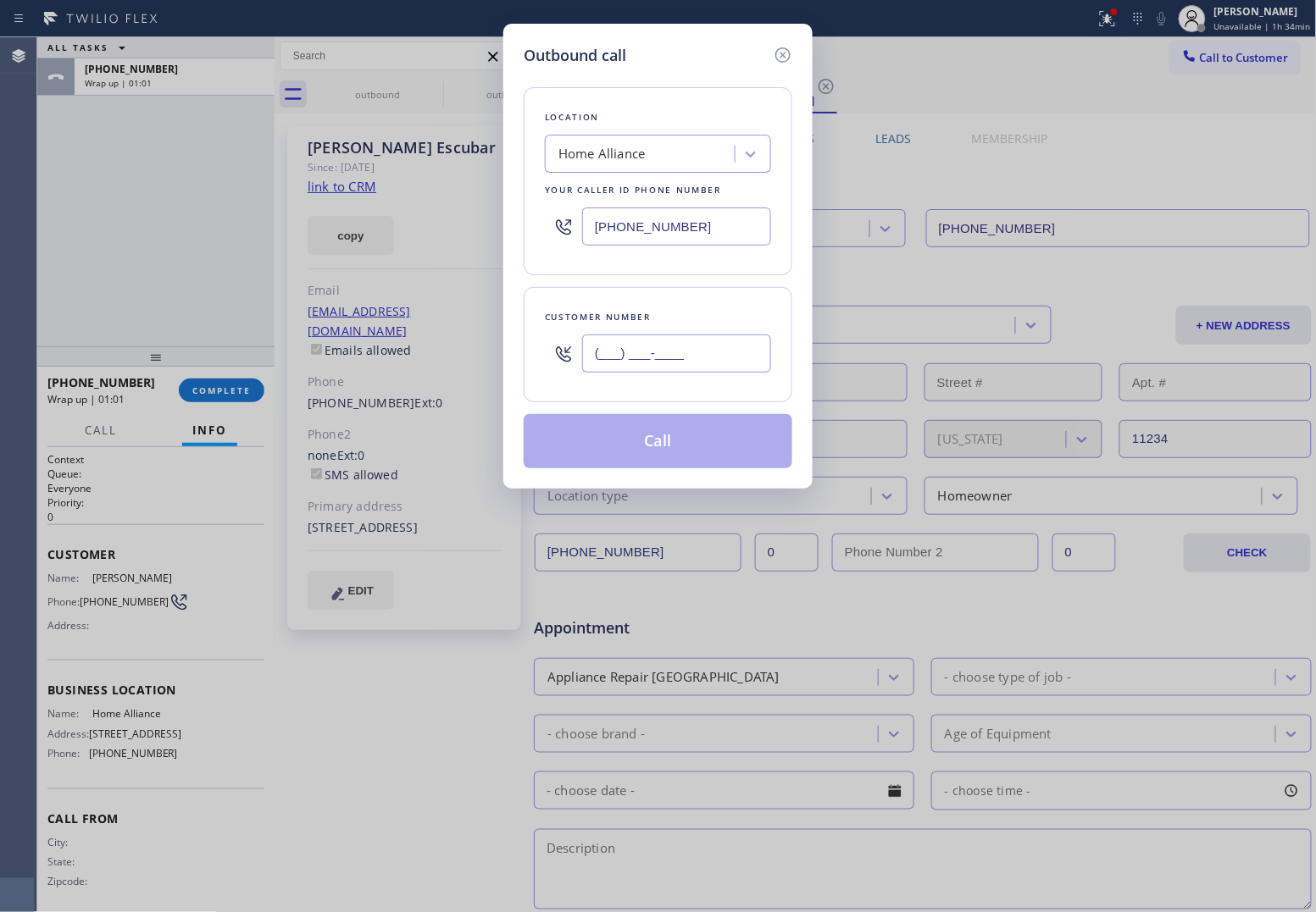
click at [703, 352] on input "(___) ___-____" at bounding box center [675, 354] width 189 height 38
paste input "820) 758-6433"
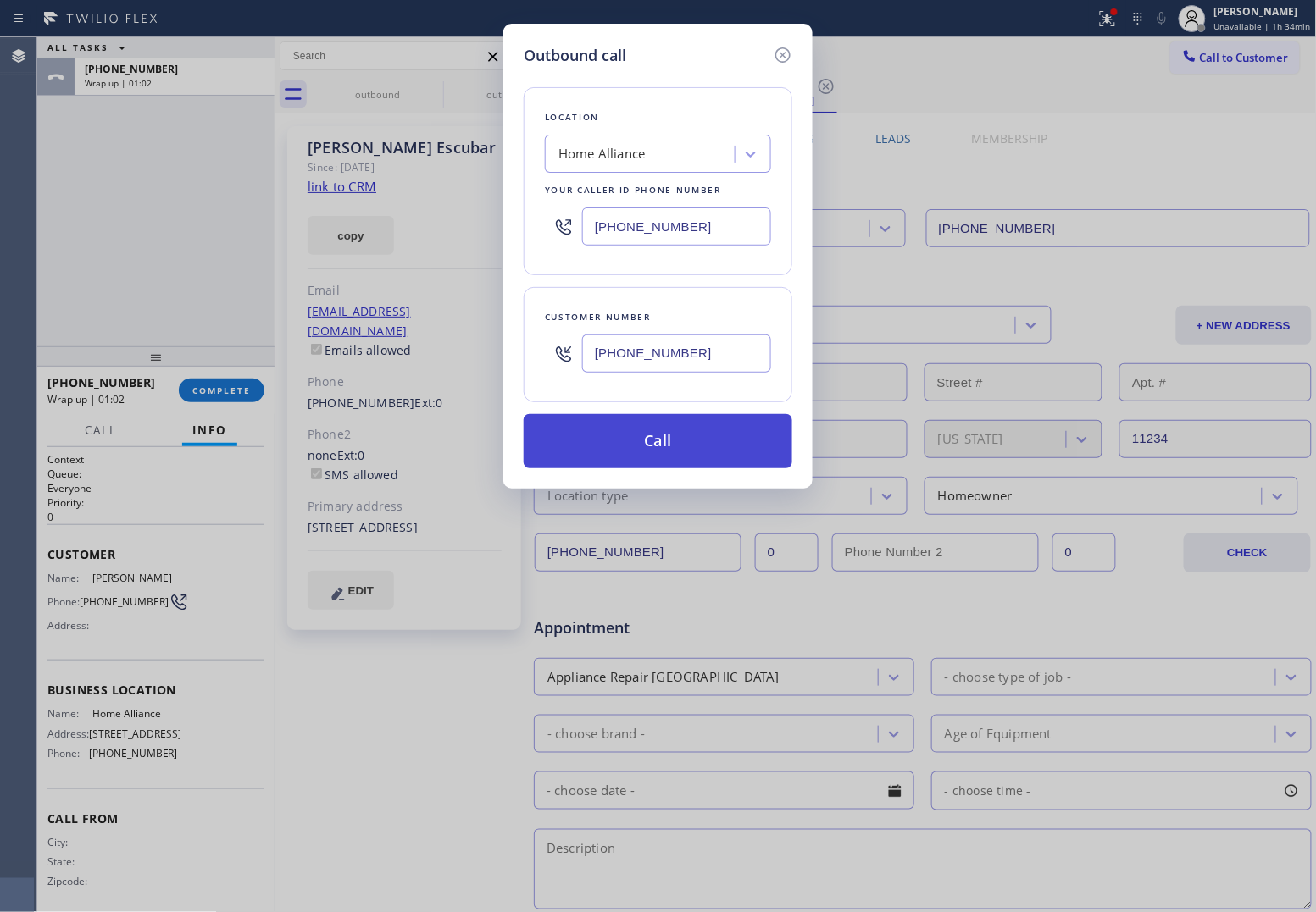
type input "[PHONE_NUMBER]"
click at [662, 449] on button "Call" at bounding box center [658, 441] width 269 height 54
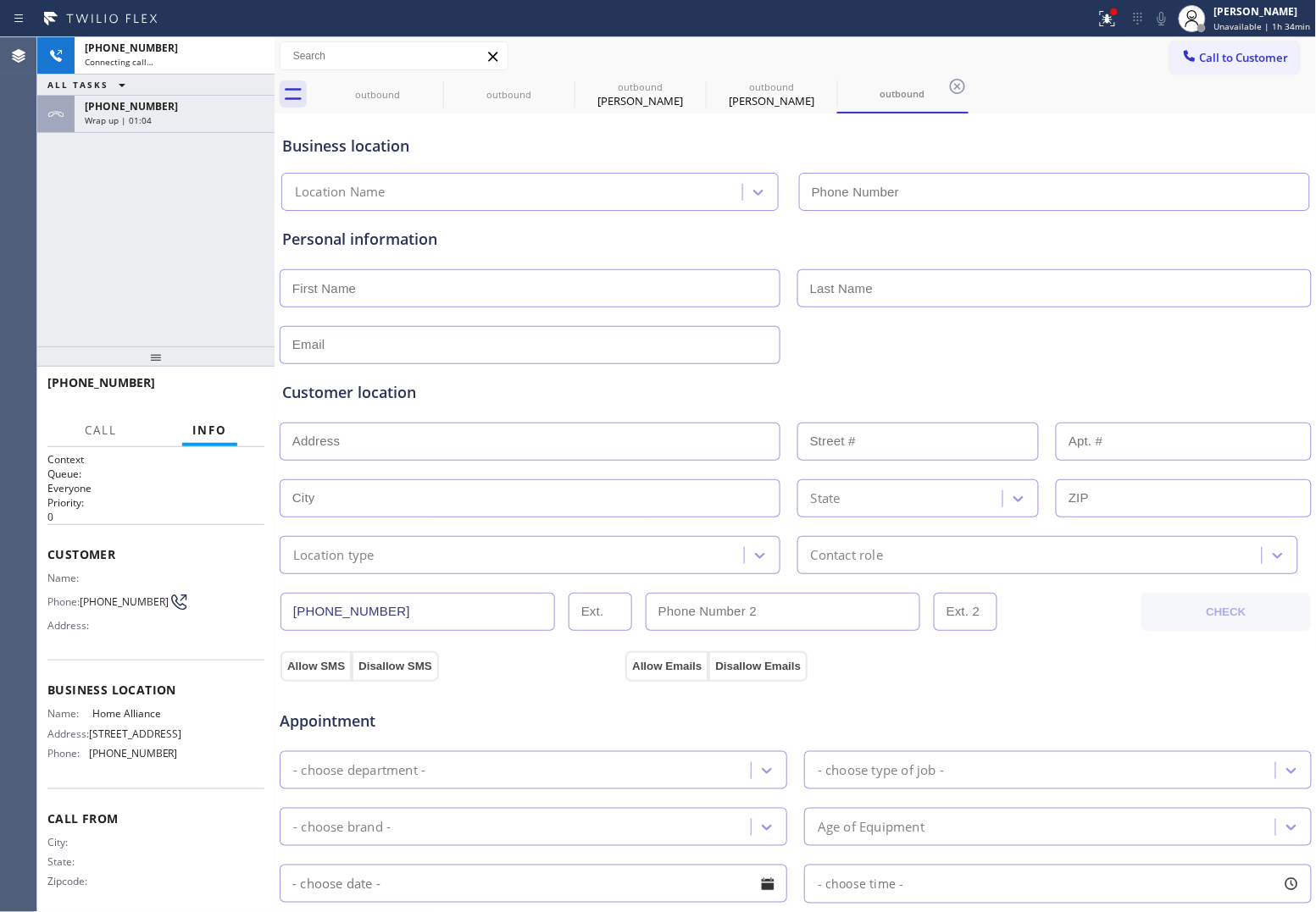
type input "[PHONE_NUMBER]"
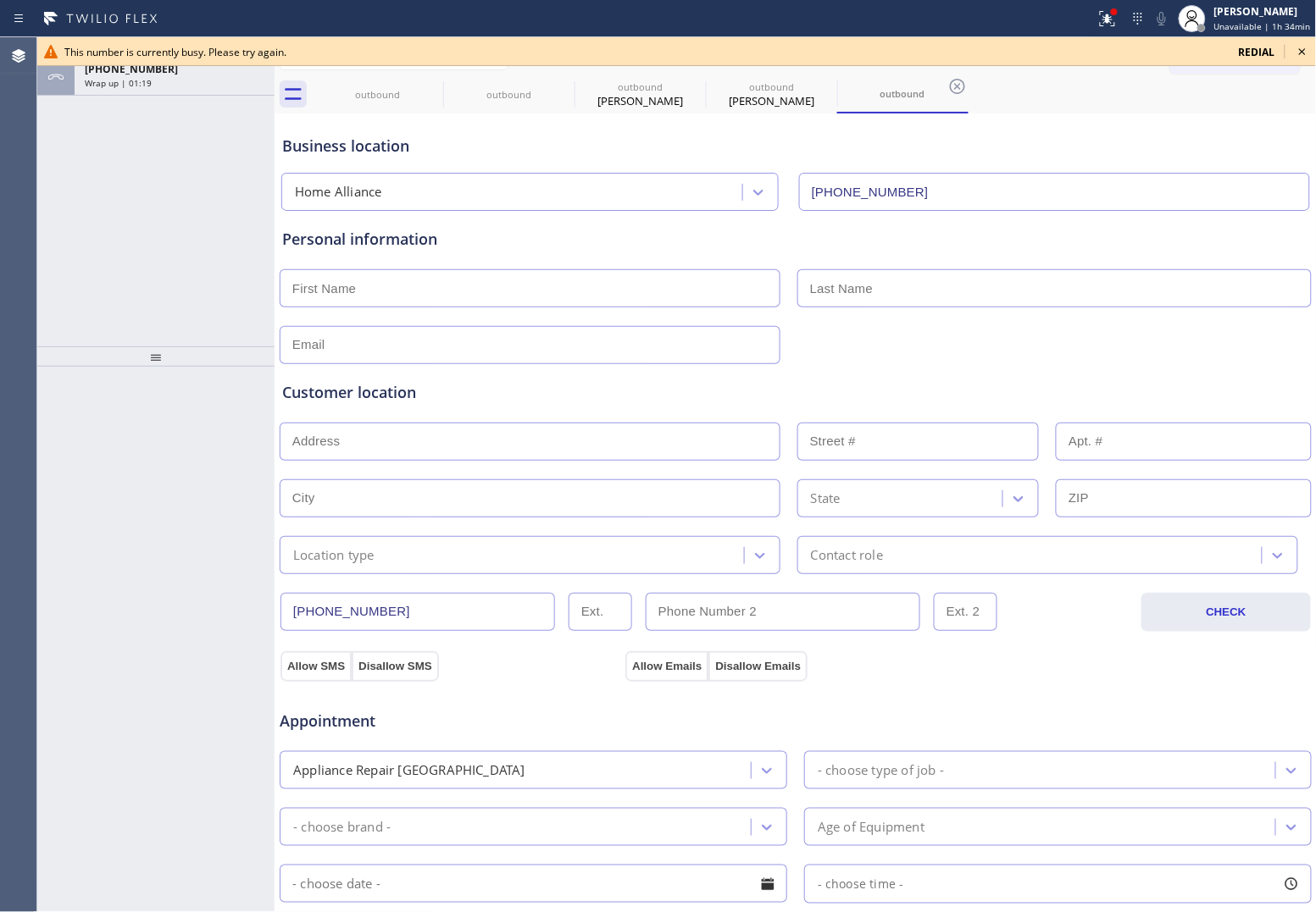
click at [224, 87] on div "Wrap up | 01:19" at bounding box center [174, 82] width 180 height 12
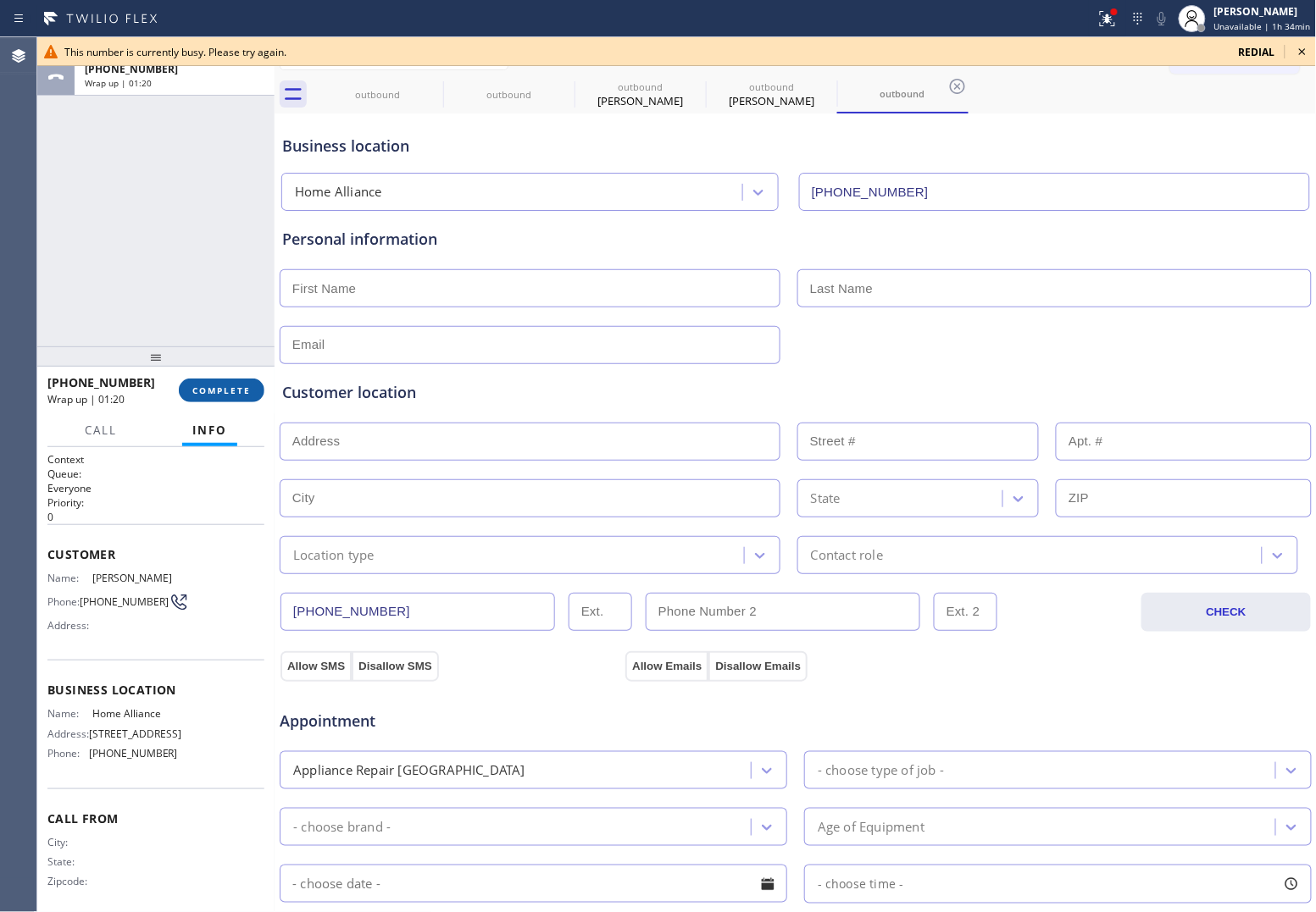
click at [210, 395] on span "COMPLETE" at bounding box center [221, 389] width 58 height 12
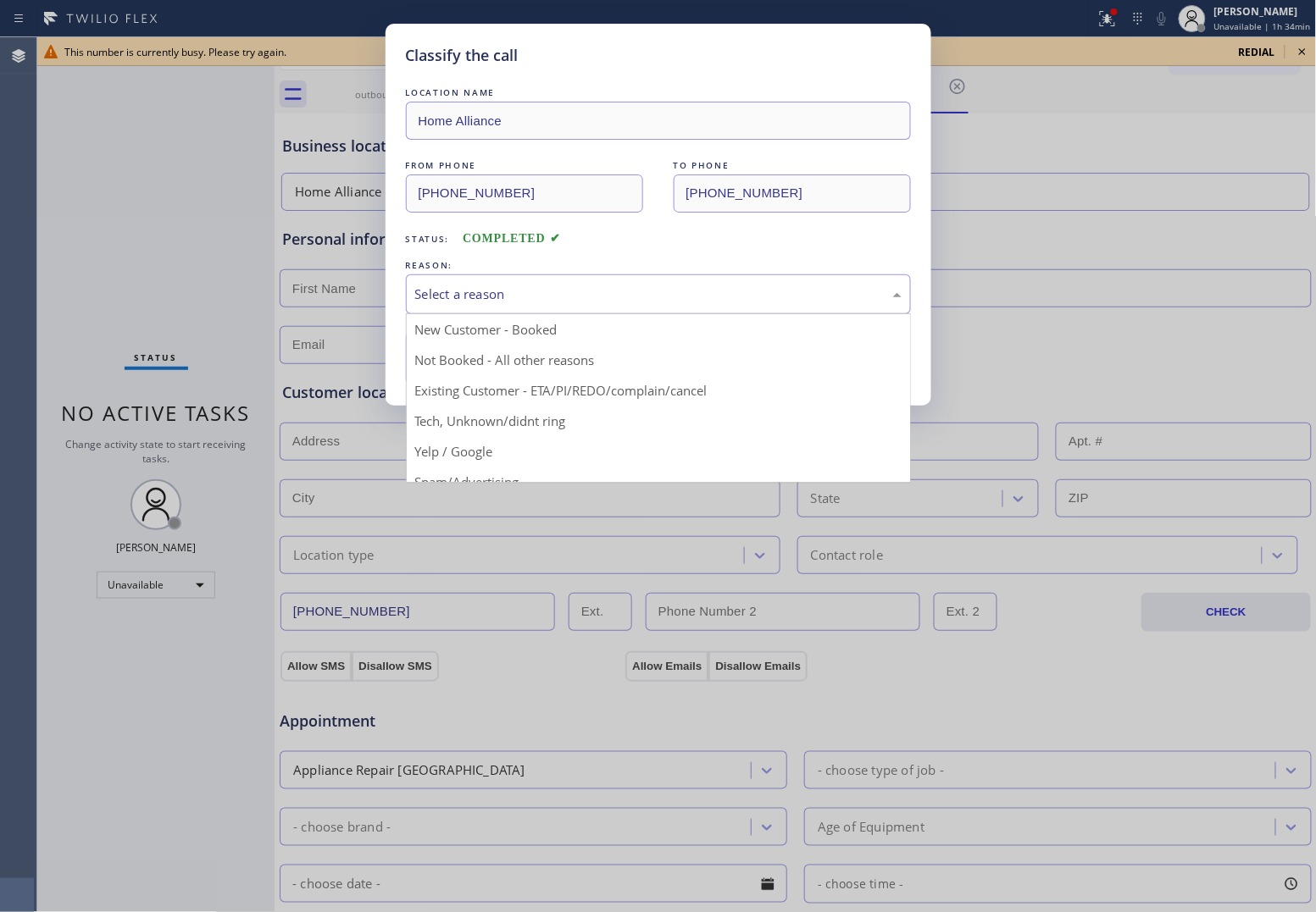
click at [527, 282] on div "Select a reason" at bounding box center [658, 294] width 505 height 40
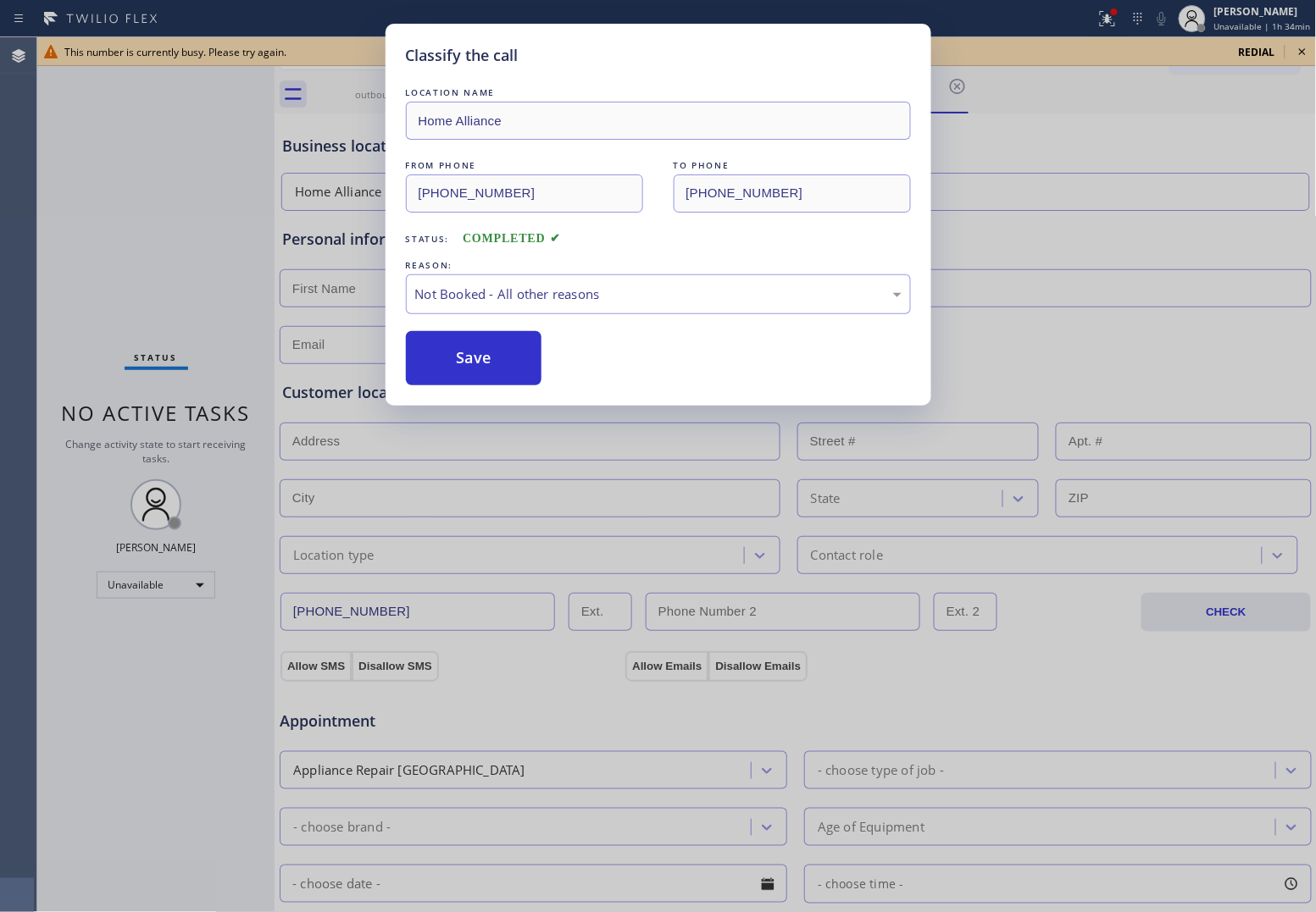
click at [485, 358] on button "Save" at bounding box center [474, 358] width 137 height 54
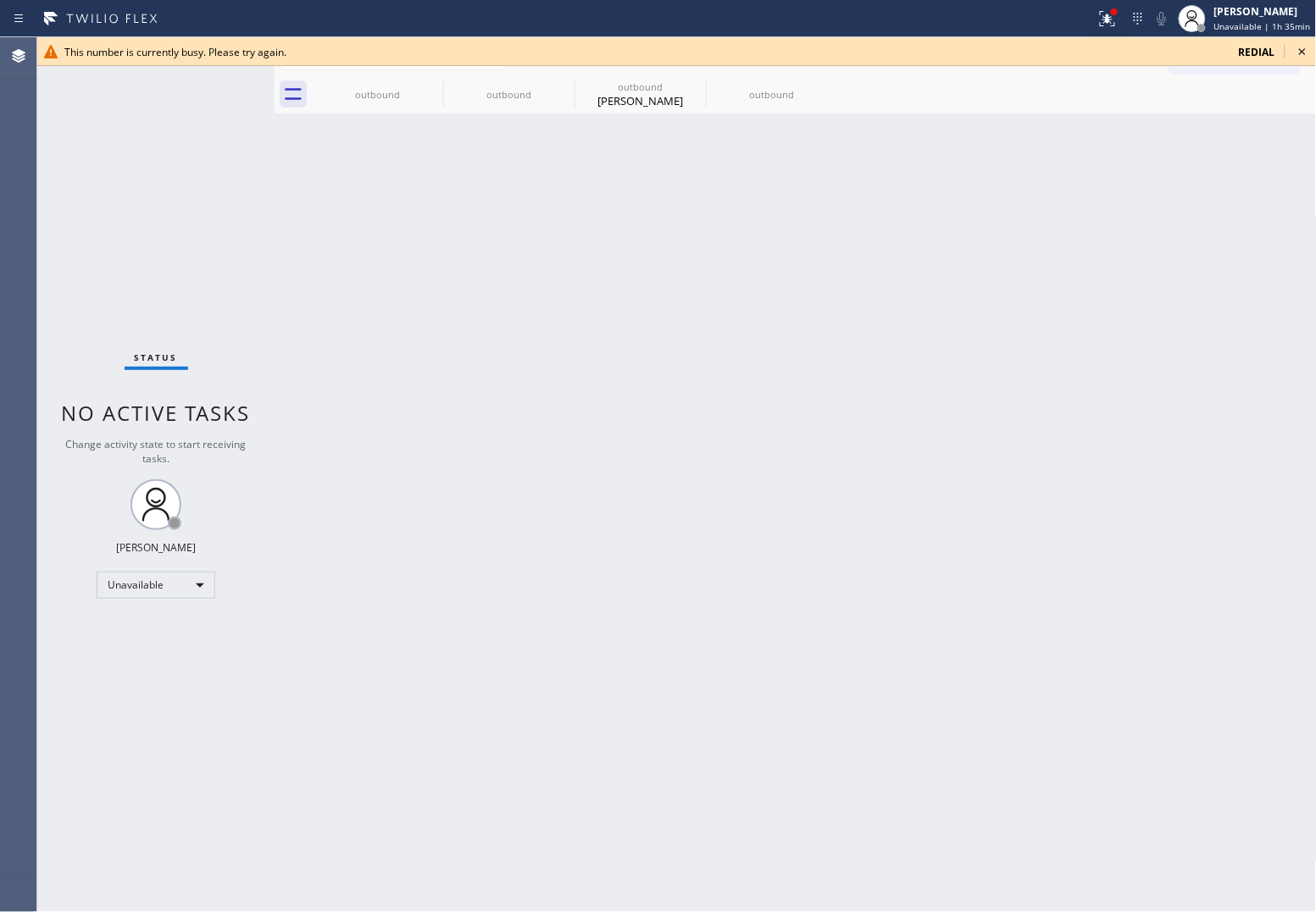
click at [1250, 56] on span "redial" at bounding box center [1256, 52] width 37 height 14
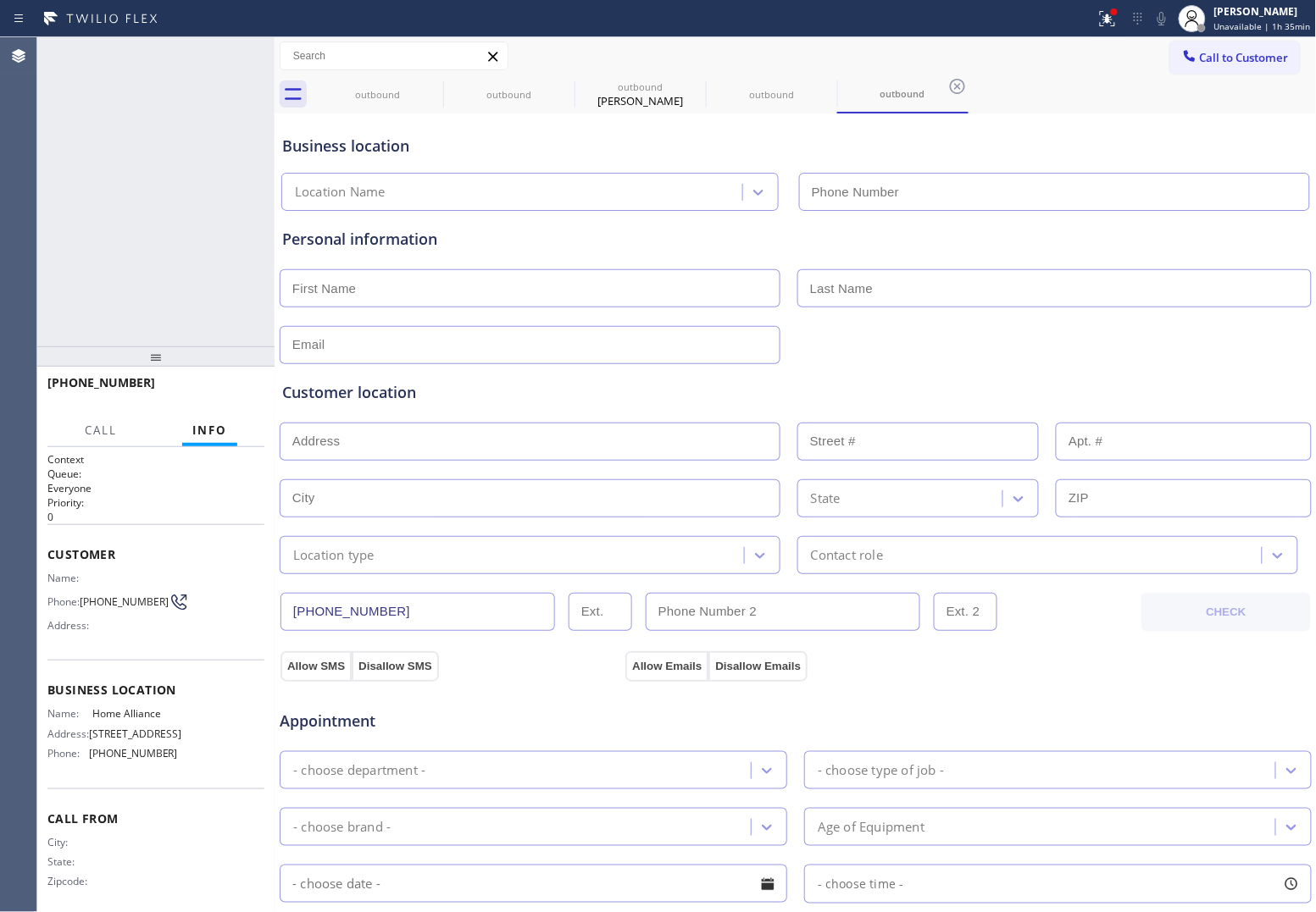
type input "[PHONE_NUMBER]"
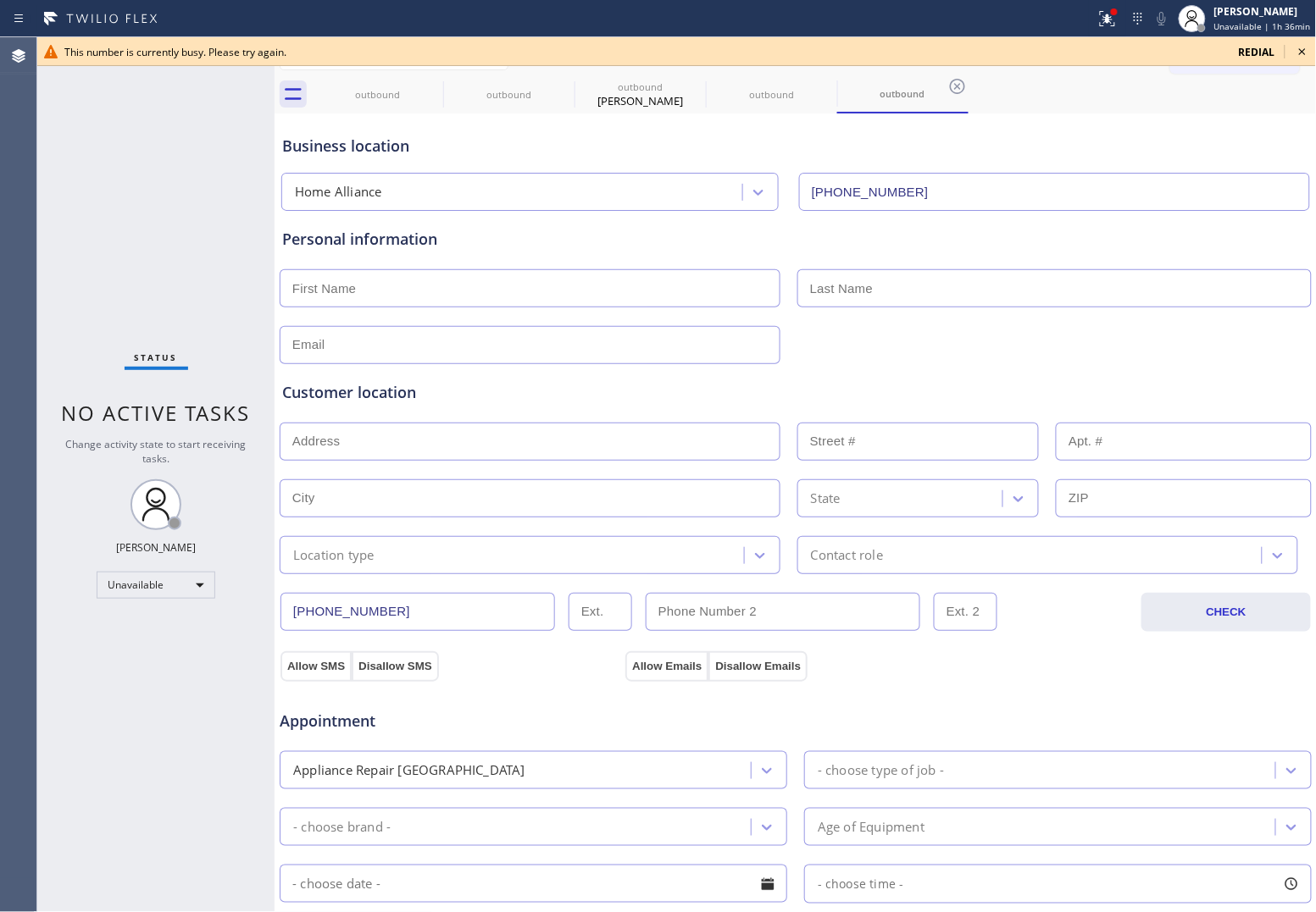
click at [1251, 56] on span "redial" at bounding box center [1256, 52] width 37 height 14
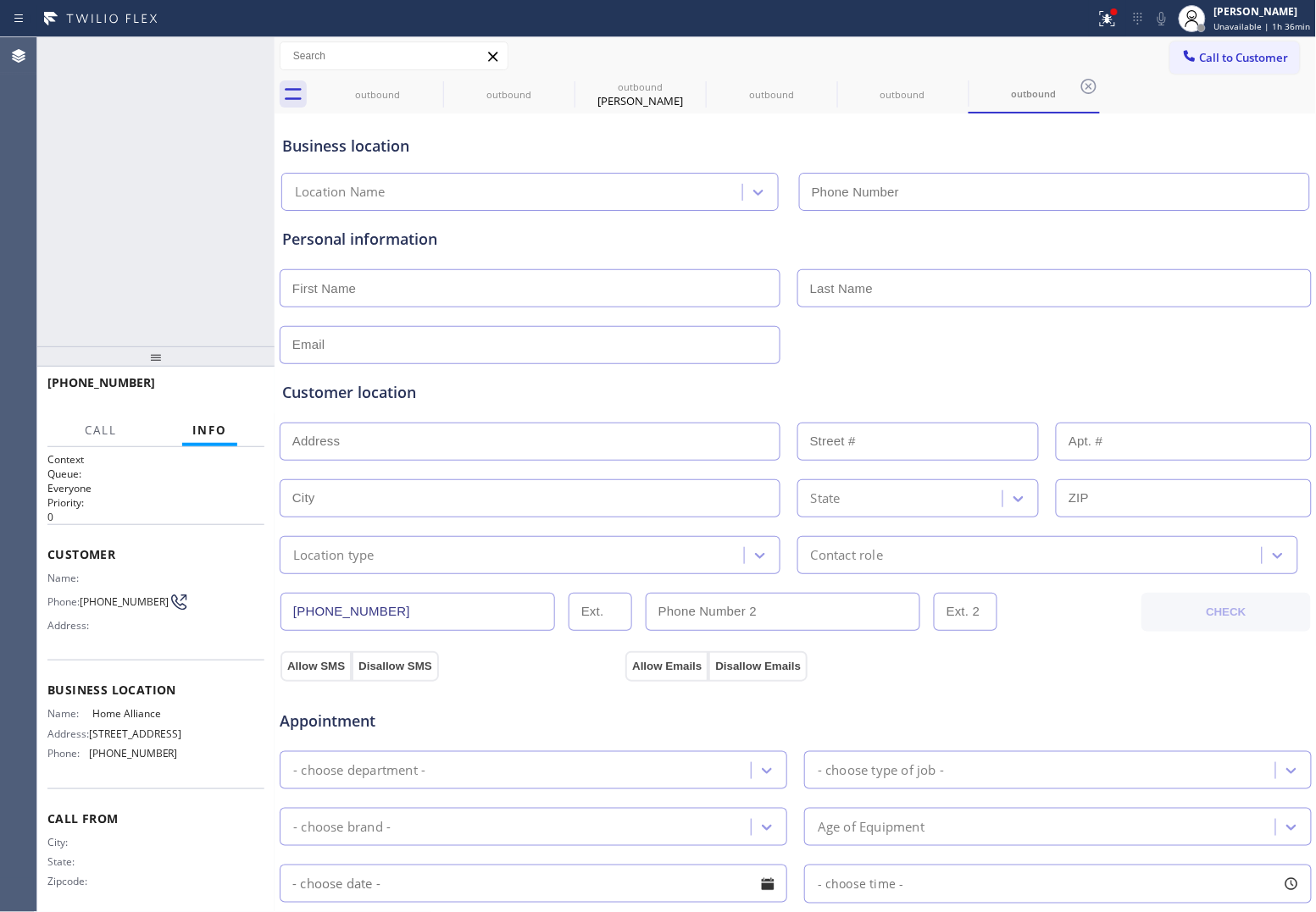
type input "[PHONE_NUMBER]"
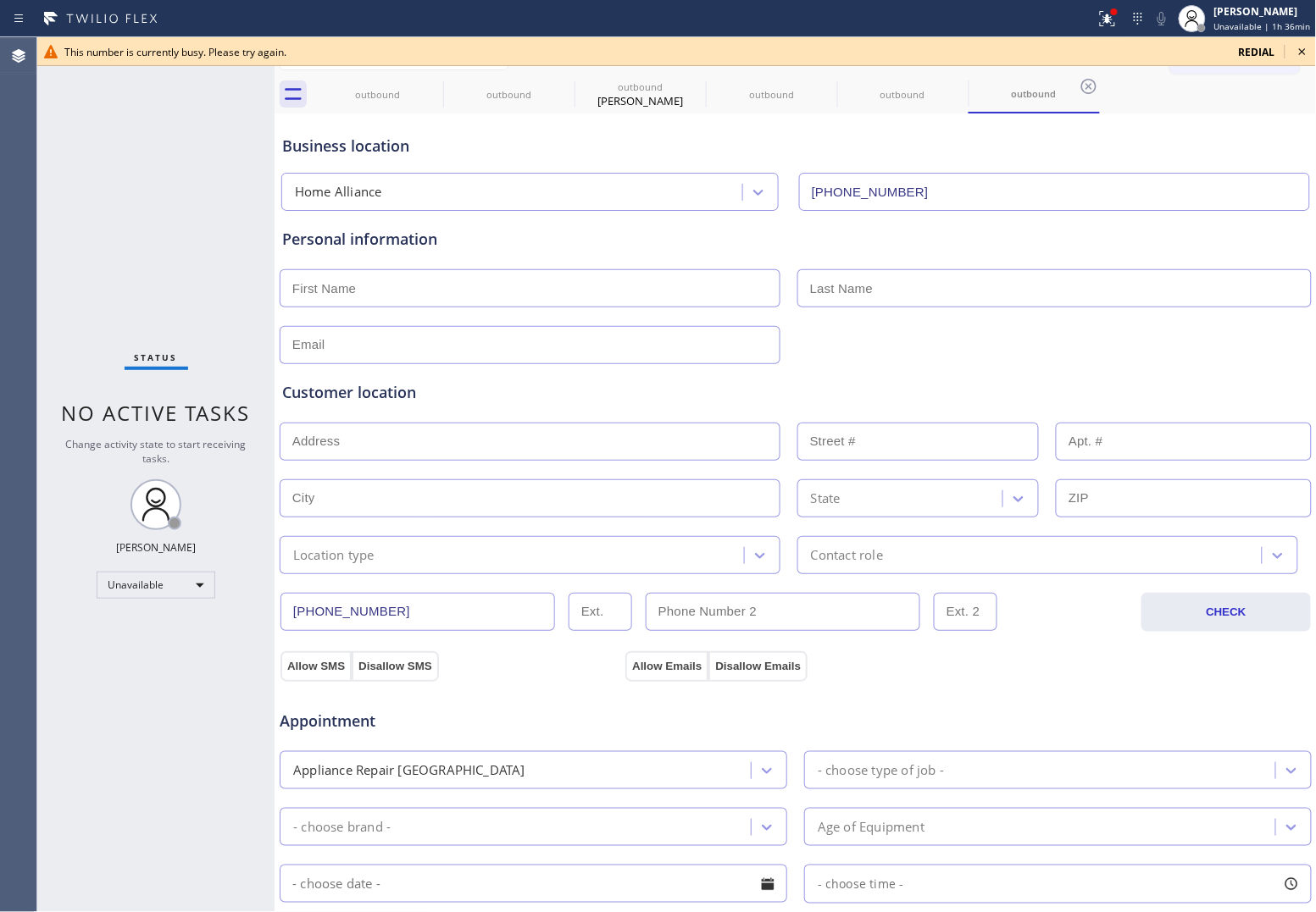
click at [1246, 49] on span "redial" at bounding box center [1256, 52] width 37 height 14
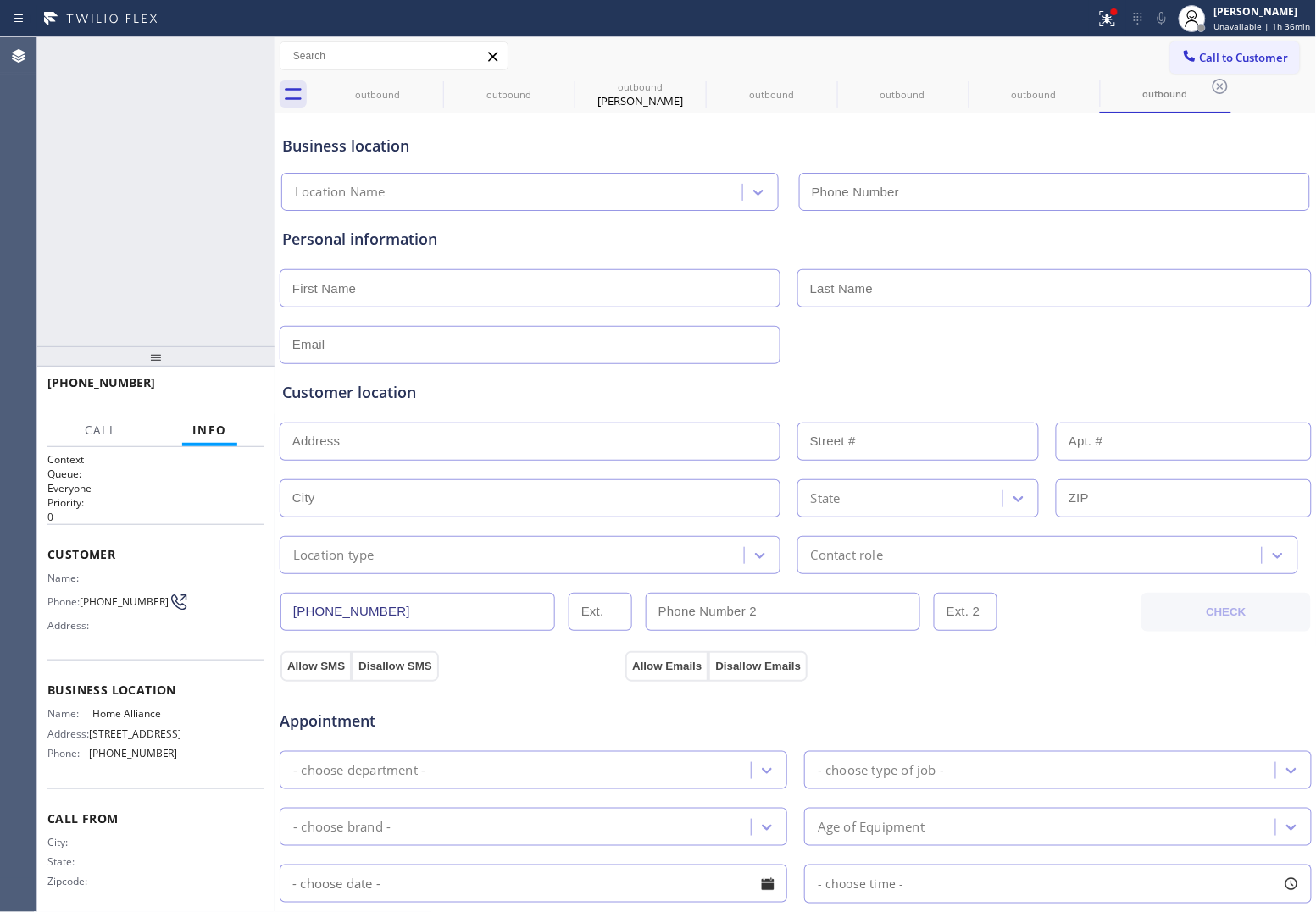
type input "[PHONE_NUMBER]"
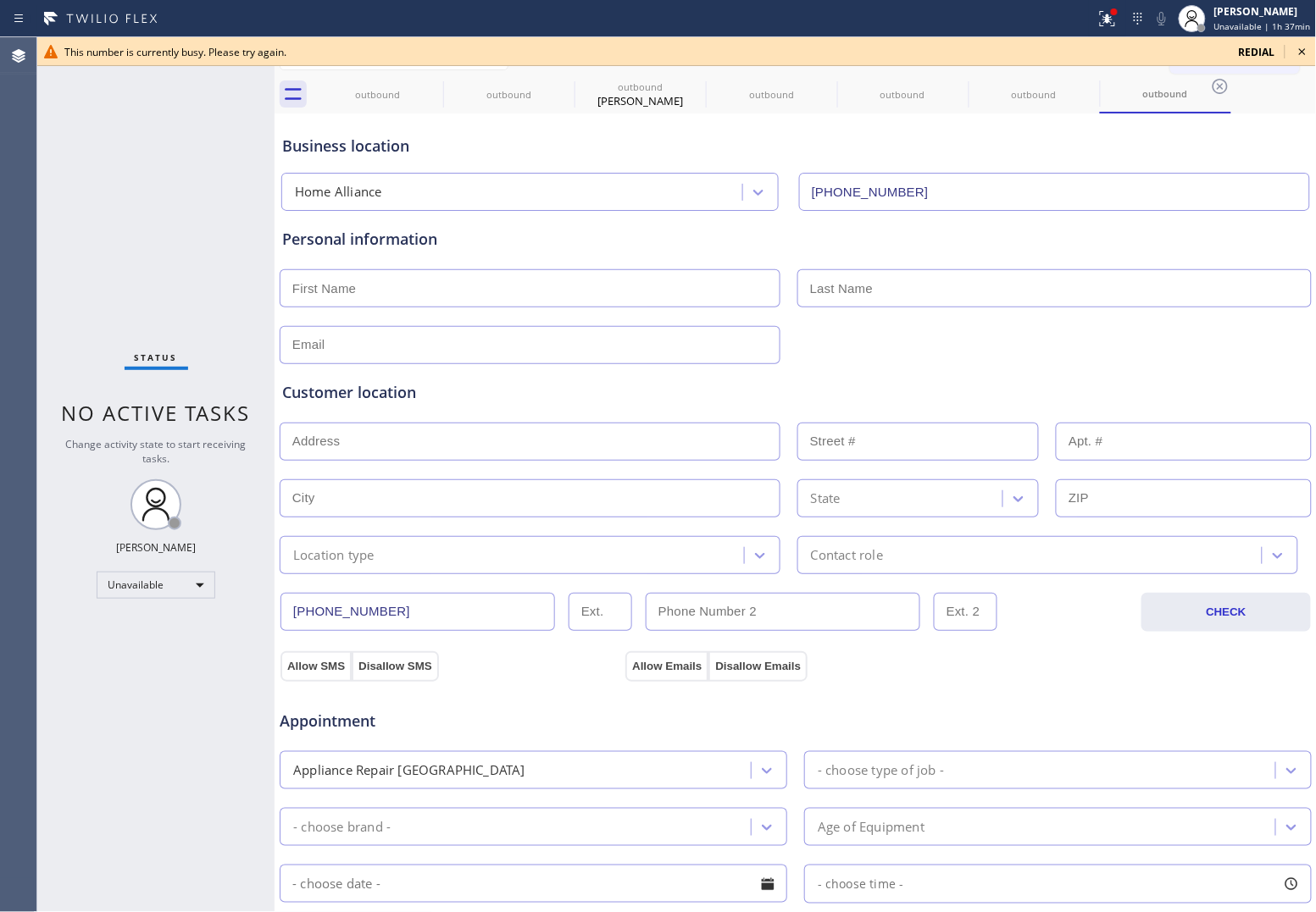
click at [1248, 51] on span "redial" at bounding box center [1256, 52] width 37 height 14
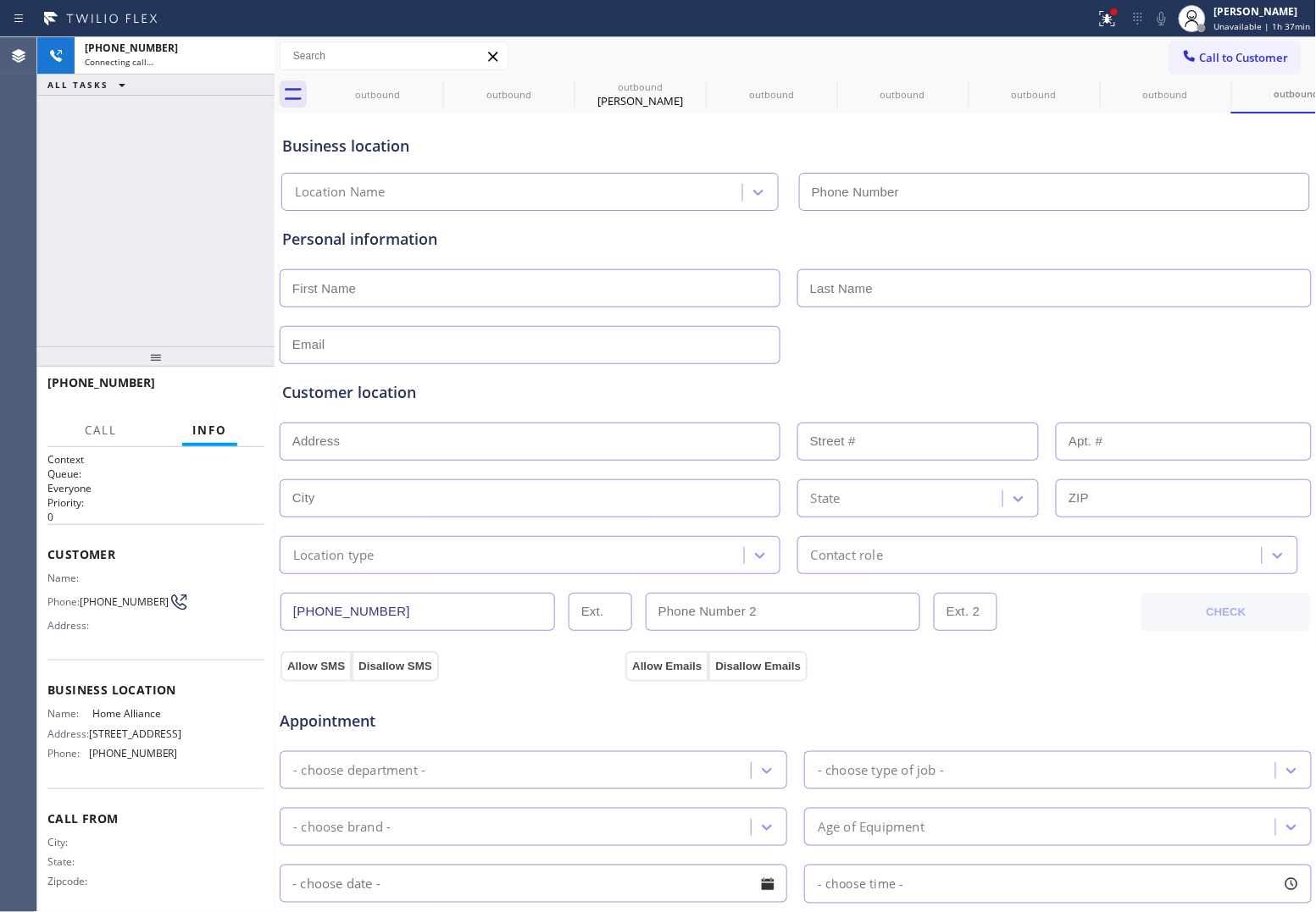
type input "[PHONE_NUMBER]"
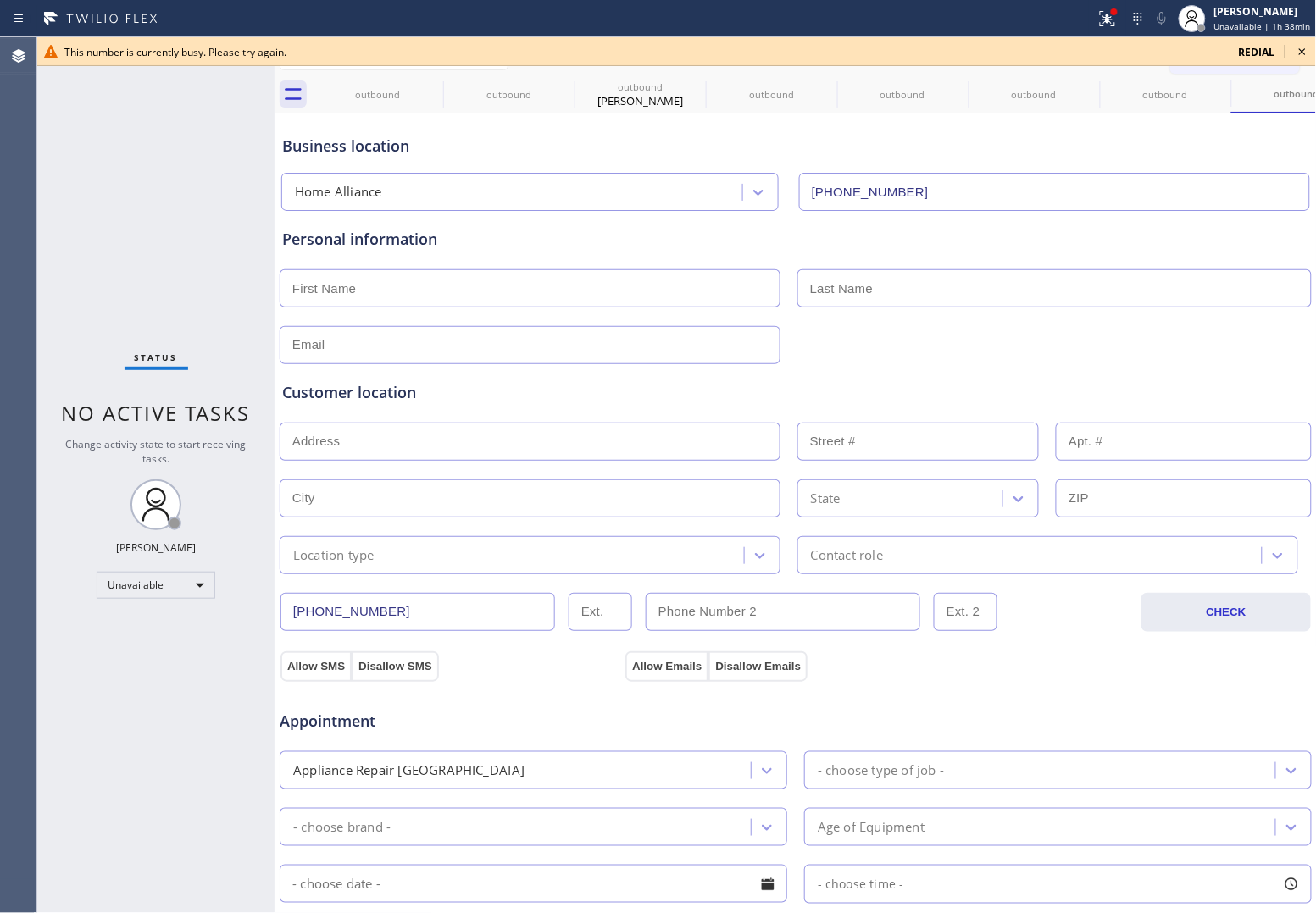
click at [1234, 55] on div "redial" at bounding box center [1257, 52] width 57 height 14
click at [1241, 53] on span "redial" at bounding box center [1256, 52] width 37 height 14
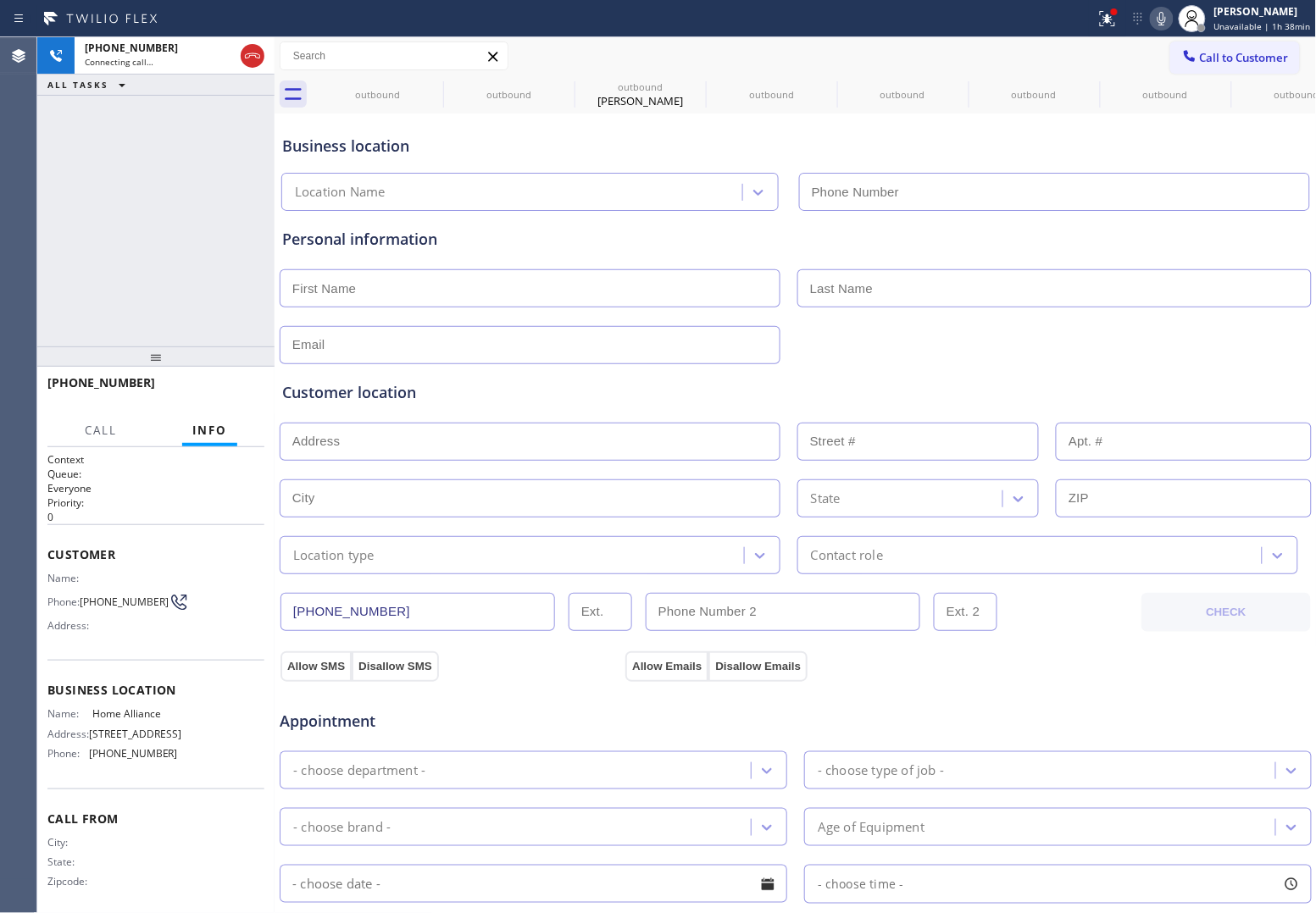
type input "[PHONE_NUMBER]"
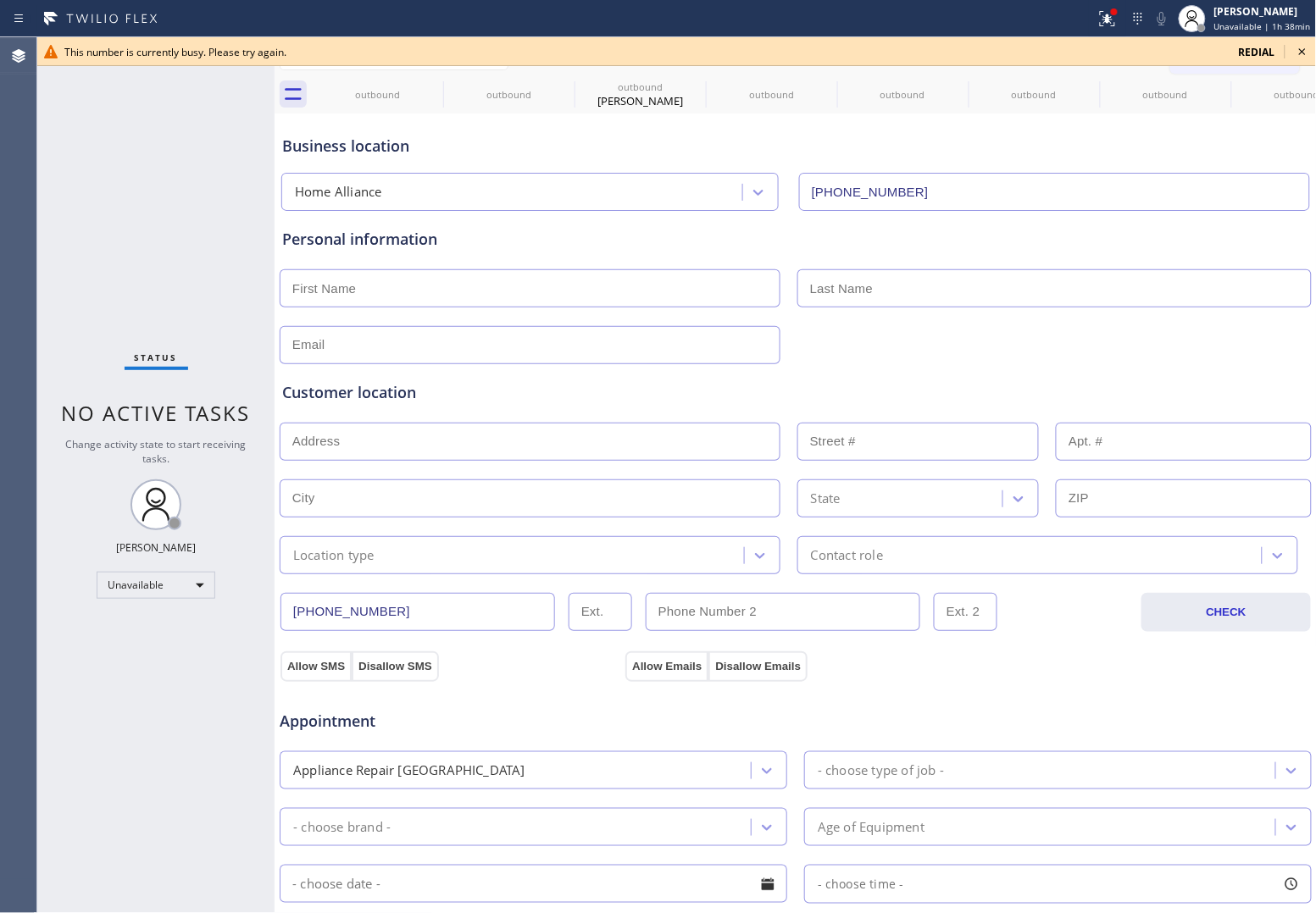
click at [40, 185] on div "Status No active tasks Change activity state to start receiving tasks. [PERSON_…" at bounding box center [155, 475] width 237 height 875
click at [1246, 46] on span "redial" at bounding box center [1256, 52] width 37 height 14
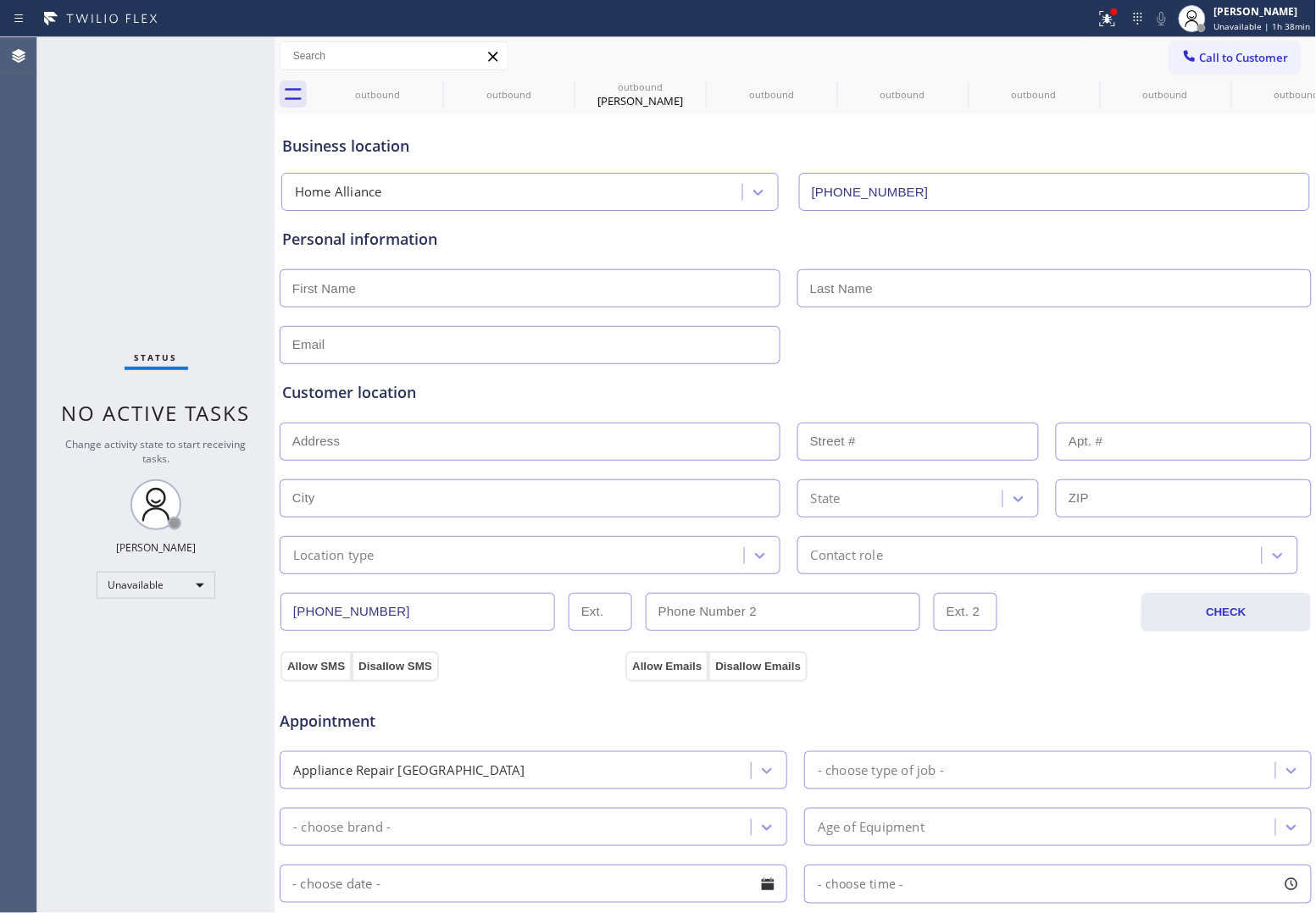
click at [0, 0] on icon at bounding box center [0, 0] width 0 height 0
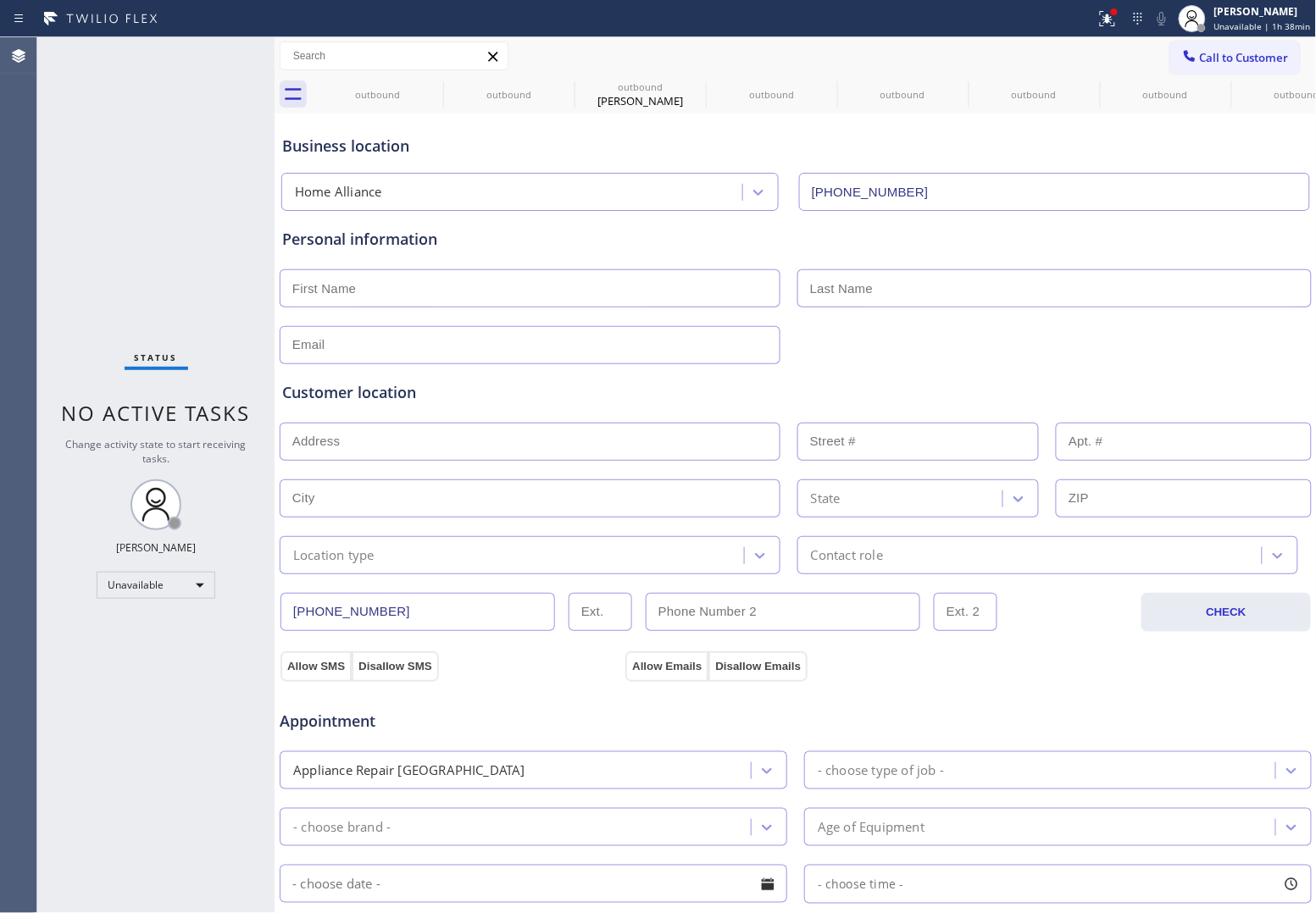
click at [0, 0] on icon at bounding box center [0, 0] width 0 height 0
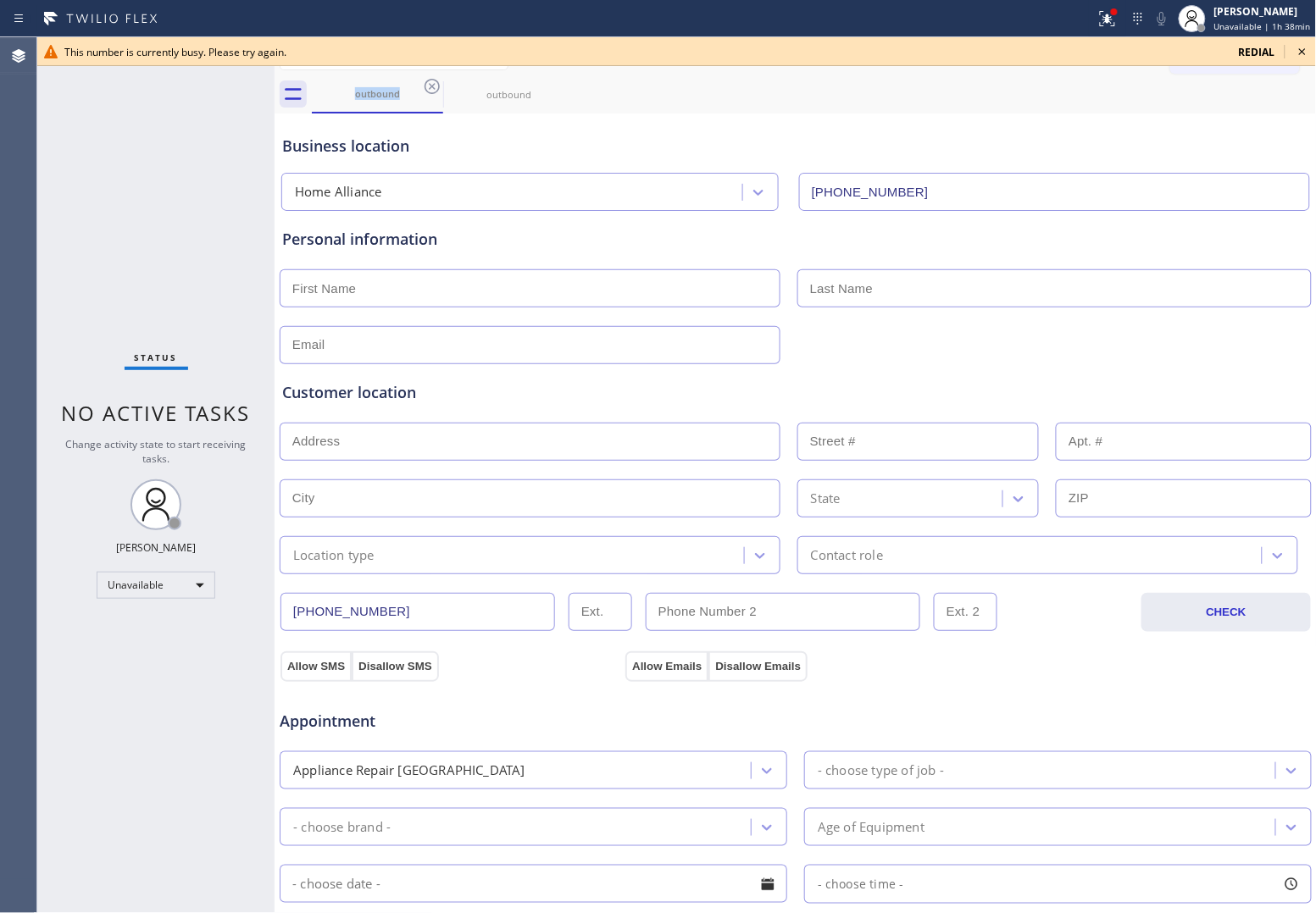
click at [62, 166] on div "Status No active tasks Change activity state to start receiving tasks. [PERSON_…" at bounding box center [155, 475] width 237 height 875
click at [1255, 46] on span "redial" at bounding box center [1256, 52] width 37 height 14
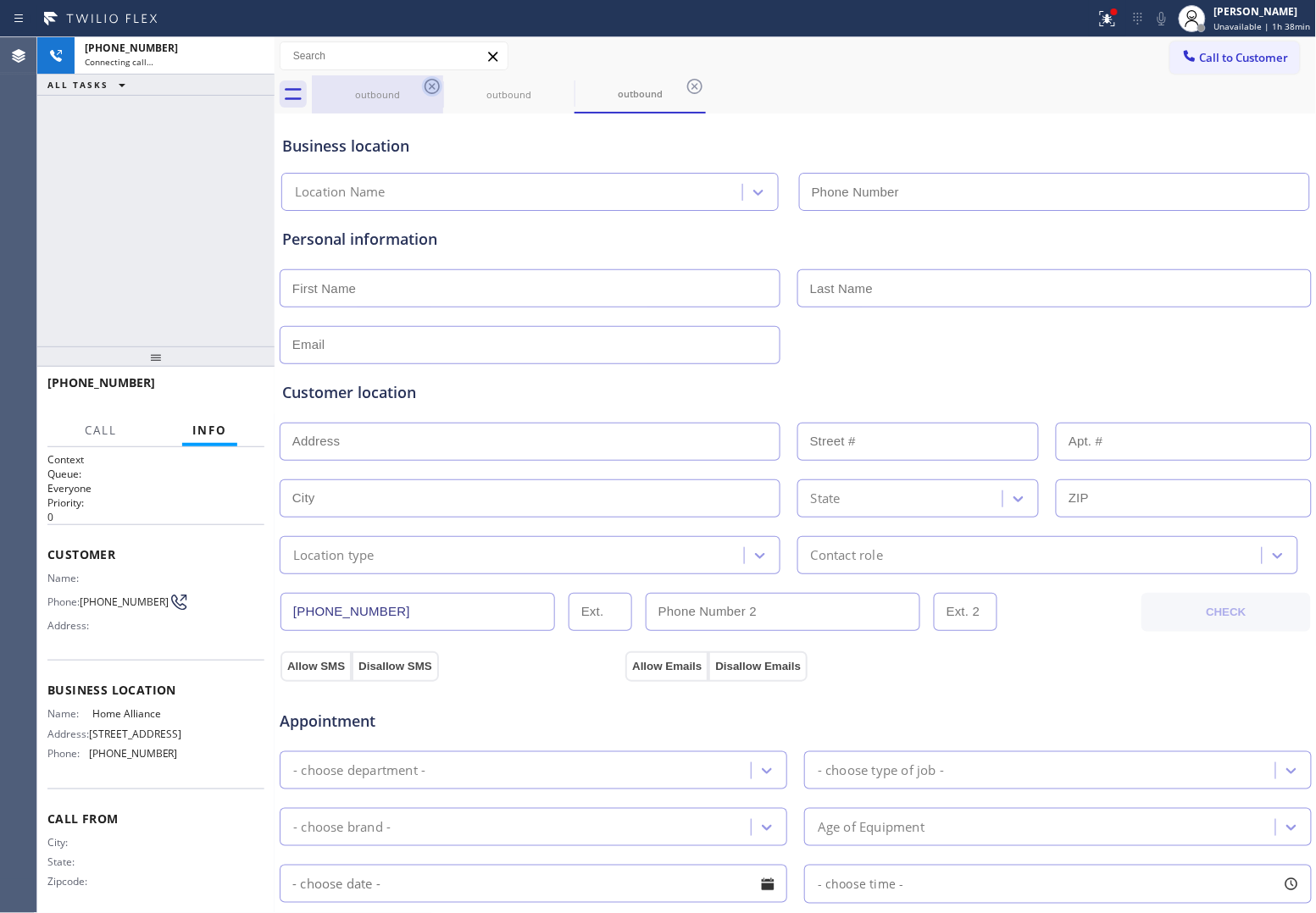
click at [438, 80] on icon at bounding box center [432, 86] width 21 height 21
click at [553, 79] on icon at bounding box center [563, 86] width 21 height 21
click at [436, 79] on icon at bounding box center [432, 86] width 21 height 21
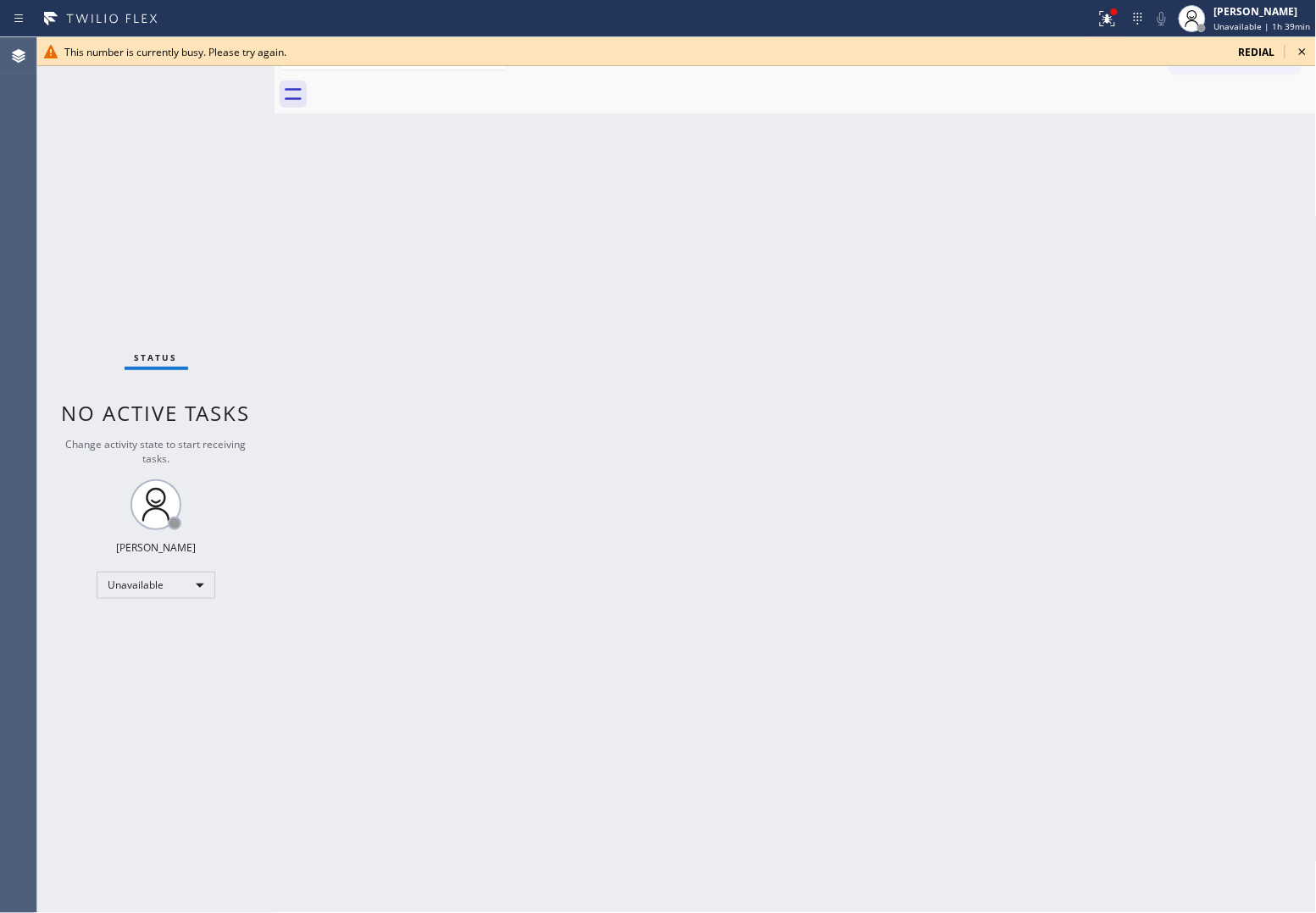
click at [71, 124] on div "Status No active tasks Change activity state to start receiving tasks. [PERSON_…" at bounding box center [155, 475] width 237 height 875
click at [1252, 45] on span "redial" at bounding box center [1256, 52] width 37 height 14
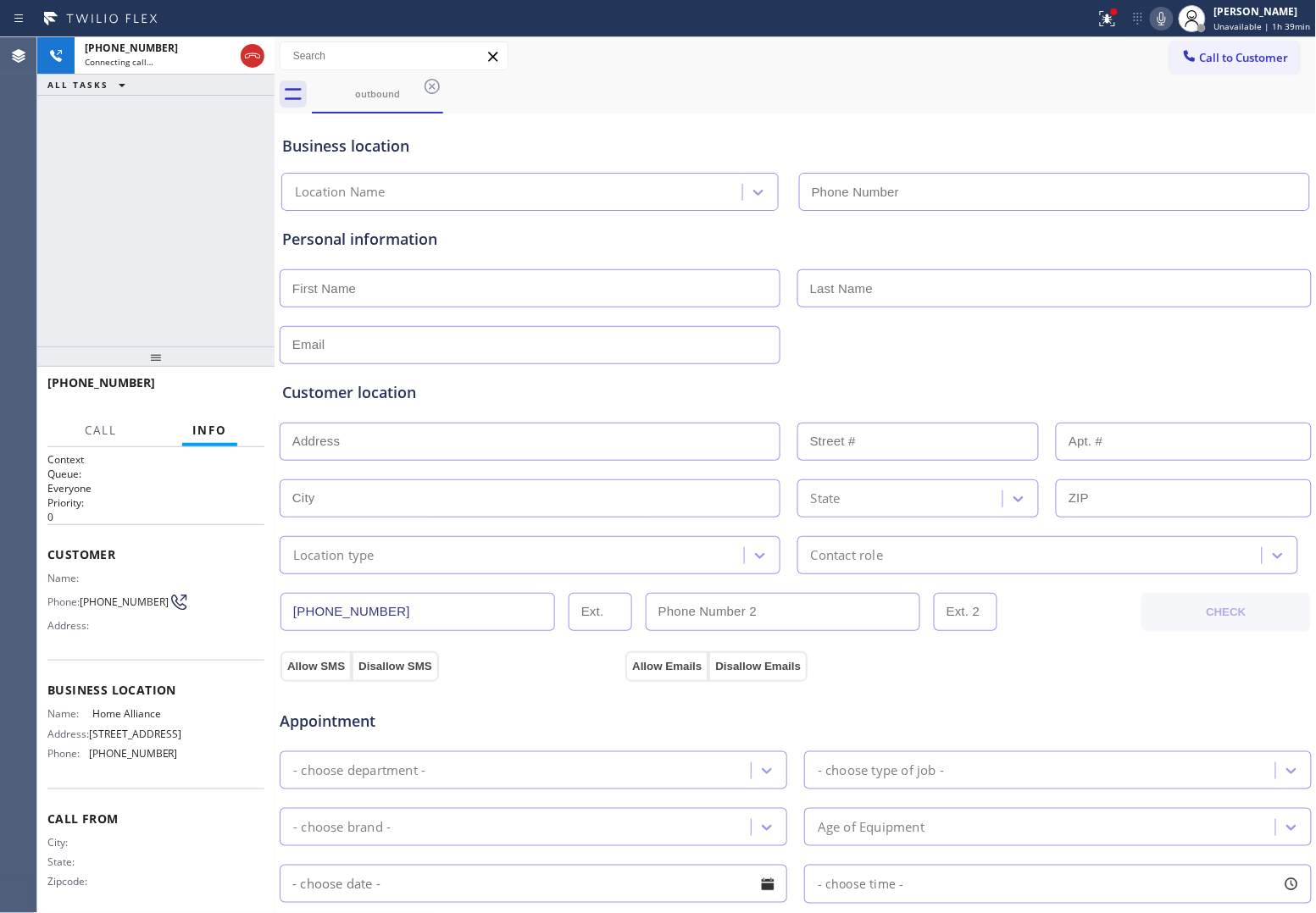
type input "[PHONE_NUMBER]"
click at [40, 204] on div "[PHONE_NUMBER] Connecting call… ALL TASKS ALL TASKS ACTIVE TASKS TASKS IN WRAP …" at bounding box center [155, 192] width 237 height 309
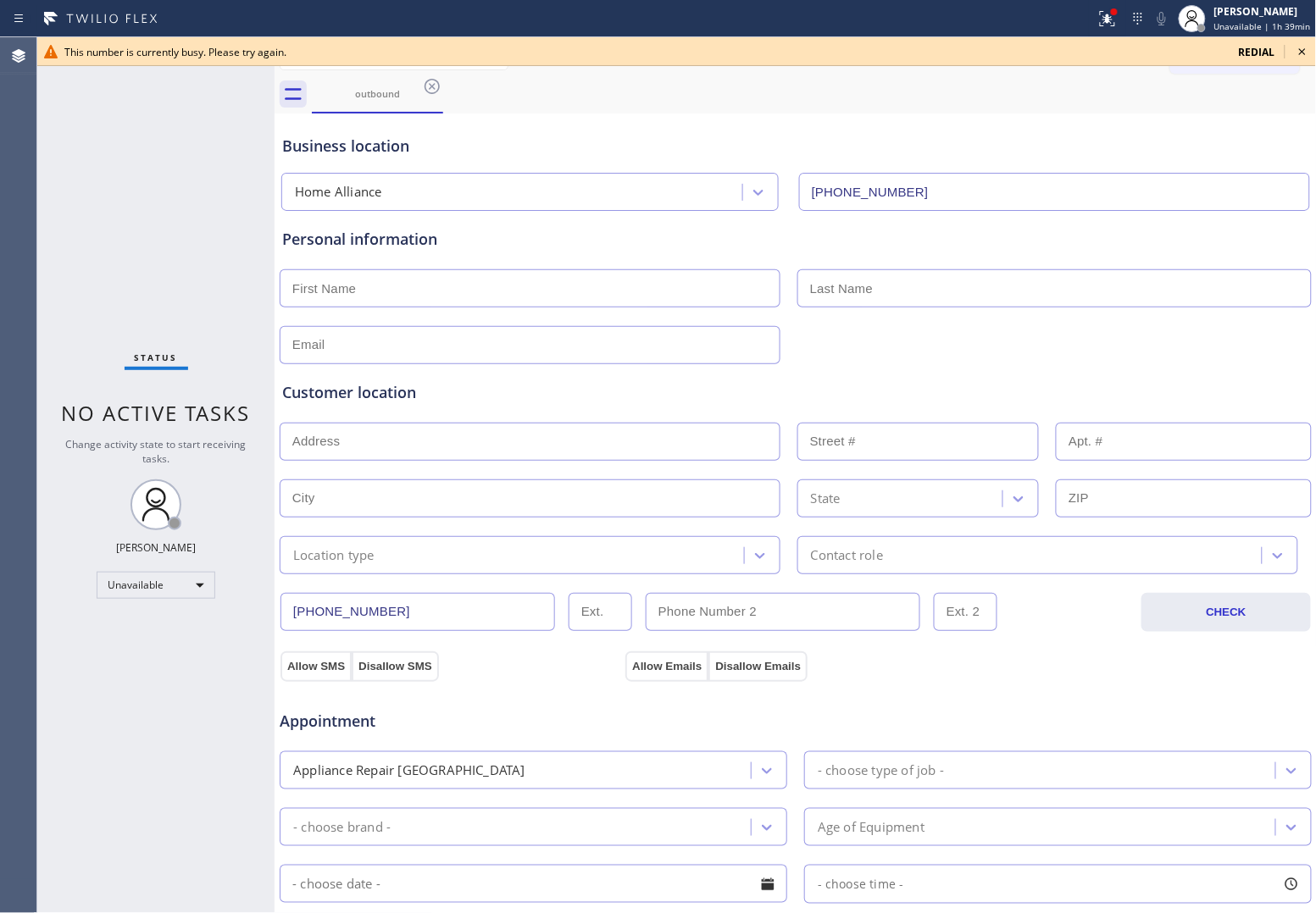
click at [1261, 49] on span "redial" at bounding box center [1256, 52] width 37 height 14
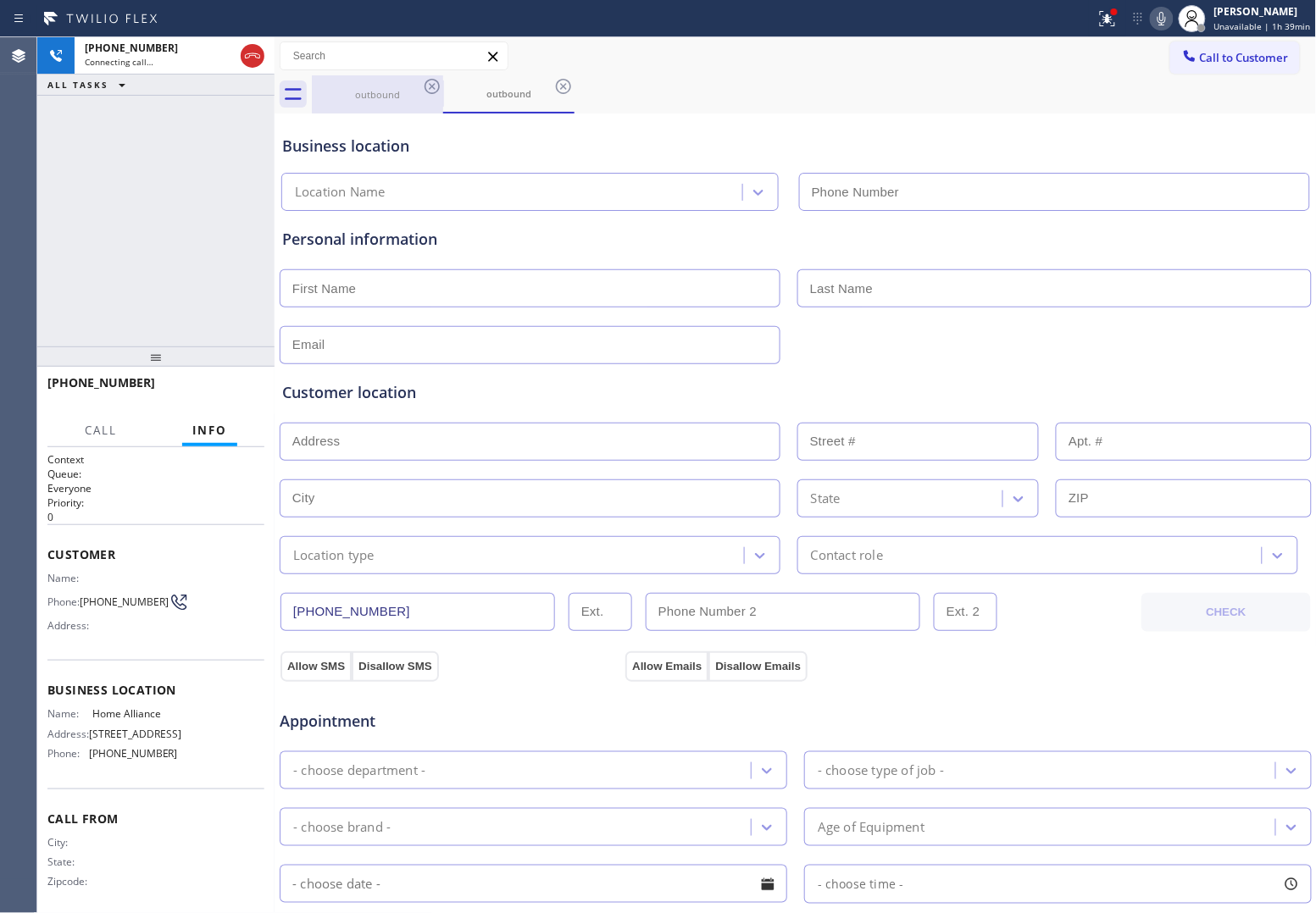
type input "[PHONE_NUMBER]"
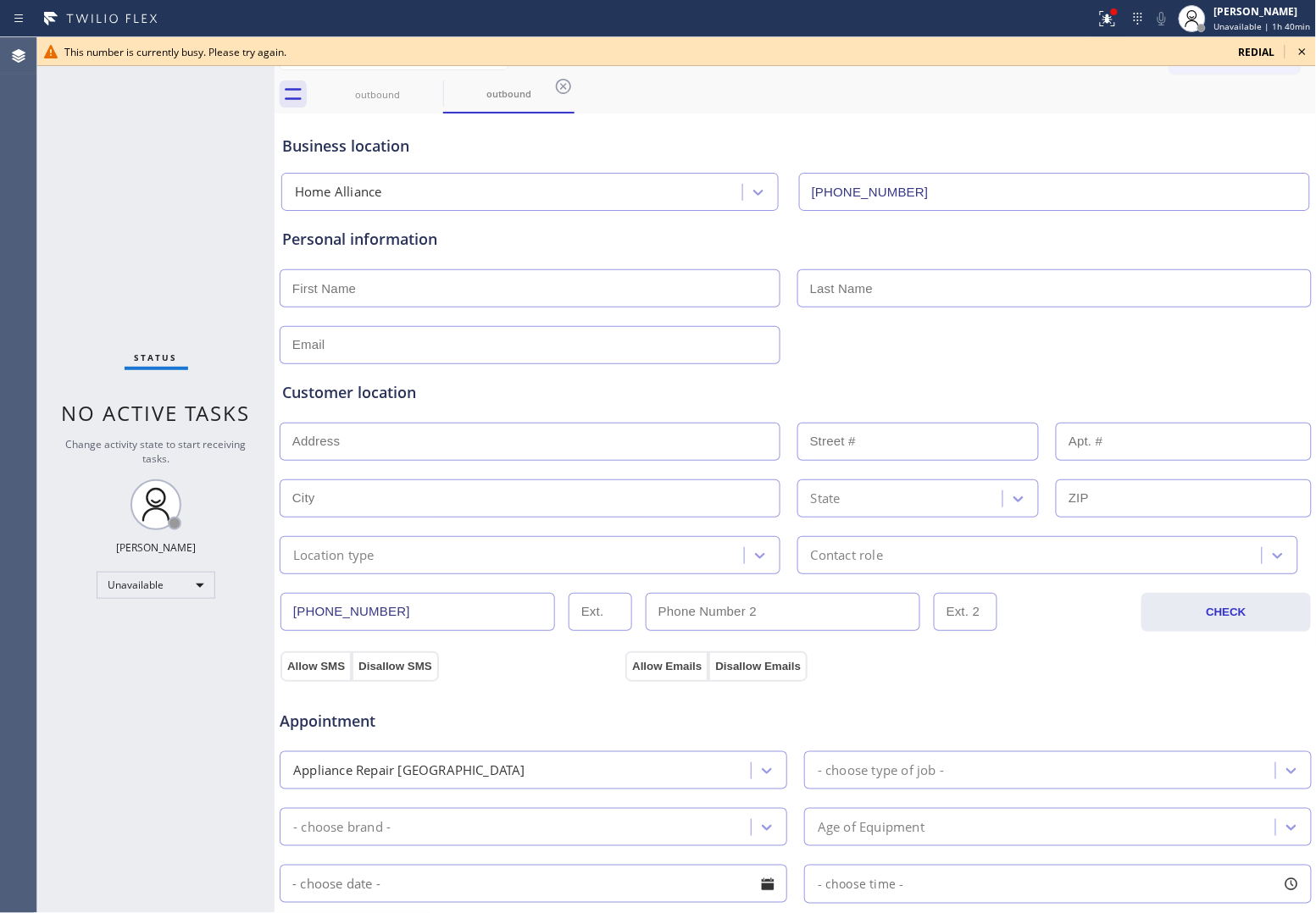
drag, startPoint x: 22, startPoint y: 140, endPoint x: 102, endPoint y: 141, distance: 80.0
click at [45, 141] on div "Agent Desktop This number is currently busy. Please try again. redial Classify …" at bounding box center [658, 475] width 1316 height 875
drag, startPoint x: 1248, startPoint y: 48, endPoint x: 1129, endPoint y: 723, distance: 685.4
click at [1251, 52] on span "redial" at bounding box center [1256, 52] width 37 height 14
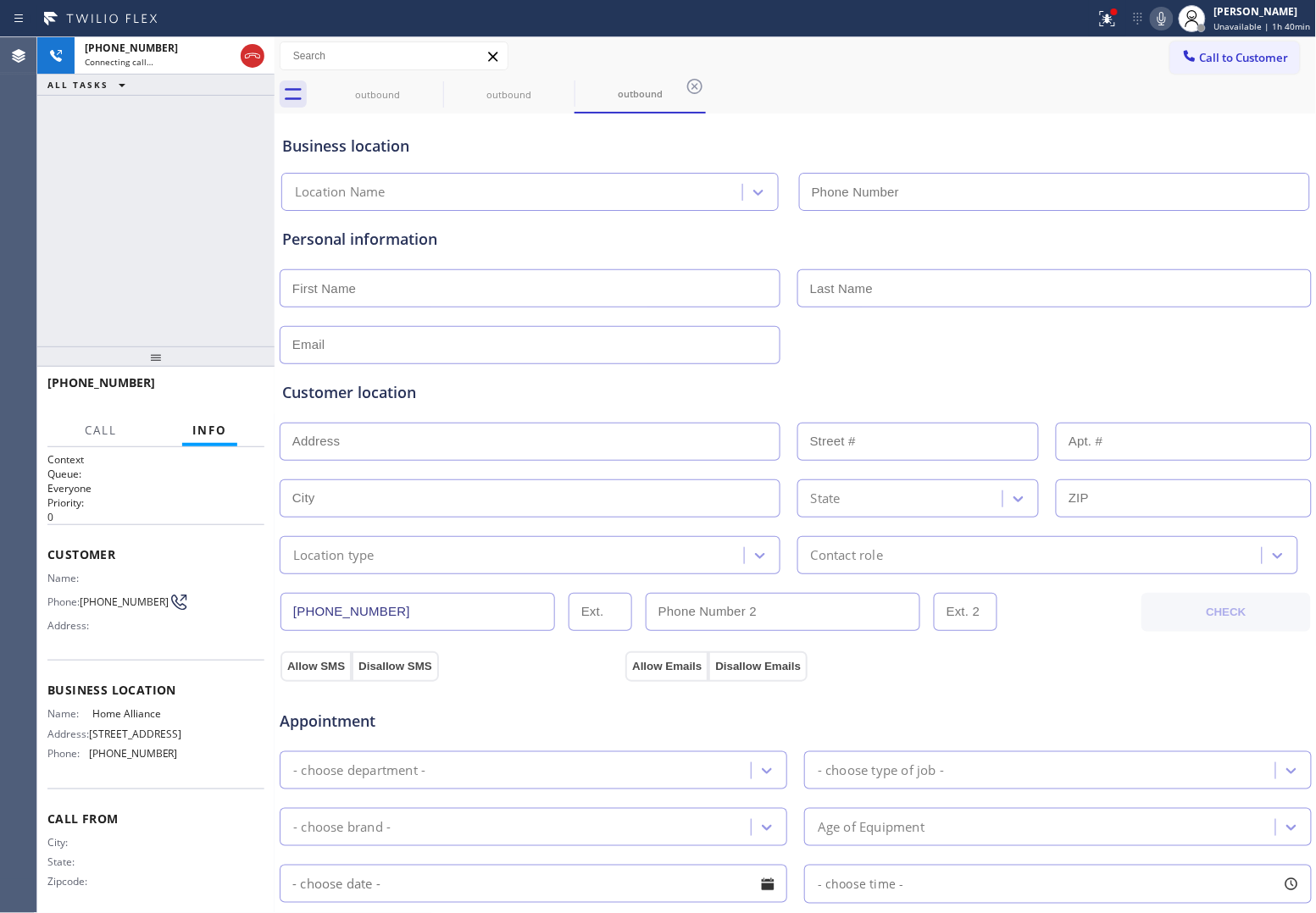
type input "[PHONE_NUMBER]"
click at [39, 221] on div "[PHONE_NUMBER] Connecting call… ALL TASKS ALL TASKS ACTIVE TASKS TASKS IN WRAP …" at bounding box center [155, 192] width 237 height 309
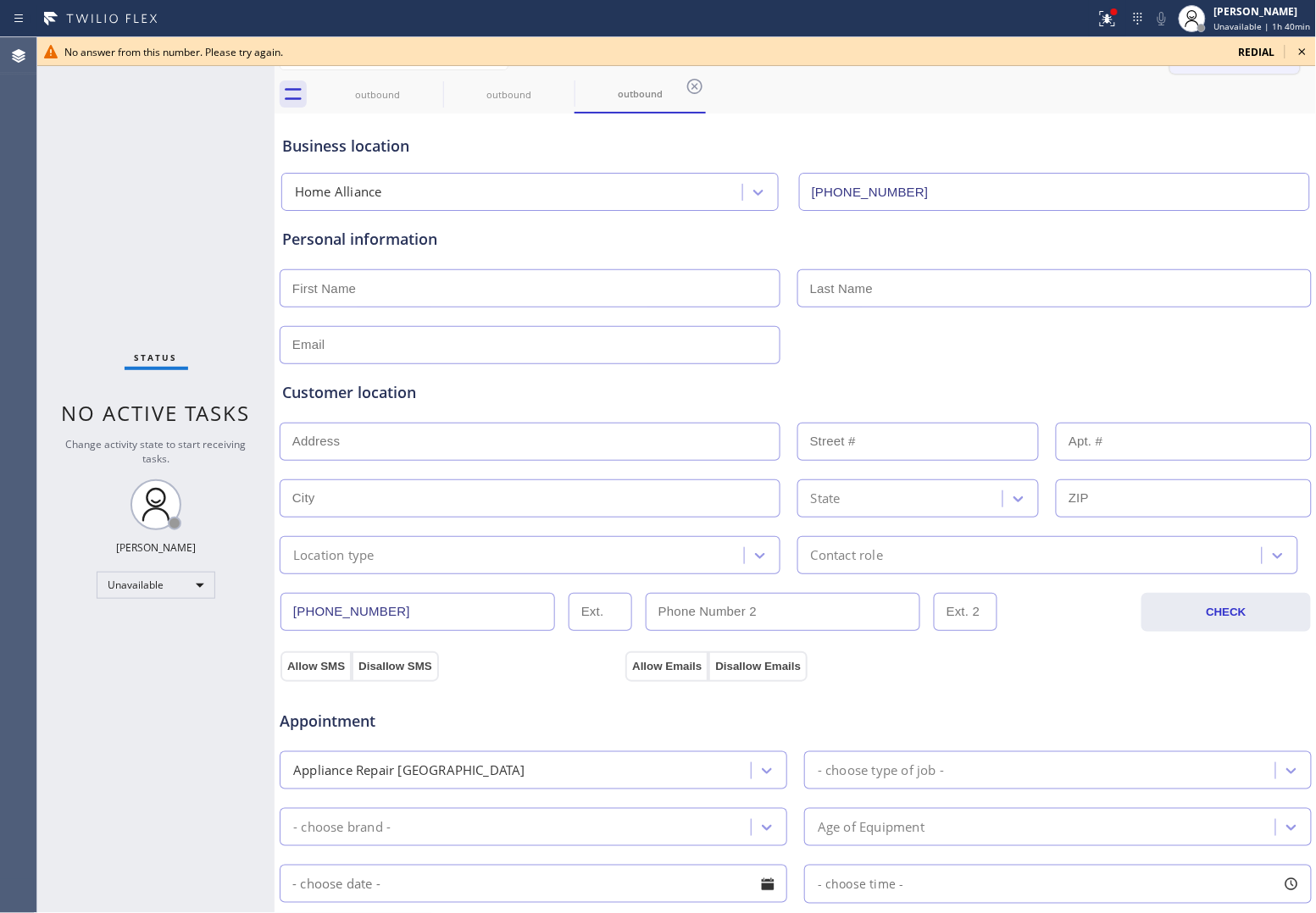
drag, startPoint x: 1256, startPoint y: 47, endPoint x: 1224, endPoint y: 62, distance: 35.3
click at [1256, 48] on span "redial" at bounding box center [1256, 52] width 37 height 14
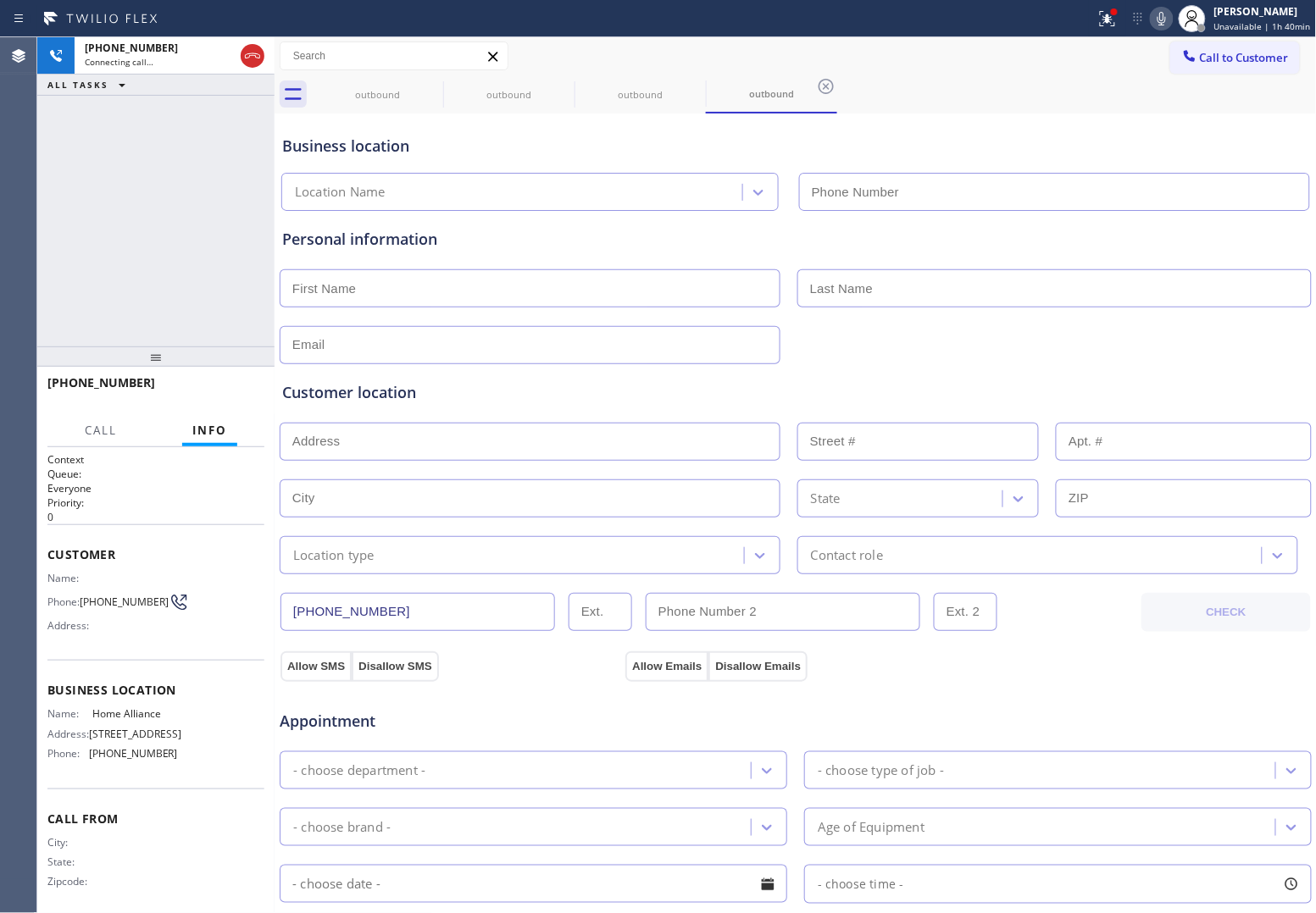
type input "[PHONE_NUMBER]"
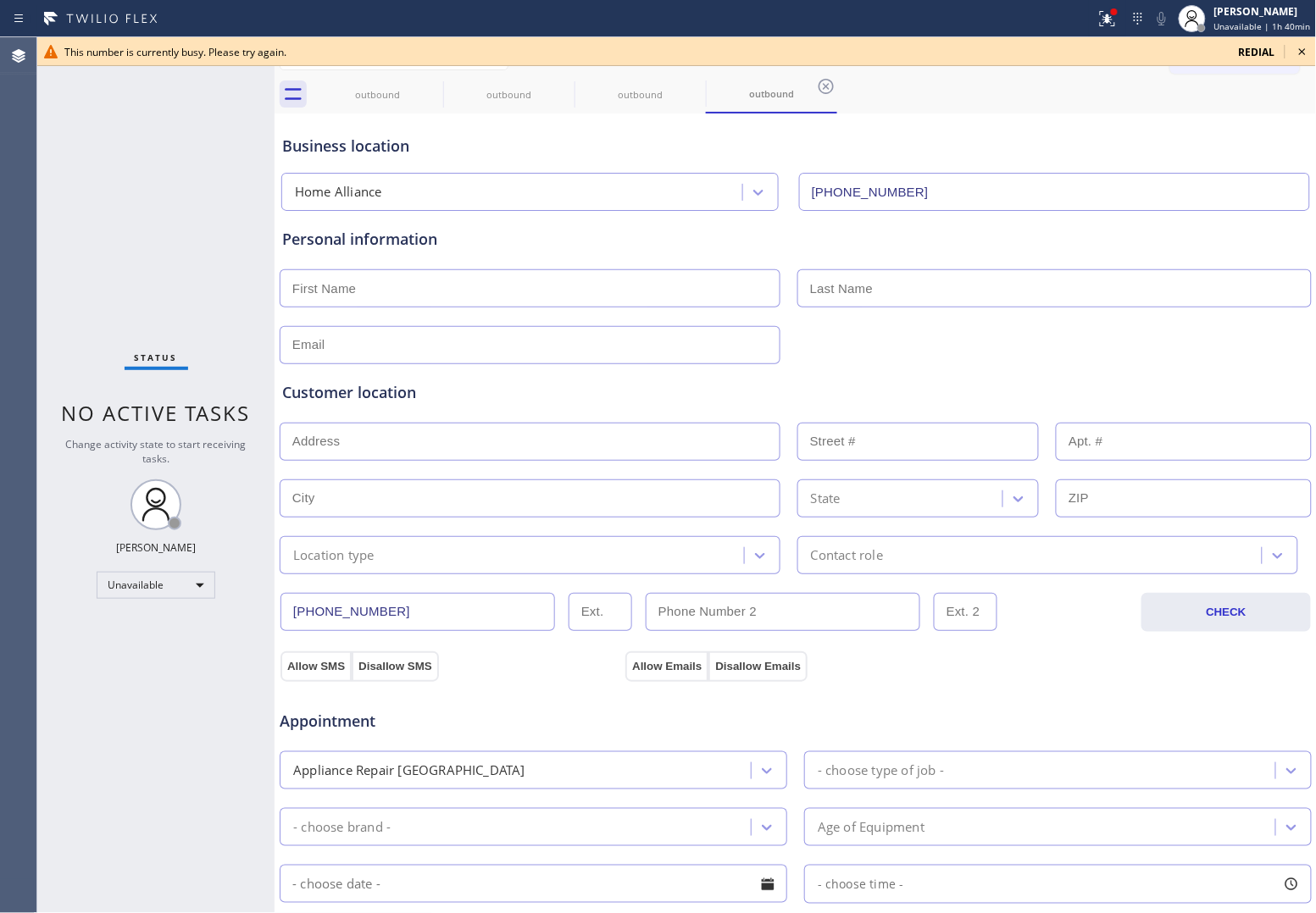
click at [1251, 52] on span "redial" at bounding box center [1256, 52] width 37 height 14
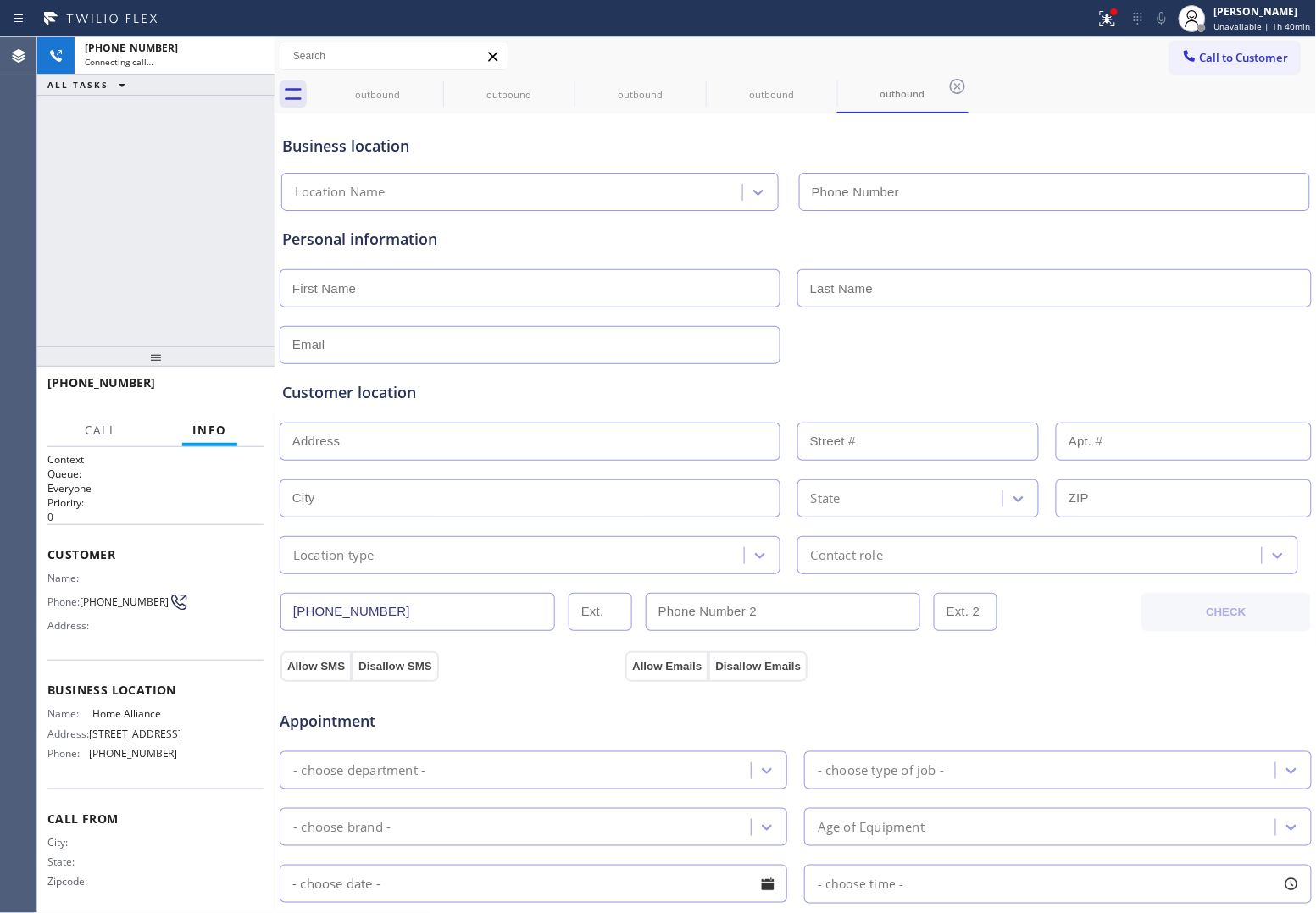
type input "[PHONE_NUMBER]"
click at [36, 227] on div "Agent Desktop" at bounding box center [18, 475] width 37 height 875
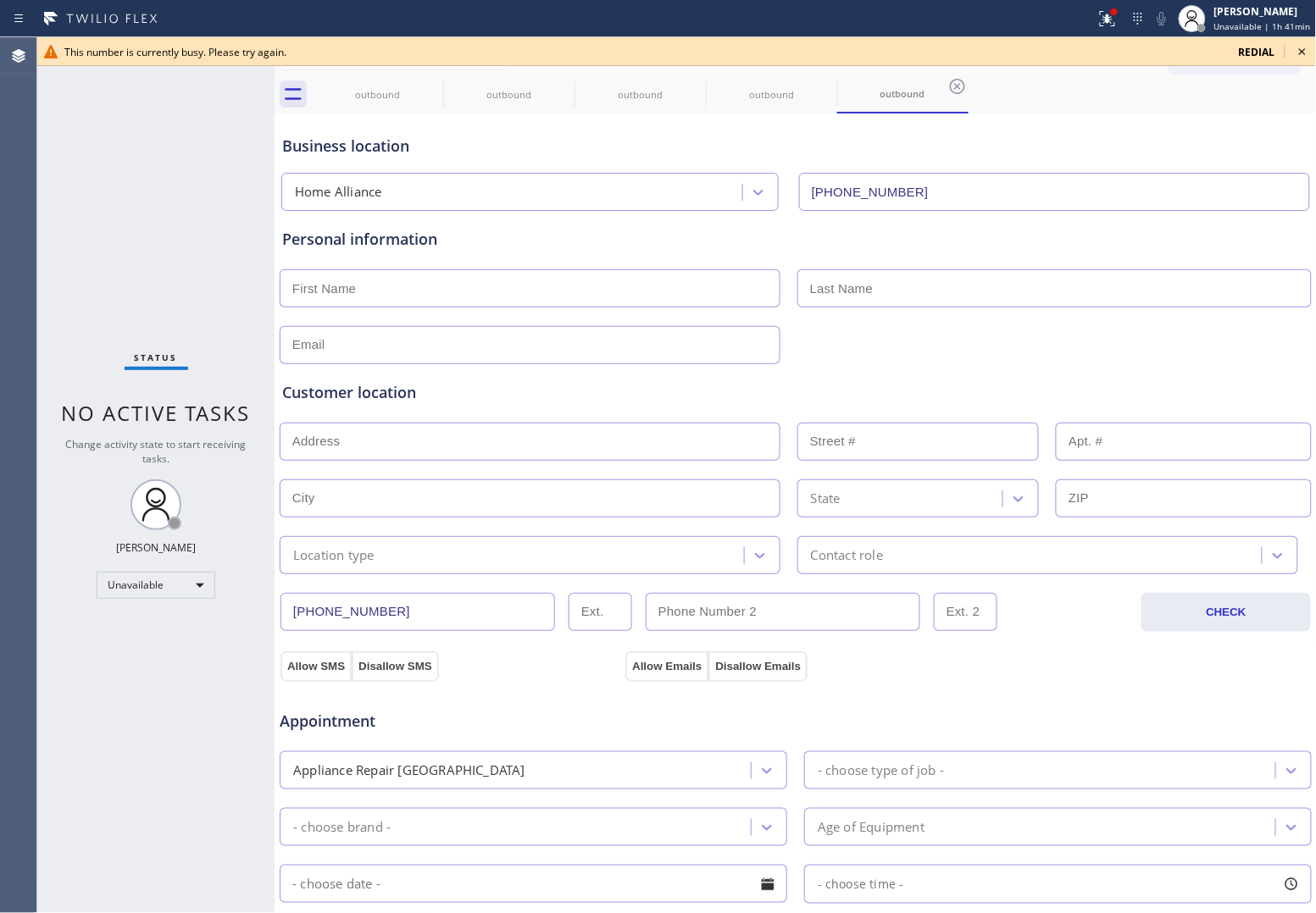
click at [1258, 46] on span "redial" at bounding box center [1256, 52] width 37 height 14
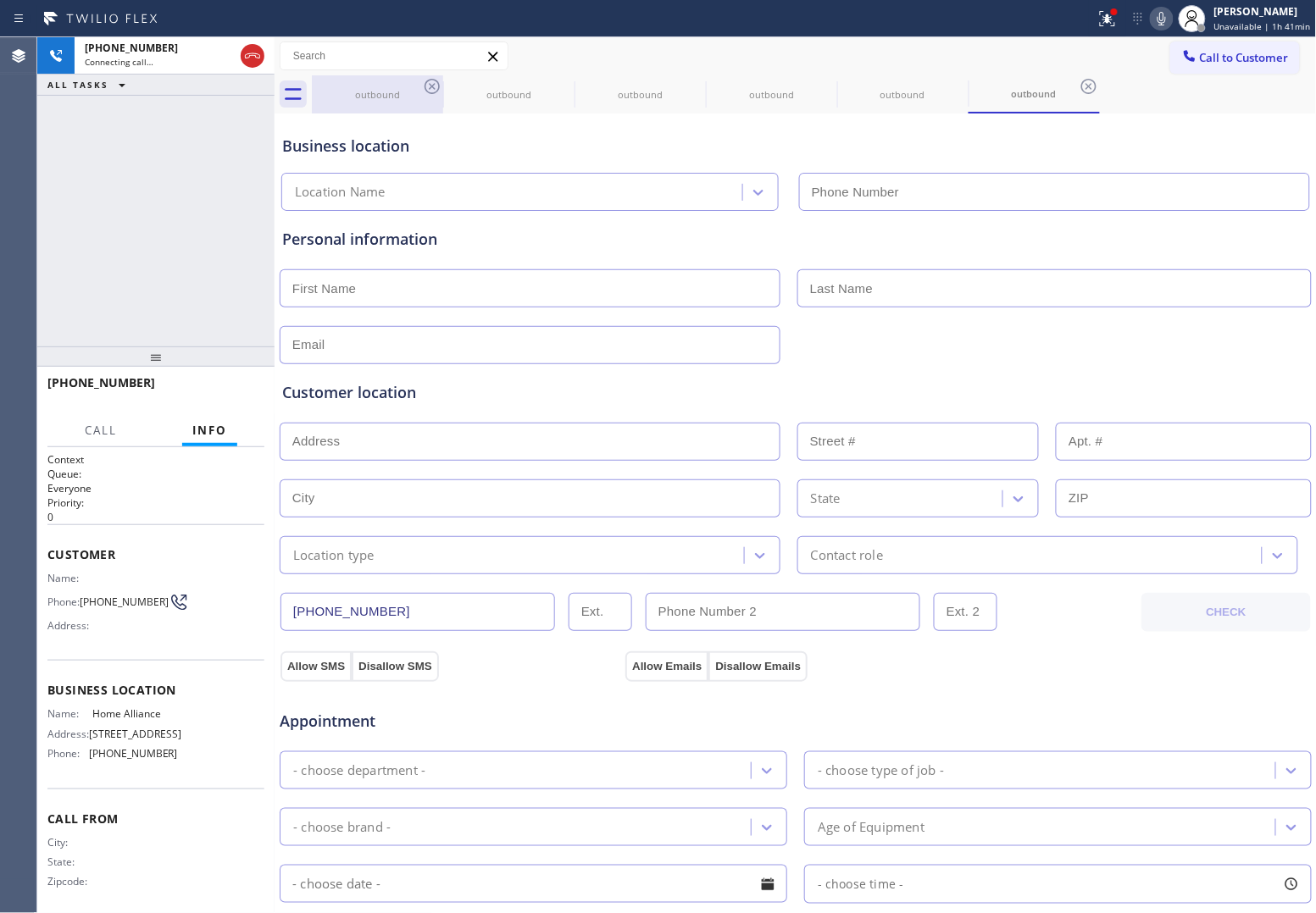
type input "[PHONE_NUMBER]"
click at [436, 79] on icon at bounding box center [432, 86] width 21 height 21
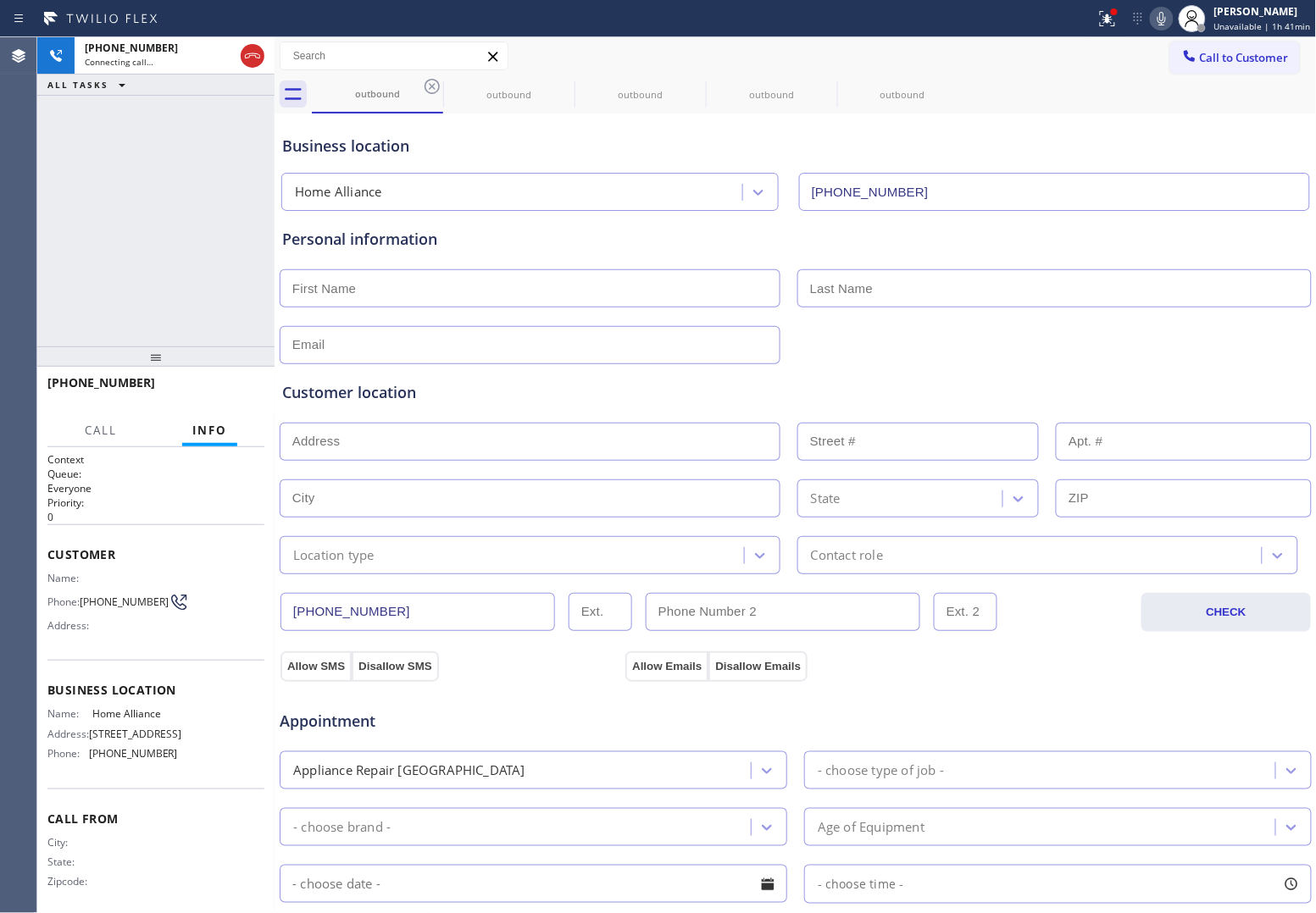
click at [436, 79] on icon at bounding box center [432, 86] width 21 height 21
click at [0, 0] on icon at bounding box center [0, 0] width 0 height 0
click at [436, 79] on icon at bounding box center [432, 86] width 21 height 21
click at [0, 0] on icon at bounding box center [0, 0] width 0 height 0
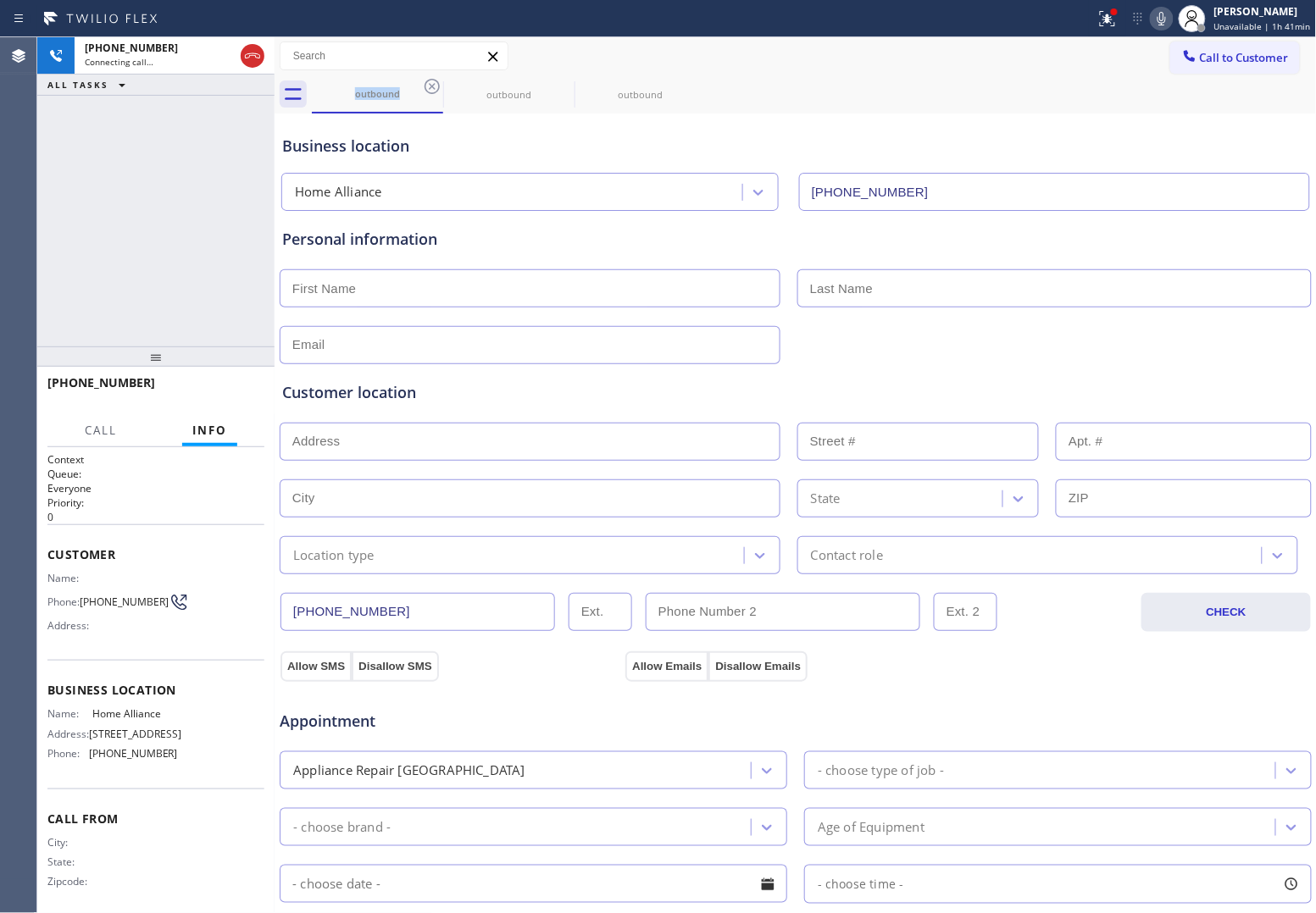
click at [436, 79] on div "outbound outbound outbound" at bounding box center [814, 94] width 1005 height 38
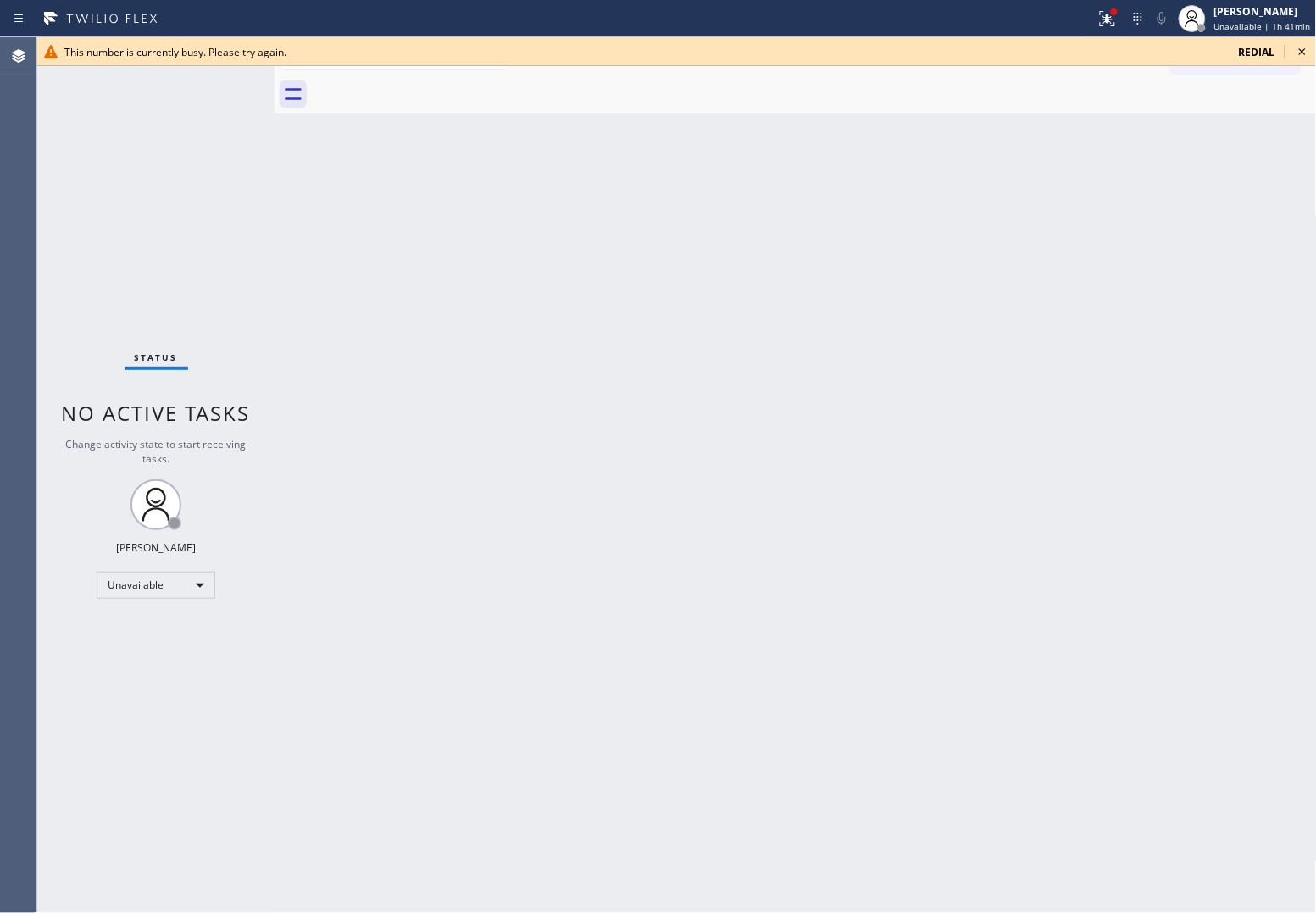
click at [1245, 49] on span "redial" at bounding box center [1256, 52] width 37 height 14
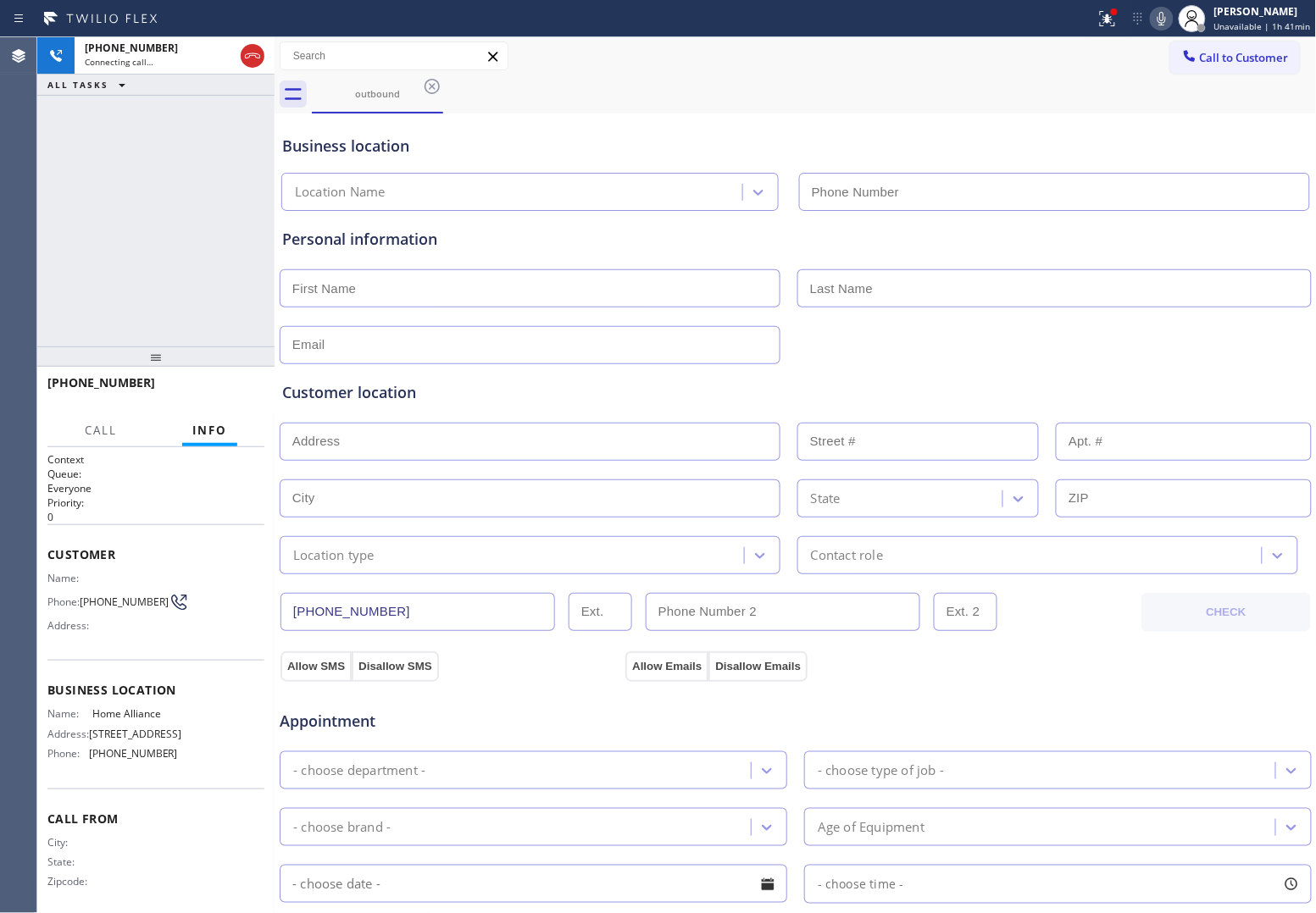
type input "[PHONE_NUMBER]"
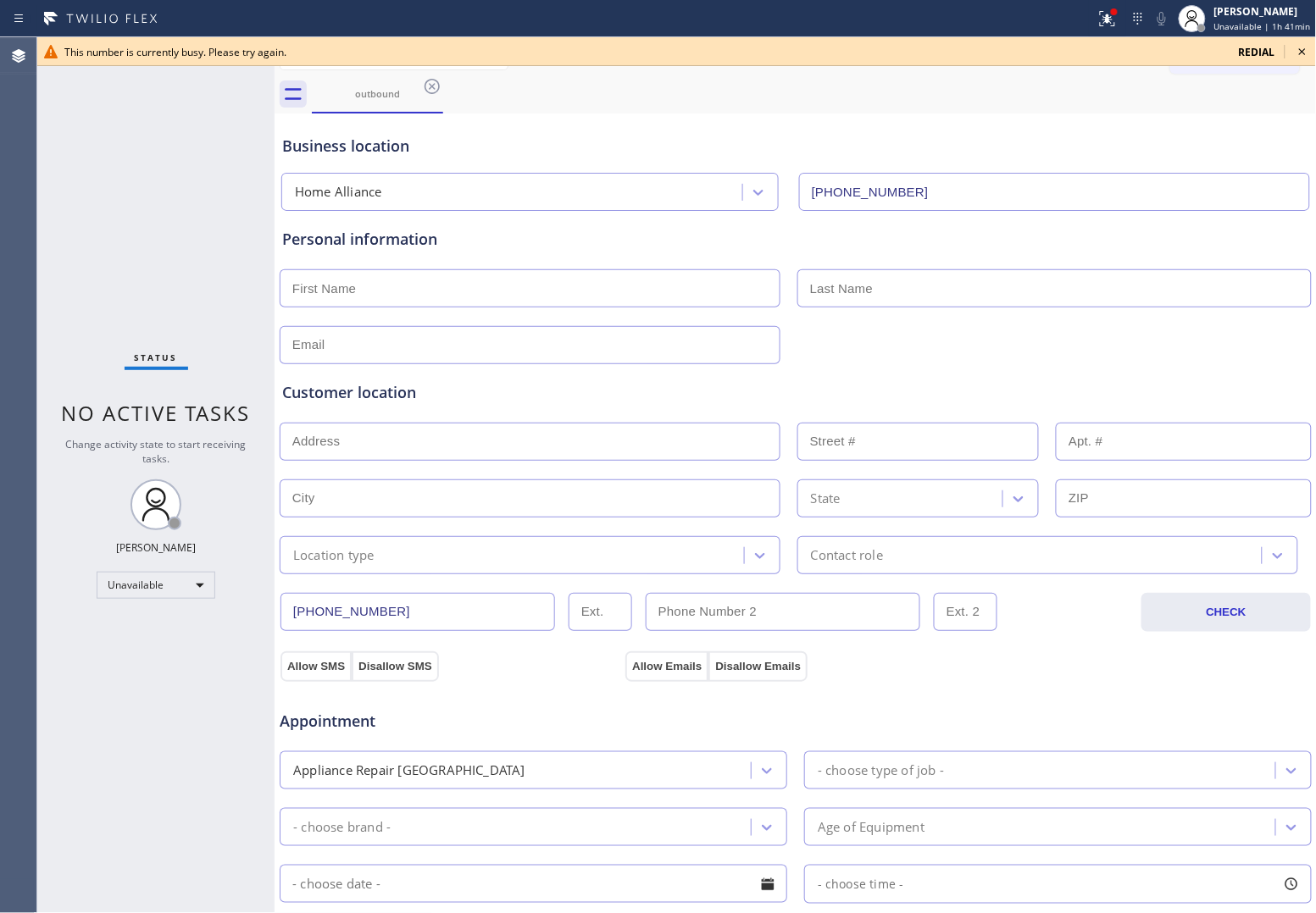
click at [53, 182] on div "Status No active tasks Change activity state to start receiving tasks. [PERSON_…" at bounding box center [155, 475] width 237 height 875
click at [1248, 45] on span "redial" at bounding box center [1256, 52] width 37 height 14
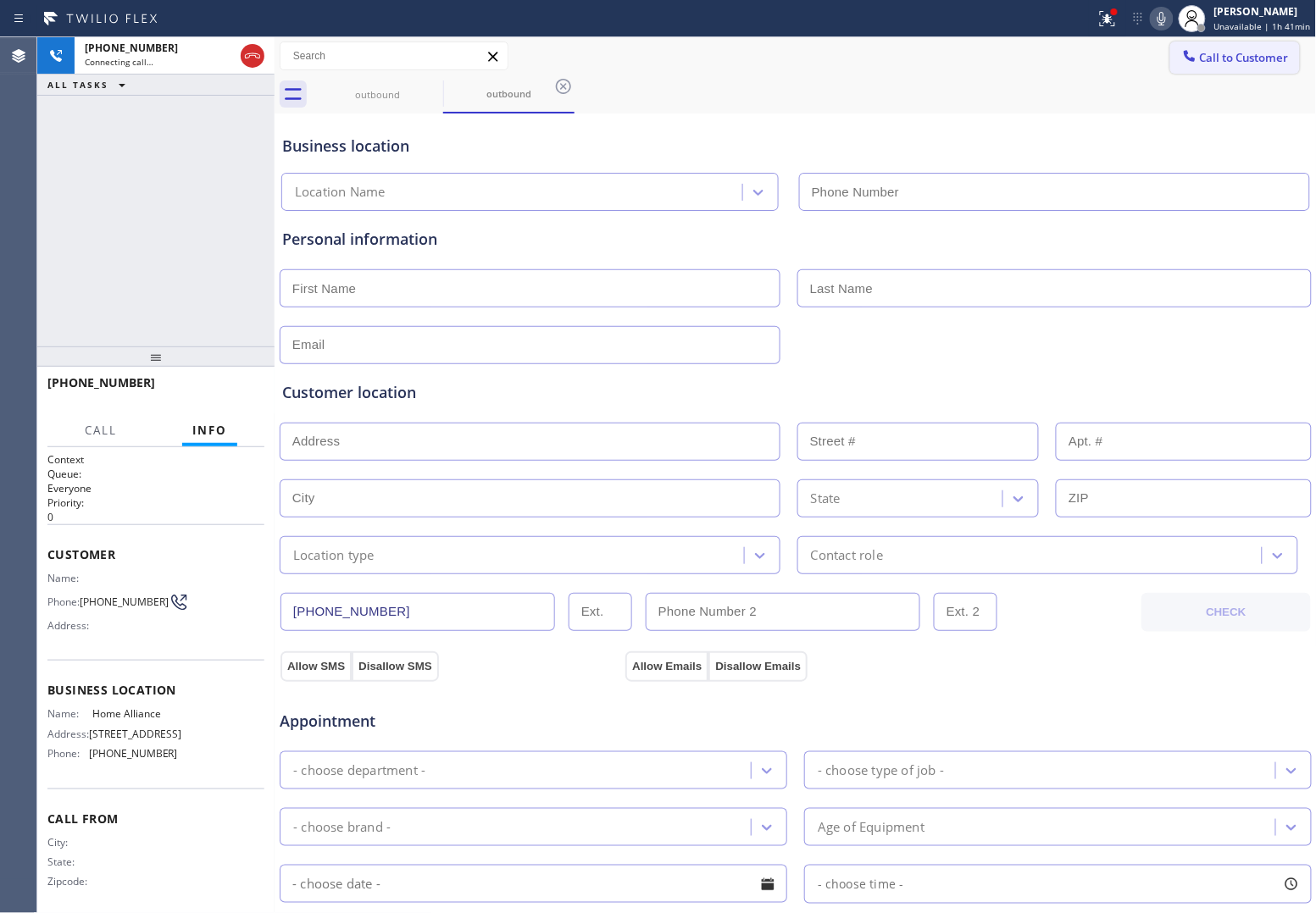
type input "[PHONE_NUMBER]"
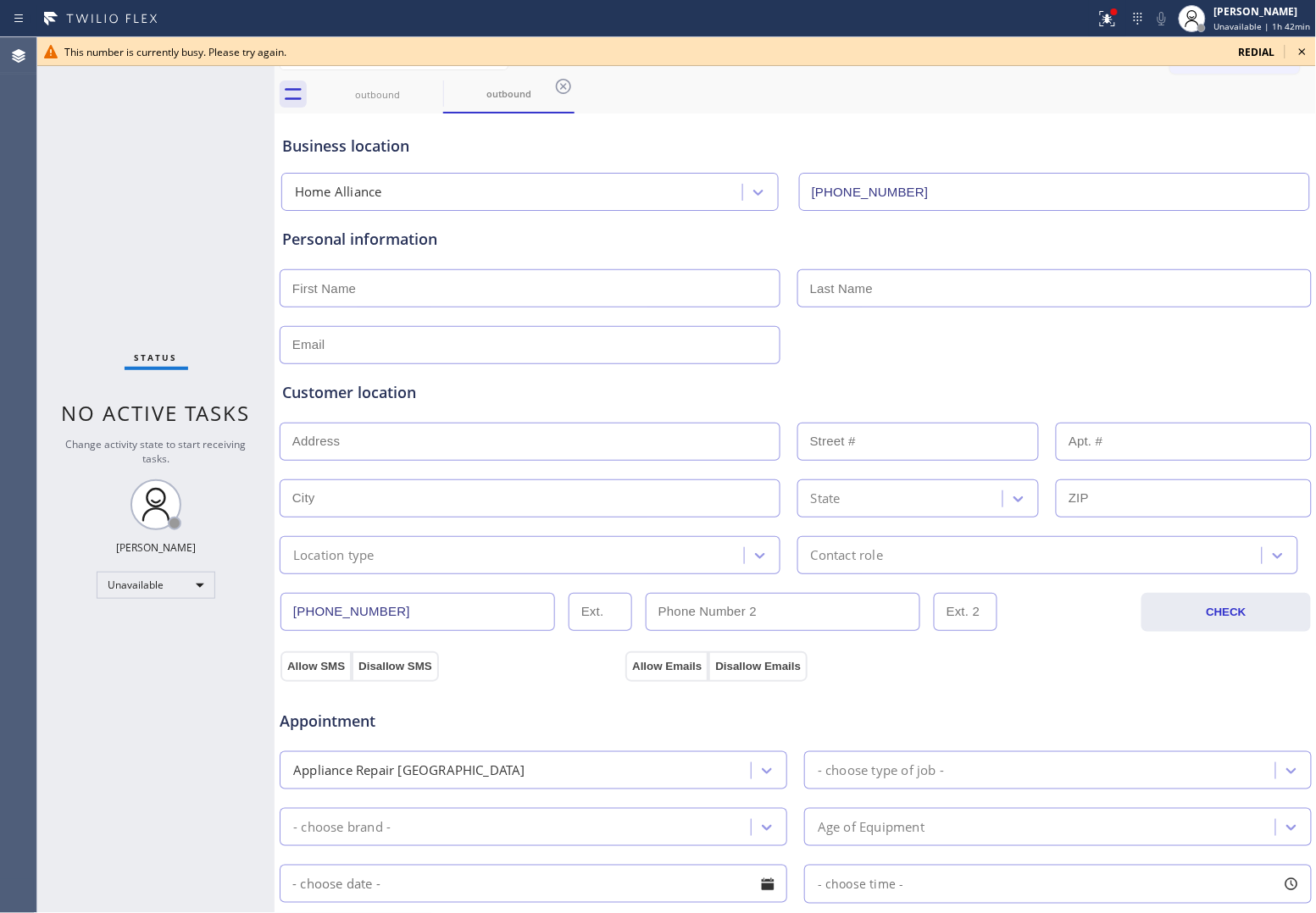
click at [1264, 54] on span "redial" at bounding box center [1256, 52] width 37 height 14
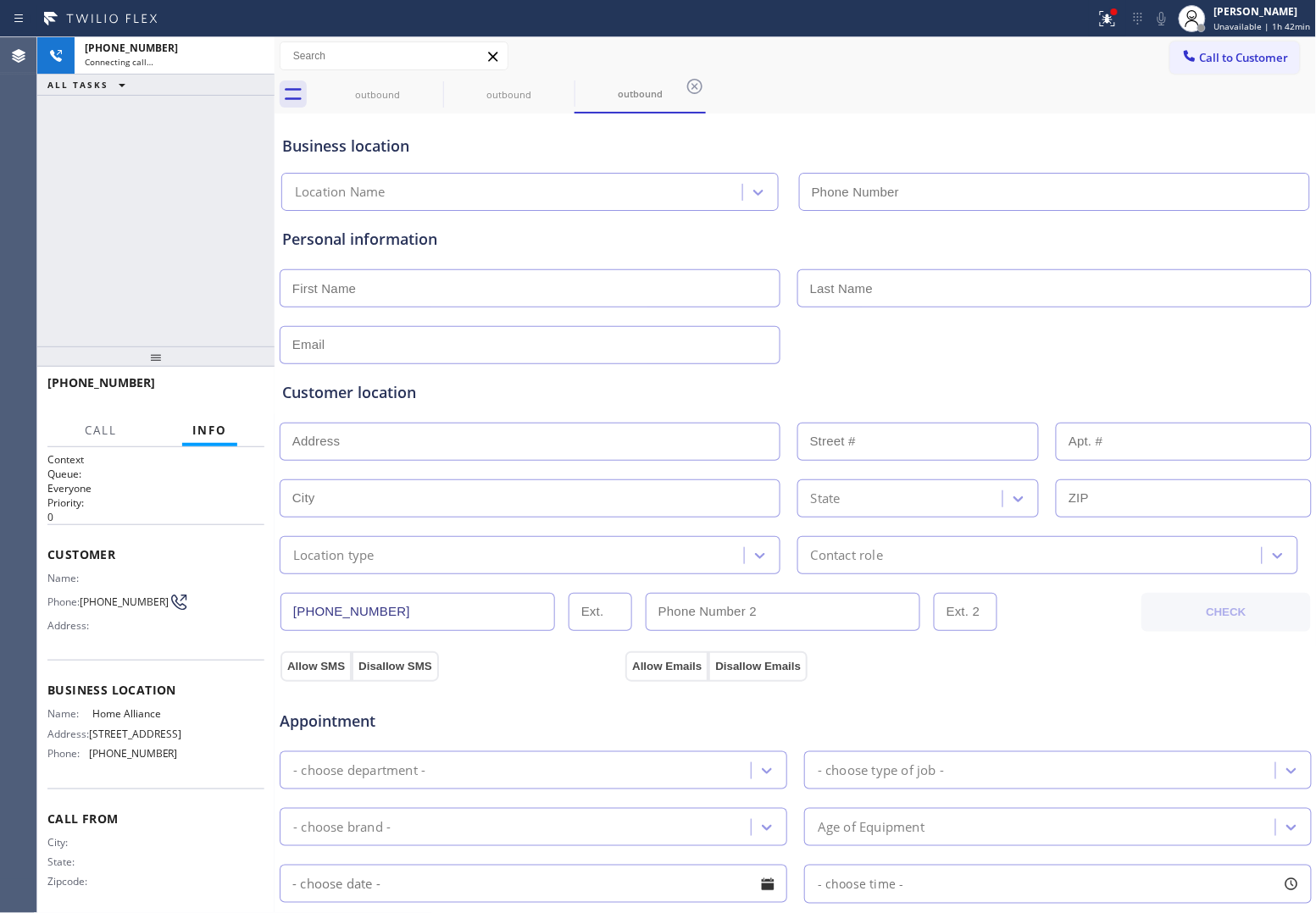
type input "[PHONE_NUMBER]"
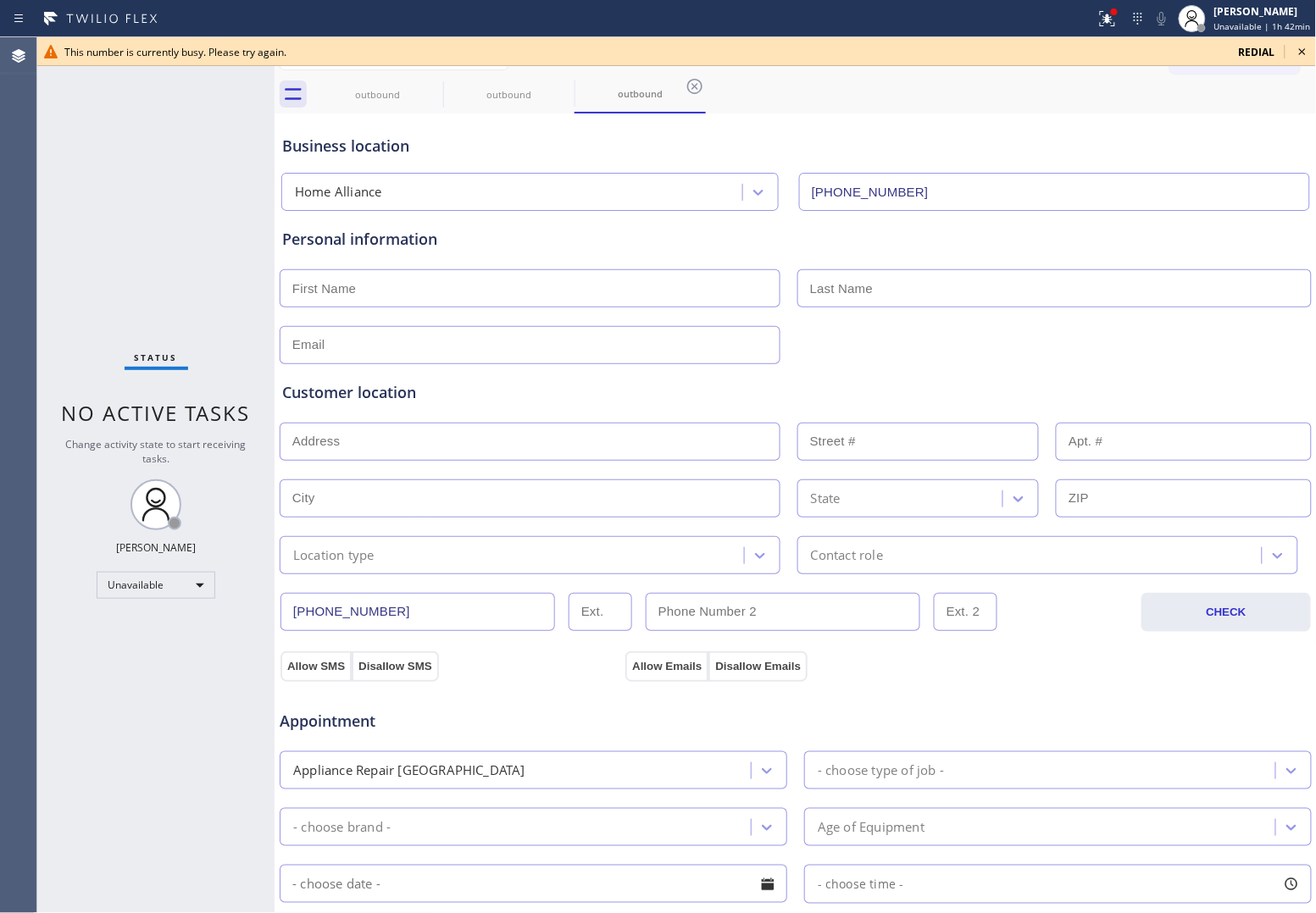
click at [1254, 53] on span "redial" at bounding box center [1256, 52] width 37 height 14
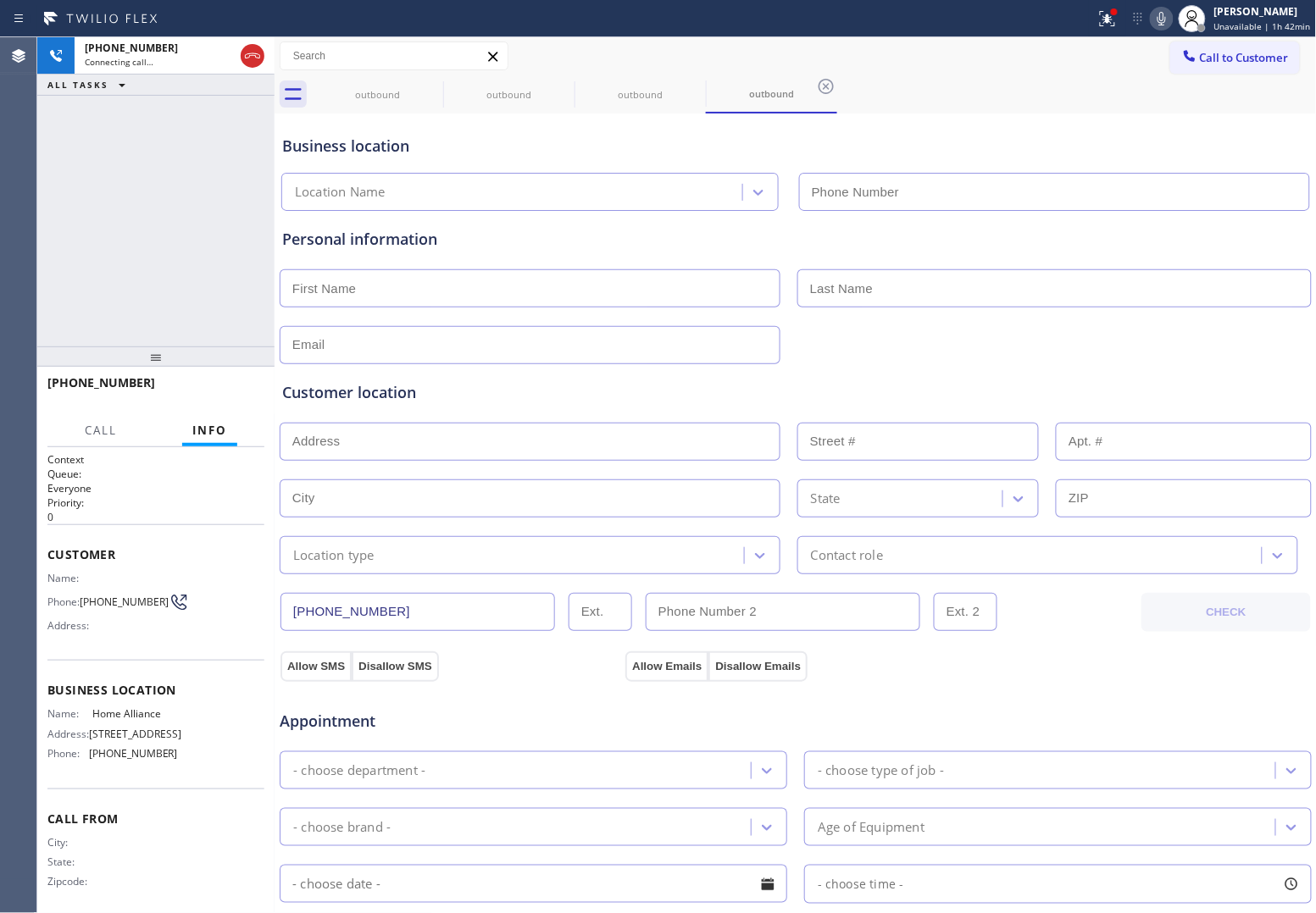
type input "[PHONE_NUMBER]"
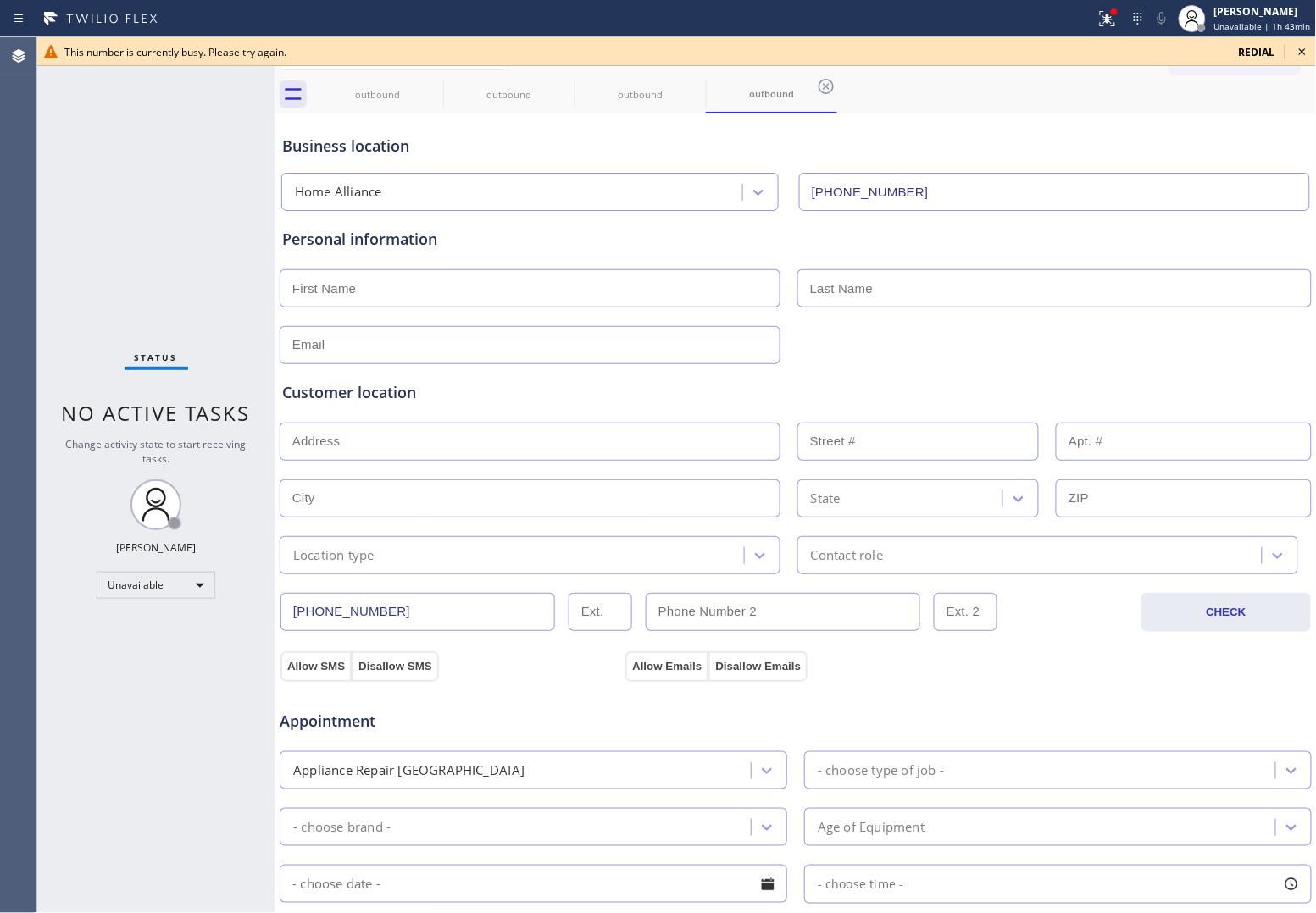
click at [48, 236] on div "Status No active tasks Change activity state to start receiving tasks. [PERSON_…" at bounding box center [155, 475] width 237 height 875
click at [1254, 49] on span "redial" at bounding box center [1256, 52] width 37 height 14
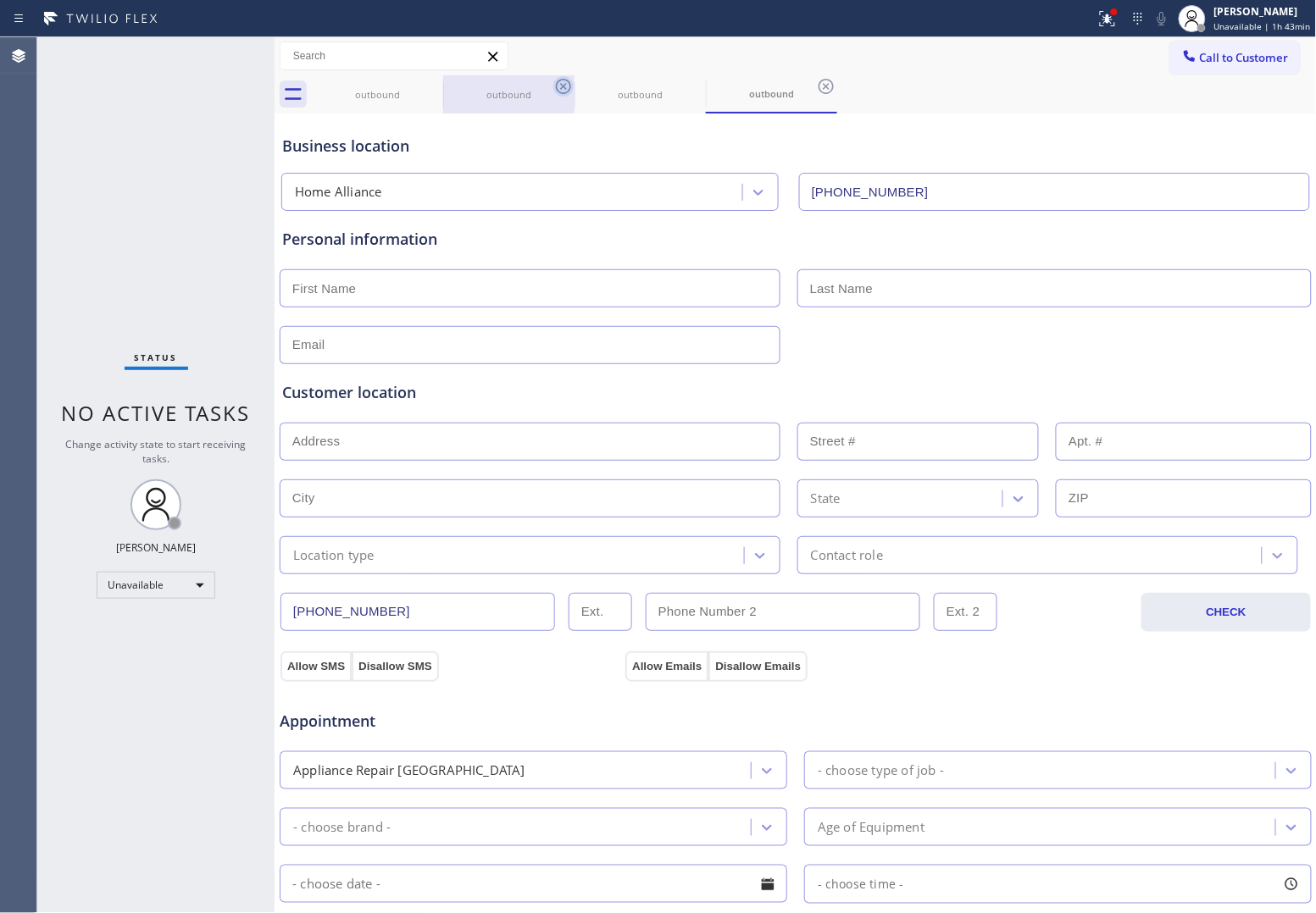
click at [0, 0] on icon at bounding box center [0, 0] width 0 height 0
click at [553, 85] on icon at bounding box center [563, 86] width 21 height 21
click at [0, 0] on icon at bounding box center [0, 0] width 0 height 0
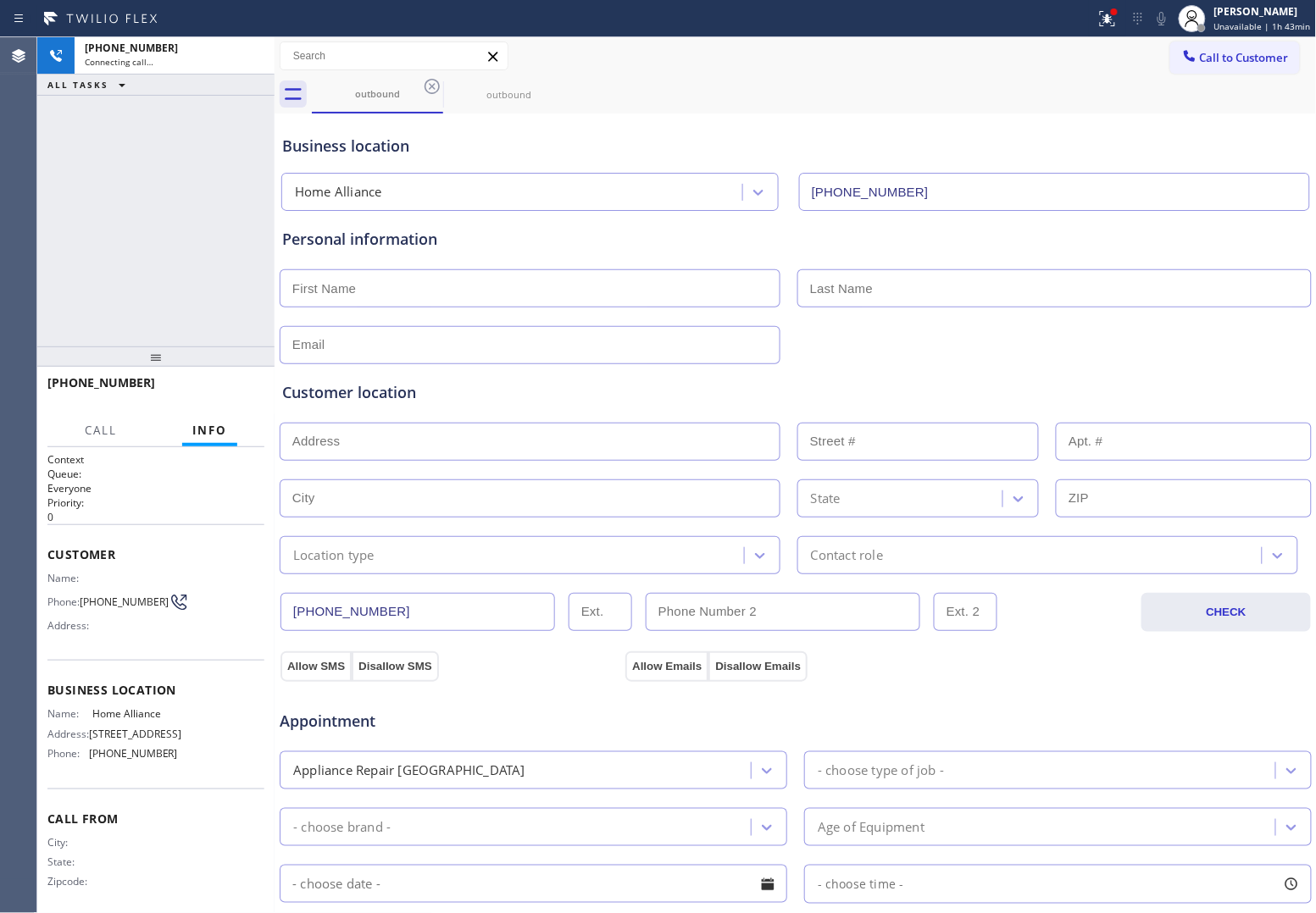
click at [428, 85] on icon at bounding box center [432, 86] width 21 height 21
click at [0, 0] on icon at bounding box center [0, 0] width 0 height 0
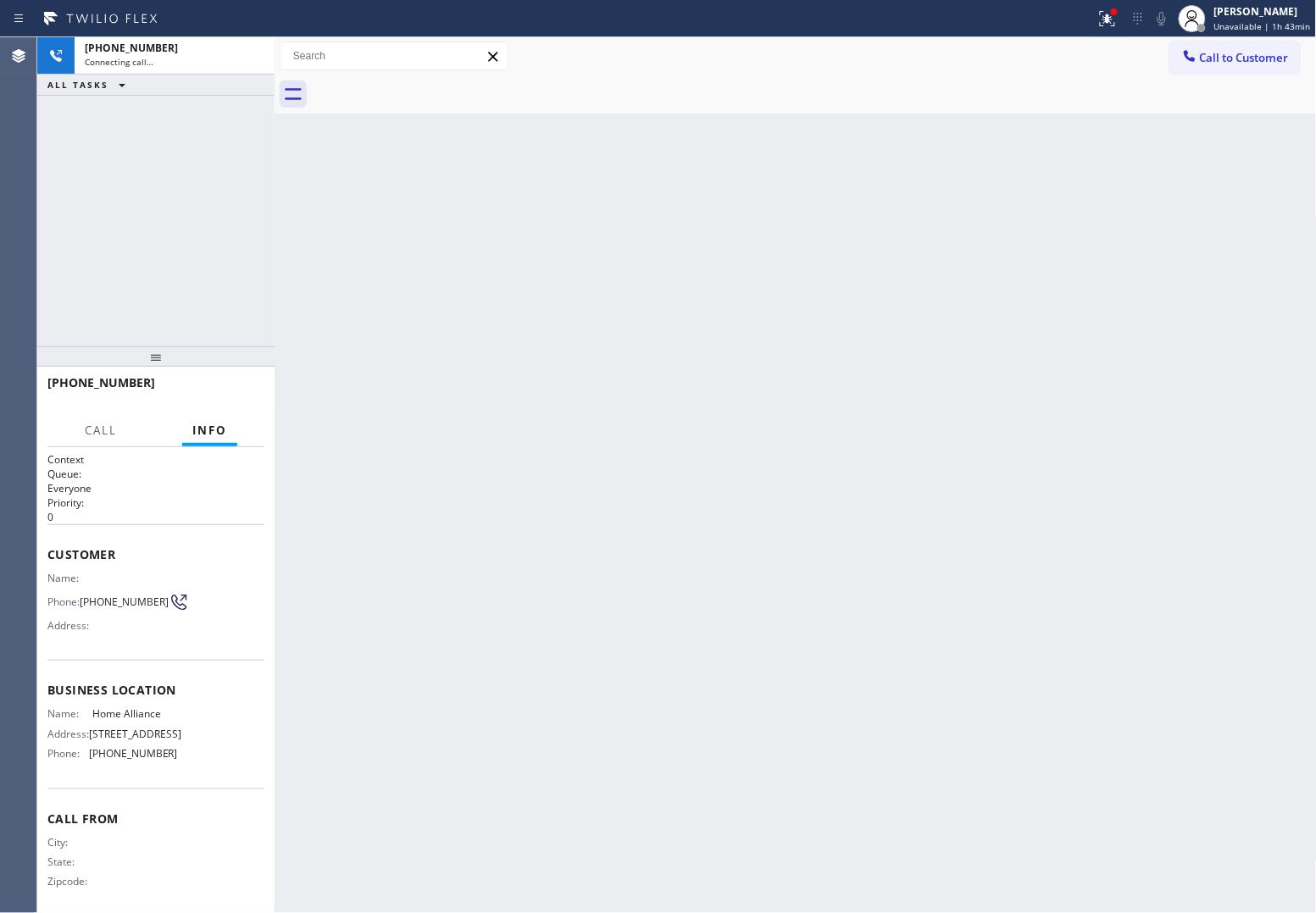
click at [428, 85] on div at bounding box center [814, 94] width 1005 height 38
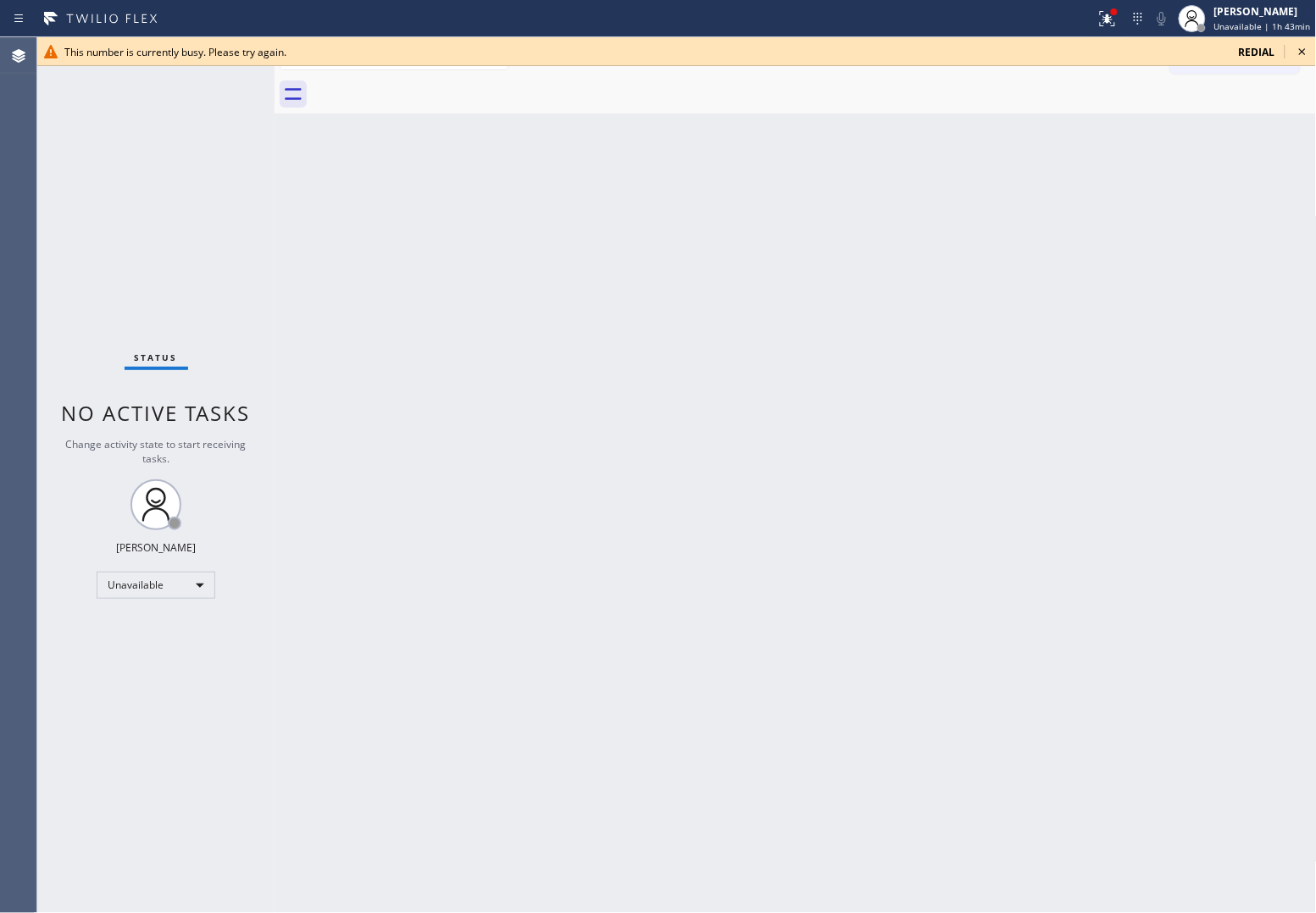
drag, startPoint x: 42, startPoint y: 216, endPoint x: 921, endPoint y: 188, distance: 879.4
click at [47, 216] on div "Status No active tasks Change activity state to start receiving tasks. [PERSON_…" at bounding box center [155, 475] width 237 height 875
click at [1251, 52] on span "redial" at bounding box center [1256, 52] width 37 height 14
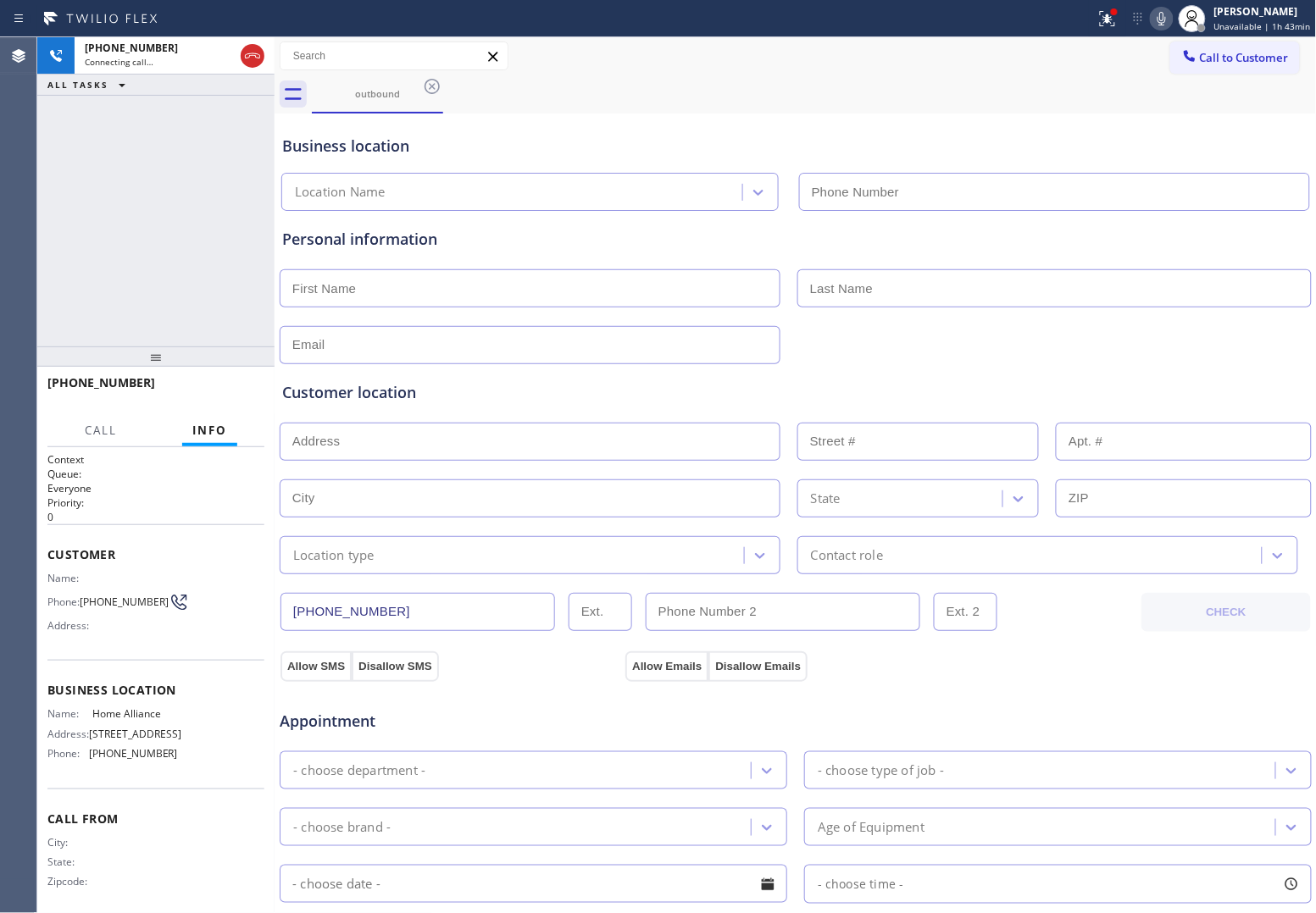
type input "[PHONE_NUMBER]"
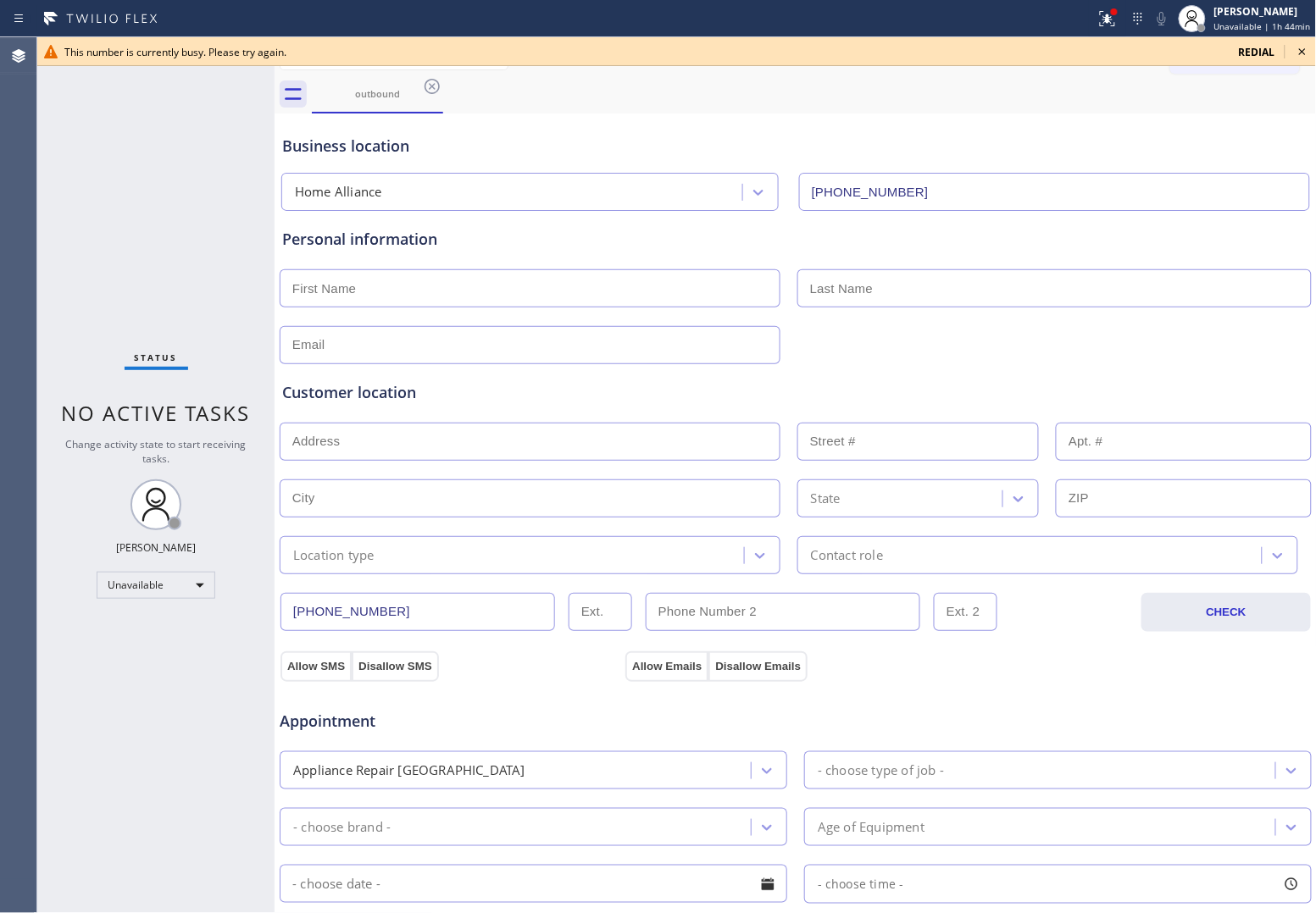
click at [35, 297] on div "Agent Desktop" at bounding box center [18, 475] width 37 height 875
click at [1259, 51] on span "redial" at bounding box center [1256, 52] width 37 height 14
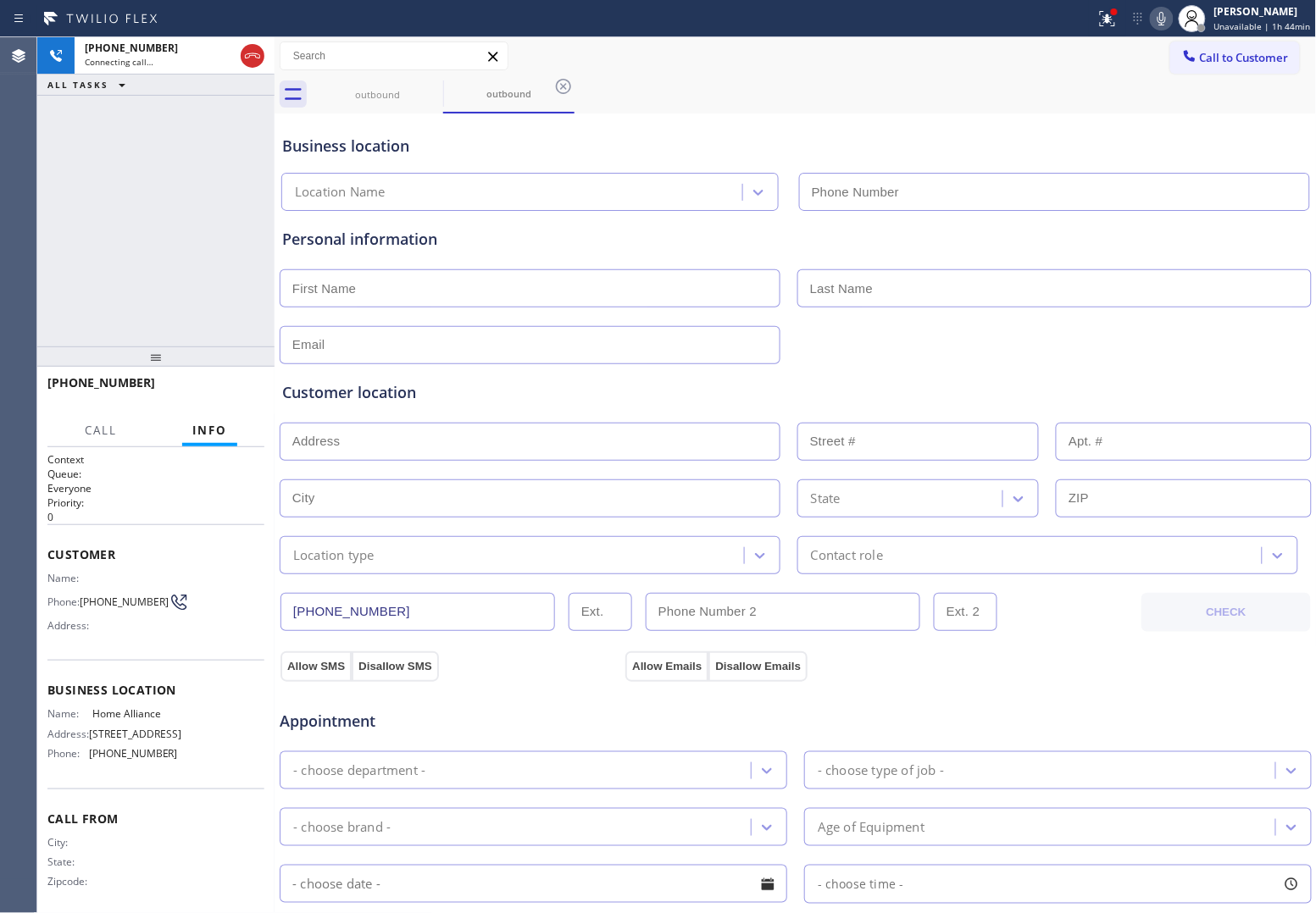
click at [42, 227] on div "[PHONE_NUMBER] Connecting call… ALL TASKS ALL TASKS ACTIVE TASKS TASKS IN WRAP …" at bounding box center [155, 192] width 237 height 309
type input "[PHONE_NUMBER]"
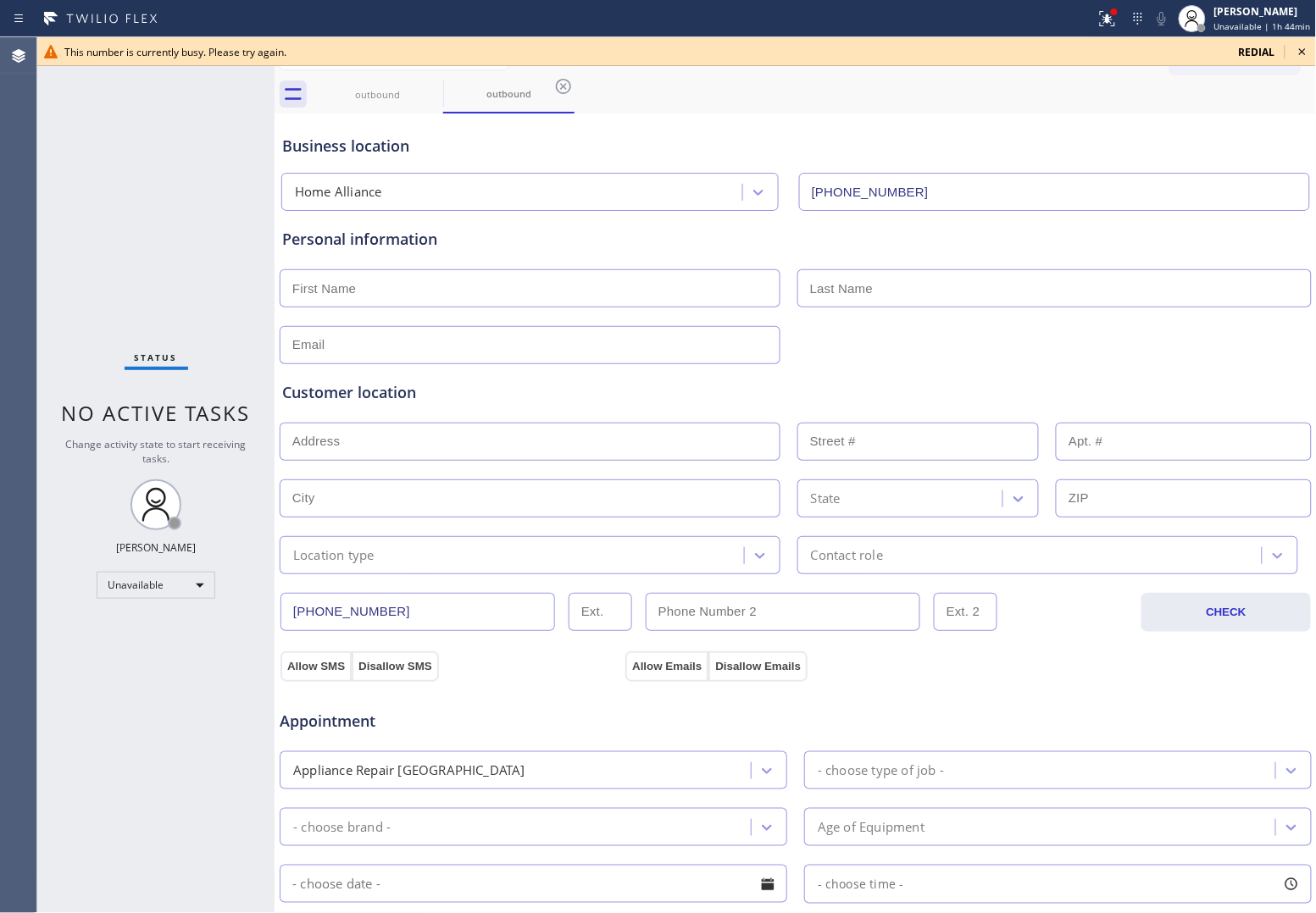
click at [1254, 51] on span "redial" at bounding box center [1256, 52] width 37 height 14
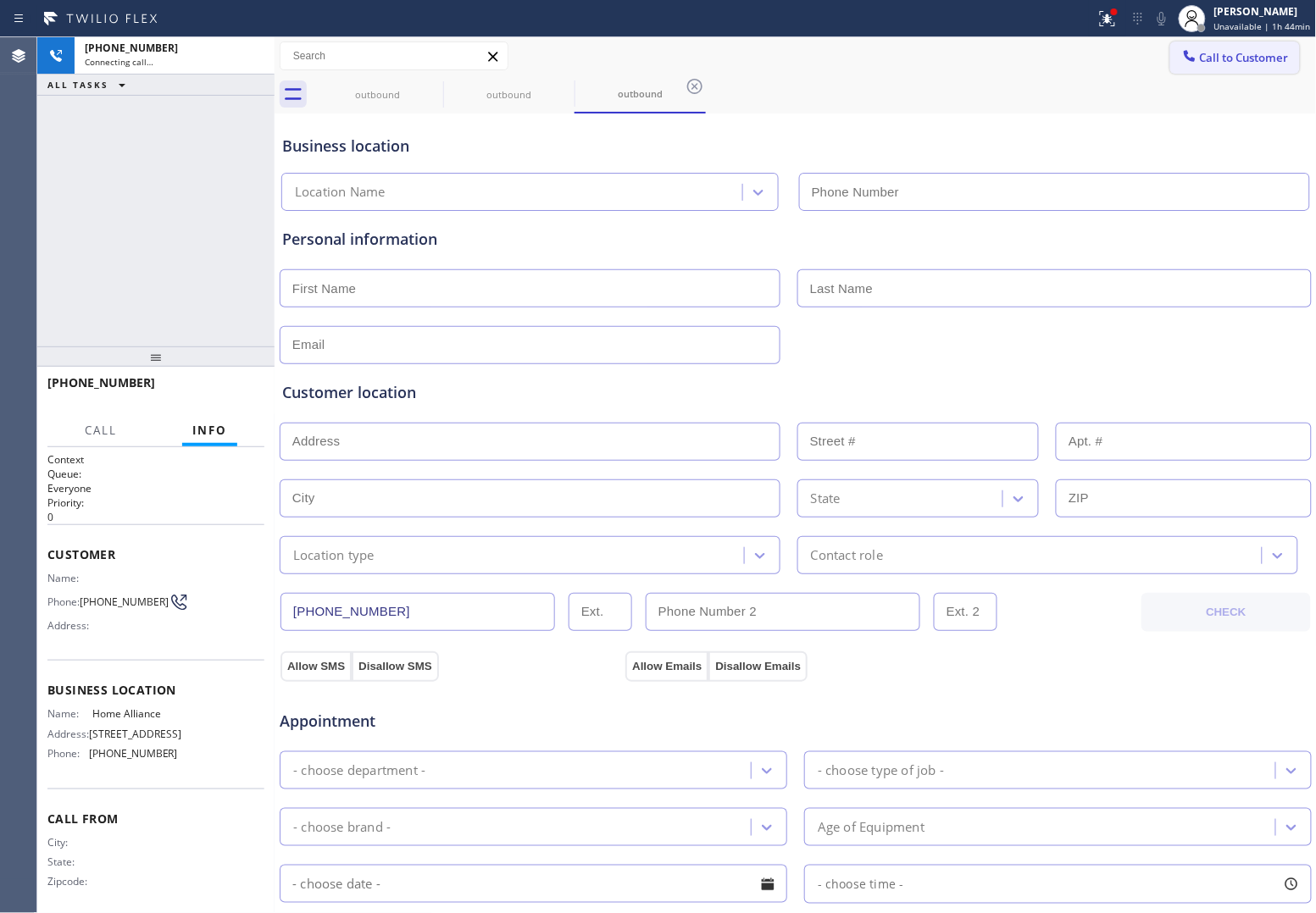
type input "[PHONE_NUMBER]"
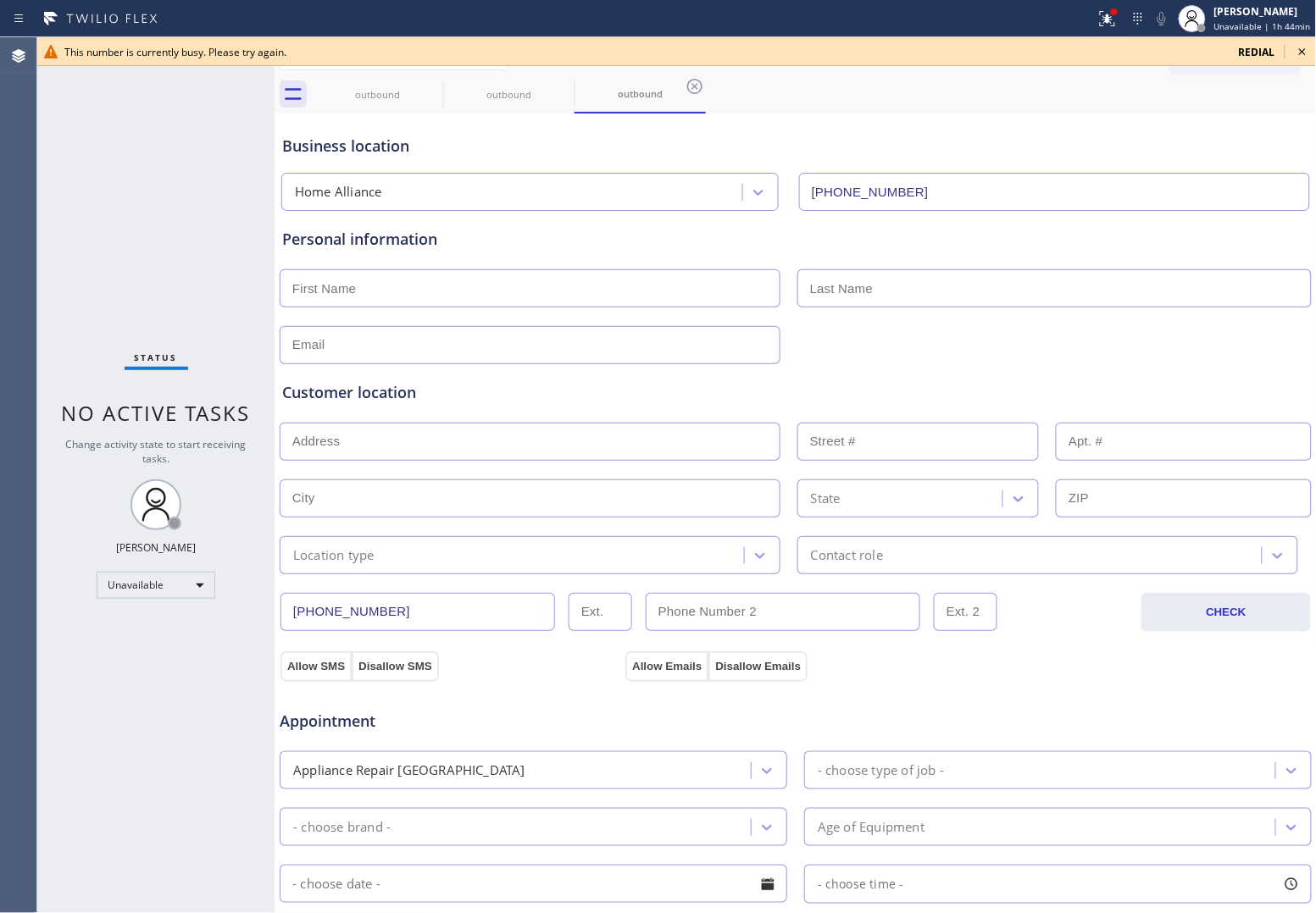
click at [1258, 49] on span "redial" at bounding box center [1256, 52] width 37 height 14
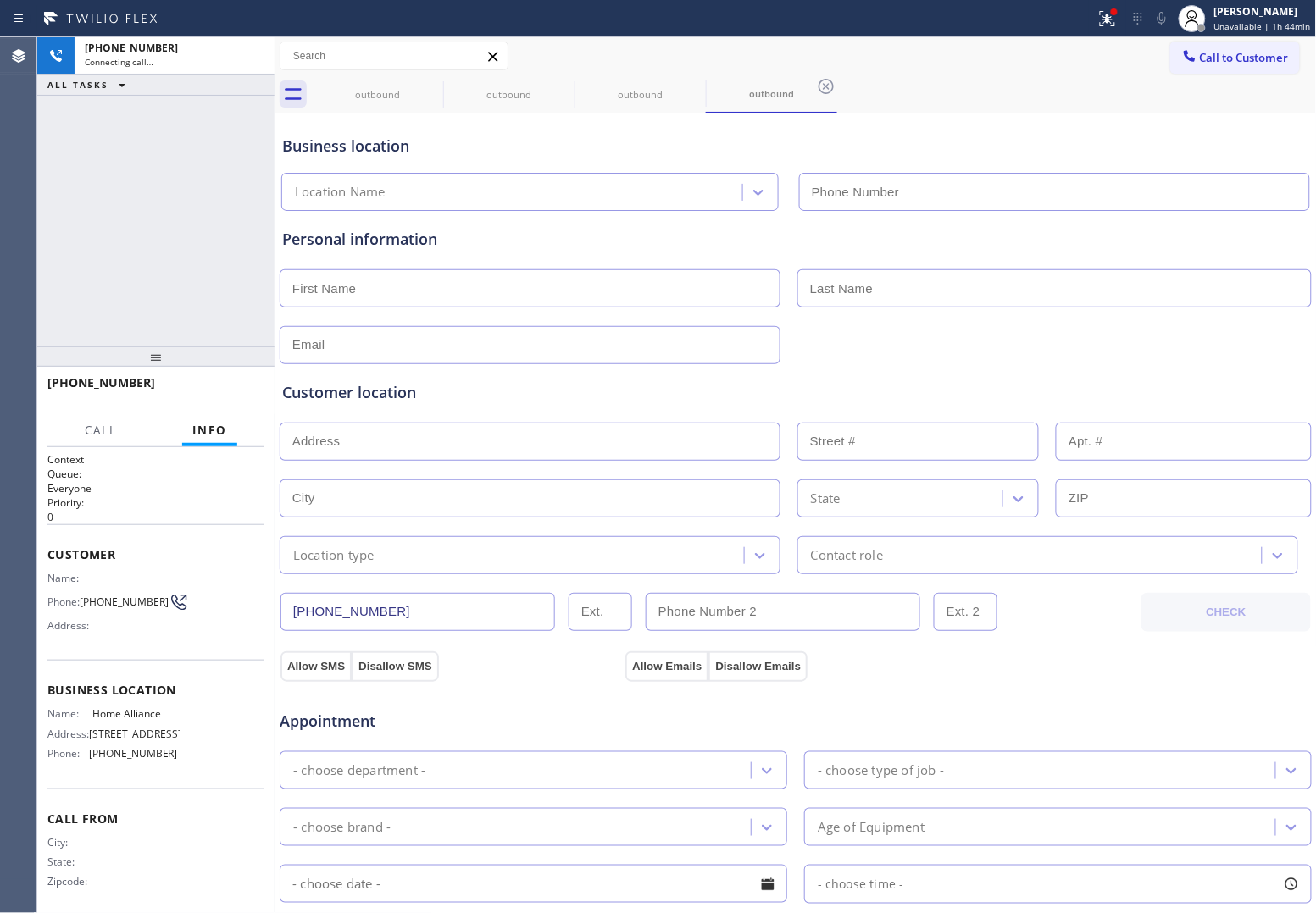
type input "[PHONE_NUMBER]"
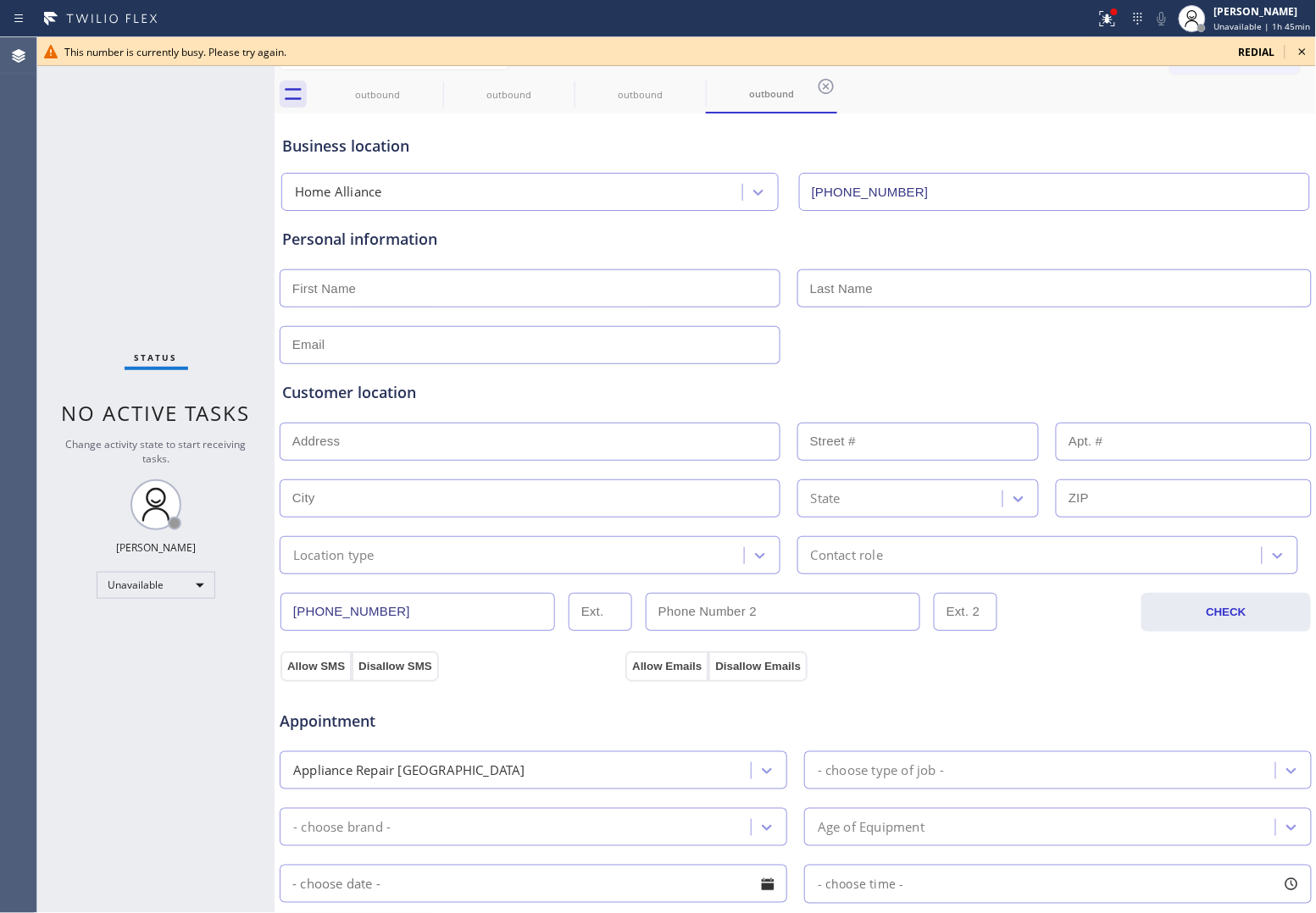
click at [1261, 47] on span "redial" at bounding box center [1256, 52] width 37 height 14
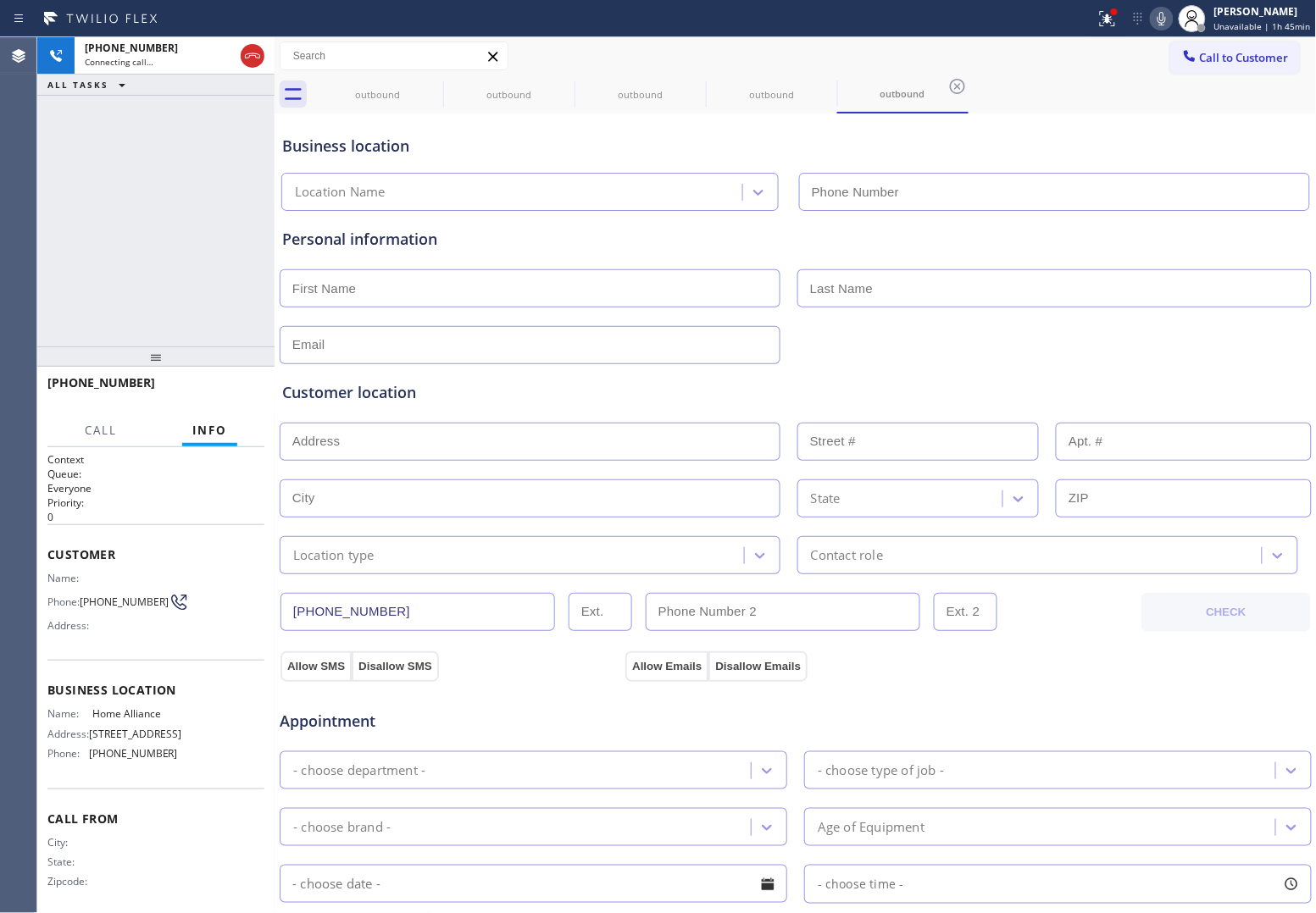
type input "[PHONE_NUMBER]"
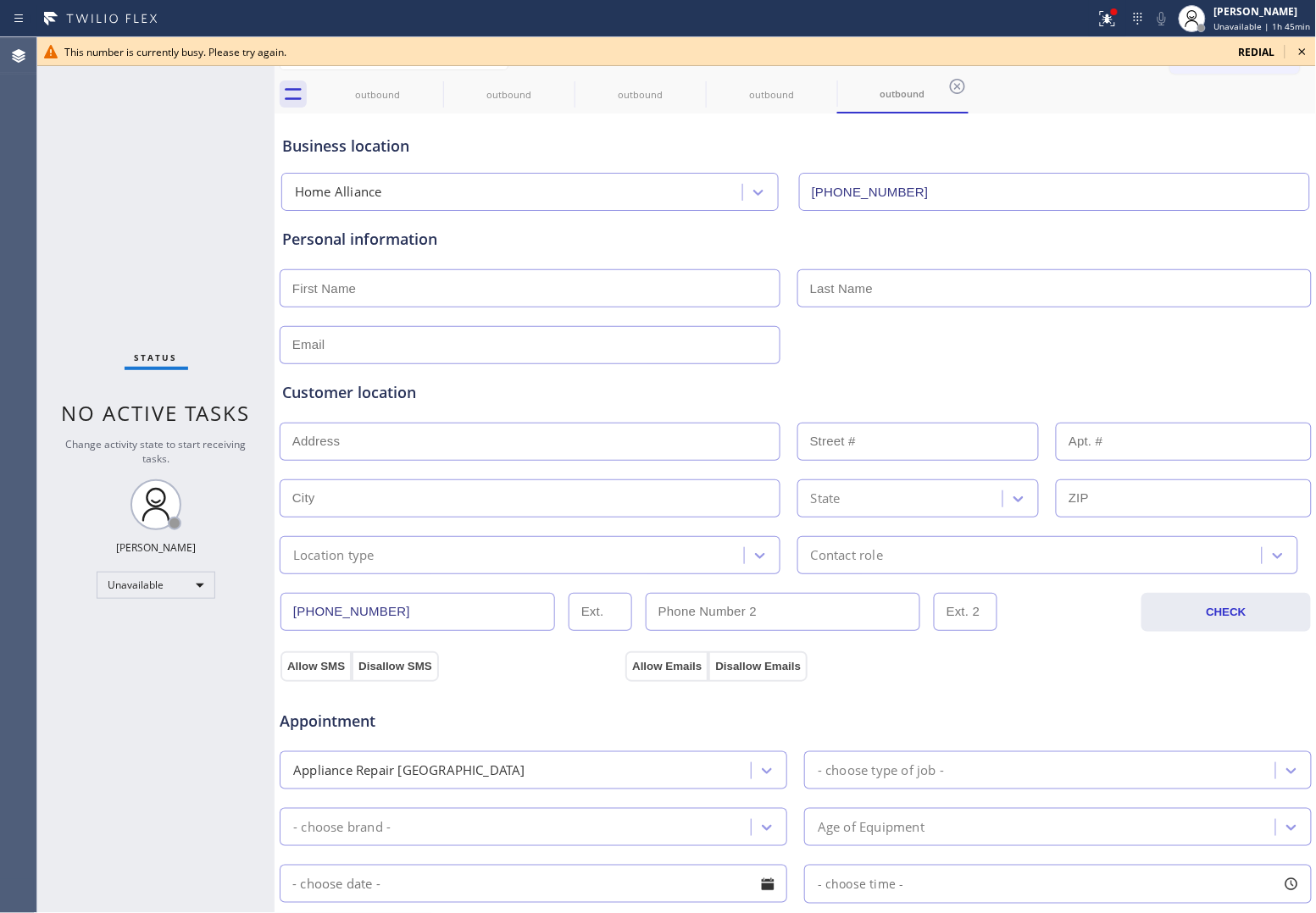
drag, startPoint x: 39, startPoint y: 182, endPoint x: 59, endPoint y: 175, distance: 21.2
click at [40, 180] on div "Status No active tasks Change activity state to start receiving tasks. [PERSON_…" at bounding box center [155, 475] width 237 height 875
click at [1256, 45] on span "redial" at bounding box center [1256, 52] width 37 height 14
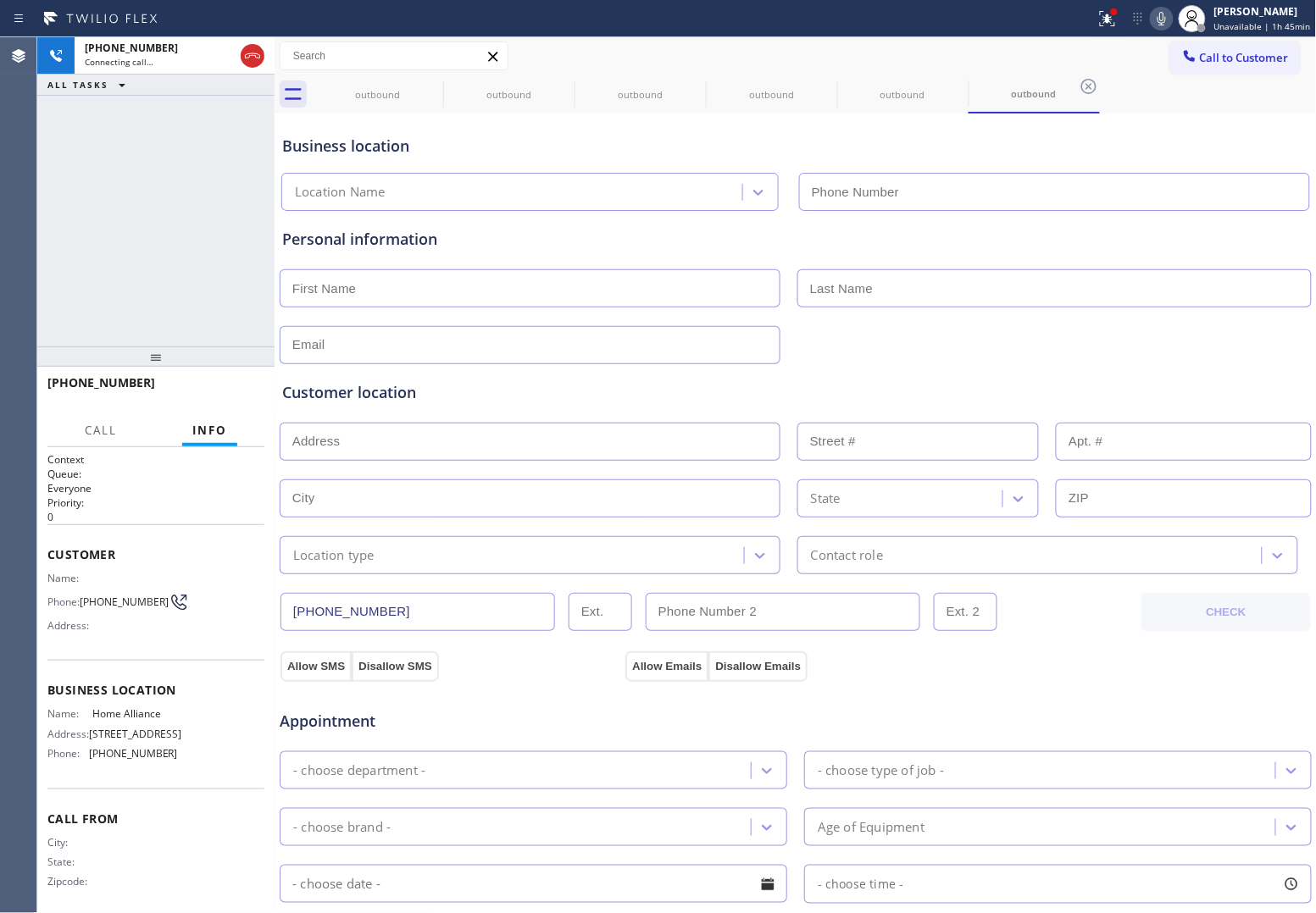
type input "[PHONE_NUMBER]"
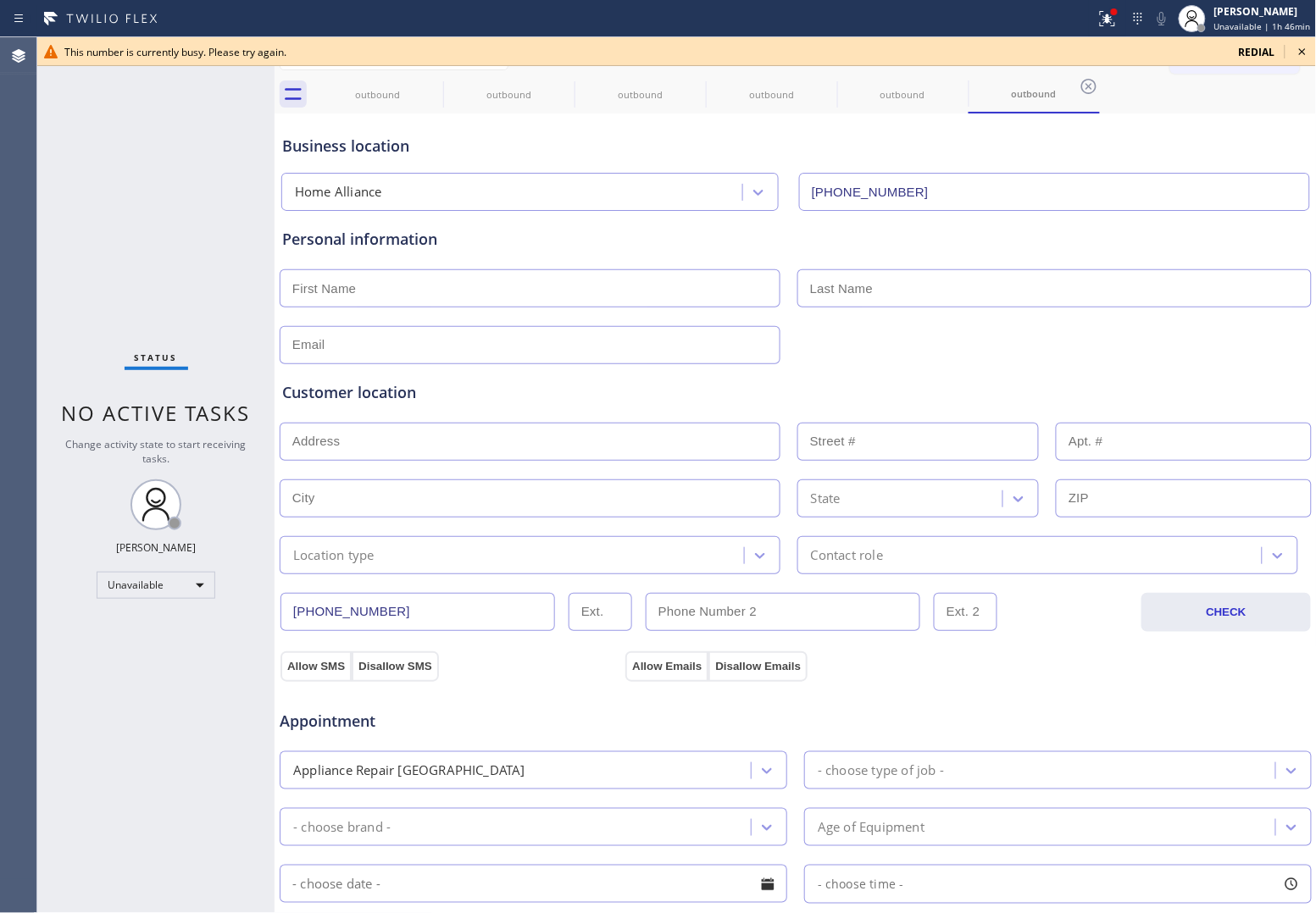
click at [1254, 53] on span "redial" at bounding box center [1256, 52] width 37 height 14
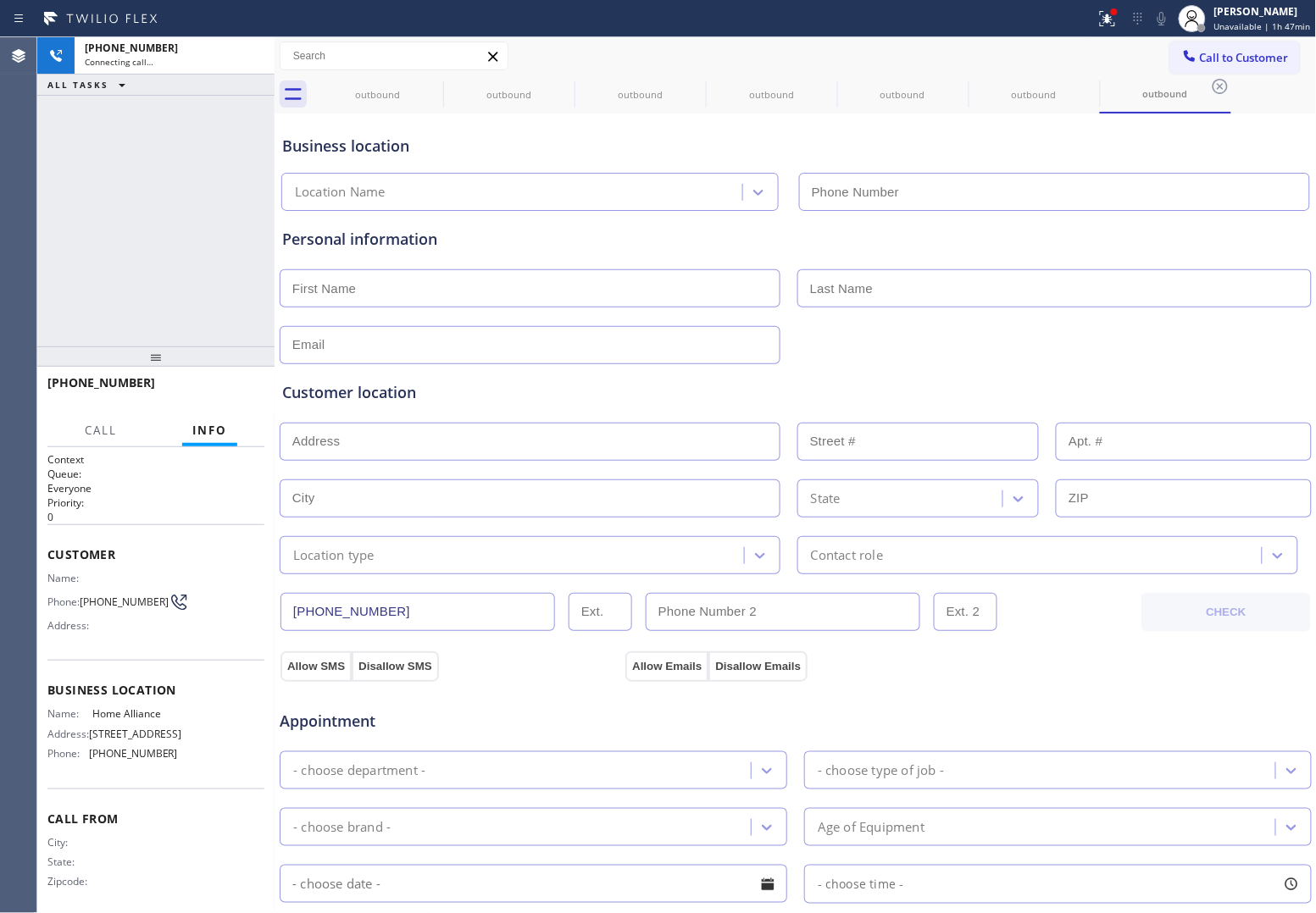
type input "[PHONE_NUMBER]"
click at [38, 175] on div "[PHONE_NUMBER] Connecting call… ALL TASKS ALL TASKS ACTIVE TASKS TASKS IN WRAP …" at bounding box center [155, 192] width 237 height 309
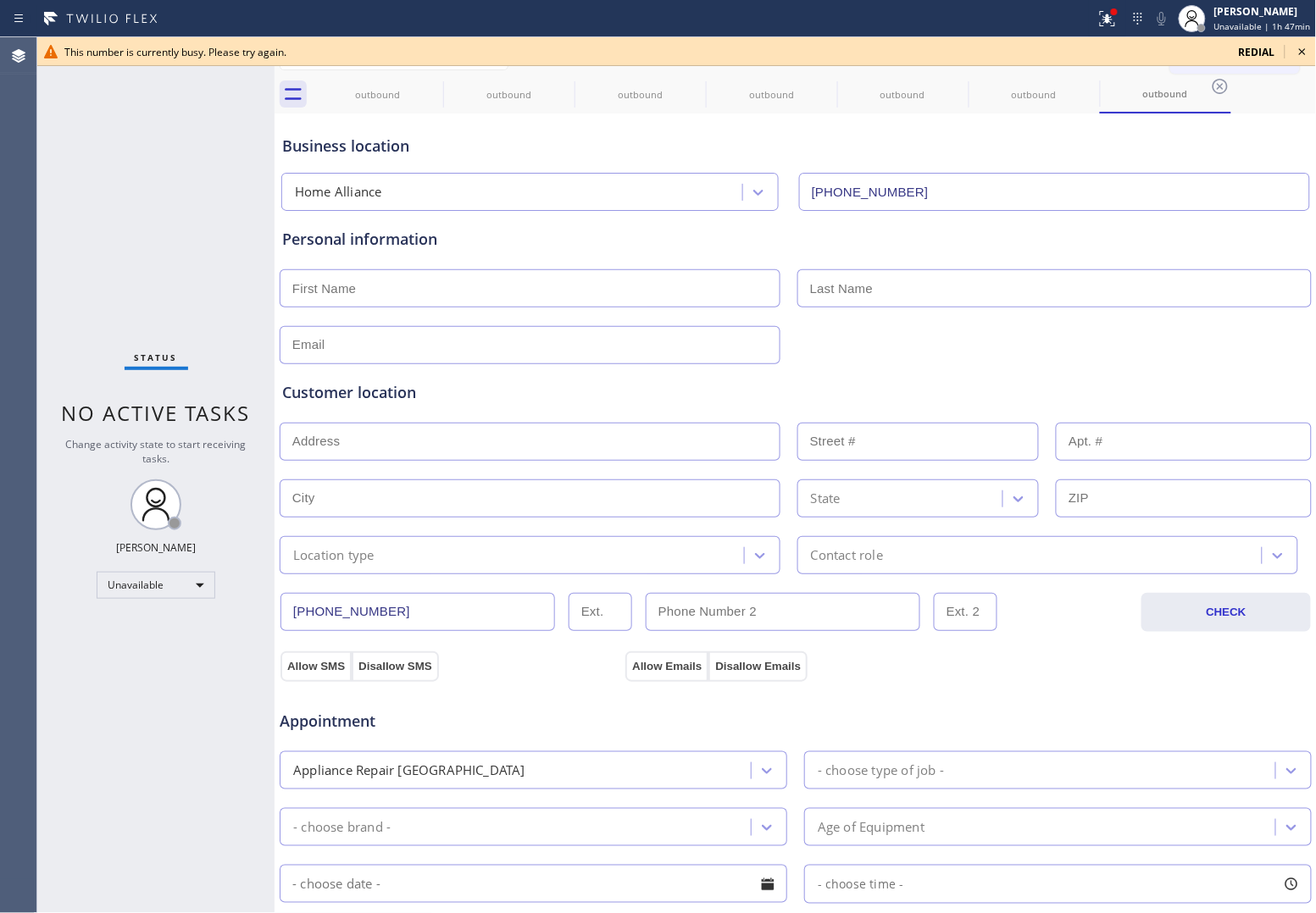
click at [47, 179] on div "Status No active tasks Change activity state to start receiving tasks. [PERSON_…" at bounding box center [155, 475] width 237 height 875
click at [1248, 55] on span "redial" at bounding box center [1256, 52] width 37 height 14
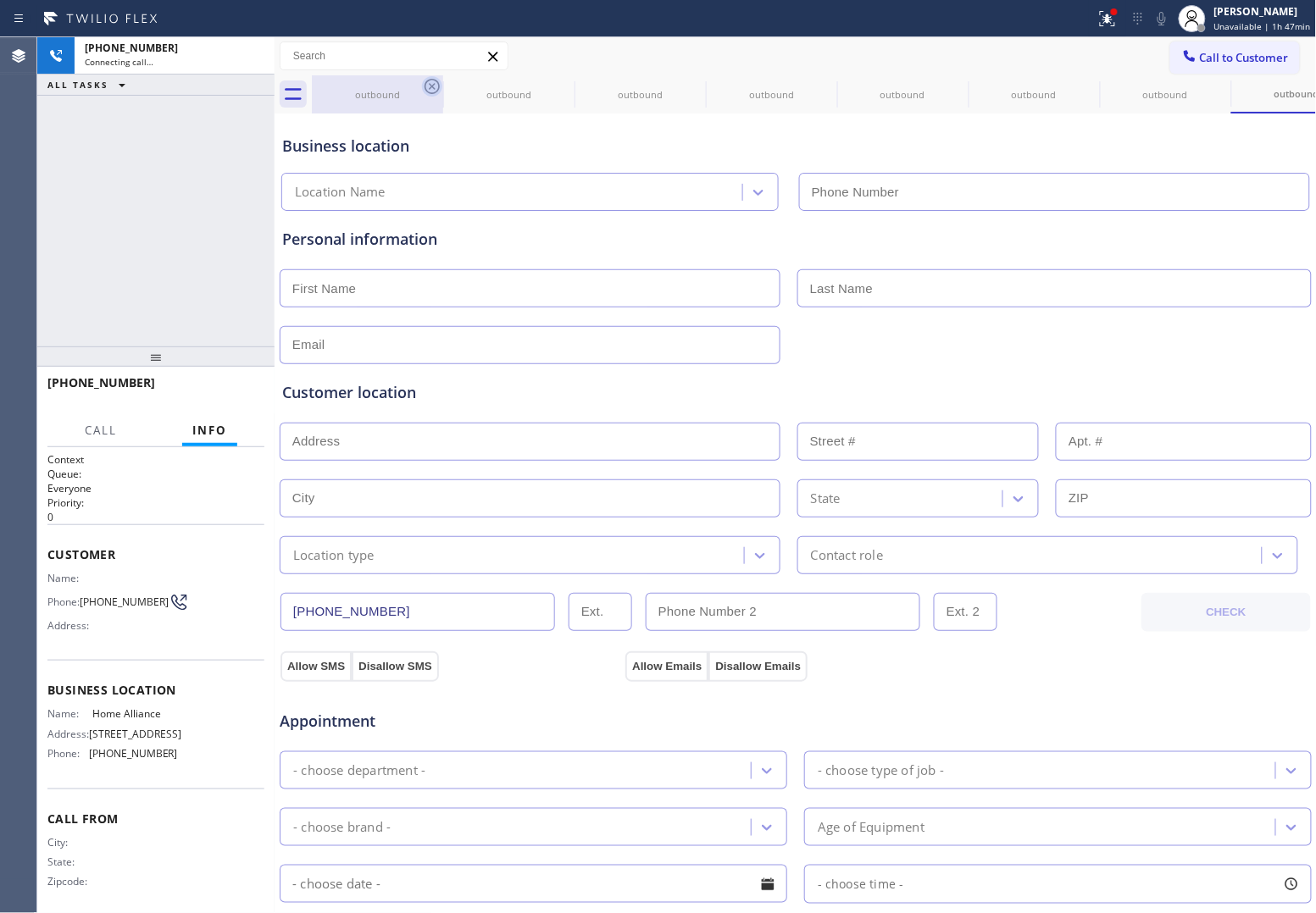
click at [431, 86] on icon at bounding box center [432, 86] width 15 height 15
click at [0, 0] on icon at bounding box center [0, 0] width 0 height 0
click at [816, 86] on icon at bounding box center [826, 86] width 21 height 21
click at [0, 0] on icon at bounding box center [0, 0] width 0 height 0
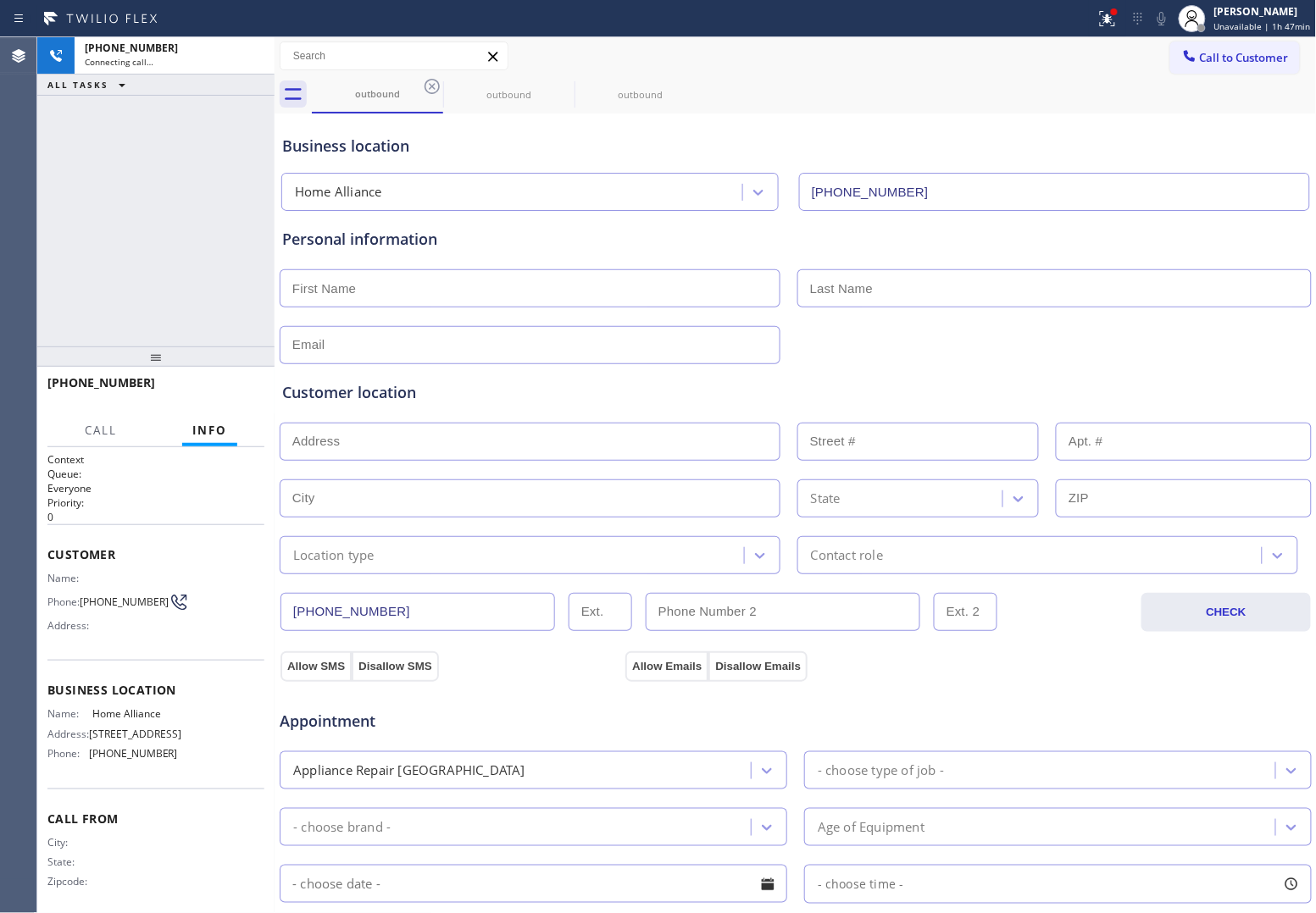
click at [429, 86] on icon at bounding box center [432, 86] width 21 height 21
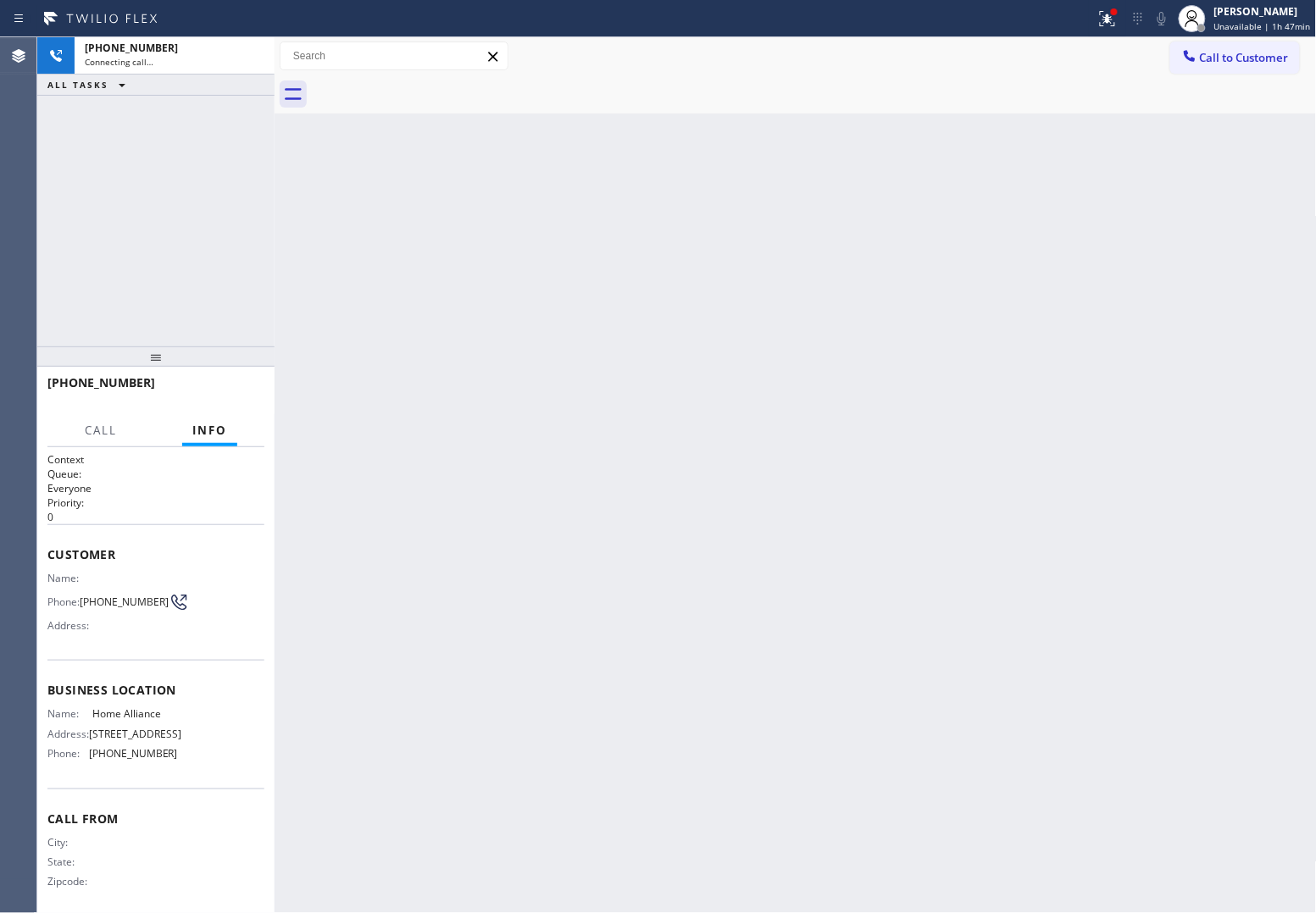
click at [429, 86] on div at bounding box center [814, 94] width 1005 height 38
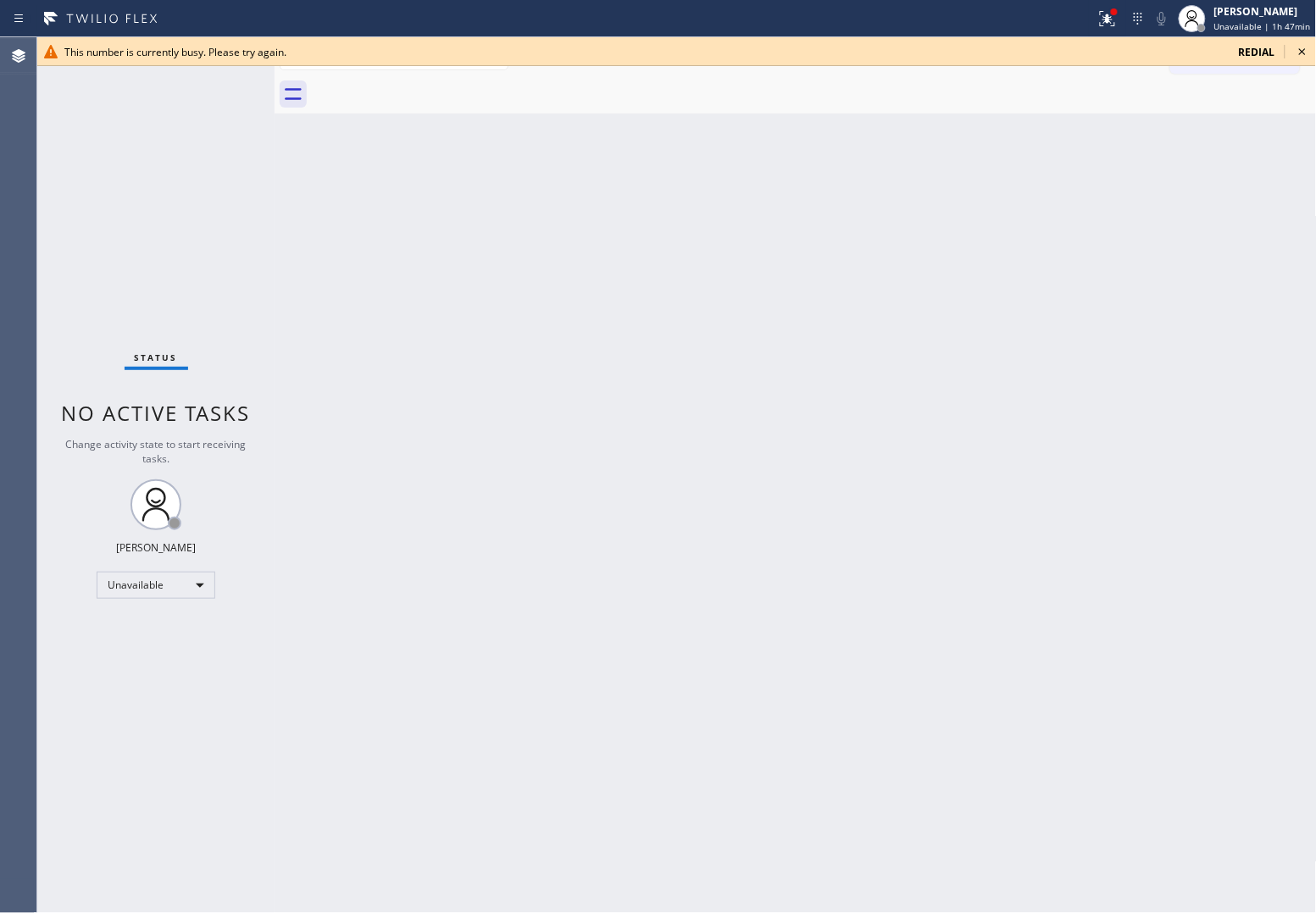
click at [1261, 48] on span "redial" at bounding box center [1256, 52] width 37 height 14
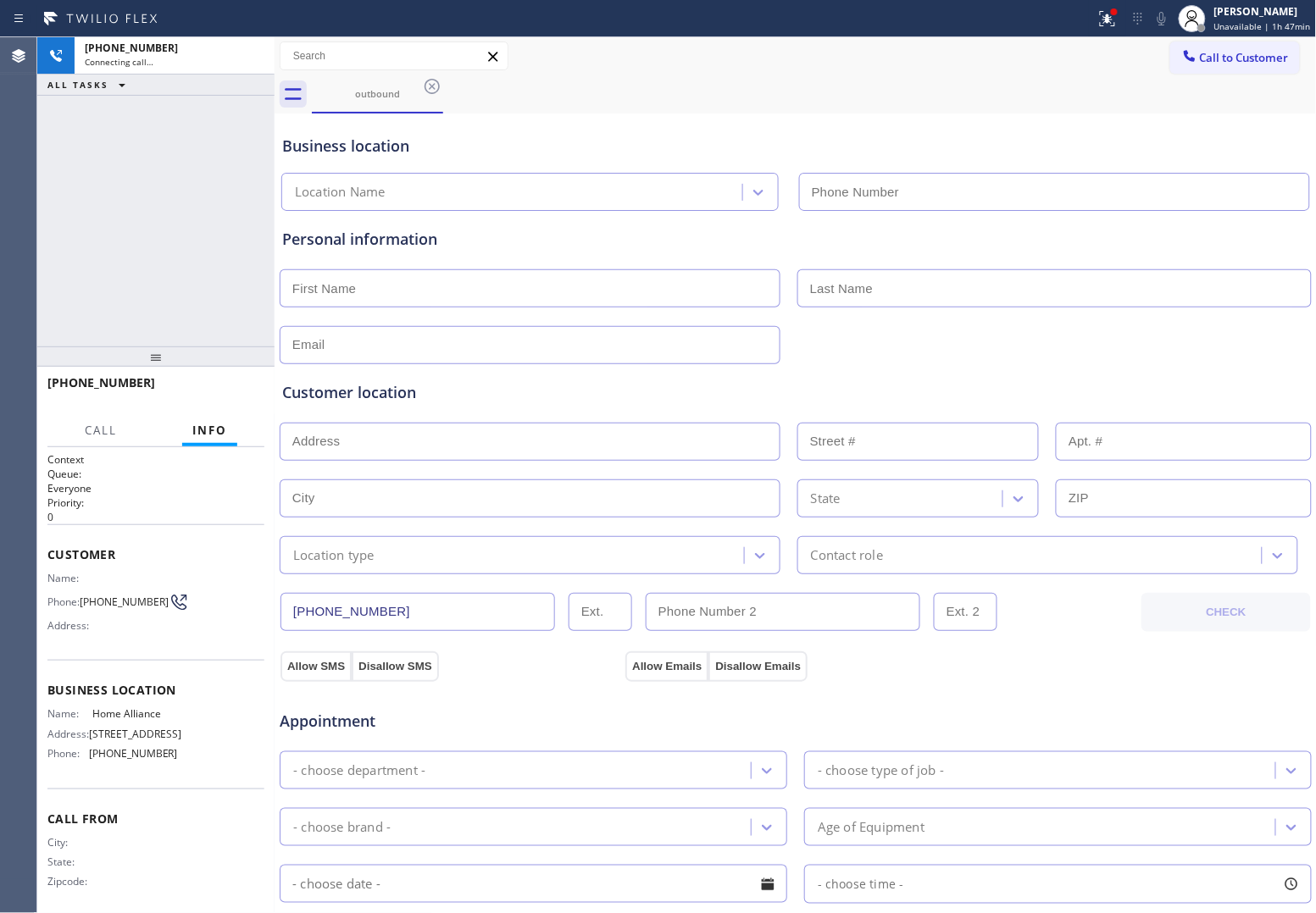
type input "[PHONE_NUMBER]"
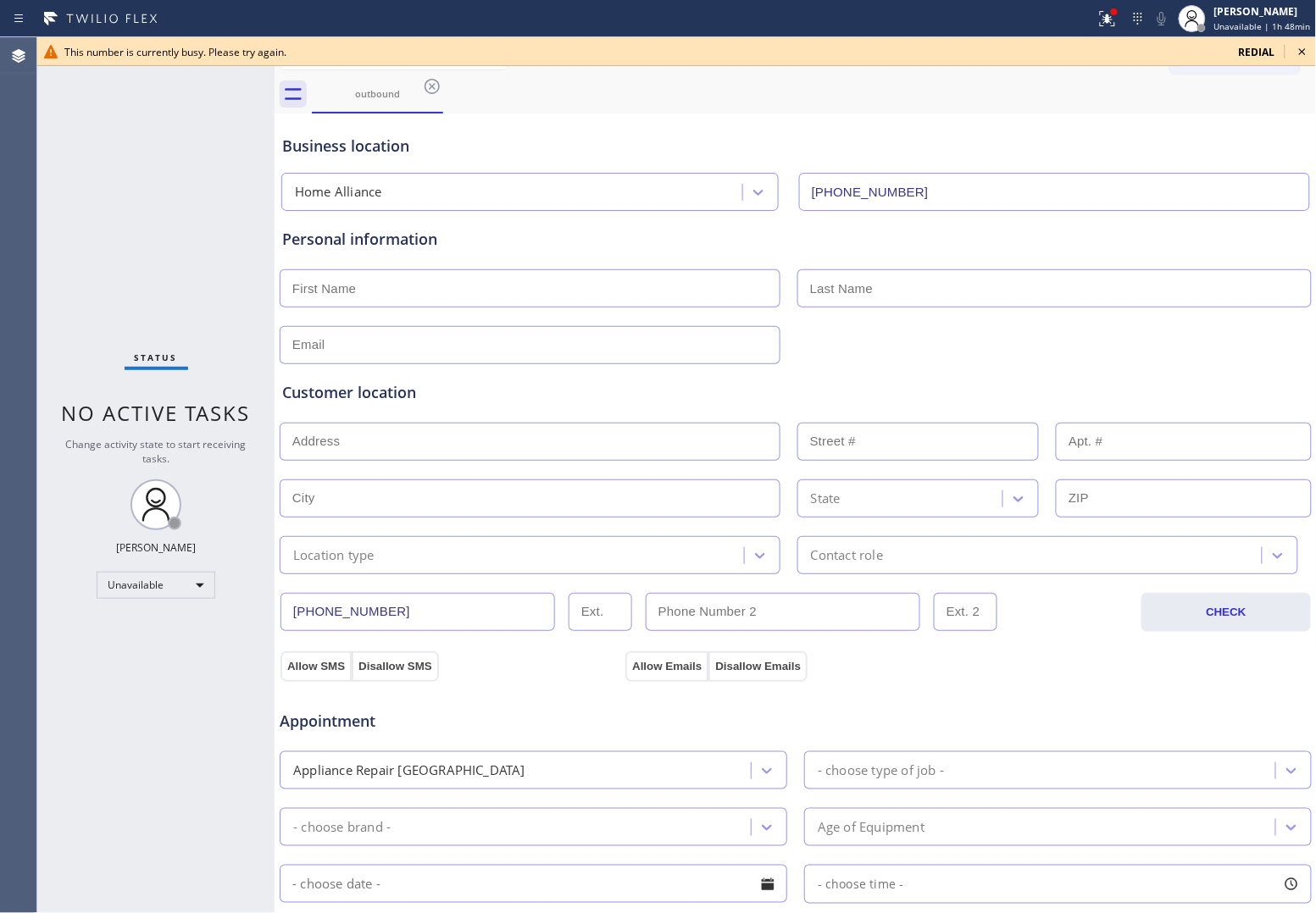
click at [1248, 57] on span "redial" at bounding box center [1256, 52] width 37 height 14
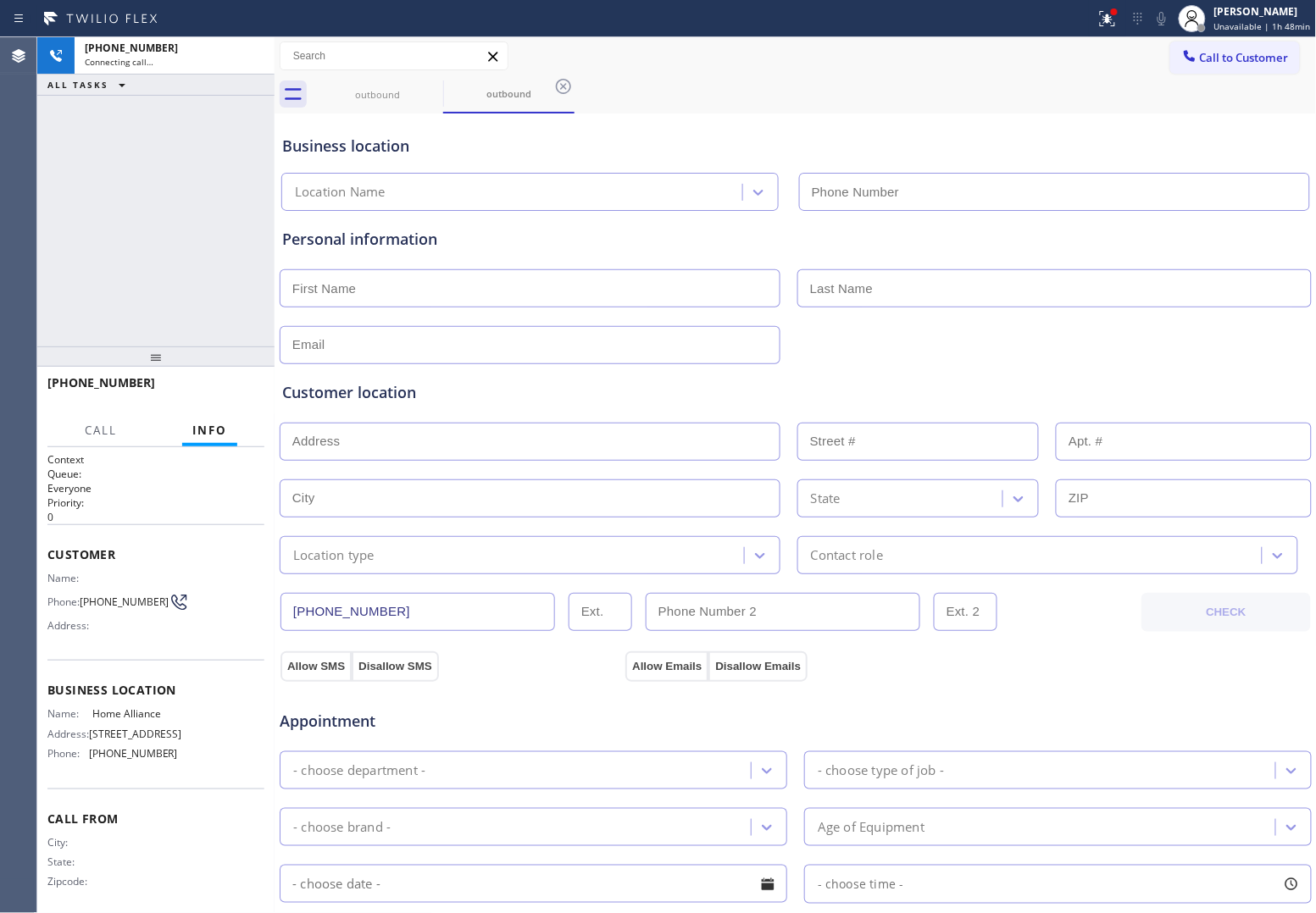
type input "[PHONE_NUMBER]"
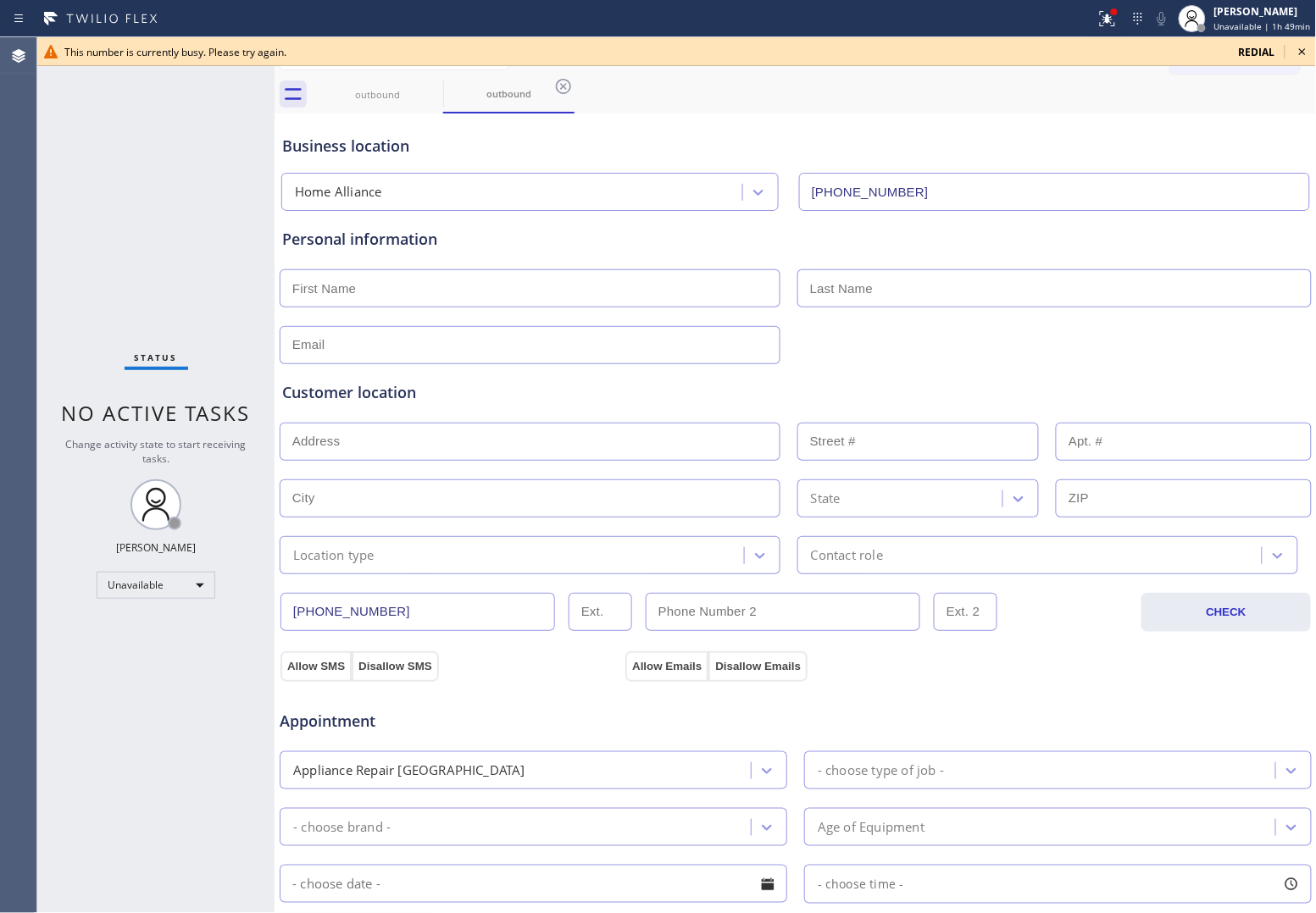
click at [65, 175] on div "Status No active tasks Change activity state to start receiving tasks. [PERSON_…" at bounding box center [155, 475] width 237 height 875
click at [1251, 48] on span "redial" at bounding box center [1256, 52] width 37 height 14
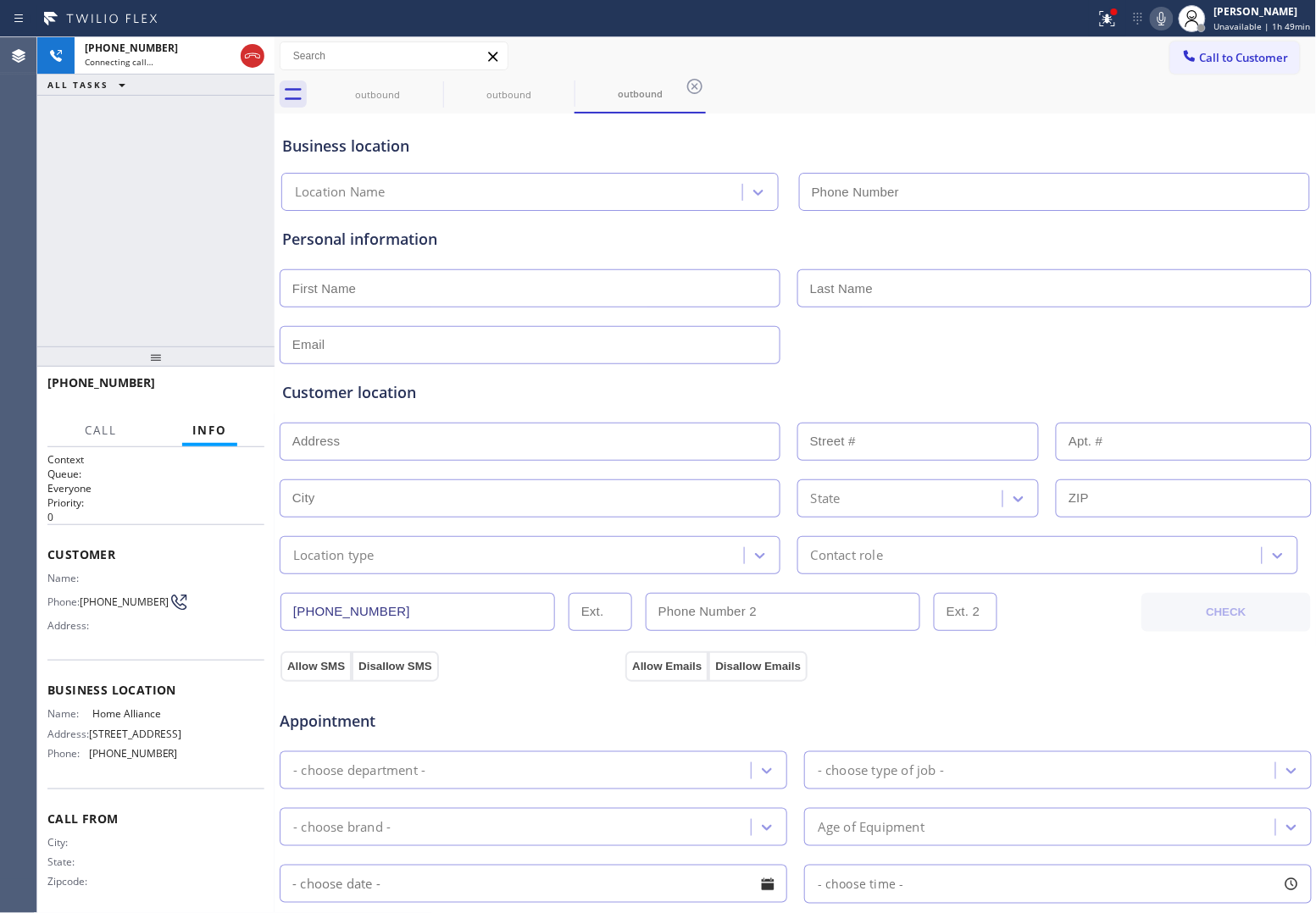
type input "[PHONE_NUMBER]"
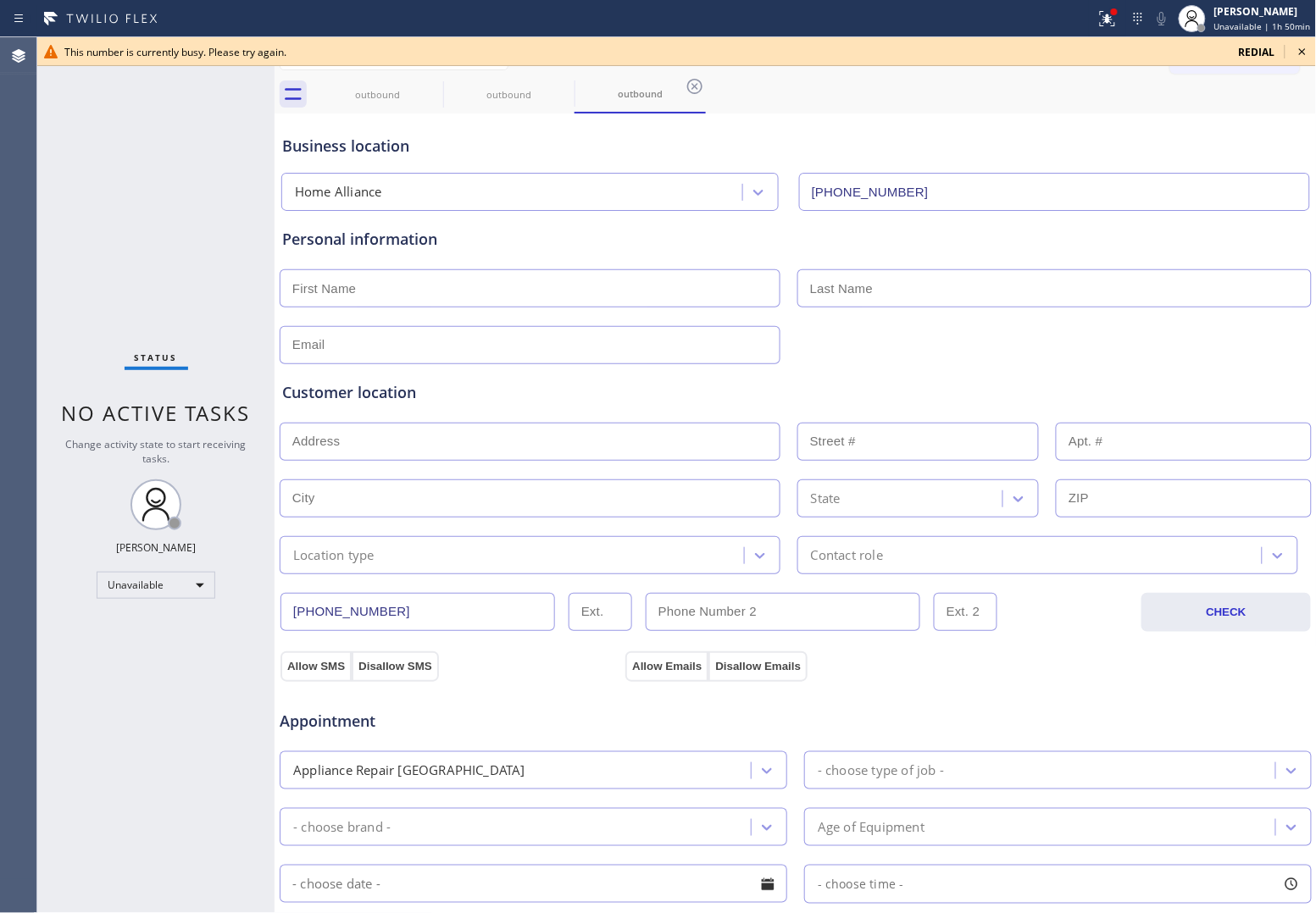
click at [1250, 49] on span "redial" at bounding box center [1256, 52] width 37 height 14
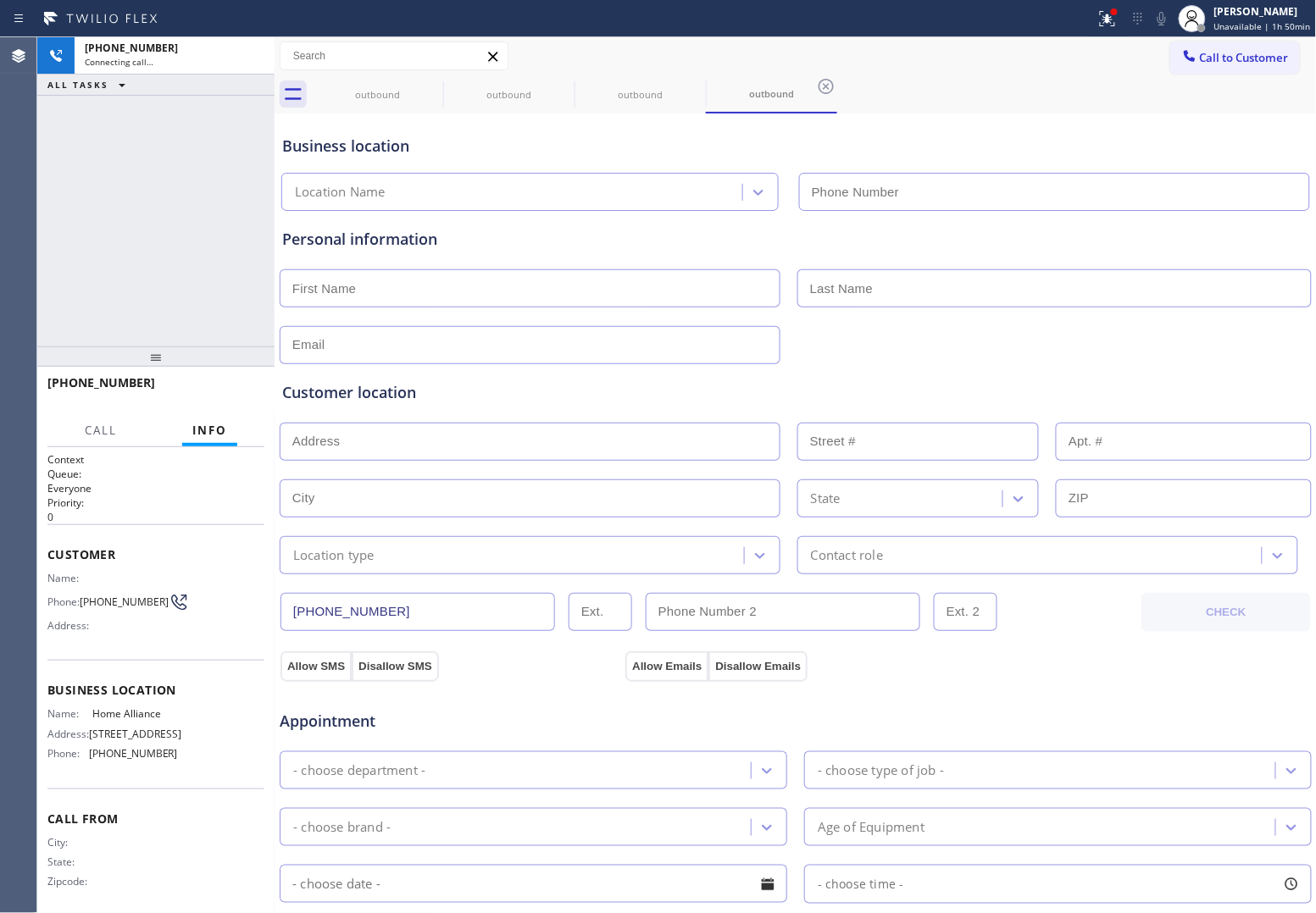
type input "[PHONE_NUMBER]"
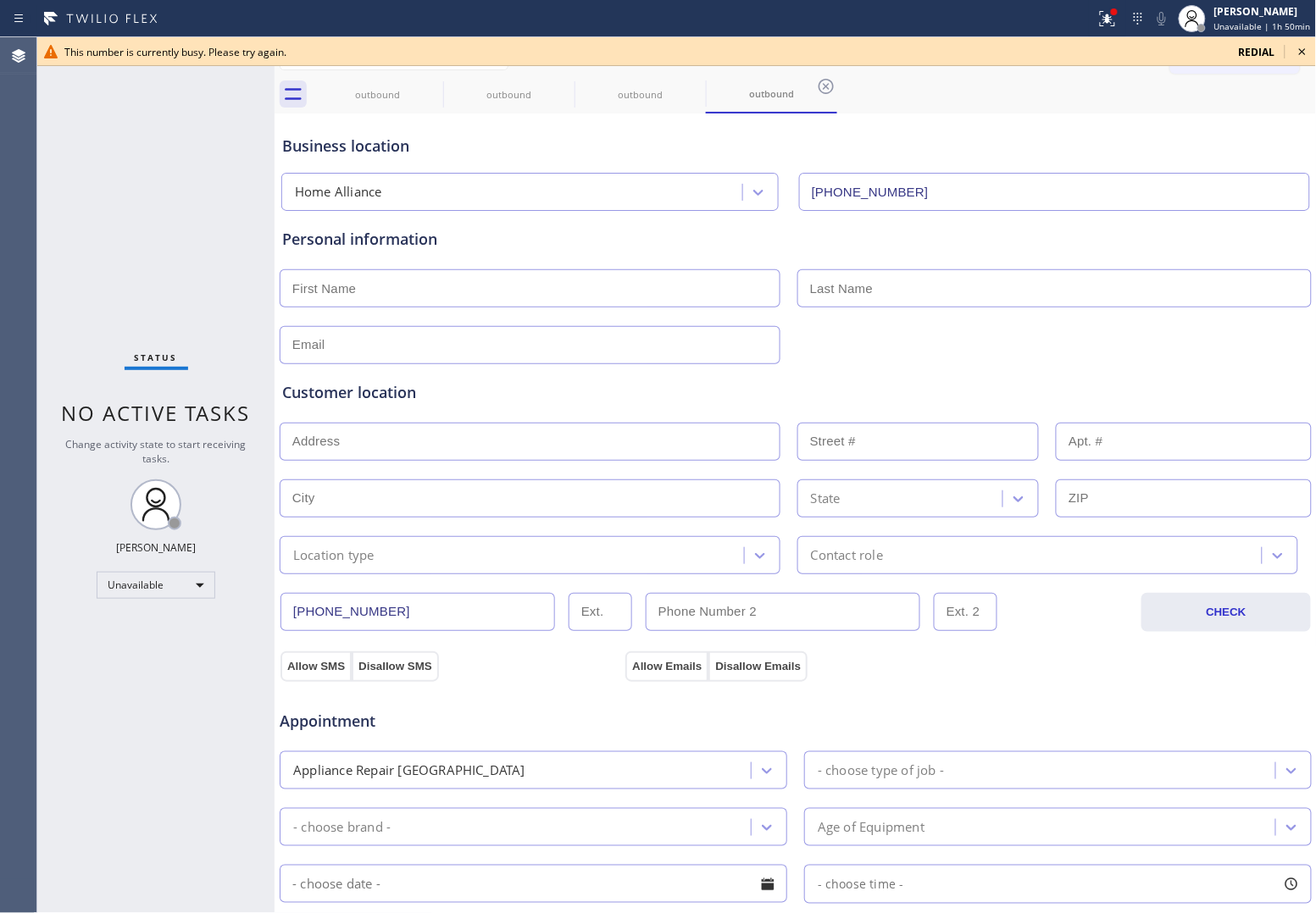
click at [26, 162] on div "Agent Desktop" at bounding box center [18, 475] width 37 height 875
click at [1267, 49] on span "redial" at bounding box center [1256, 52] width 37 height 14
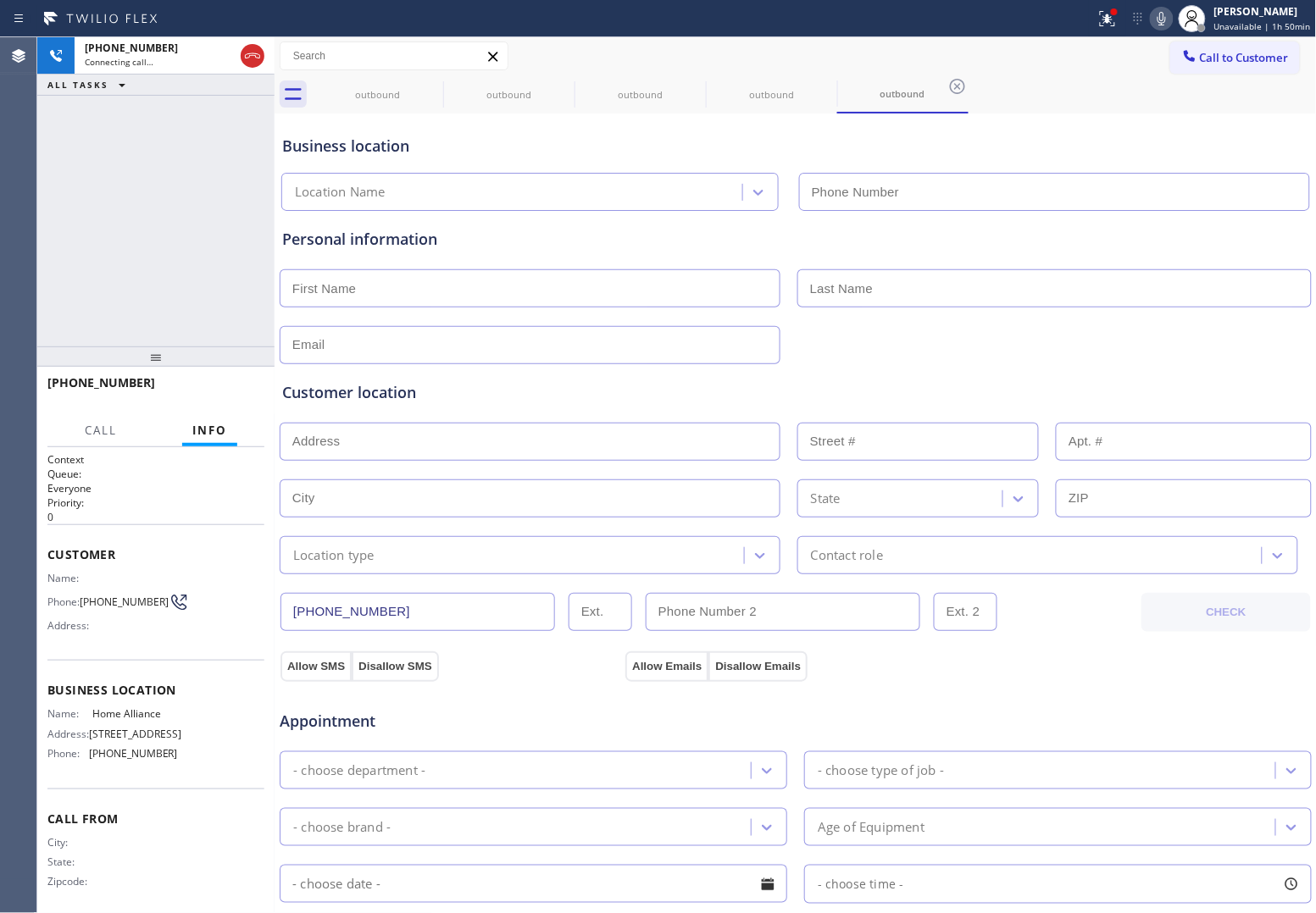
type input "[PHONE_NUMBER]"
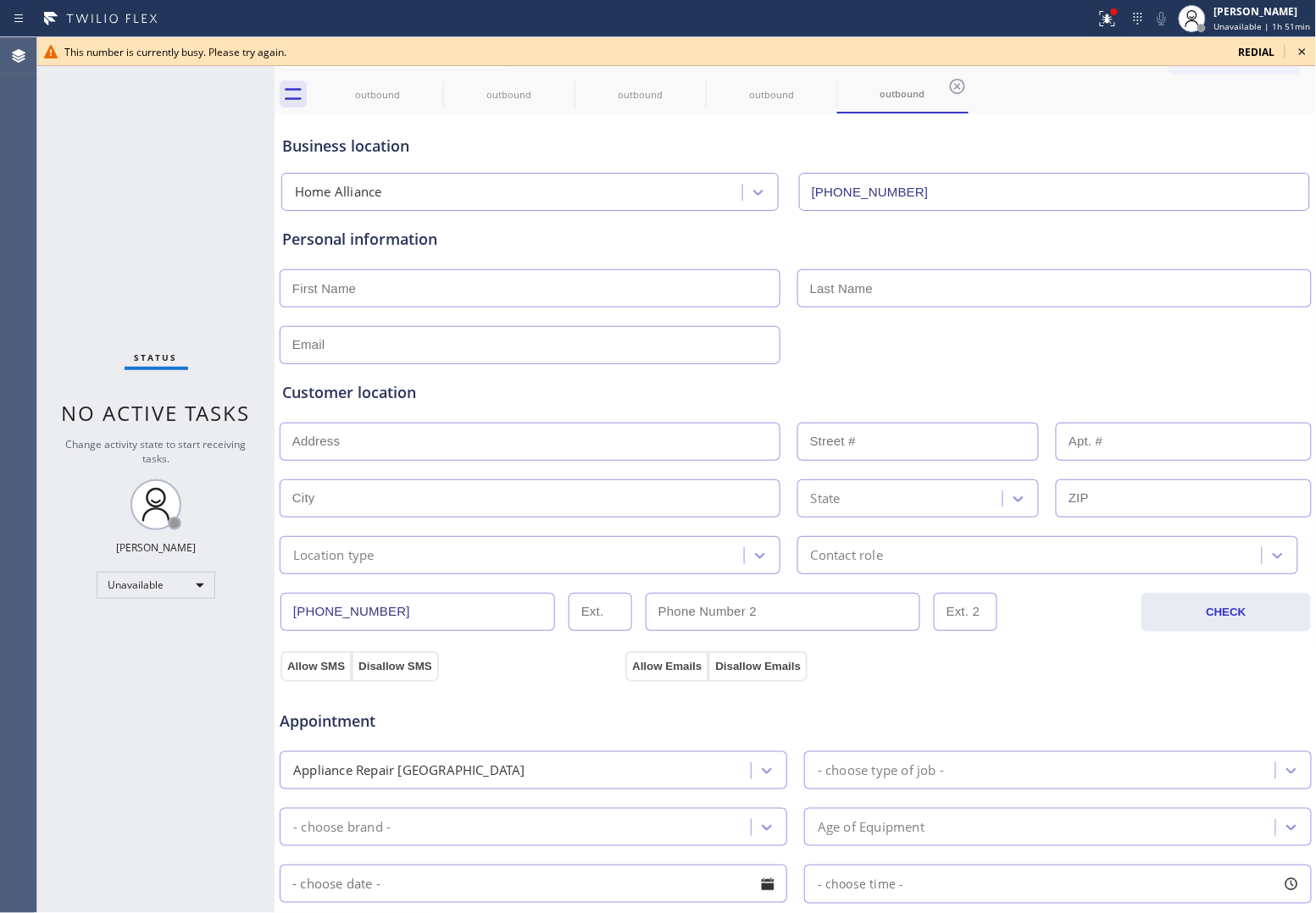
click at [1260, 48] on span "redial" at bounding box center [1256, 52] width 37 height 14
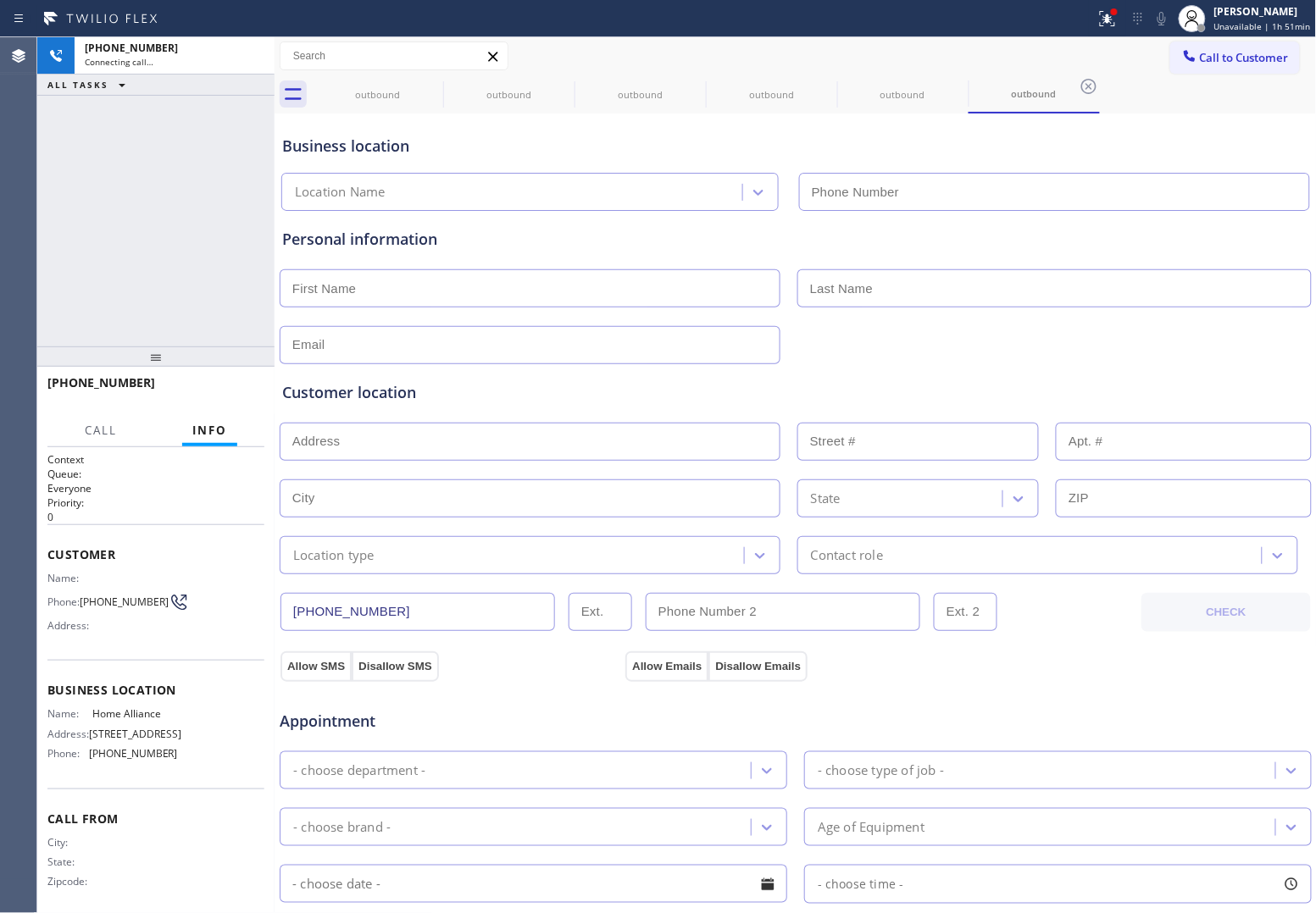
type input "[PHONE_NUMBER]"
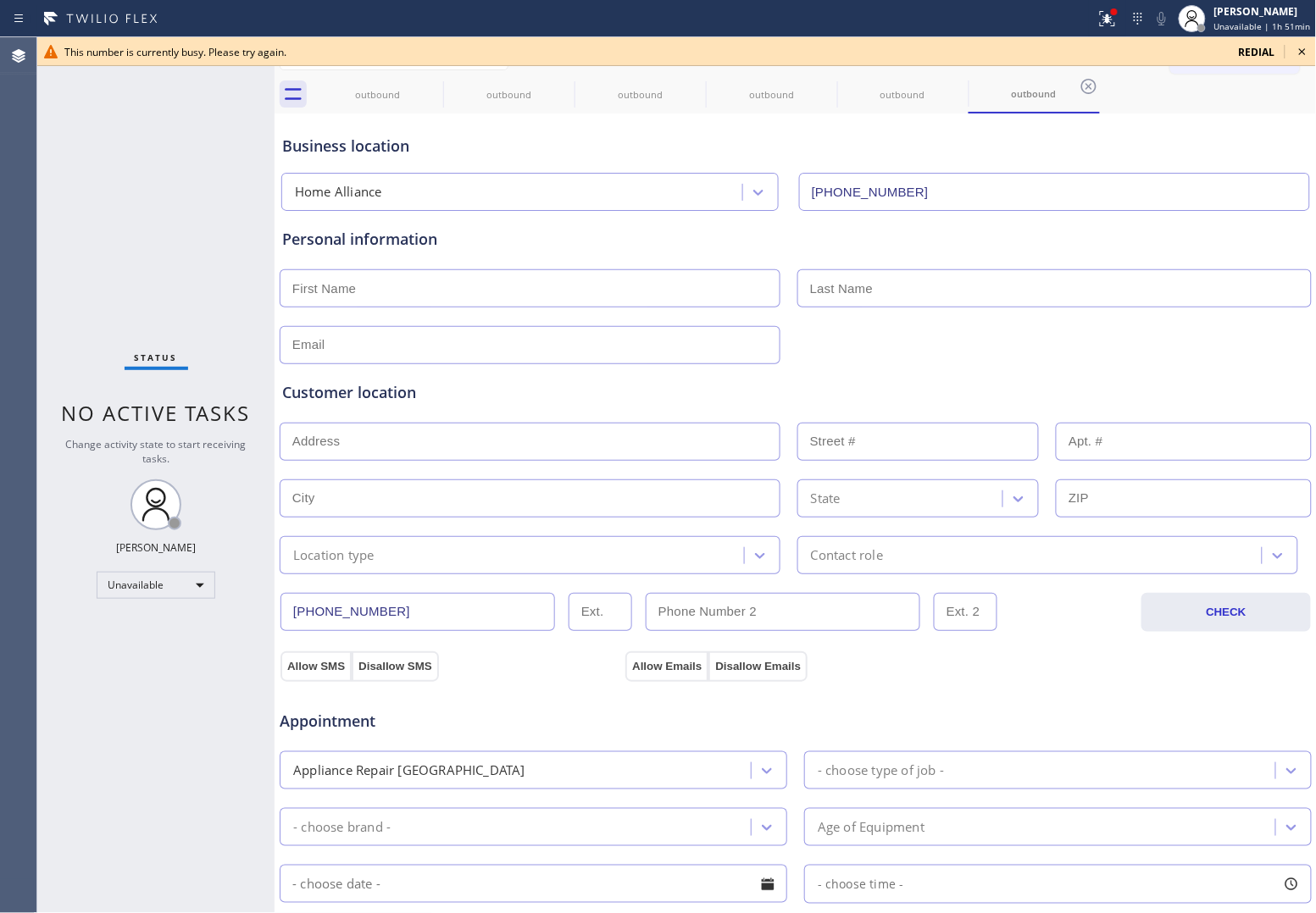
click at [52, 121] on div "Status No active tasks Change activity state to start receiving tasks. [PERSON_…" at bounding box center [155, 475] width 237 height 875
click at [1242, 38] on div "This number is currently busy. Please try again. redial" at bounding box center [676, 52] width 1278 height 29
click at [1244, 48] on span "redial" at bounding box center [1256, 52] width 37 height 14
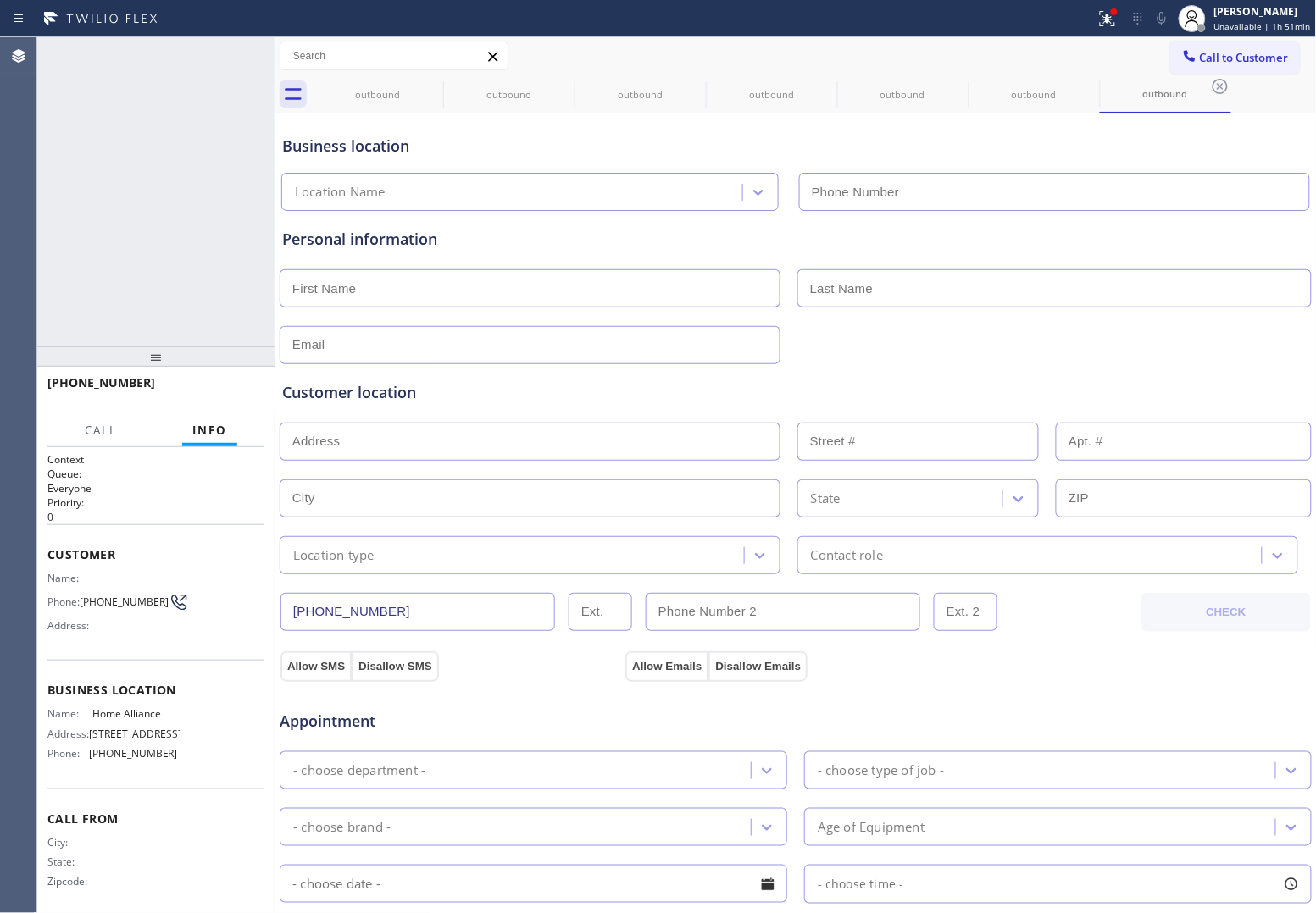
type input "[PHONE_NUMBER]"
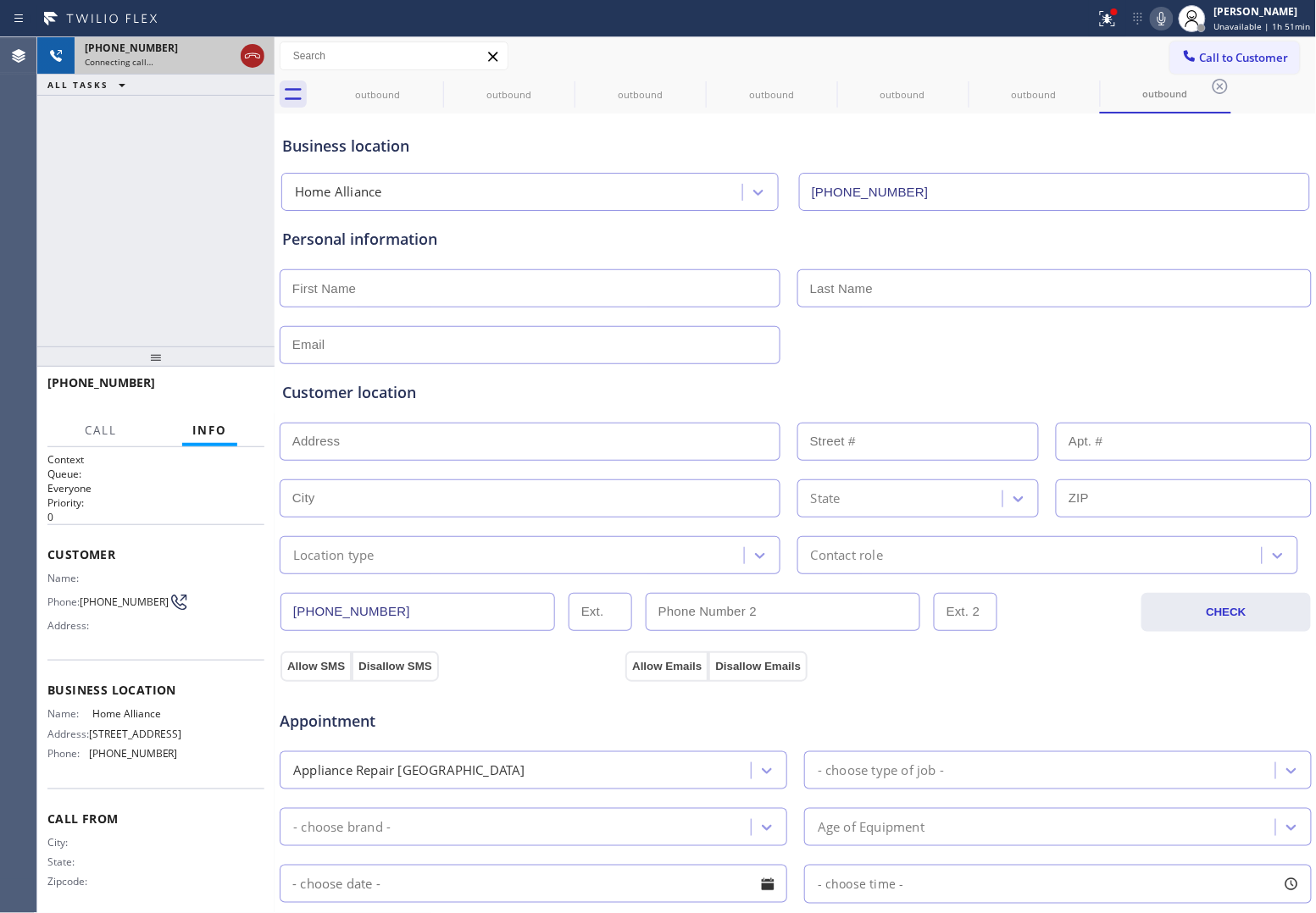
click at [250, 47] on icon at bounding box center [252, 55] width 21 height 21
click at [0, 0] on icon at bounding box center [0, 0] width 0 height 0
click at [684, 81] on icon at bounding box center [694, 86] width 21 height 21
click at [0, 0] on icon at bounding box center [0, 0] width 0 height 0
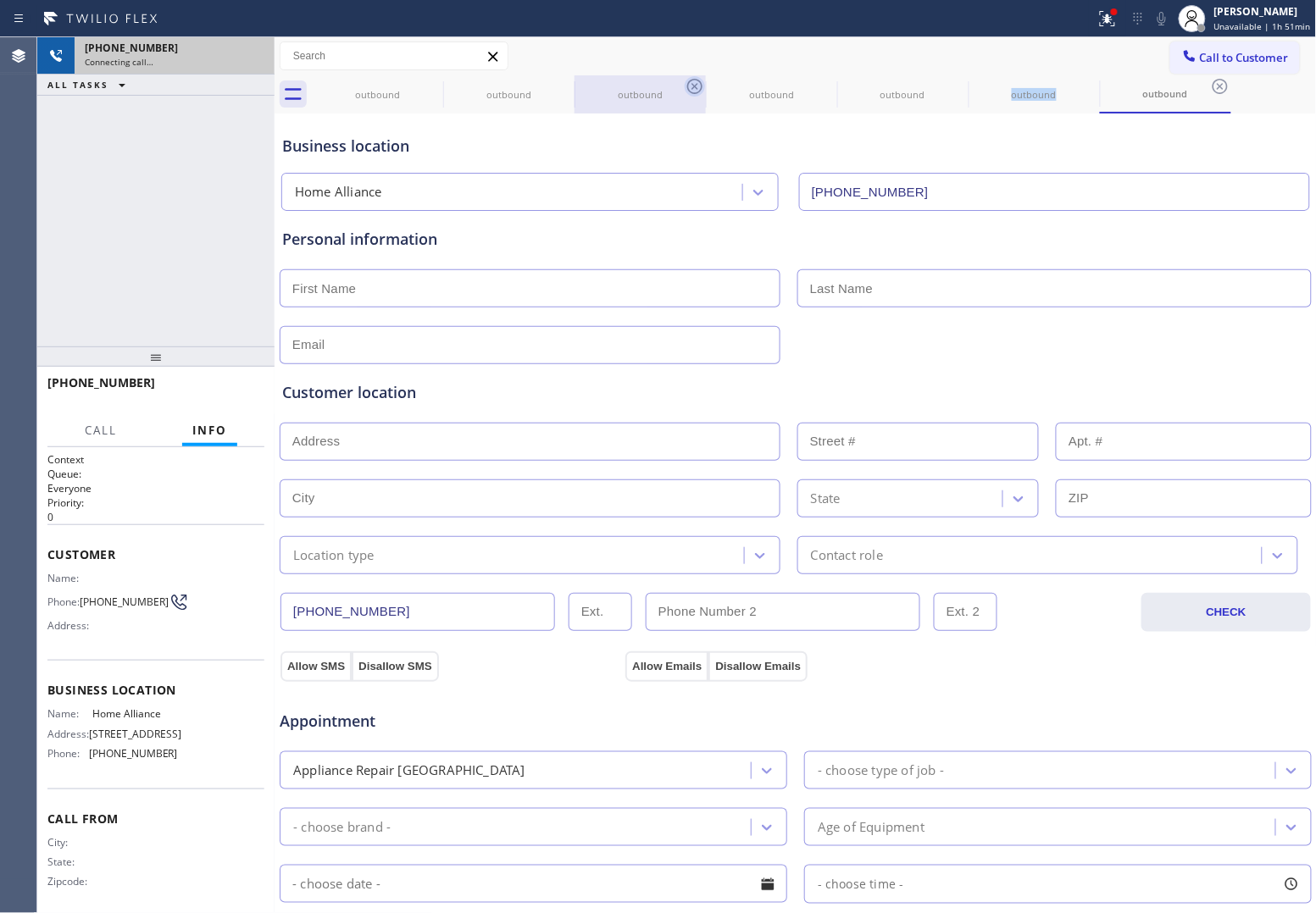
click at [0, 0] on icon at bounding box center [0, 0] width 0 height 0
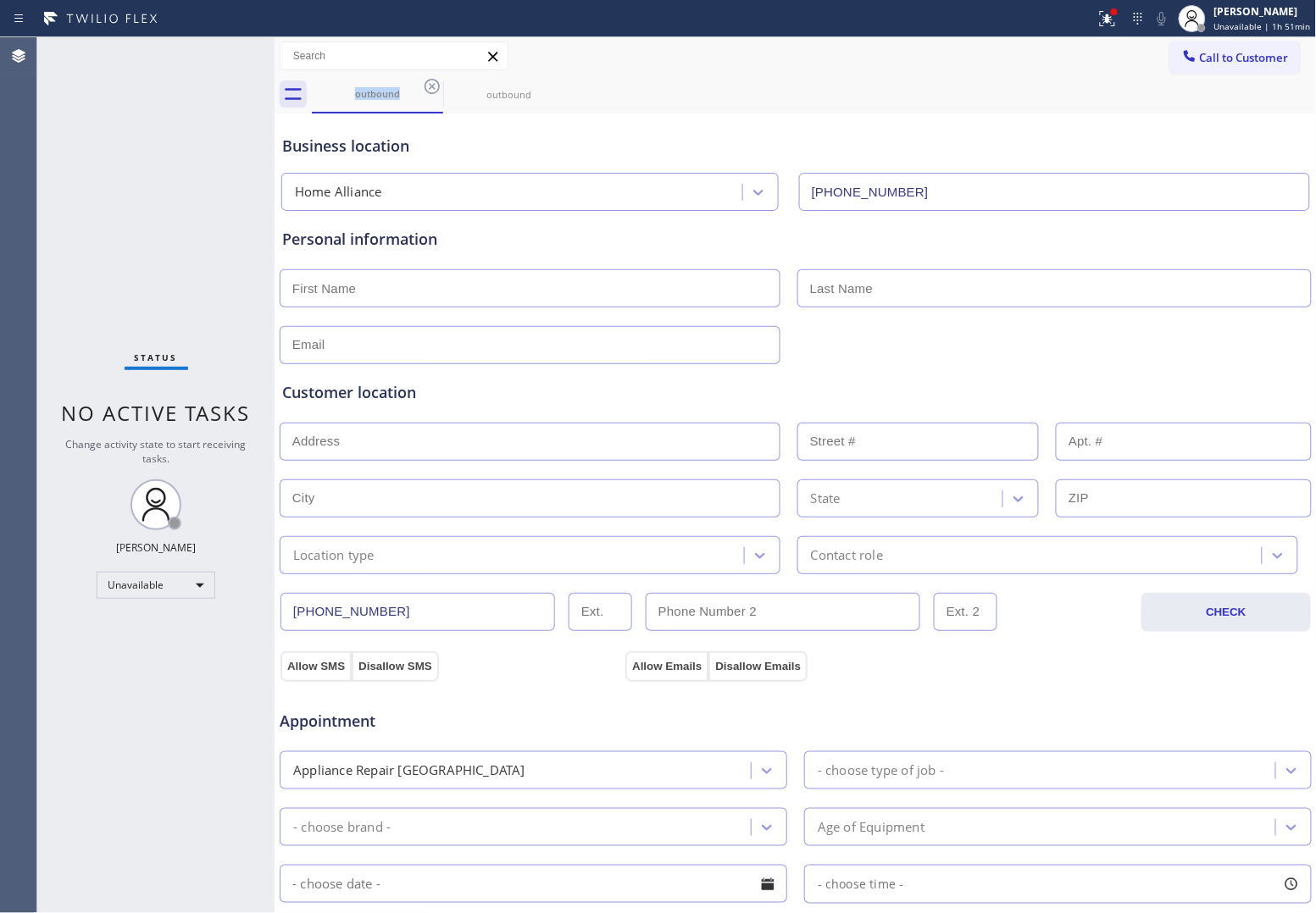
click at [432, 81] on icon at bounding box center [432, 86] width 21 height 21
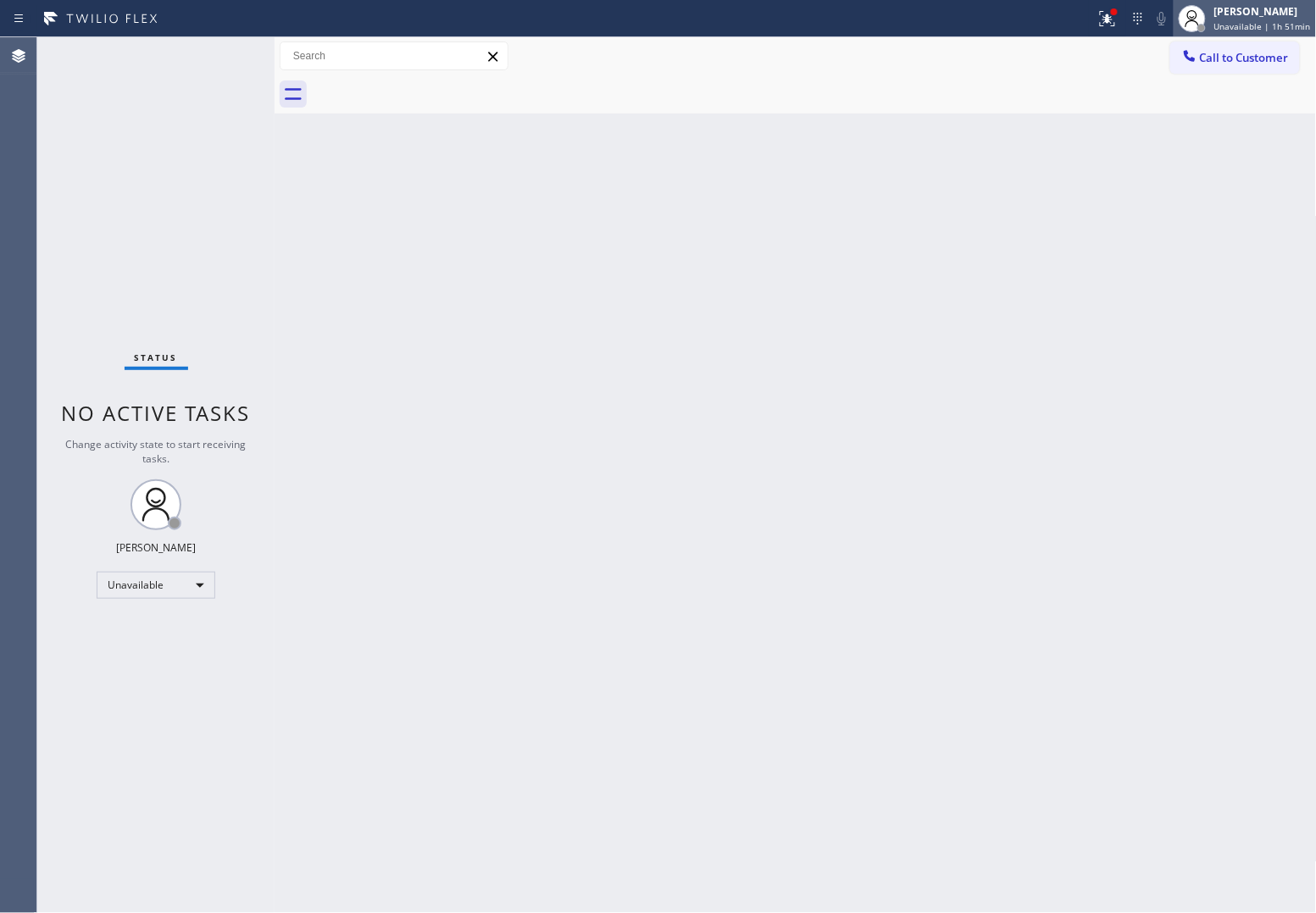
click at [1284, 21] on span "Unavailable | 1h 51min" at bounding box center [1262, 26] width 96 height 12
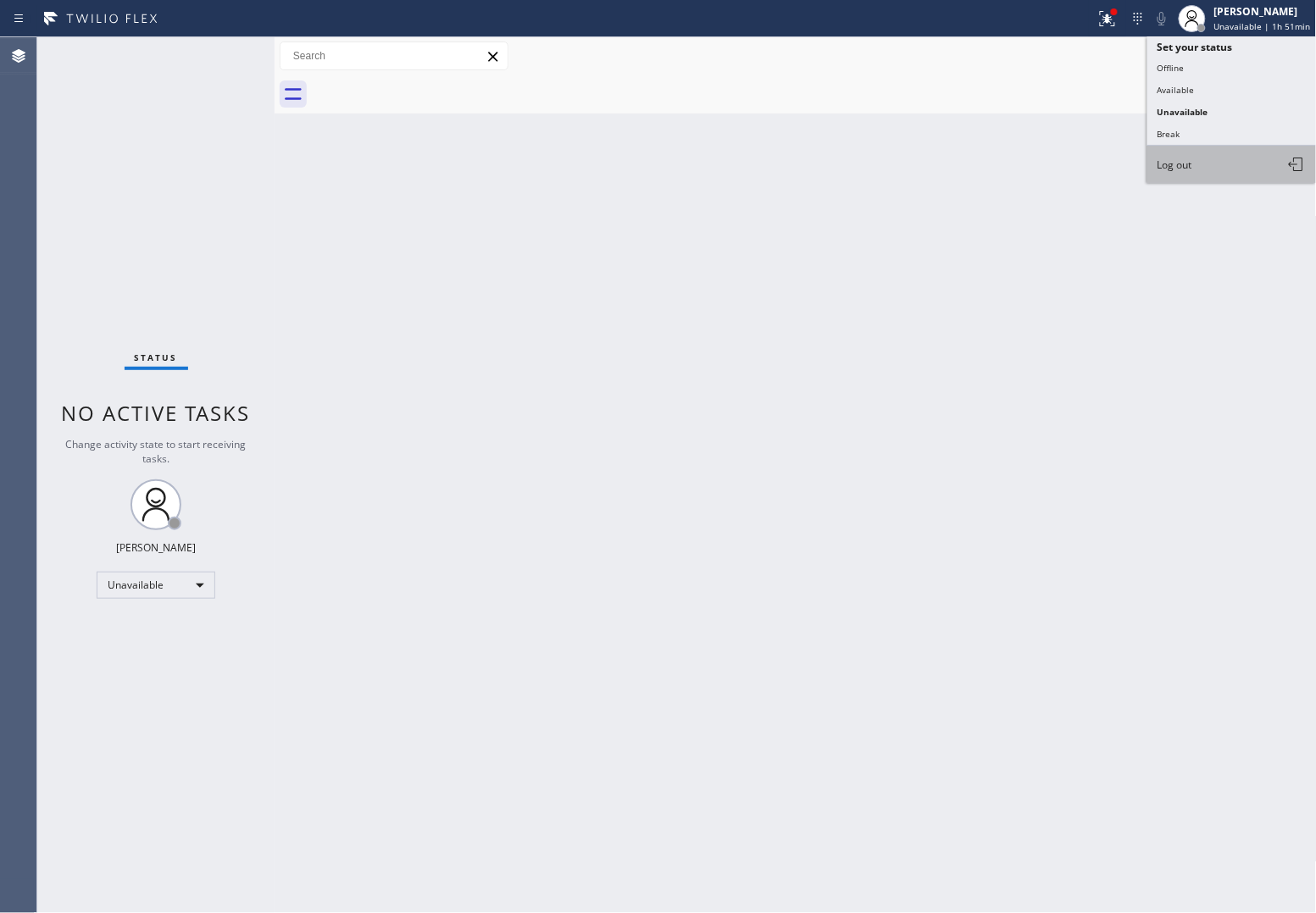
click at [1173, 174] on button "Log out" at bounding box center [1232, 164] width 170 height 38
